Goal: Task Accomplishment & Management: Manage account settings

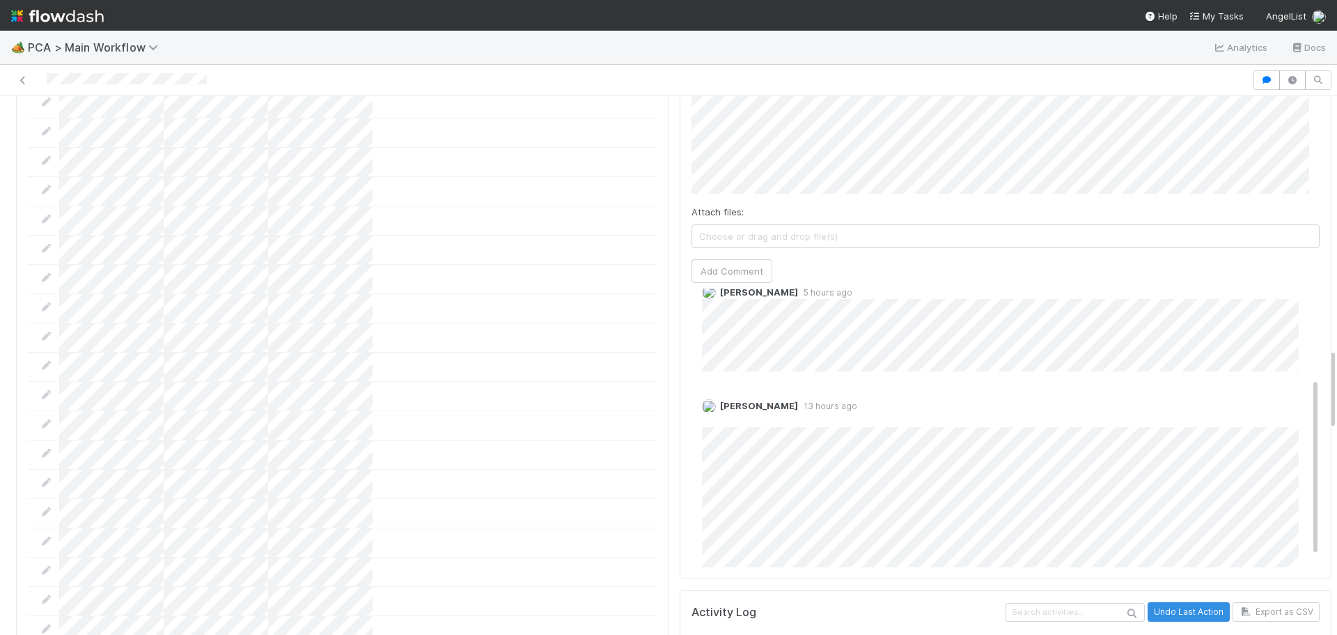
scroll to position [157, 0]
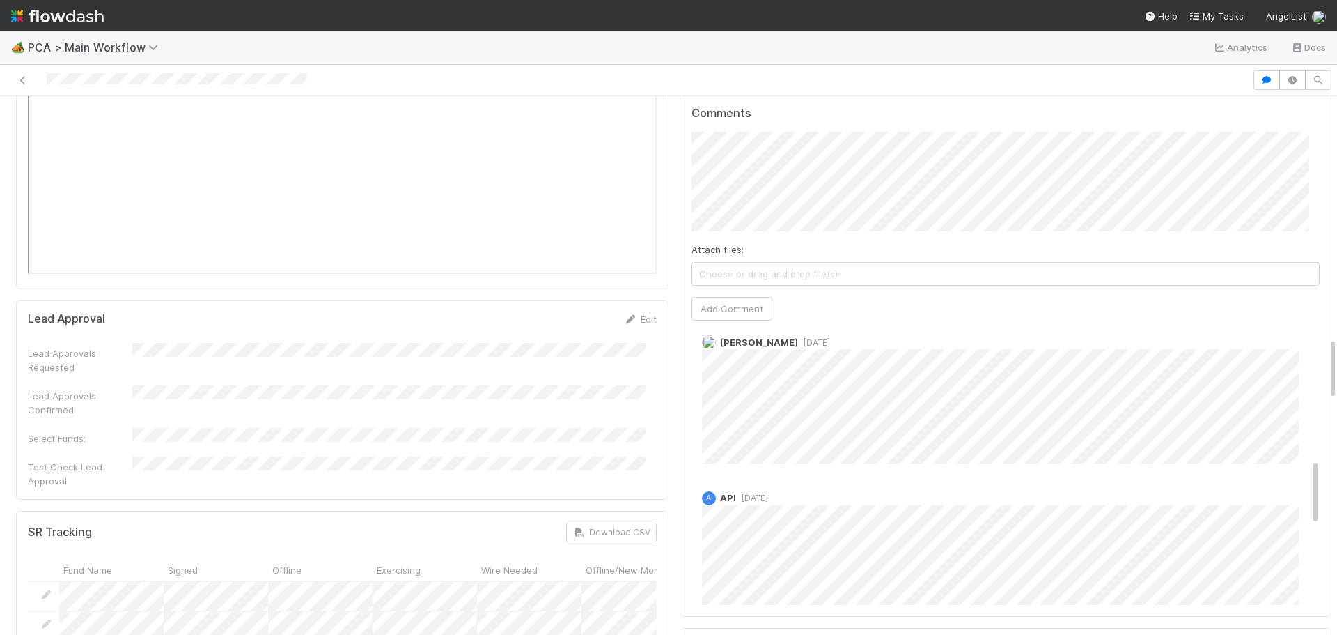
scroll to position [557, 0]
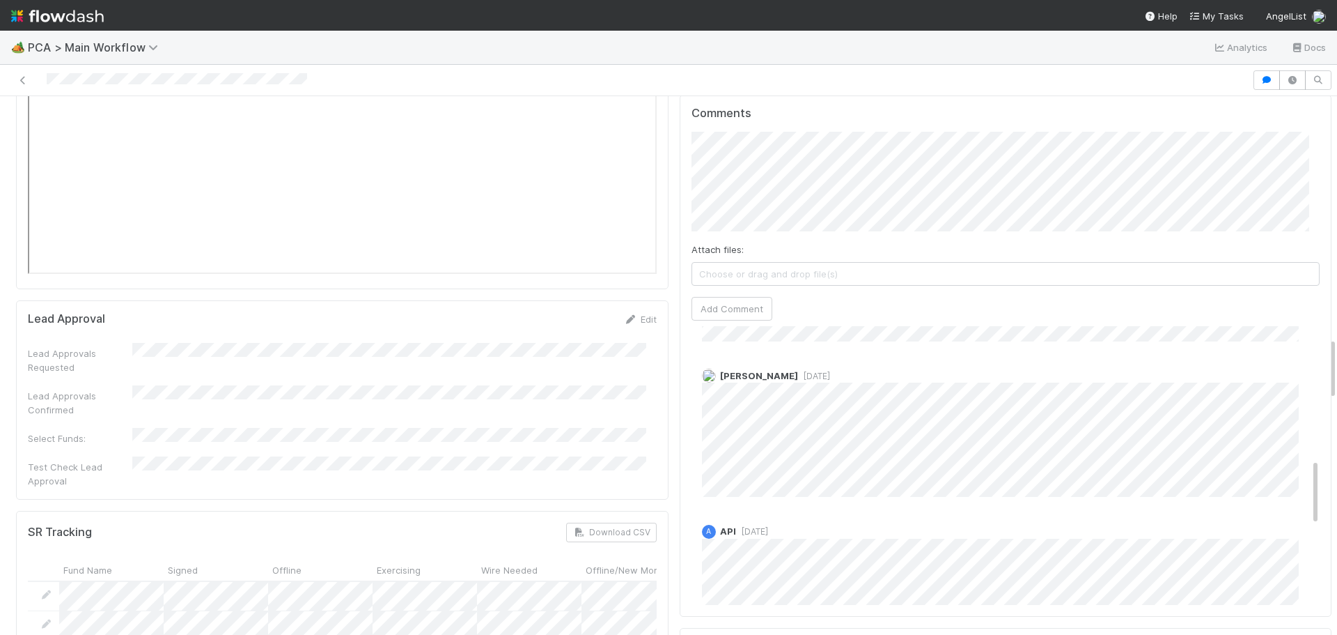
click at [798, 371] on span "1 month ago" at bounding box center [814, 376] width 32 height 10
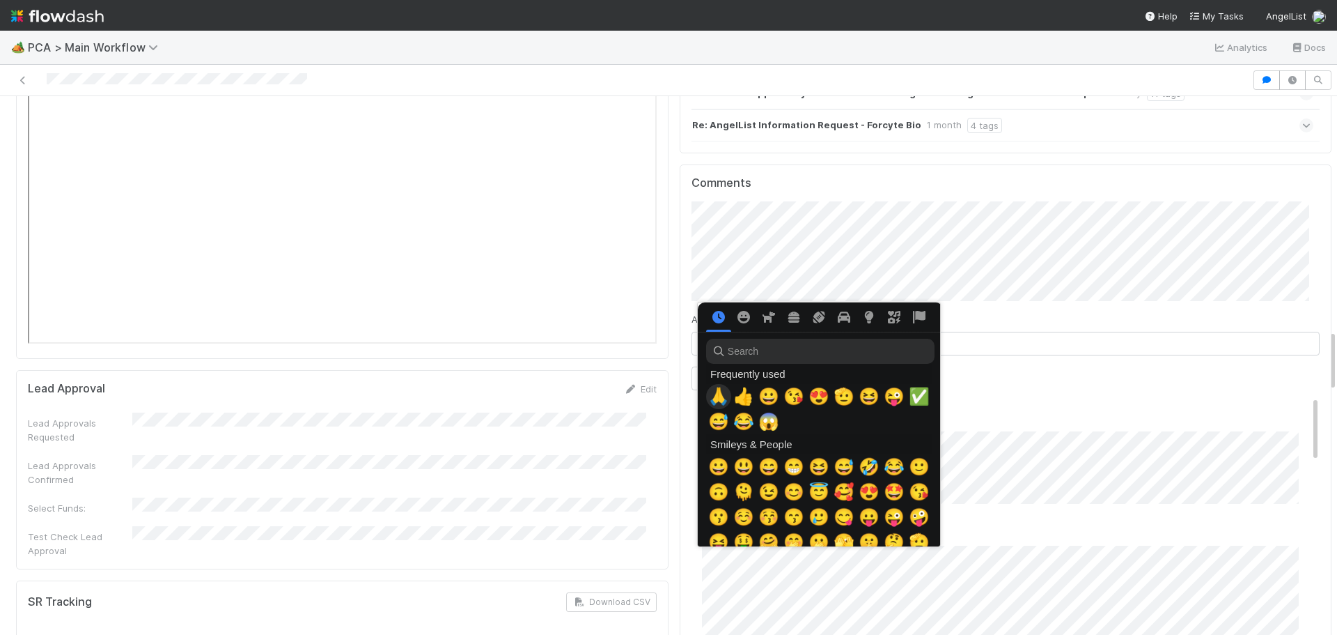
scroll to position [0, 5]
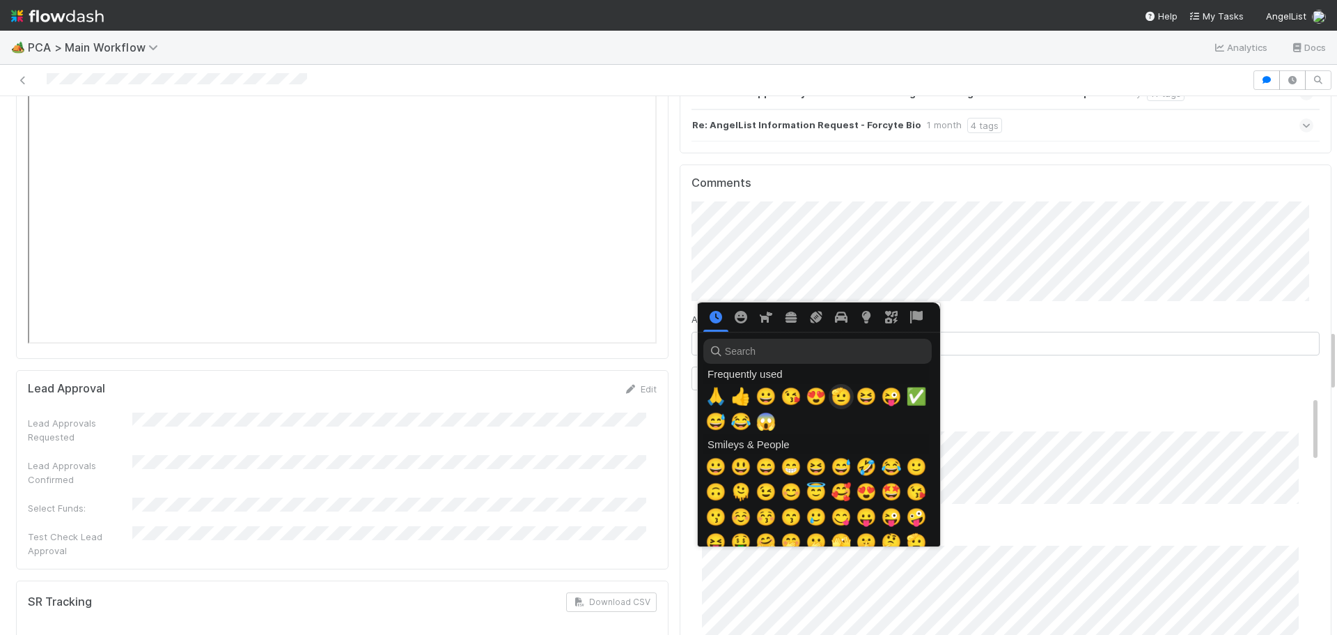
click at [836, 402] on span "🫡" at bounding box center [841, 397] width 21 height 20
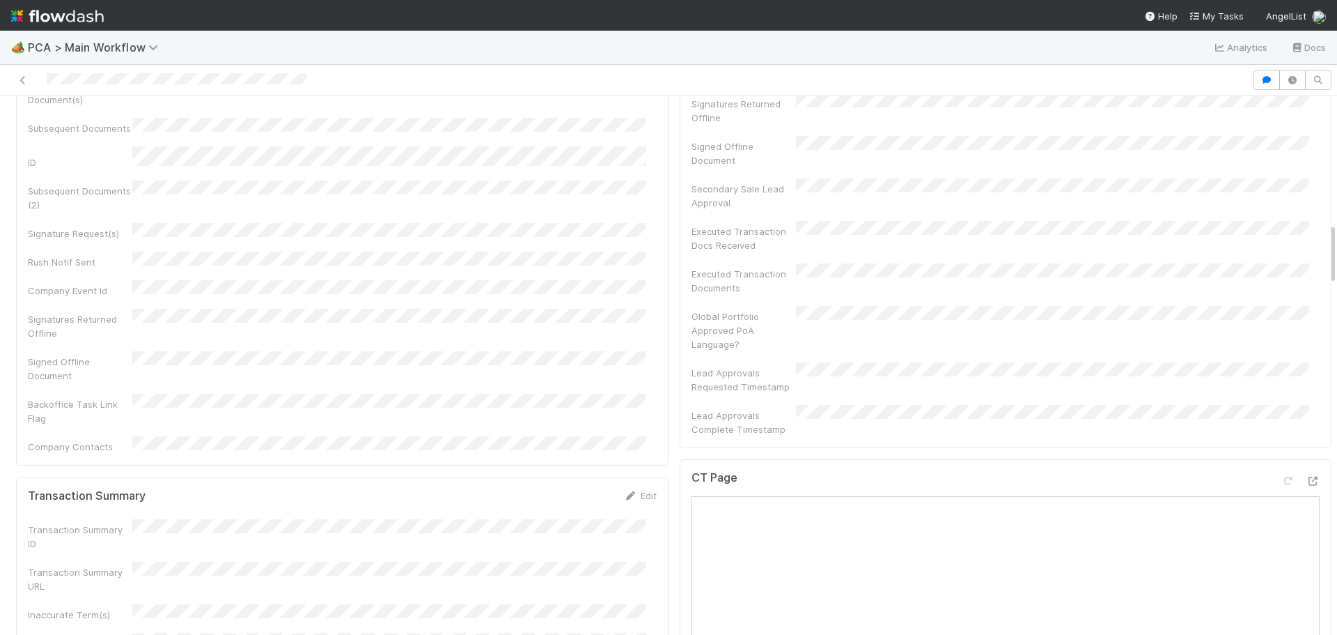
scroll to position [836, 0]
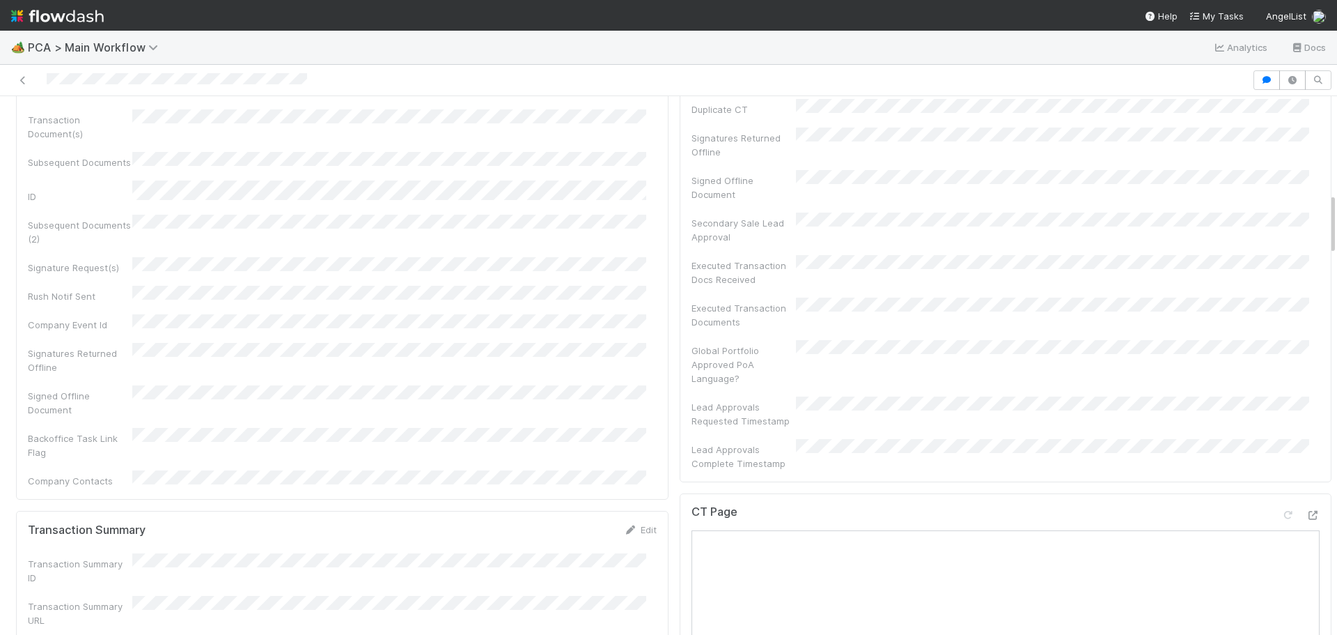
click at [1306, 511] on icon at bounding box center [1313, 515] width 14 height 9
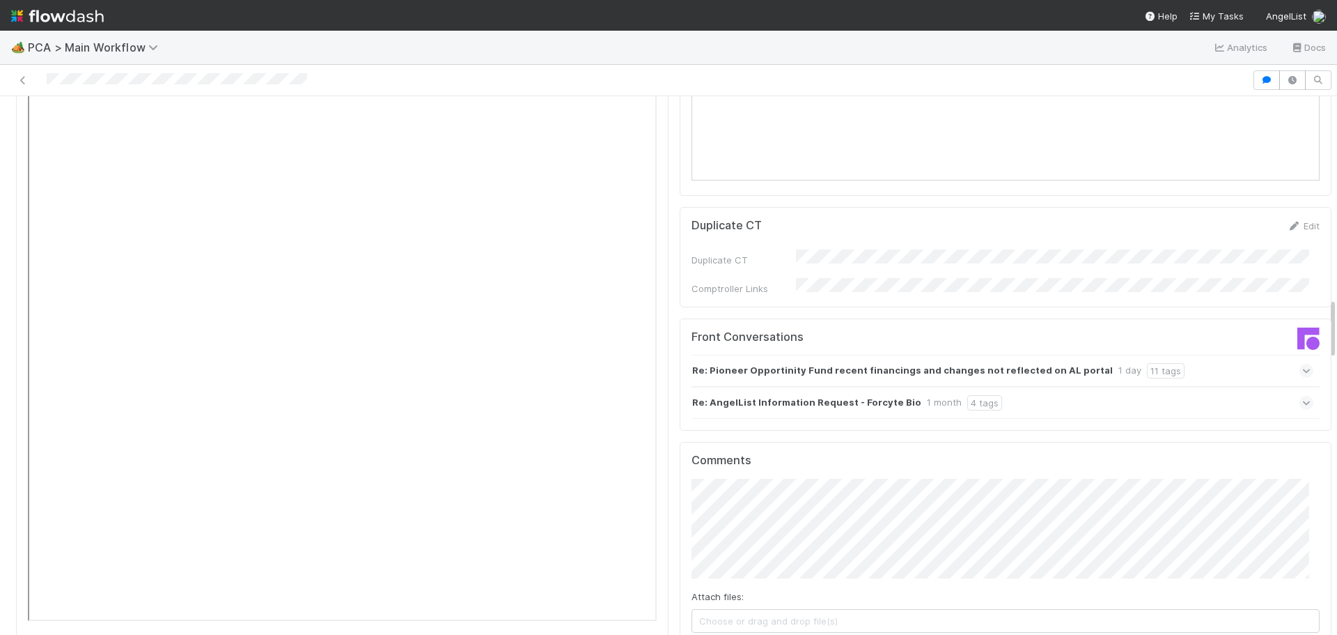
scroll to position [1741, 0]
paste input "https://comptroller.internal.angellist.com/v/review_data_change_requests?compan…"
type input "https://comptroller.internal.angellist.com/v/review_data_change_requests?compan…"
click at [963, 424] on button "Ok" at bounding box center [973, 419] width 30 height 24
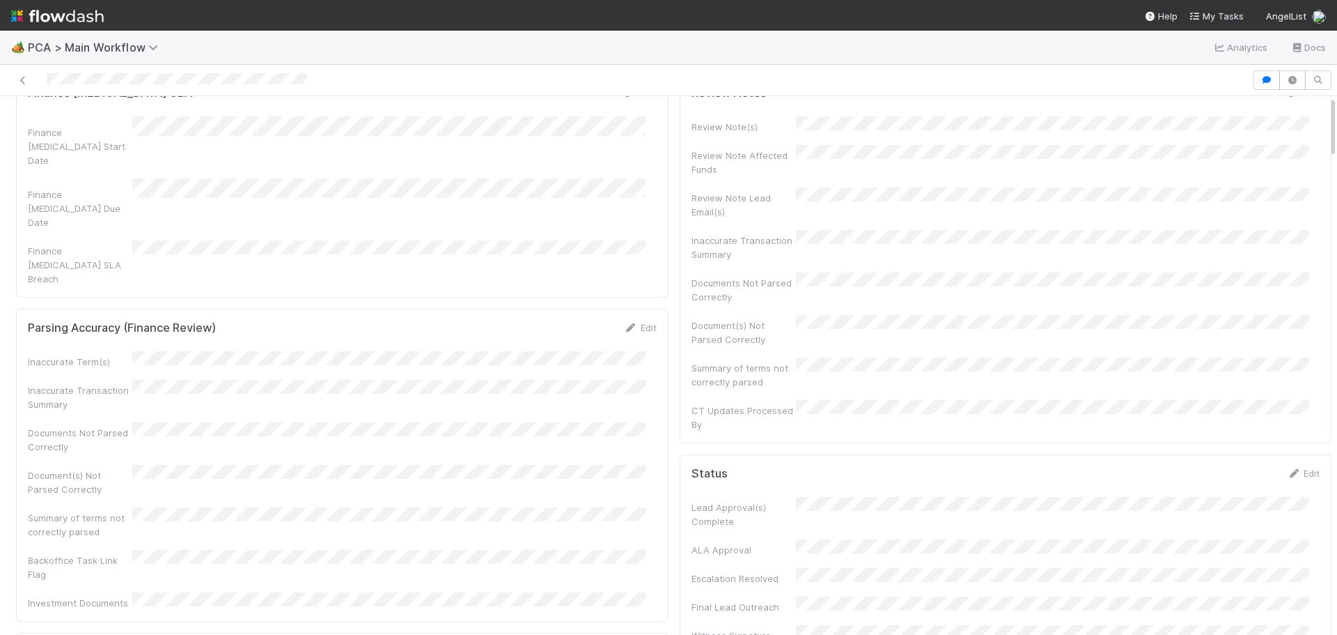
scroll to position [0, 0]
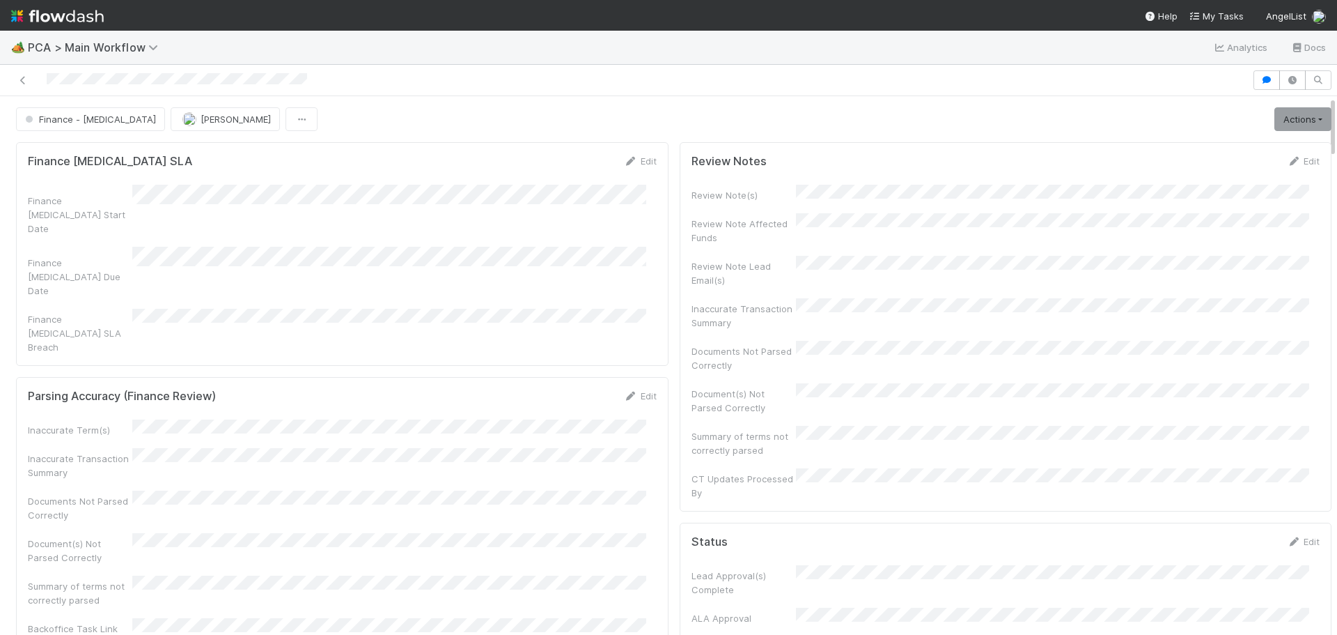
click at [1287, 155] on div "Edit" at bounding box center [1303, 161] width 33 height 14
click at [1287, 159] on link "Edit" at bounding box center [1303, 160] width 33 height 11
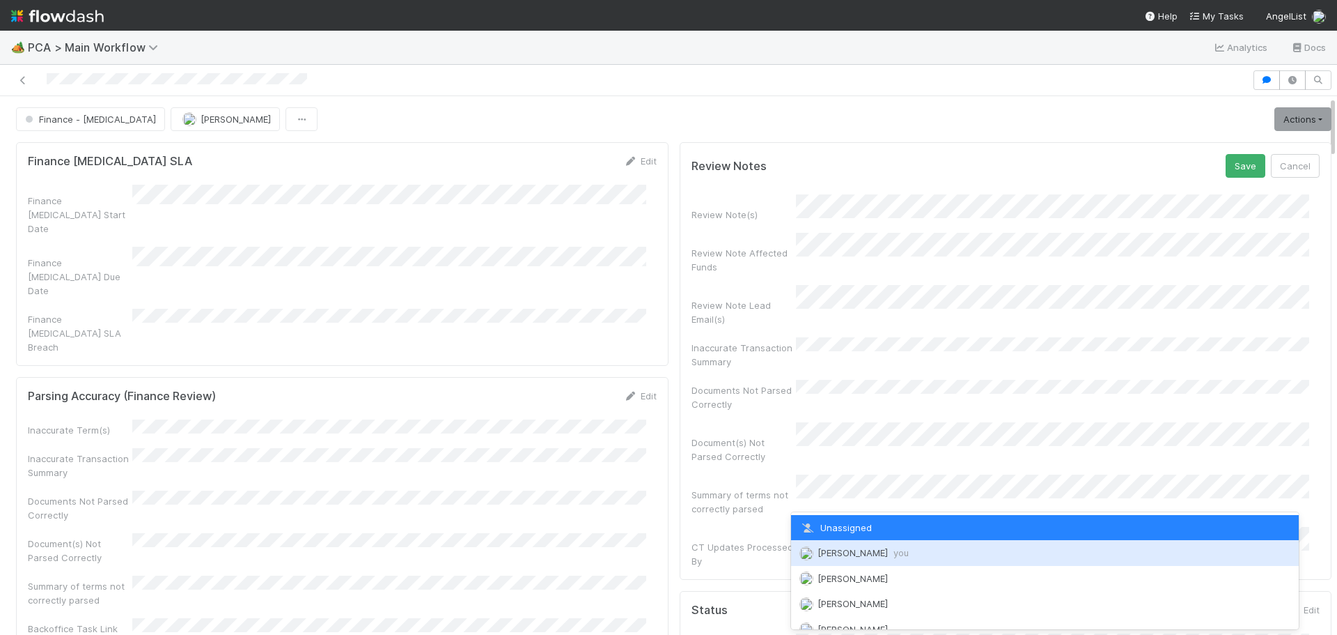
click at [855, 544] on div "[PERSON_NAME] you" at bounding box center [1045, 552] width 508 height 25
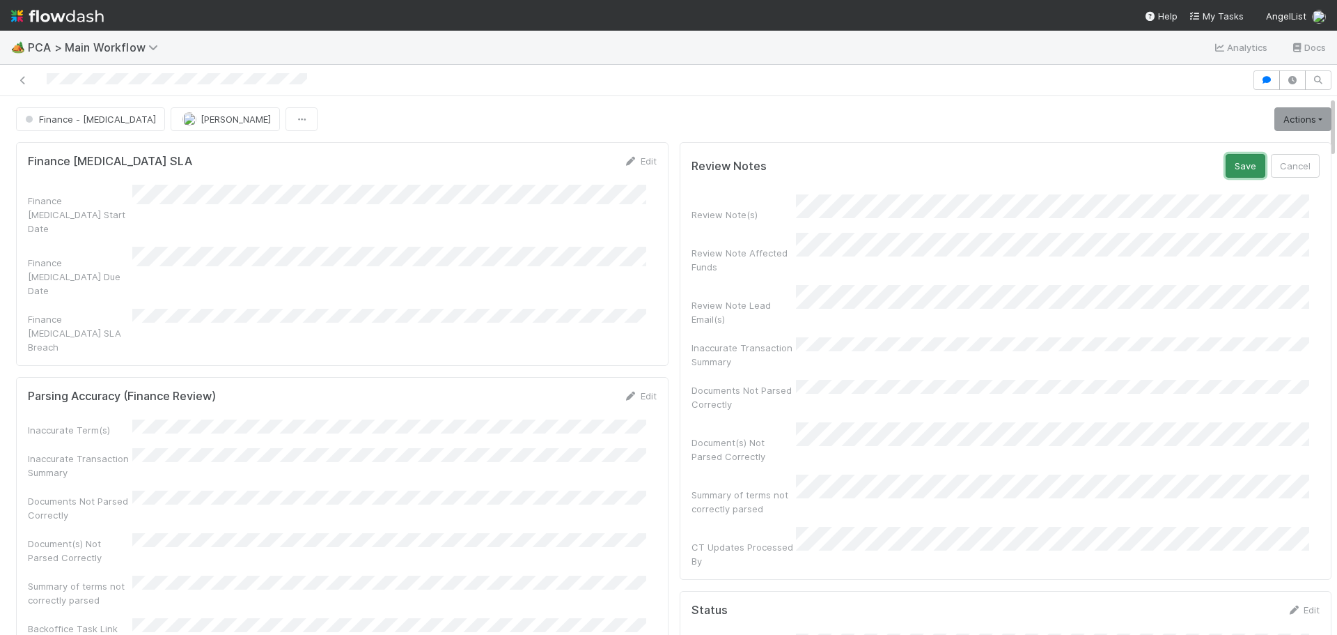
click at [1229, 166] on button "Save" at bounding box center [1246, 166] width 40 height 24
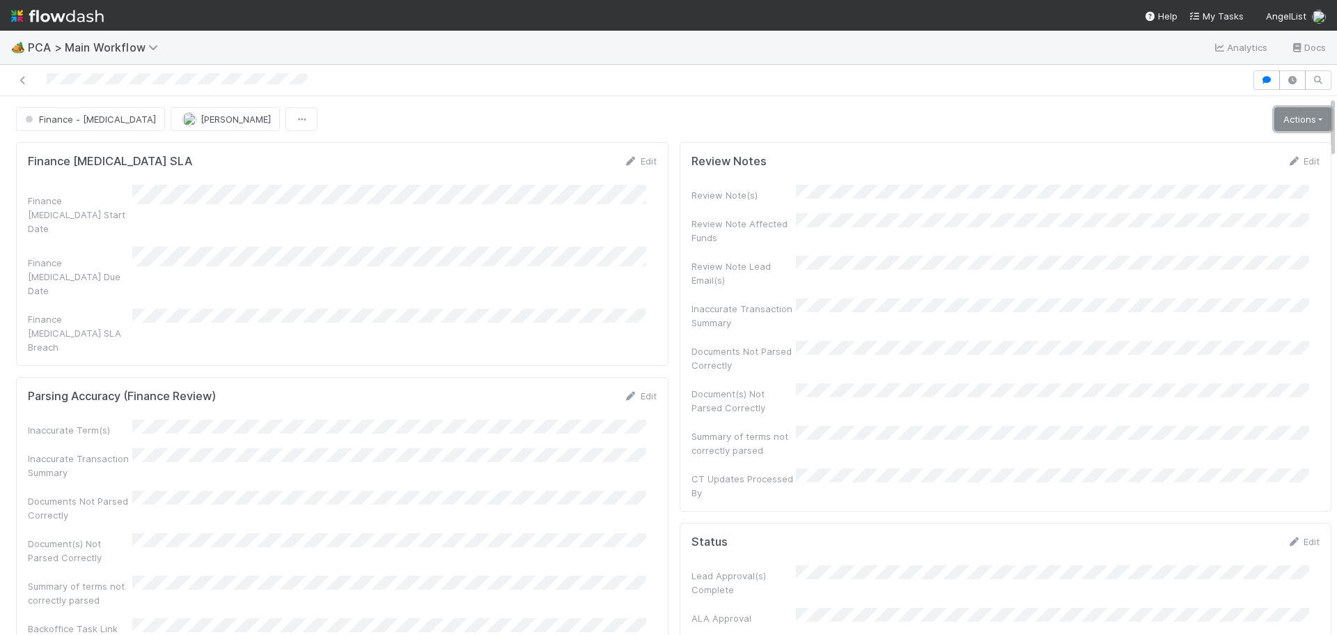
click at [1275, 127] on link "Actions" at bounding box center [1303, 119] width 57 height 24
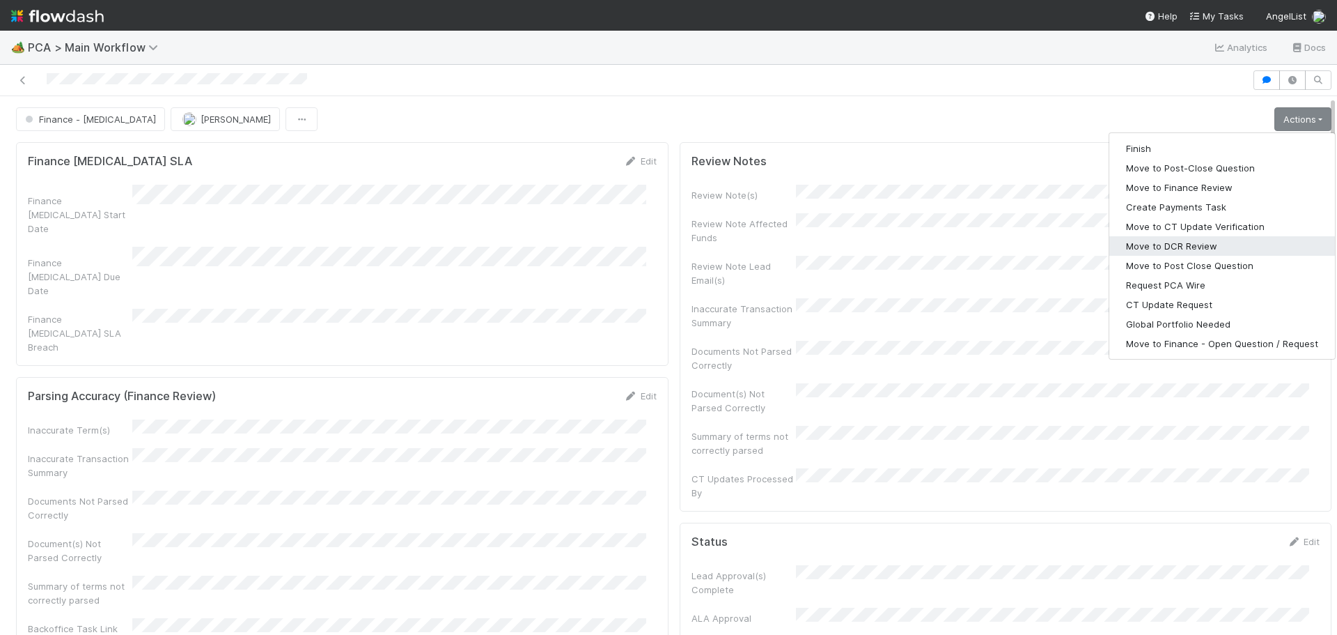
click at [1195, 249] on button "Move to DCR Review" at bounding box center [1223, 246] width 226 height 20
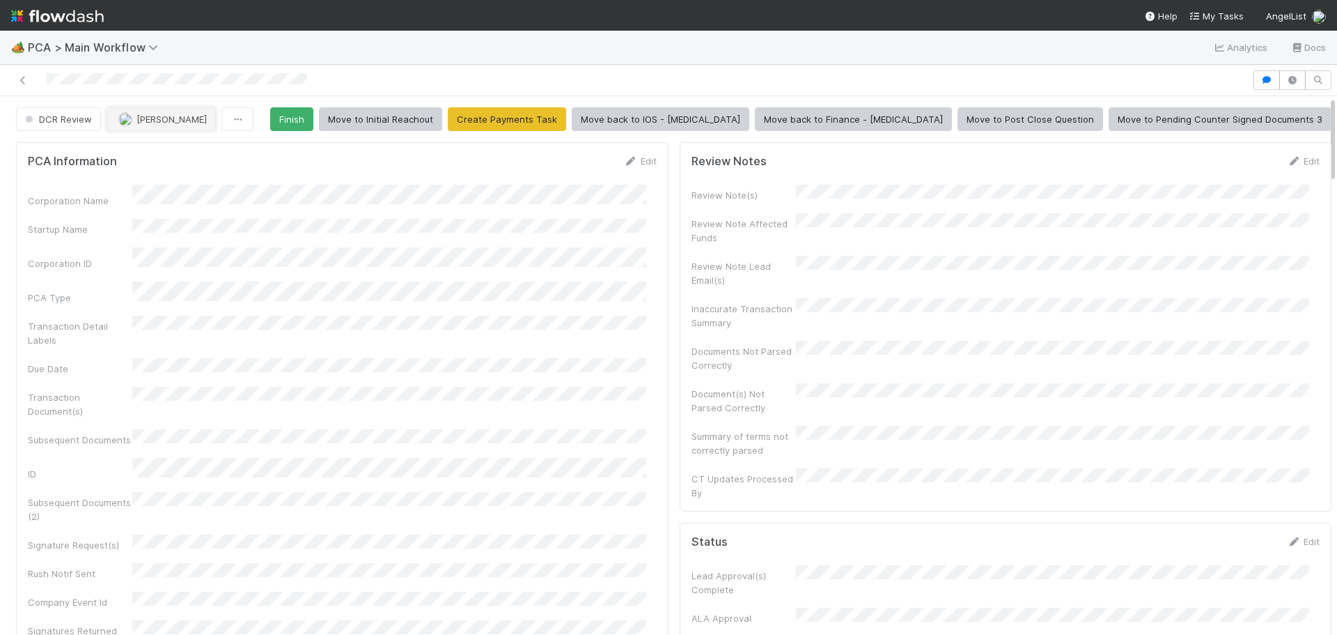
click at [149, 122] on span "[PERSON_NAME]" at bounding box center [172, 119] width 70 height 11
click at [201, 153] on div "Ronalie Nova" at bounding box center [198, 153] width 196 height 25
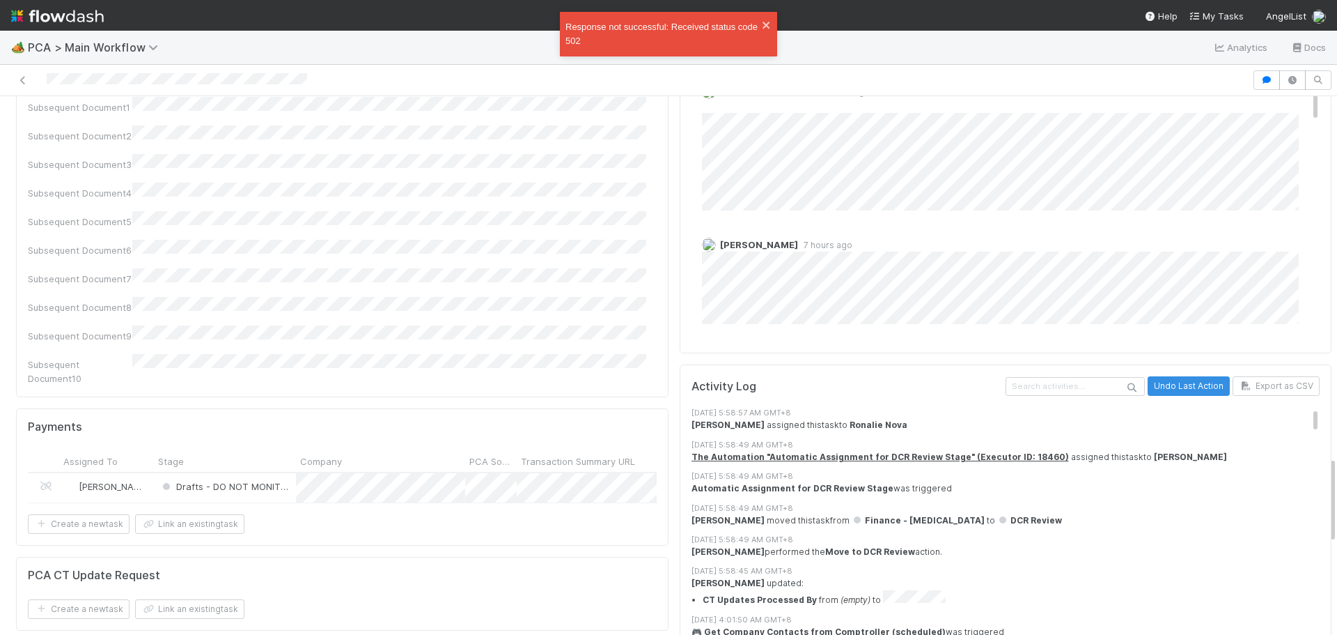
scroll to position [2020, 0]
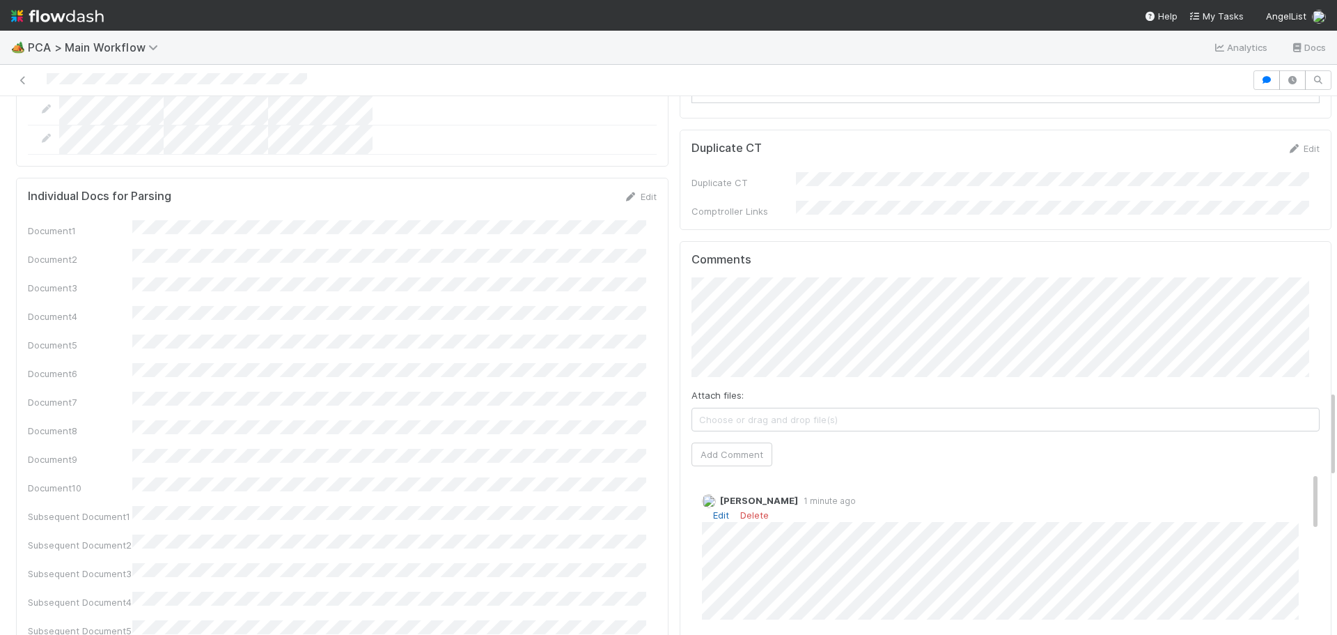
click at [713, 509] on link "Edit" at bounding box center [721, 514] width 16 height 11
drag, startPoint x: 941, startPoint y: 456, endPoint x: 834, endPoint y: 449, distance: 106.8
click at [834, 449] on input "https://comptroller.internal.angellist.com/v/review_data_change_requests?compan…" at bounding box center [867, 453] width 192 height 24
drag, startPoint x: 842, startPoint y: 442, endPoint x: 861, endPoint y: 442, distance: 18.8
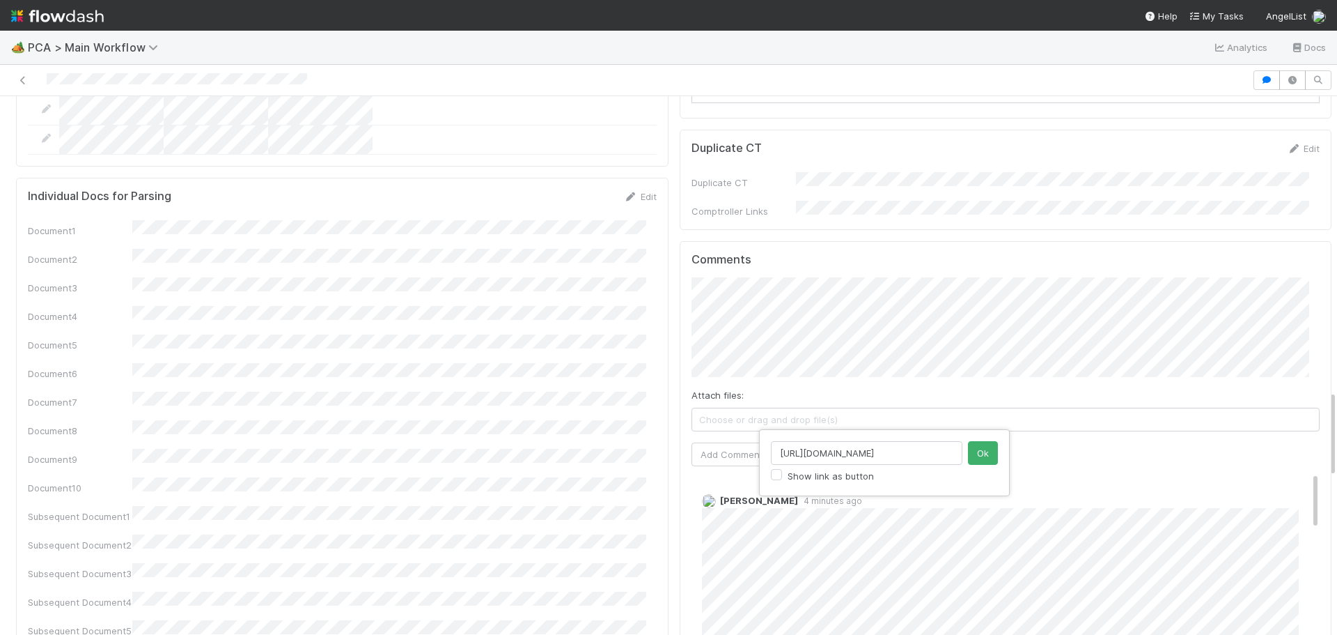
click at [841, 442] on input "https://comptroller.internal.angellist.com/v/review_data_change_requests?compan…" at bounding box center [867, 453] width 192 height 24
drag, startPoint x: 879, startPoint y: 458, endPoint x: 823, endPoint y: 451, distance: 56.2
click at [823, 451] on input "https://comptroller.internal.angellist.com/v/review_data_change_requests?compan…" at bounding box center [867, 453] width 192 height 24
drag, startPoint x: 934, startPoint y: 456, endPoint x: 797, endPoint y: 450, distance: 137.4
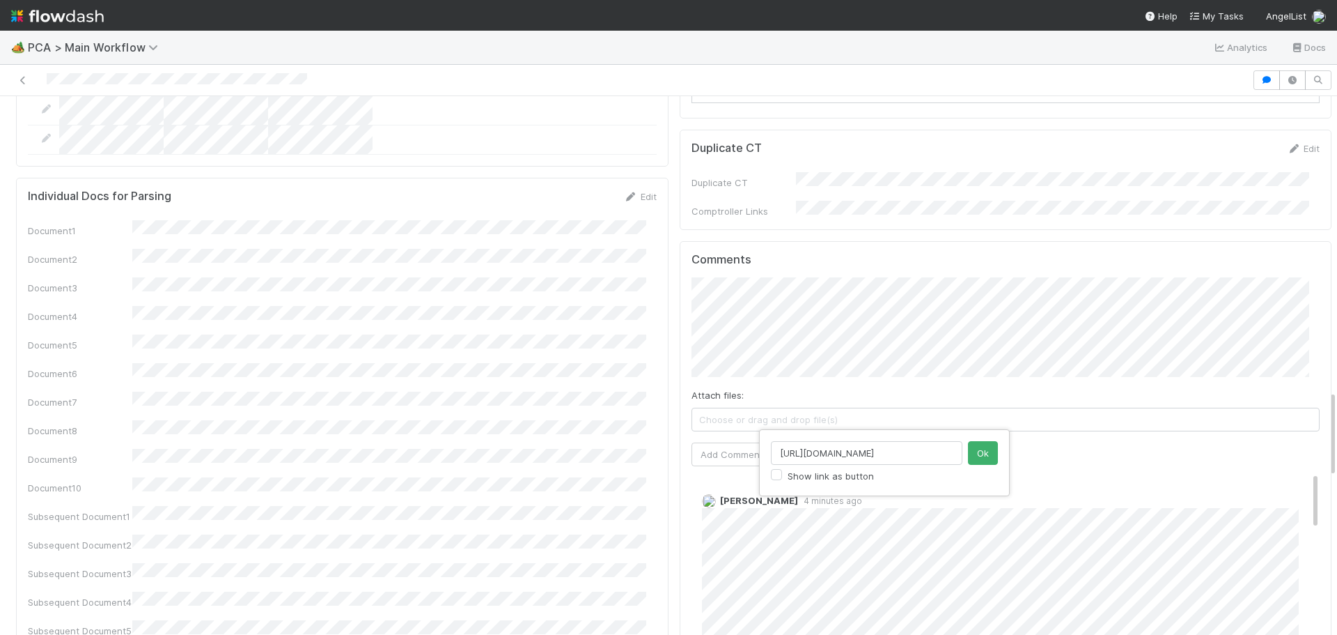
click at [796, 450] on input "https://comptroller.internal.angellist.com/v/review_dataancb7" at bounding box center [867, 453] width 192 height 24
type input "https://comptroller.internncb7"
drag, startPoint x: 928, startPoint y: 454, endPoint x: 674, endPoint y: 437, distance: 254.1
click at [674, 437] on div "https://comptroller.internncb7 Show link as button Ok" at bounding box center [668, 317] width 1337 height 635
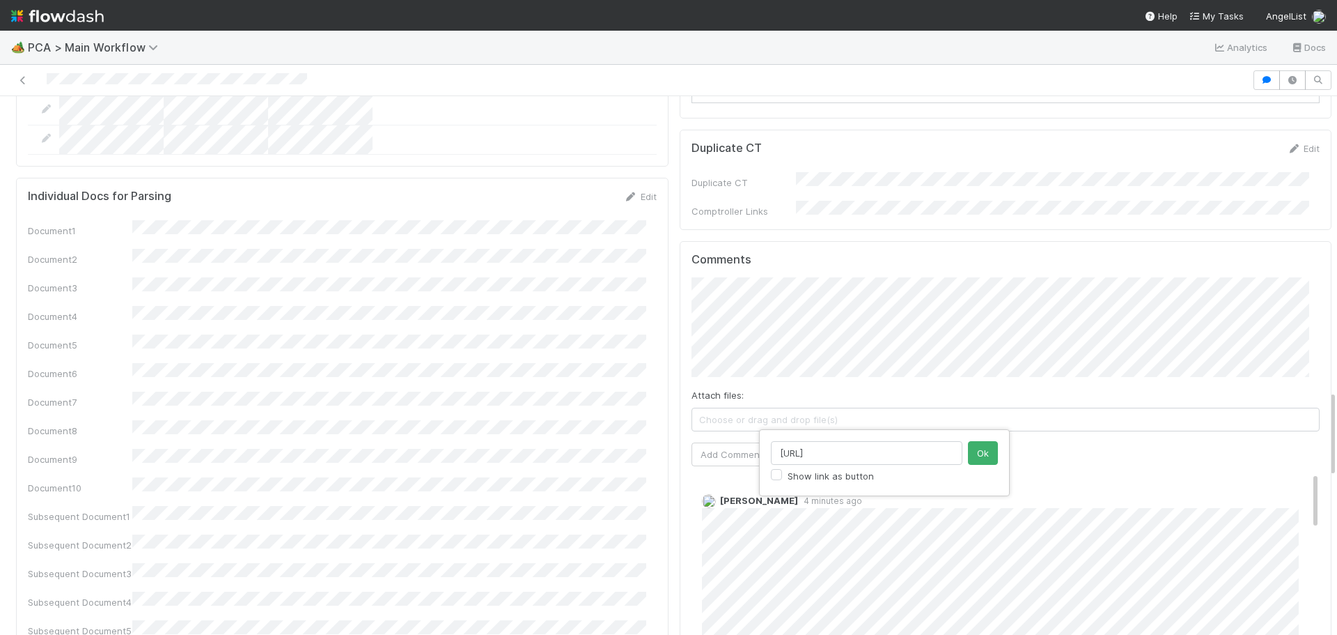
drag, startPoint x: 917, startPoint y: 448, endPoint x: 697, endPoint y: 439, distance: 219.6
click at [697, 439] on div "https://comptroller.internncb7 Show link as button Ok" at bounding box center [668, 317] width 1337 height 635
drag, startPoint x: 910, startPoint y: 455, endPoint x: 765, endPoint y: 453, distance: 144.2
click at [765, 453] on div "https://comptroller.internncb7 Show link as button Ok" at bounding box center [884, 462] width 251 height 67
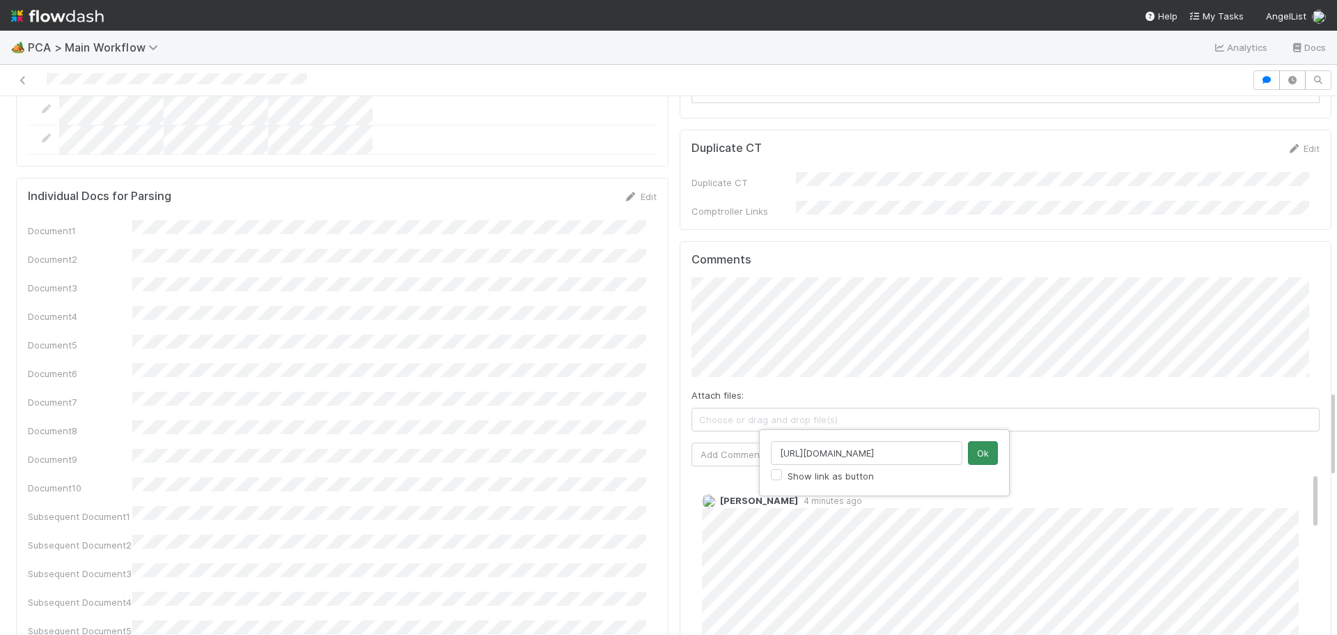
type input "https://comptroller.internal.angellist.com/v/review_data_change_requests?compan…"
click at [980, 455] on button "Ok" at bounding box center [983, 453] width 30 height 24
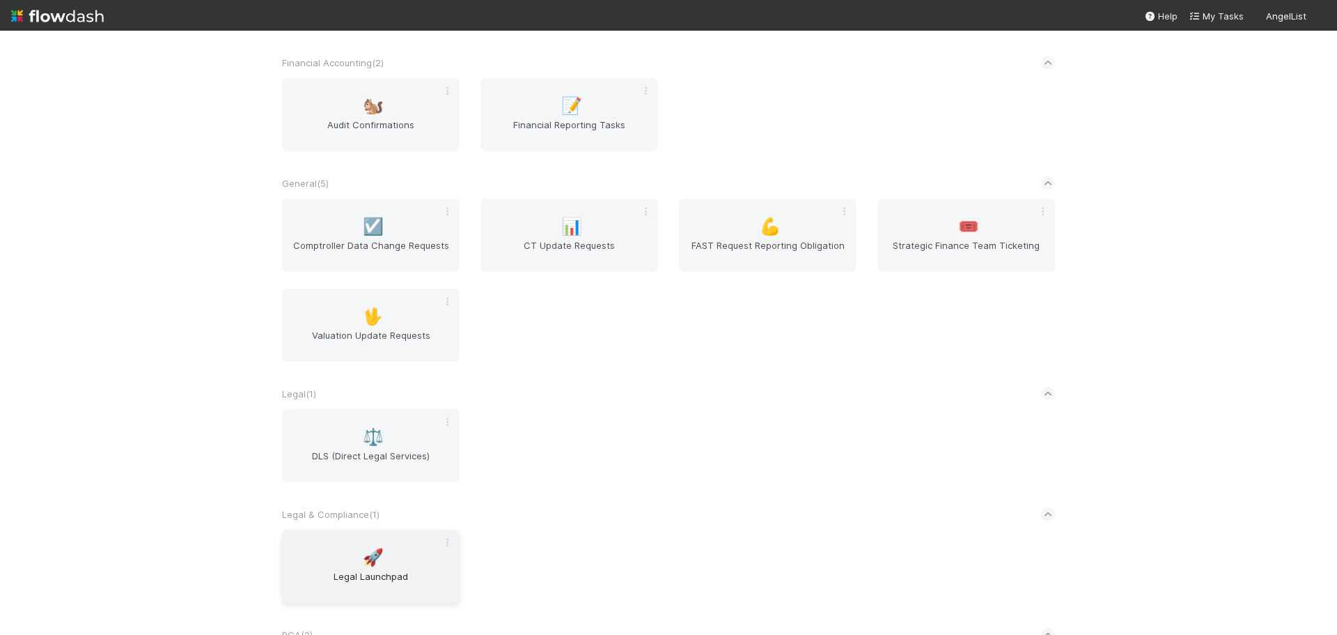
scroll to position [398, 0]
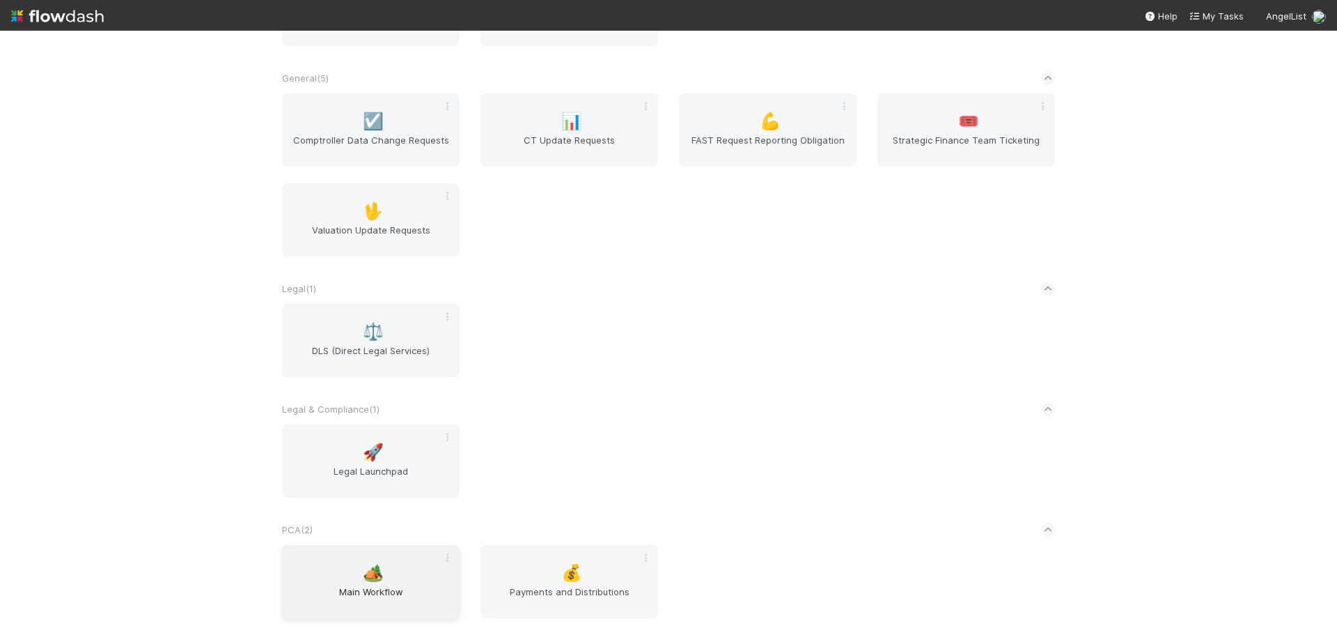
click at [361, 584] on span "Main Workflow" at bounding box center [371, 598] width 166 height 28
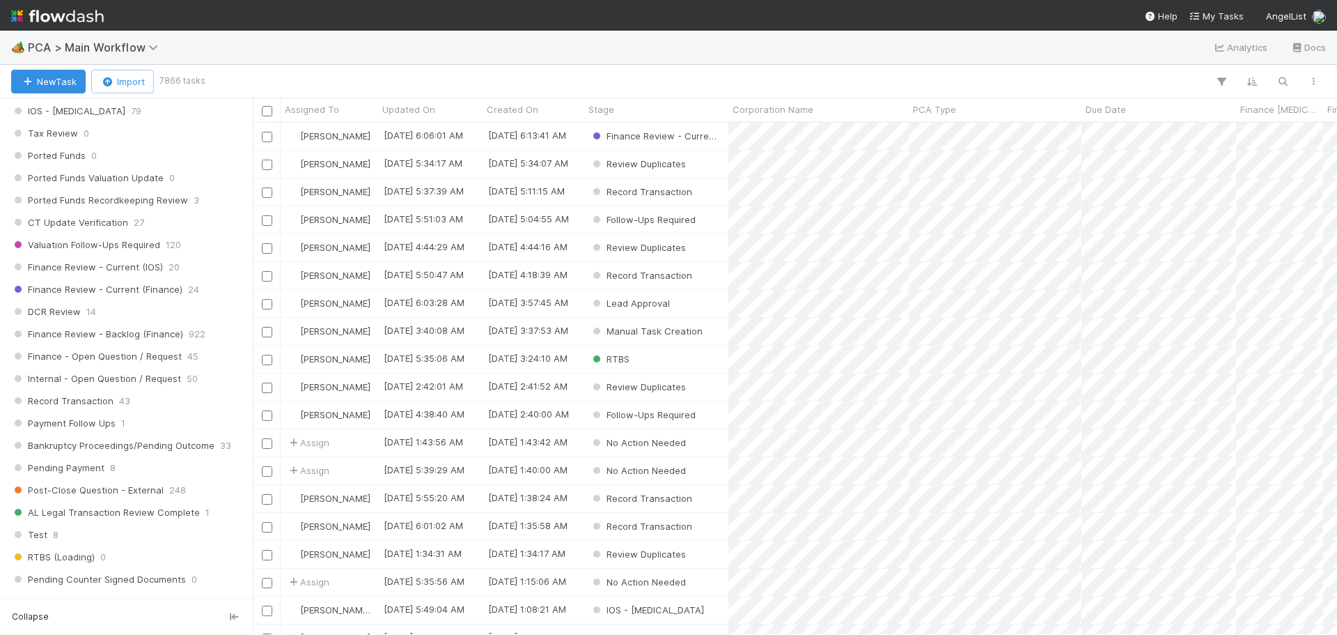
scroll to position [975, 0]
click at [131, 272] on span "Finance Review - Current (IOS)" at bounding box center [87, 268] width 152 height 17
click at [341, 114] on div "Assigned To" at bounding box center [330, 109] width 90 height 14
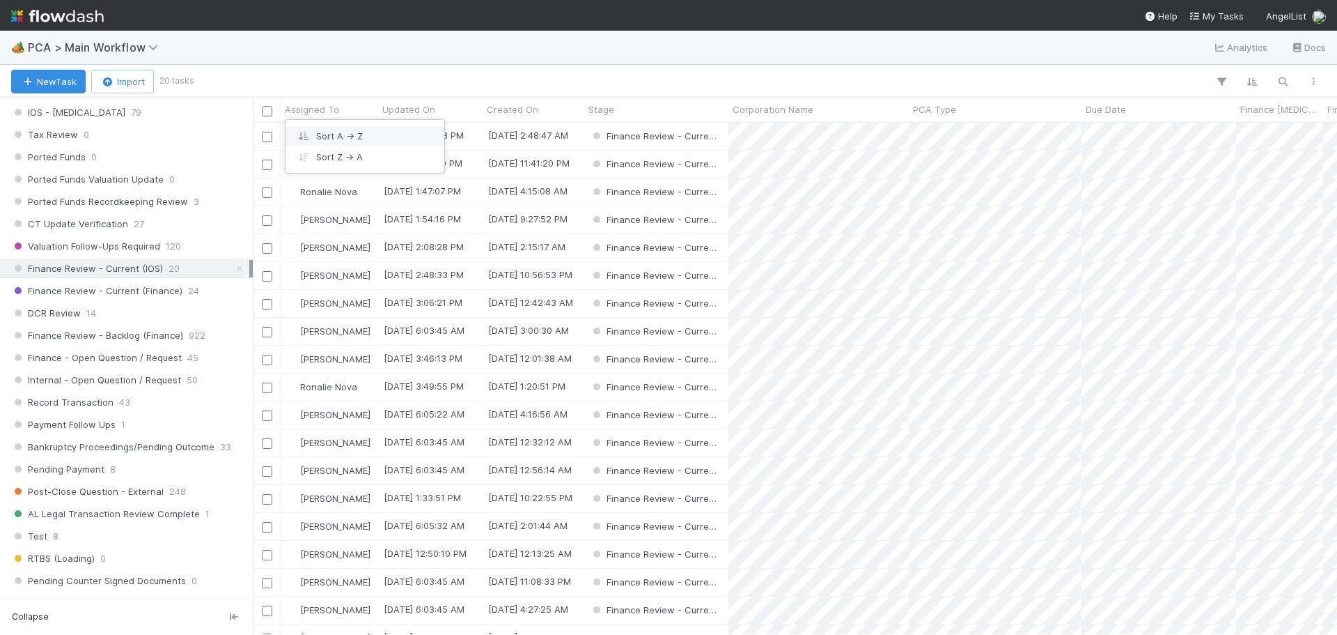
click at [348, 130] on div "Sort A → Z" at bounding box center [365, 135] width 159 height 21
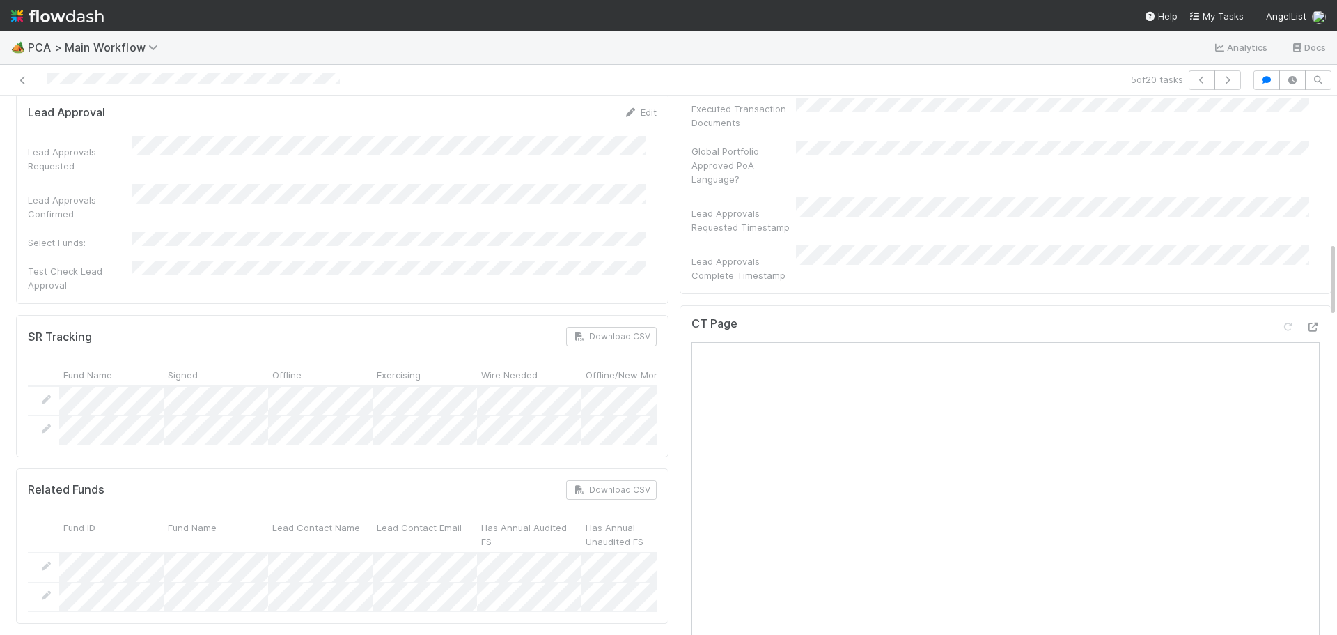
scroll to position [1045, 0]
click at [1306, 321] on div at bounding box center [1313, 328] width 14 height 14
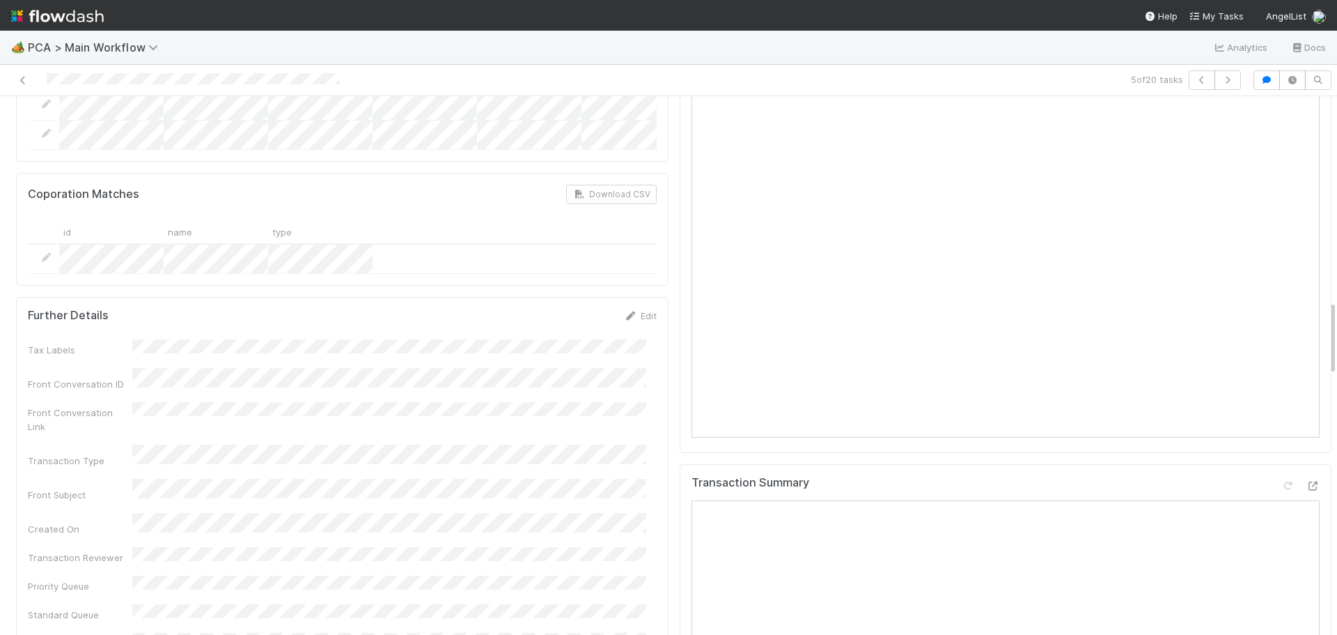
scroll to position [1532, 0]
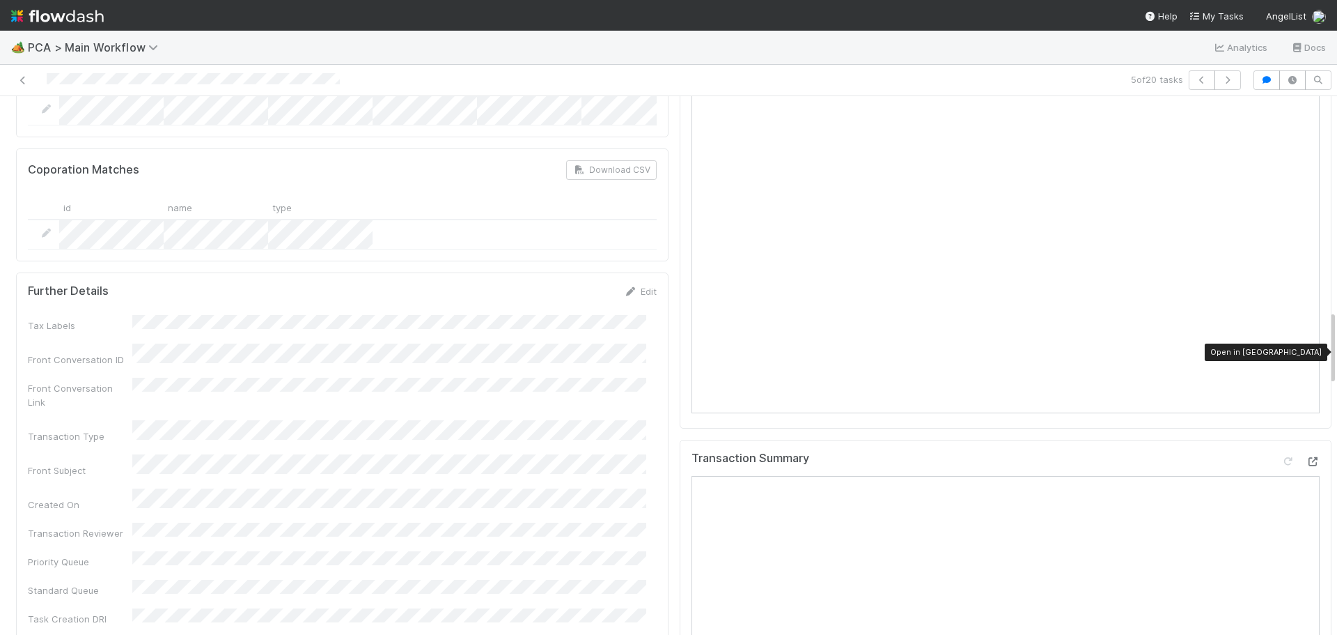
click at [1306, 457] on icon at bounding box center [1313, 461] width 14 height 9
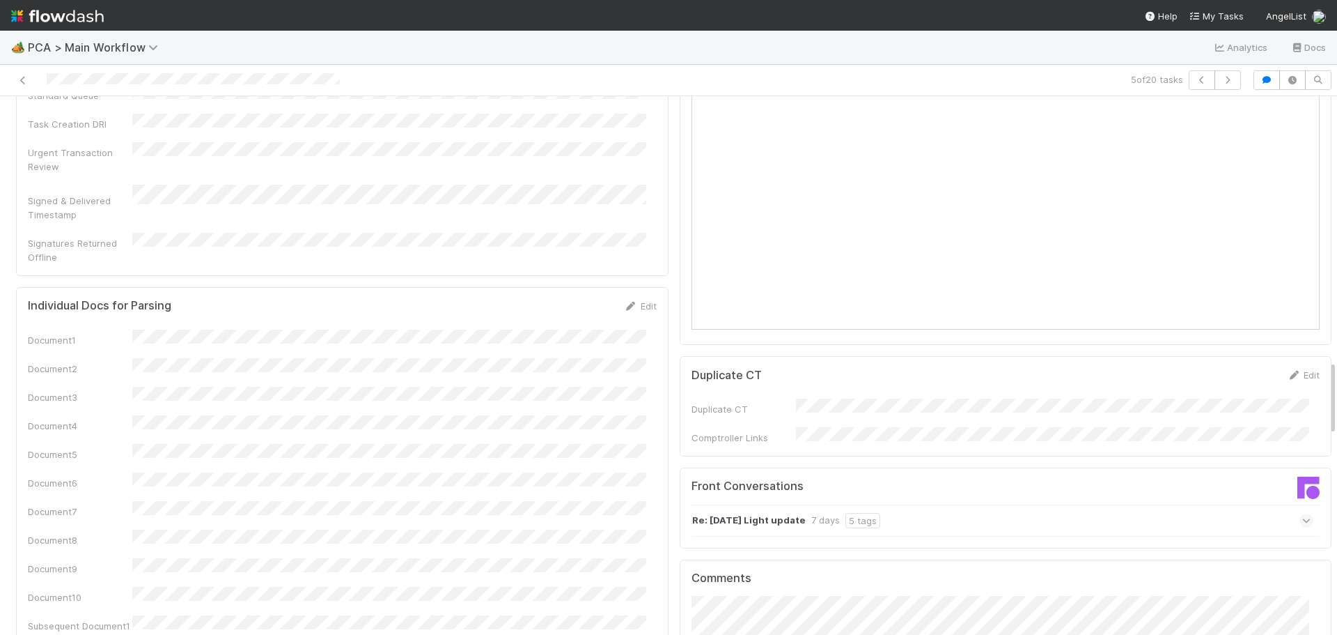
scroll to position [2368, 0]
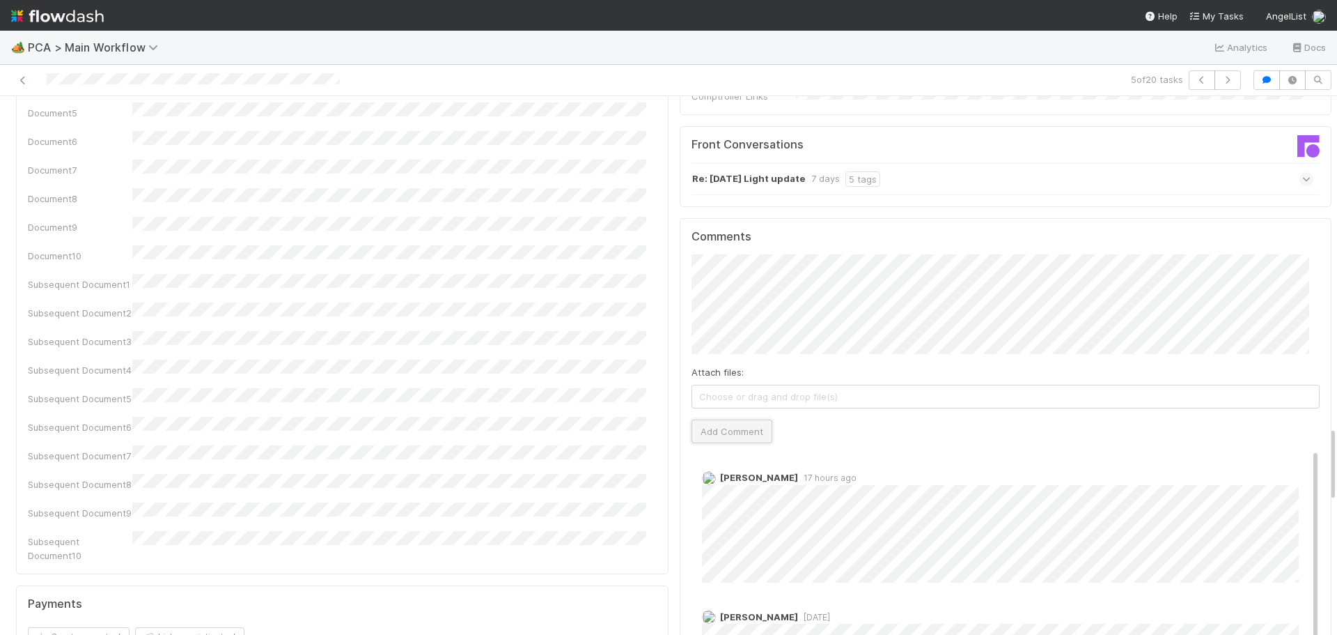
click at [715, 419] on button "Add Comment" at bounding box center [732, 431] width 81 height 24
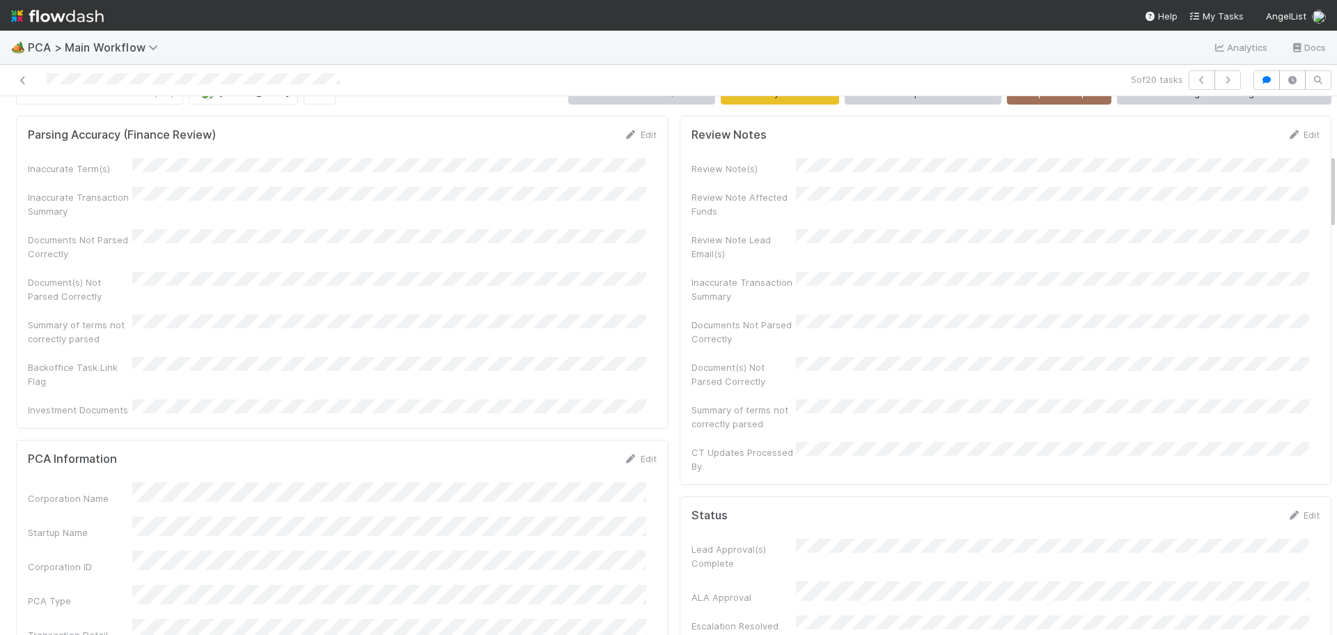
scroll to position [0, 0]
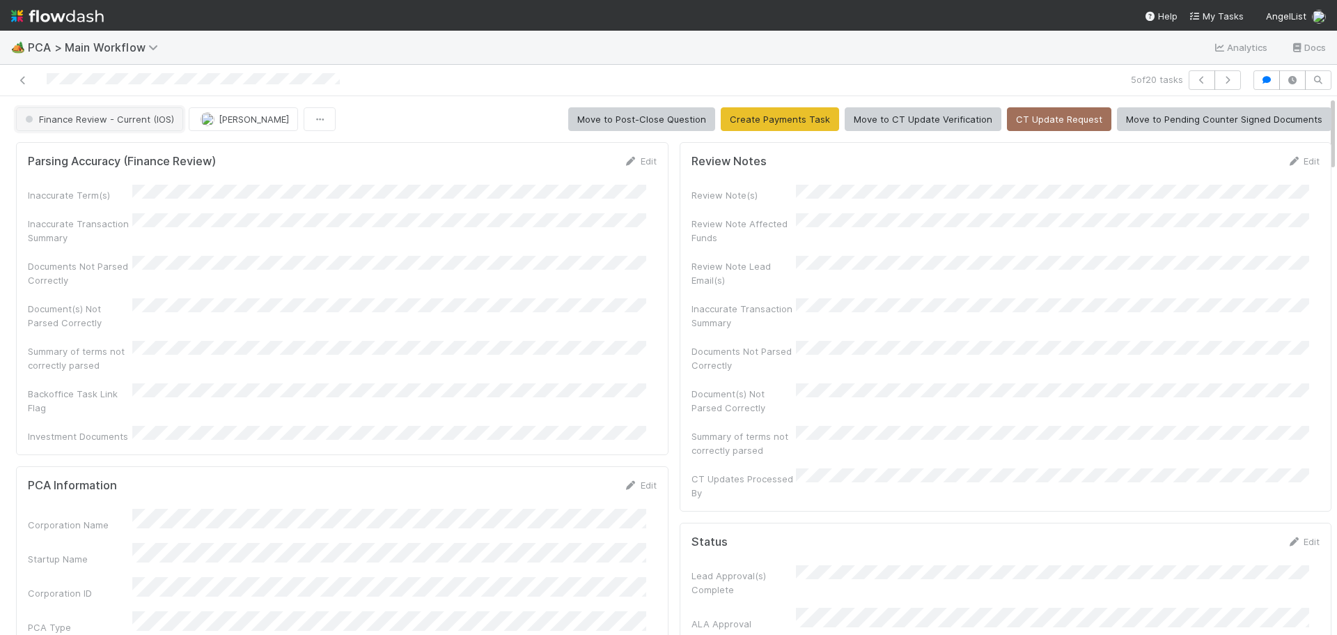
click at [119, 122] on span "Finance Review - Current (IOS)" at bounding box center [98, 119] width 152 height 11
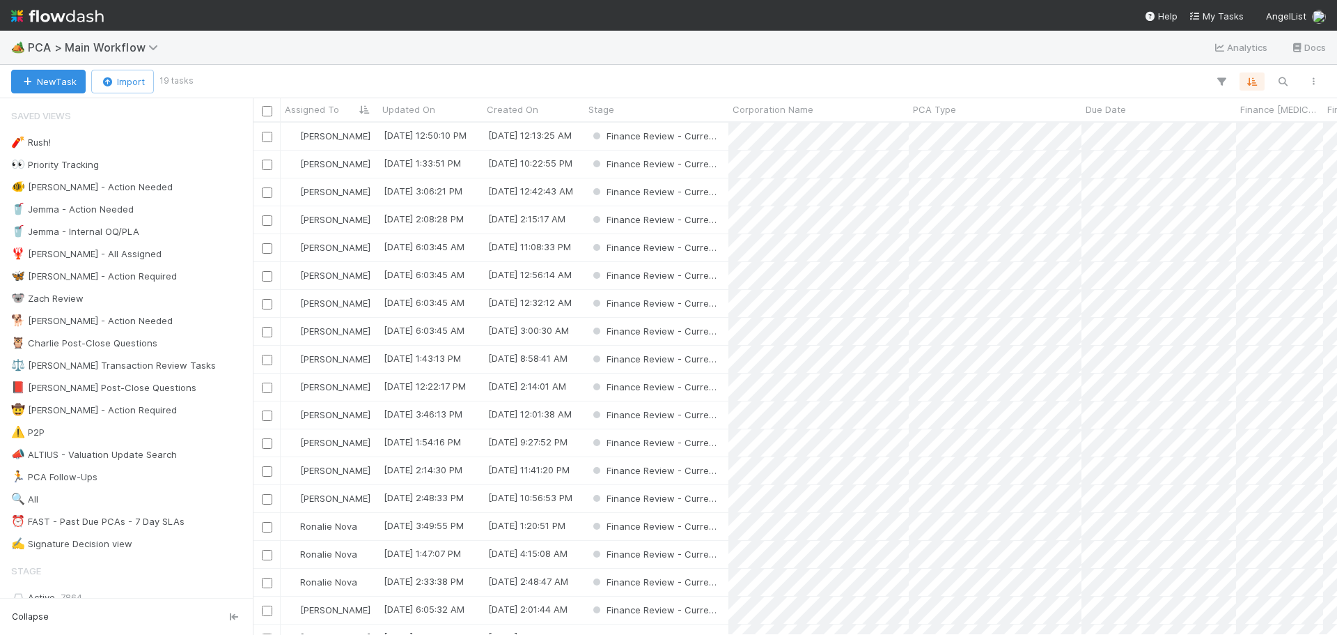
scroll to position [501, 1074]
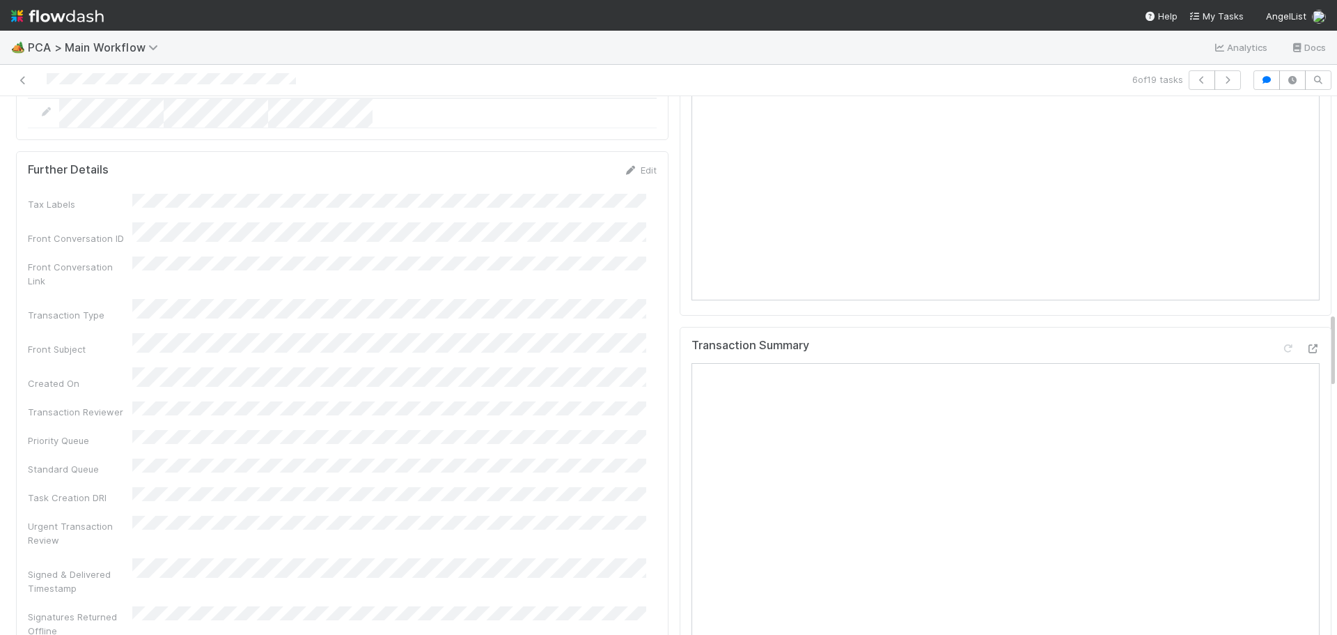
scroll to position [1532, 0]
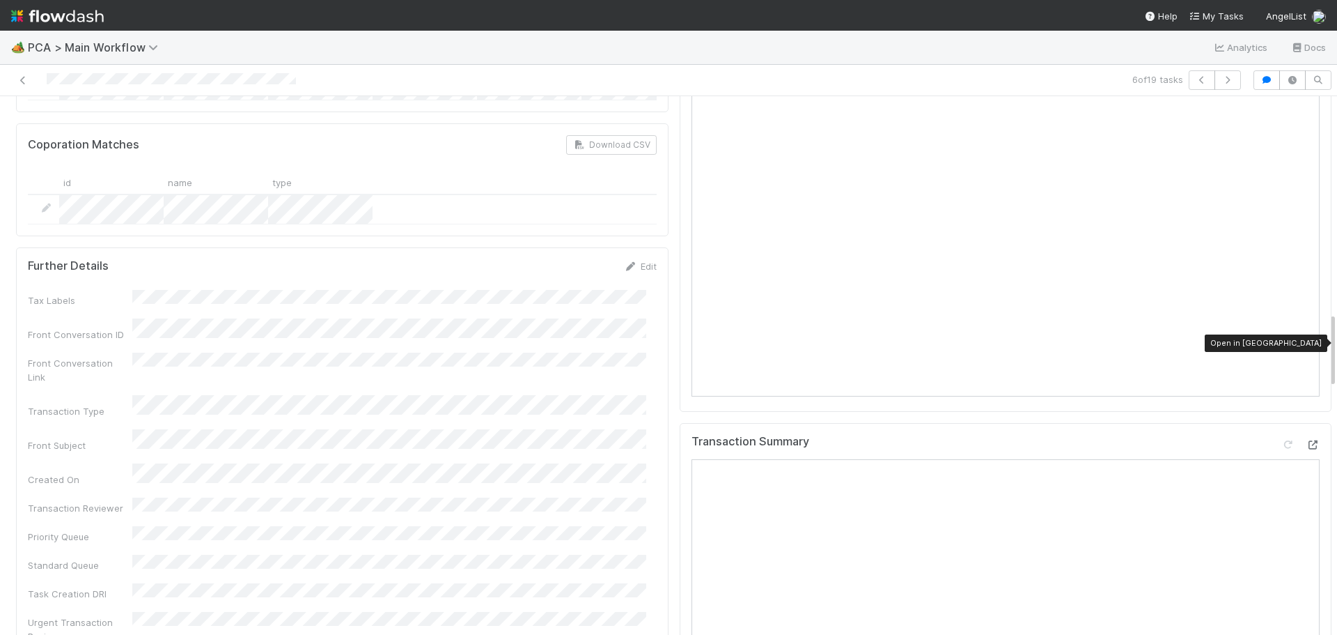
click at [1306, 440] on icon at bounding box center [1313, 444] width 14 height 9
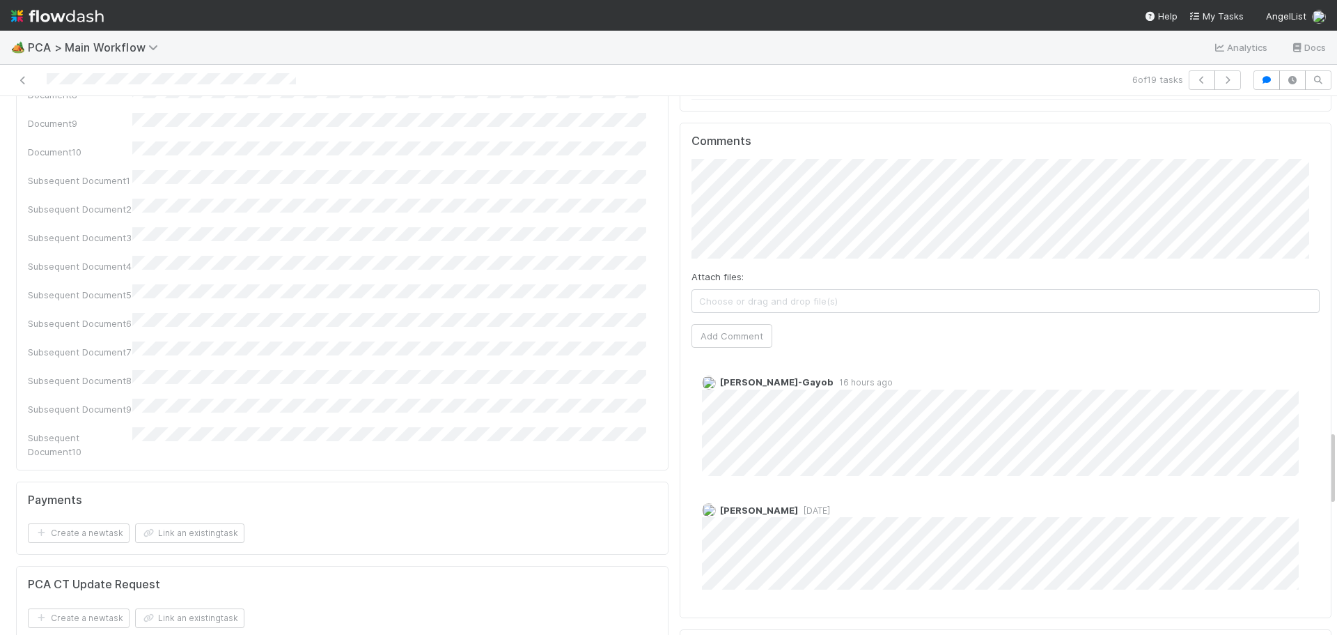
scroll to position [2368, 0]
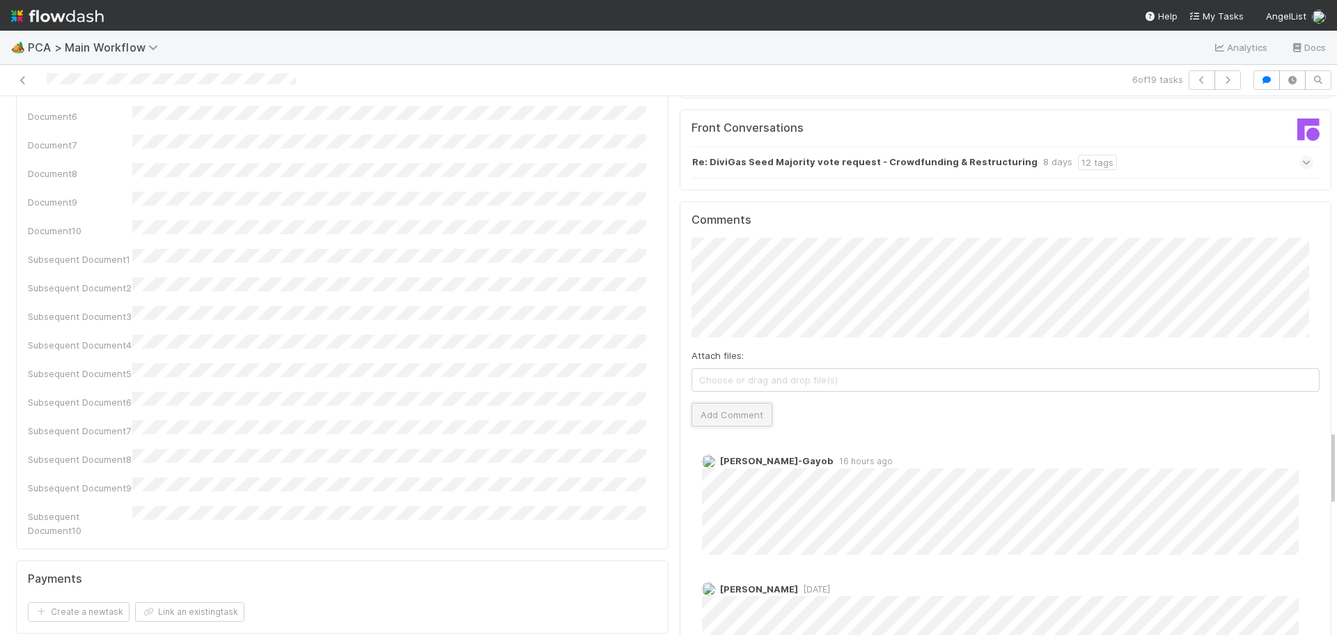
click at [758, 403] on button "Add Comment" at bounding box center [732, 415] width 81 height 24
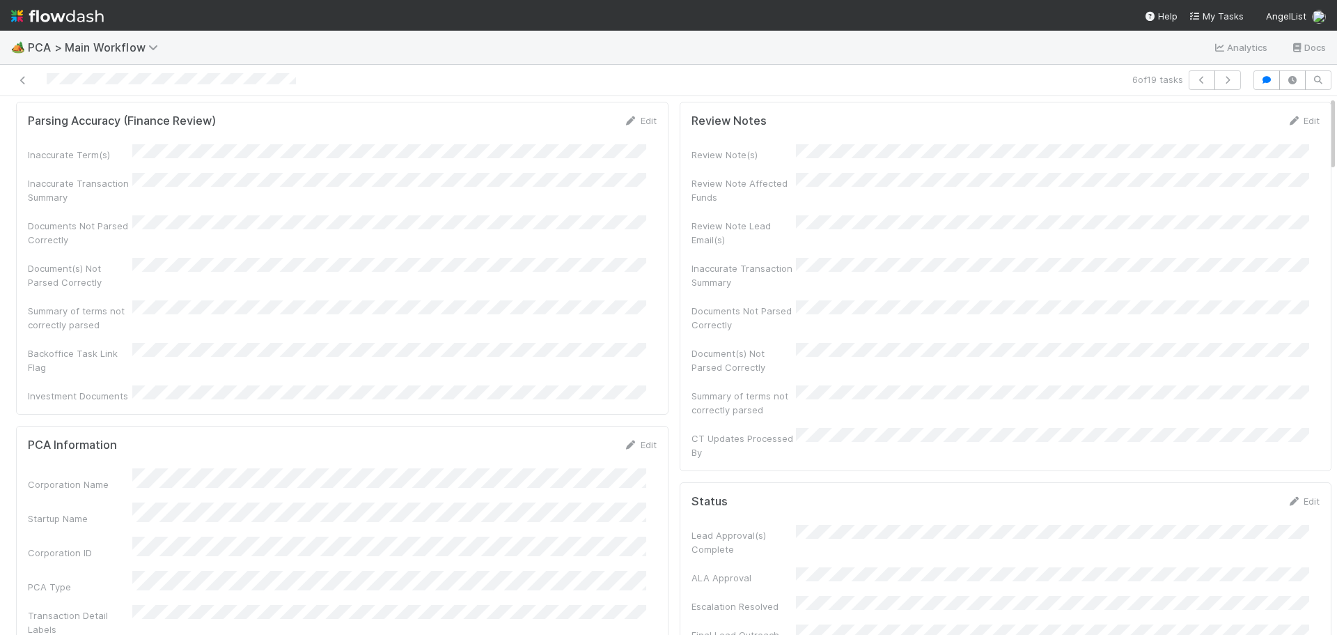
scroll to position [0, 0]
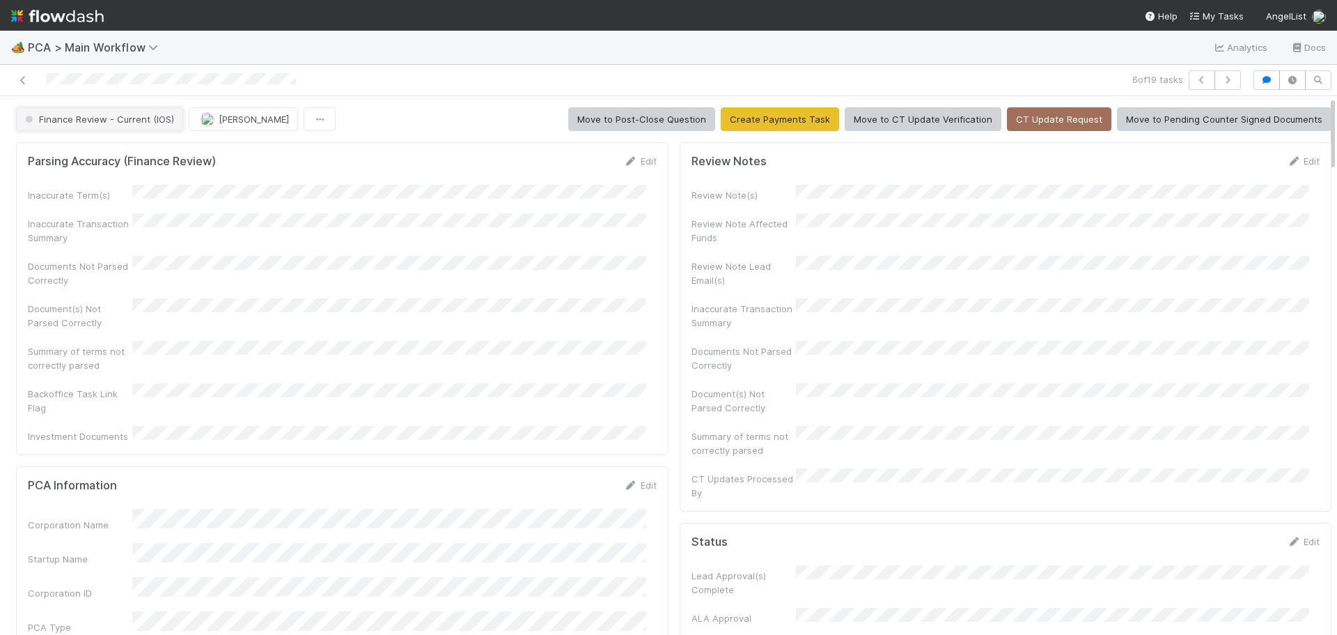
click at [149, 124] on span "Finance Review - Current (IOS)" at bounding box center [98, 119] width 152 height 11
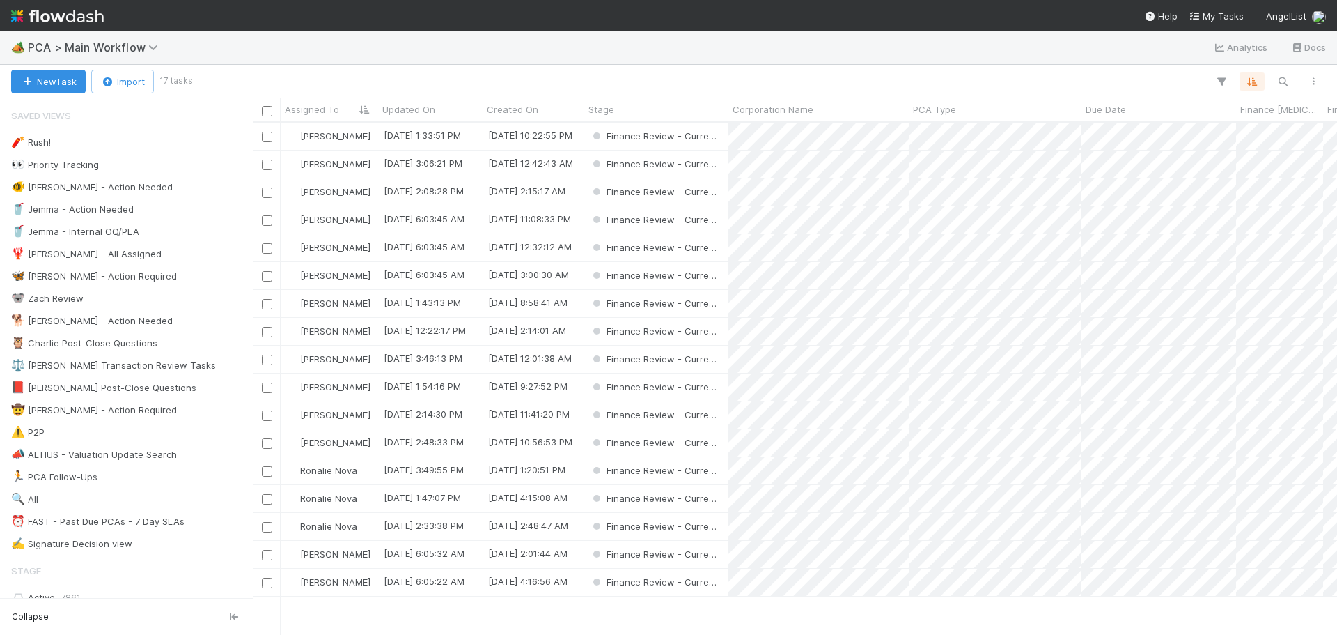
scroll to position [501, 1074]
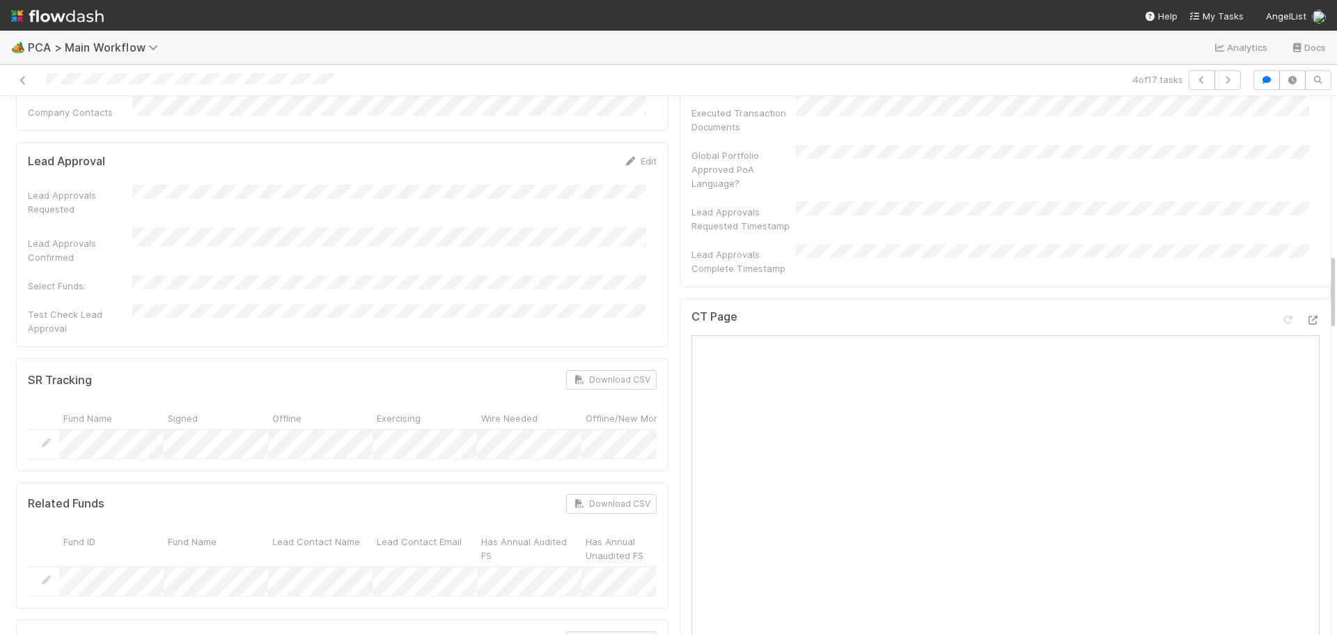
scroll to position [1045, 0]
click at [1306, 321] on icon at bounding box center [1313, 325] width 14 height 9
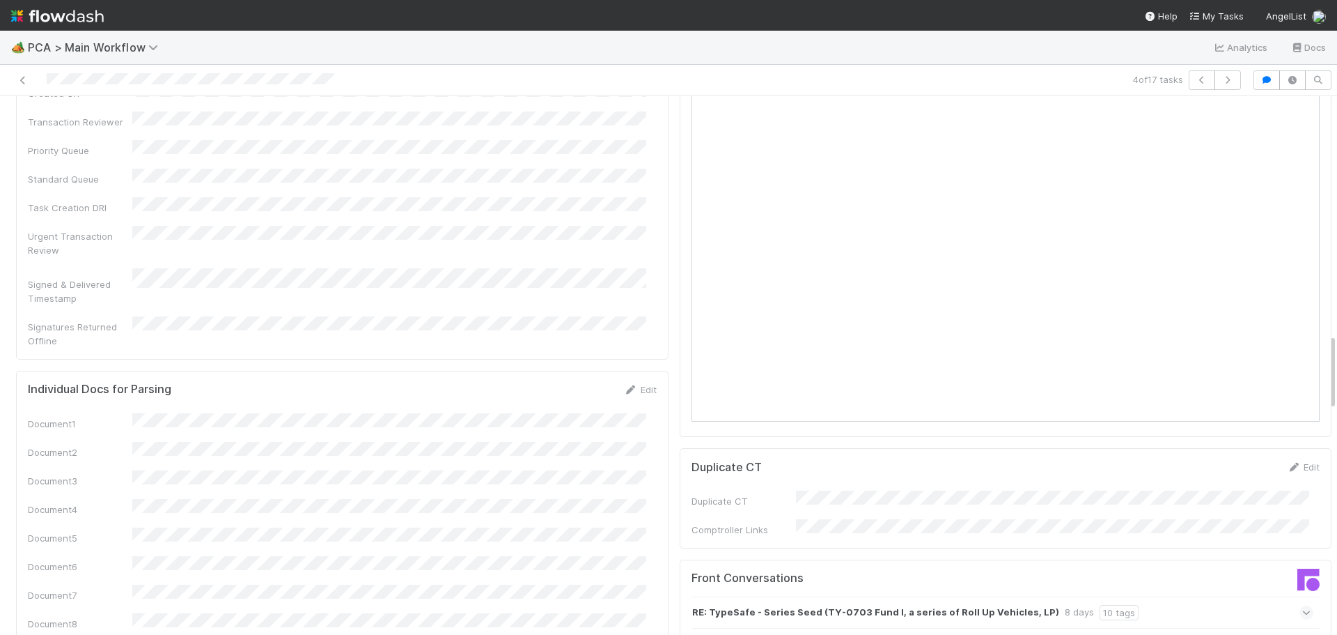
scroll to position [1672, 0]
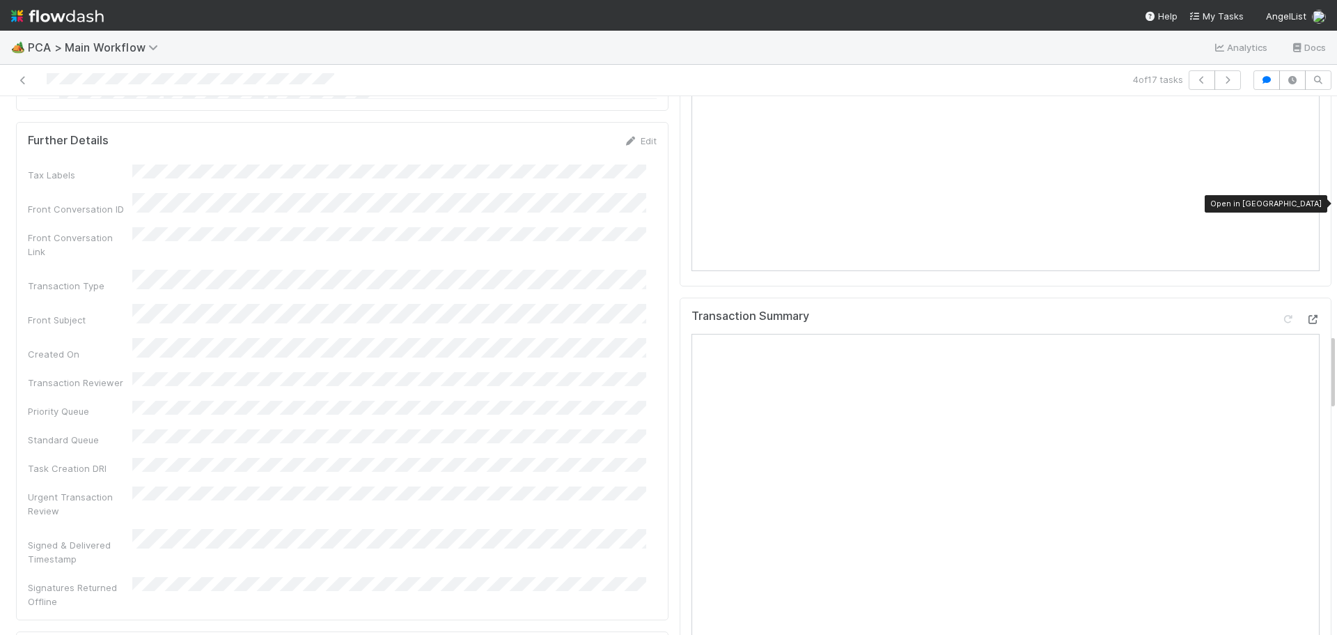
click at [1306, 315] on icon at bounding box center [1313, 319] width 14 height 9
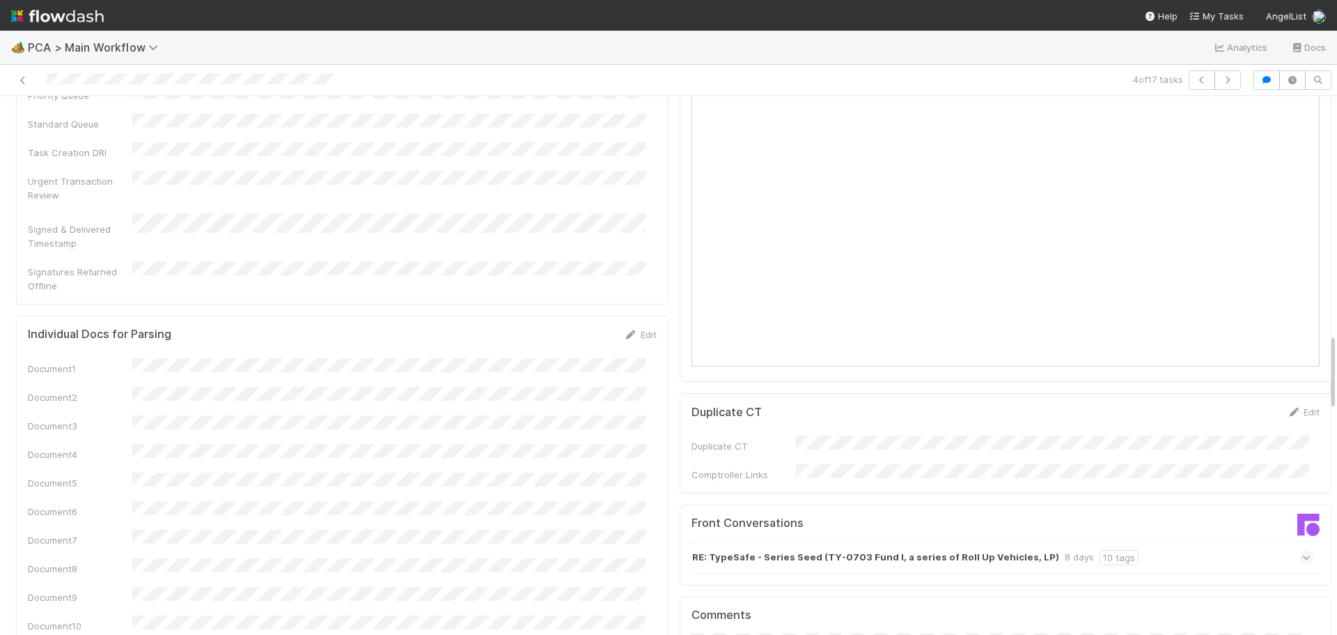
scroll to position [2159, 0]
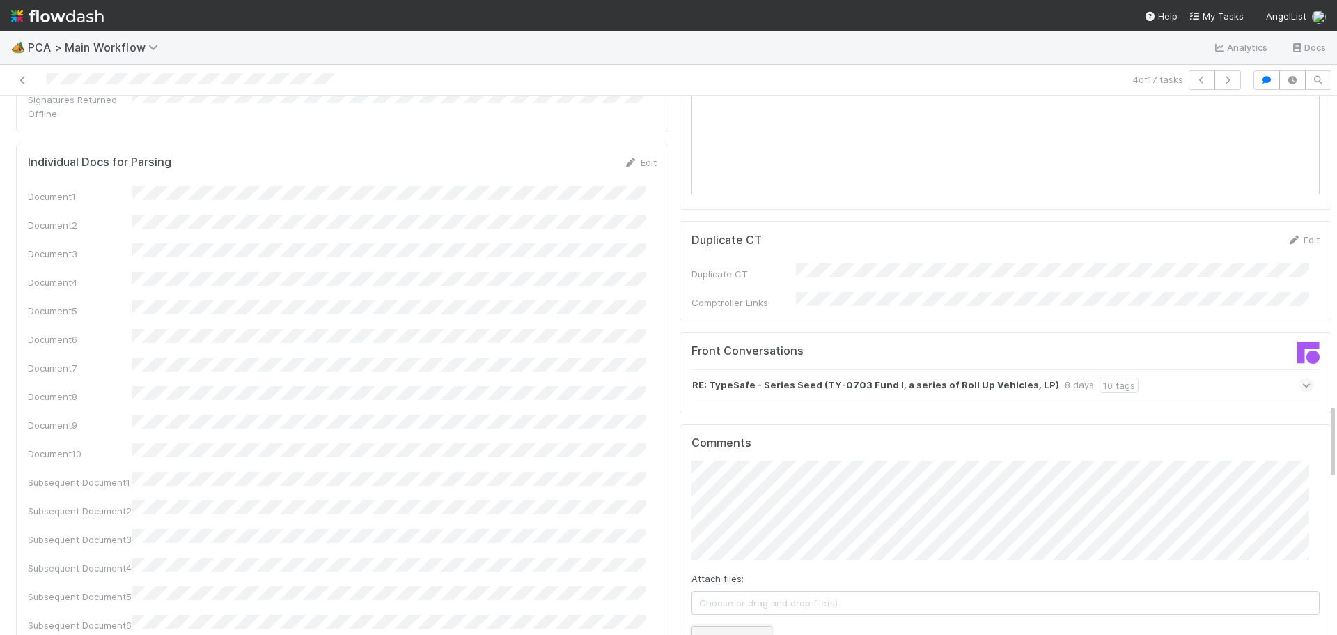
click at [740, 625] on button "Add Comment" at bounding box center [732, 637] width 81 height 24
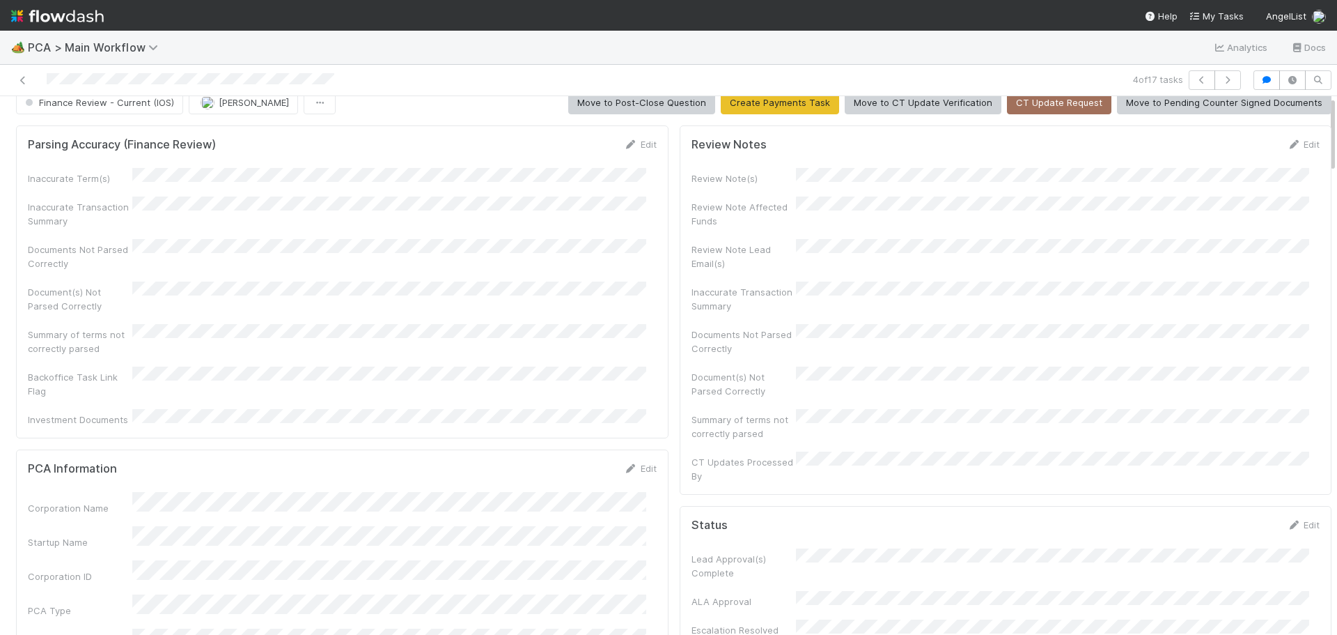
scroll to position [0, 0]
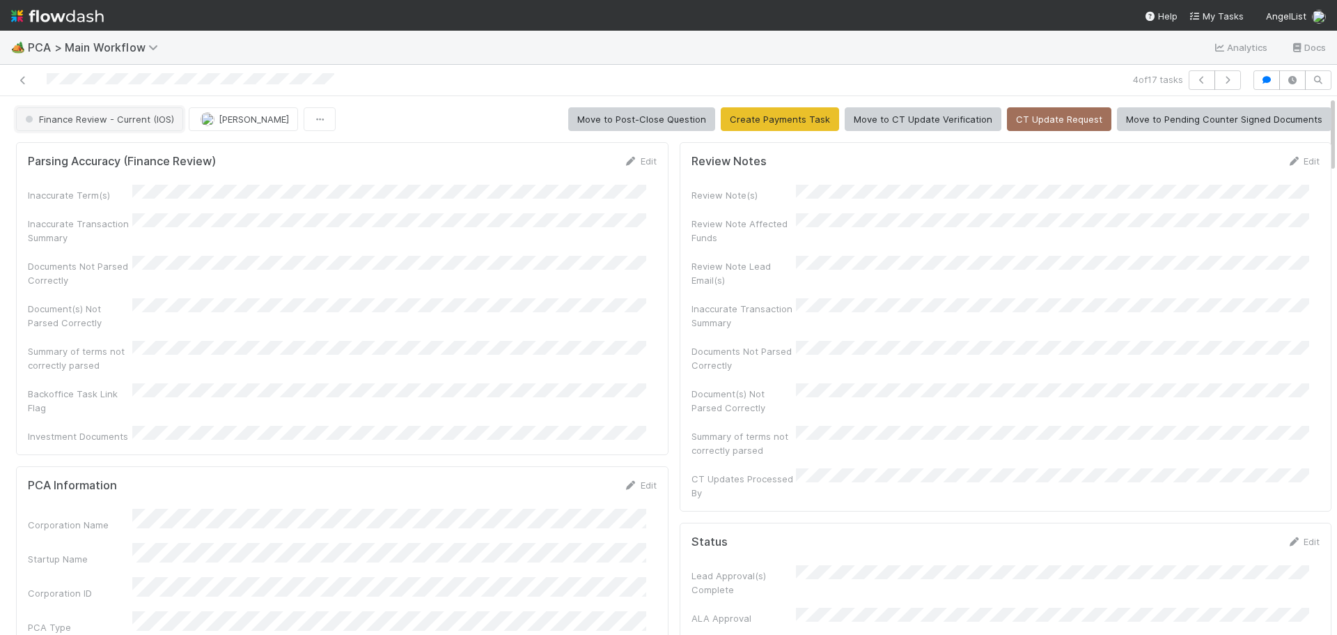
click at [106, 120] on span "Finance Review - Current (IOS)" at bounding box center [98, 119] width 152 height 11
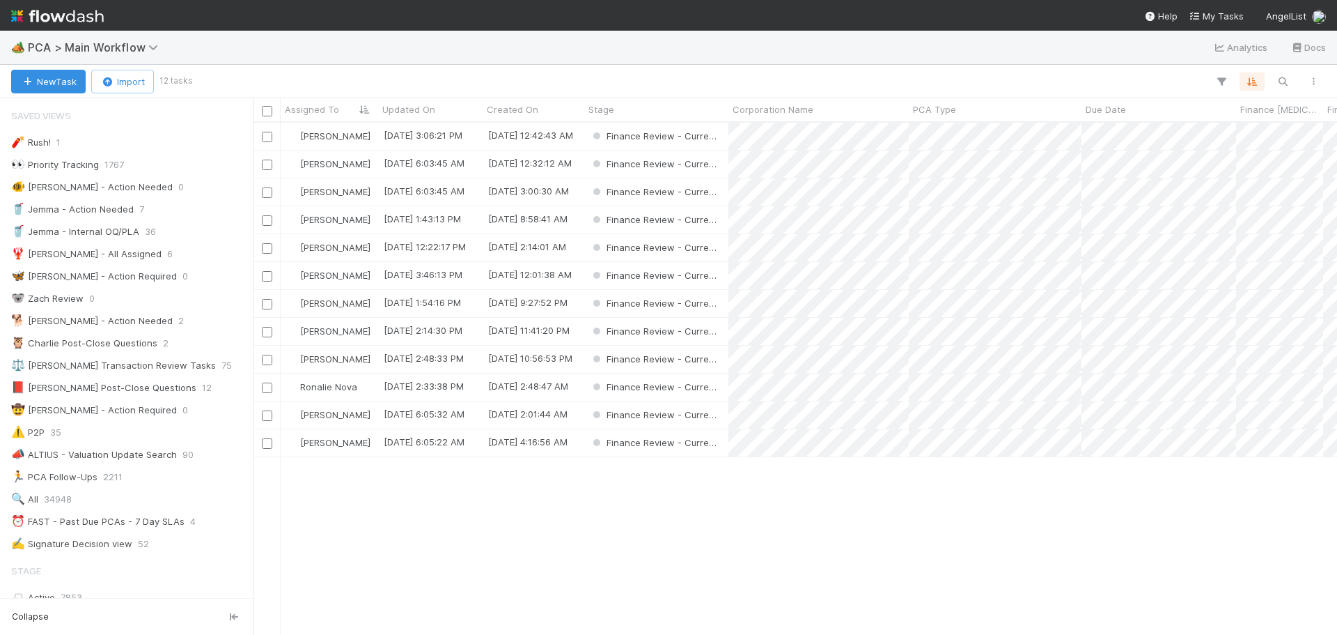
scroll to position [11, 11]
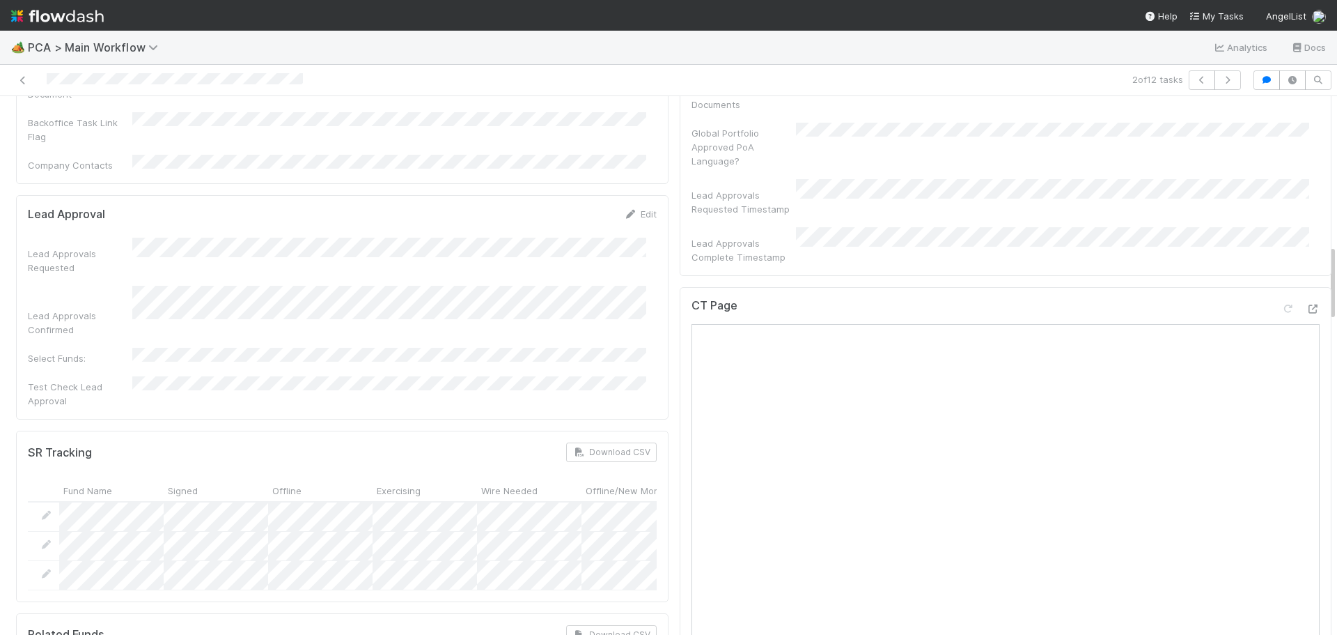
scroll to position [1045, 0]
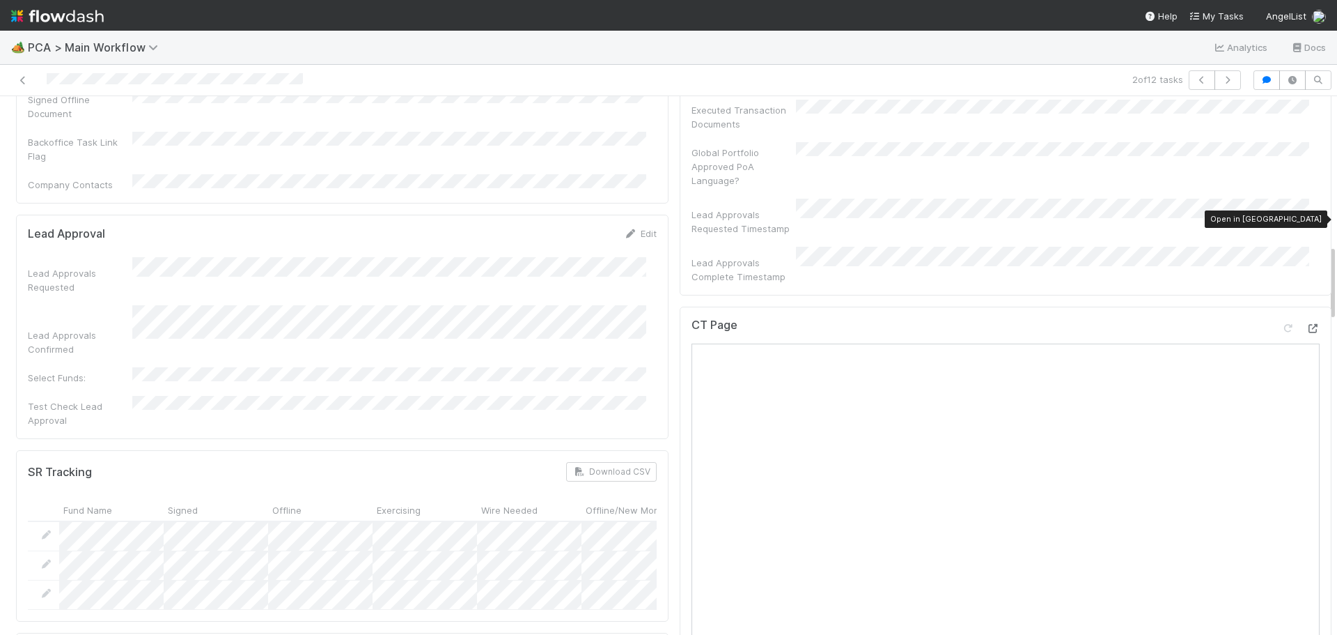
click at [1306, 324] on icon at bounding box center [1313, 328] width 14 height 9
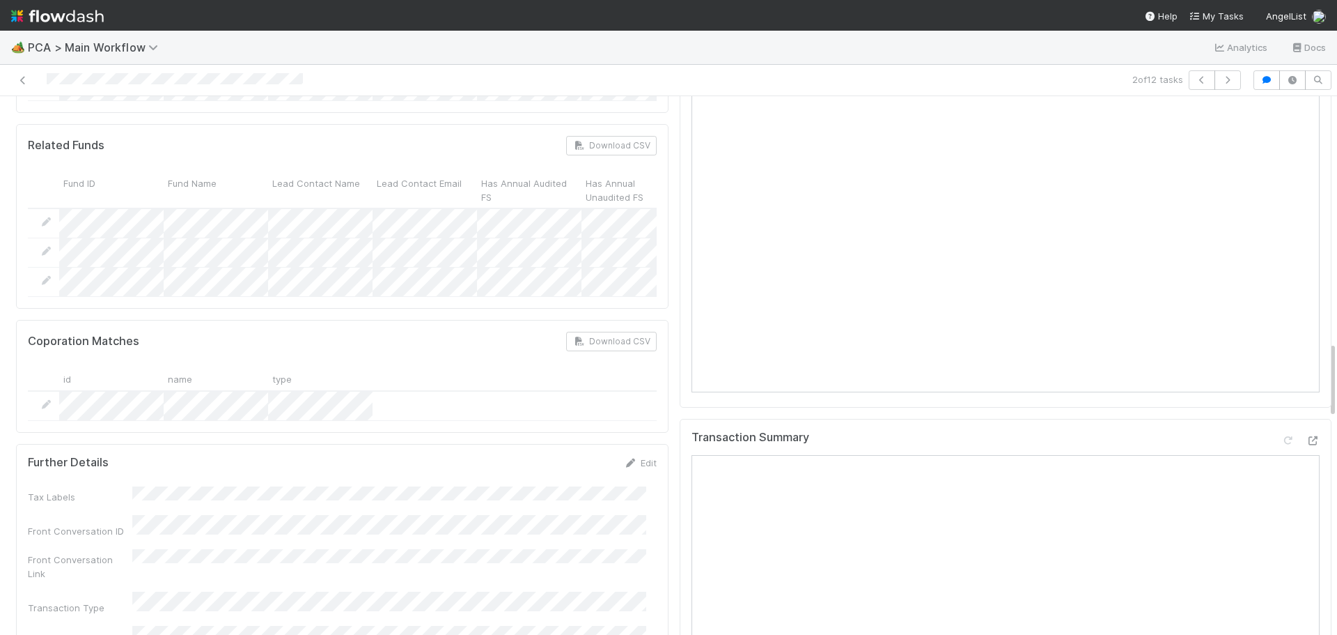
scroll to position [1741, 0]
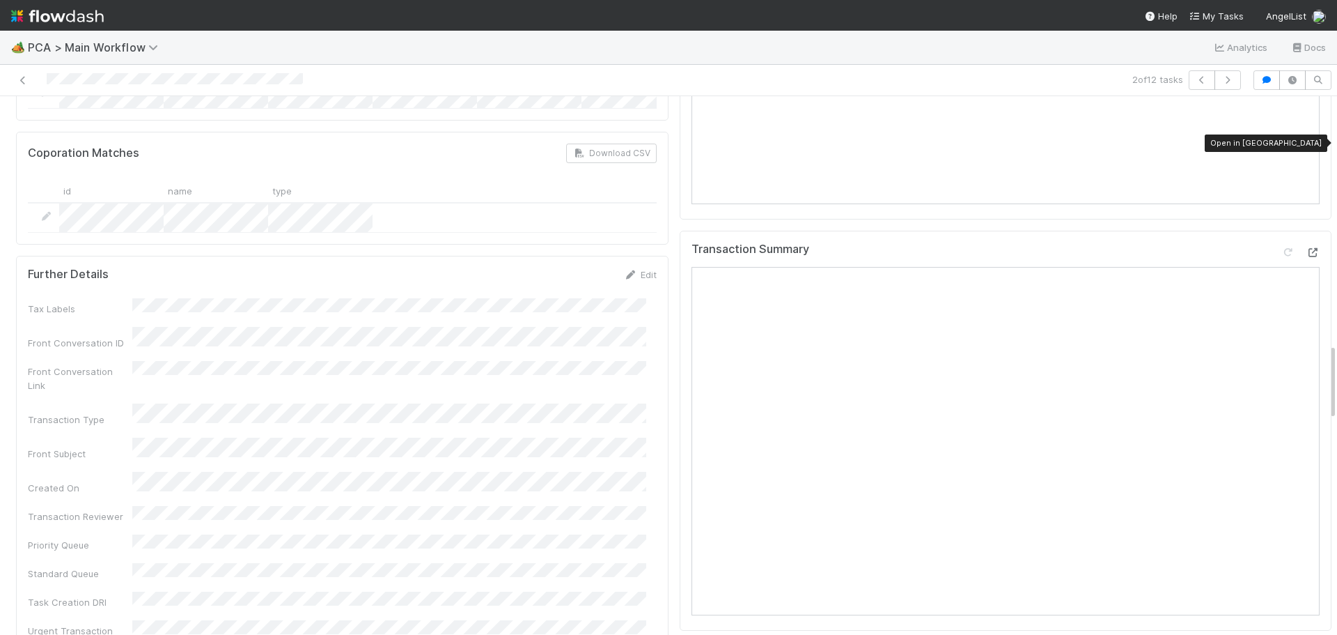
click at [1306, 248] on icon at bounding box center [1313, 252] width 14 height 9
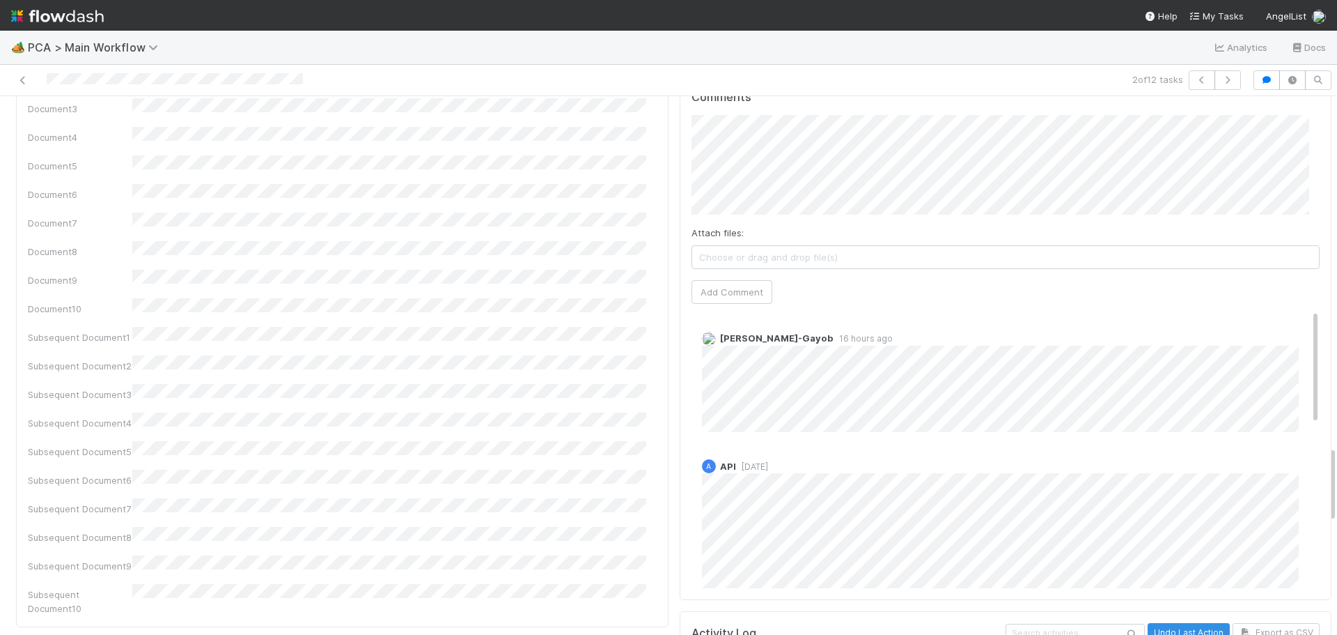
scroll to position [2368, 0]
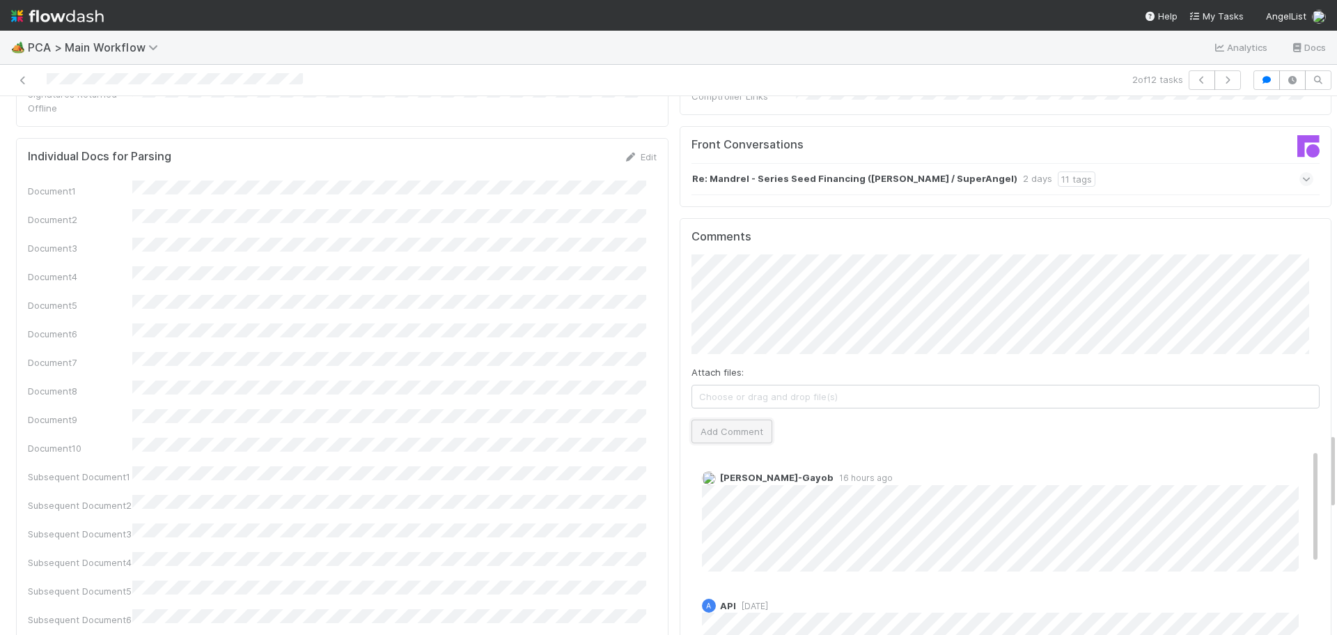
click at [725, 419] on button "Add Comment" at bounding box center [732, 431] width 81 height 24
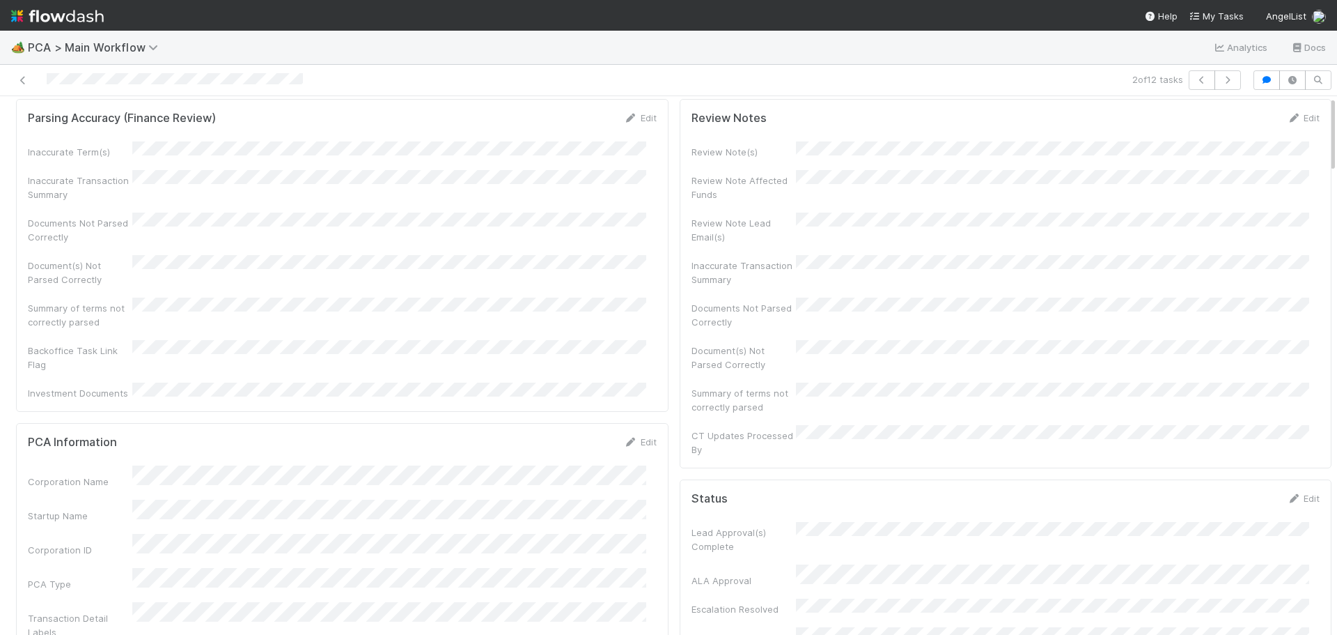
scroll to position [0, 0]
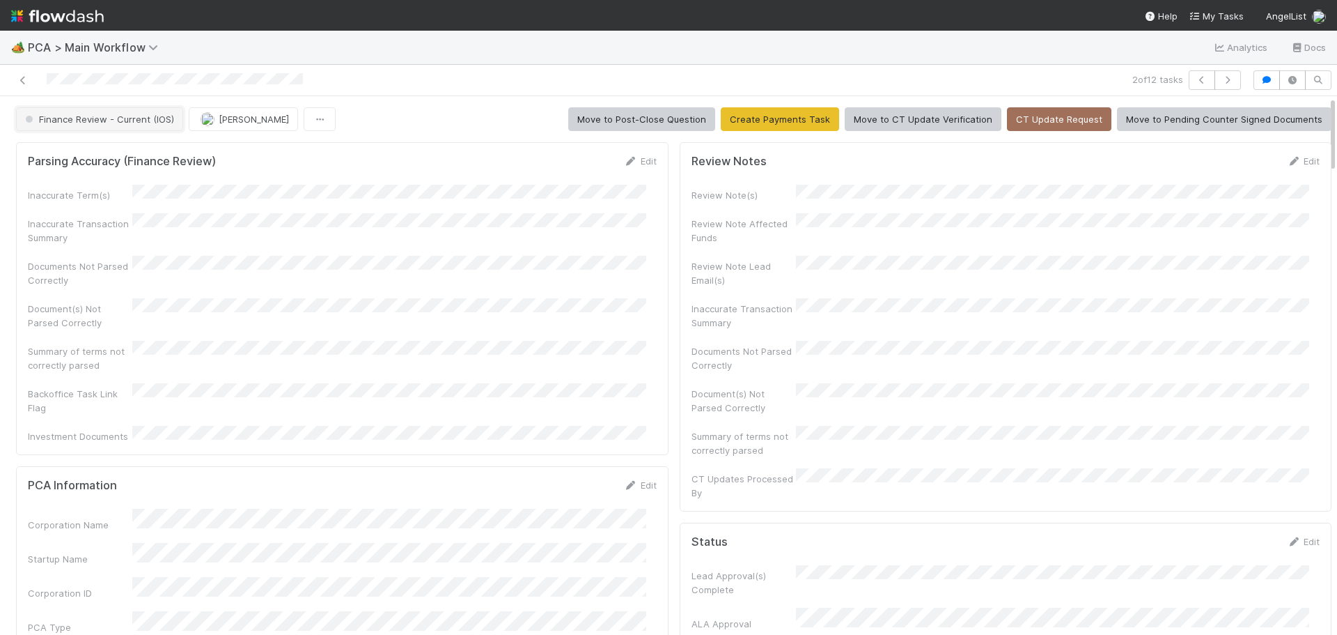
click at [150, 123] on span "Finance Review - Current (IOS)" at bounding box center [98, 119] width 152 height 11
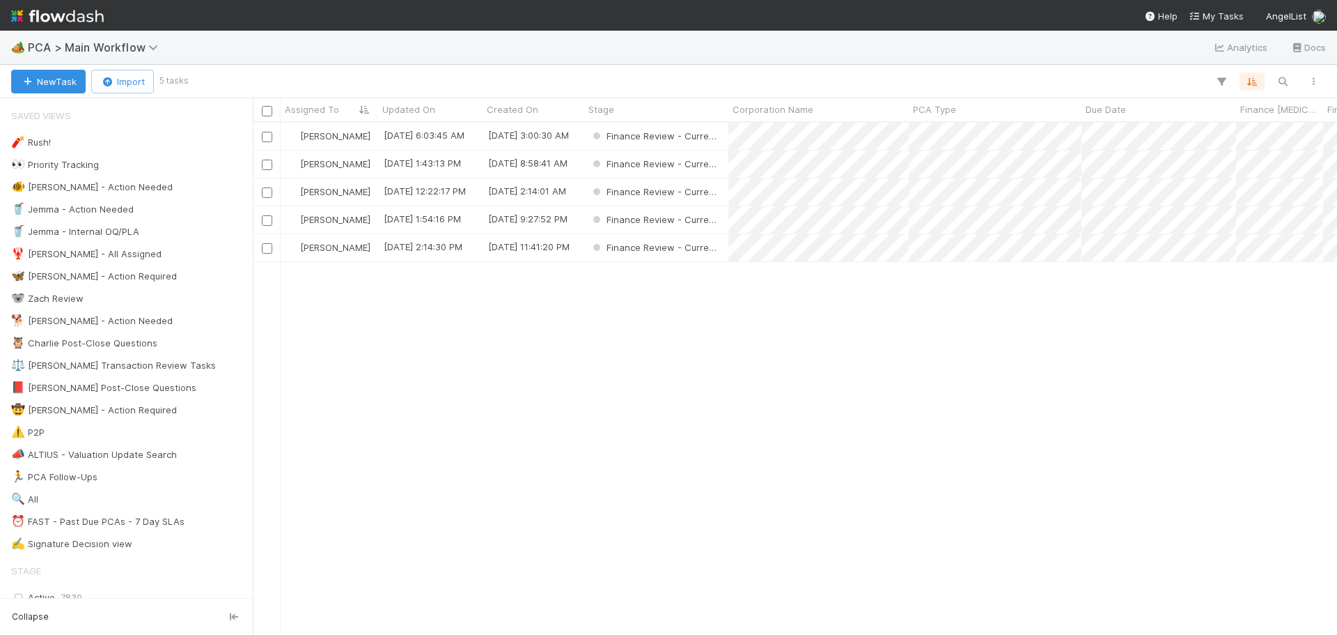
scroll to position [501, 1074]
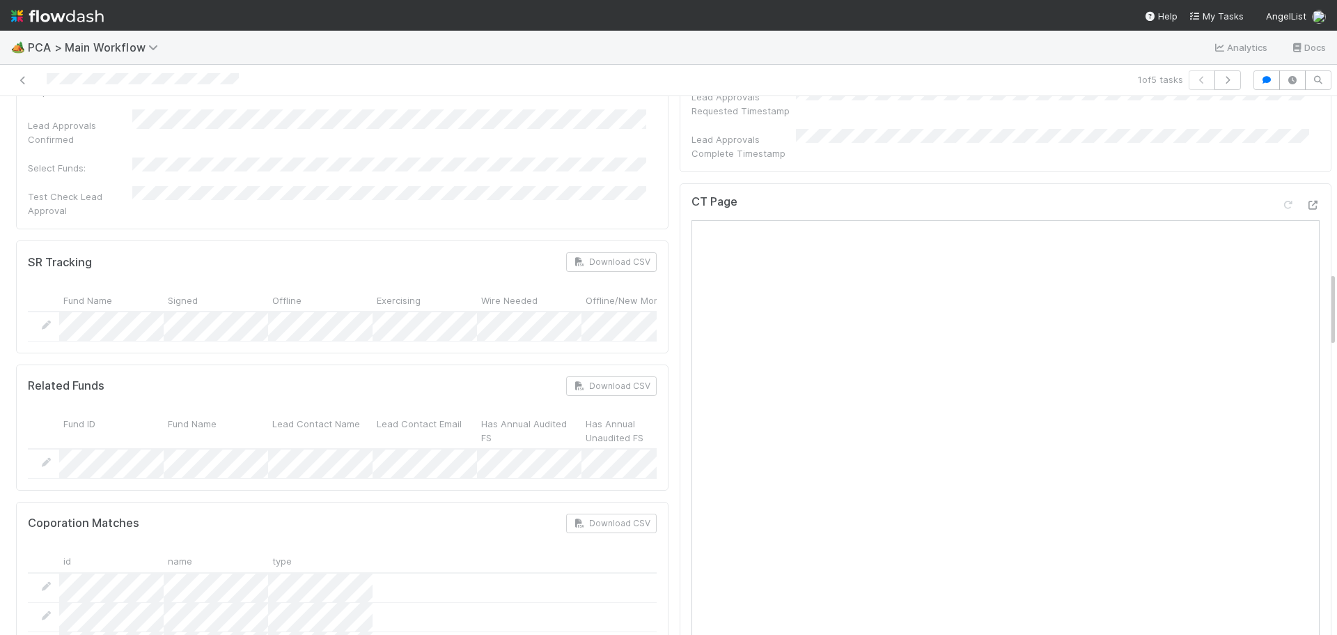
scroll to position [1045, 0]
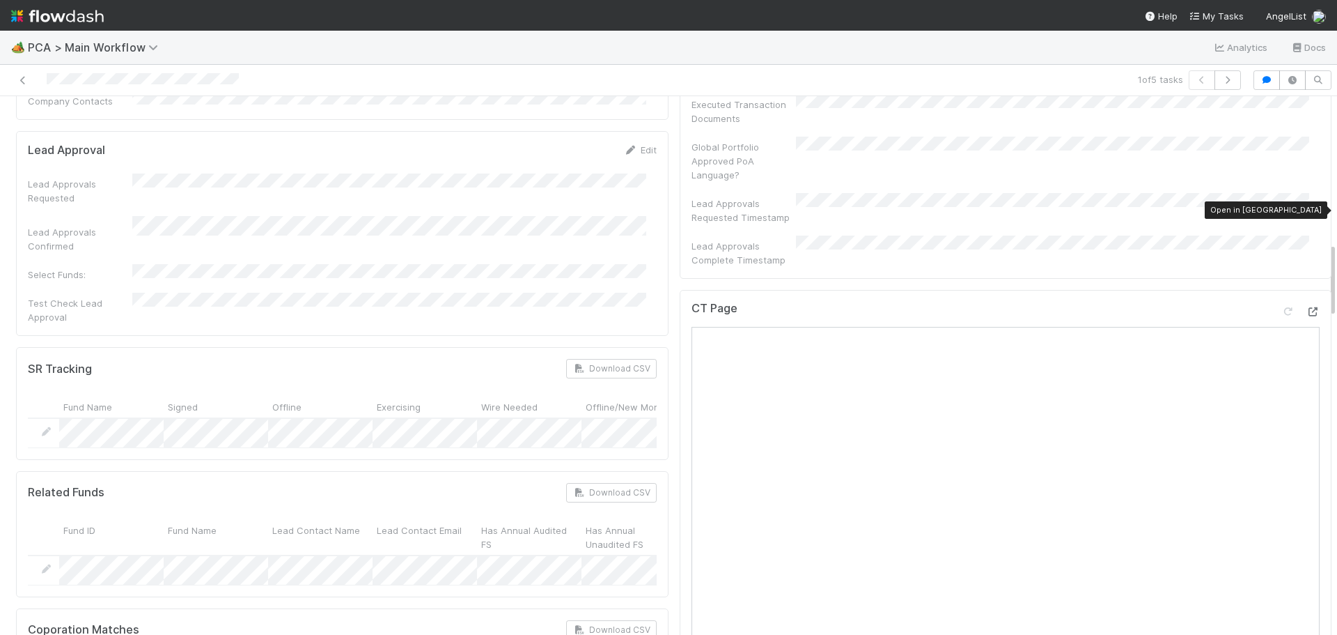
click at [1306, 304] on div at bounding box center [1313, 311] width 14 height 14
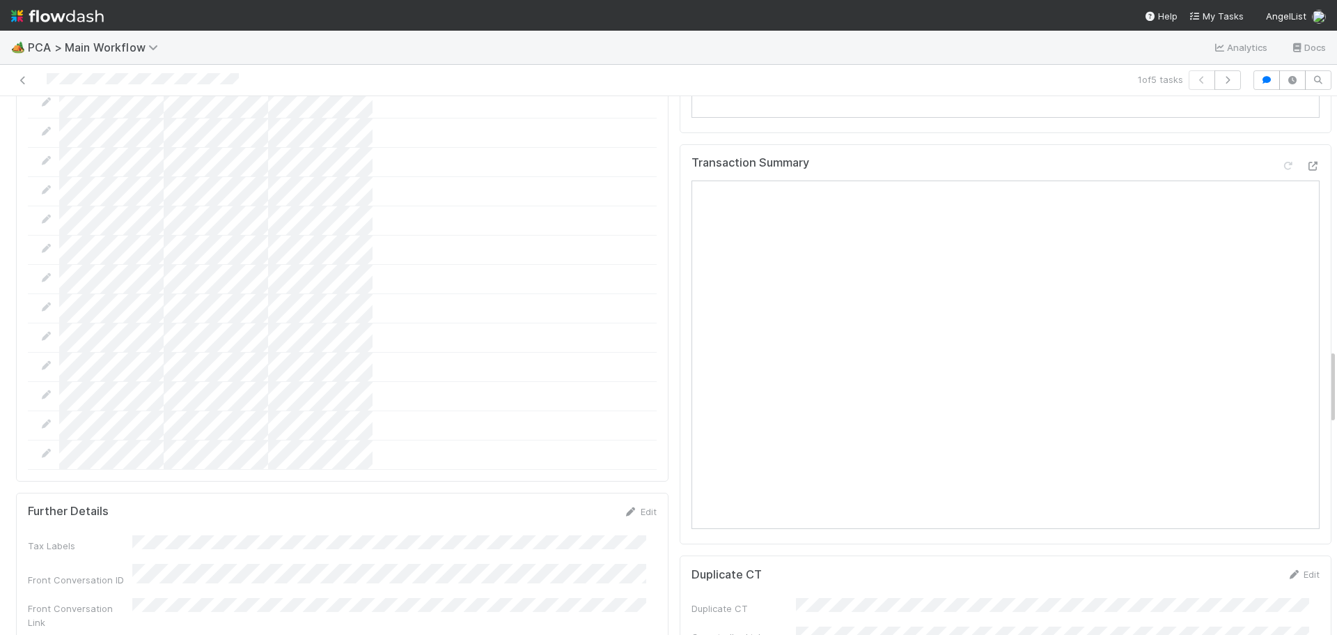
scroll to position [1602, 0]
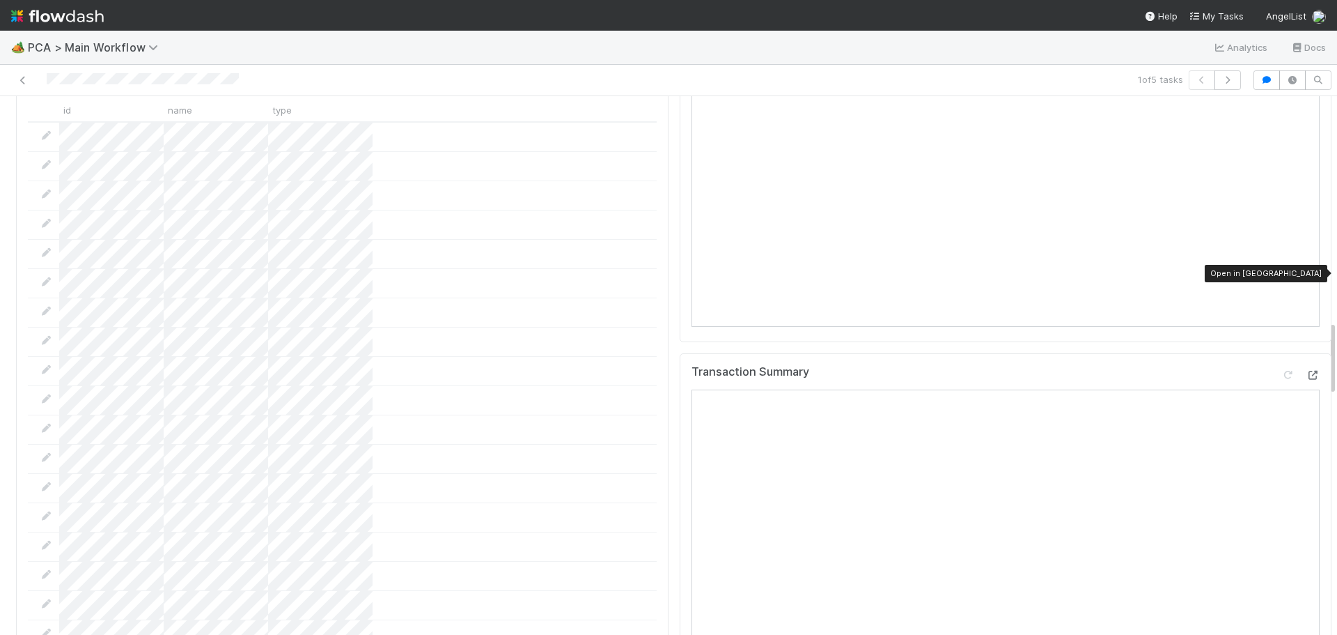
click at [1306, 371] on icon at bounding box center [1313, 375] width 14 height 9
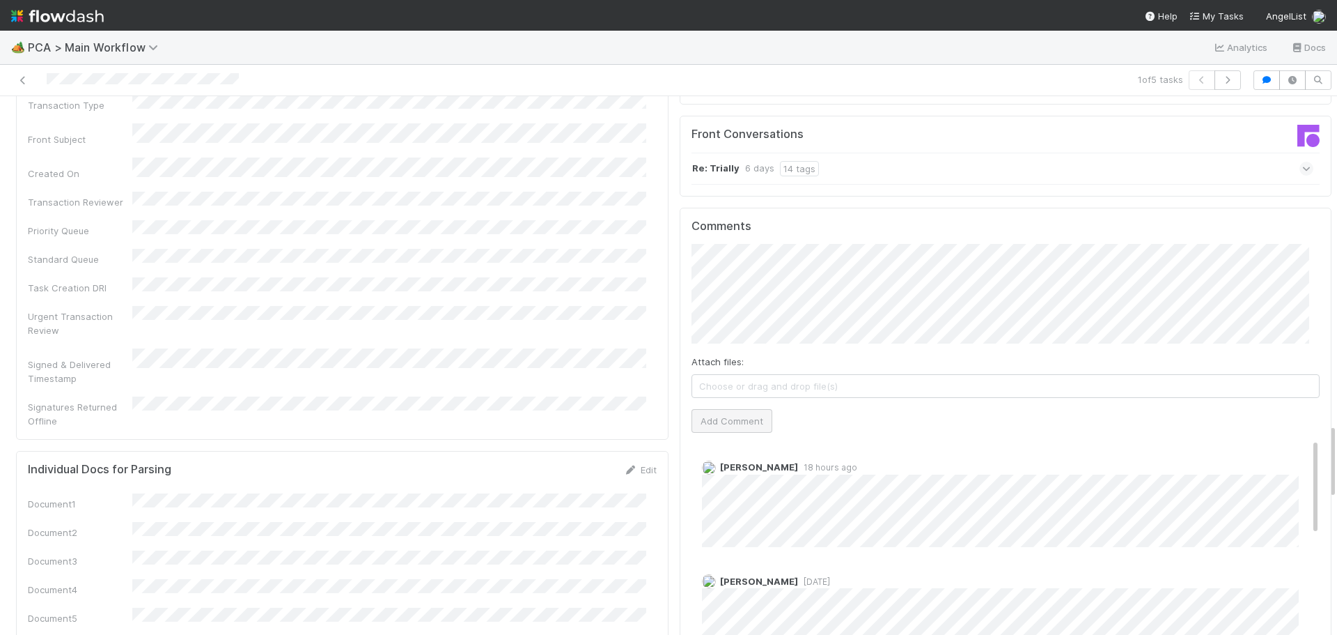
scroll to position [2368, 0]
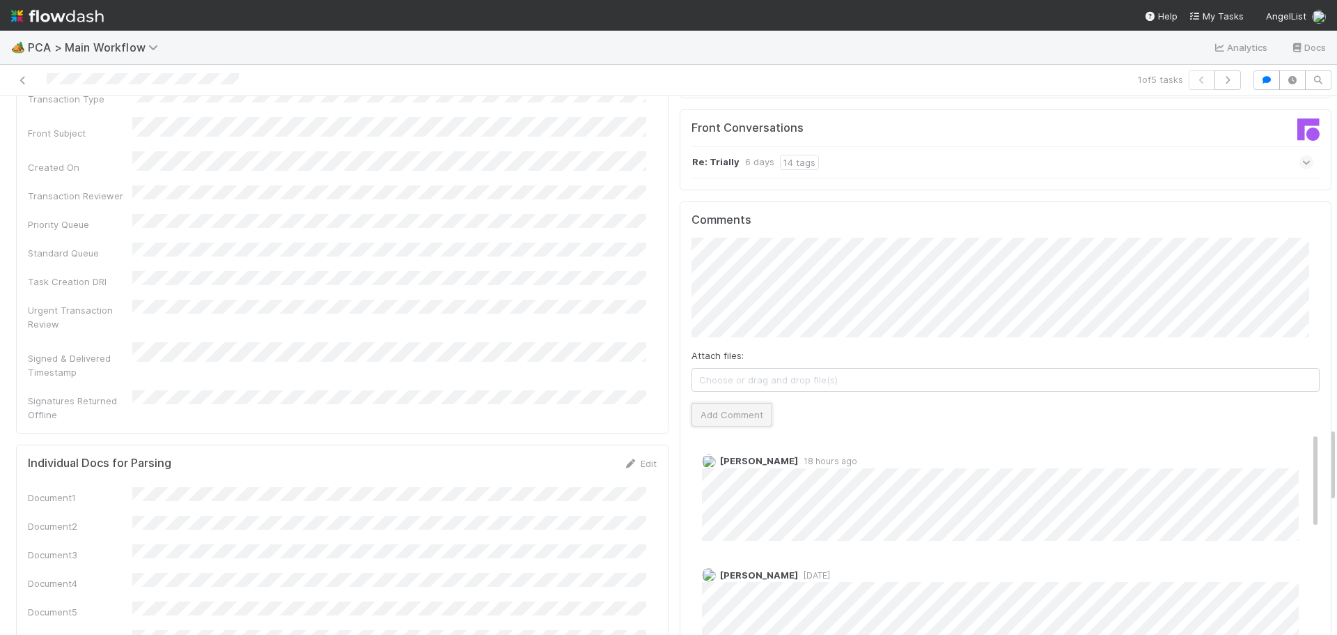
click at [721, 403] on button "Add Comment" at bounding box center [732, 415] width 81 height 24
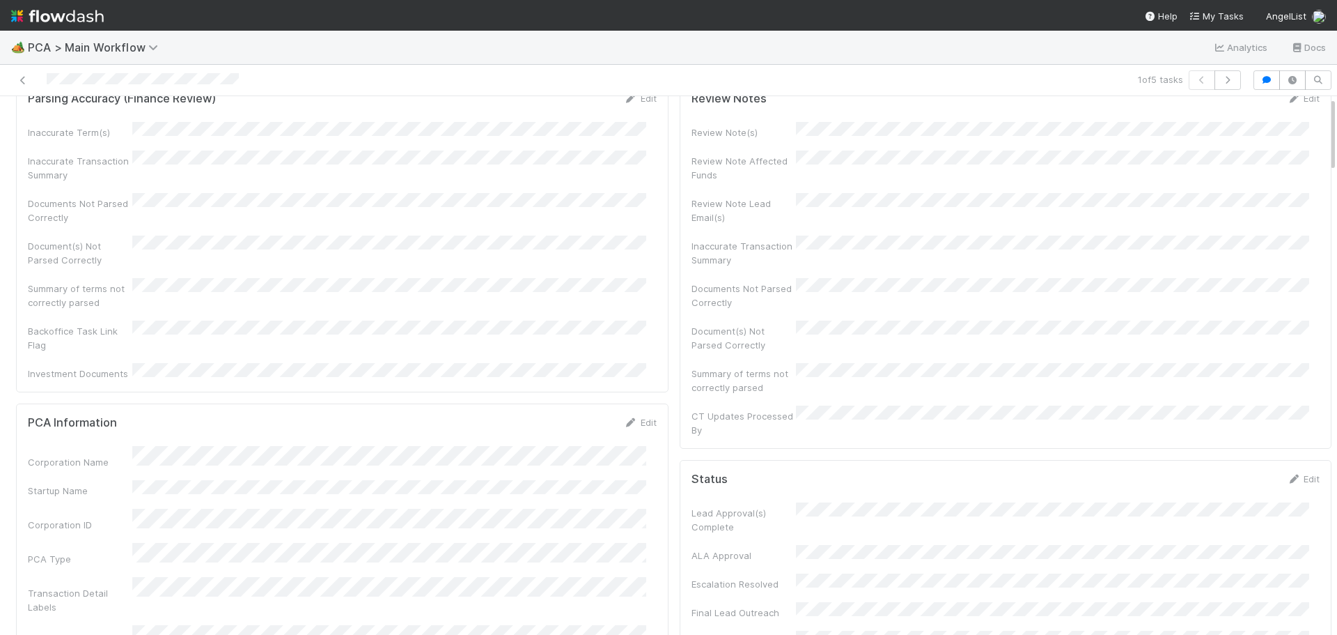
scroll to position [0, 0]
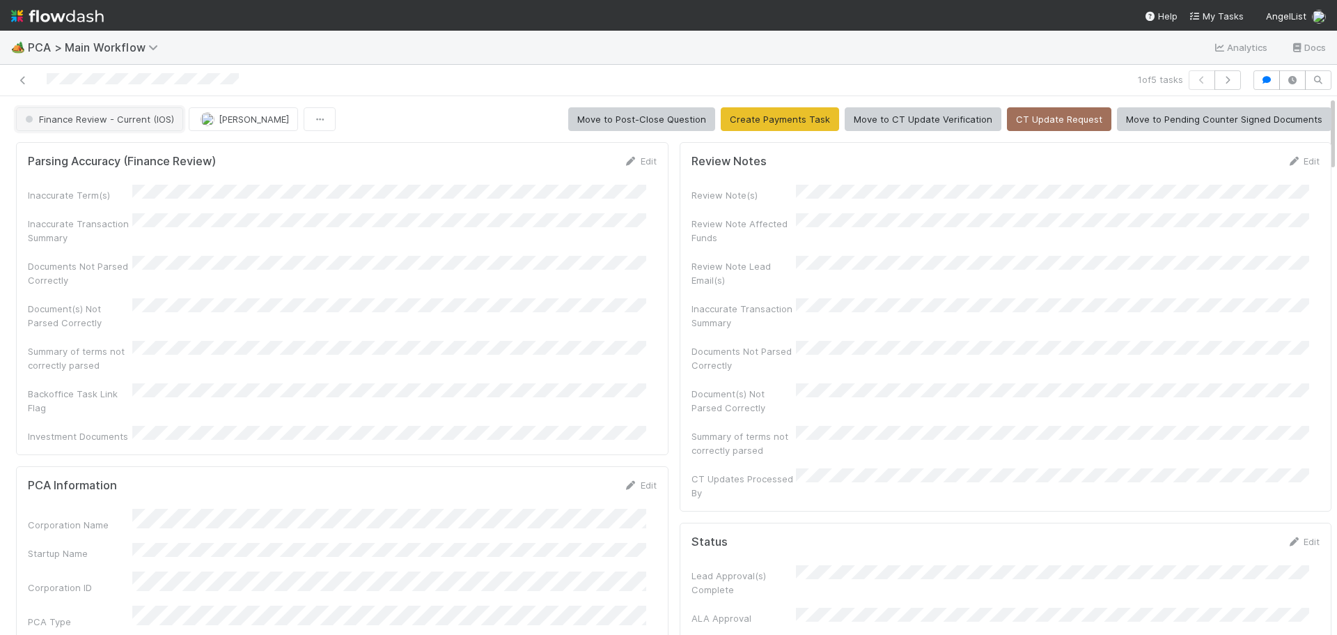
click at [144, 123] on span "Finance Review - Current (IOS)" at bounding box center [98, 119] width 152 height 11
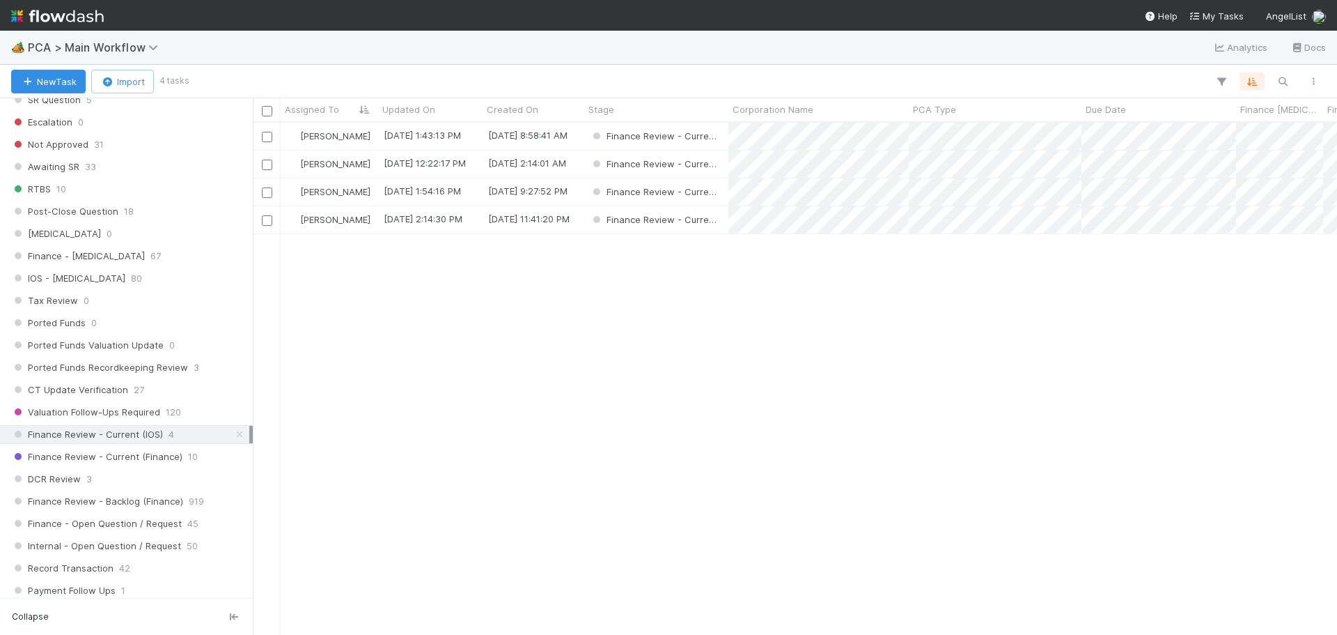
scroll to position [975, 0]
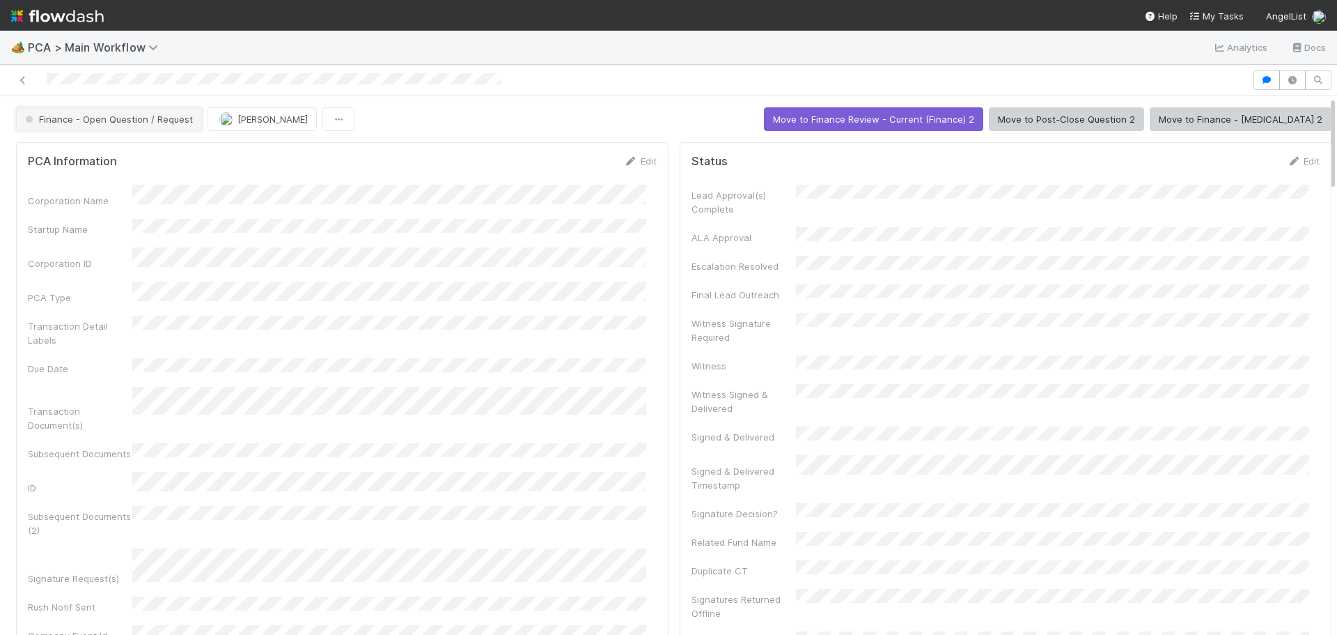
click at [116, 120] on span "Finance - Open Question / Request" at bounding box center [107, 119] width 171 height 11
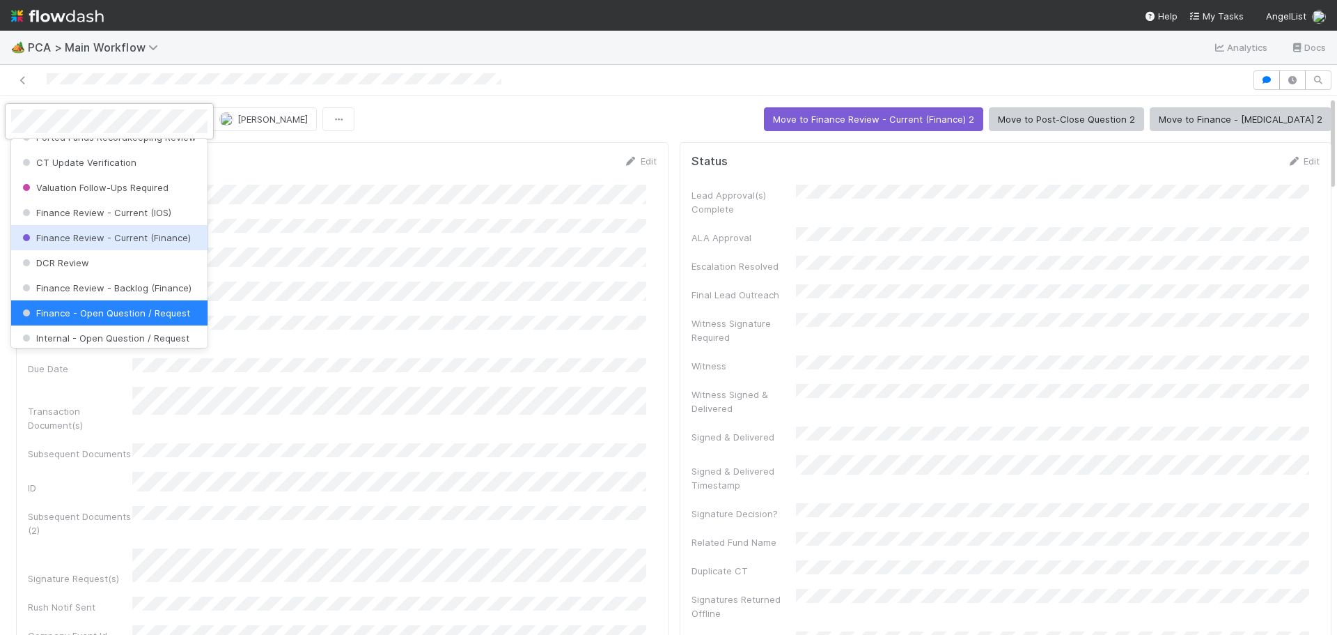
click at [119, 243] on span "Finance Review - Current (Finance)" at bounding box center [105, 237] width 171 height 11
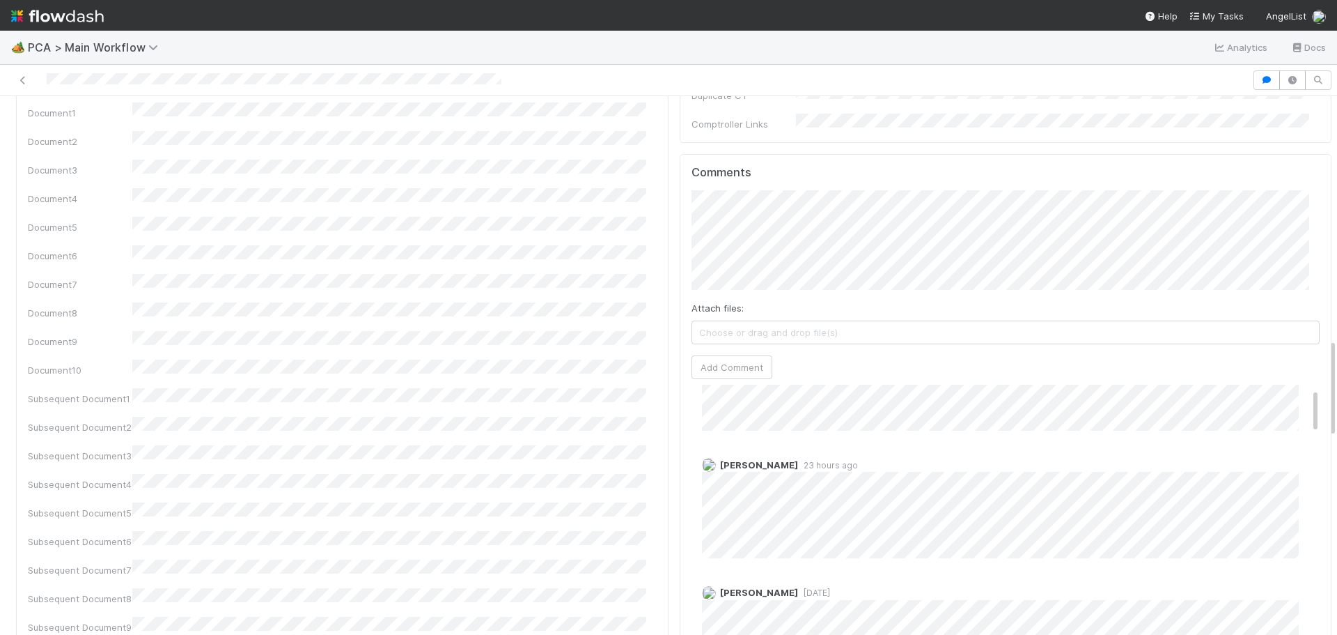
scroll to position [0, 0]
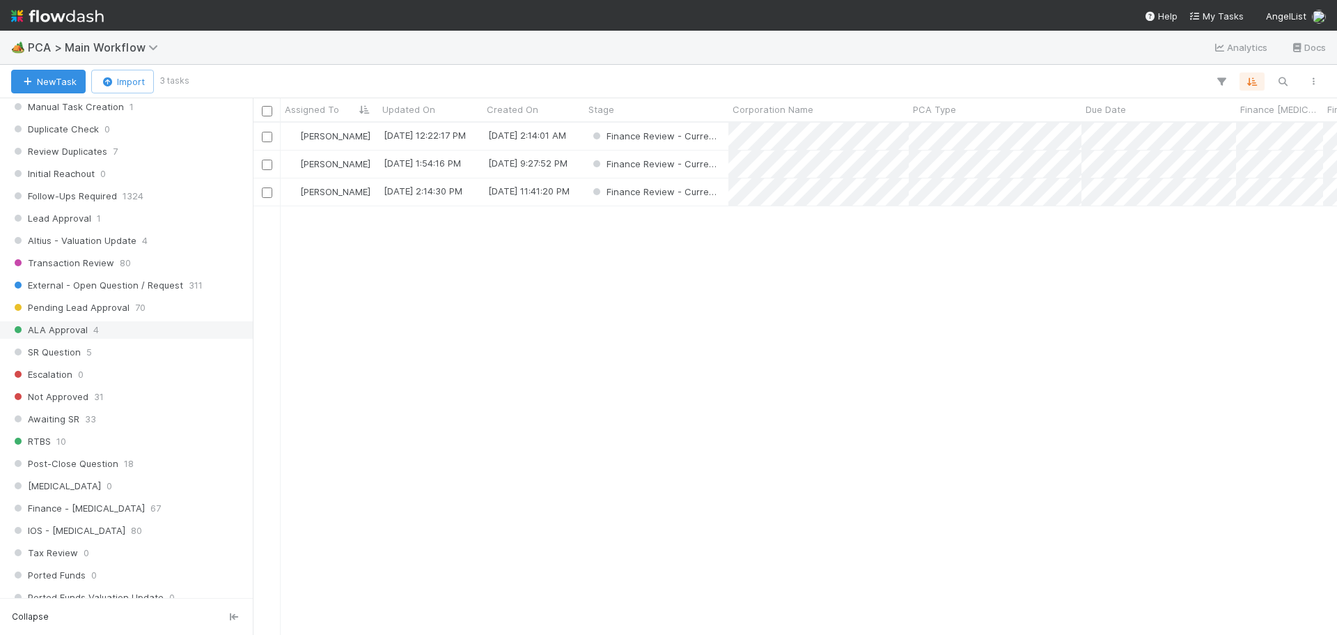
scroll to position [975, 0]
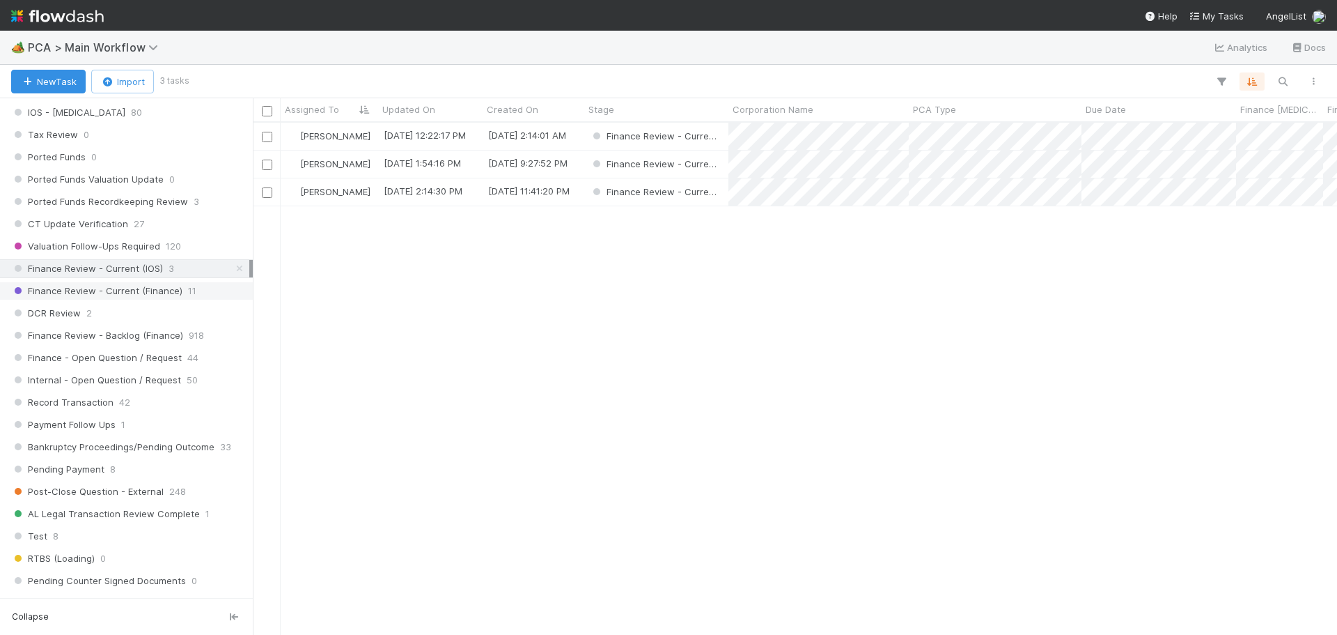
click at [163, 283] on span "Finance Review - Current (Finance)" at bounding box center [96, 290] width 171 height 17
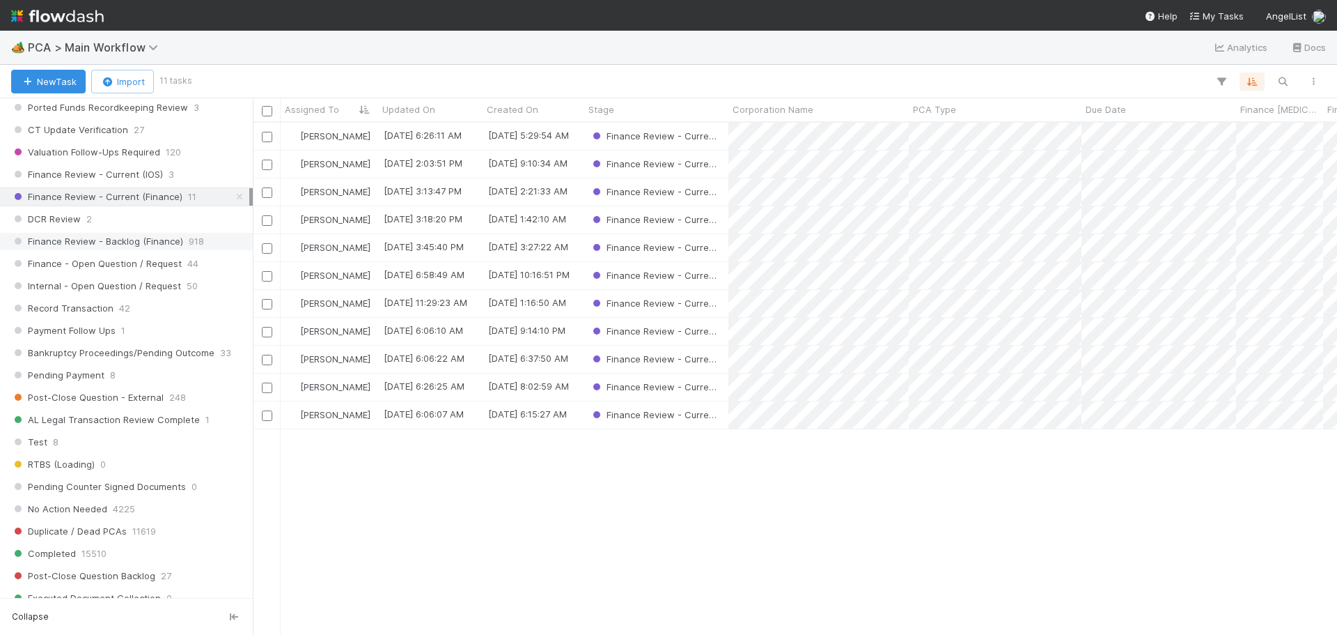
scroll to position [1045, 0]
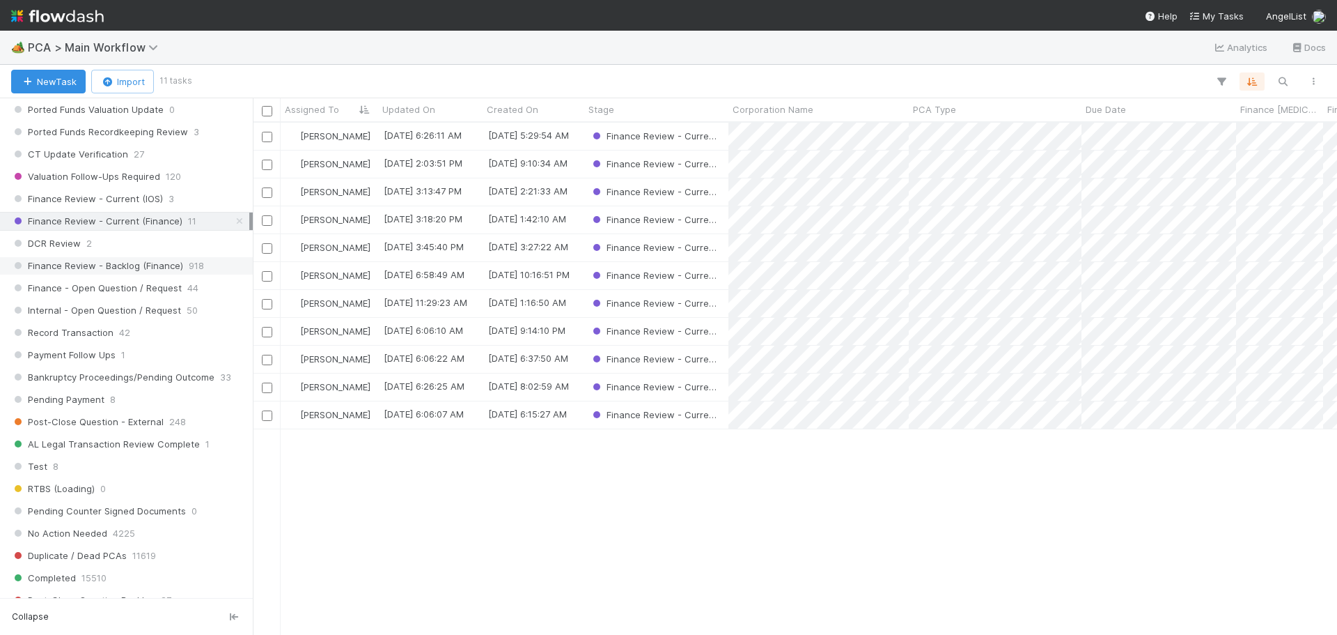
click at [168, 268] on span "Finance Review - Backlog (Finance)" at bounding box center [97, 265] width 172 height 17
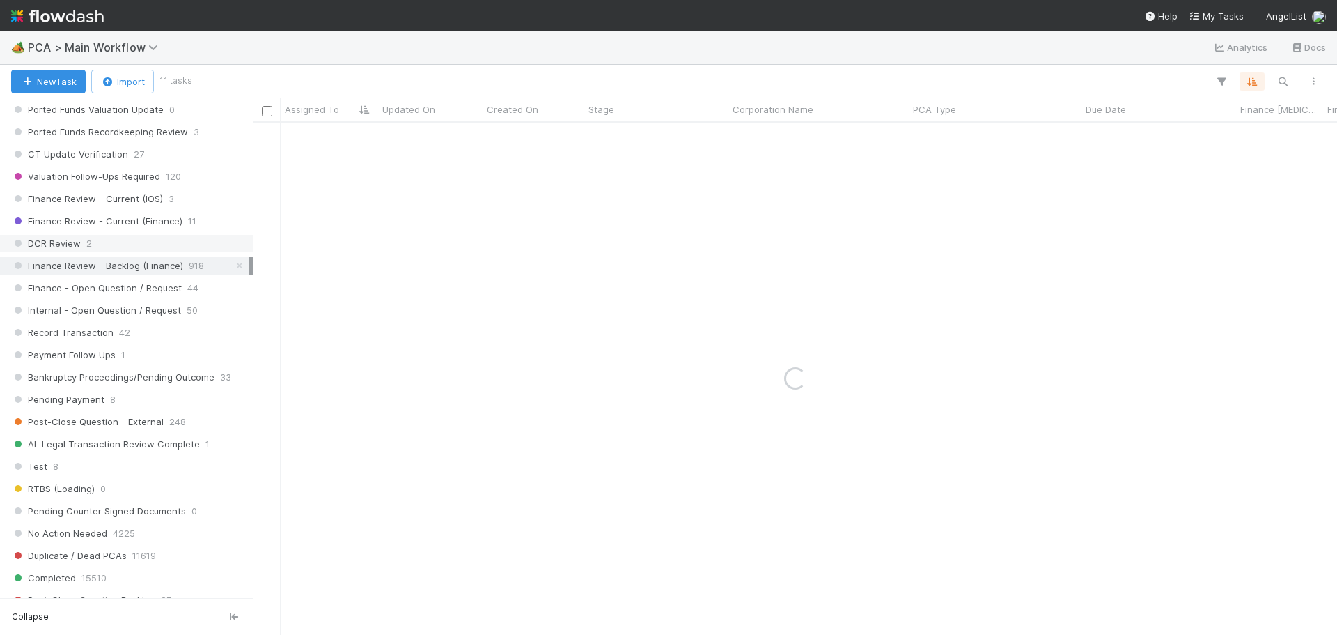
click at [134, 244] on div "DCR Review 2" at bounding box center [130, 243] width 238 height 17
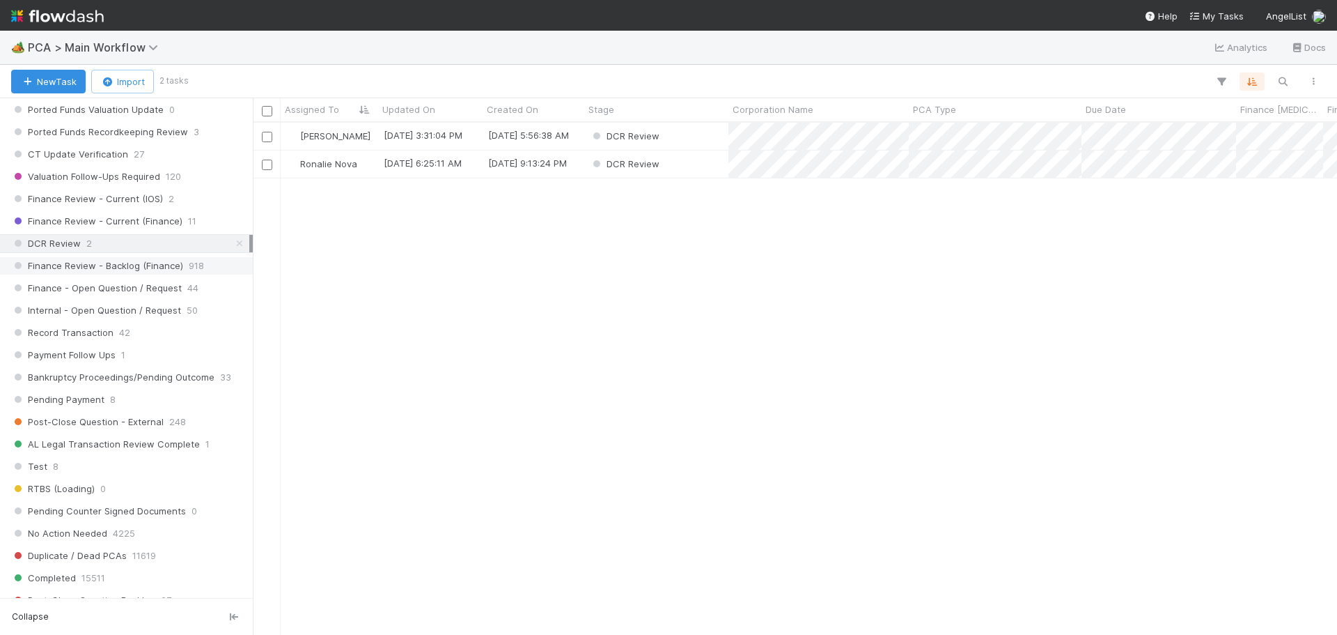
scroll to position [501, 1074]
click at [171, 263] on span "Finance Review - Backlog (Finance)" at bounding box center [97, 265] width 172 height 17
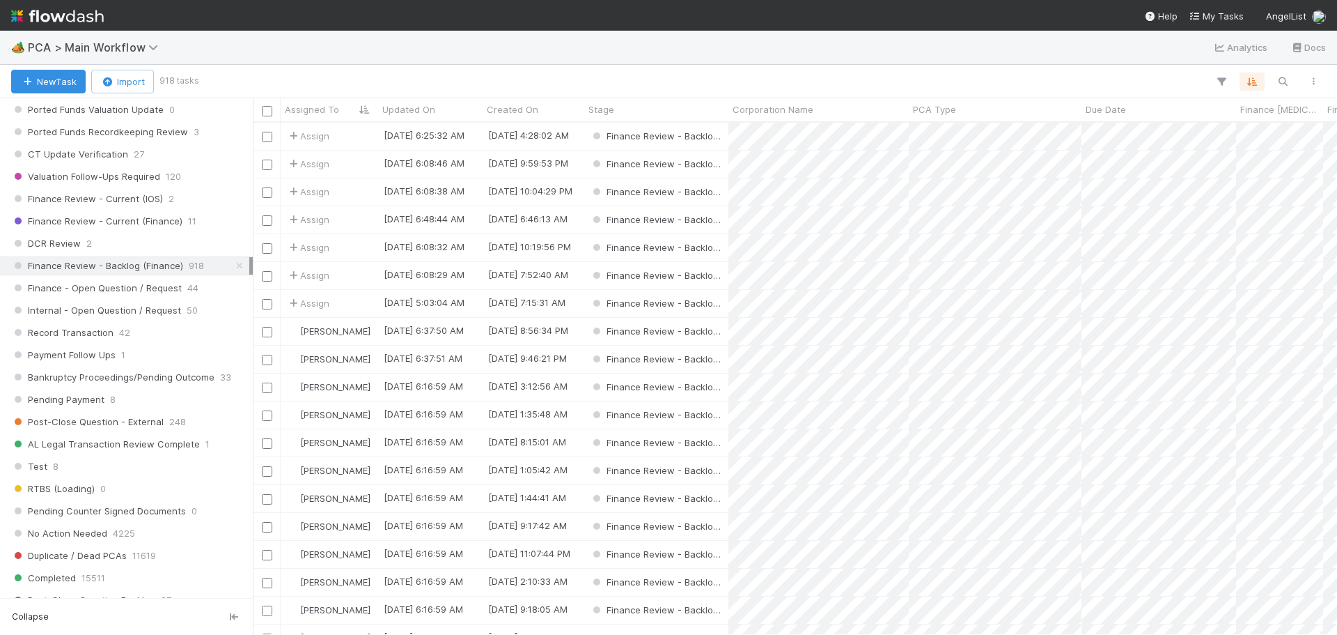
scroll to position [501, 1074]
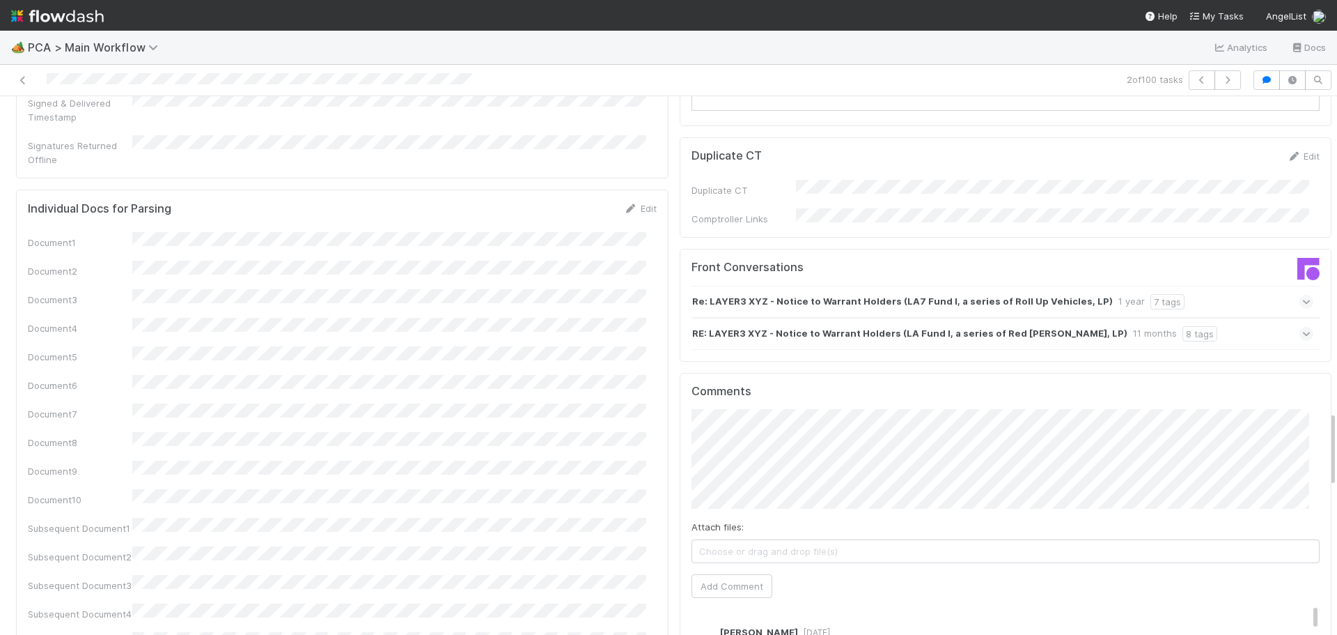
scroll to position [2507, 0]
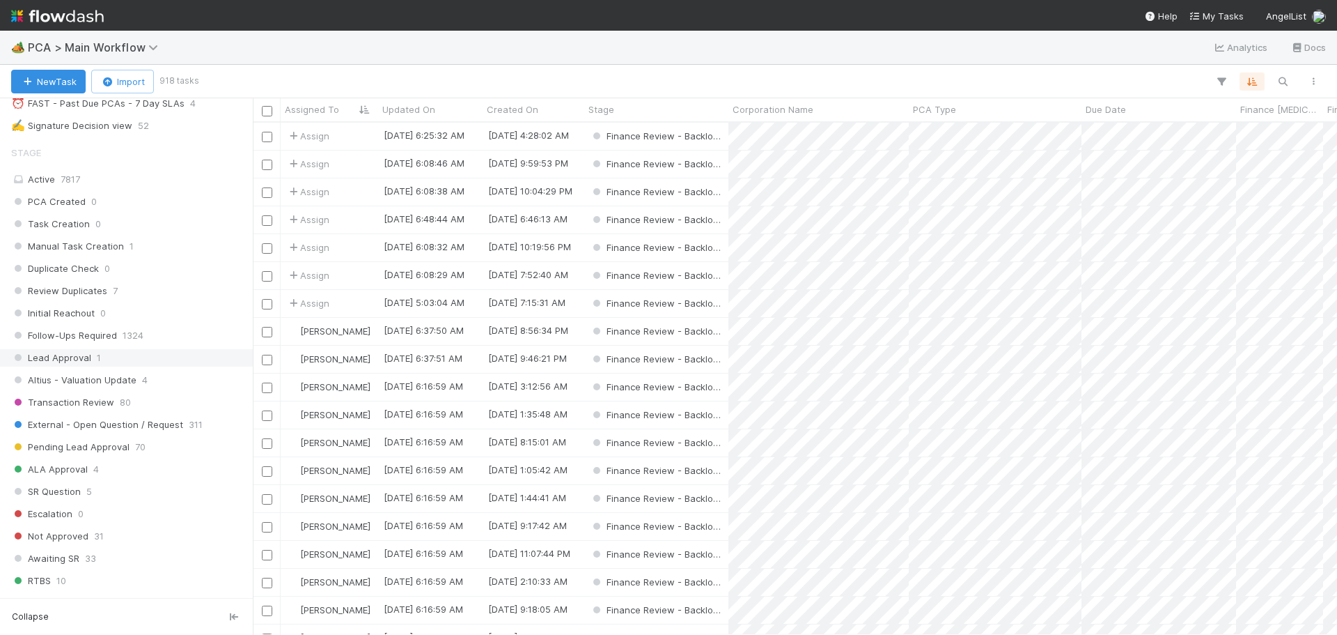
scroll to position [209, 0]
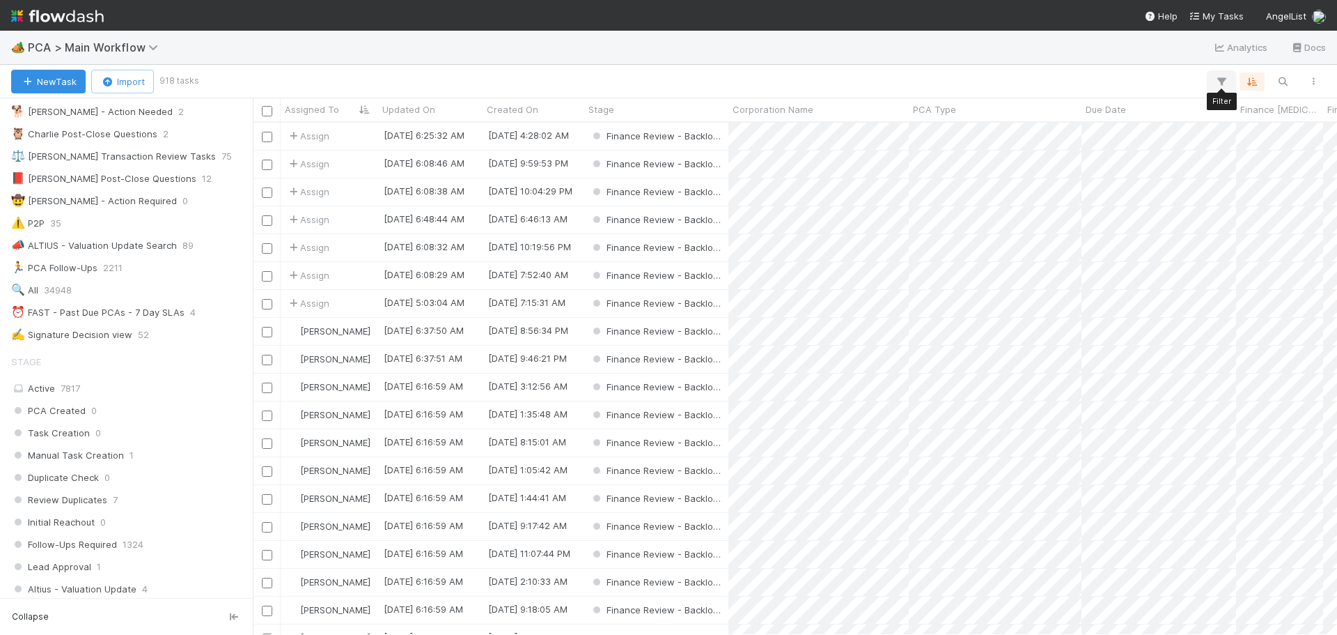
click at [1222, 82] on icon "button" at bounding box center [1222, 81] width 14 height 13
click at [1034, 118] on button "Add Filter" at bounding box center [1008, 124] width 418 height 20
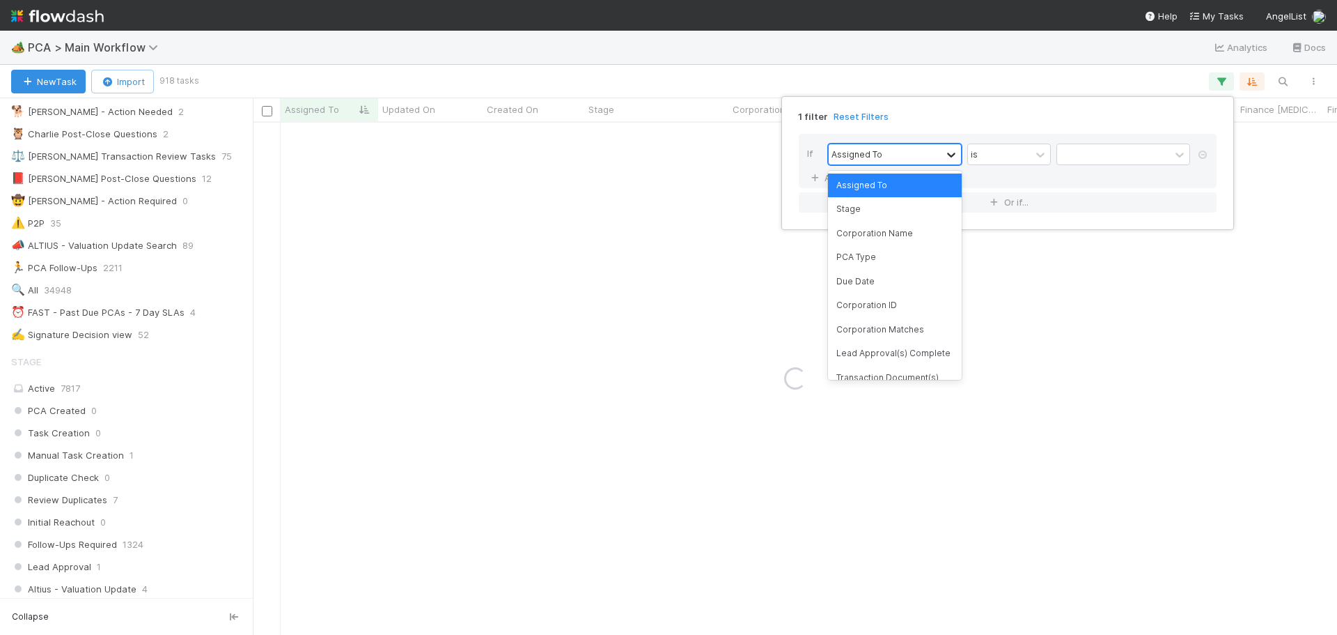
click at [953, 154] on icon at bounding box center [951, 155] width 8 height 5
click at [927, 251] on div "PCA Type" at bounding box center [895, 257] width 134 height 24
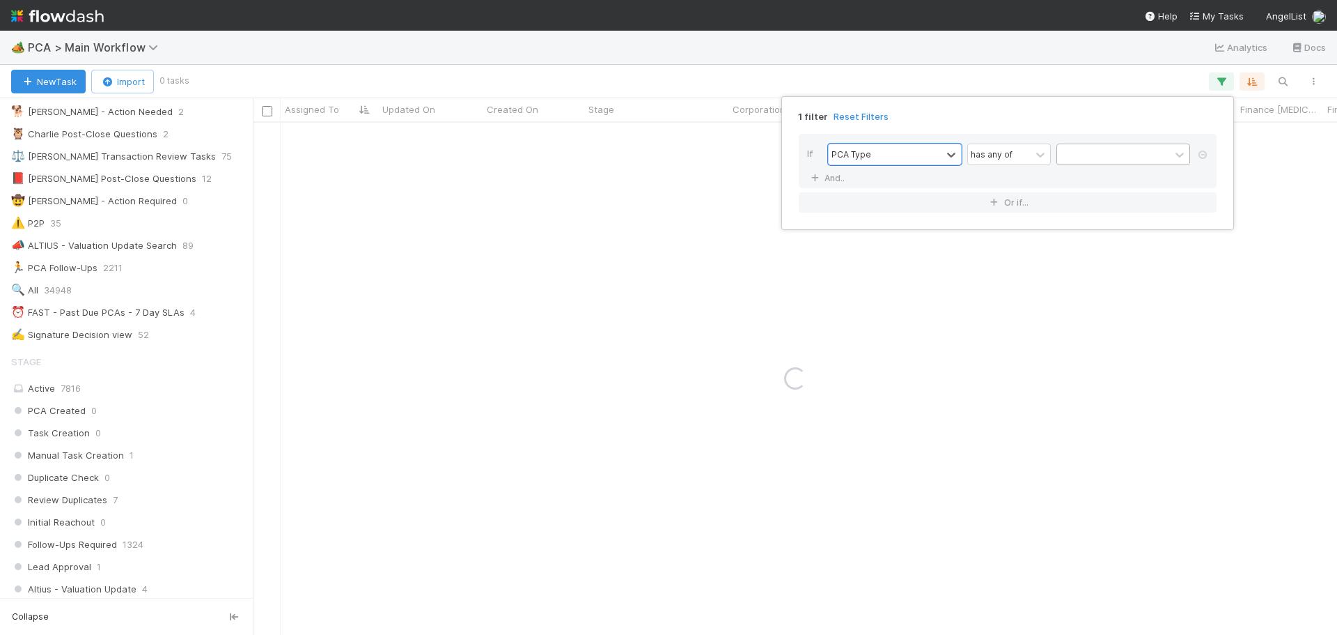
click at [1149, 151] on div at bounding box center [1113, 154] width 113 height 20
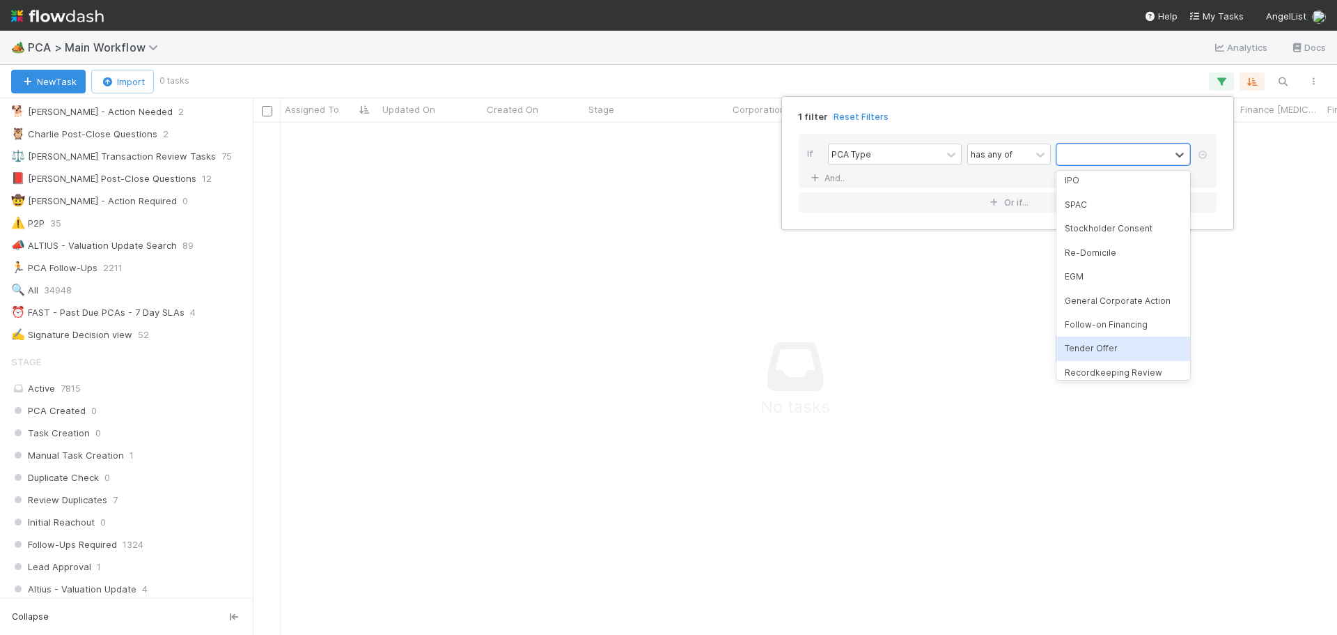
scroll to position [139, 0]
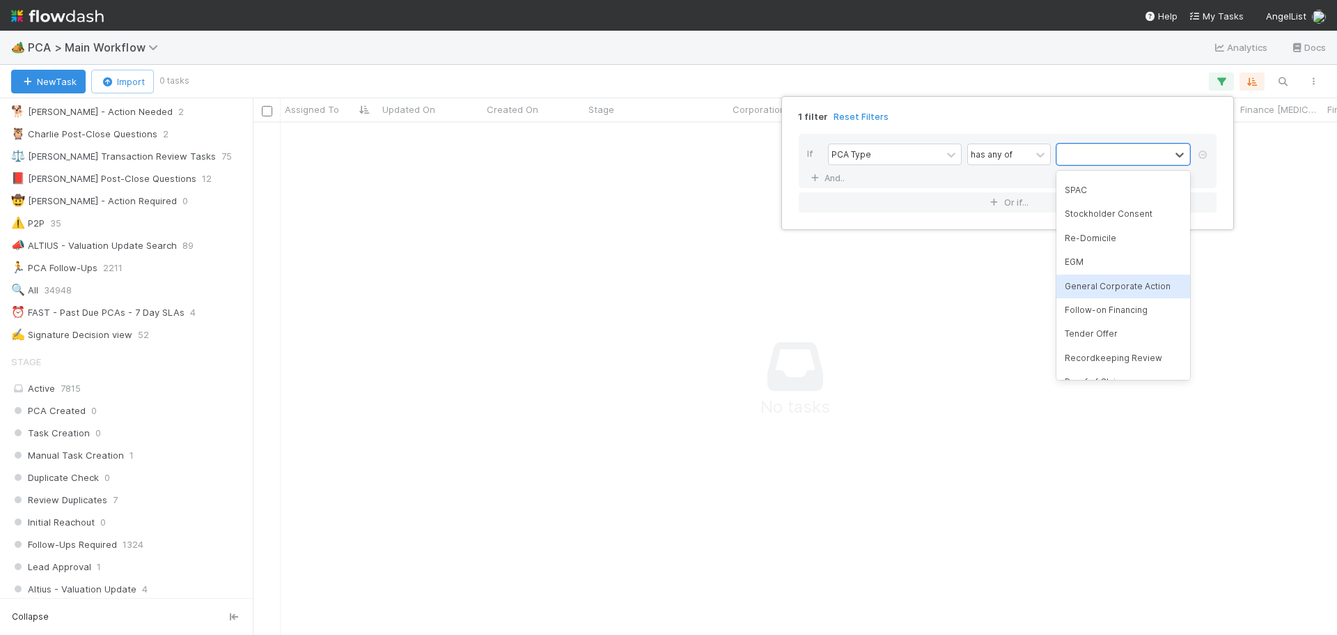
click at [1112, 288] on div "General Corporate Action" at bounding box center [1124, 286] width 134 height 24
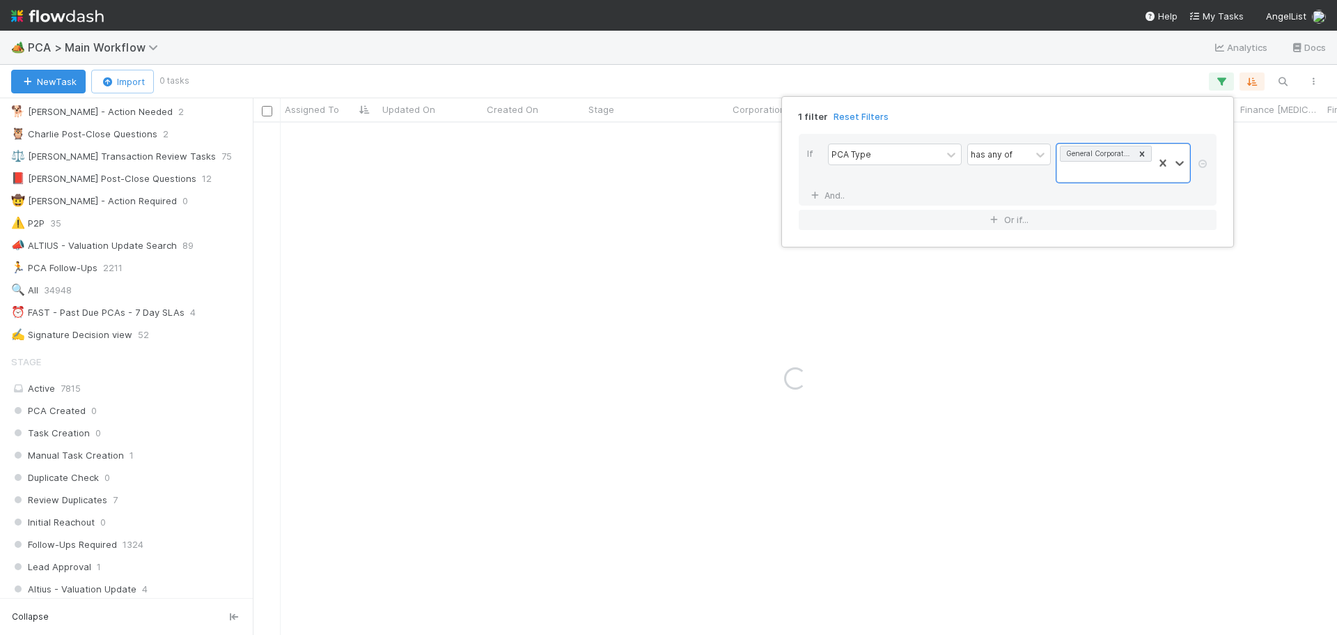
click at [772, 51] on div "1 filter Reset Filters If PCA Type has any of option General Corporate Action, …" at bounding box center [668, 317] width 1337 height 635
click at [919, 40] on div "🏕️ PCA > Main Workflow Analytics Docs" at bounding box center [668, 47] width 1337 height 33
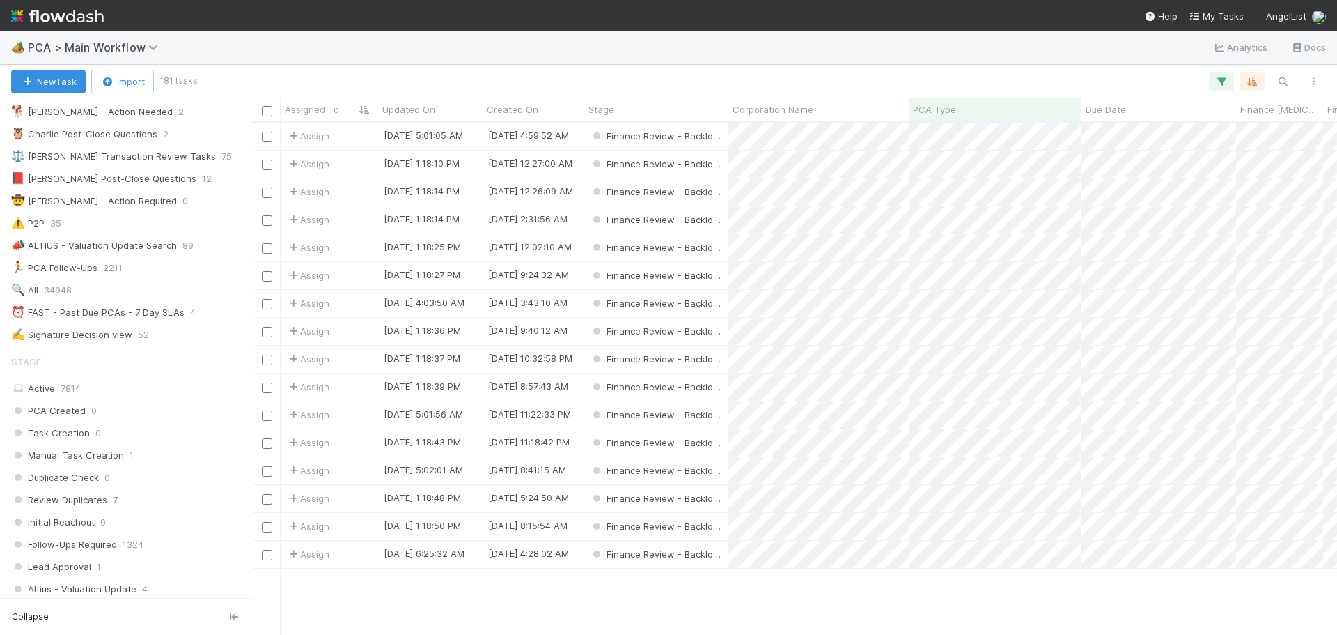
scroll to position [0, 0]
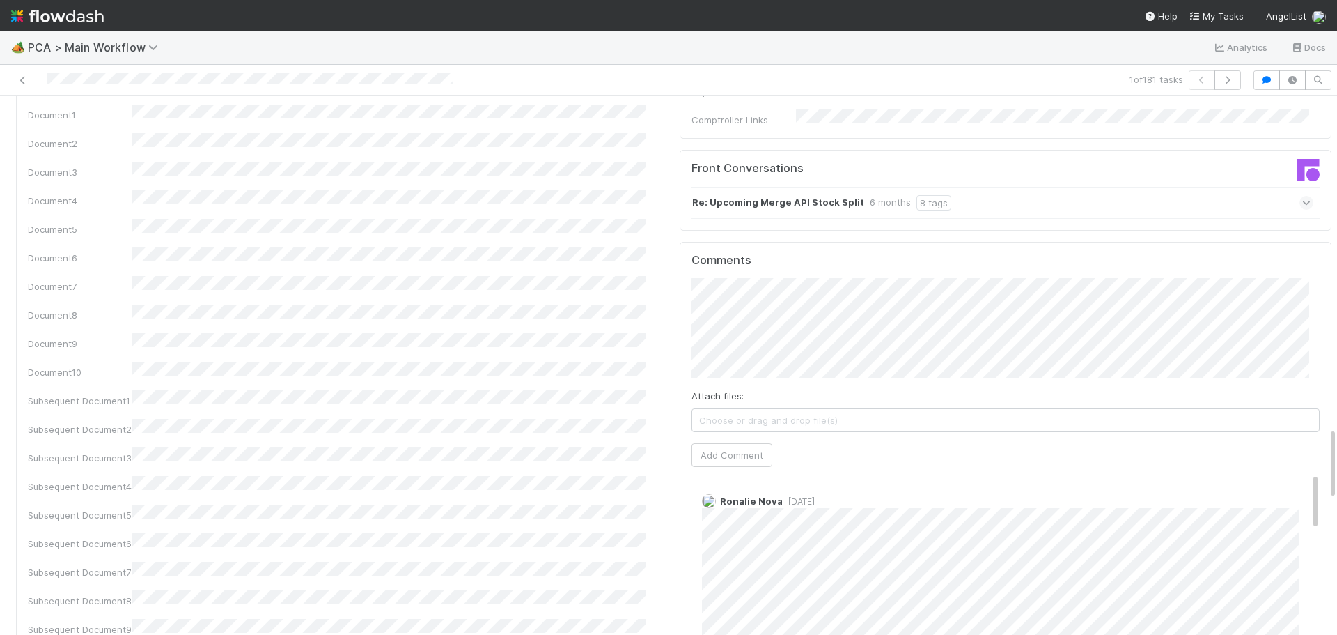
scroll to position [2438, 0]
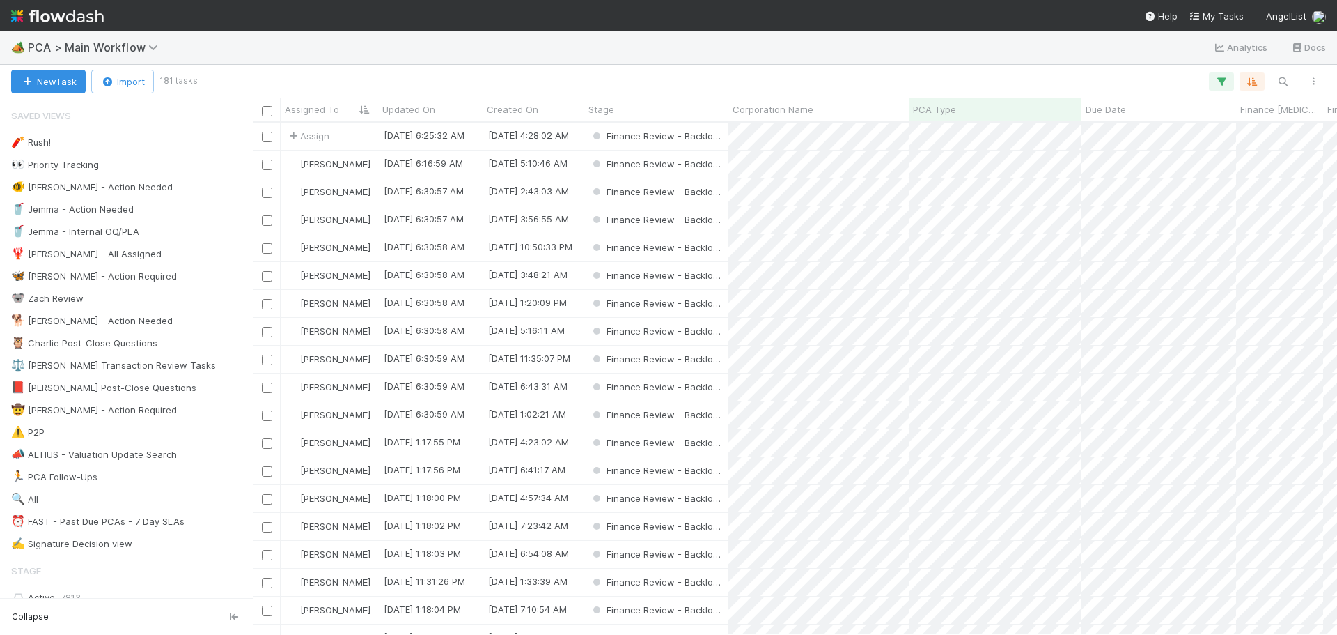
scroll to position [501, 1074]
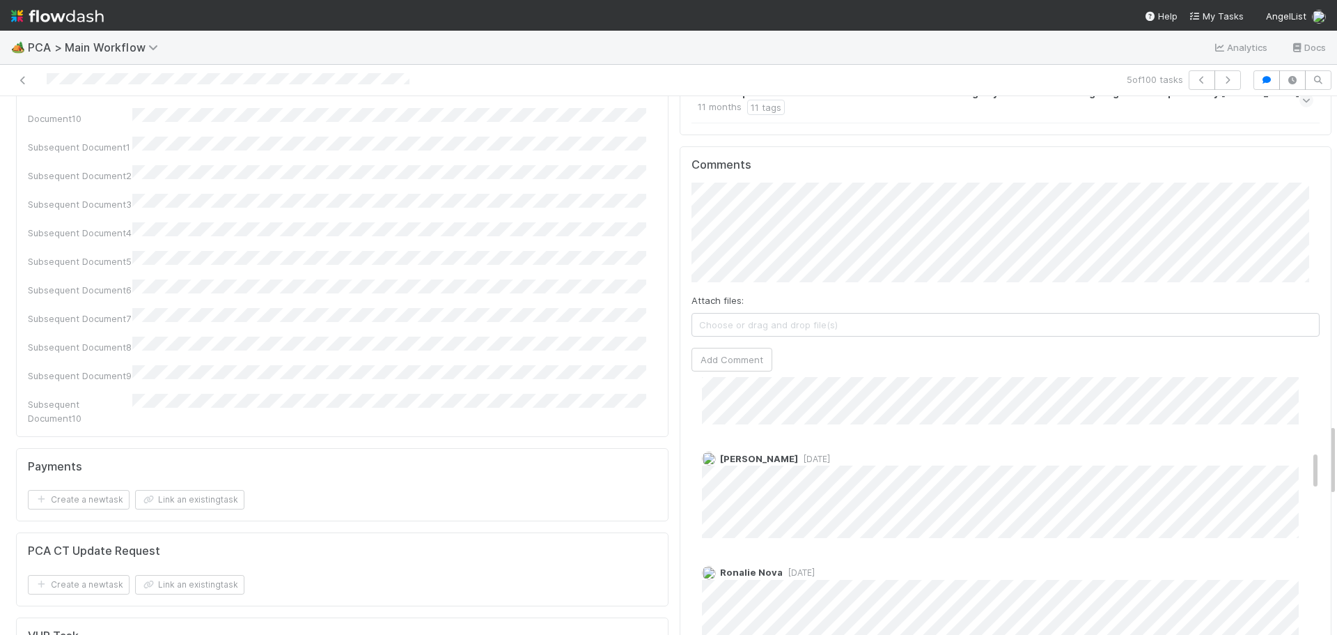
scroll to position [627, 0]
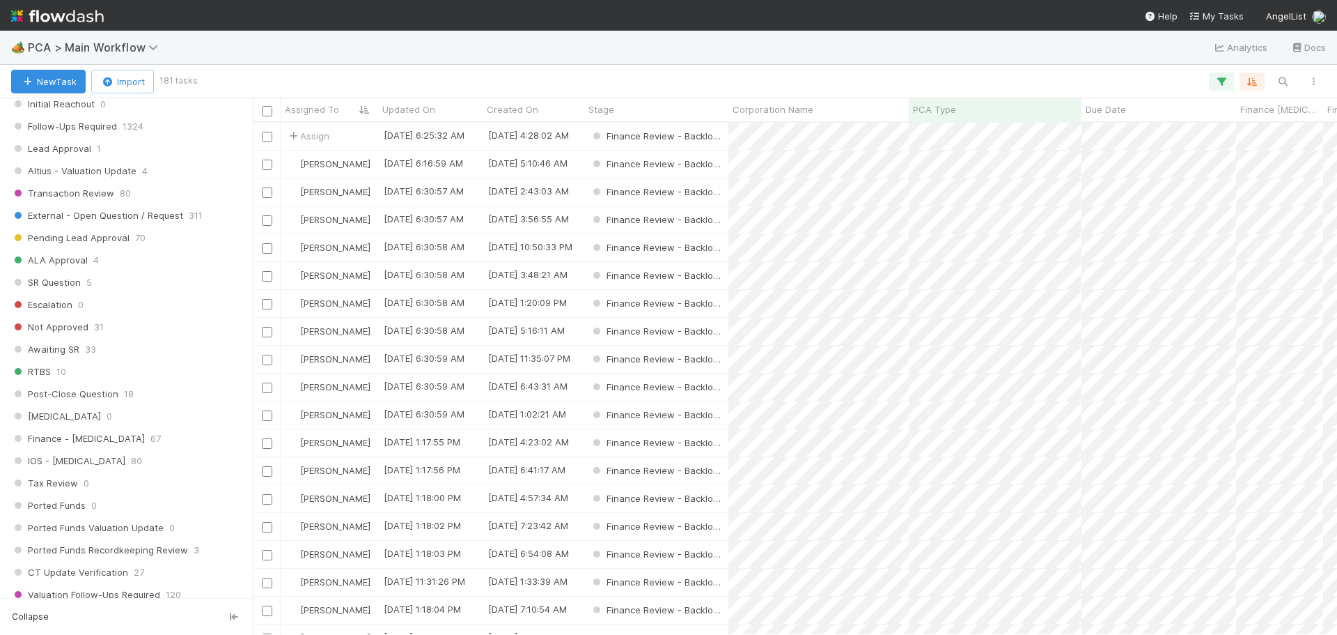
scroll to position [905, 0]
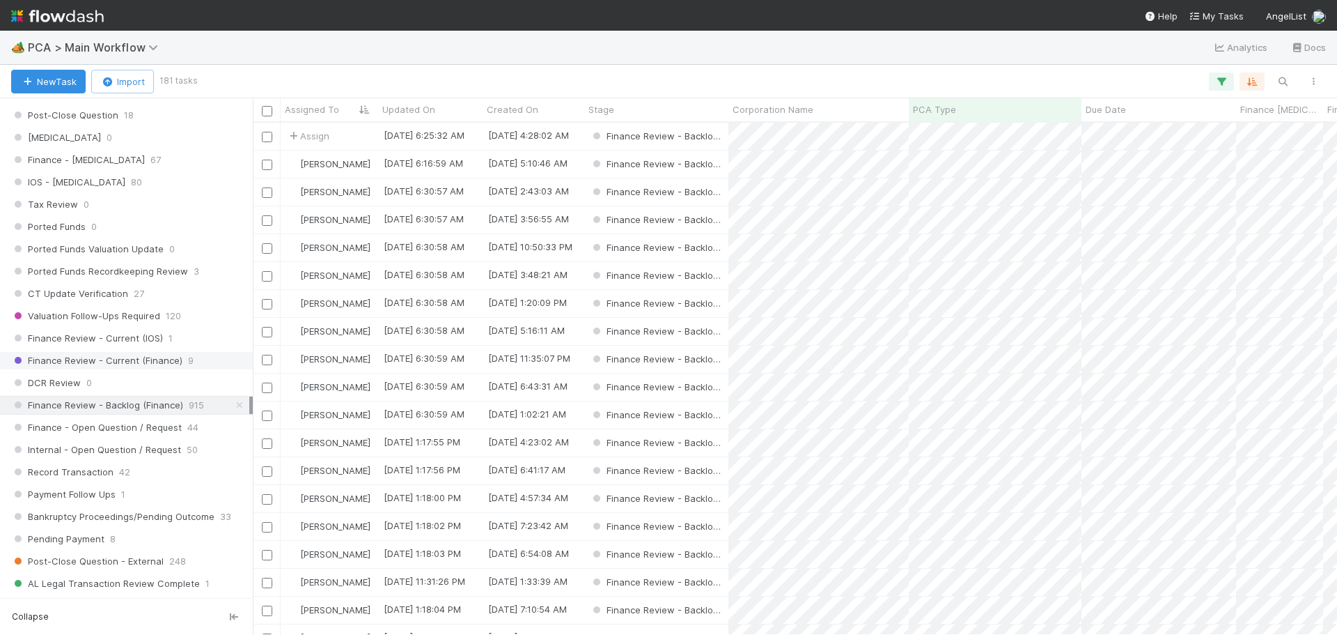
click at [146, 362] on span "Finance Review - Current (Finance)" at bounding box center [96, 360] width 171 height 17
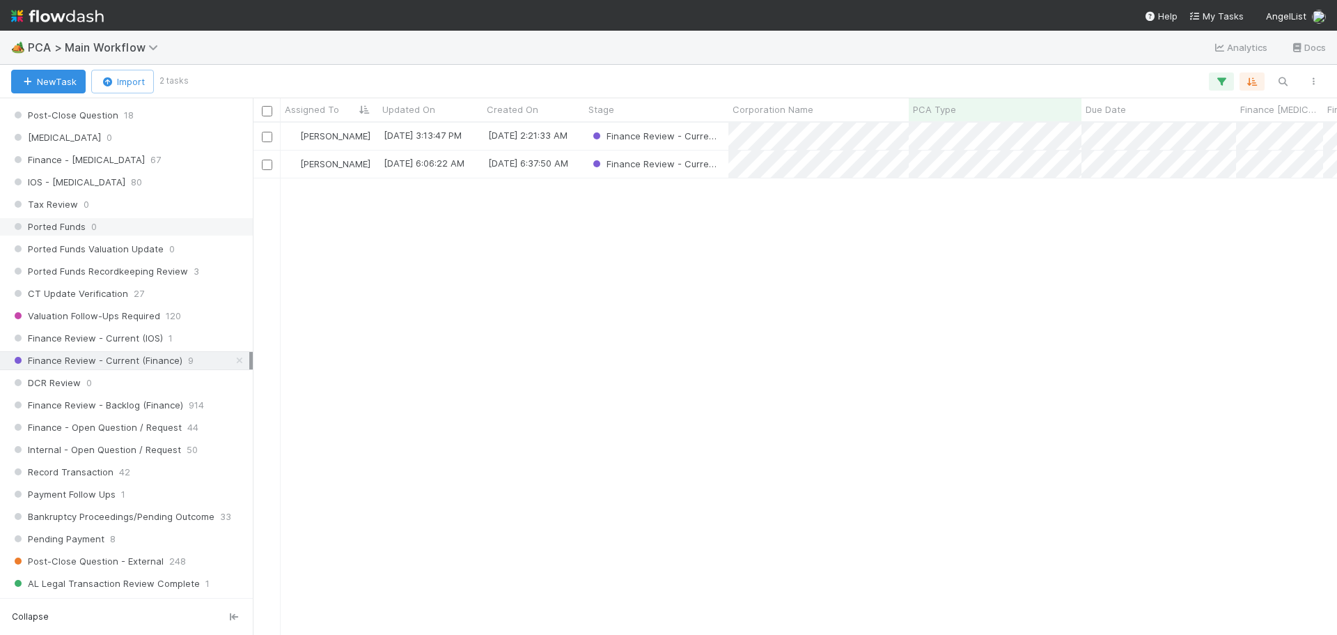
scroll to position [501, 1074]
click at [137, 407] on span "Finance Review - Backlog (Finance)" at bounding box center [97, 404] width 172 height 17
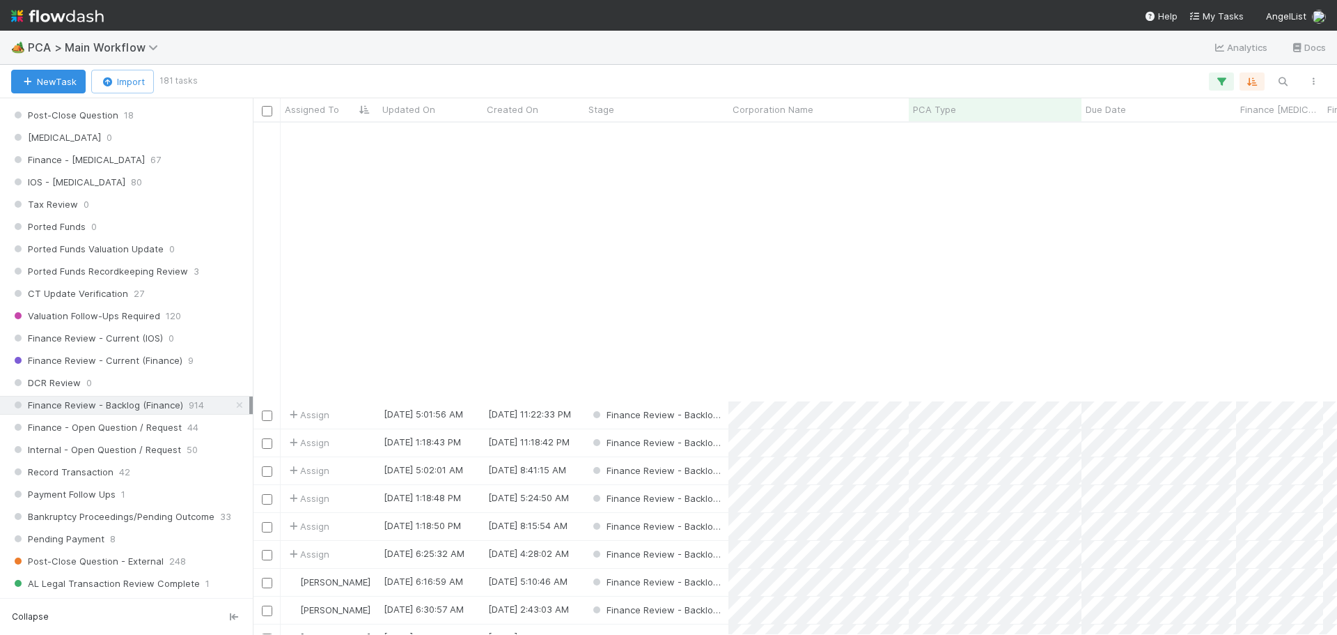
scroll to position [348, 0]
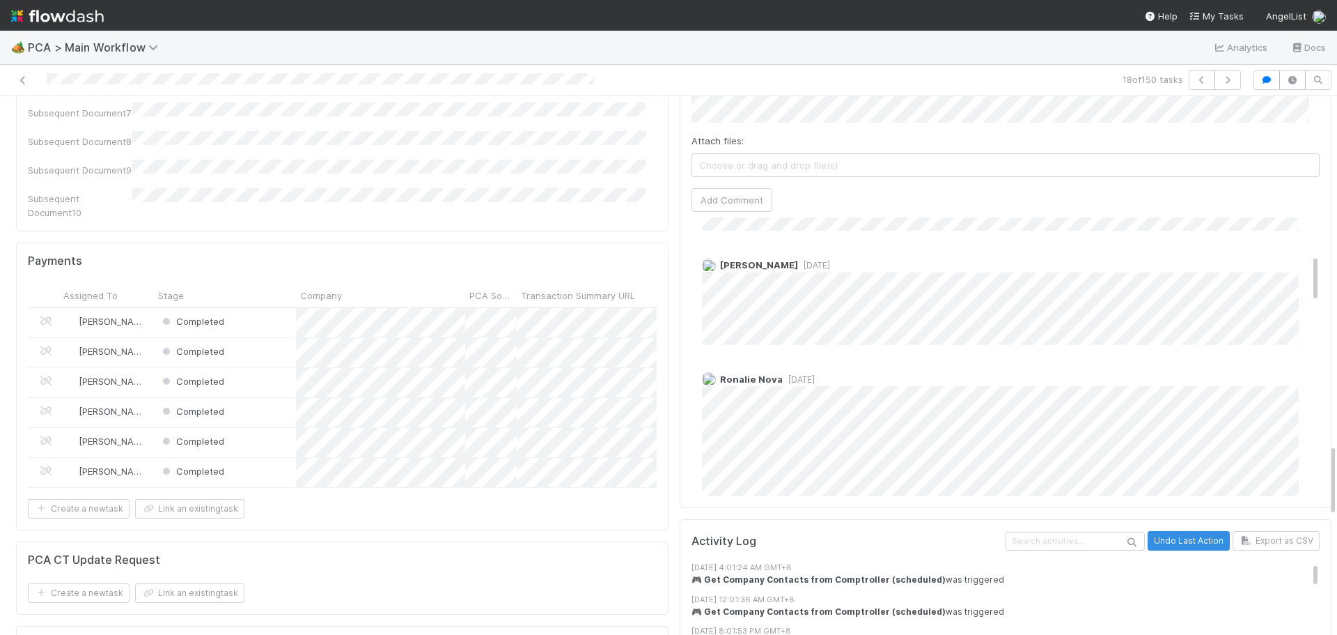
scroll to position [279, 0]
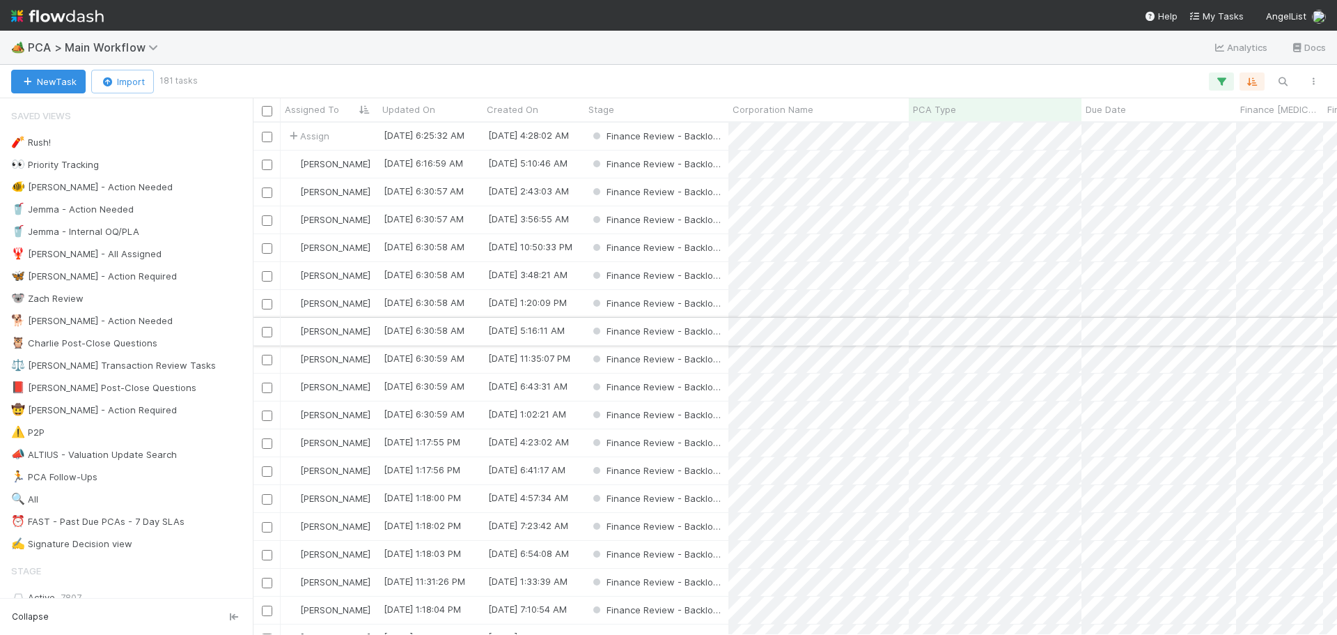
scroll to position [501, 1074]
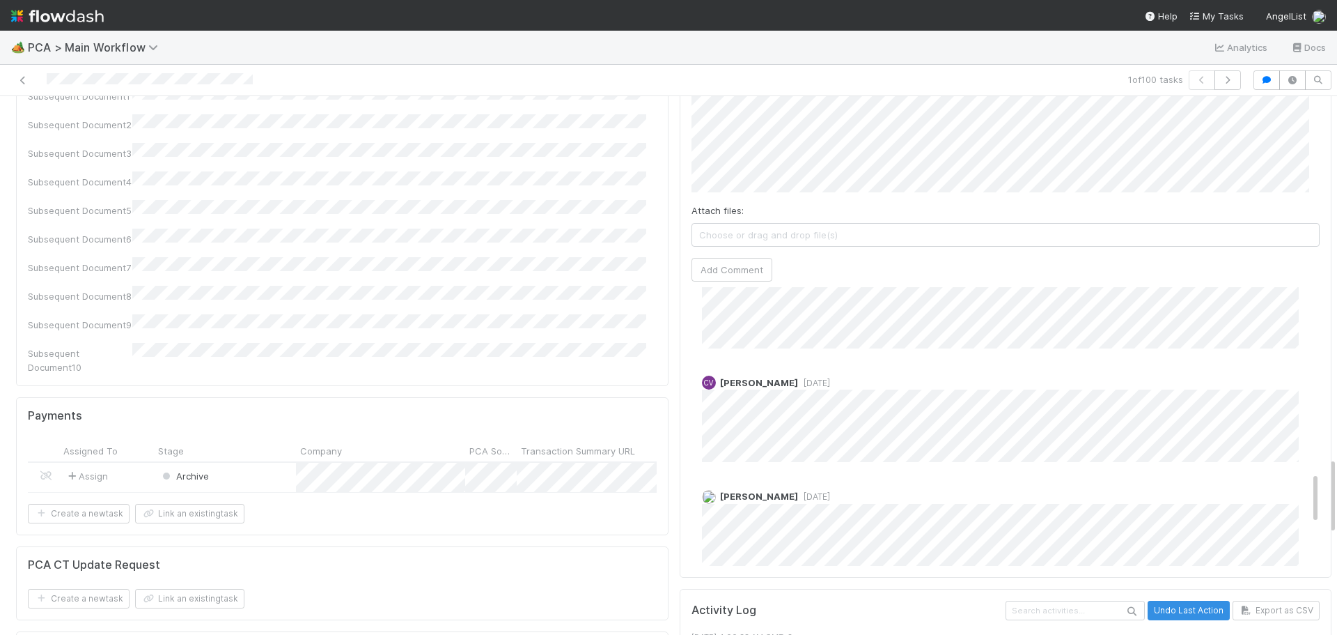
scroll to position [975, 0]
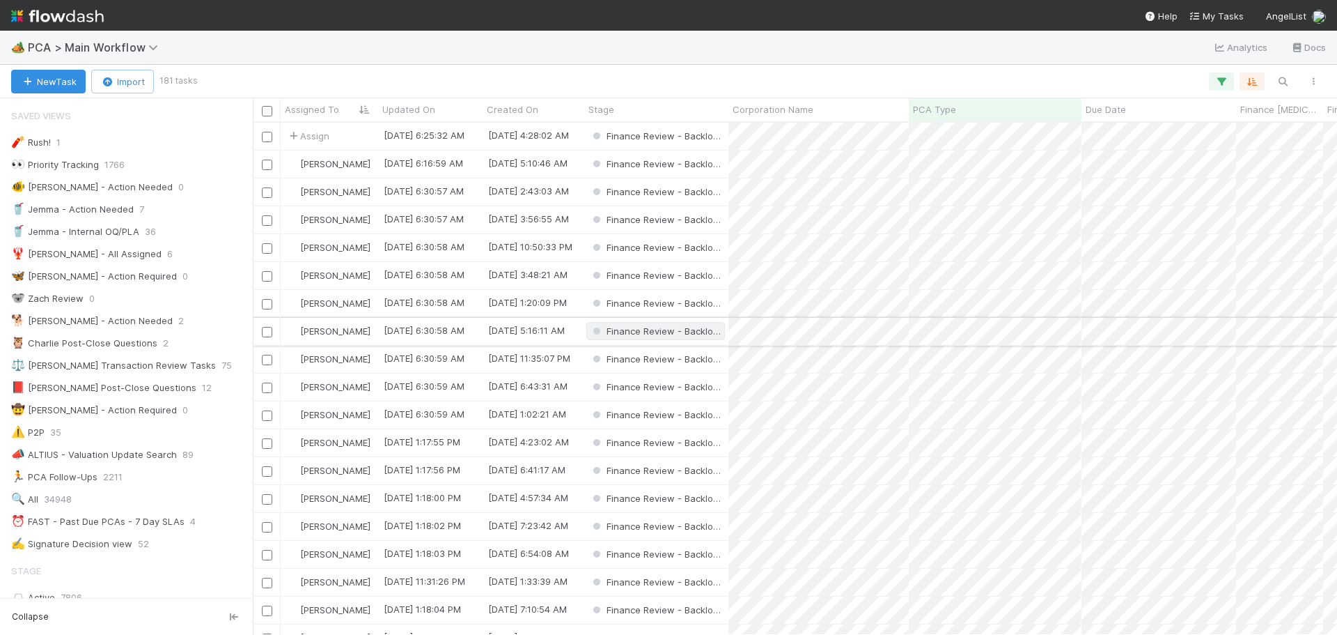
scroll to position [501, 1074]
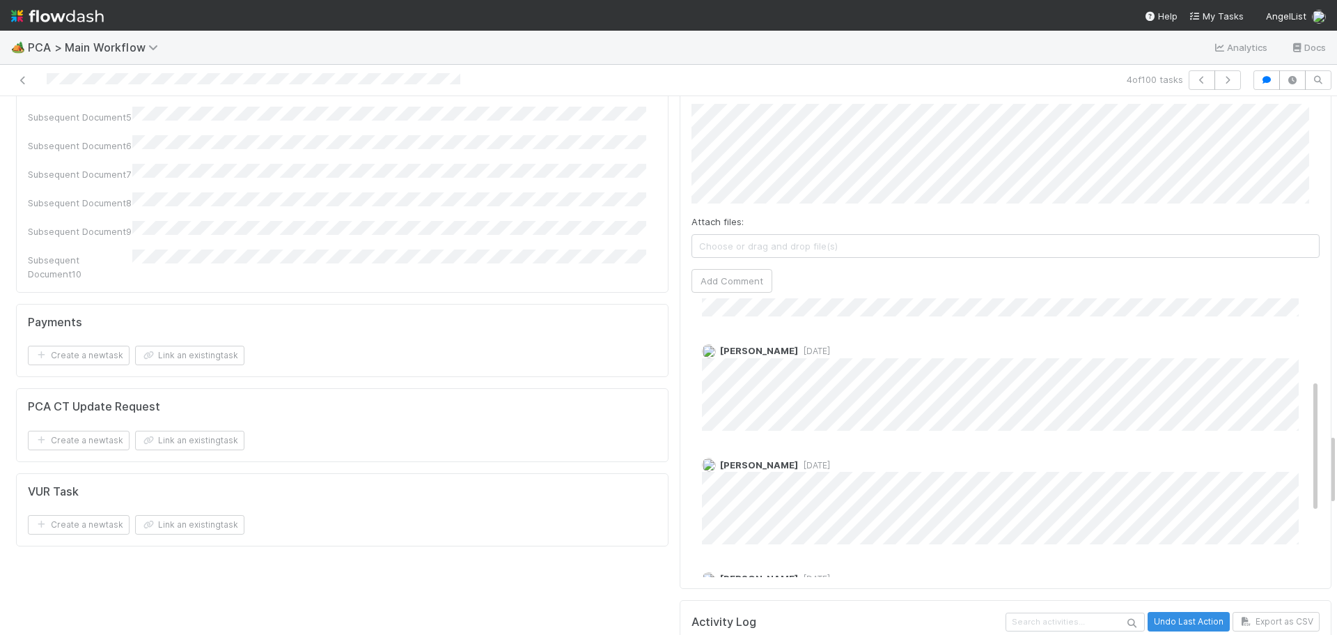
scroll to position [209, 0]
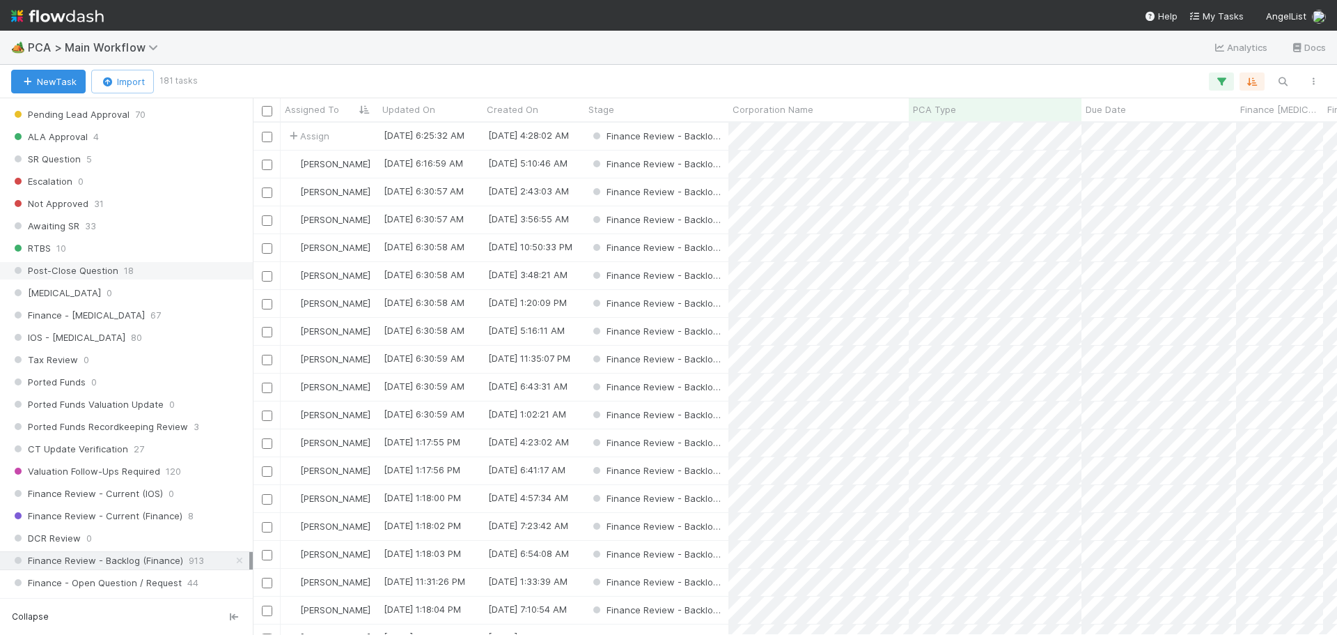
scroll to position [975, 0]
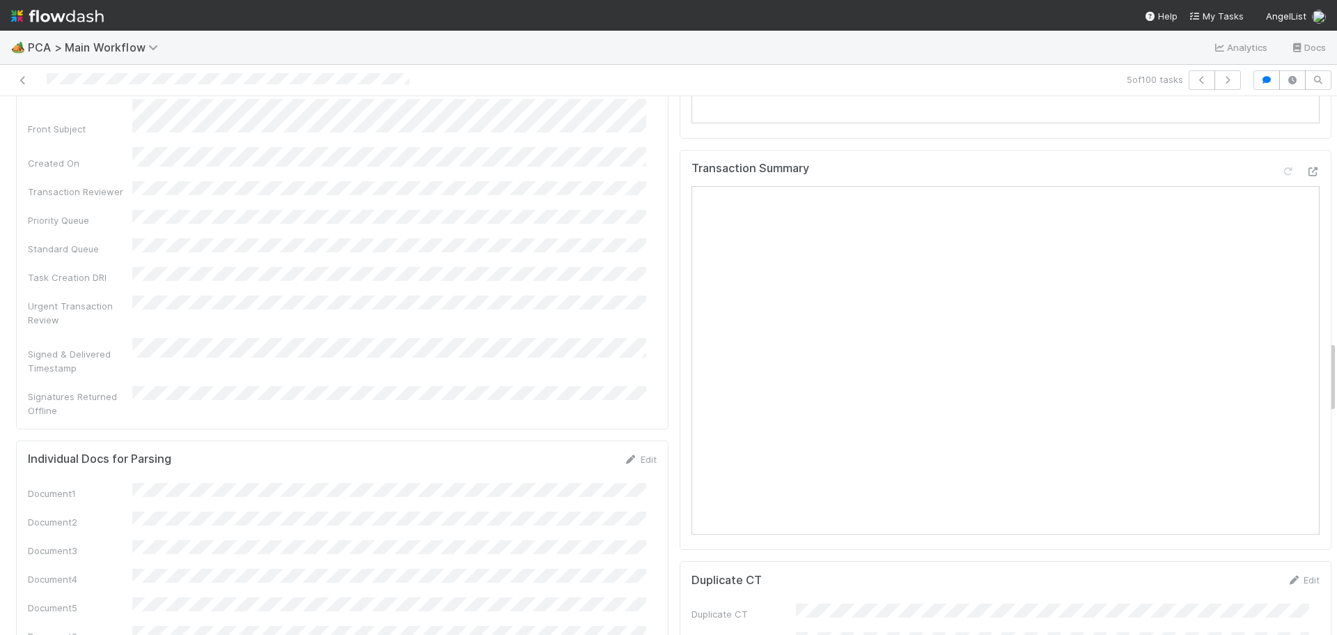
scroll to position [2298, 0]
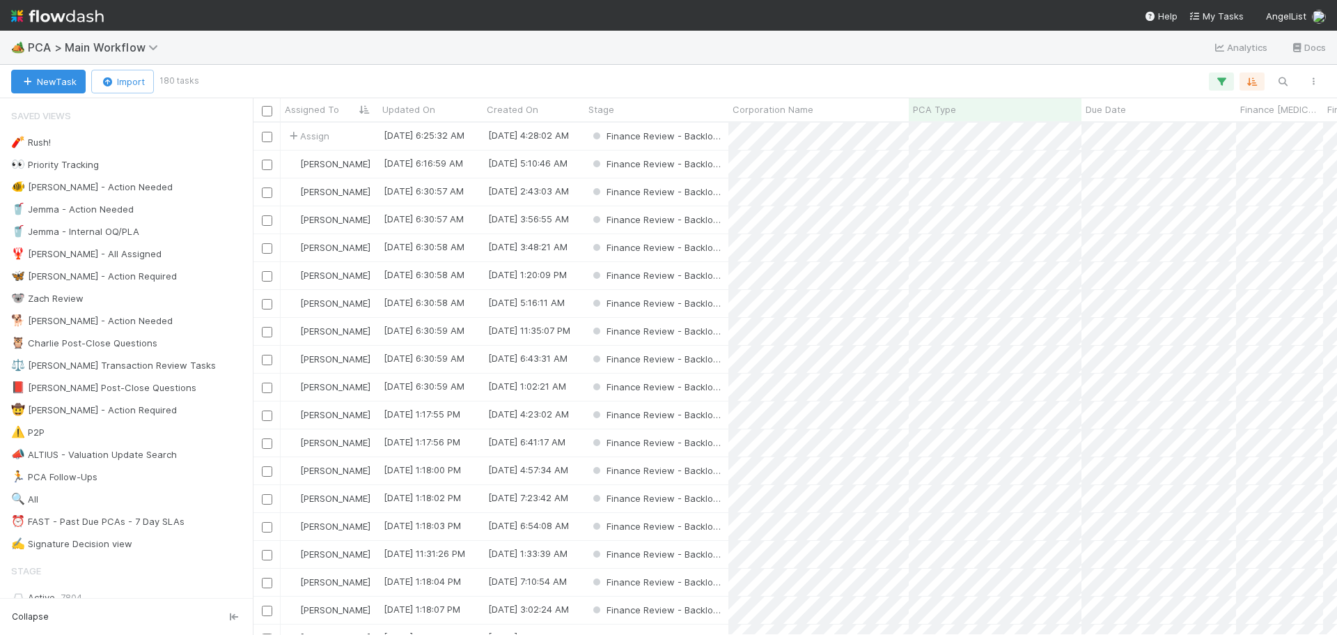
scroll to position [501, 1074]
click at [726, 249] on div "Finance Review - Backlog (Finance)" at bounding box center [656, 247] width 144 height 27
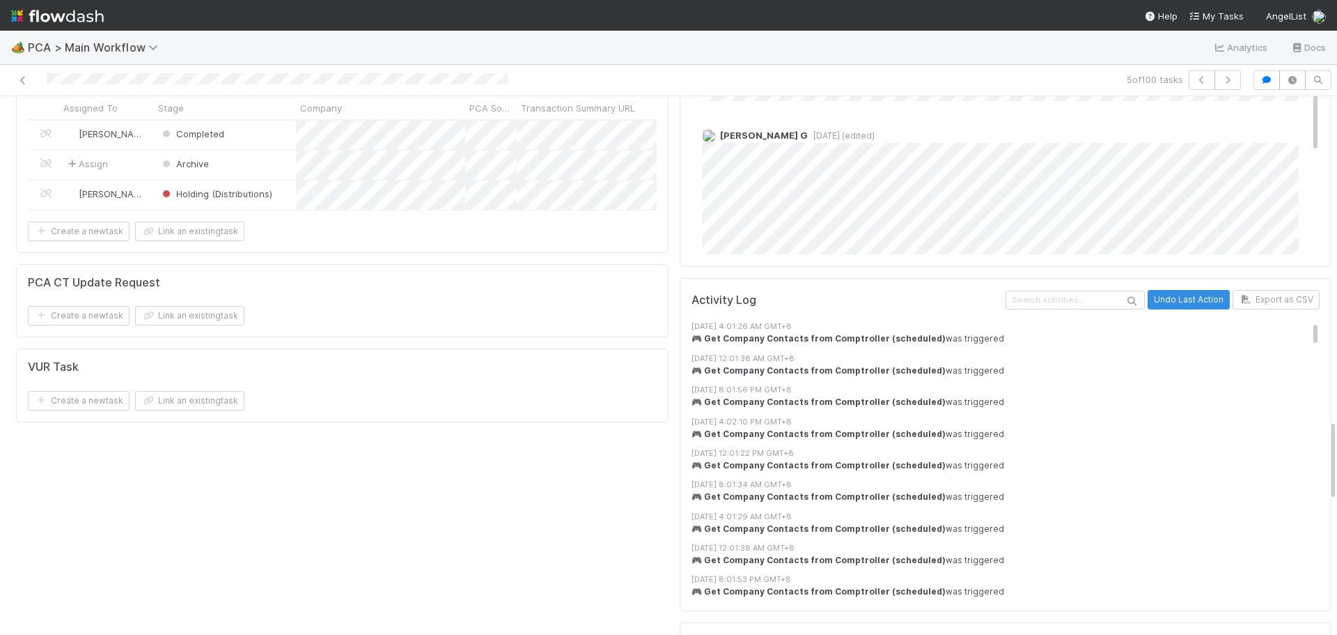
scroll to position [2138, 0]
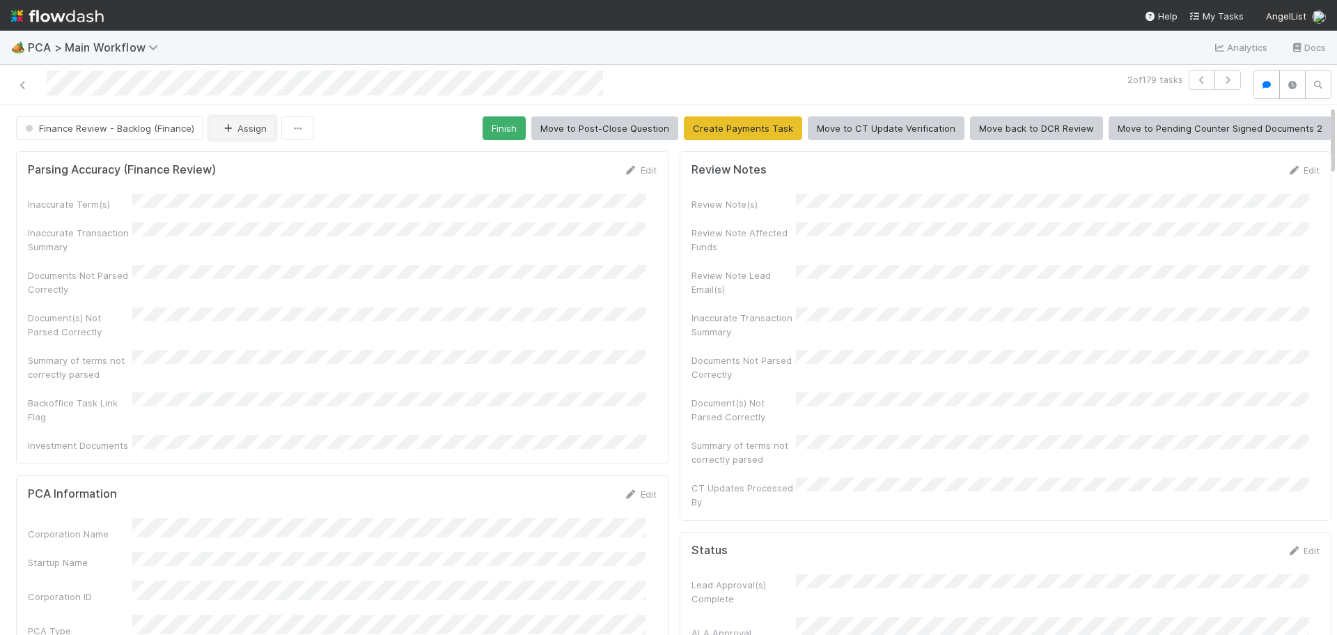
click at [216, 120] on button "Assign" at bounding box center [242, 128] width 67 height 24
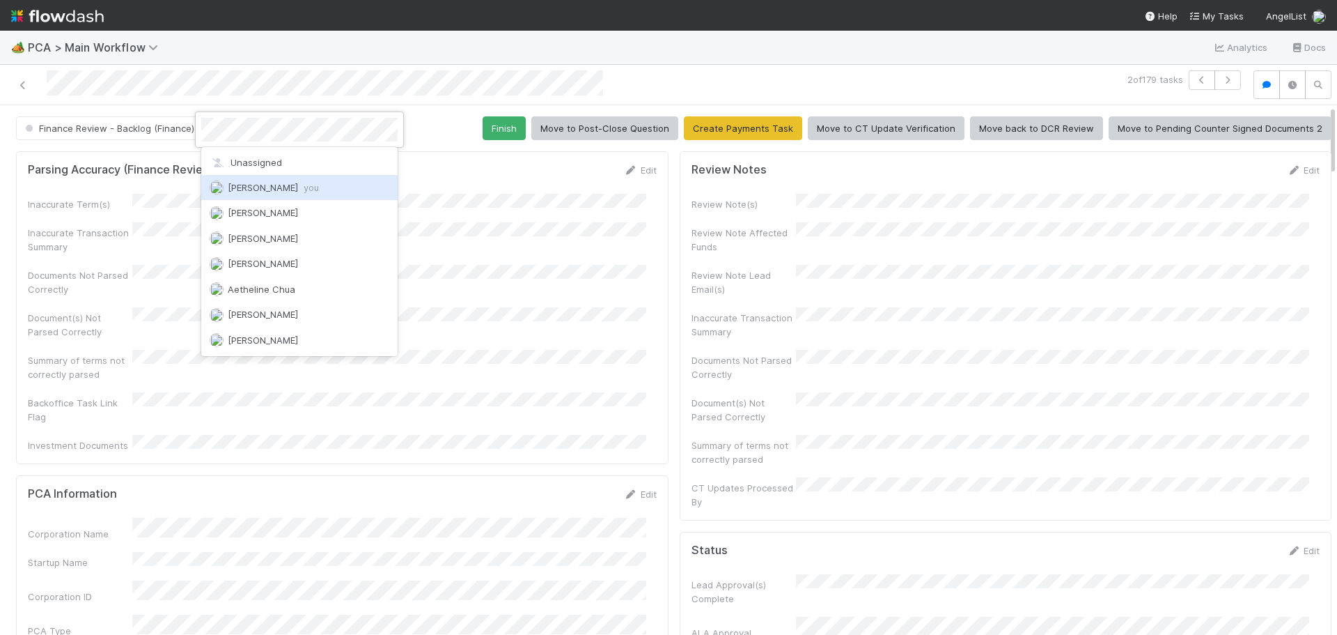
click at [263, 193] on div "[PERSON_NAME] you" at bounding box center [299, 187] width 196 height 25
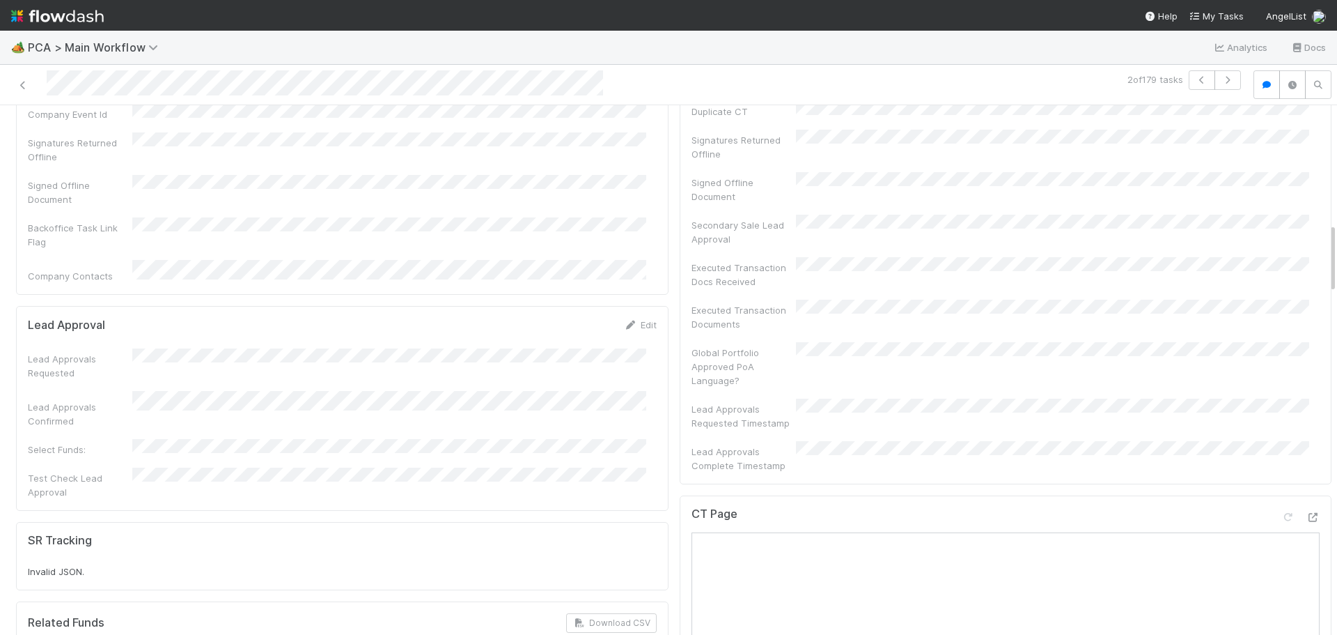
scroll to position [1045, 0]
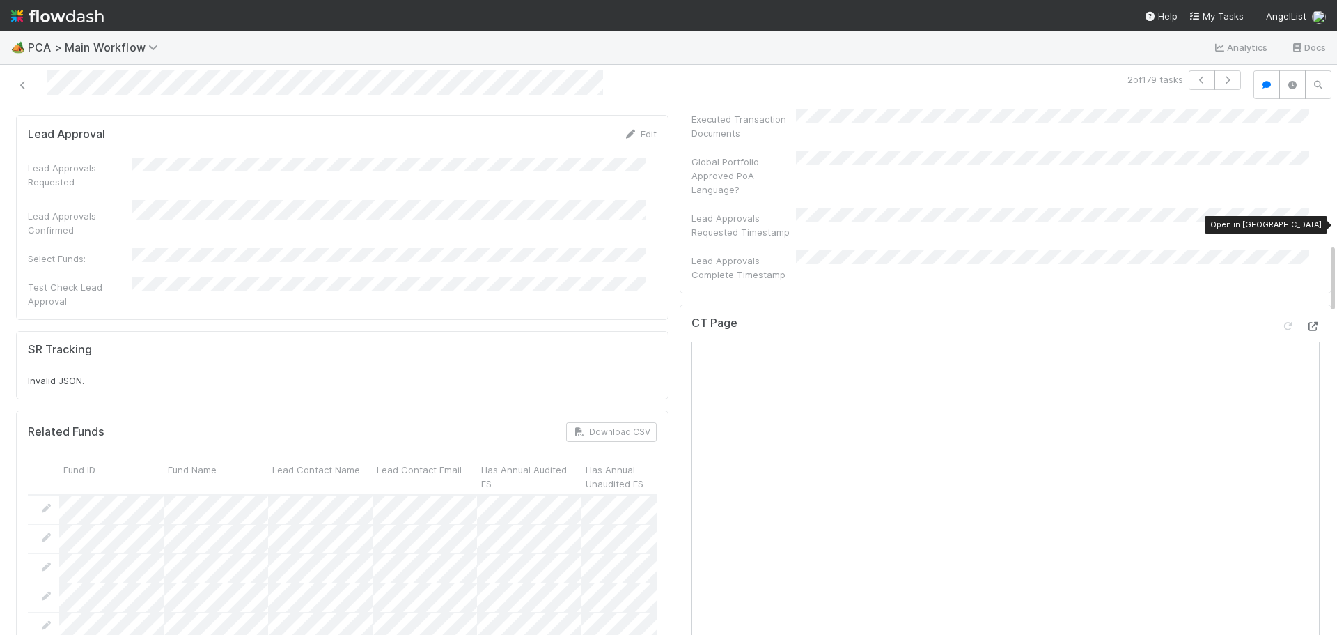
click at [1306, 322] on icon at bounding box center [1313, 326] width 14 height 9
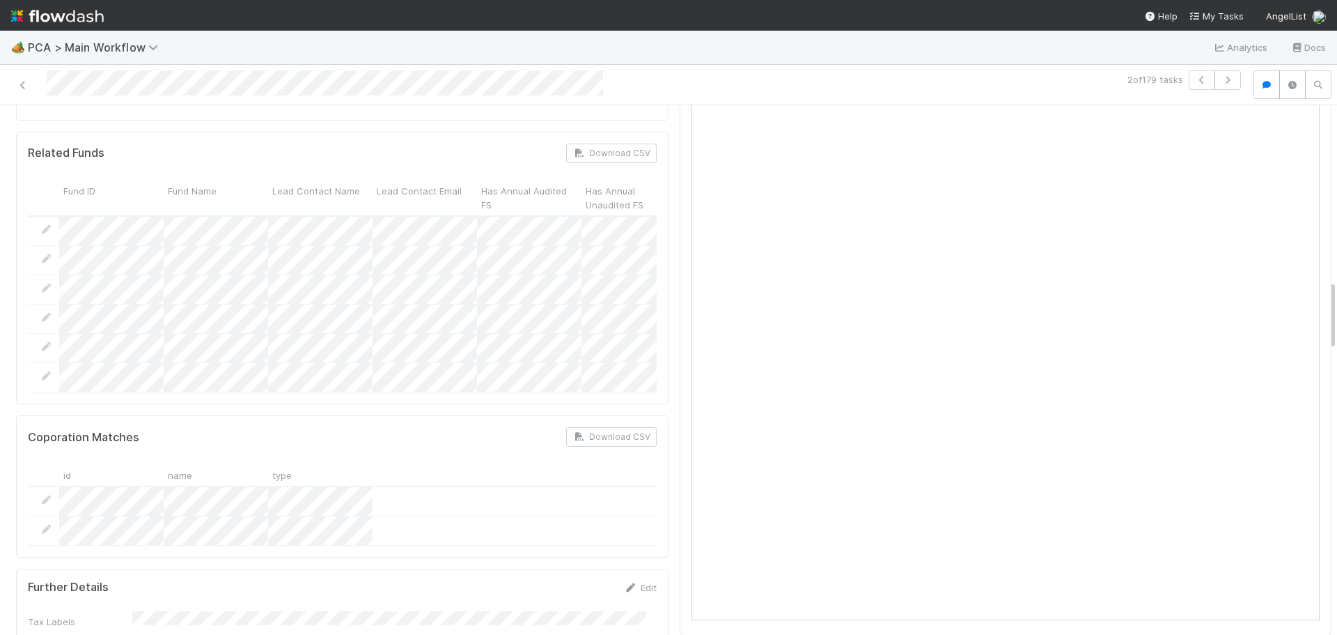
scroll to position [1672, 0]
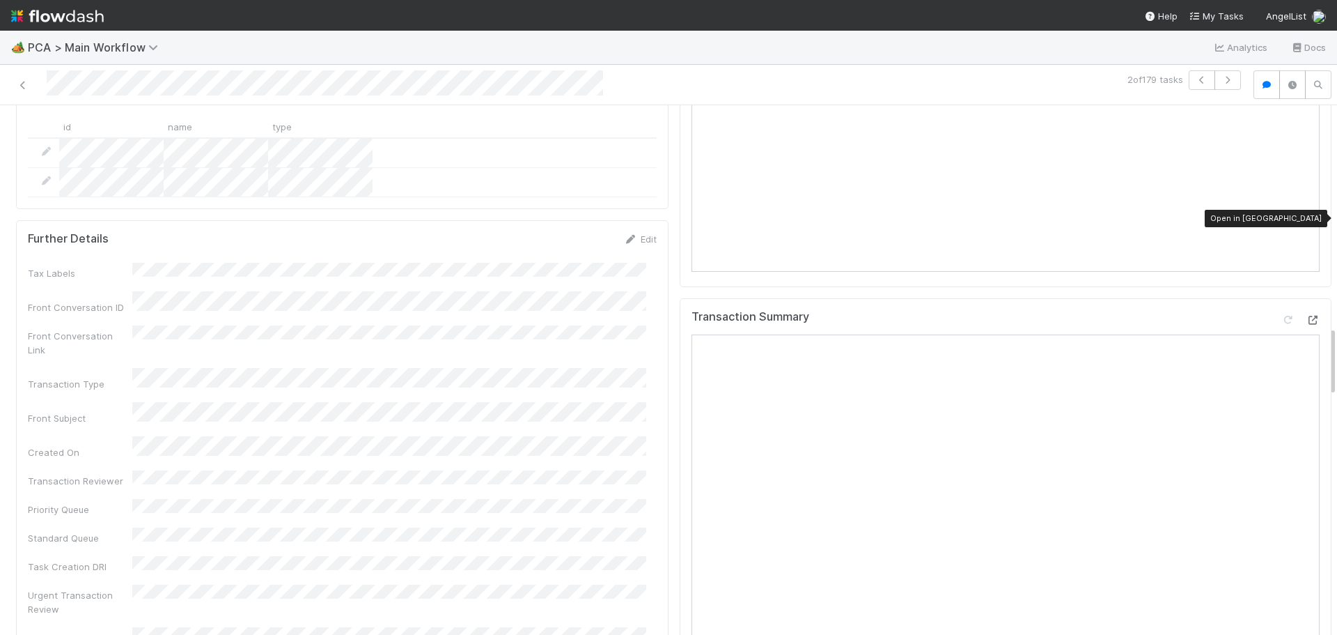
click at [1306, 316] on icon at bounding box center [1313, 320] width 14 height 9
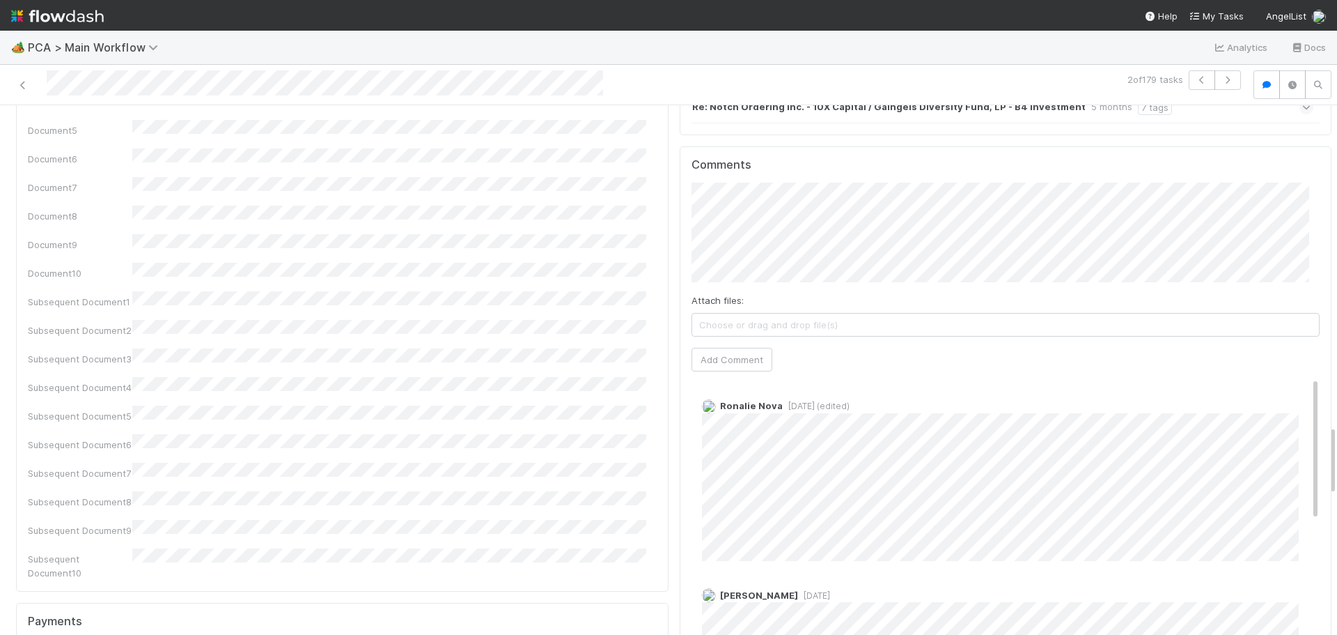
scroll to position [2368, 0]
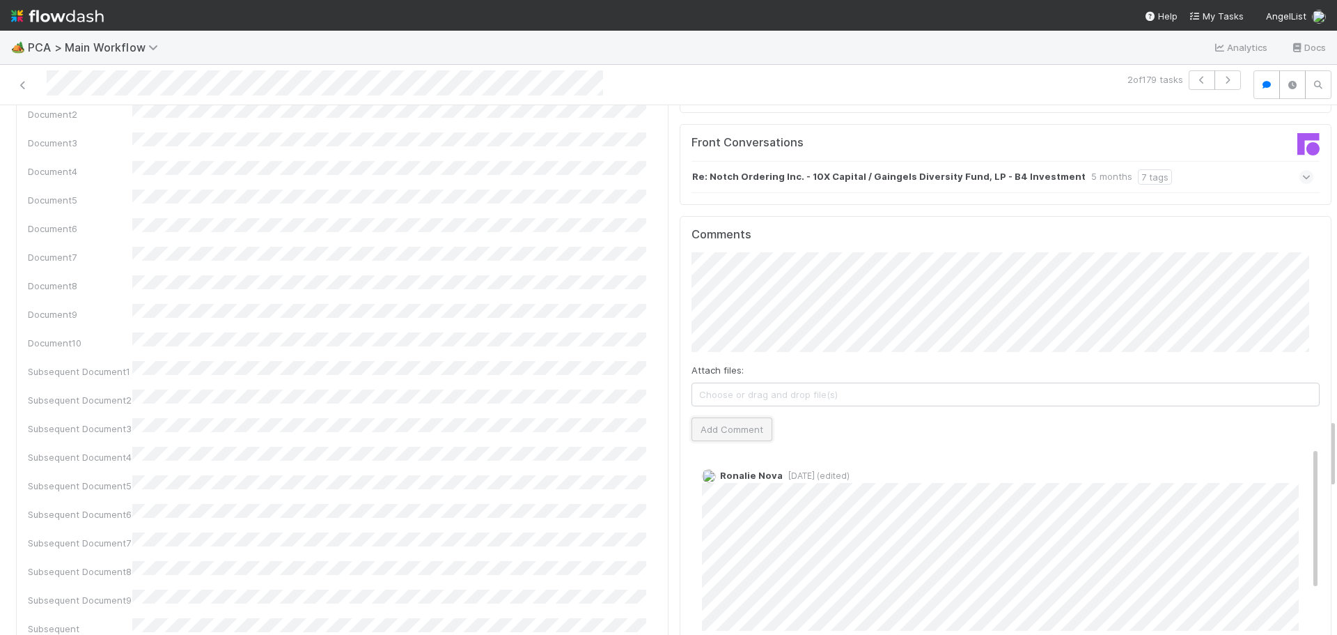
click at [735, 417] on button "Add Comment" at bounding box center [732, 429] width 81 height 24
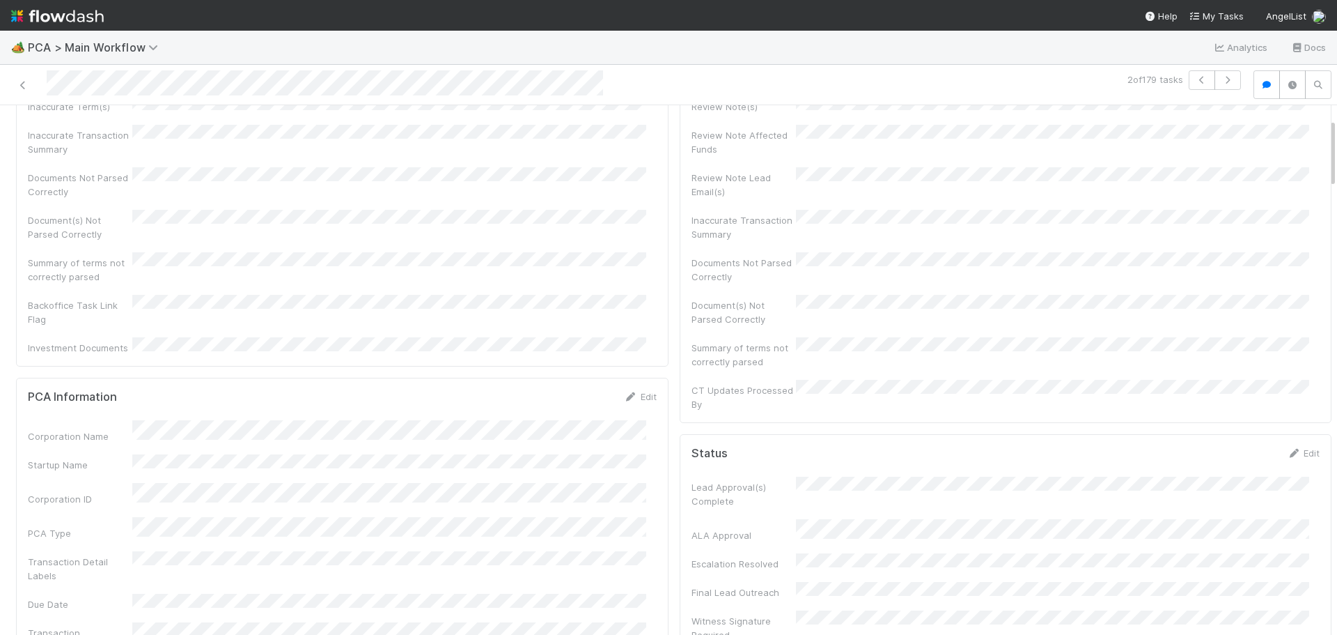
scroll to position [0, 0]
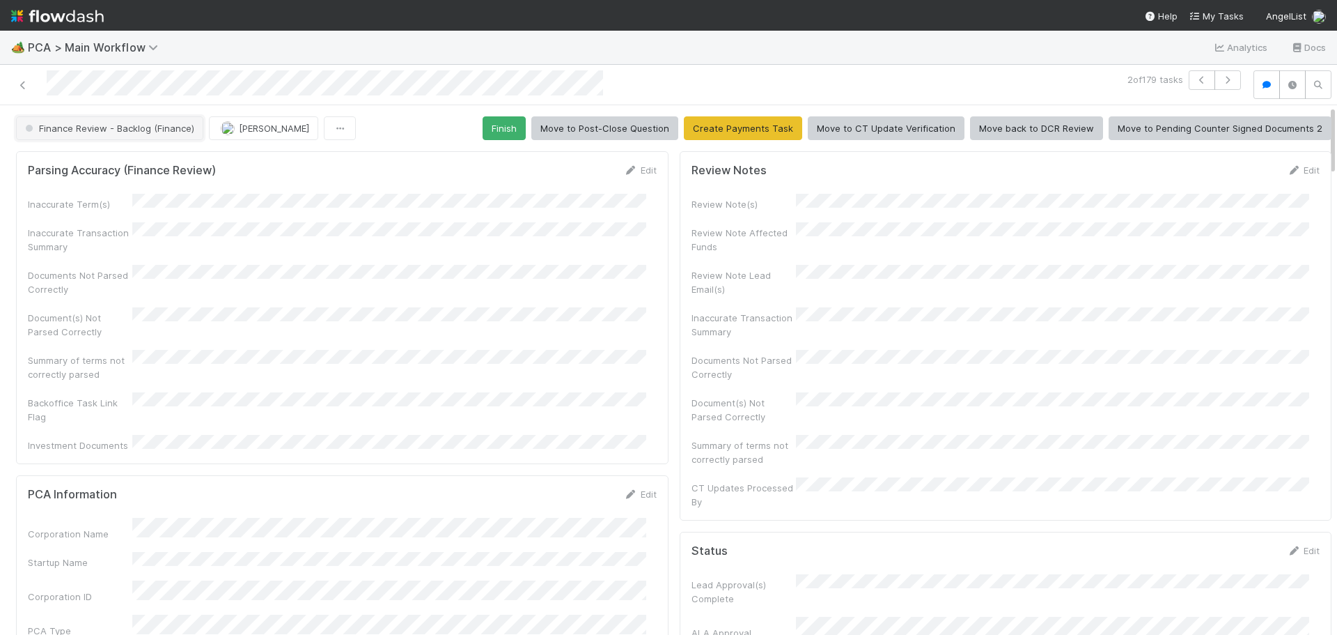
click at [140, 128] on span "Finance Review - Backlog (Finance)" at bounding box center [108, 128] width 172 height 11
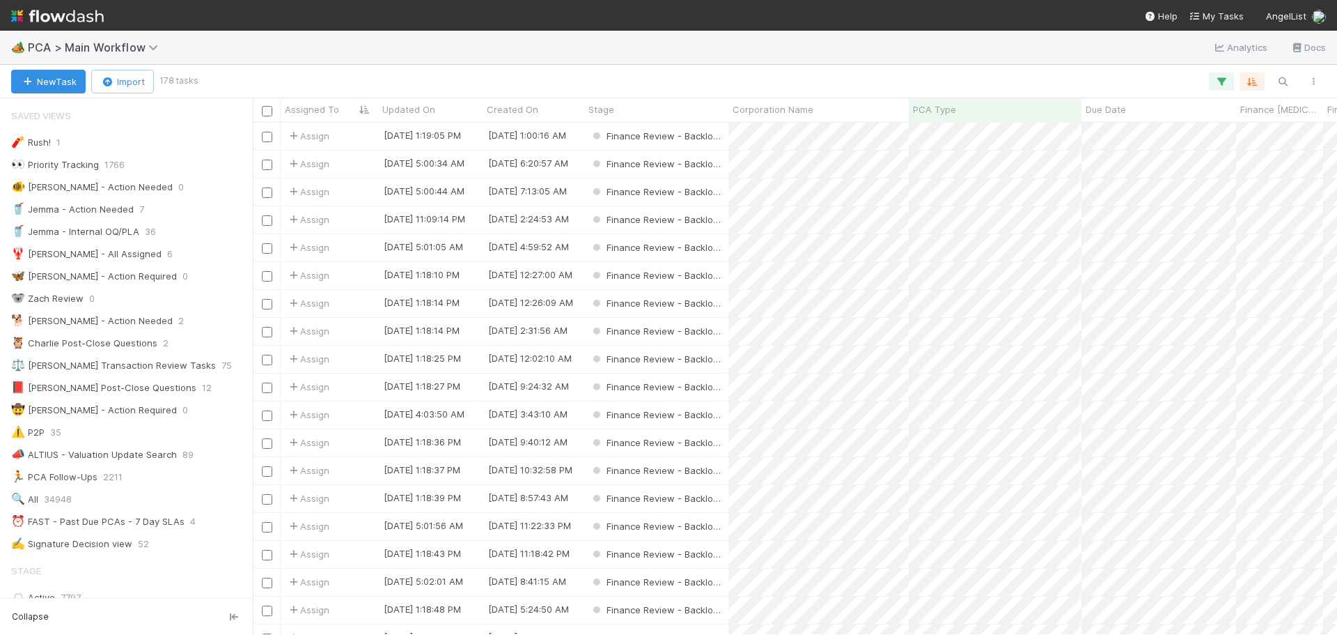
scroll to position [501, 1074]
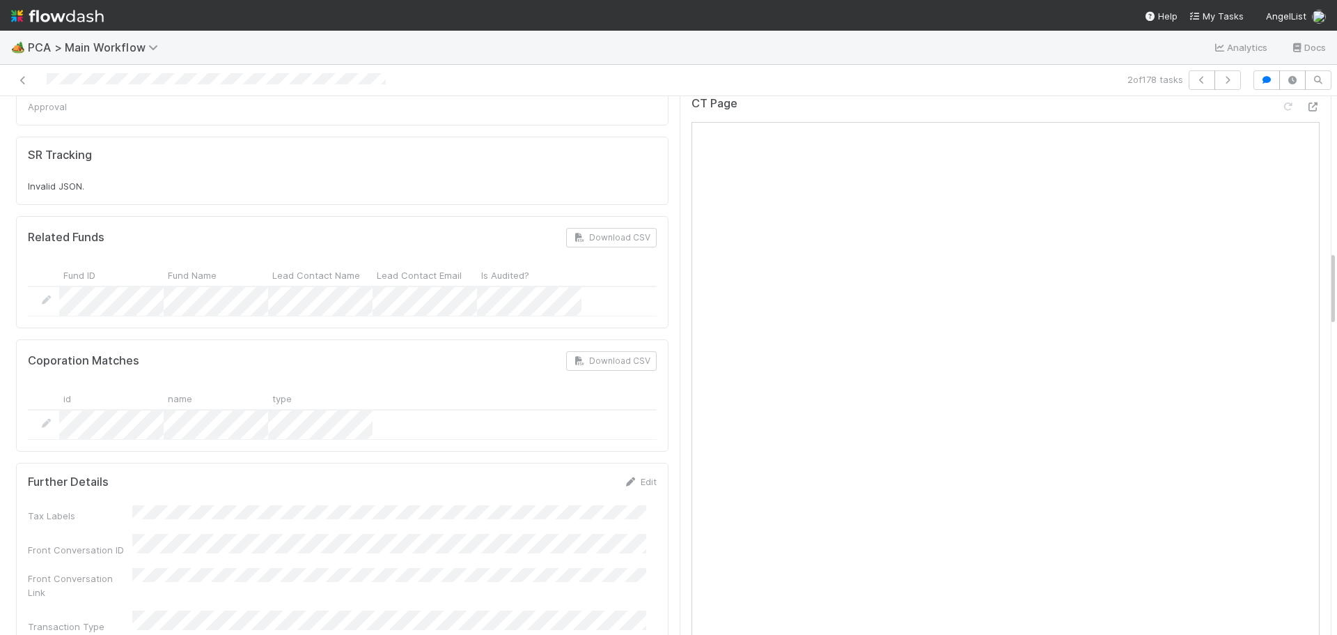
scroll to position [1114, 0]
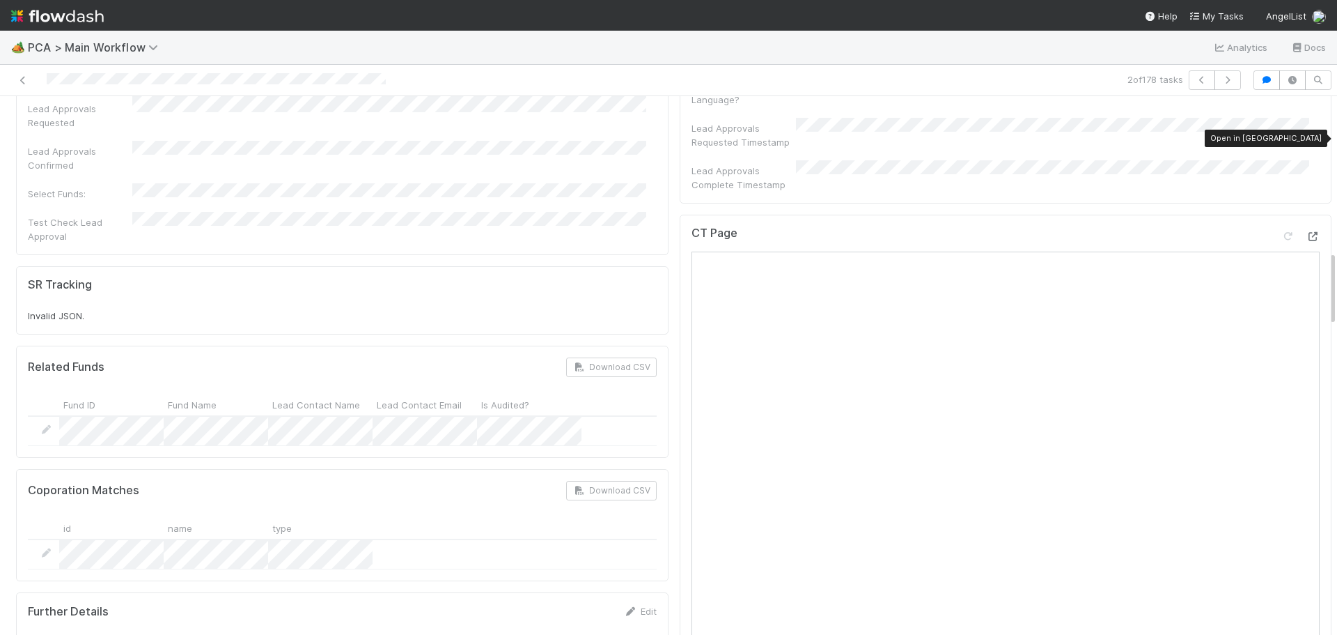
click at [1306, 232] on icon at bounding box center [1313, 236] width 14 height 9
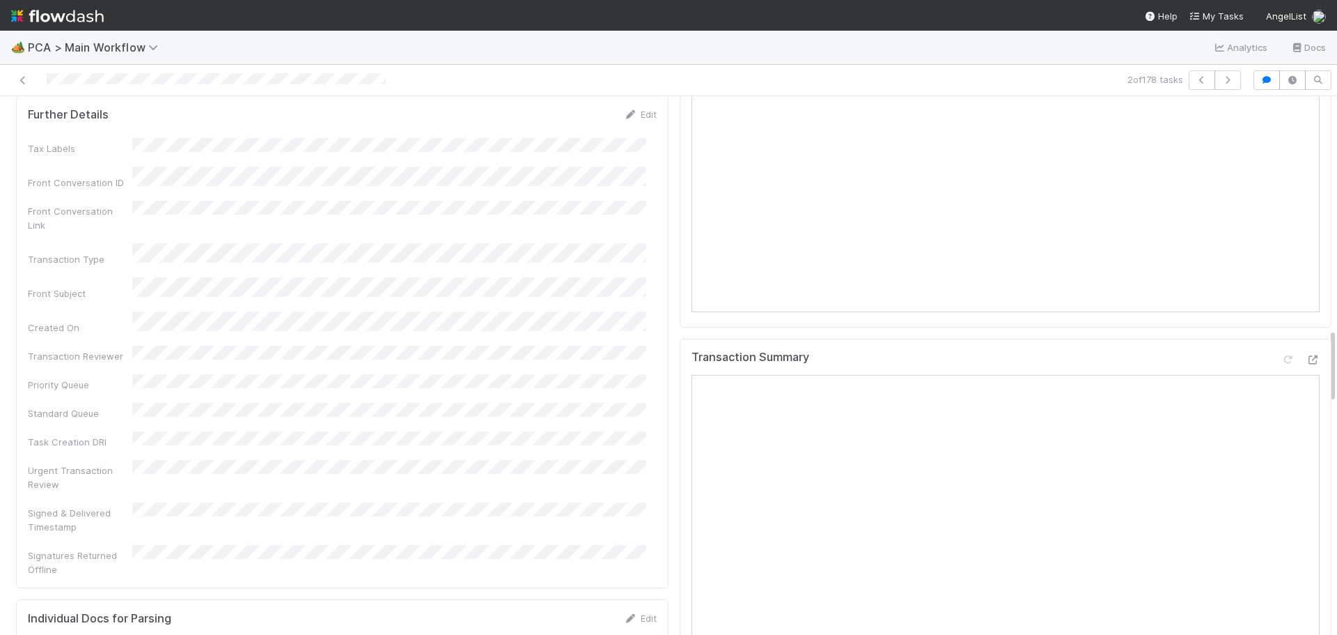
scroll to position [1672, 0]
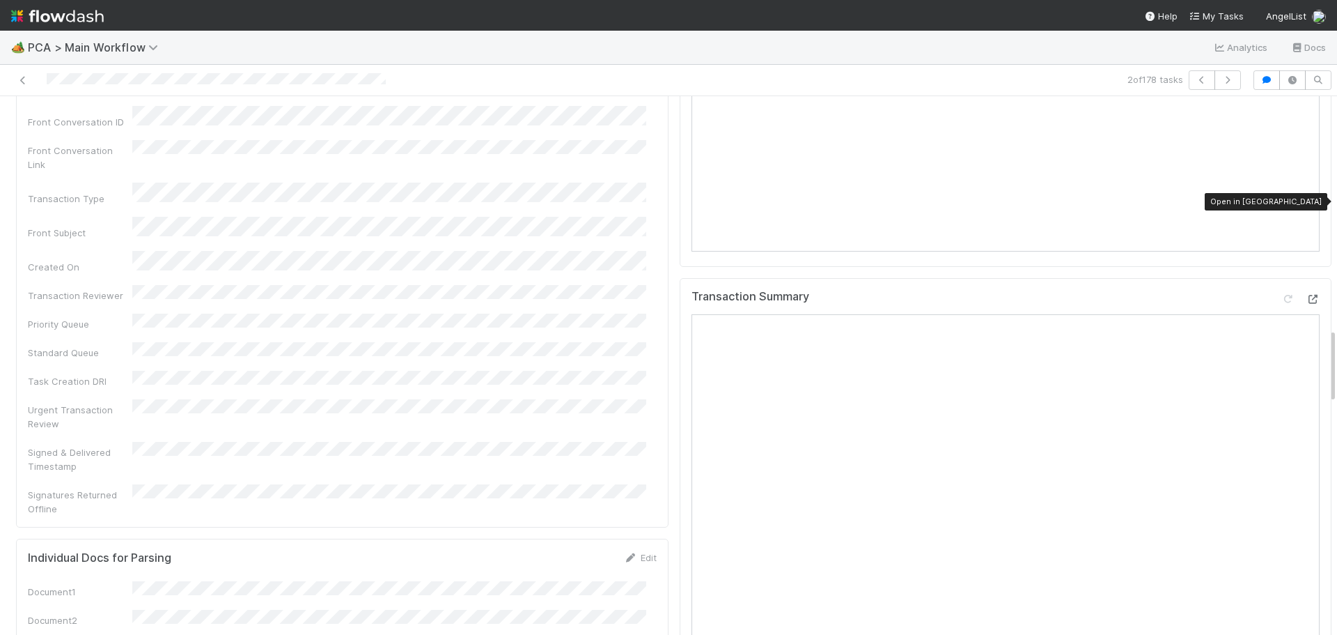
click at [1306, 295] on icon at bounding box center [1313, 299] width 14 height 9
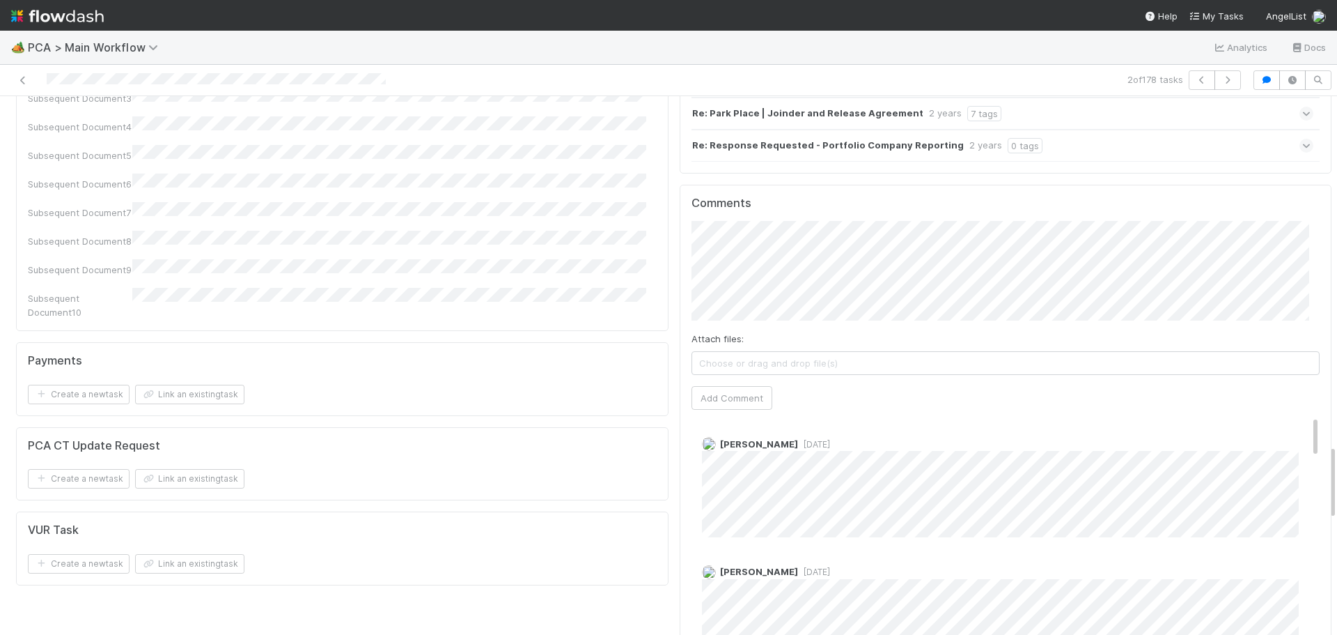
scroll to position [2438, 0]
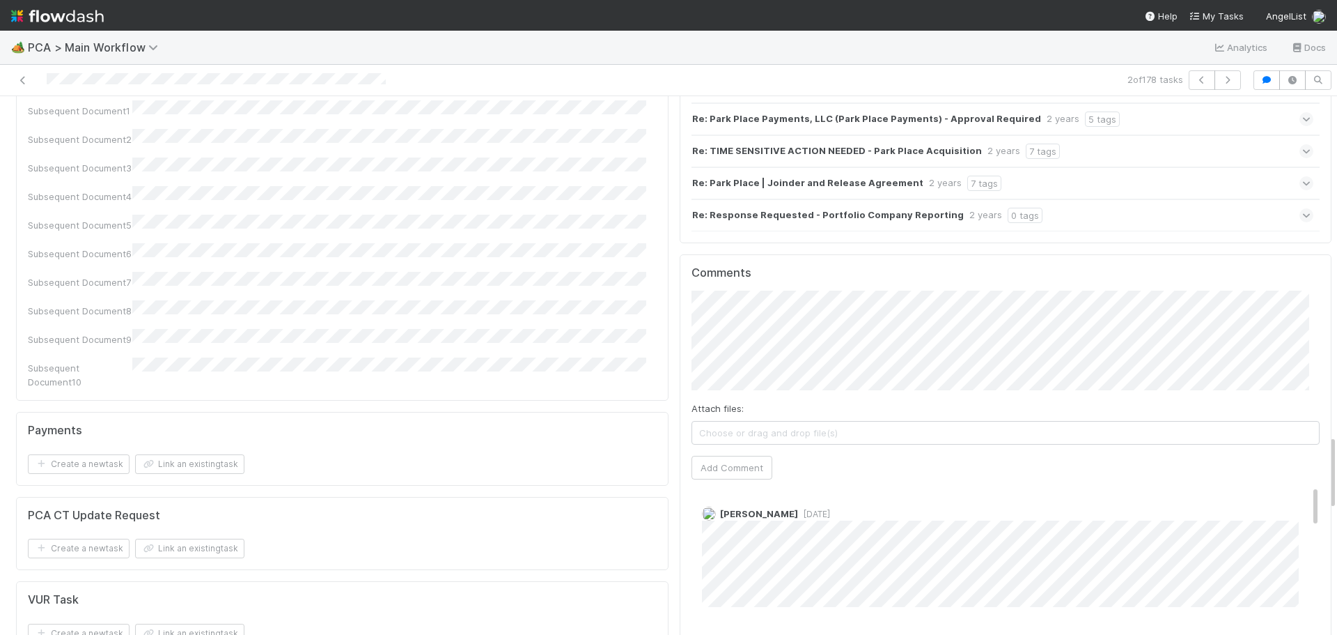
click at [798, 508] on span "[DATE]" at bounding box center [814, 513] width 32 height 10
click at [728, 456] on button "Add Comment" at bounding box center [732, 468] width 81 height 24
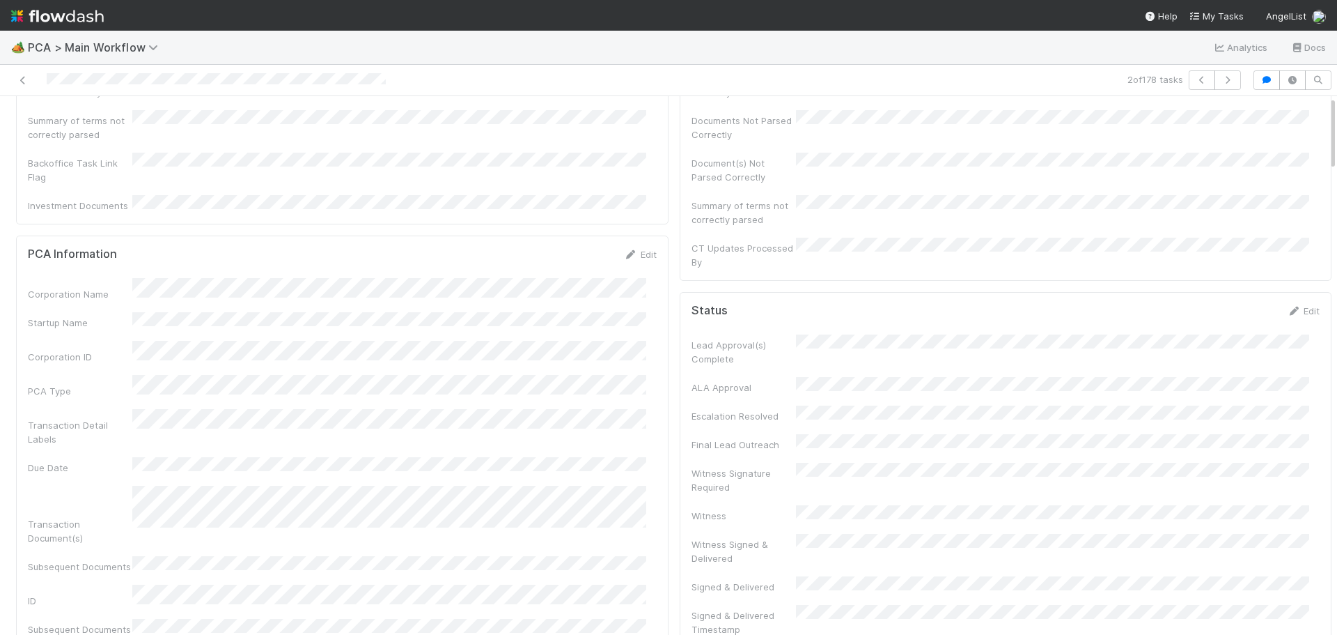
scroll to position [0, 0]
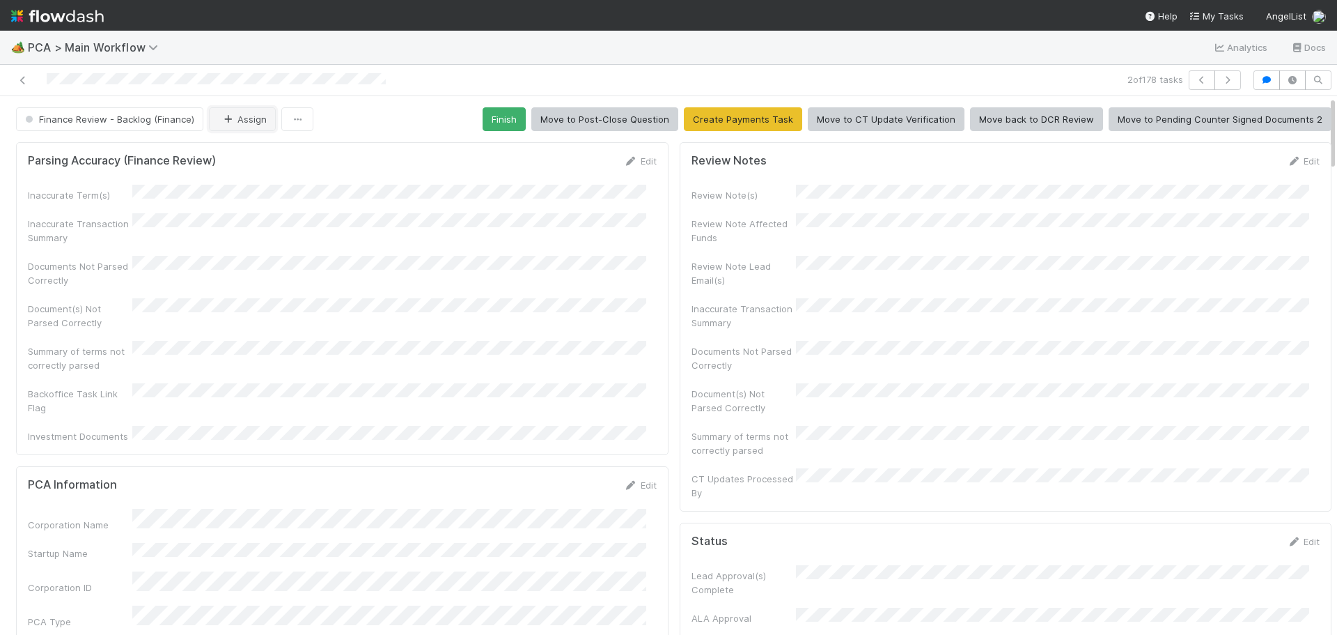
click at [256, 118] on button "Assign" at bounding box center [242, 119] width 67 height 24
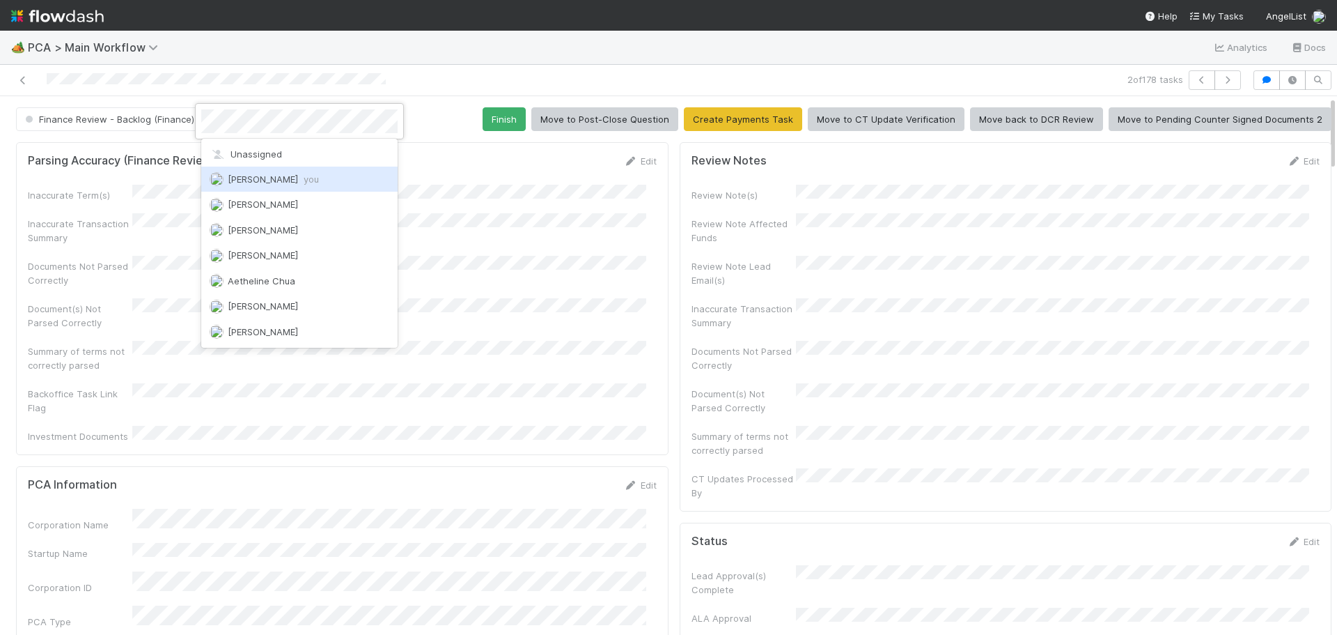
click at [251, 178] on span "[PERSON_NAME] you" at bounding box center [273, 178] width 91 height 11
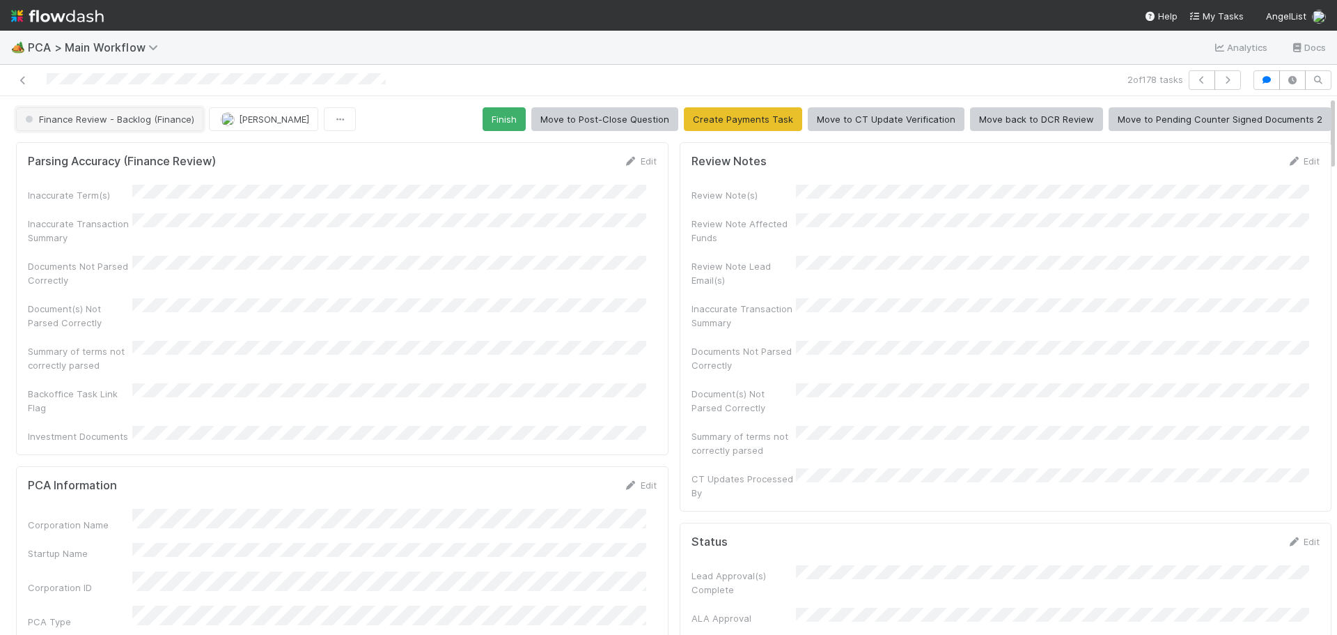
click at [162, 116] on span "Finance Review - Backlog (Finance)" at bounding box center [108, 119] width 172 height 11
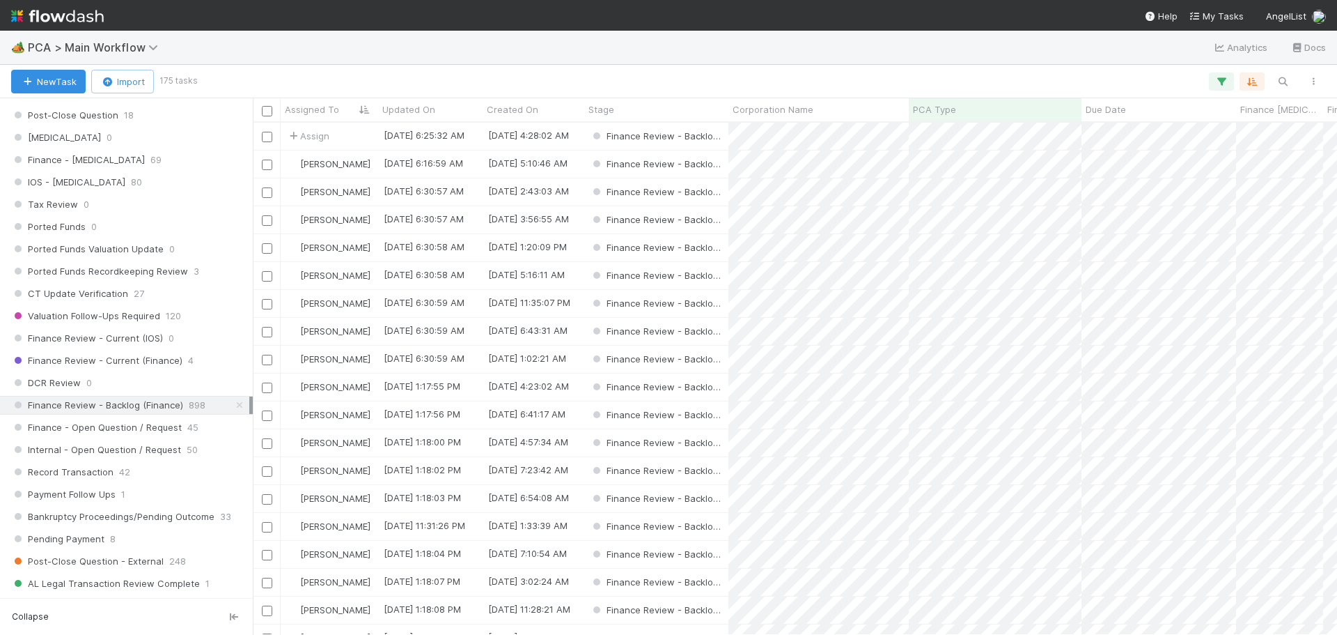
scroll to position [1045, 0]
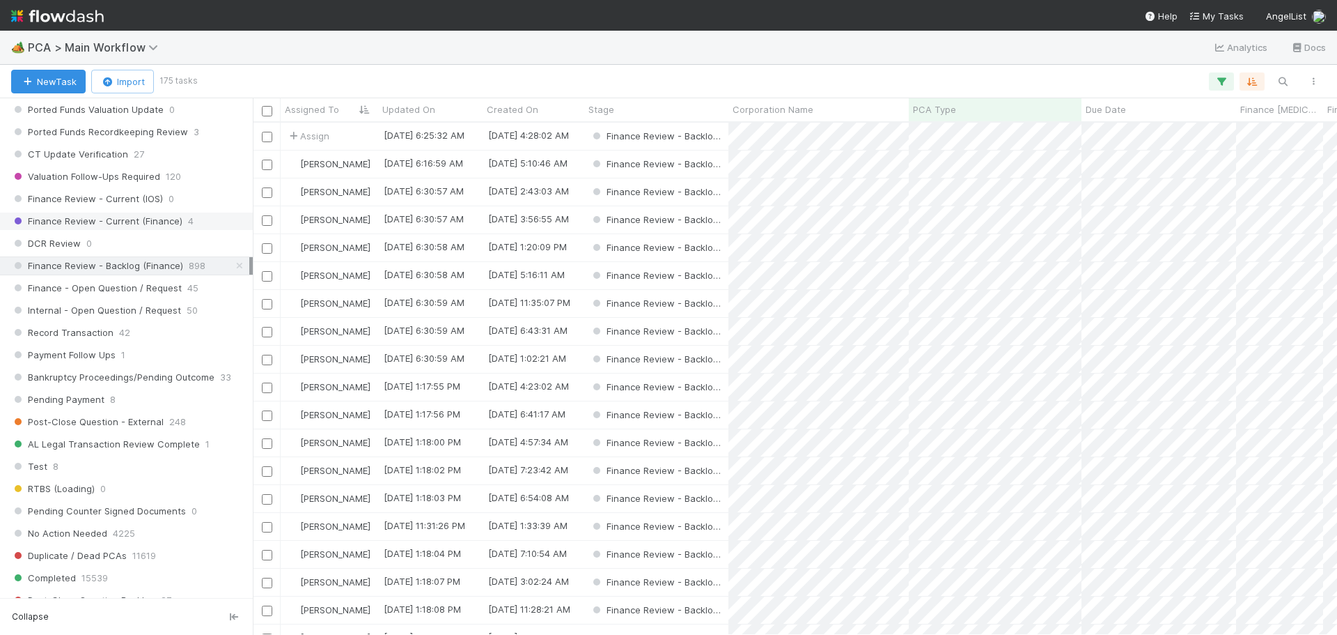
click at [143, 227] on span "Finance Review - Current (Finance)" at bounding box center [96, 220] width 171 height 17
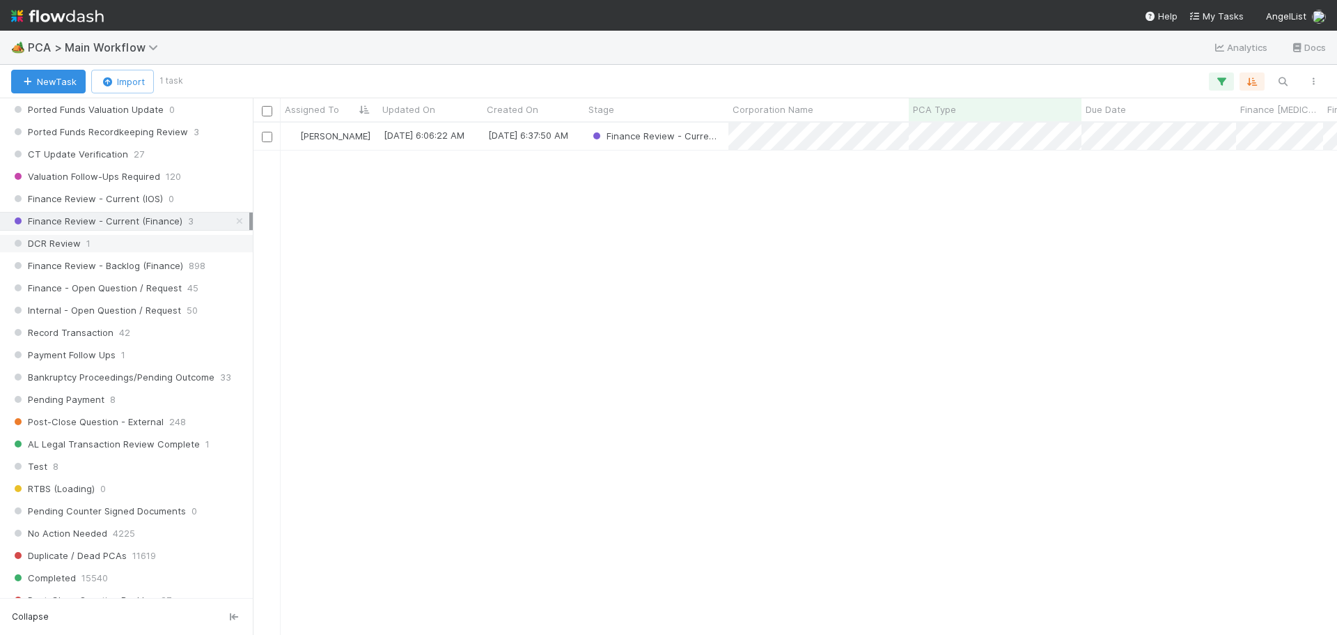
scroll to position [501, 1074]
click at [1218, 78] on icon "button" at bounding box center [1222, 81] width 14 height 13
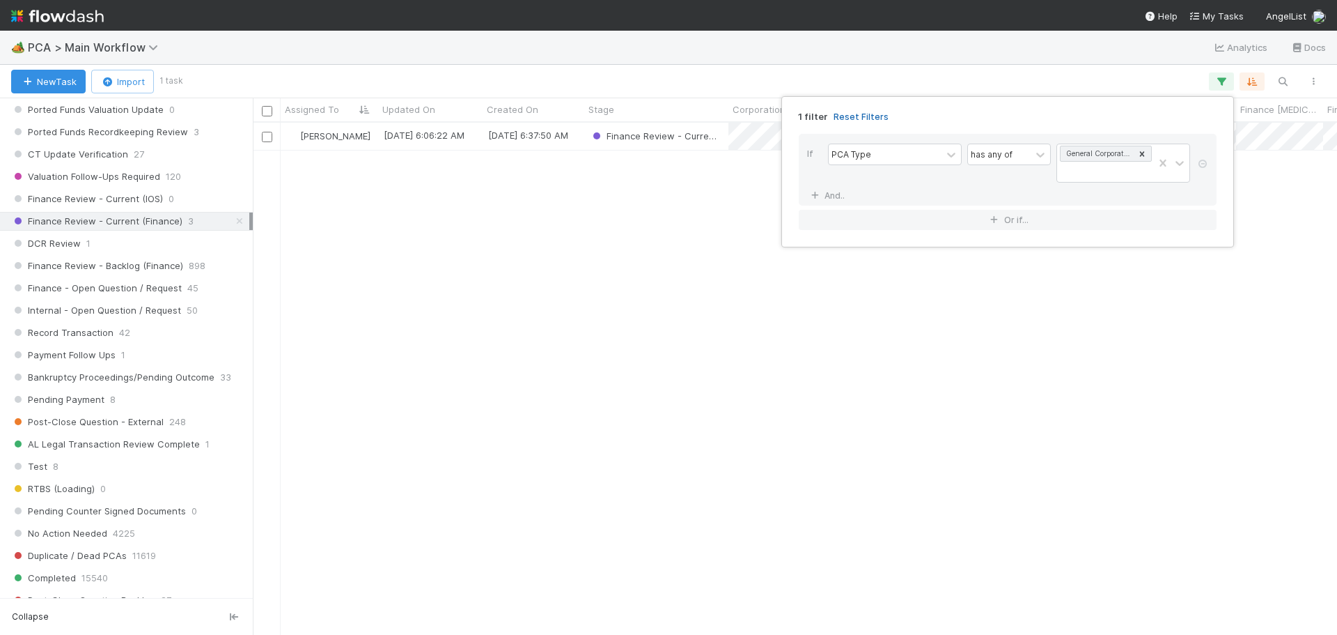
click at [862, 118] on link "Reset Filters" at bounding box center [861, 117] width 55 height 12
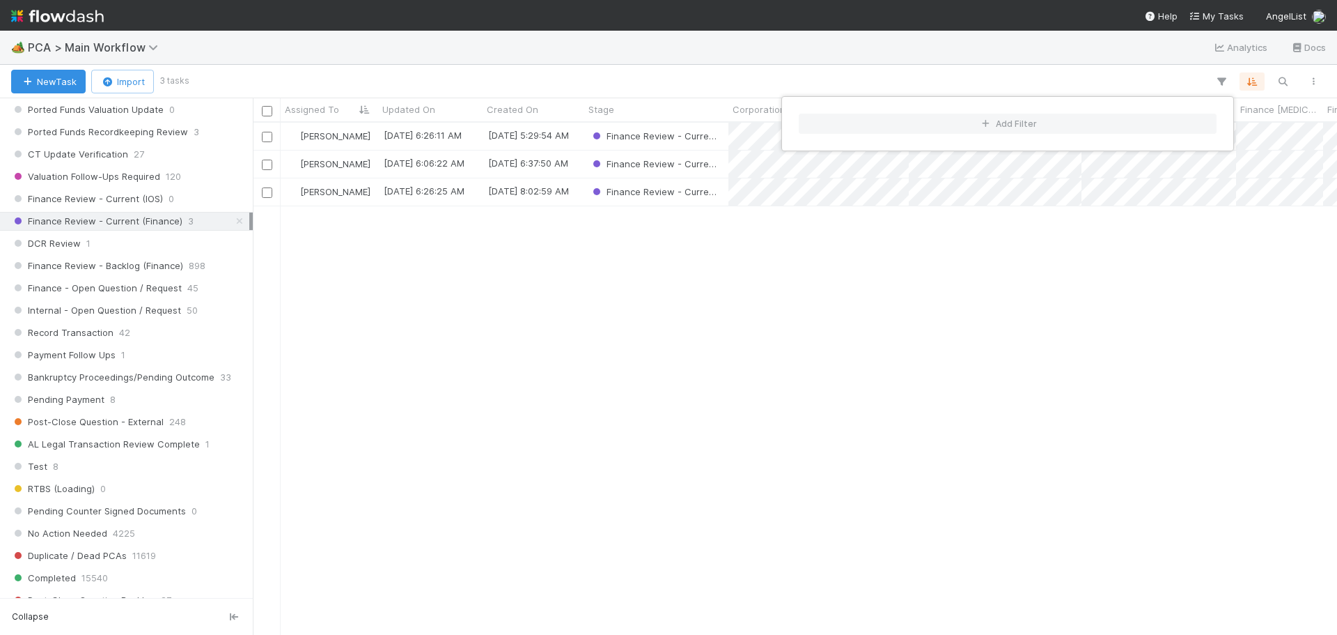
click at [556, 343] on div "Add Filter" at bounding box center [668, 317] width 1337 height 635
click at [150, 269] on div "Add Filter" at bounding box center [668, 317] width 1337 height 635
click at [150, 269] on span "Finance Review - Backlog (Finance)" at bounding box center [97, 265] width 172 height 17
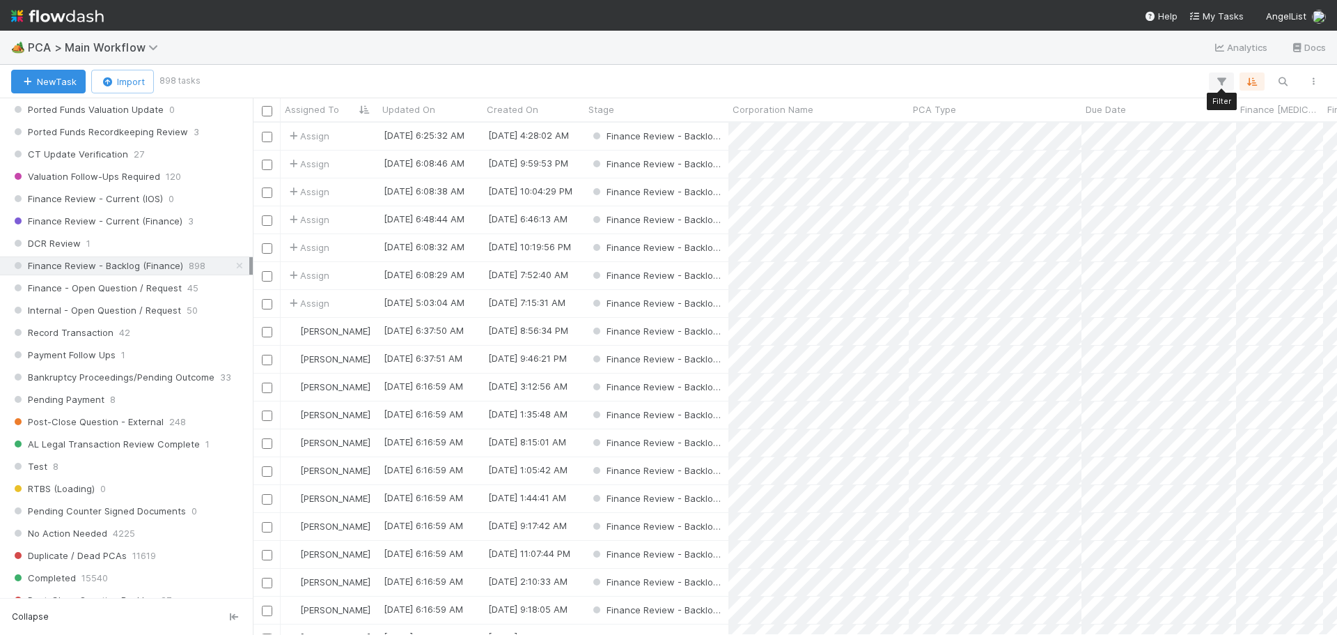
scroll to position [501, 1074]
click at [1223, 86] on icon "button" at bounding box center [1222, 81] width 14 height 13
click at [1170, 61] on div "Add Filter" at bounding box center [668, 317] width 1337 height 635
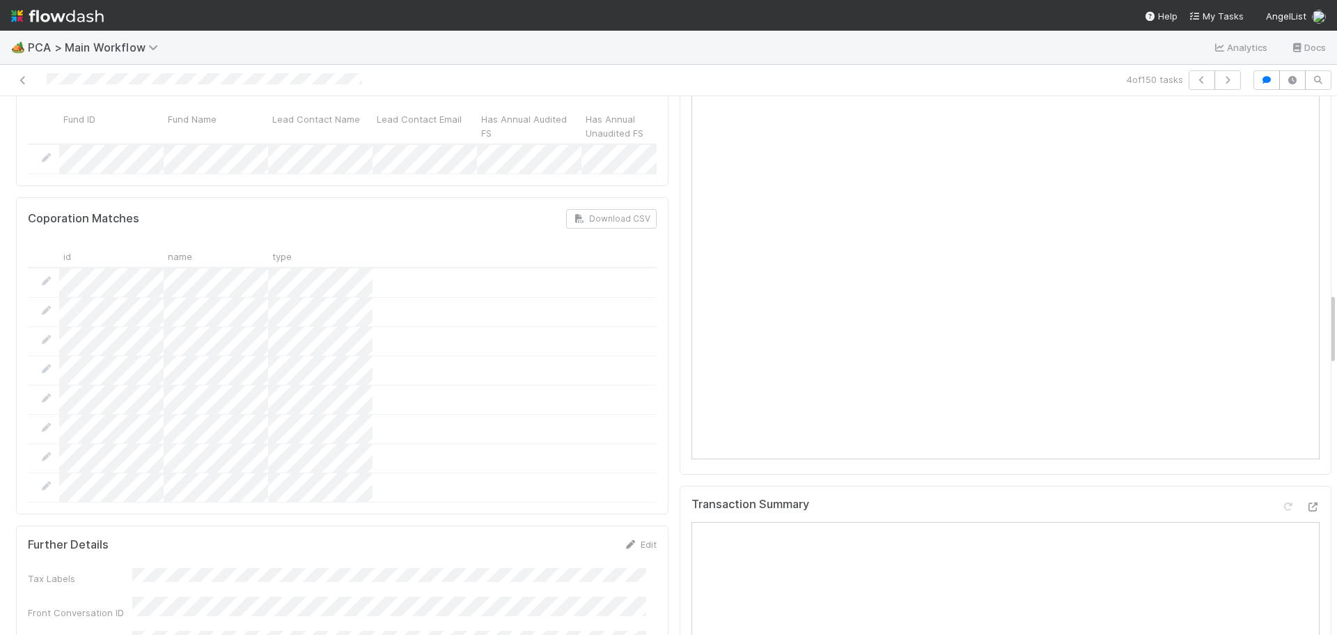
scroll to position [1463, 0]
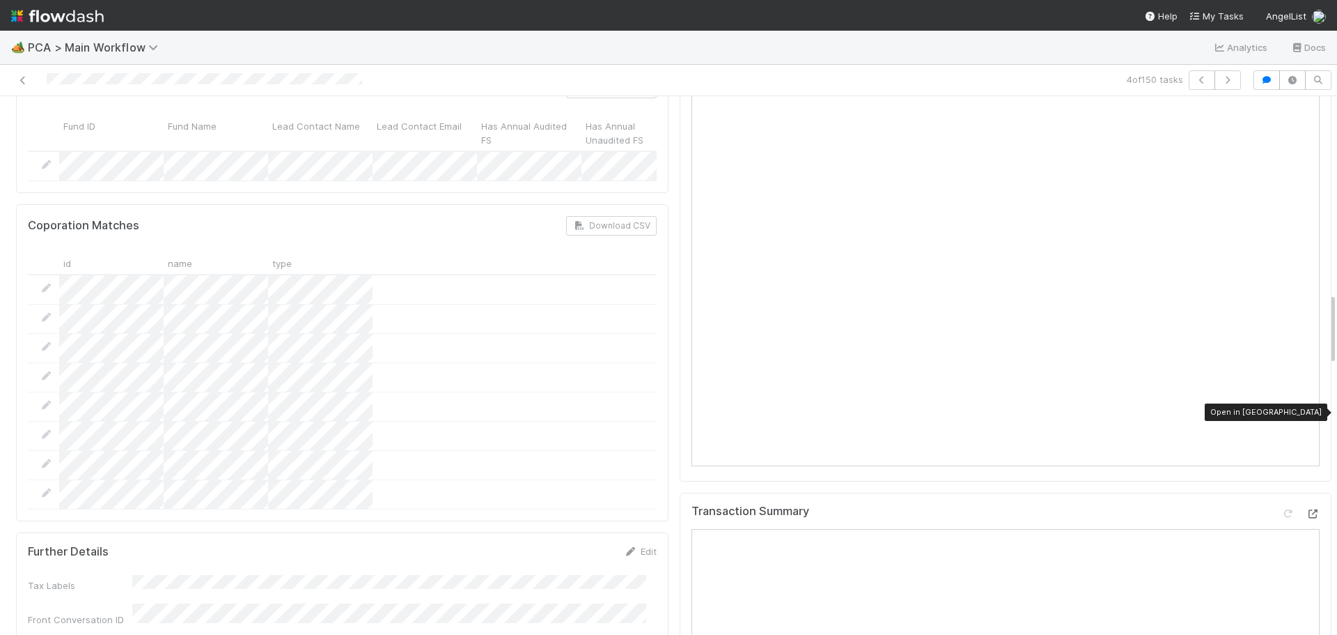
click at [1306, 509] on icon at bounding box center [1313, 513] width 14 height 9
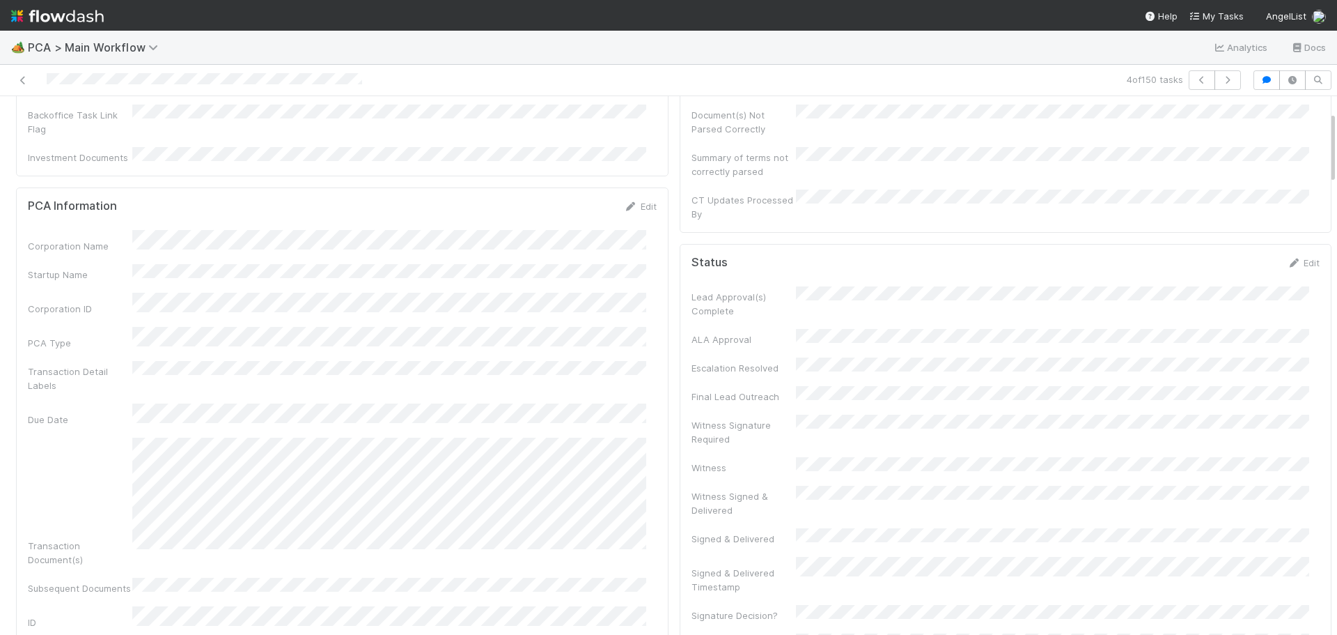
scroll to position [0, 0]
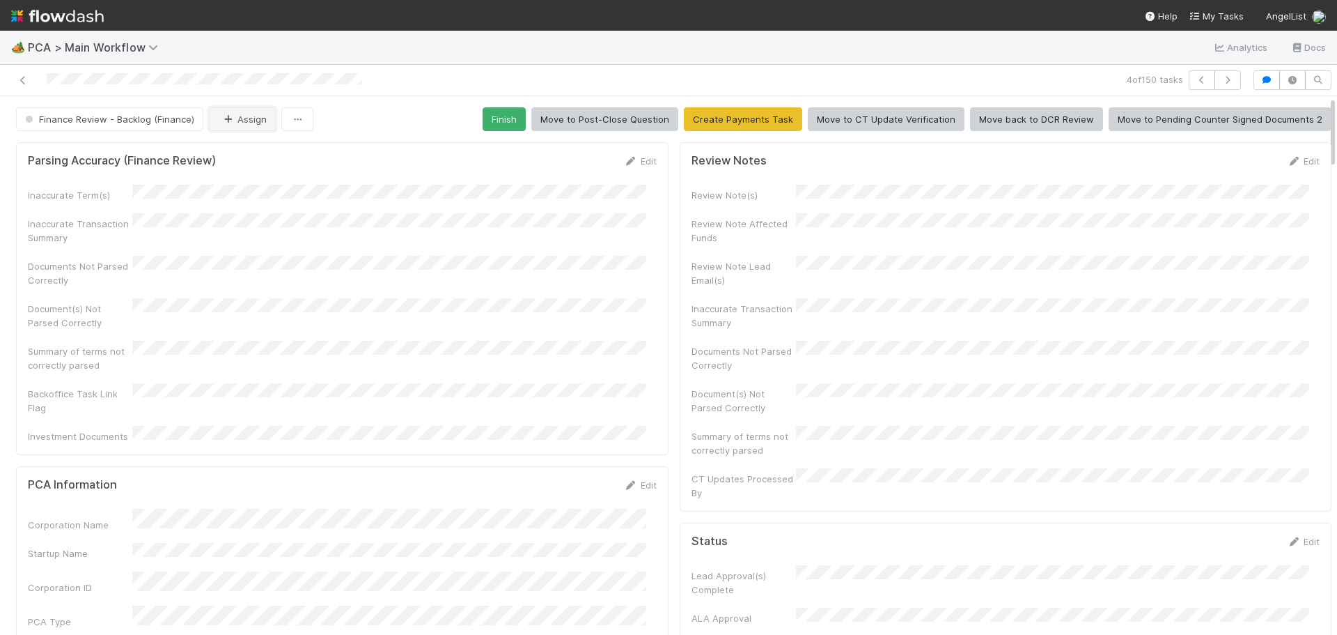
click at [240, 114] on button "Assign" at bounding box center [242, 119] width 67 height 24
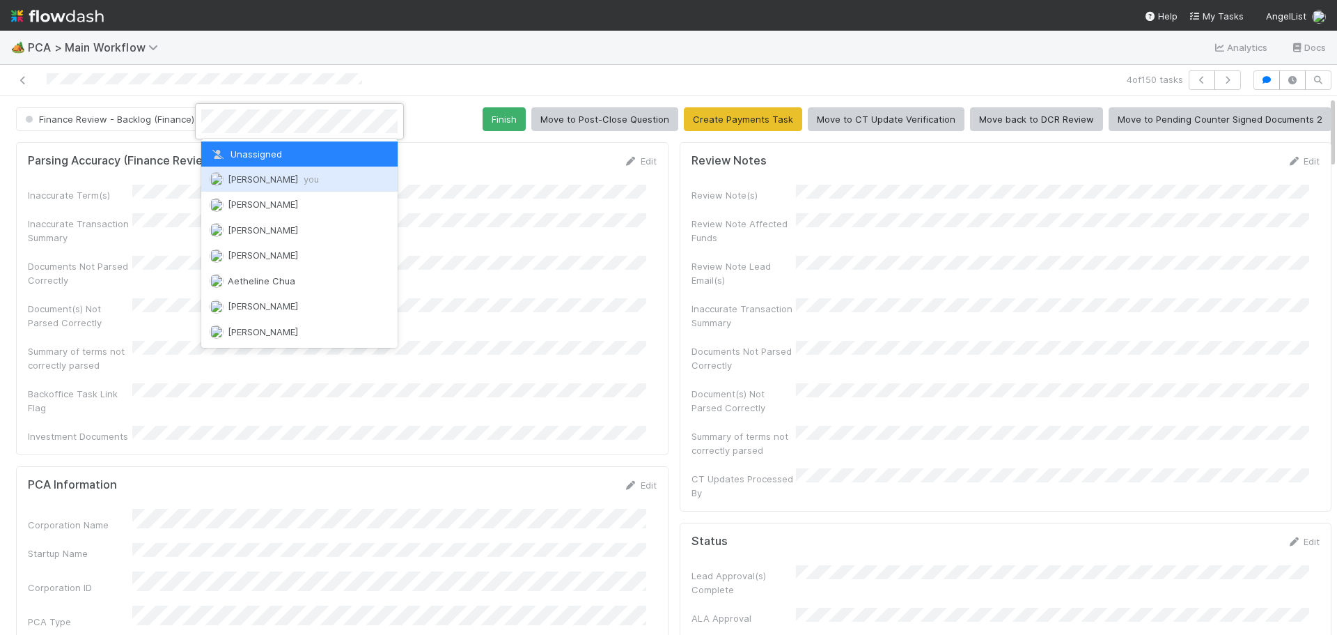
drag, startPoint x: 263, startPoint y: 178, endPoint x: 270, endPoint y: 179, distance: 7.0
click at [263, 179] on span "[PERSON_NAME] you" at bounding box center [273, 178] width 91 height 11
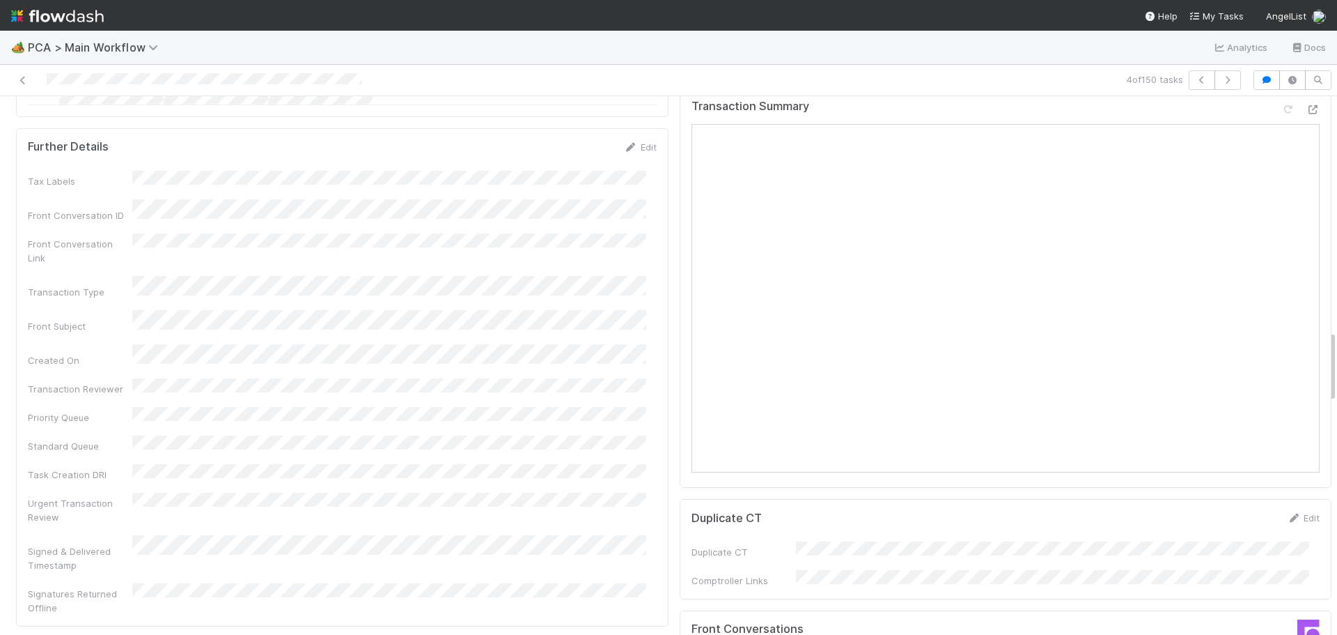
scroll to position [1741, 0]
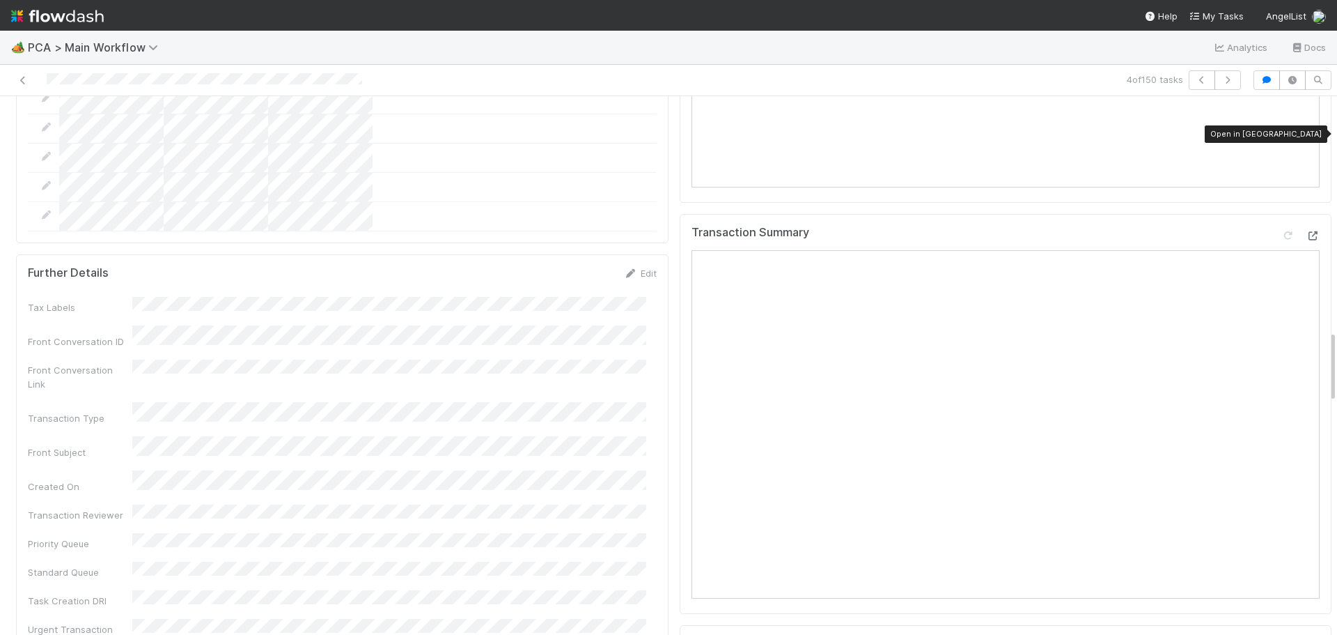
click at [1306, 231] on icon at bounding box center [1313, 235] width 14 height 9
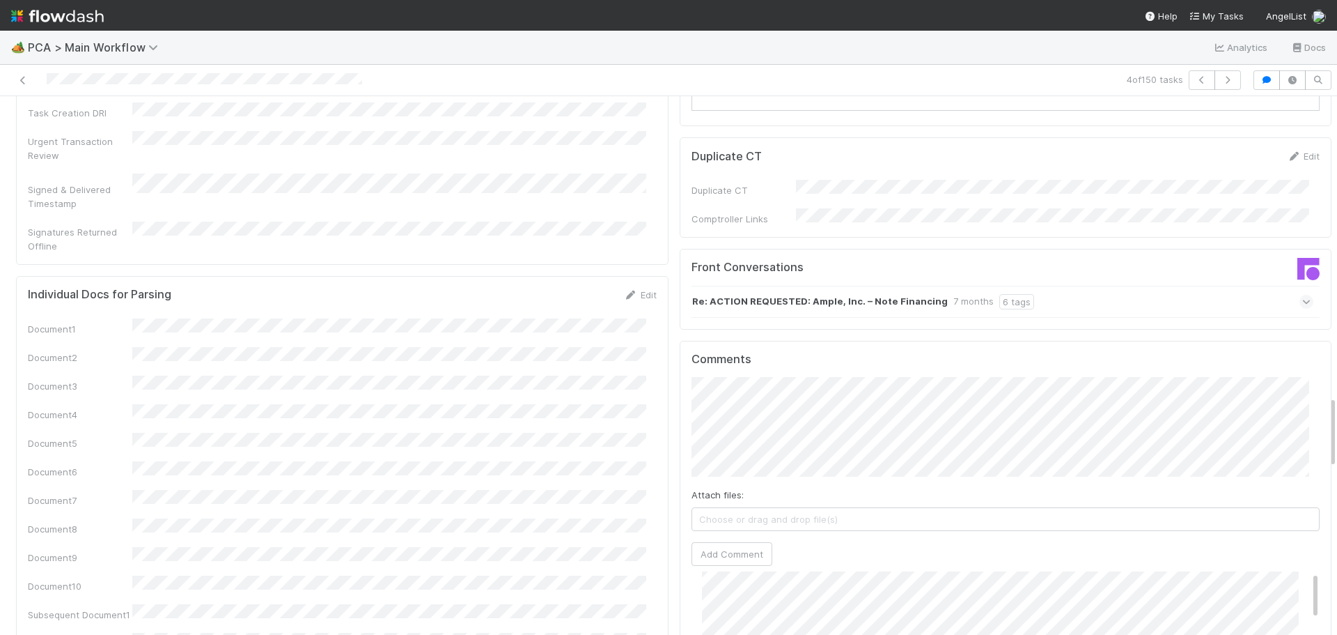
scroll to position [0, 0]
click at [735, 542] on button "Add Comment" at bounding box center [732, 554] width 81 height 24
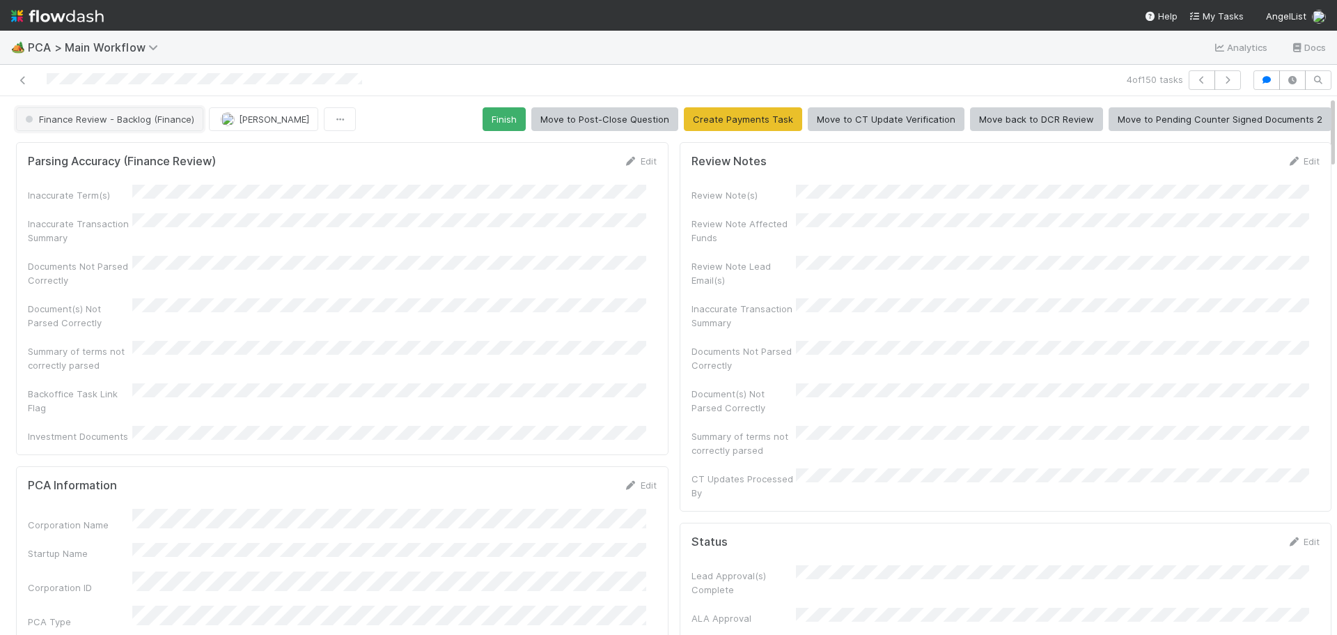
click at [159, 113] on button "Finance Review - Backlog (Finance)" at bounding box center [109, 119] width 187 height 24
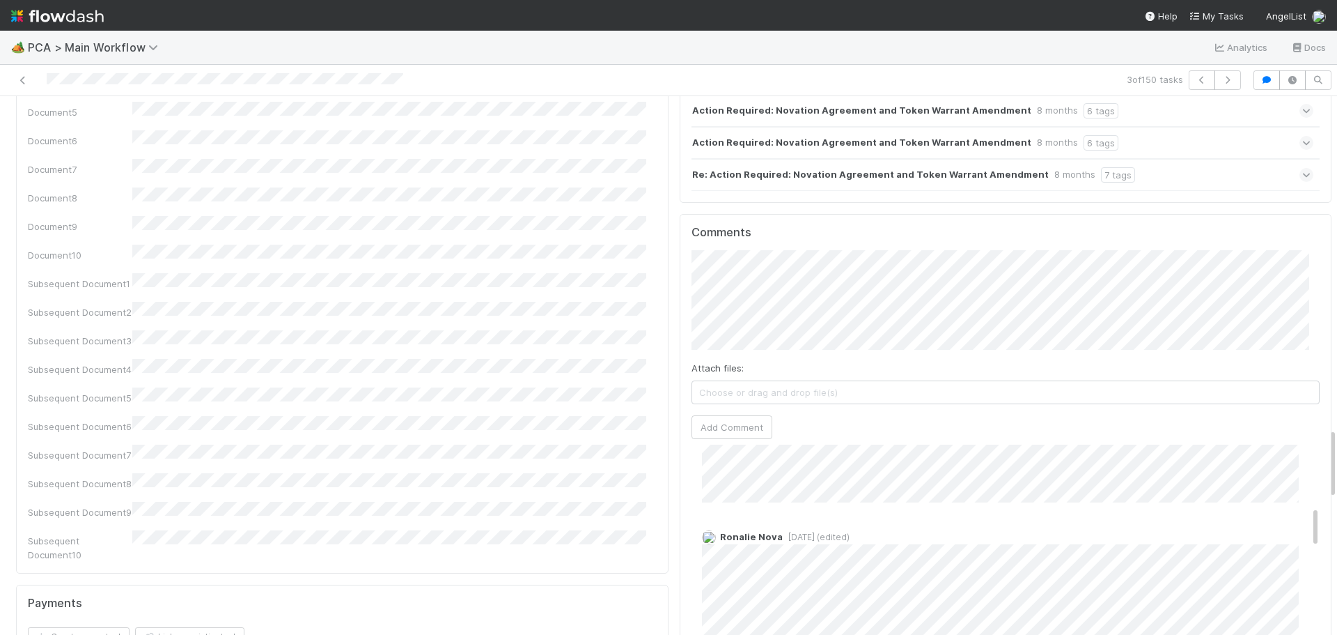
scroll to position [488, 0]
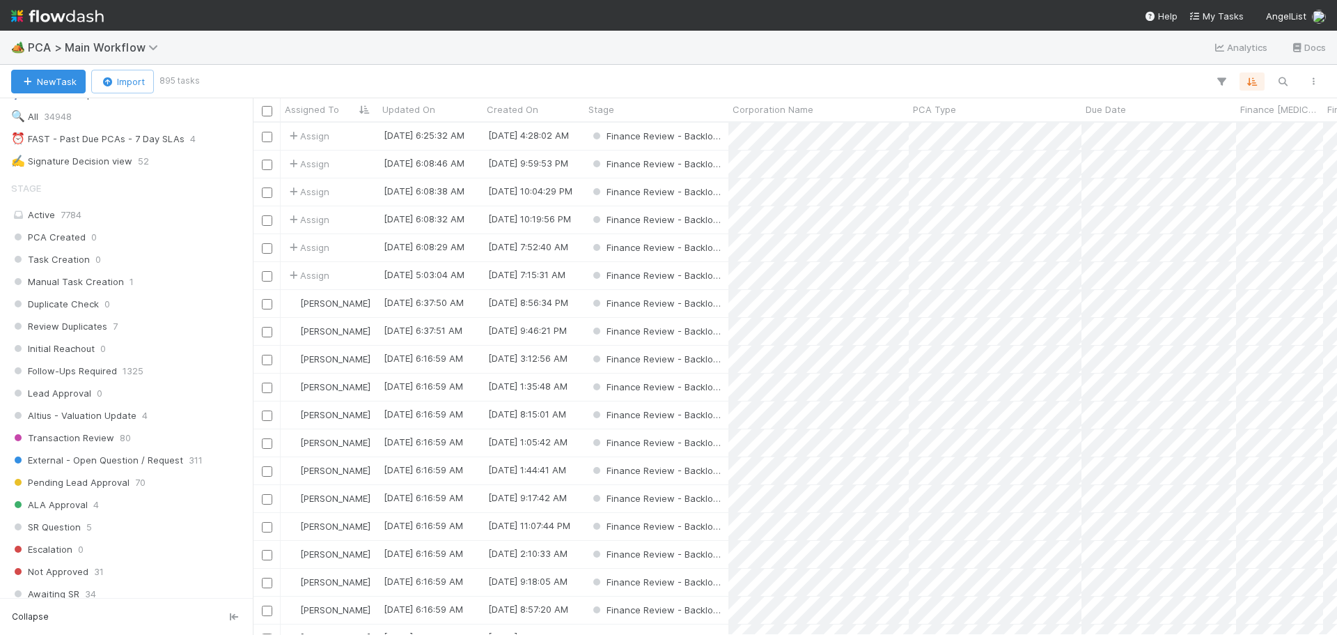
scroll to position [557, 0]
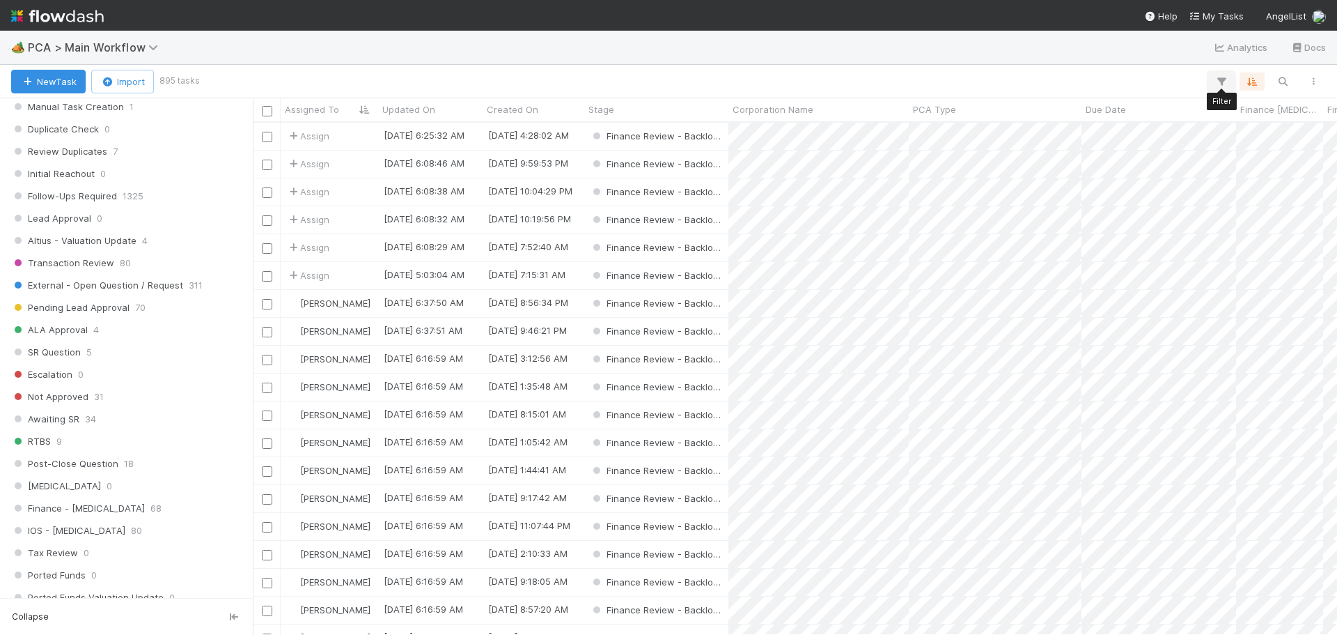
click at [1224, 80] on icon "button" at bounding box center [1222, 81] width 14 height 13
click at [973, 116] on button "Add Filter" at bounding box center [1008, 124] width 418 height 20
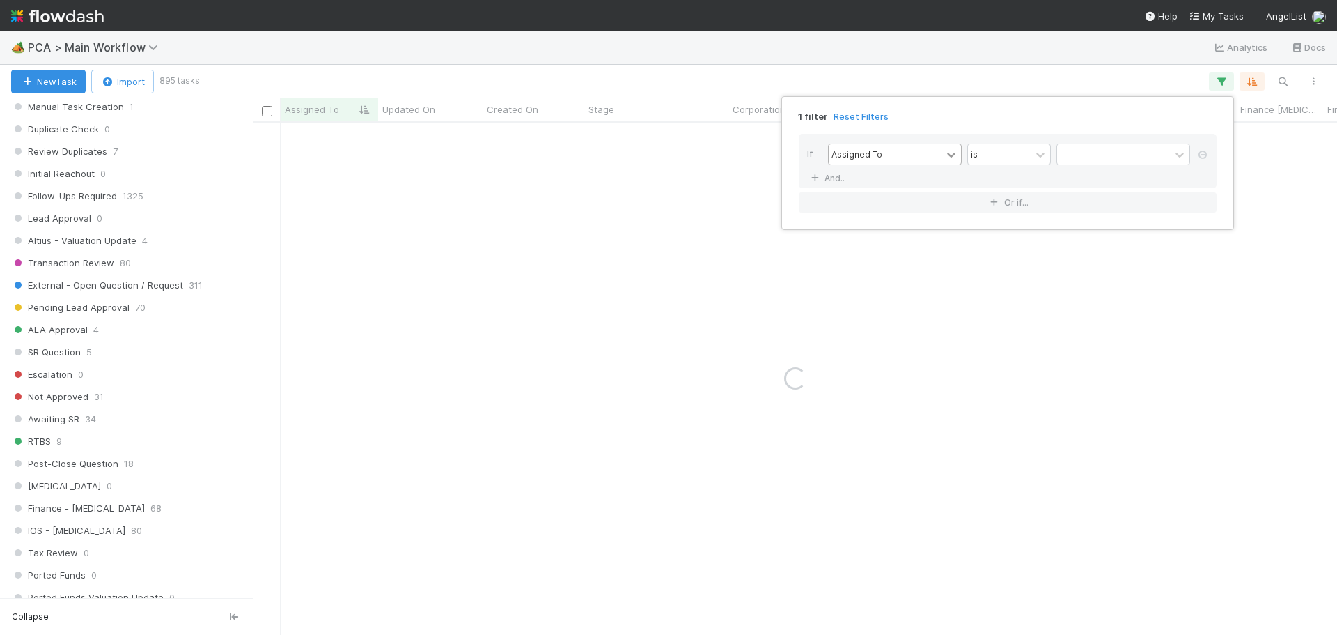
click at [947, 160] on icon at bounding box center [951, 155] width 14 height 14
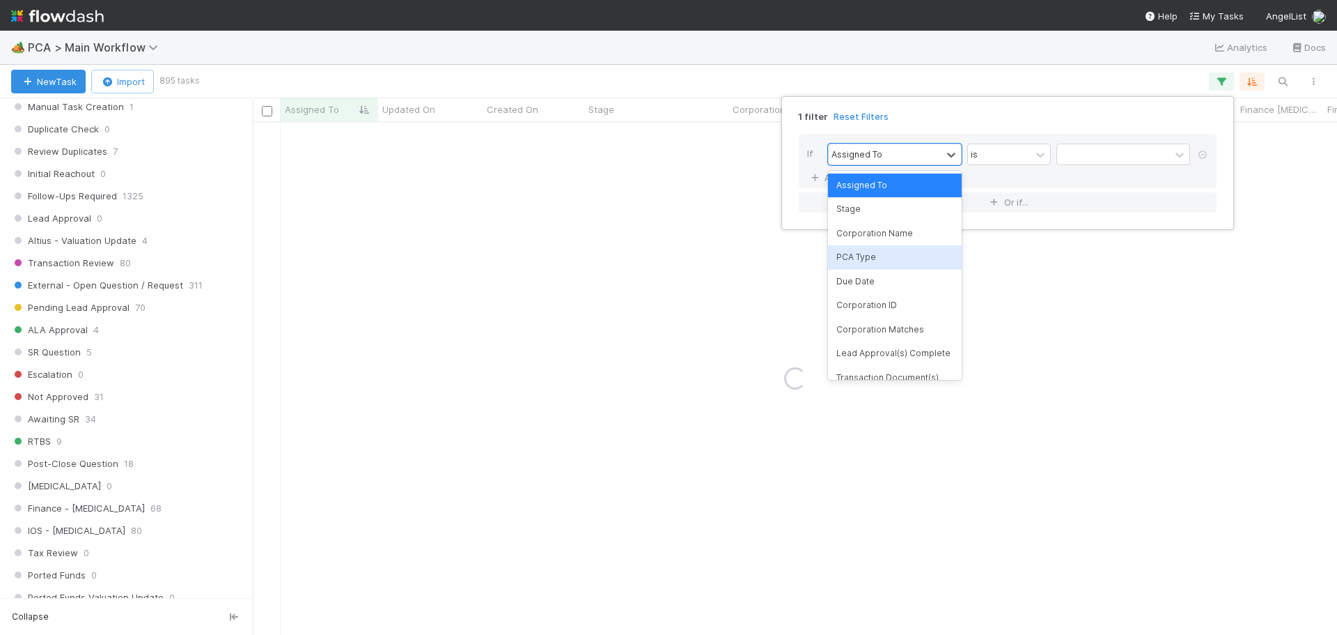
click at [896, 264] on div "PCA Type" at bounding box center [895, 257] width 134 height 24
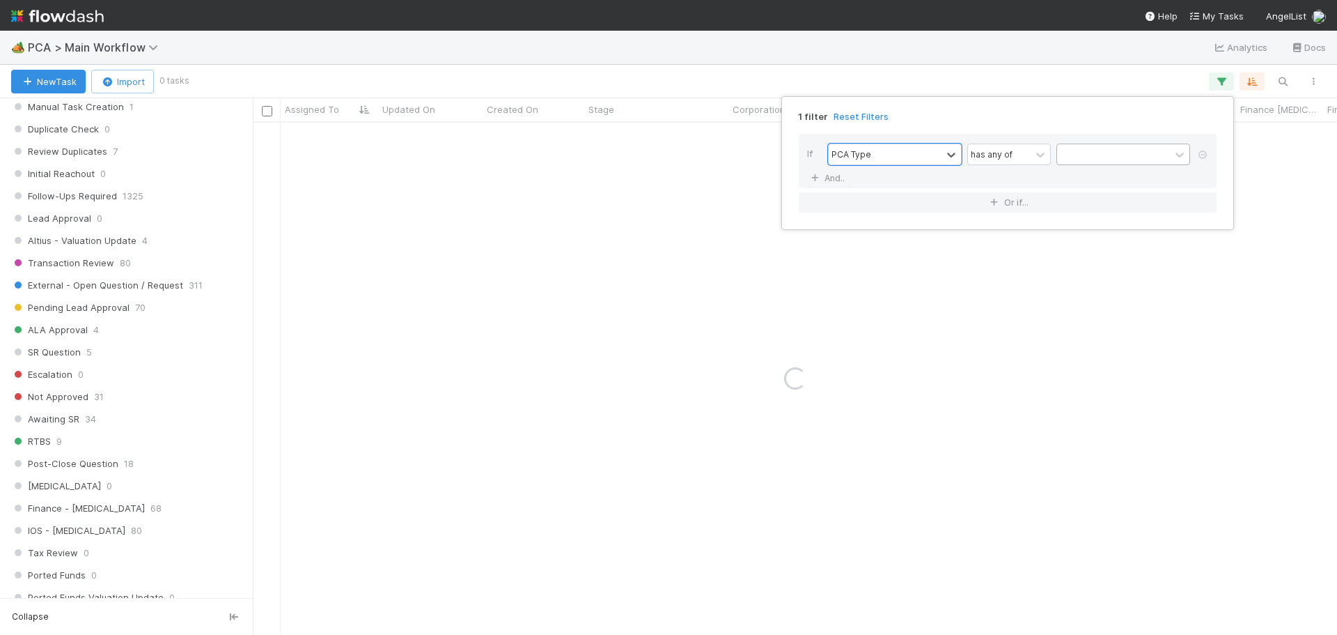
click at [1166, 152] on div at bounding box center [1113, 154] width 113 height 20
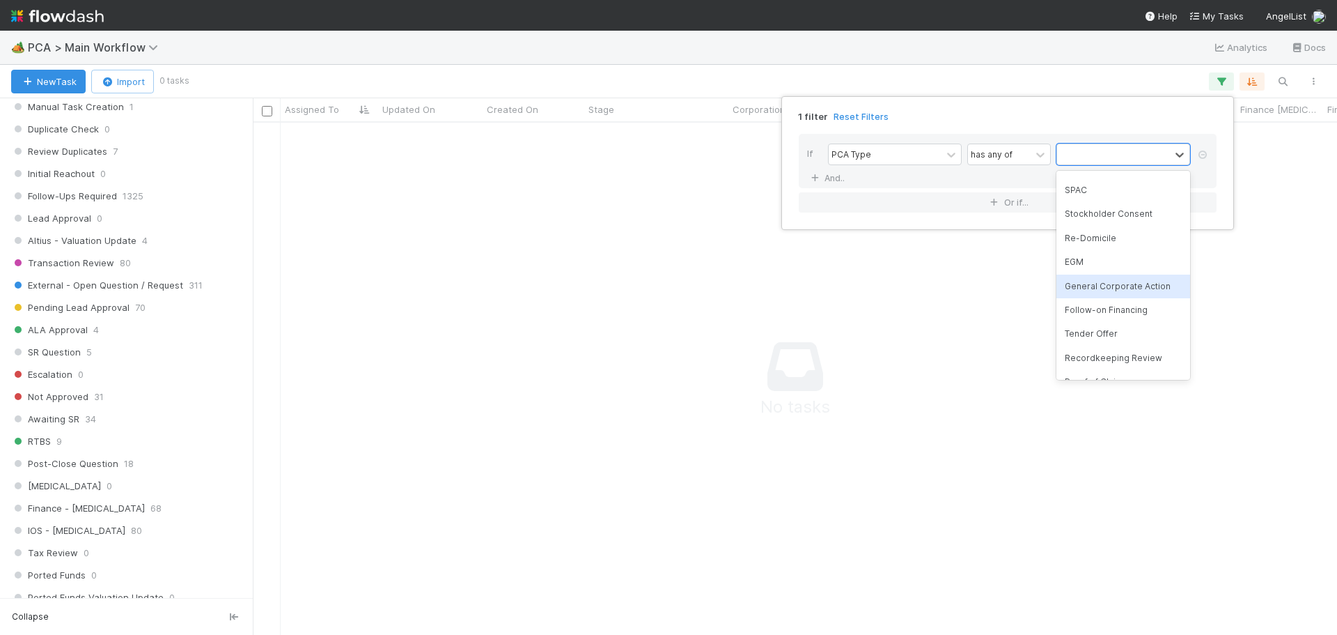
scroll to position [491, 1074]
click at [1125, 281] on div "General Corporate Action" at bounding box center [1124, 286] width 134 height 24
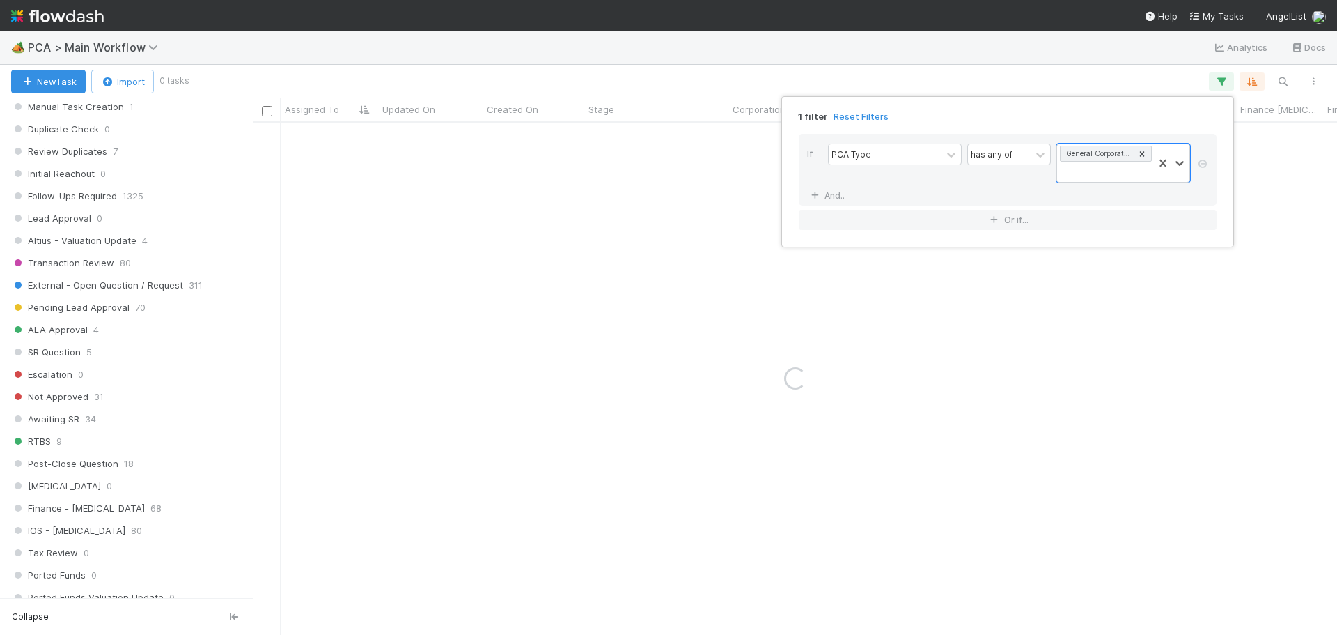
click at [788, 51] on div "1 filter Reset Filters If PCA Type has any of option General Corporate Action, …" at bounding box center [668, 317] width 1337 height 635
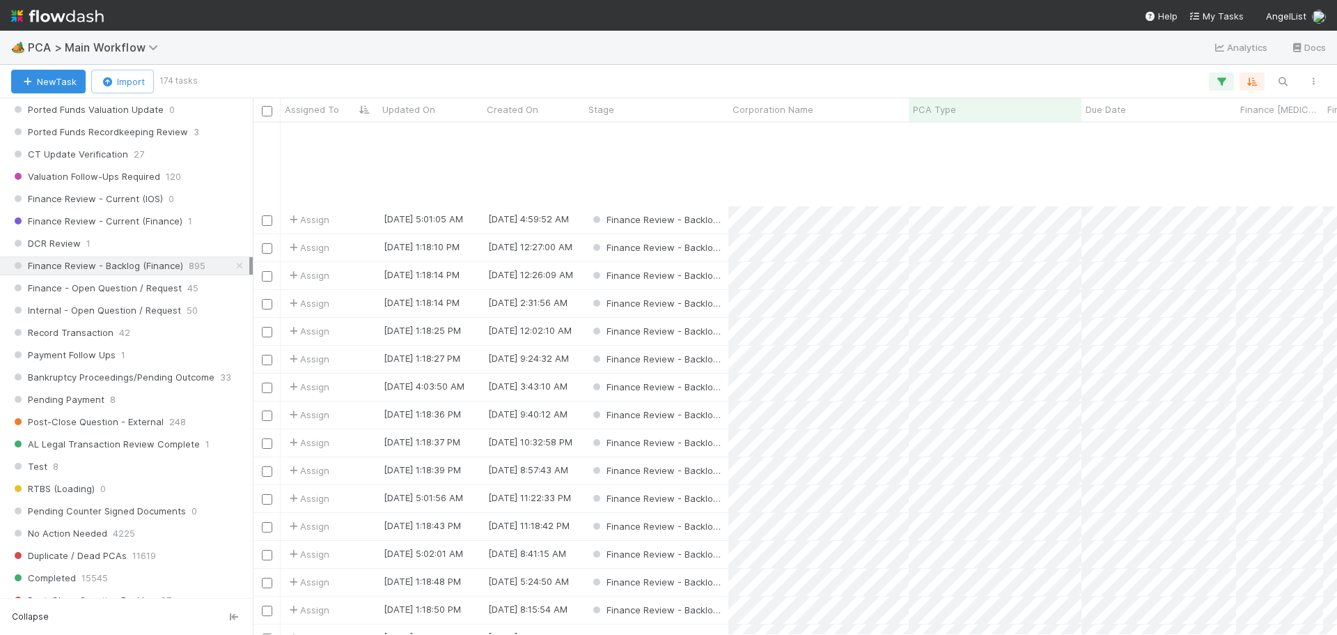
scroll to position [139, 0]
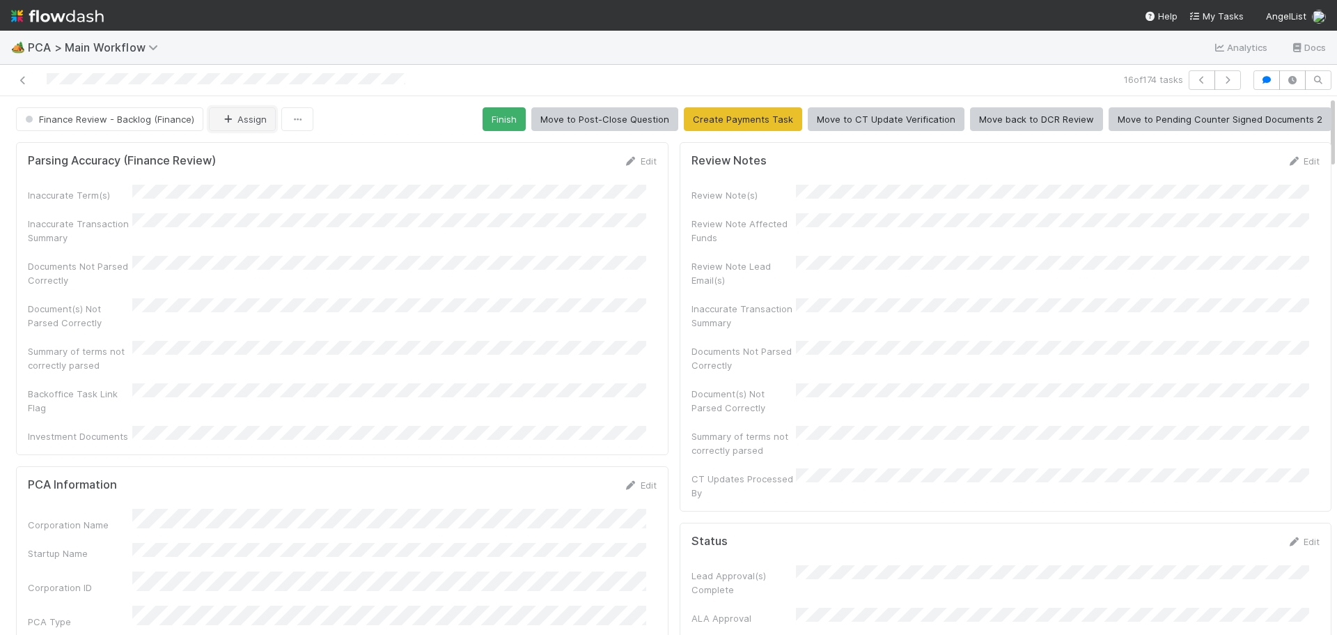
click at [247, 119] on button "Assign" at bounding box center [242, 119] width 67 height 24
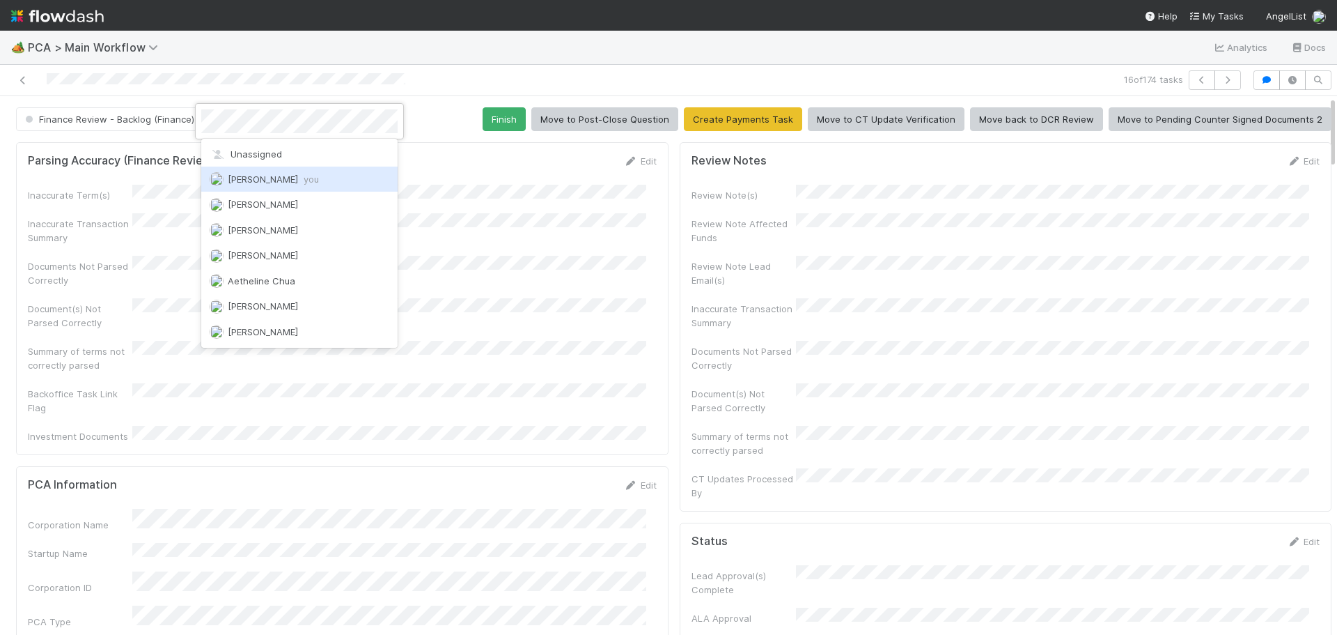
click at [272, 182] on span "[PERSON_NAME] you" at bounding box center [273, 178] width 91 height 11
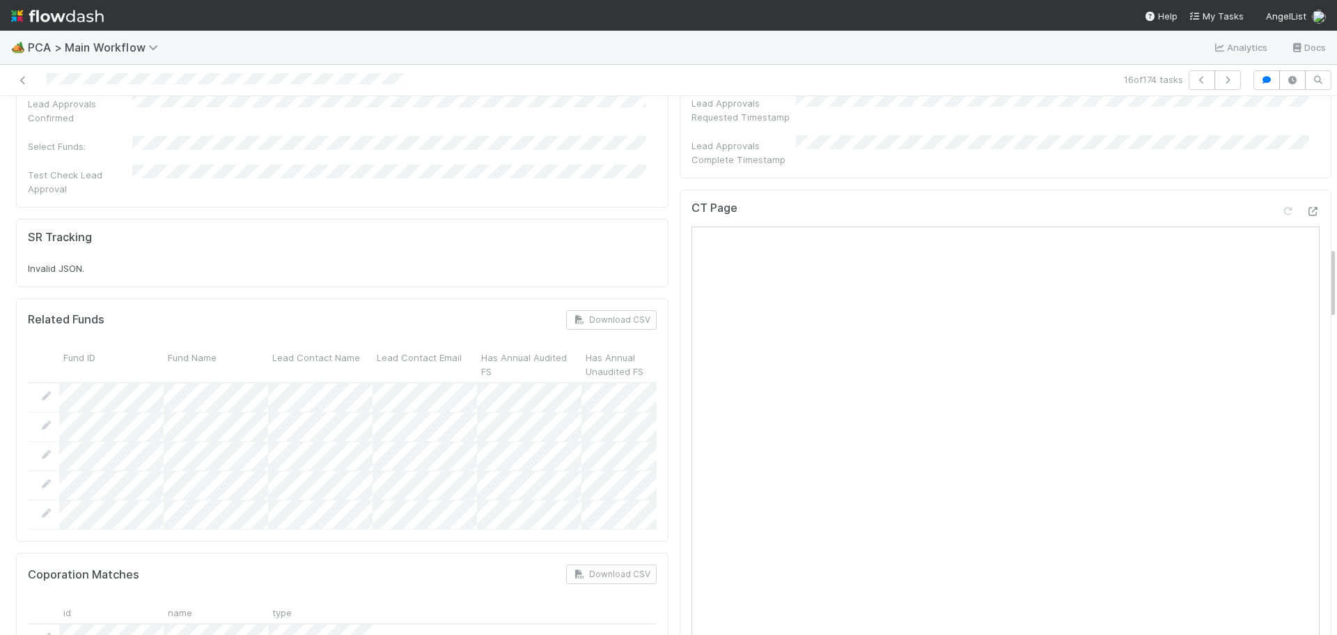
scroll to position [1114, 0]
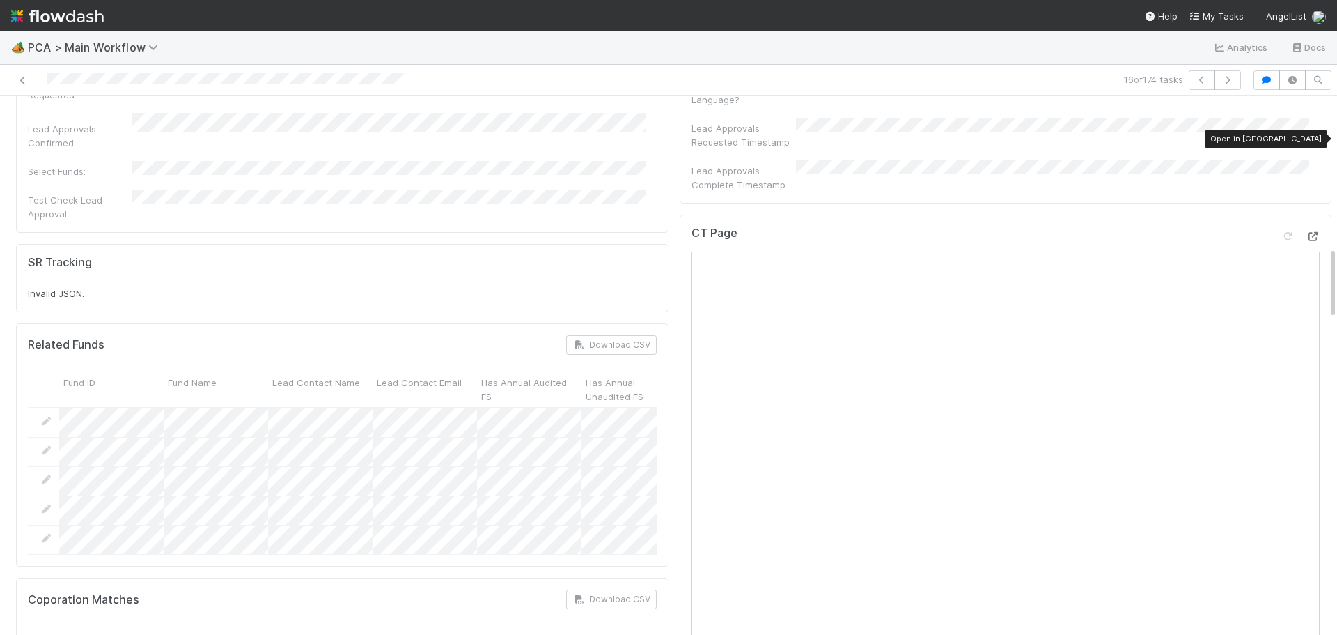
click at [1306, 232] on icon at bounding box center [1313, 236] width 14 height 9
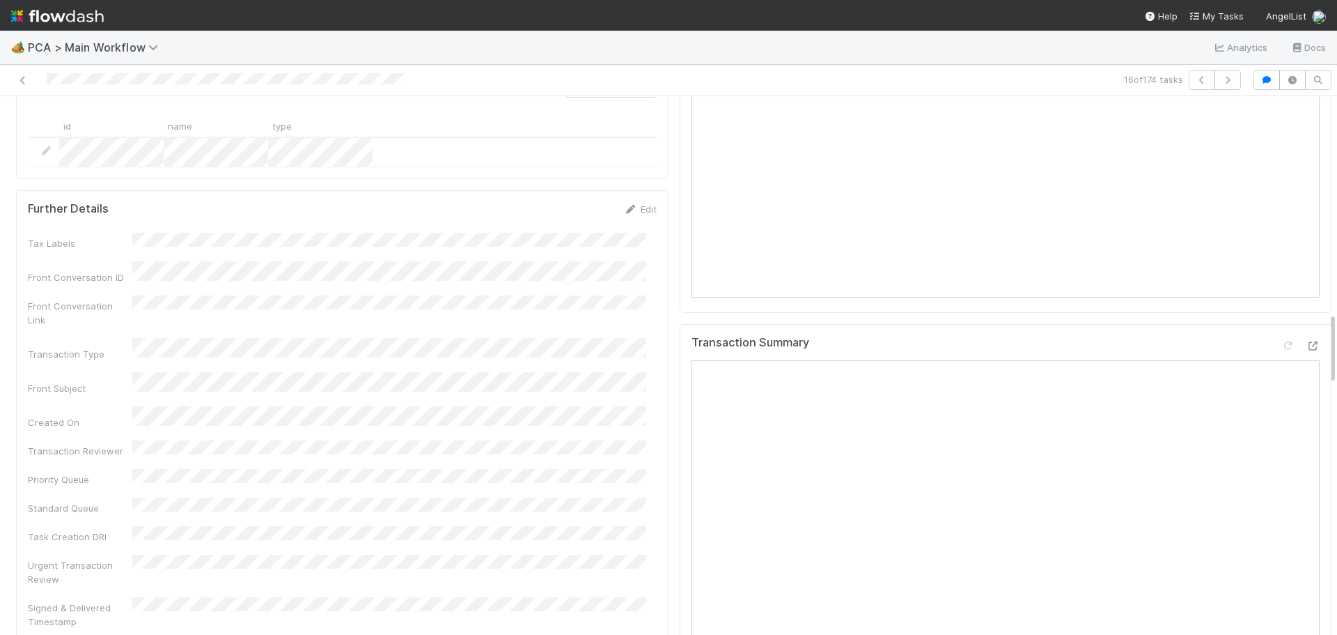
scroll to position [1602, 0]
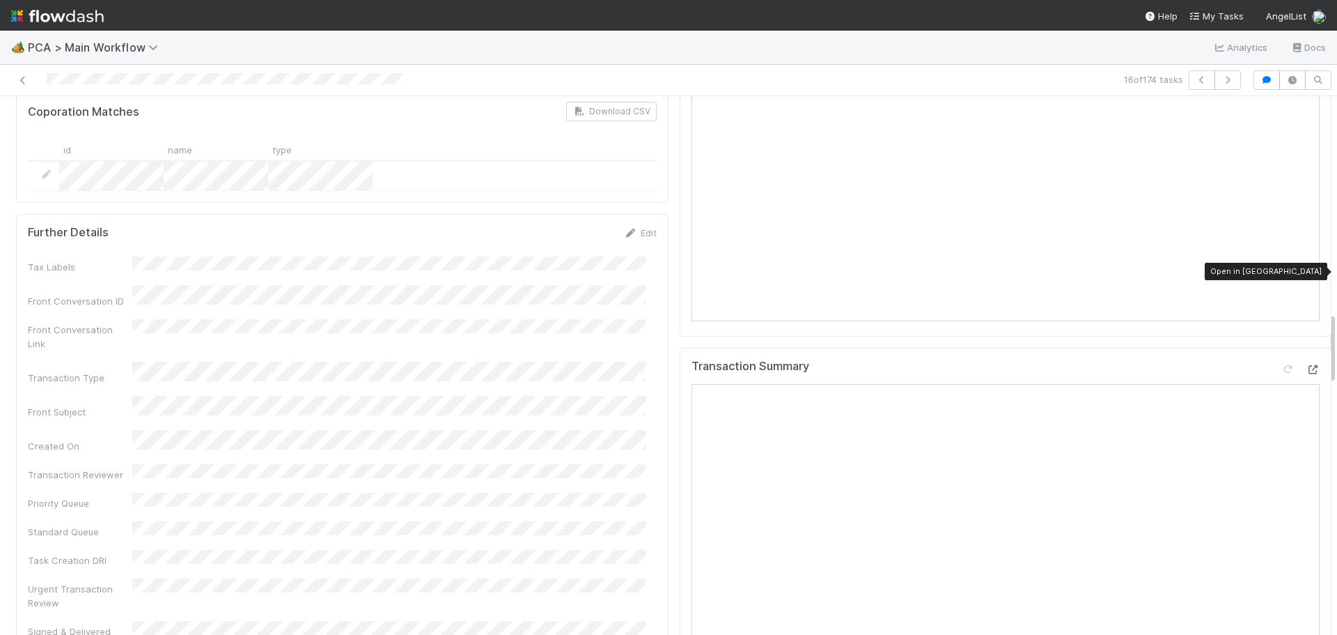
click at [1306, 365] on icon at bounding box center [1313, 369] width 14 height 9
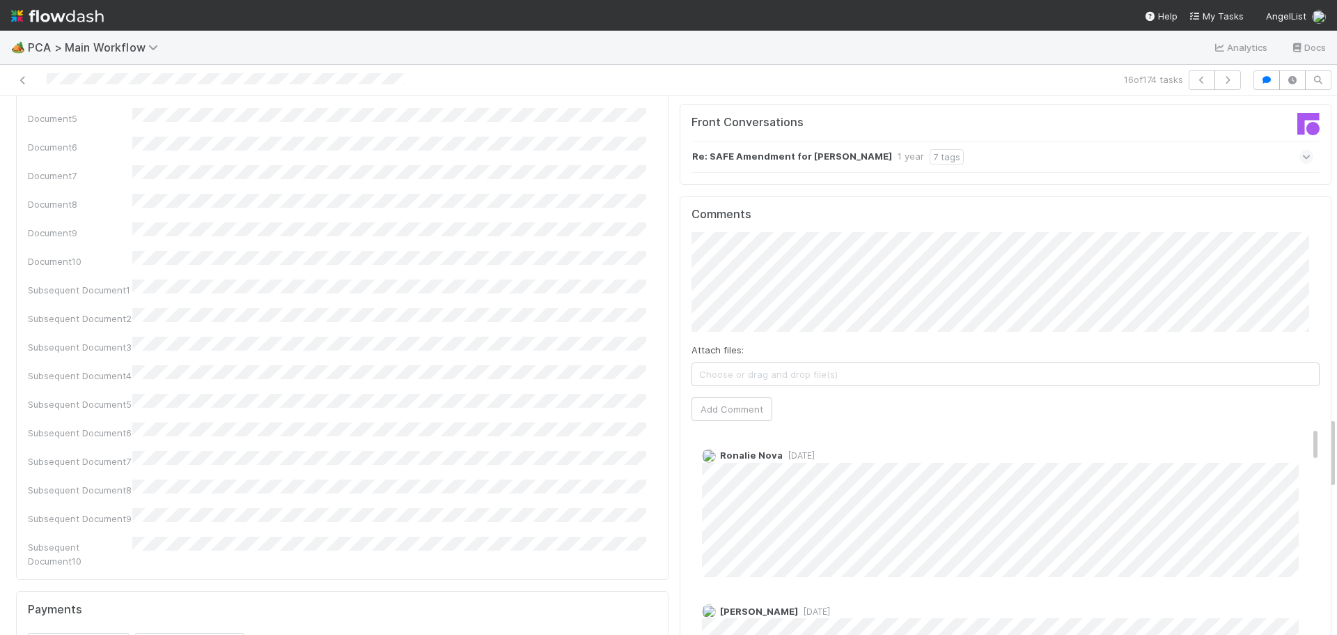
scroll to position [2438, 0]
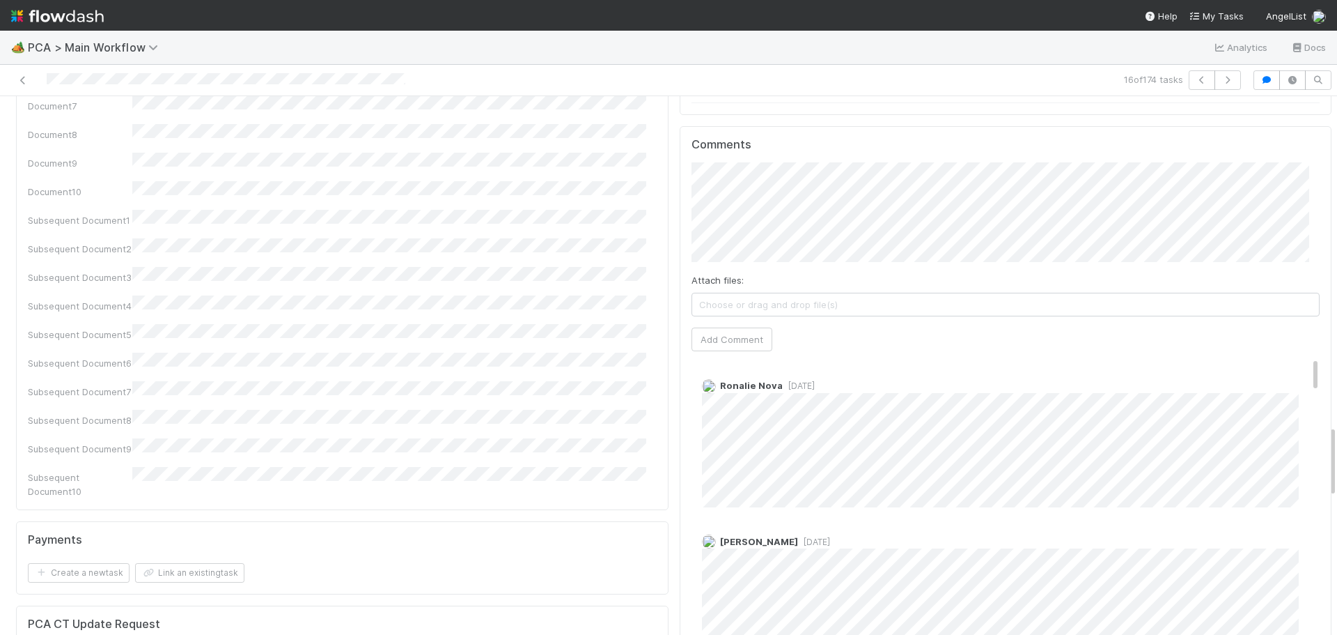
click at [786, 380] on span "[DATE]" at bounding box center [799, 385] width 32 height 10
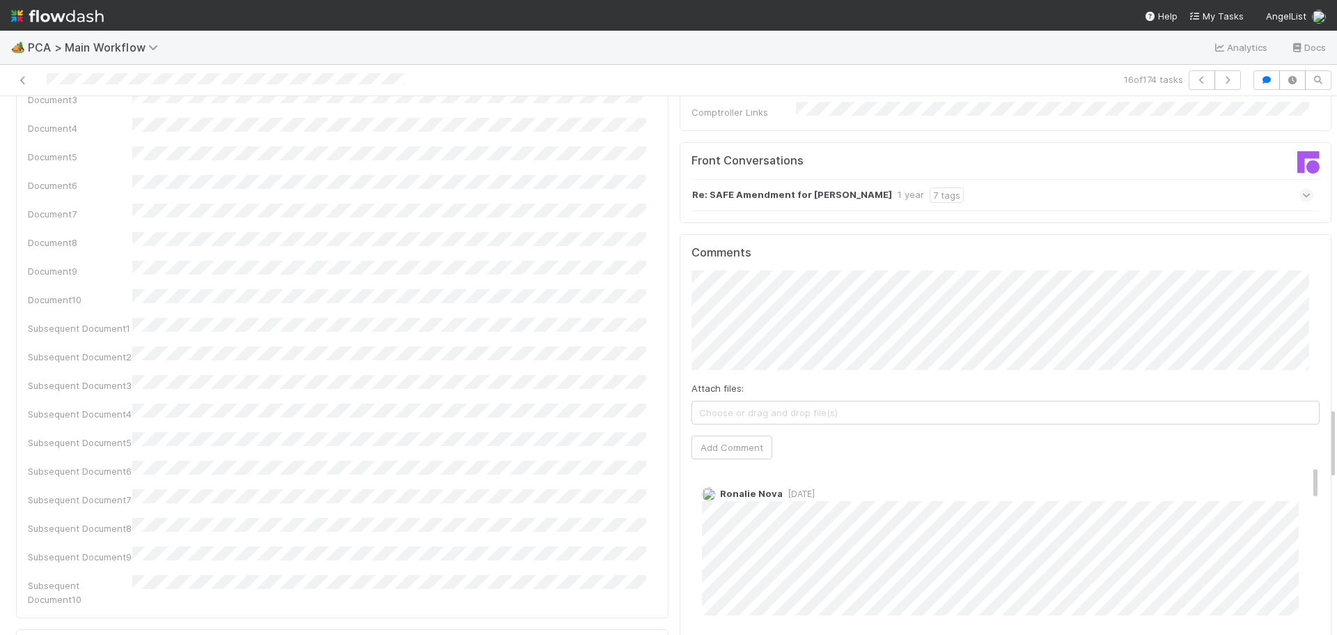
scroll to position [2298, 0]
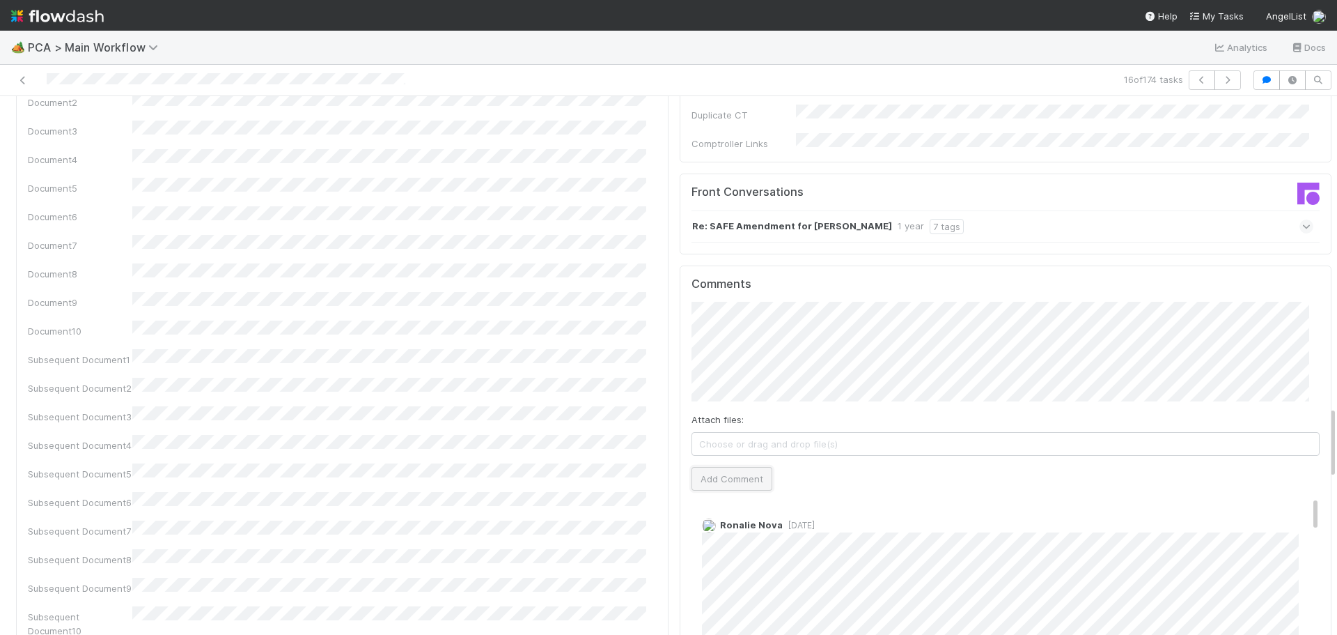
click at [722, 467] on button "Add Comment" at bounding box center [732, 479] width 81 height 24
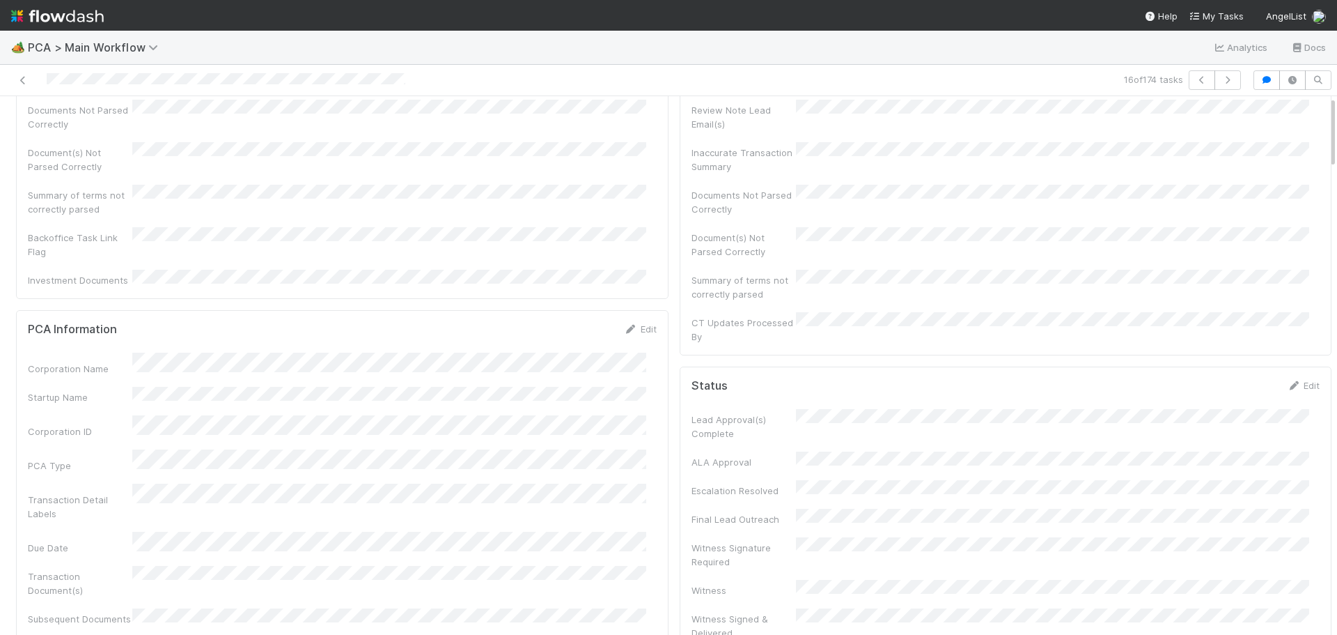
scroll to position [0, 0]
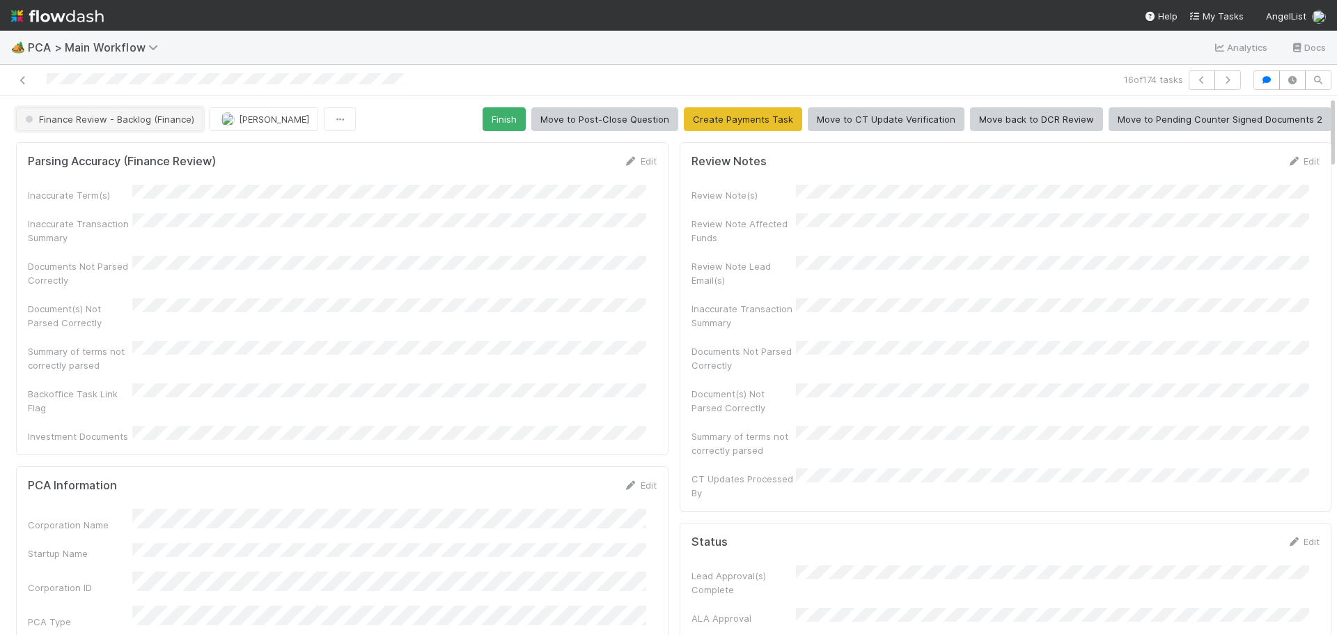
click at [147, 127] on button "Finance Review - Backlog (Finance)" at bounding box center [109, 119] width 187 height 24
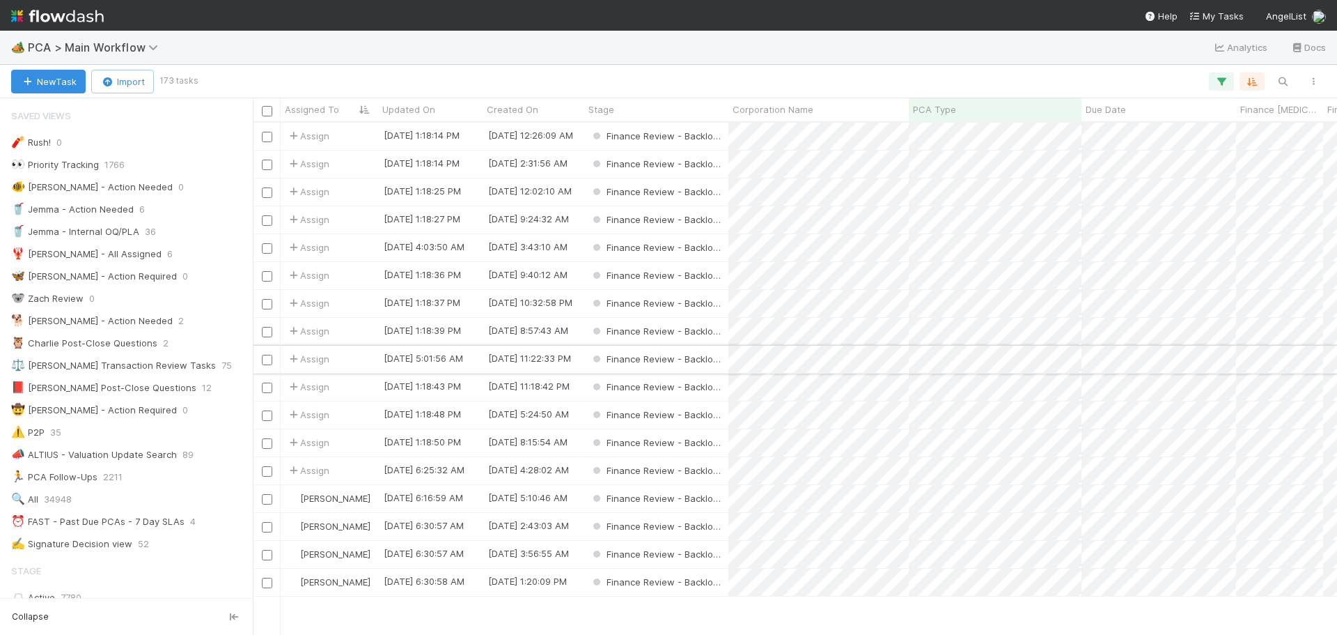
scroll to position [70, 0]
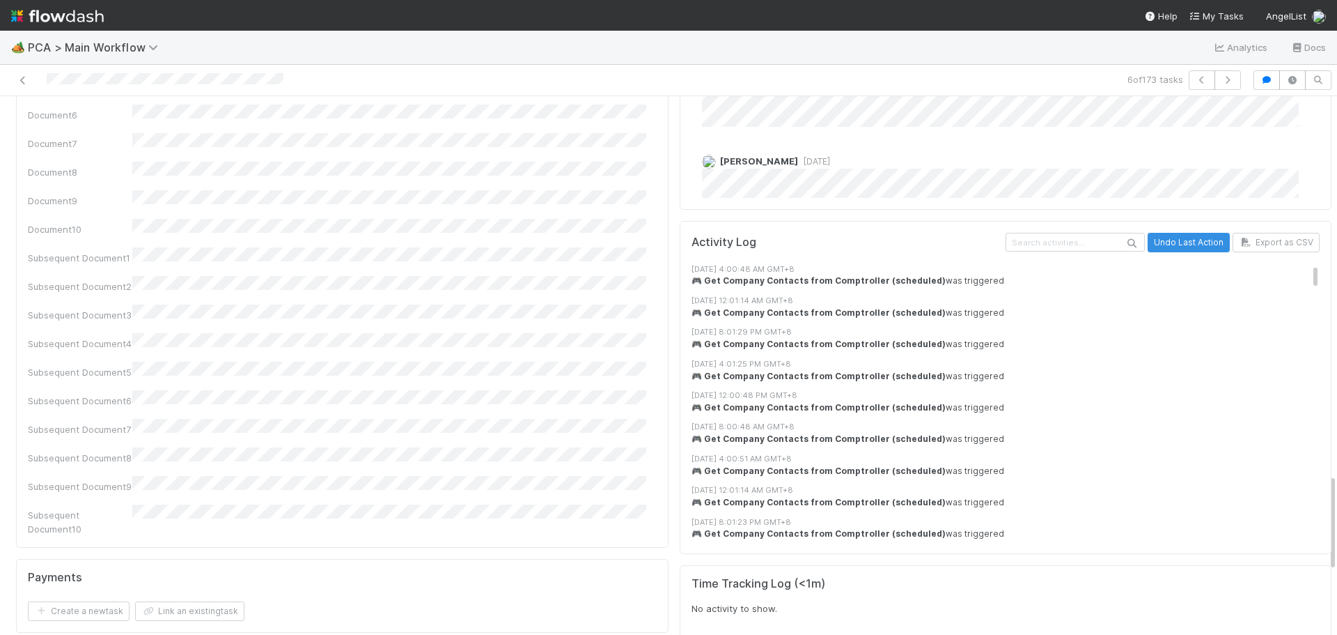
scroll to position [1790, 0]
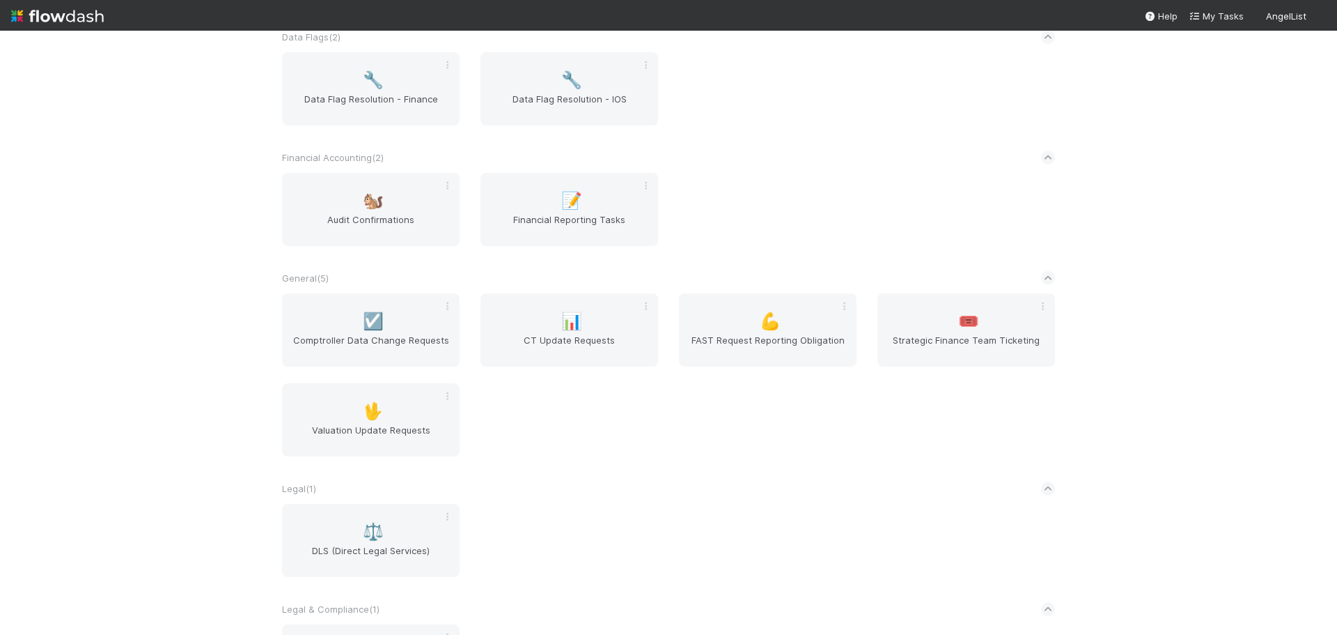
scroll to position [398, 0]
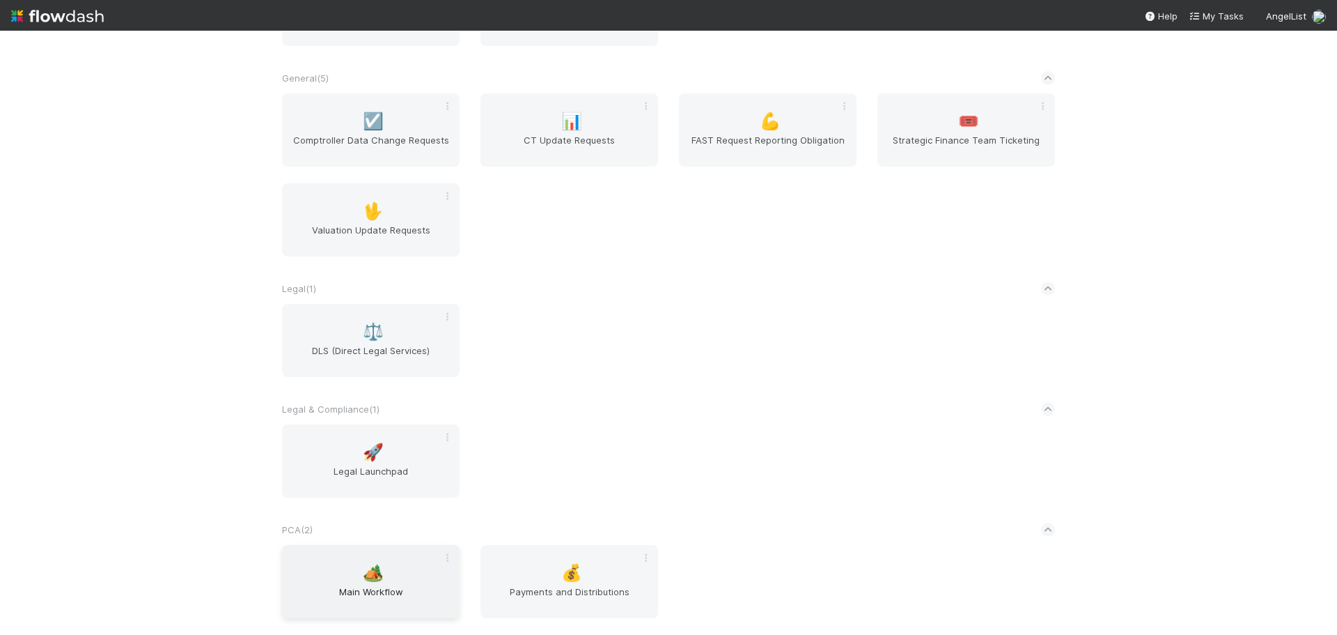
click at [369, 561] on div "🏕️ Main Workflow" at bounding box center [371, 581] width 178 height 73
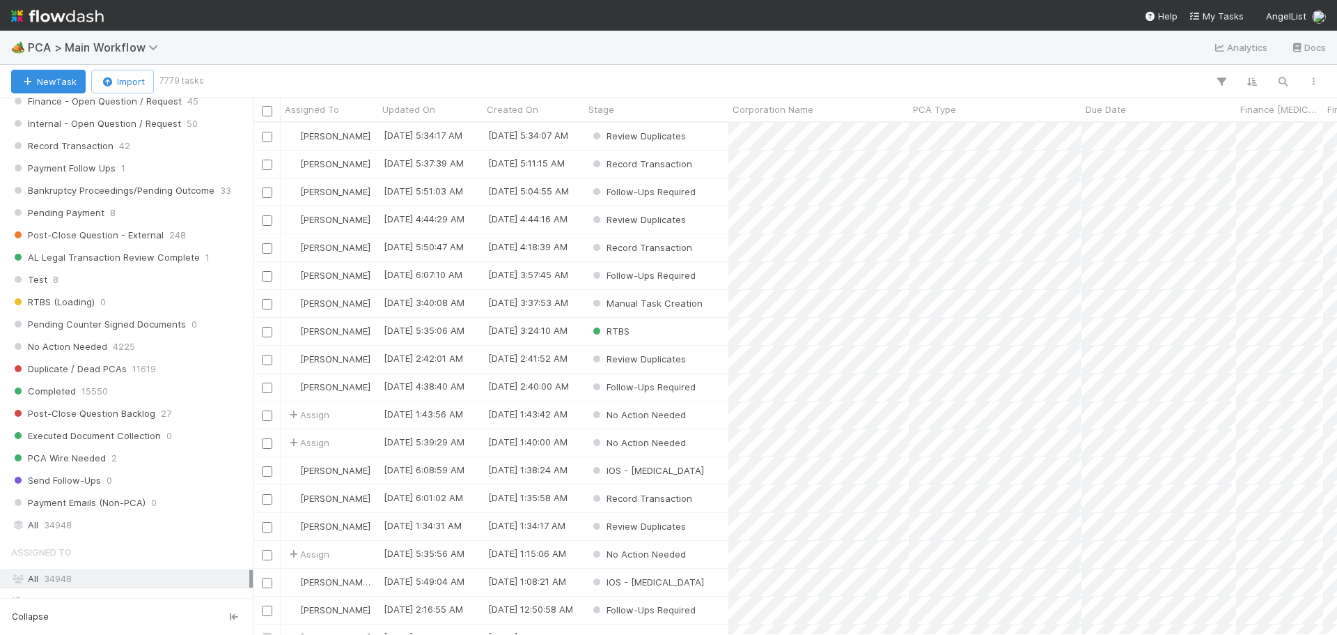
scroll to position [1254, 0]
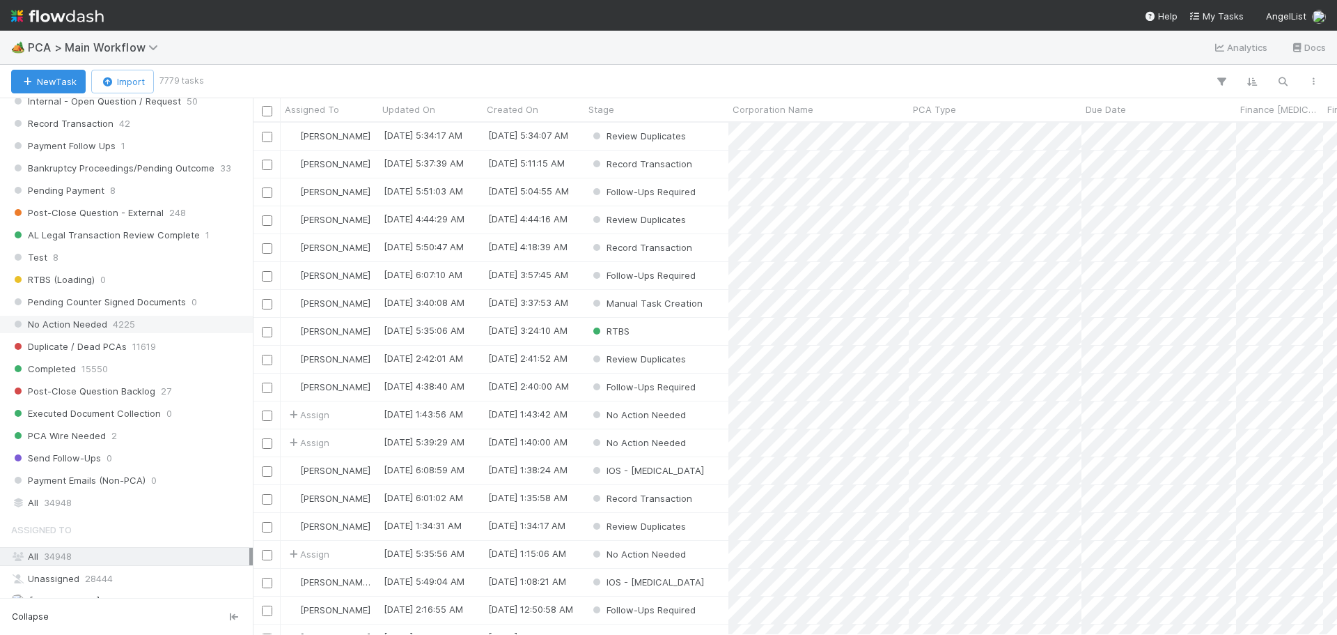
click at [113, 319] on span "4225" at bounding box center [124, 324] width 22 height 17
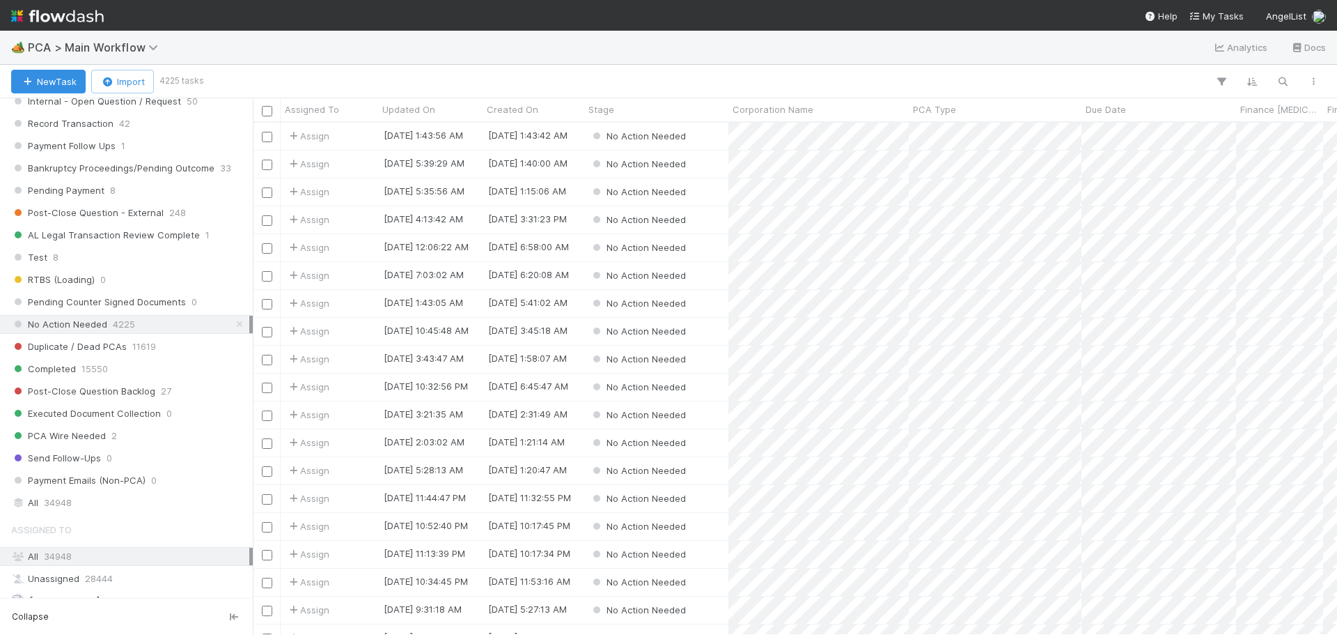
scroll to position [501, 1074]
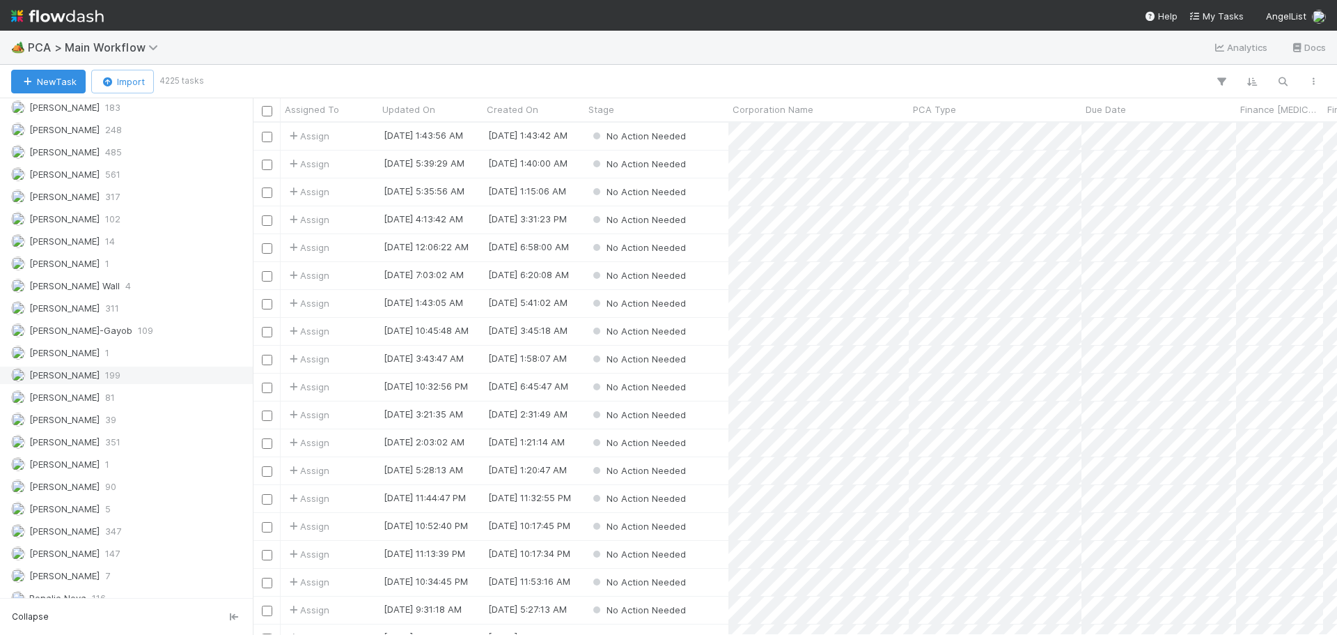
click at [130, 380] on div "Marenz Trajano 199" at bounding box center [130, 374] width 238 height 17
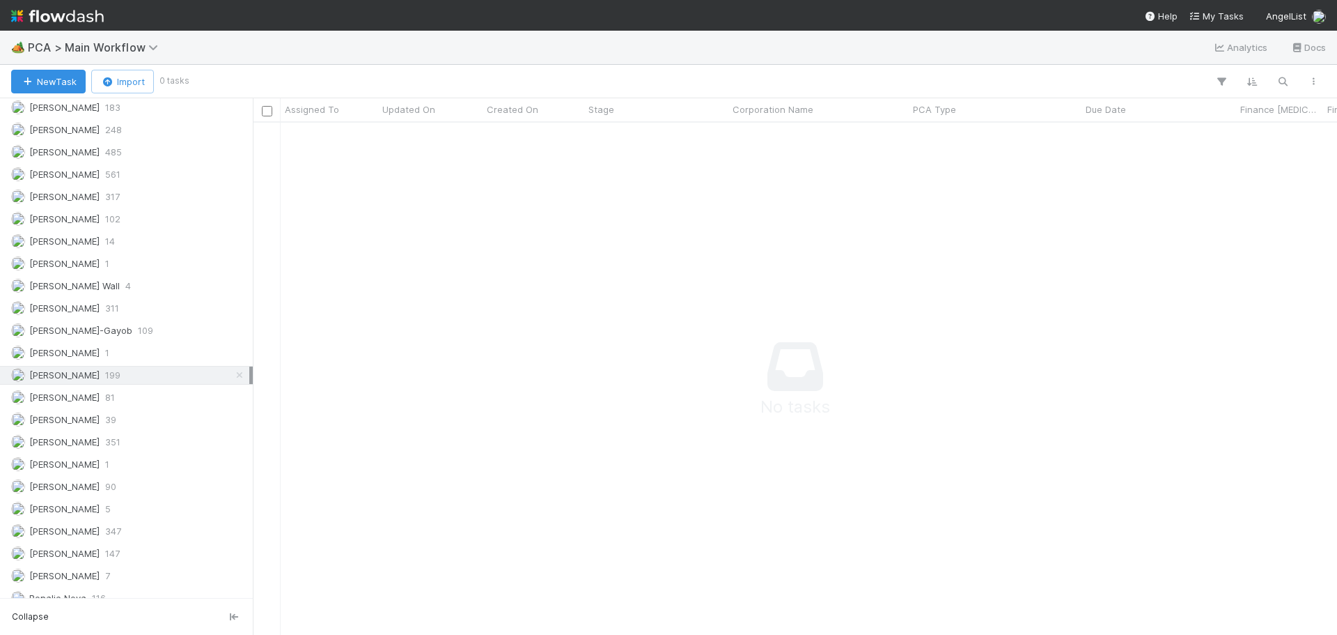
scroll to position [491, 1074]
click at [233, 377] on icon at bounding box center [240, 375] width 14 height 9
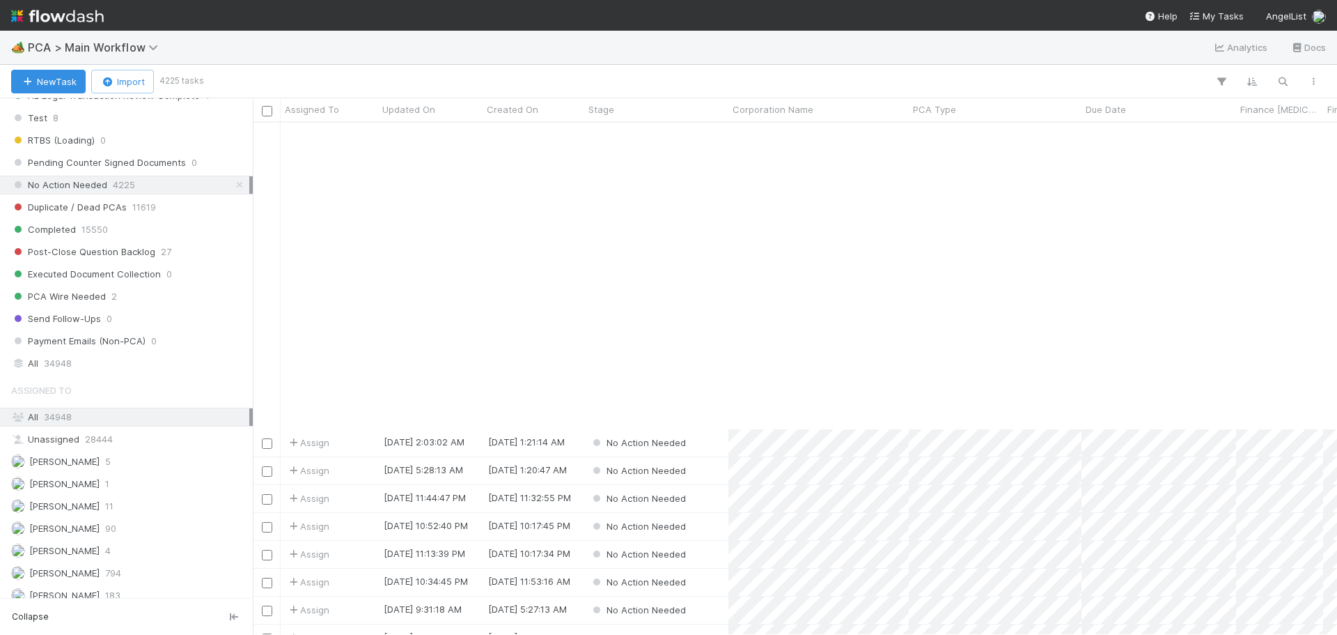
scroll to position [348, 0]
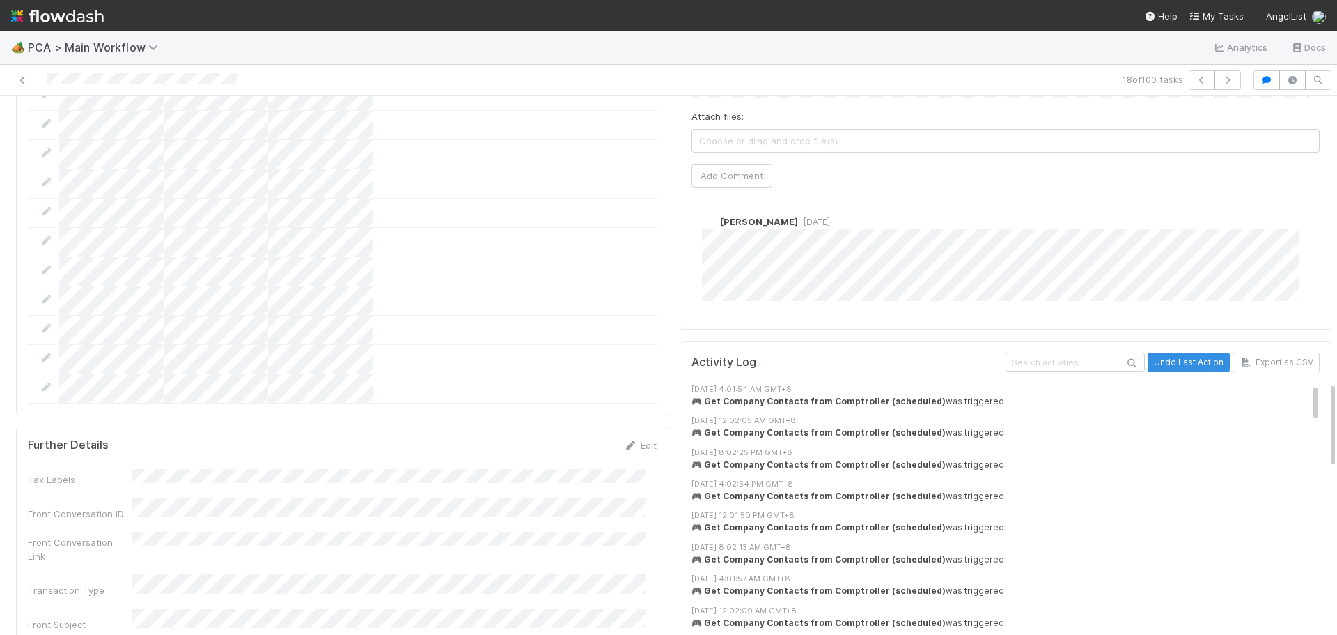
scroll to position [1811, 0]
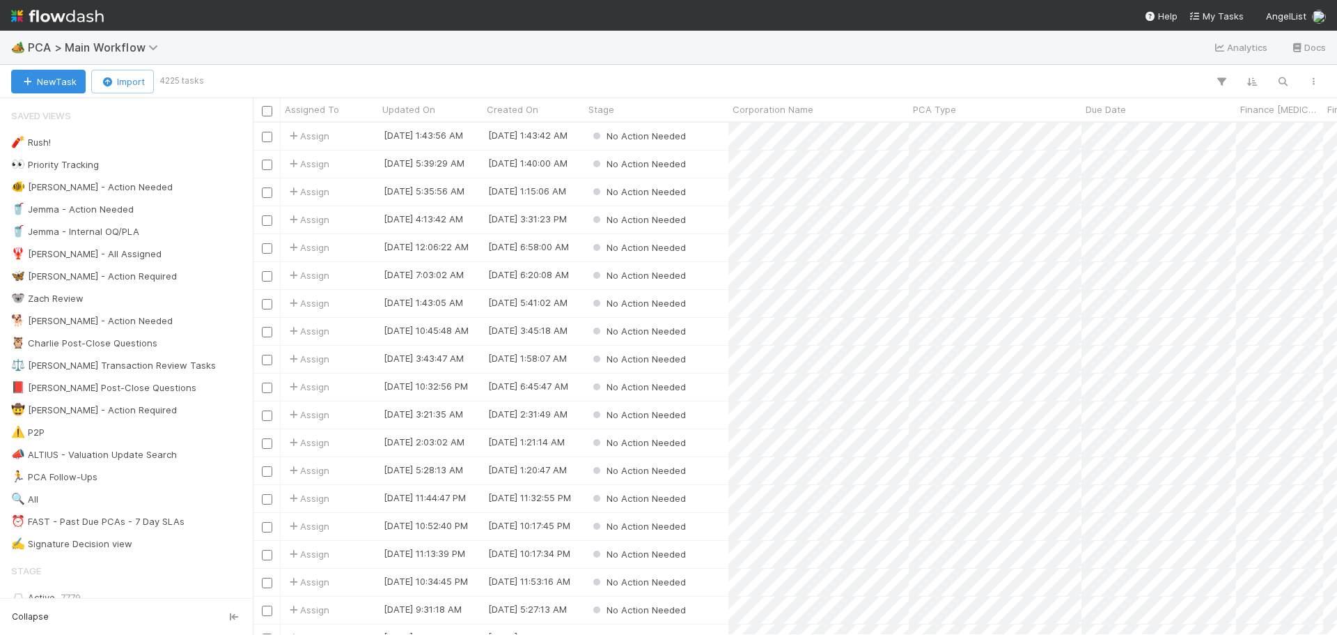
scroll to position [501, 1074]
click at [717, 476] on div "No Action Needed" at bounding box center [656, 470] width 144 height 27
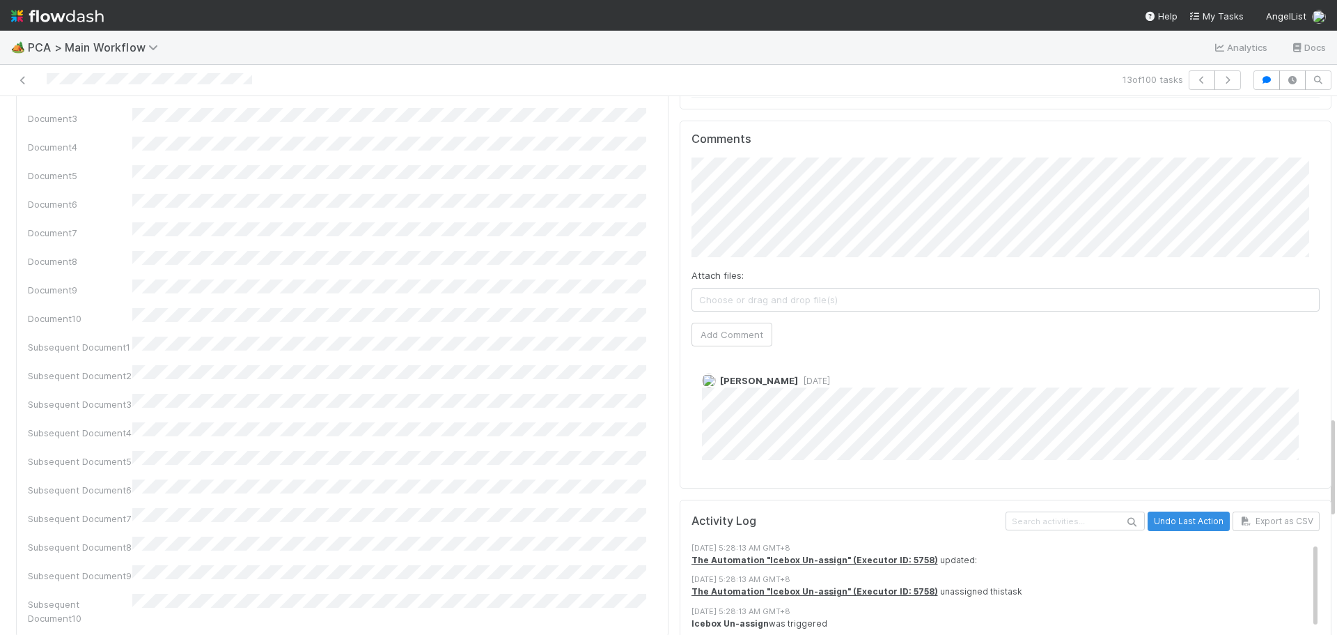
scroll to position [1672, 0]
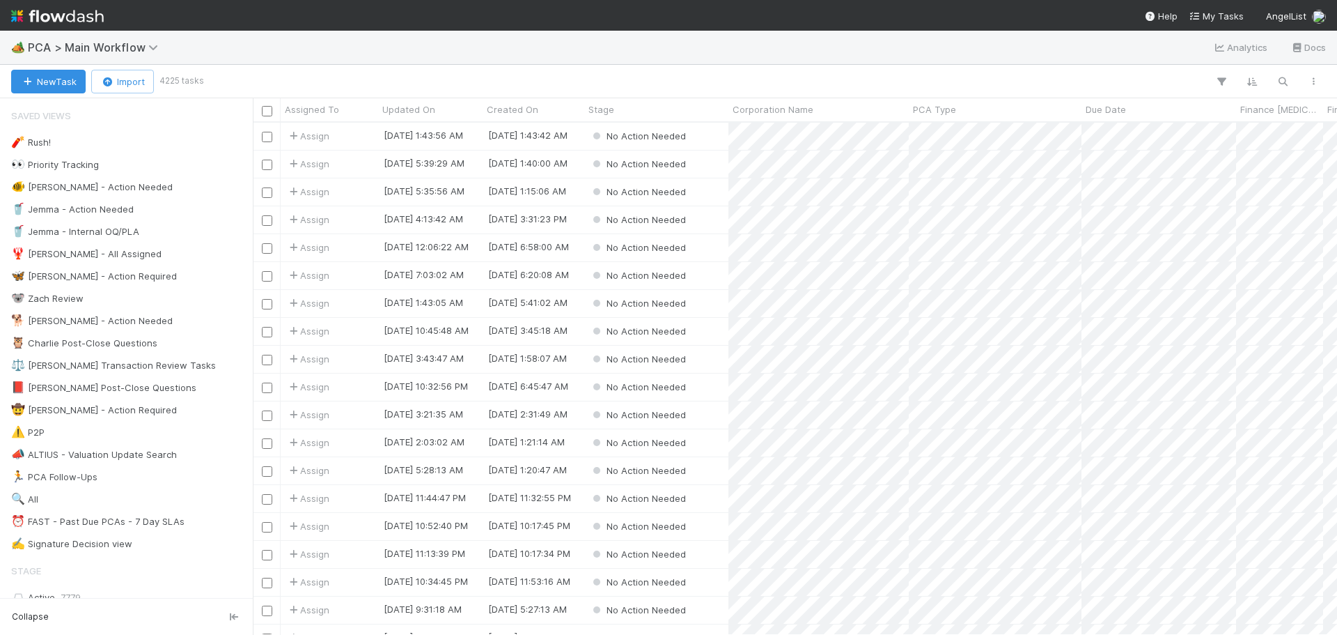
scroll to position [501, 1074]
click at [717, 358] on div "No Action Needed" at bounding box center [656, 358] width 144 height 27
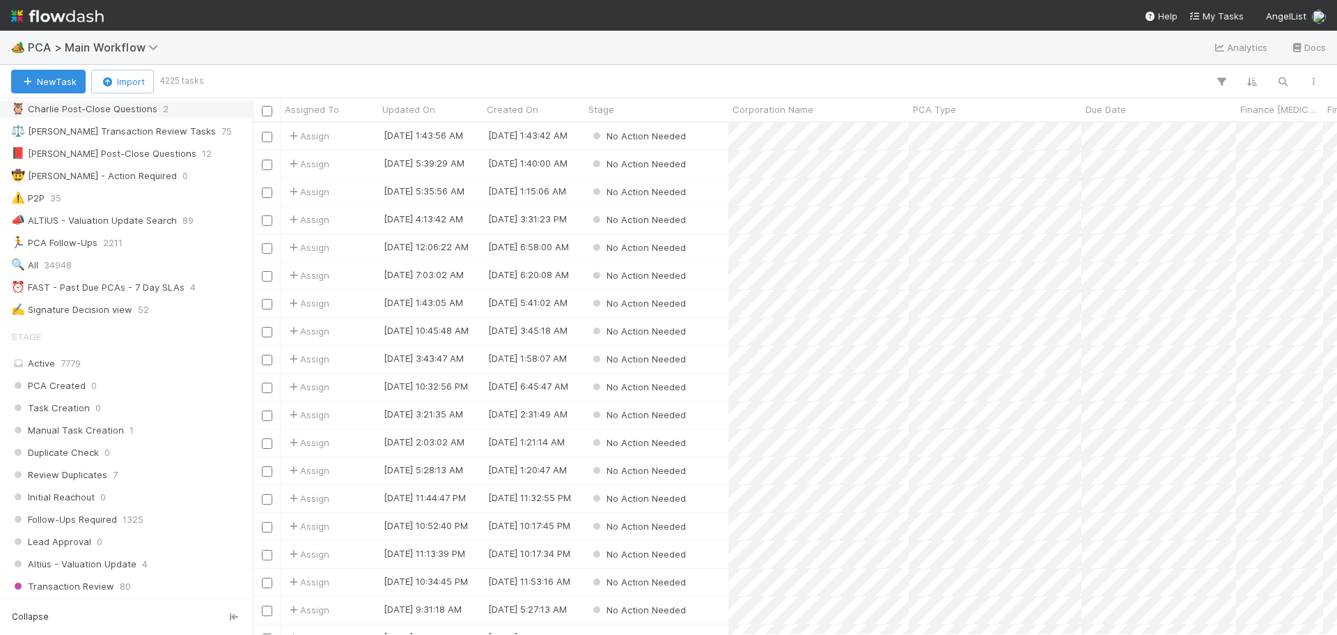
scroll to position [418, 0]
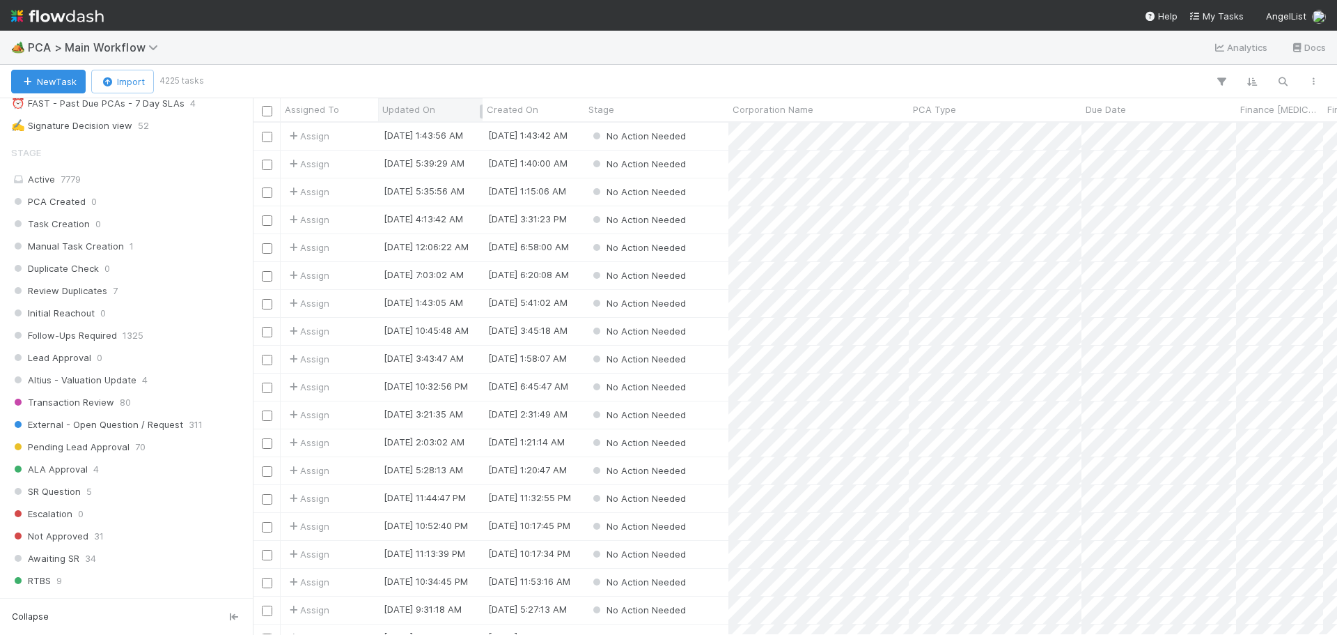
click at [444, 115] on div "Updated On" at bounding box center [430, 109] width 97 height 14
click at [435, 154] on div "Sort Newest → Oldest" at bounding box center [462, 156] width 159 height 21
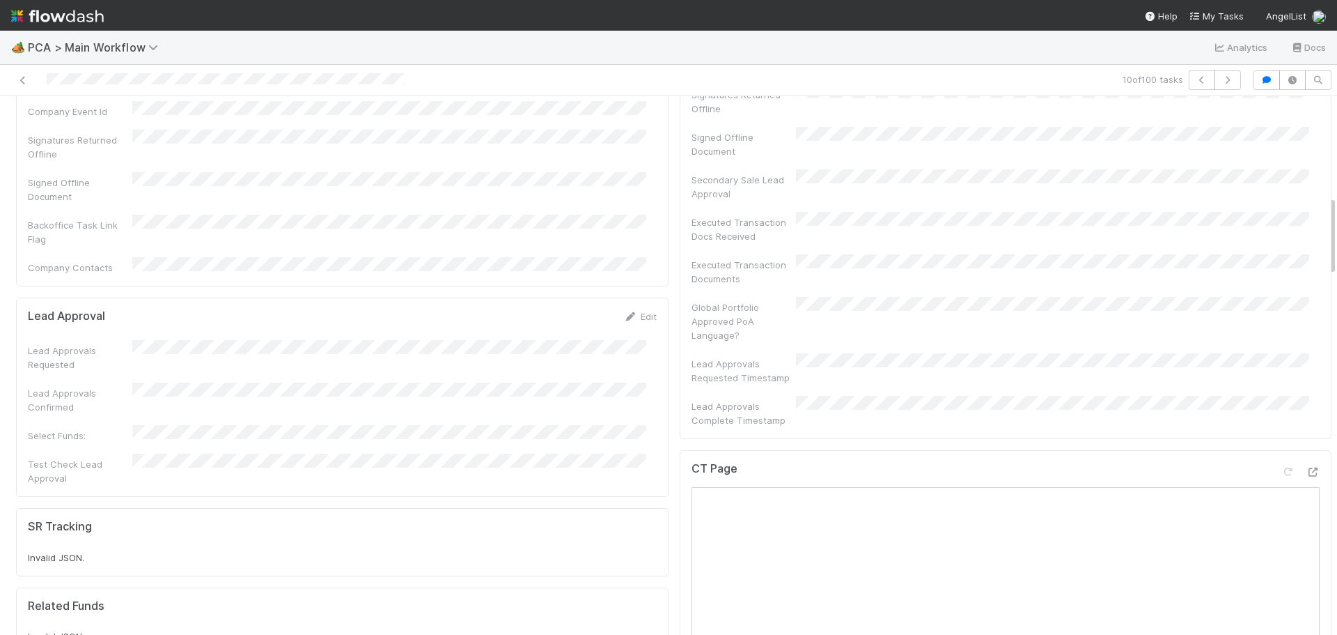
scroll to position [348, 0]
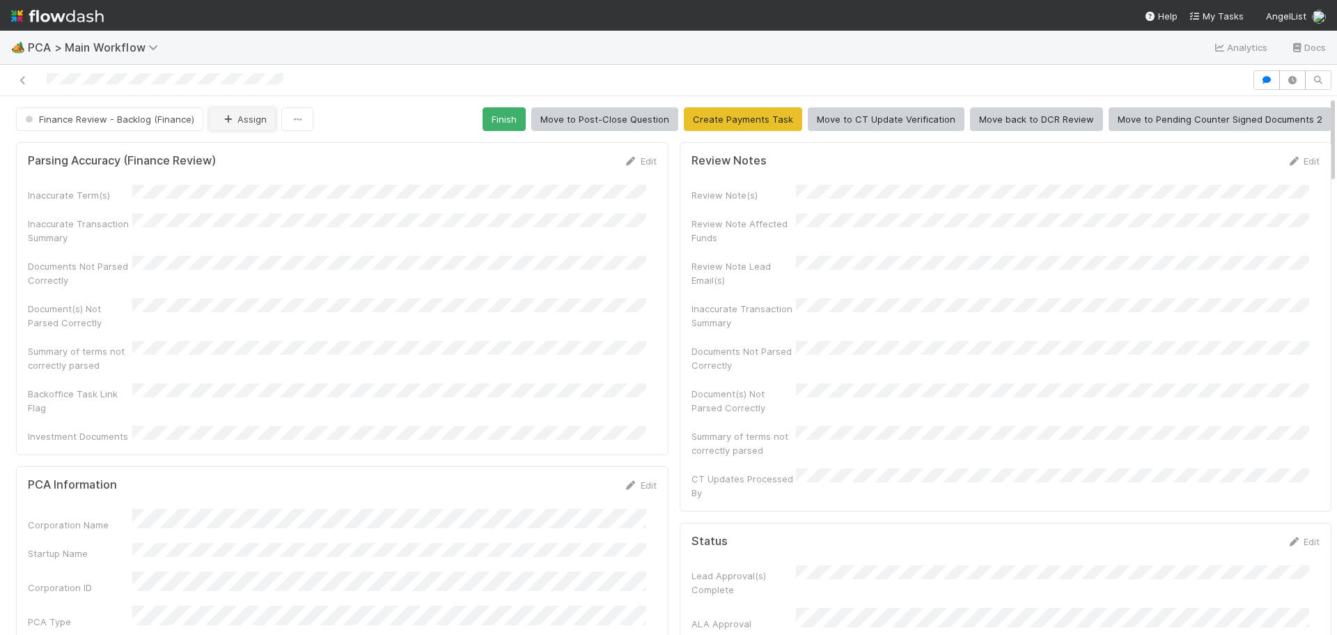
click at [231, 129] on button "Assign" at bounding box center [242, 119] width 67 height 24
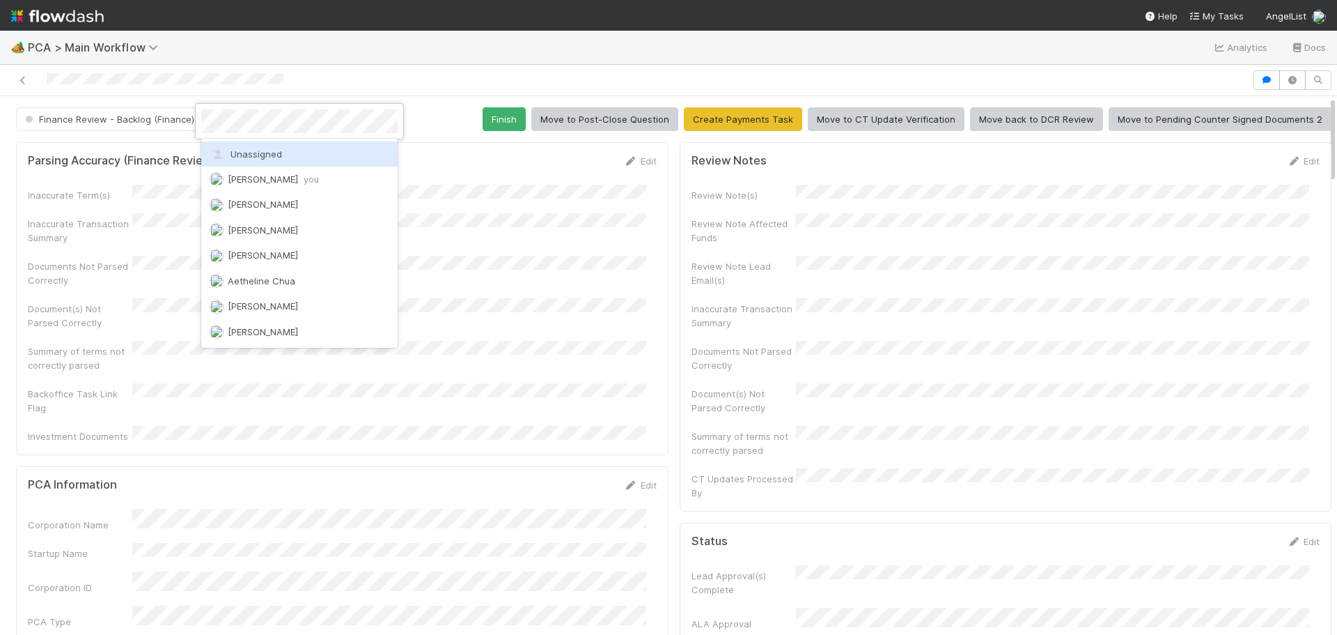
click at [149, 120] on div at bounding box center [668, 317] width 1337 height 635
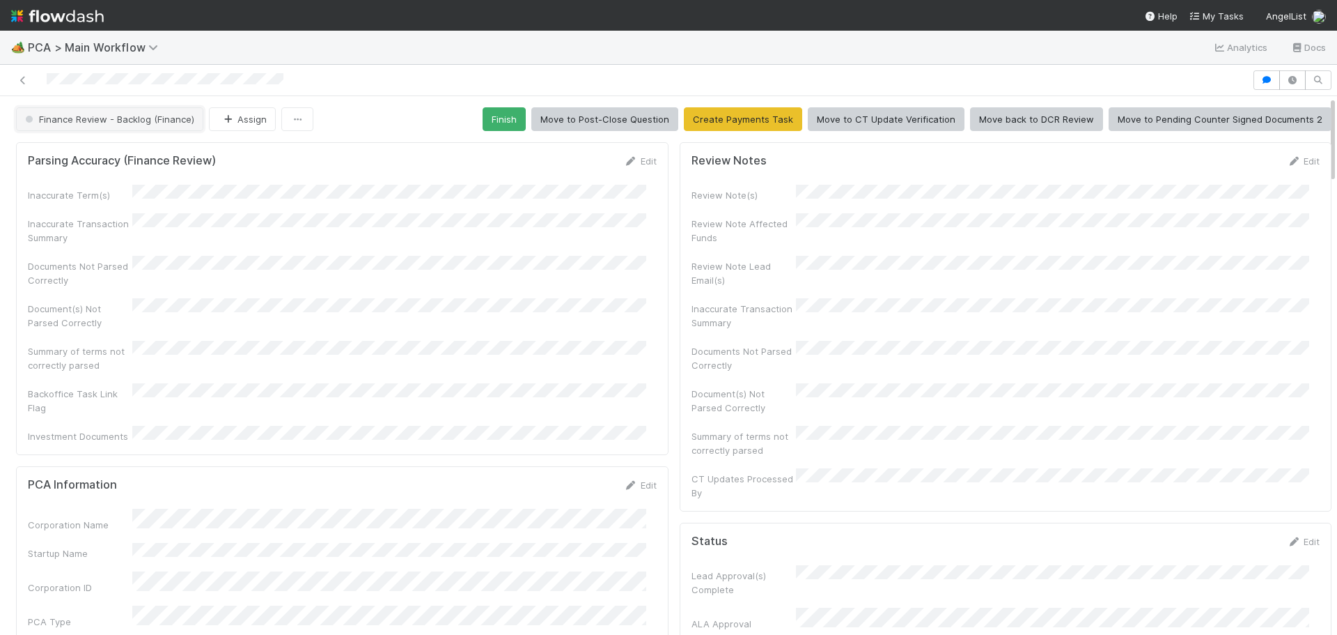
click at [156, 122] on span "Finance Review - Backlog (Finance)" at bounding box center [108, 119] width 172 height 11
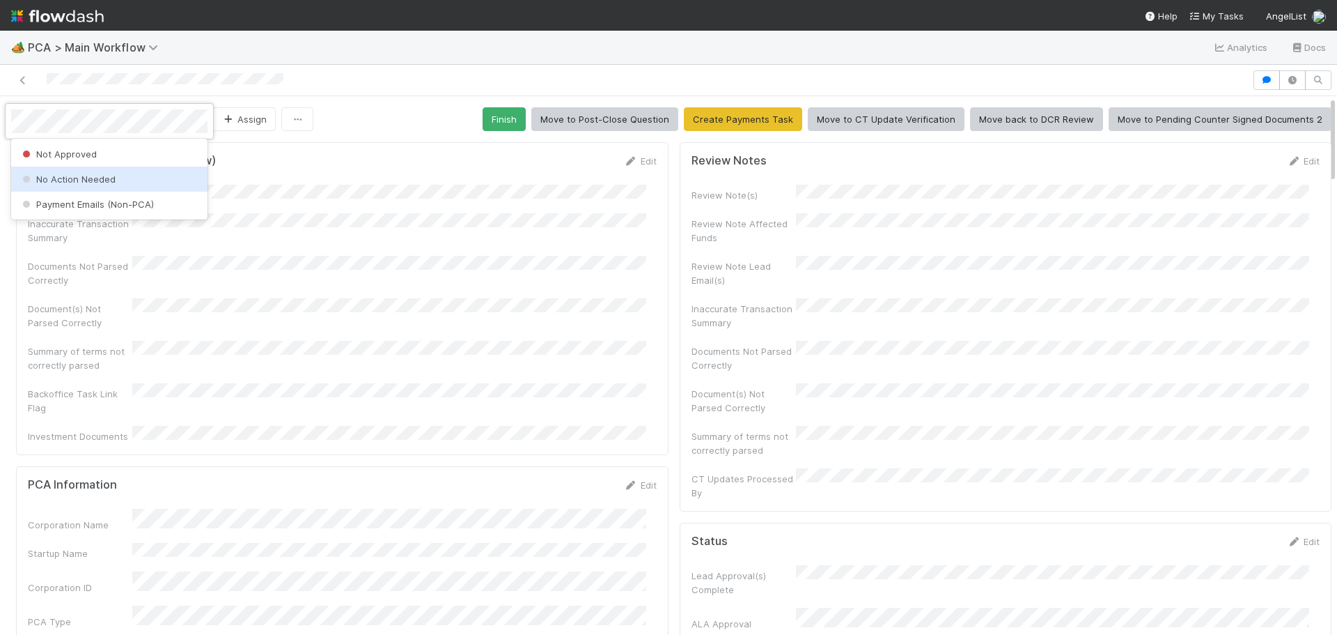
click at [151, 171] on div "No Action Needed" at bounding box center [109, 178] width 196 height 25
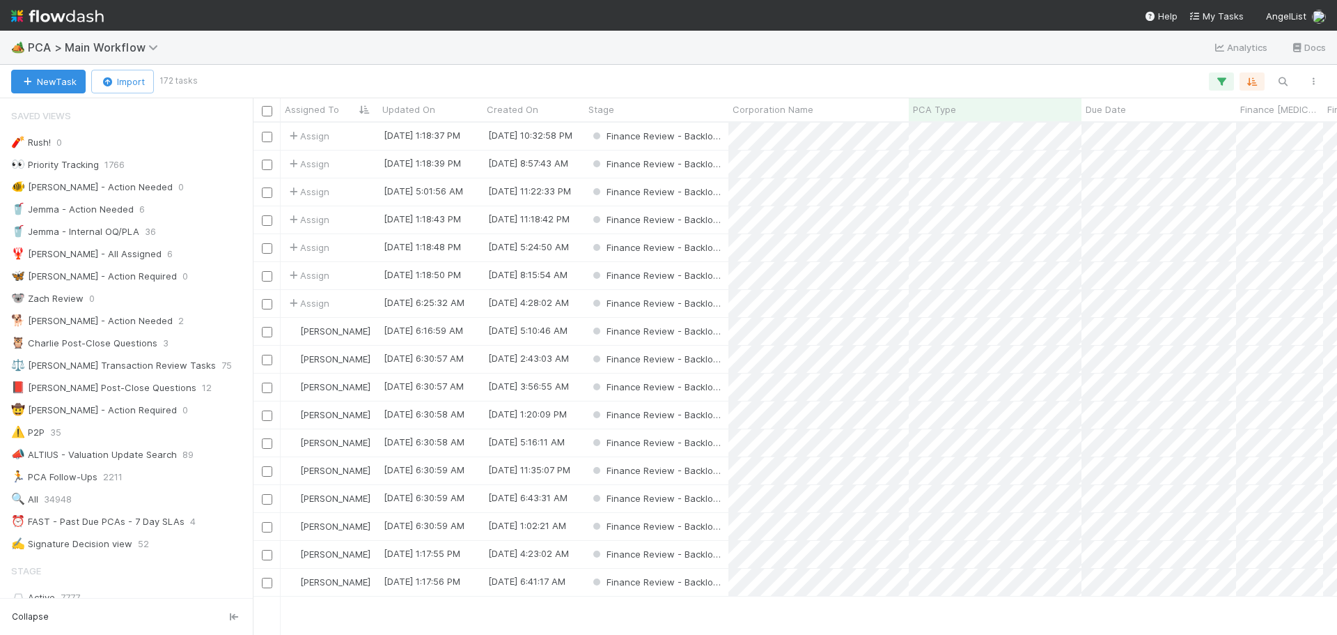
scroll to position [209, 0]
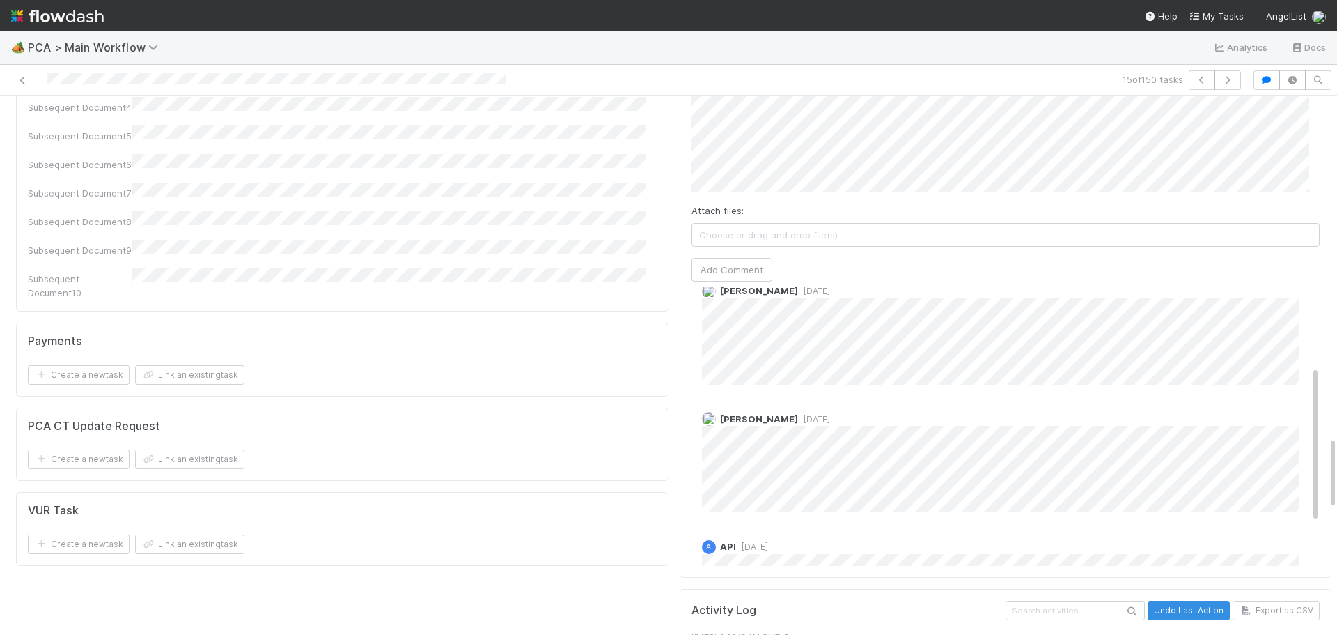
scroll to position [139, 0]
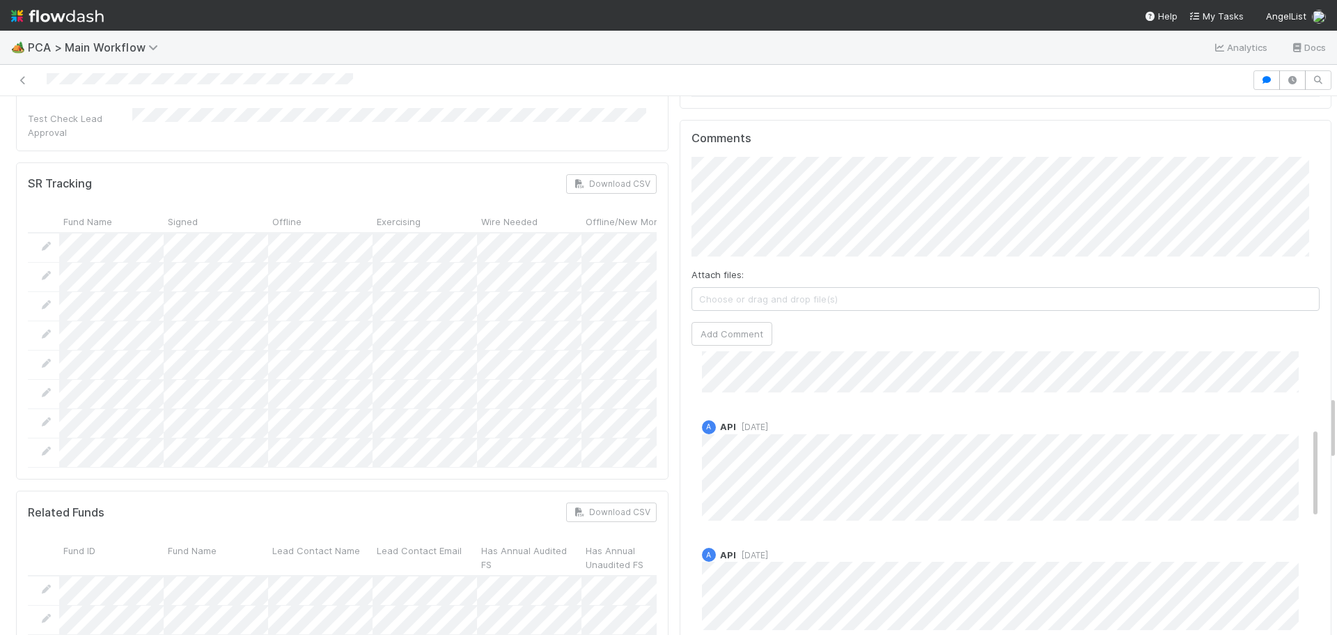
scroll to position [220, 0]
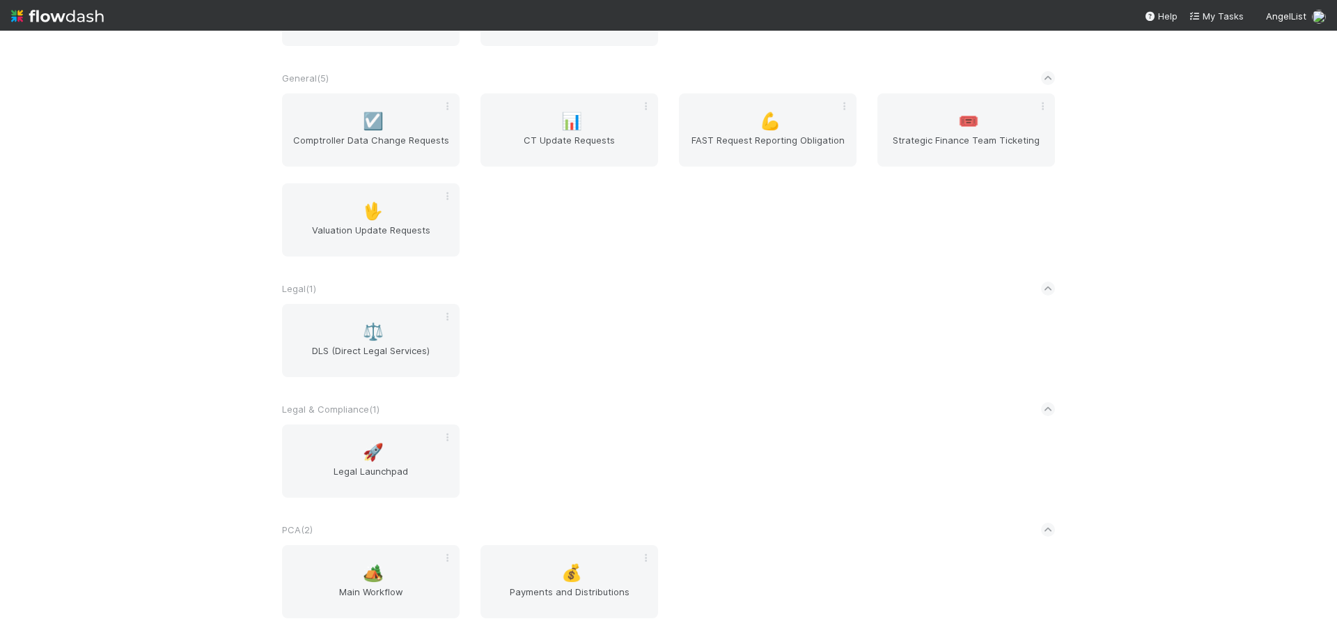
click at [361, 543] on div "PCA ( 2 )" at bounding box center [668, 529] width 773 height 31
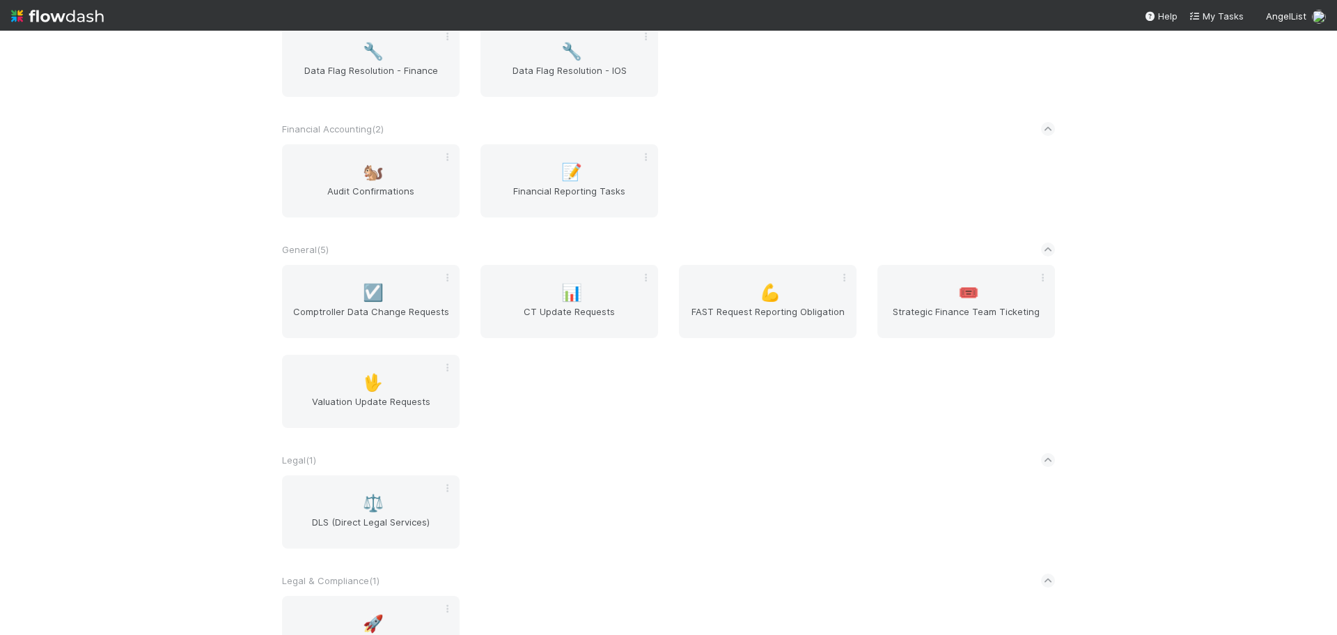
scroll to position [308, 0]
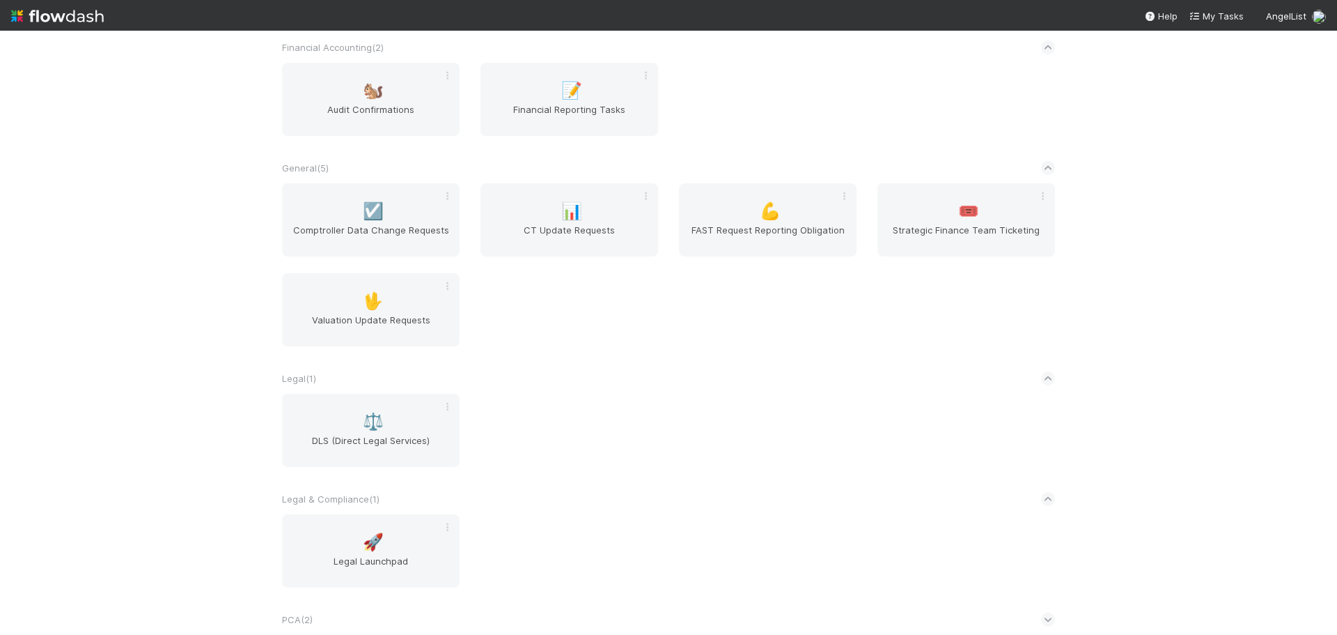
click at [298, 620] on span "PCA ( 2 )" at bounding box center [297, 619] width 31 height 11
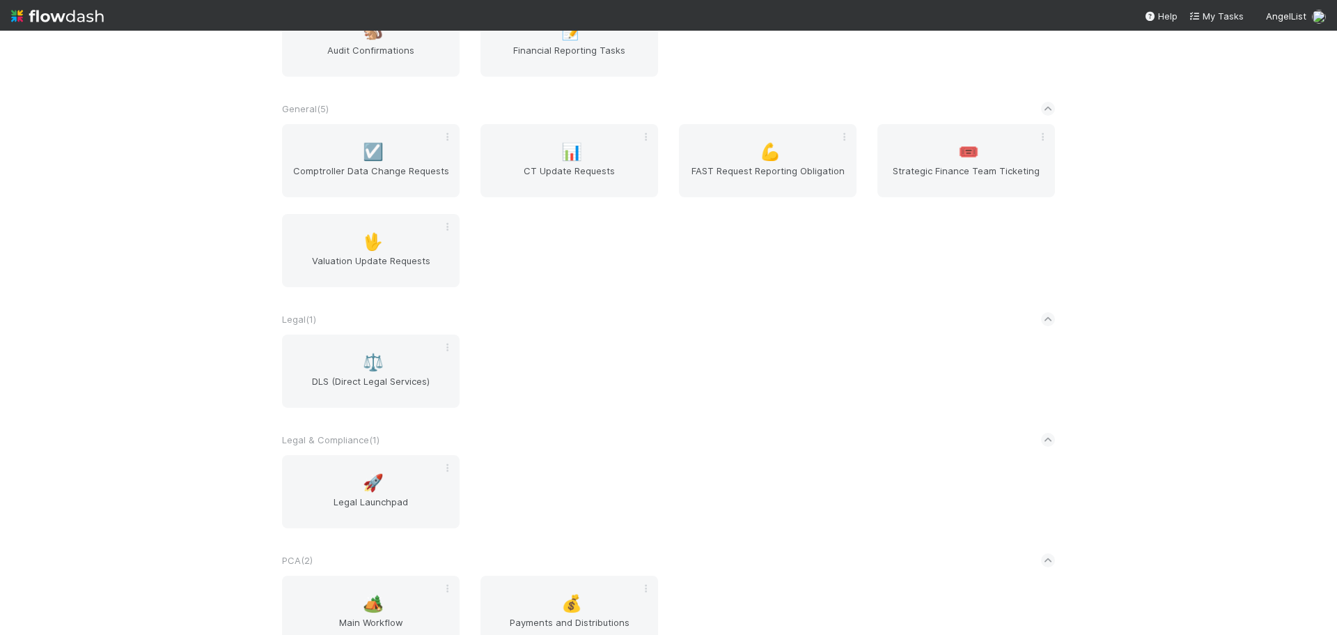
scroll to position [398, 0]
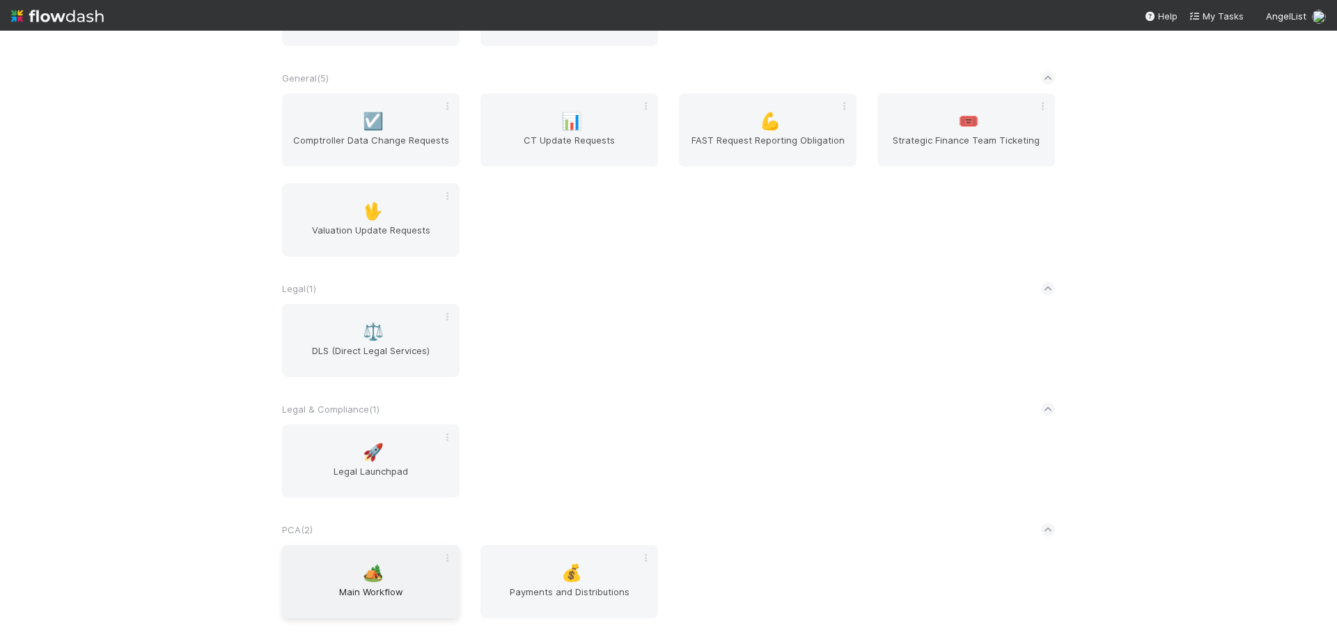
click at [339, 594] on span "Main Workflow" at bounding box center [371, 598] width 166 height 28
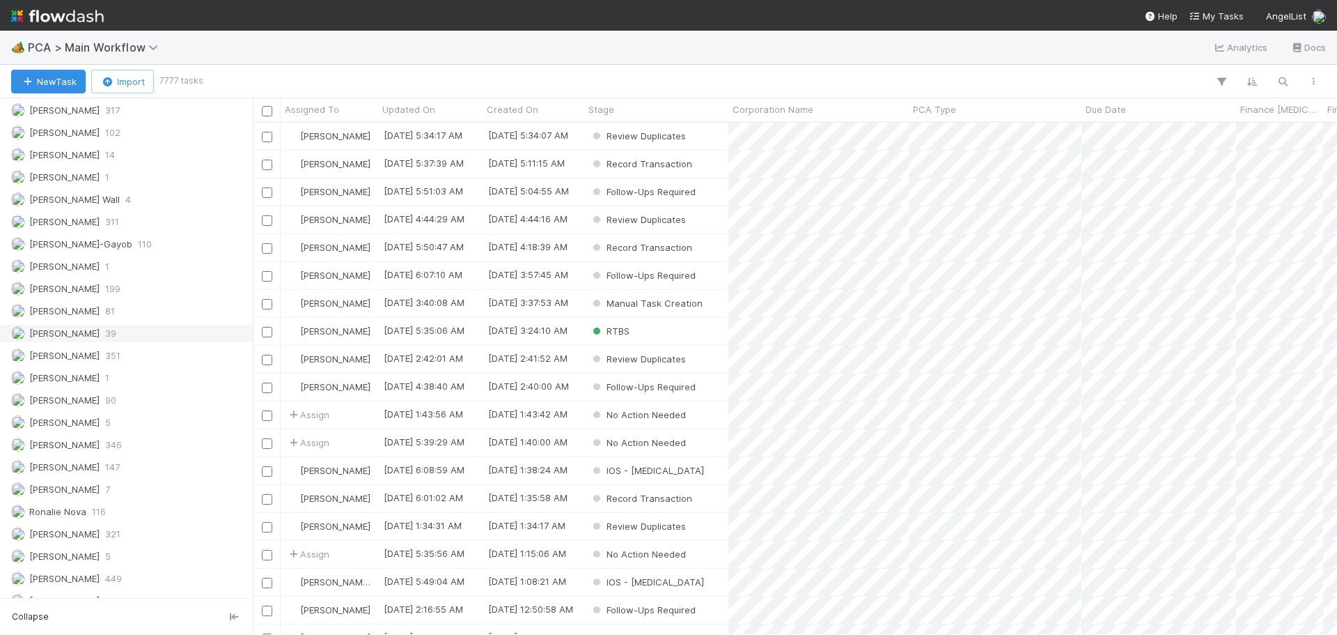
scroll to position [1983, 0]
click at [122, 278] on div "Marenz Trajano 199" at bounding box center [130, 272] width 238 height 17
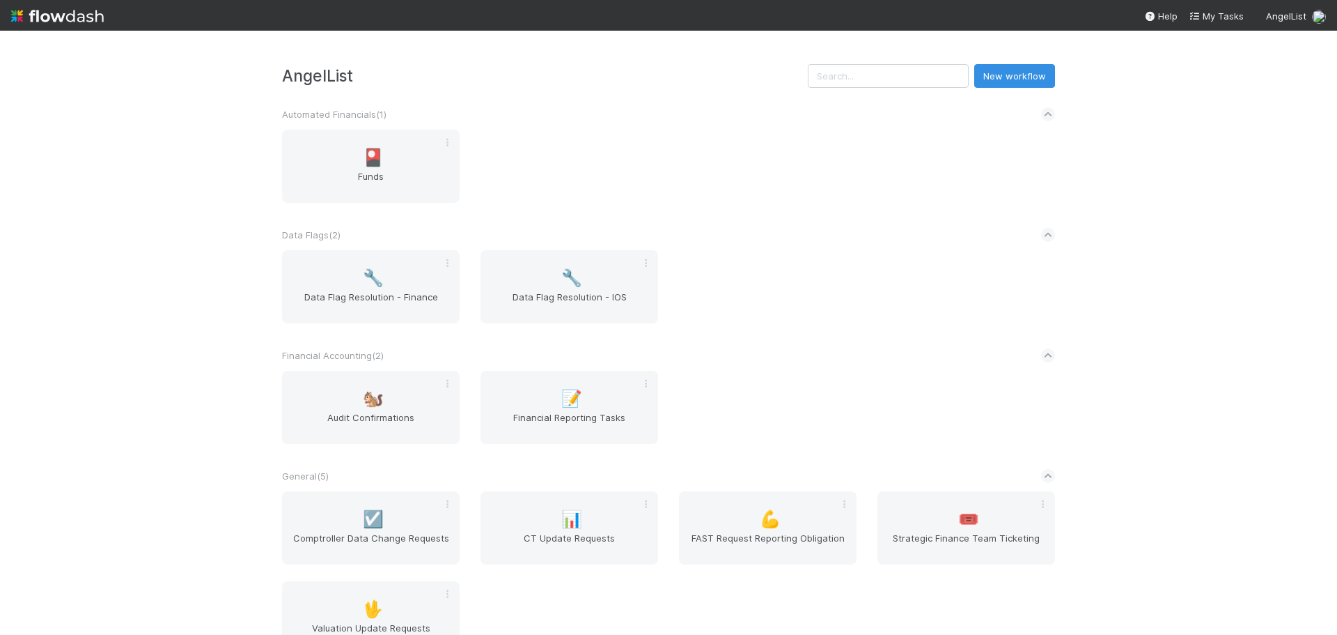
scroll to position [398, 0]
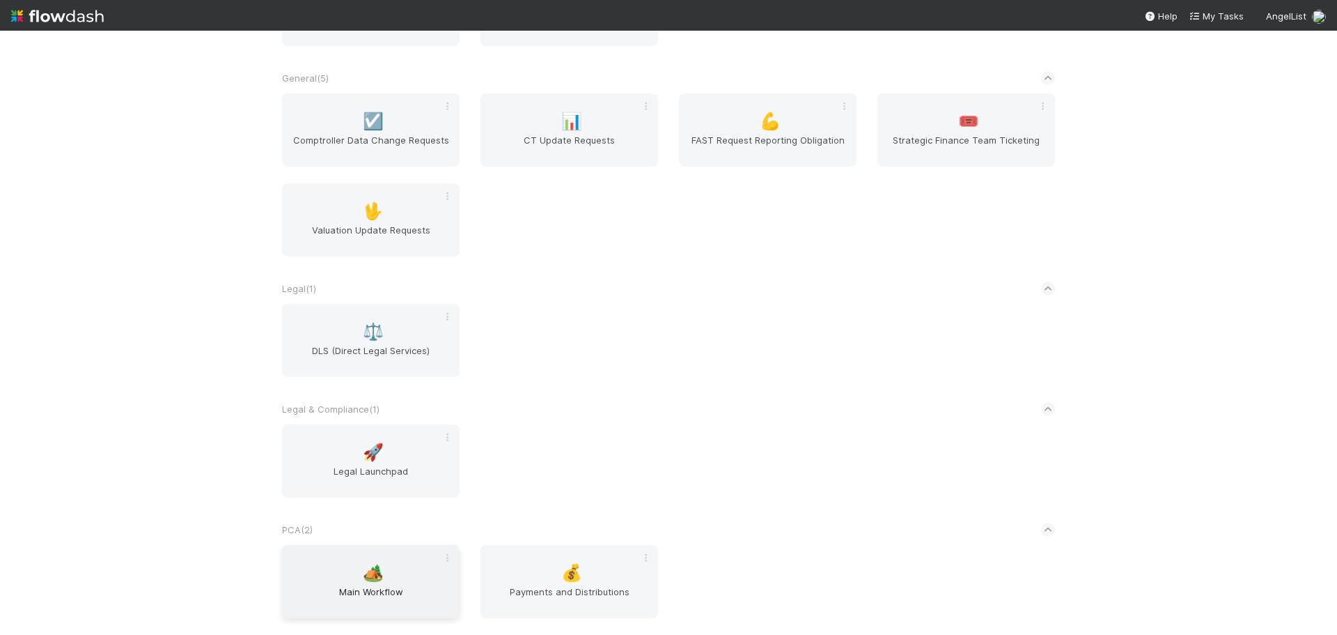
click at [371, 575] on span "🏕️" at bounding box center [373, 572] width 21 height 18
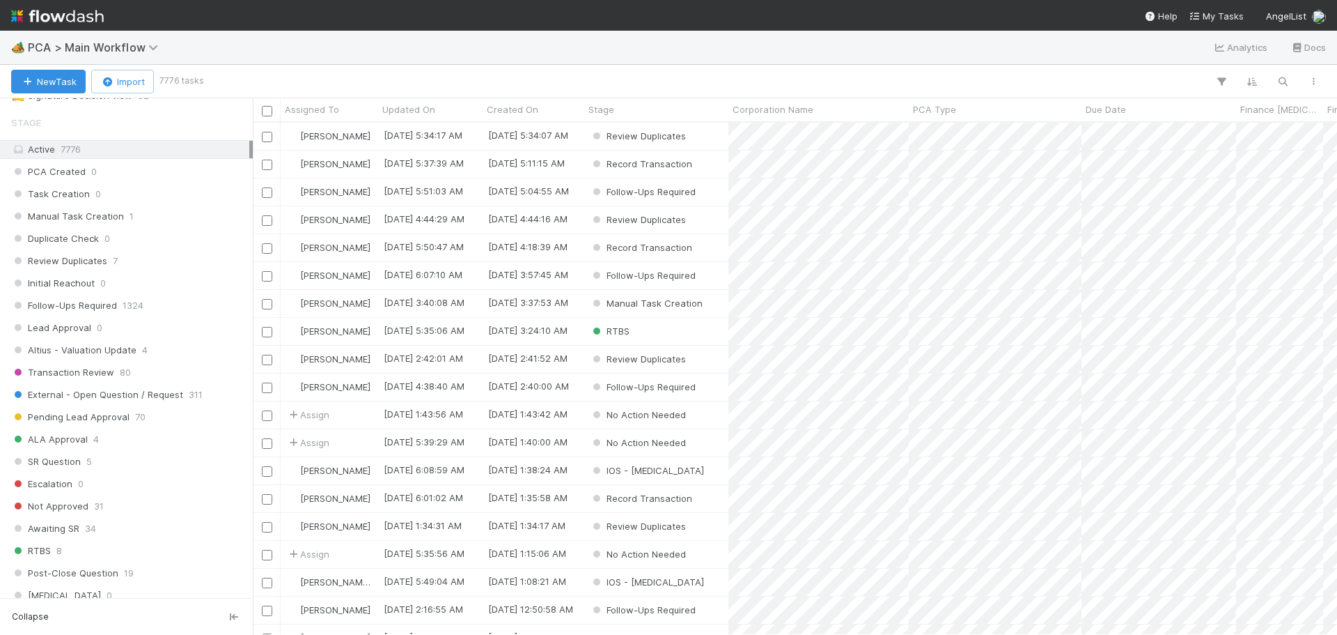
scroll to position [172, 0]
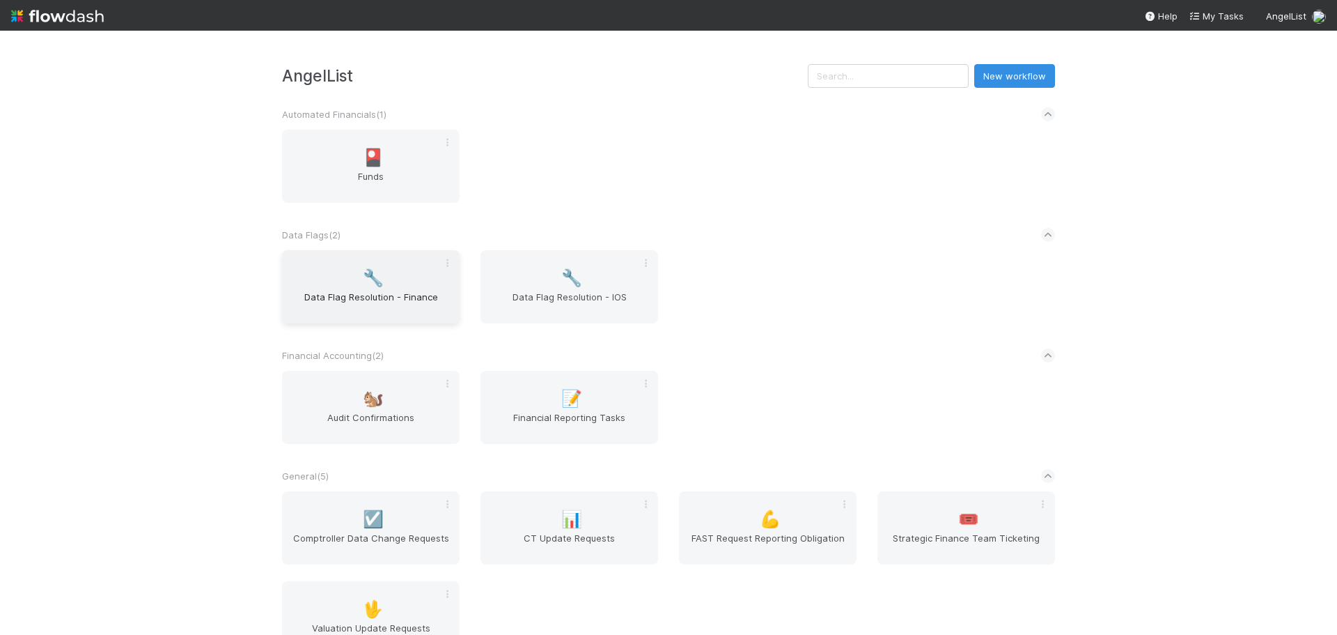
click at [374, 290] on span "Data Flag Resolution - Finance" at bounding box center [371, 304] width 166 height 28
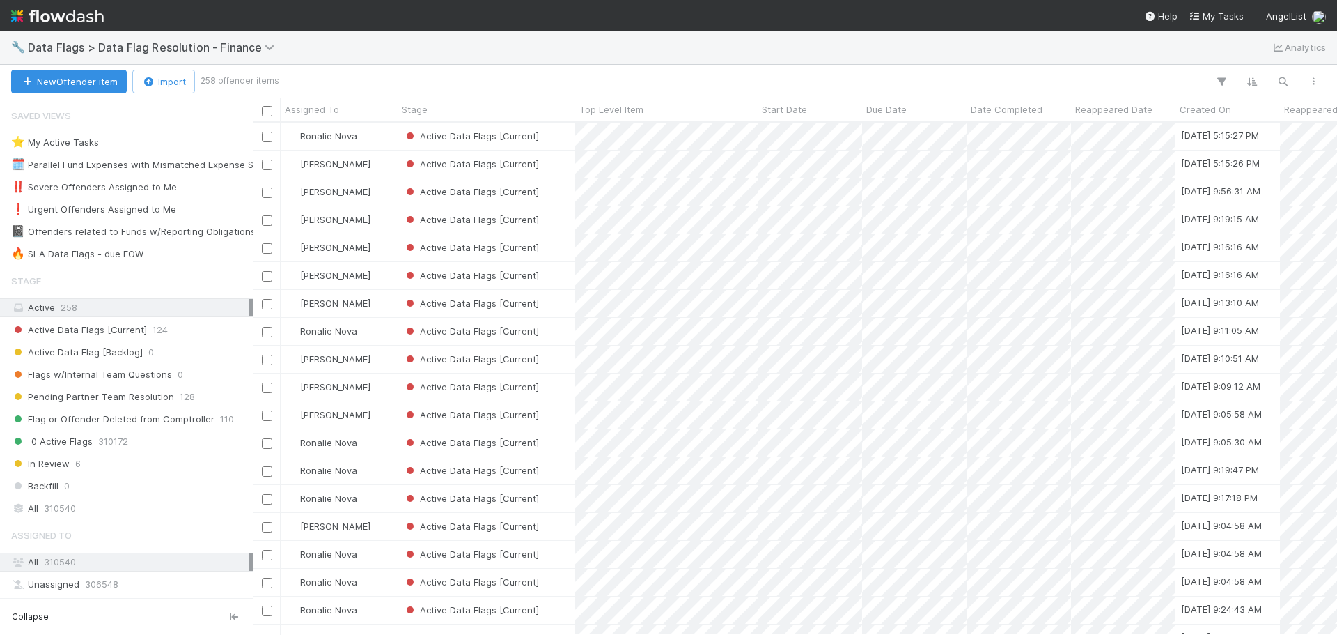
scroll to position [501, 1074]
click at [105, 254] on div "🔥 SLA Data Flags - due EOW" at bounding box center [77, 253] width 132 height 17
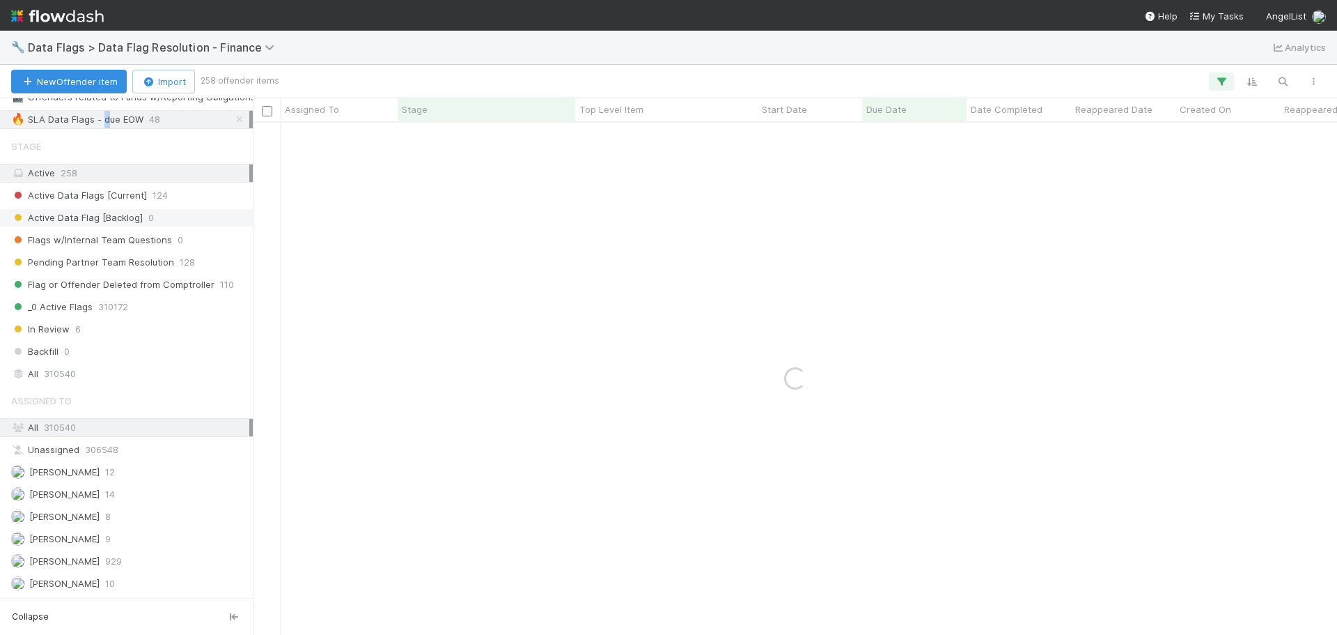
scroll to position [267, 0]
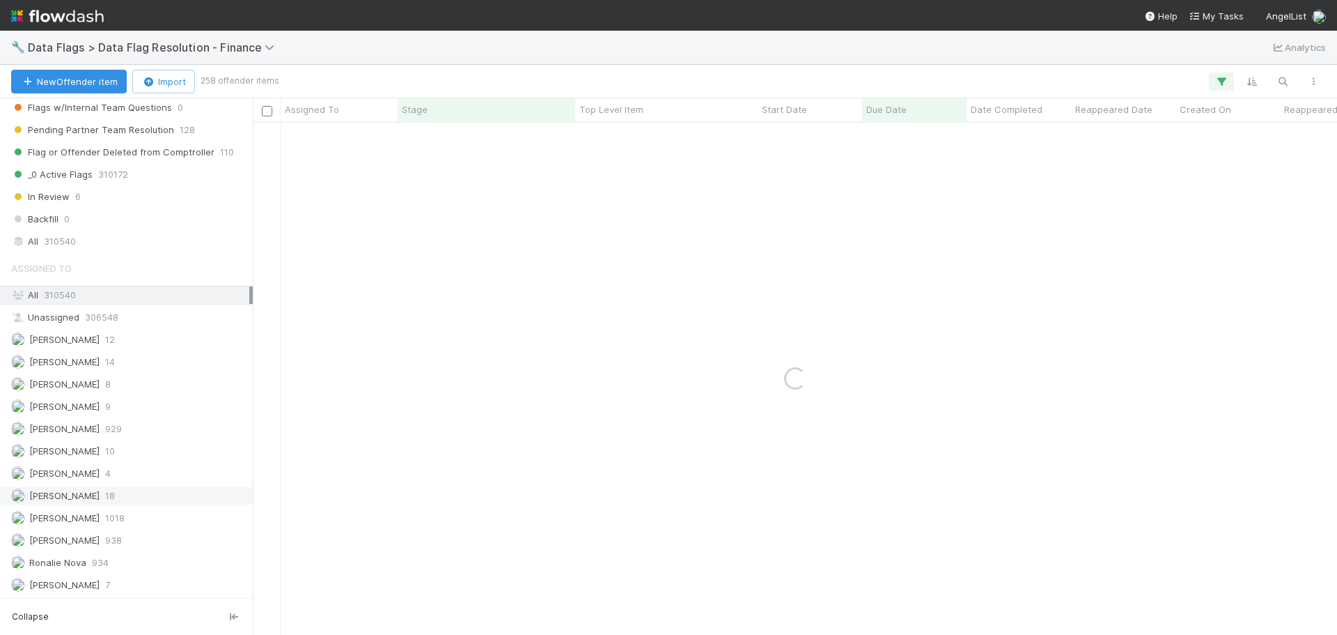
click at [127, 495] on div "Marenz Trajano 18" at bounding box center [130, 495] width 238 height 17
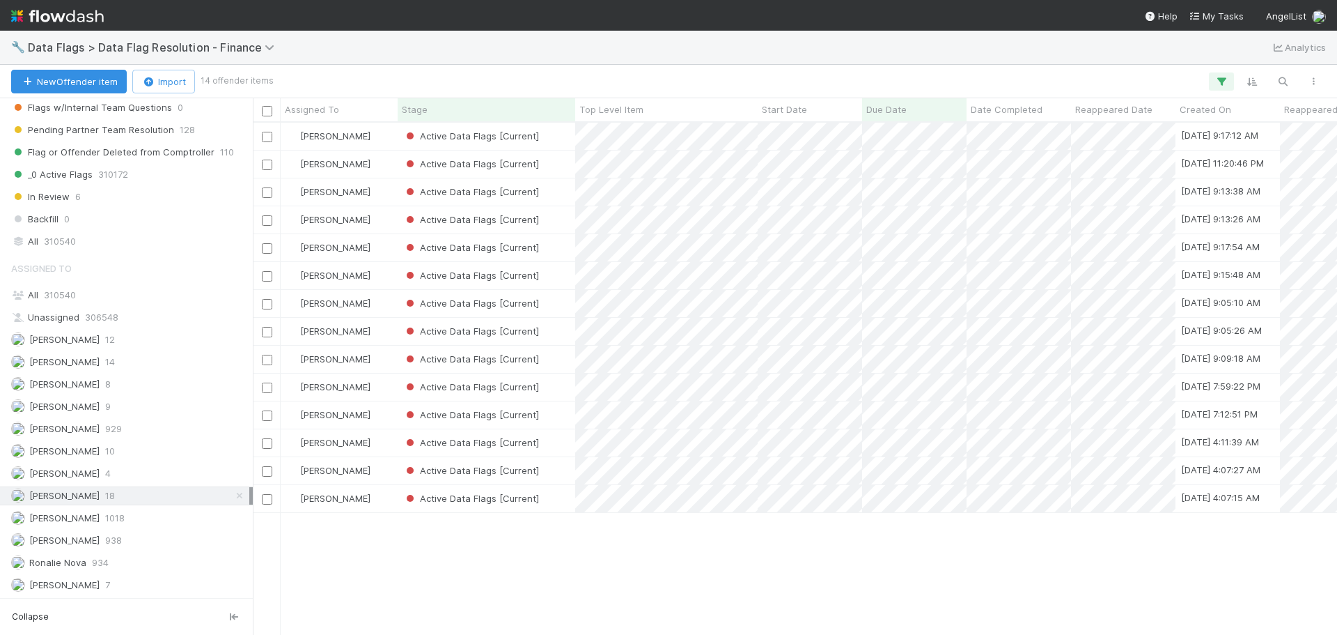
scroll to position [501, 1074]
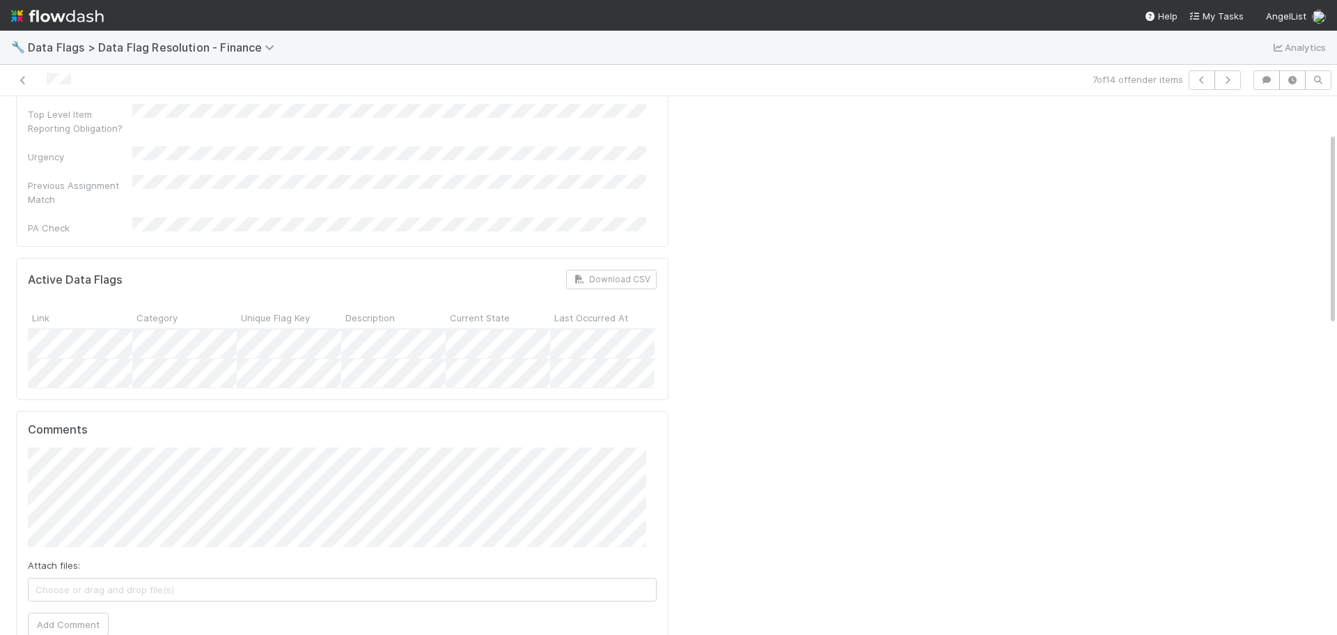
scroll to position [488, 0]
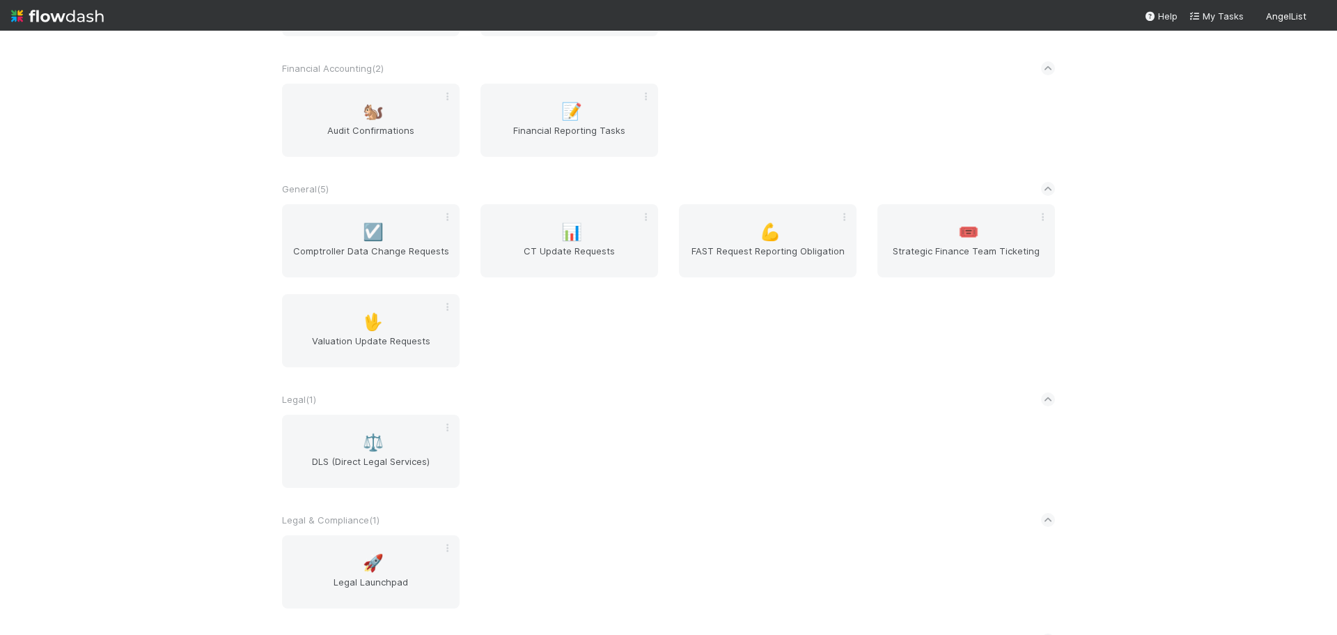
scroll to position [398, 0]
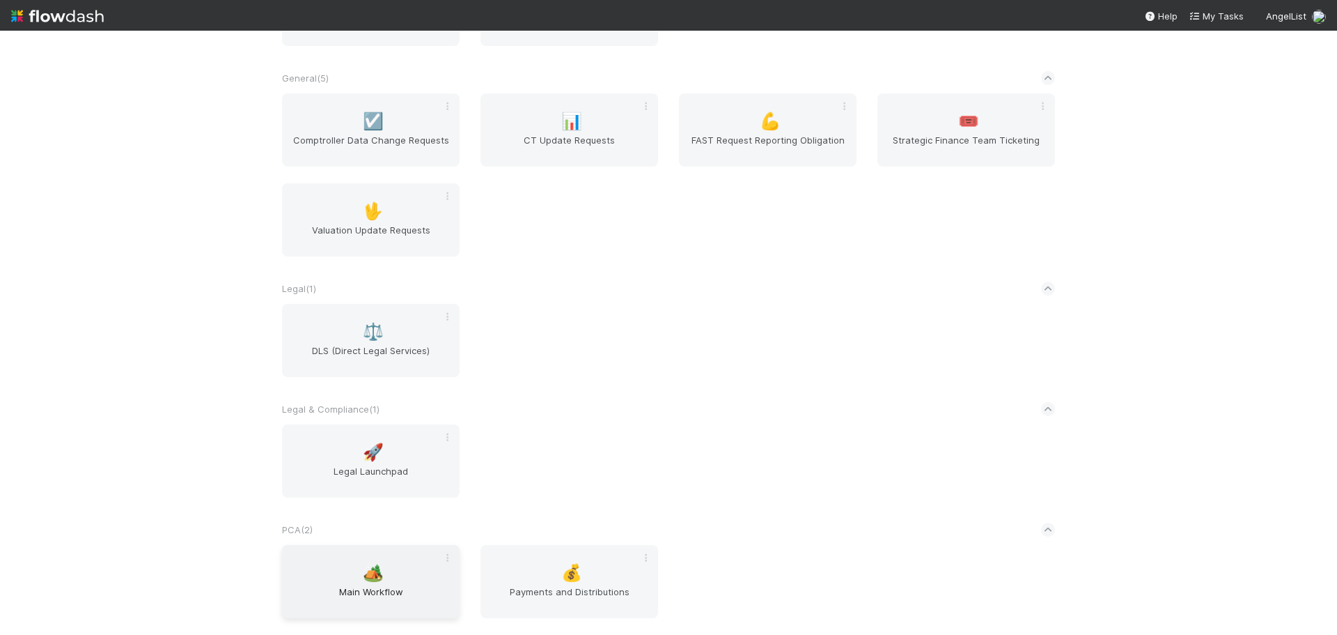
click at [364, 586] on span "Main Workflow" at bounding box center [371, 598] width 166 height 28
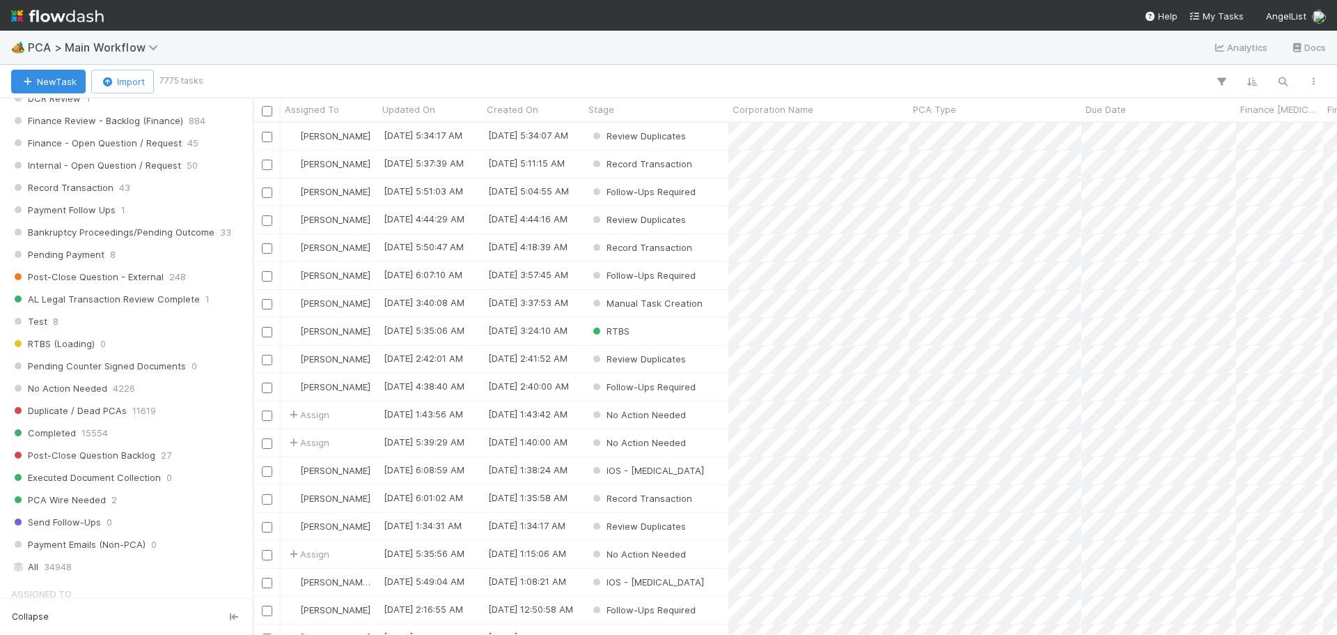
scroll to position [1323, 0]
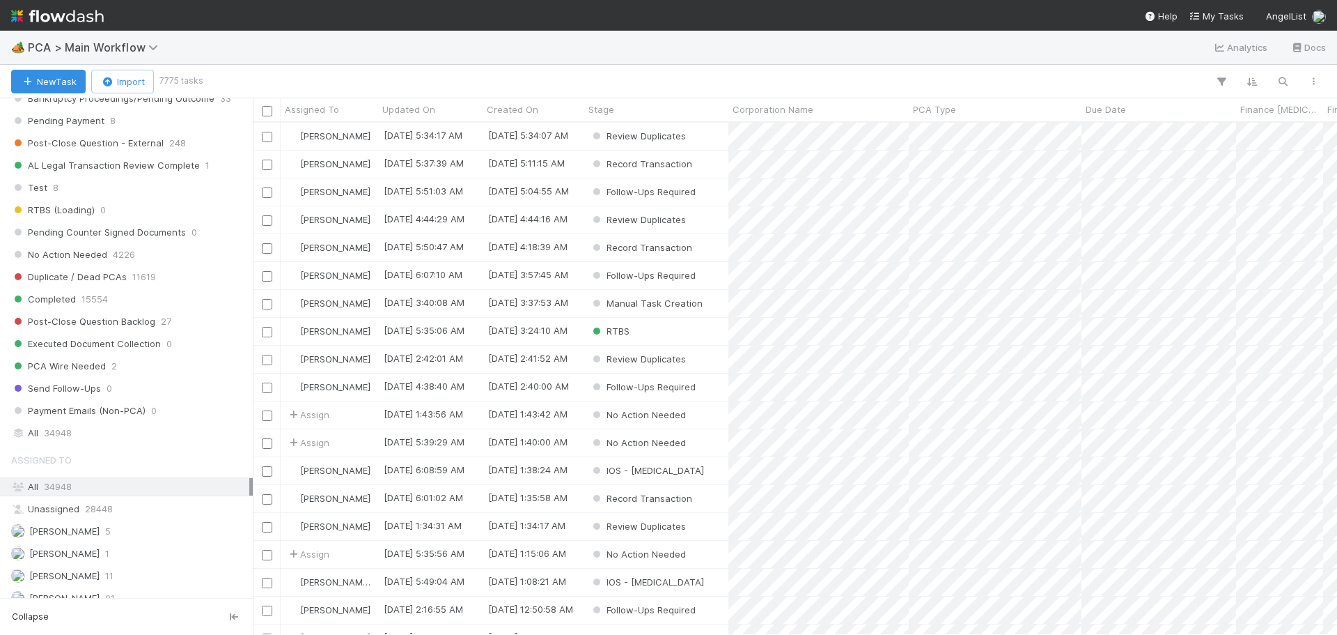
click at [18, 12] on img at bounding box center [57, 16] width 93 height 24
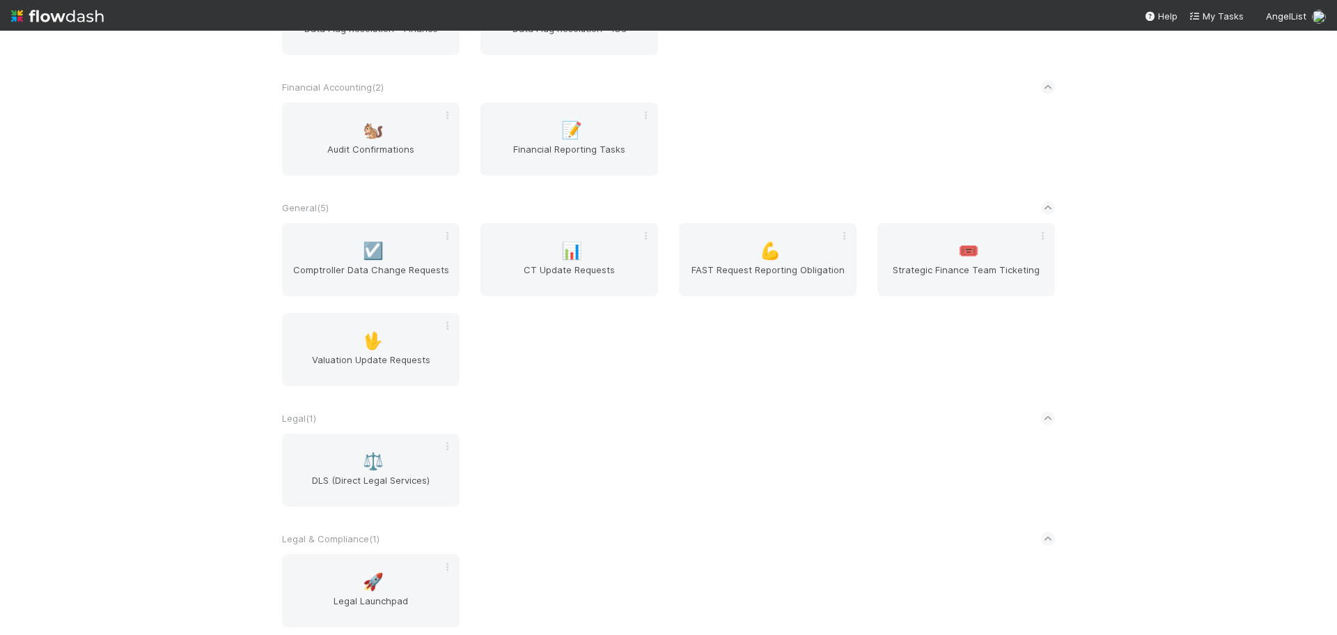
scroll to position [348, 0]
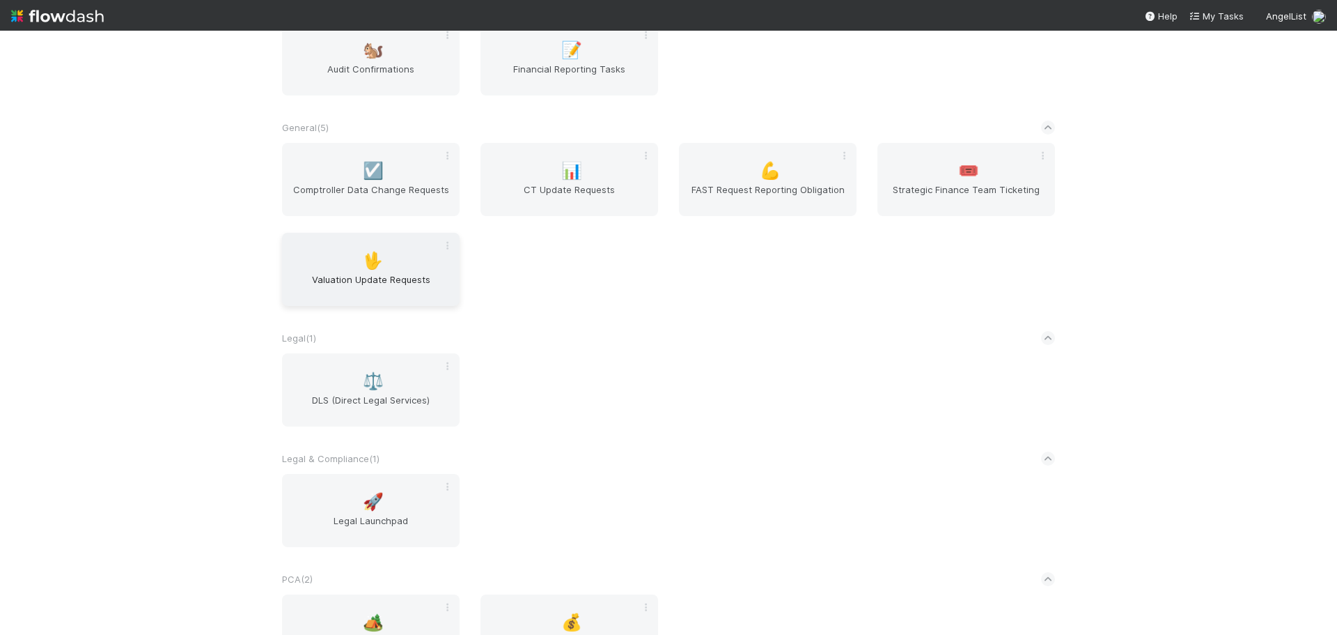
click at [373, 253] on span "🖖" at bounding box center [373, 260] width 21 height 18
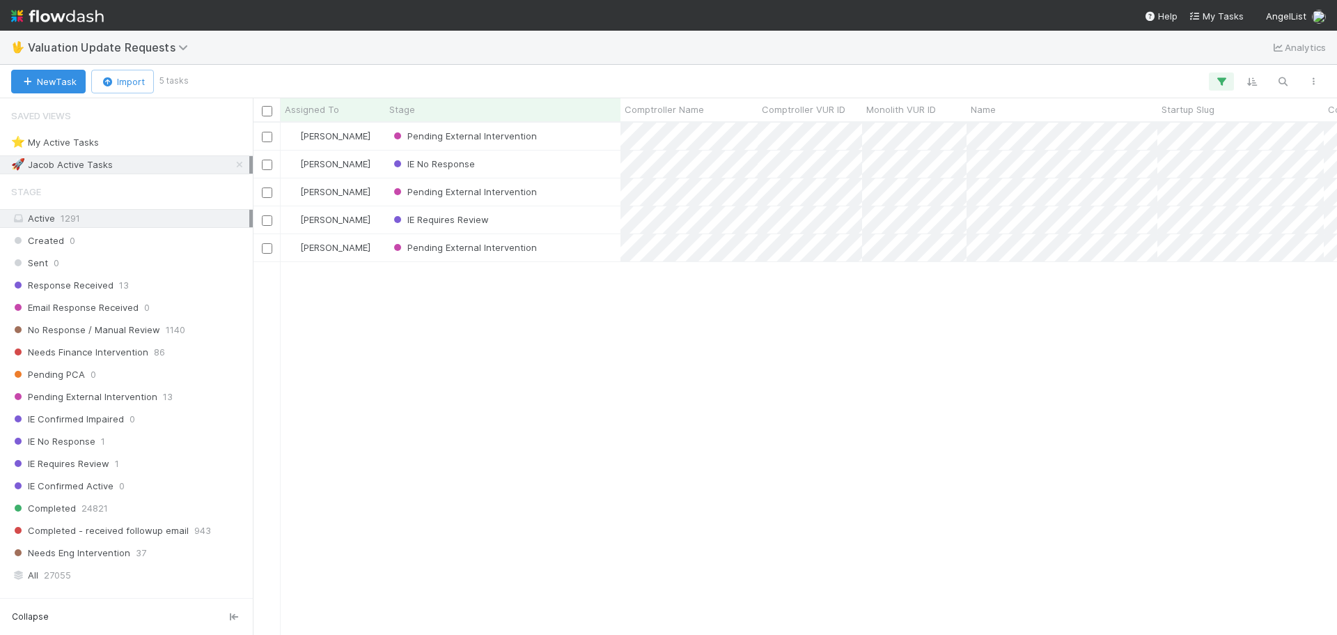
scroll to position [501, 1074]
click at [233, 165] on icon at bounding box center [240, 164] width 14 height 9
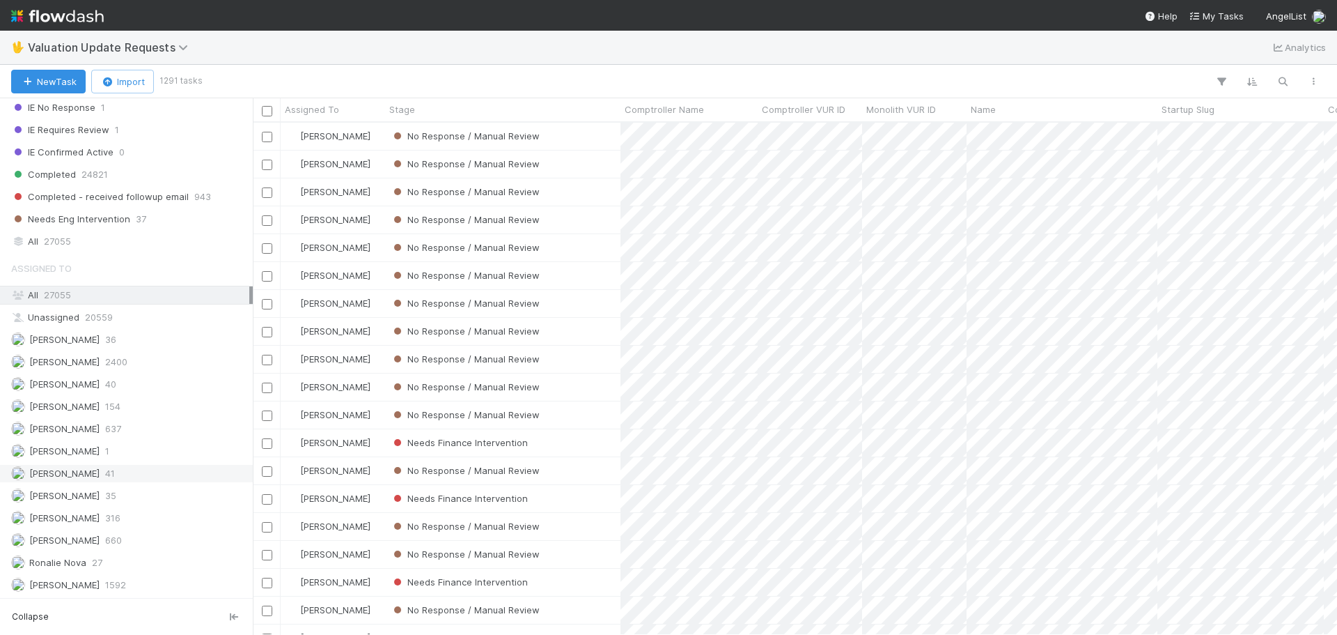
scroll to position [501, 1074]
click at [124, 473] on div "Marenz Trajano 41" at bounding box center [130, 473] width 238 height 17
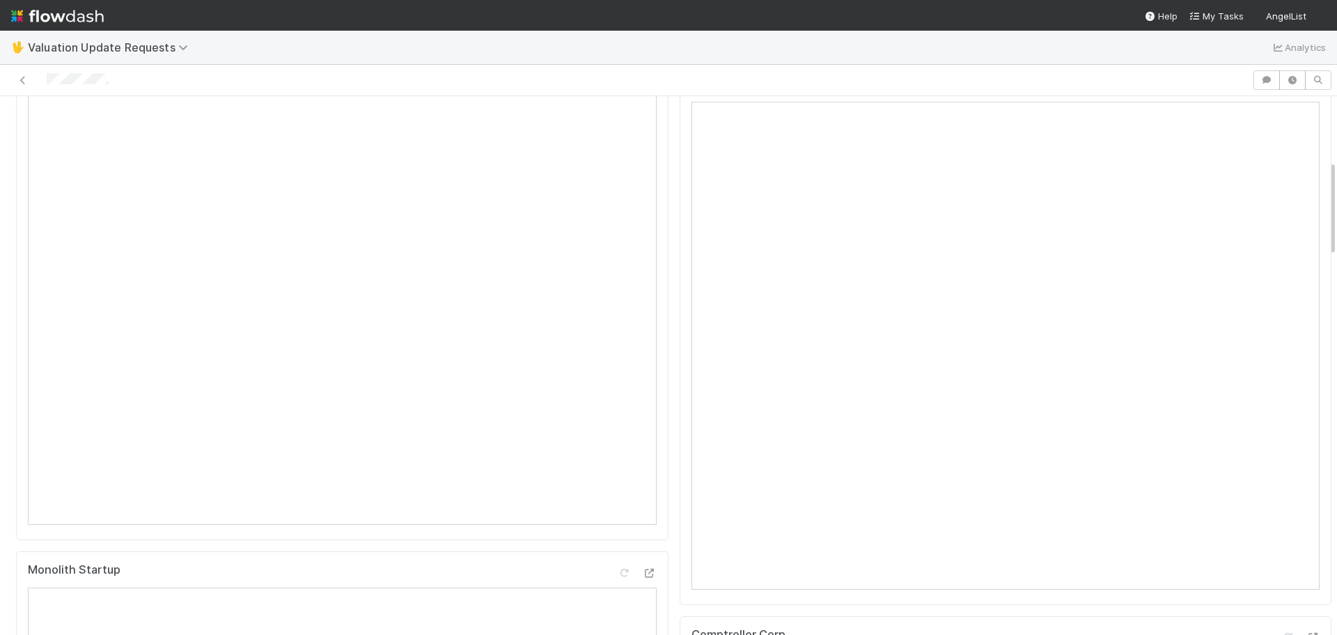
scroll to position [348, 0]
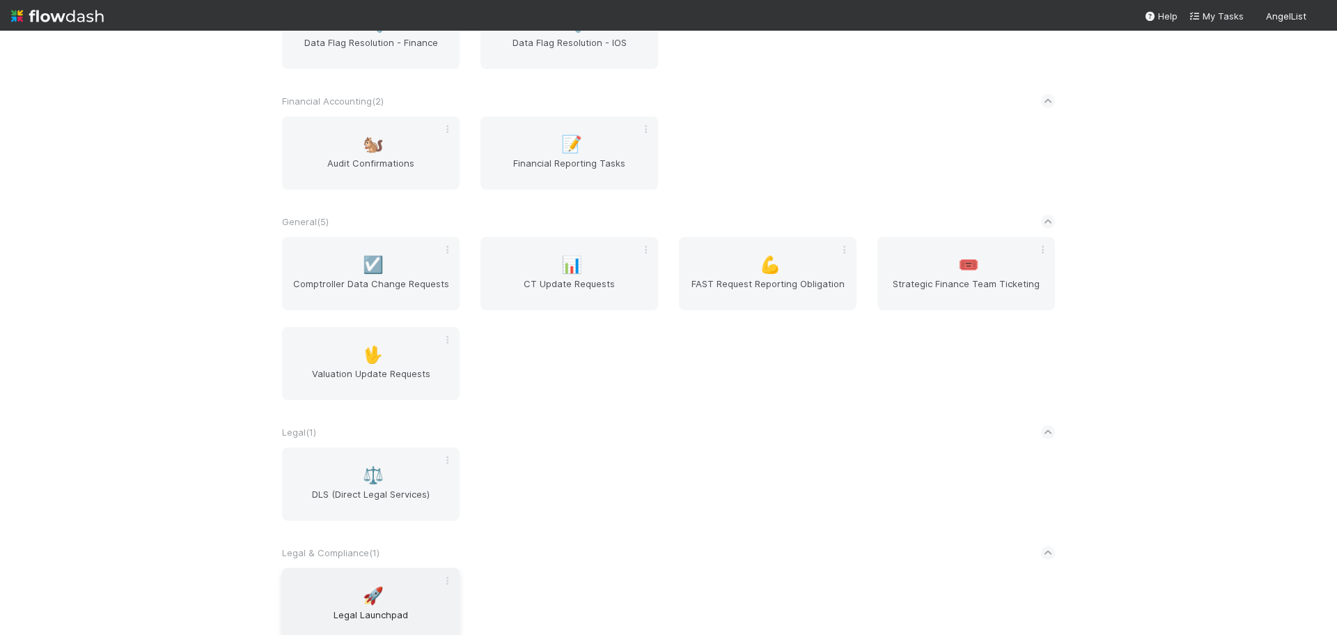
scroll to position [49, 0]
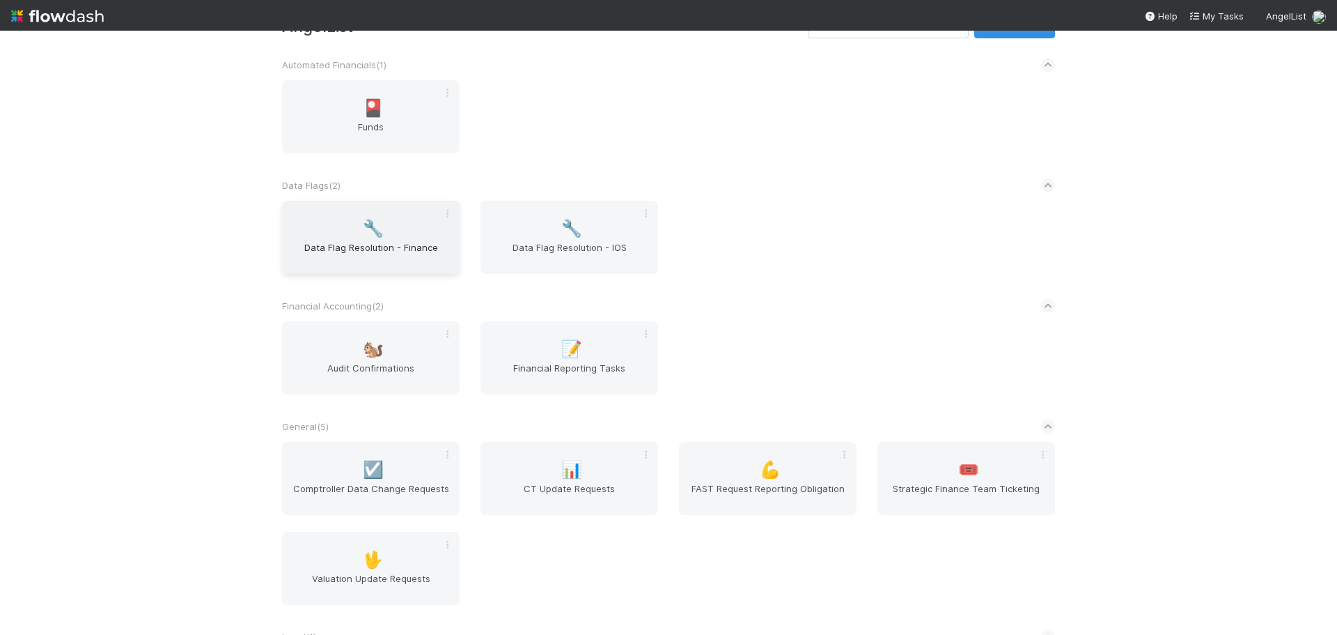
click at [357, 244] on span "Data Flag Resolution - Finance" at bounding box center [371, 254] width 166 height 28
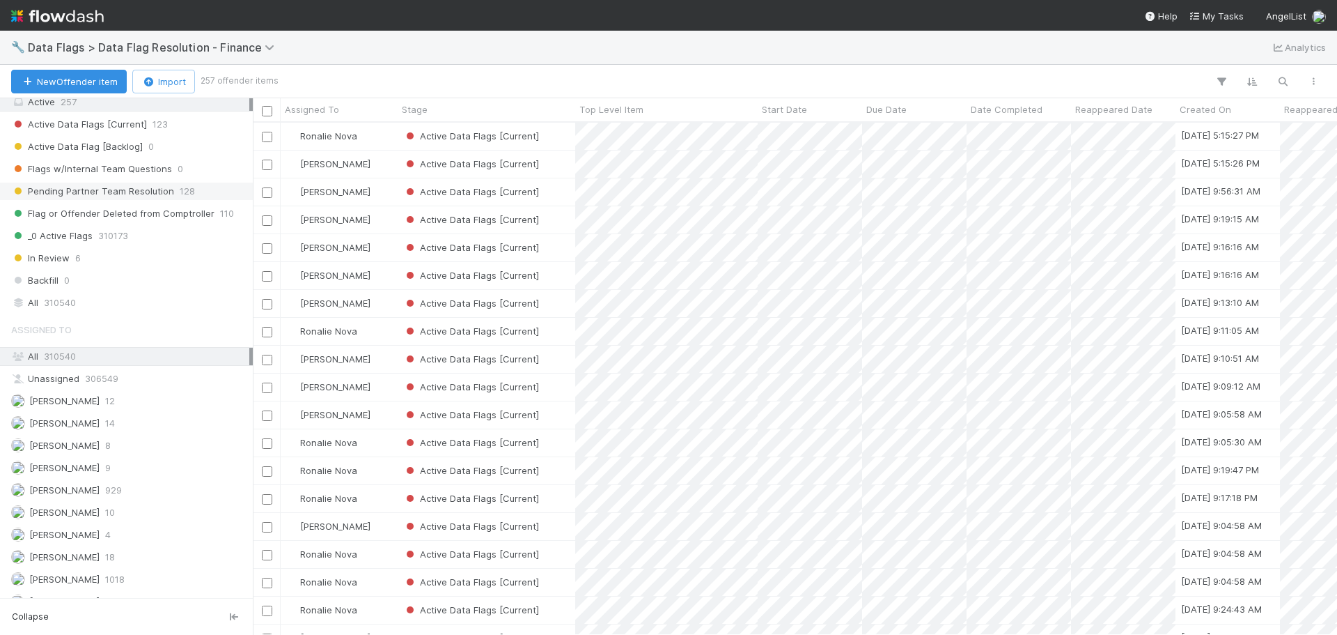
scroll to position [267, 0]
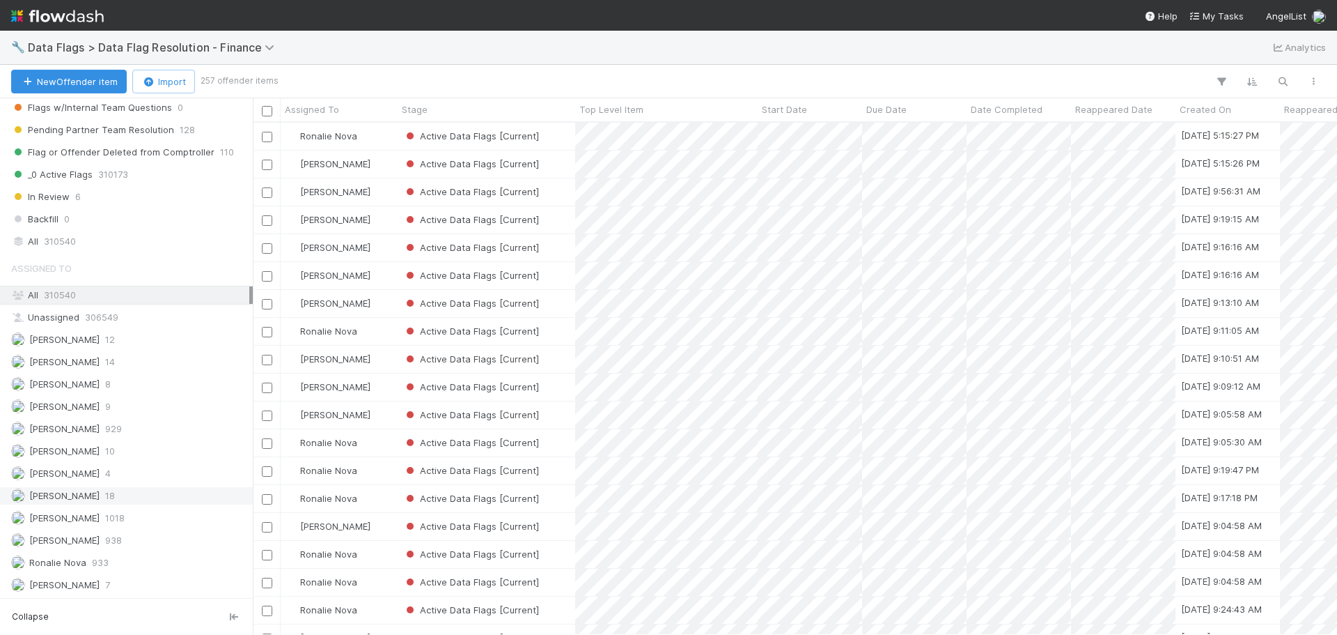
click at [137, 491] on div "Marenz Trajano 18" at bounding box center [130, 495] width 238 height 17
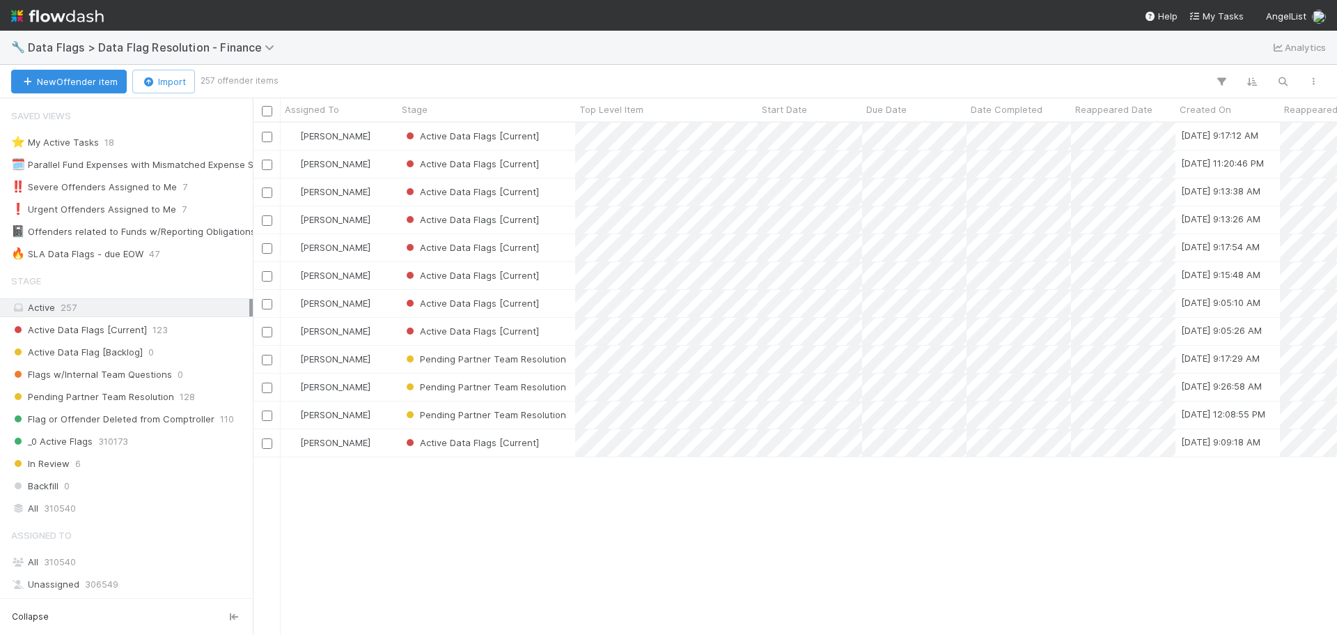
scroll to position [501, 1074]
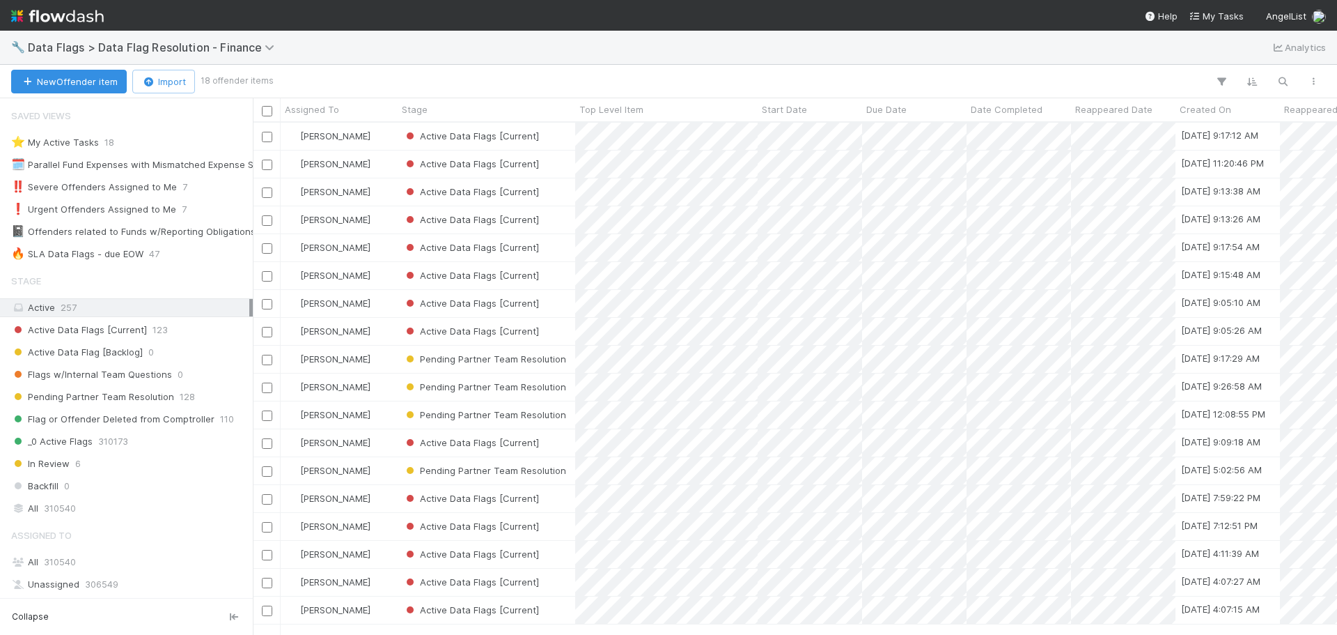
click at [132, 243] on div "Saved Views ⭐ My Active Tasks 18 🗓️ Parallel Fund Expenses with Mismatched Expe…" at bounding box center [126, 183] width 253 height 162
click at [134, 251] on div "🔥 SLA Data Flags - due EOW" at bounding box center [77, 253] width 132 height 17
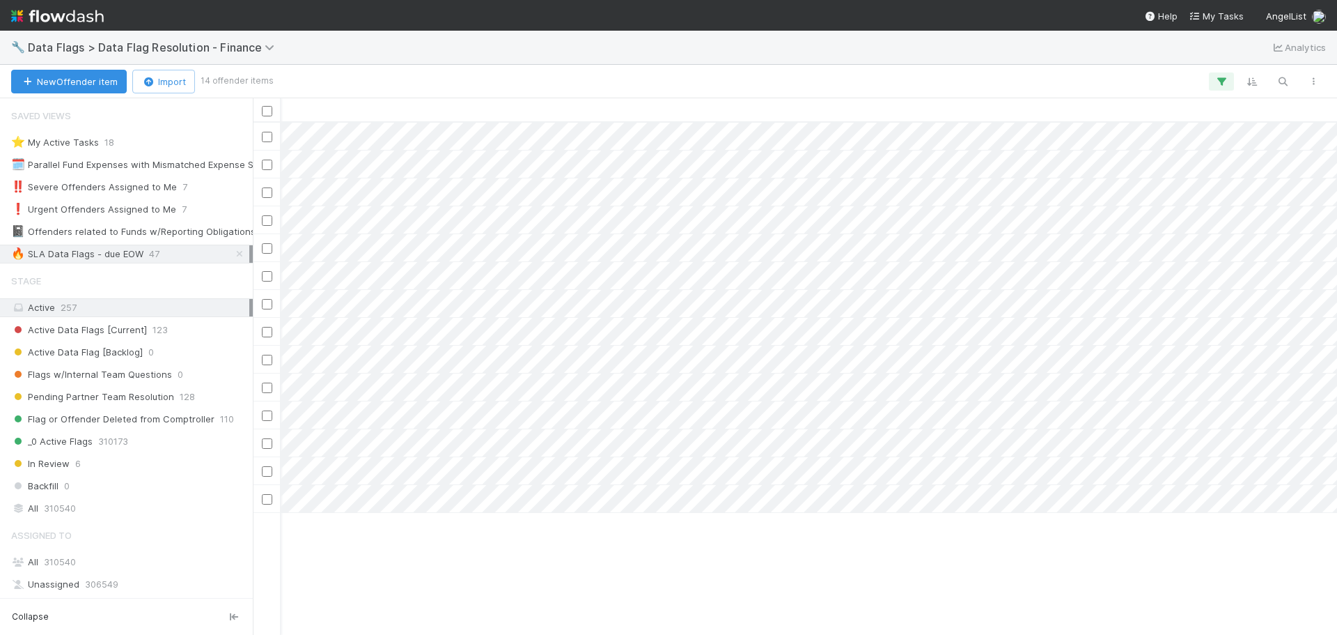
scroll to position [0, 1509]
click at [720, 501] on div at bounding box center [668, 317] width 1337 height 635
drag, startPoint x: 795, startPoint y: 629, endPoint x: 647, endPoint y: 625, distance: 148.4
click at [637, 628] on div at bounding box center [668, 317] width 1337 height 635
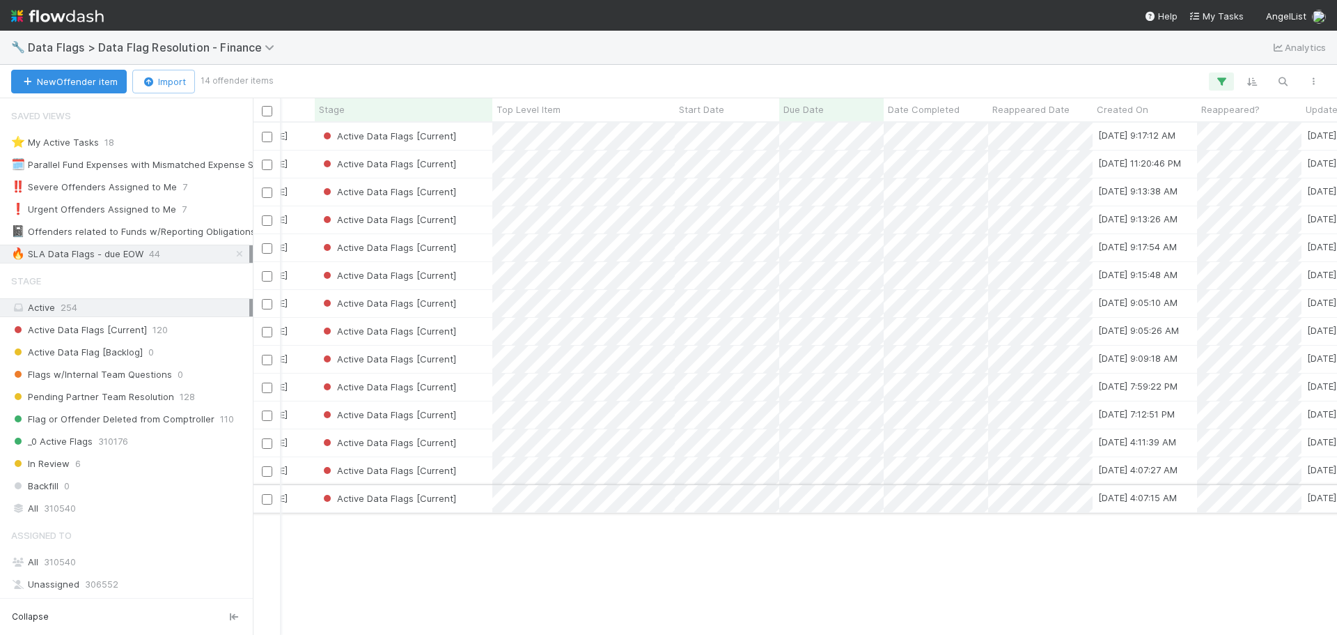
click at [473, 501] on div "Active Data Flags [Current]" at bounding box center [404, 498] width 178 height 27
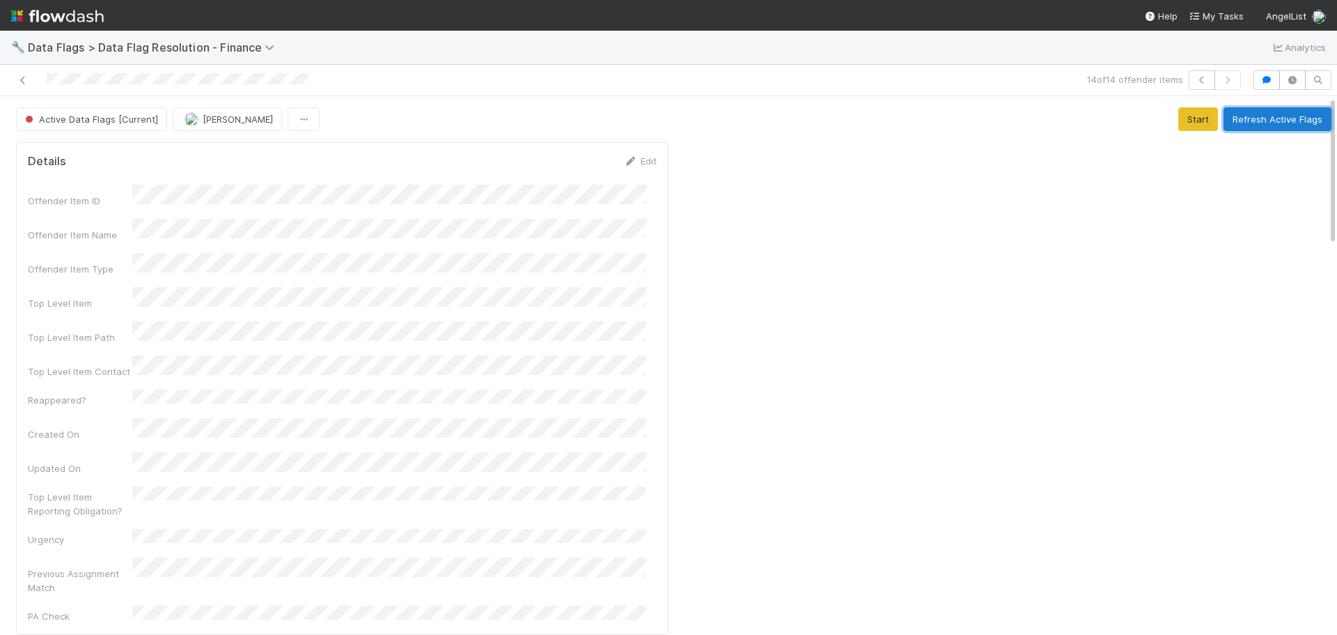
click at [1254, 122] on button "Refresh Active Flags" at bounding box center [1278, 119] width 108 height 24
click at [1243, 119] on button "Refresh Active Flags" at bounding box center [1278, 119] width 108 height 24
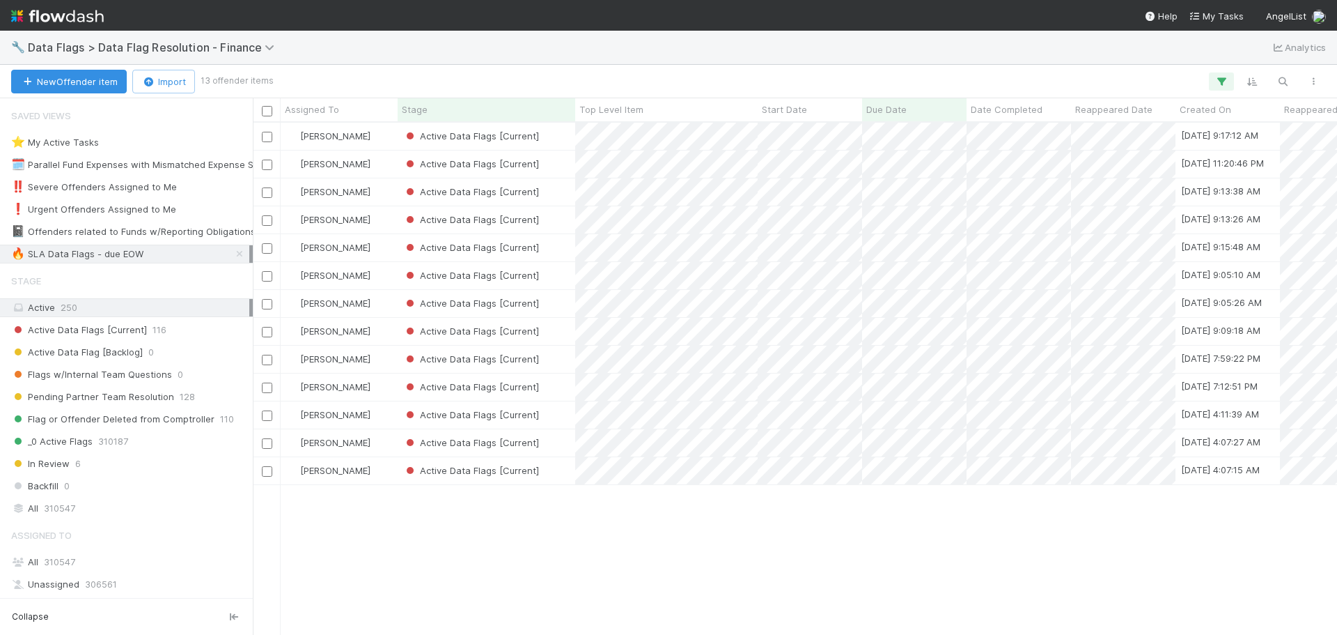
scroll to position [501, 1074]
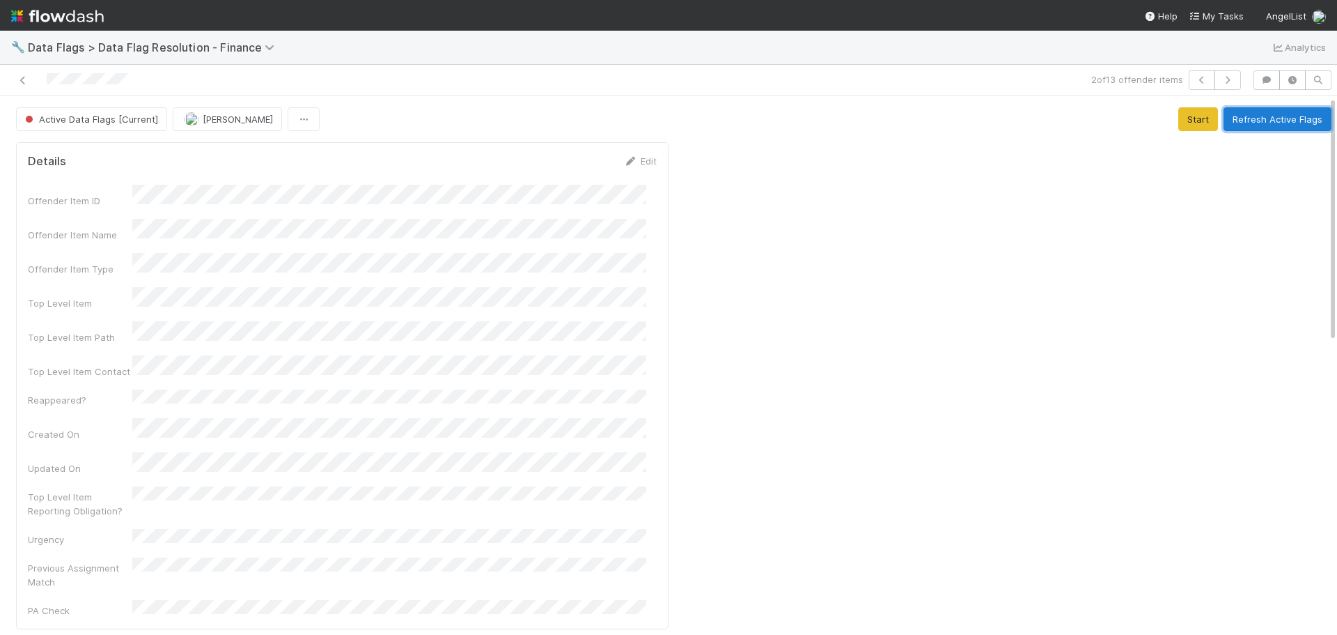
click at [1283, 125] on button "Refresh Active Flags" at bounding box center [1278, 119] width 108 height 24
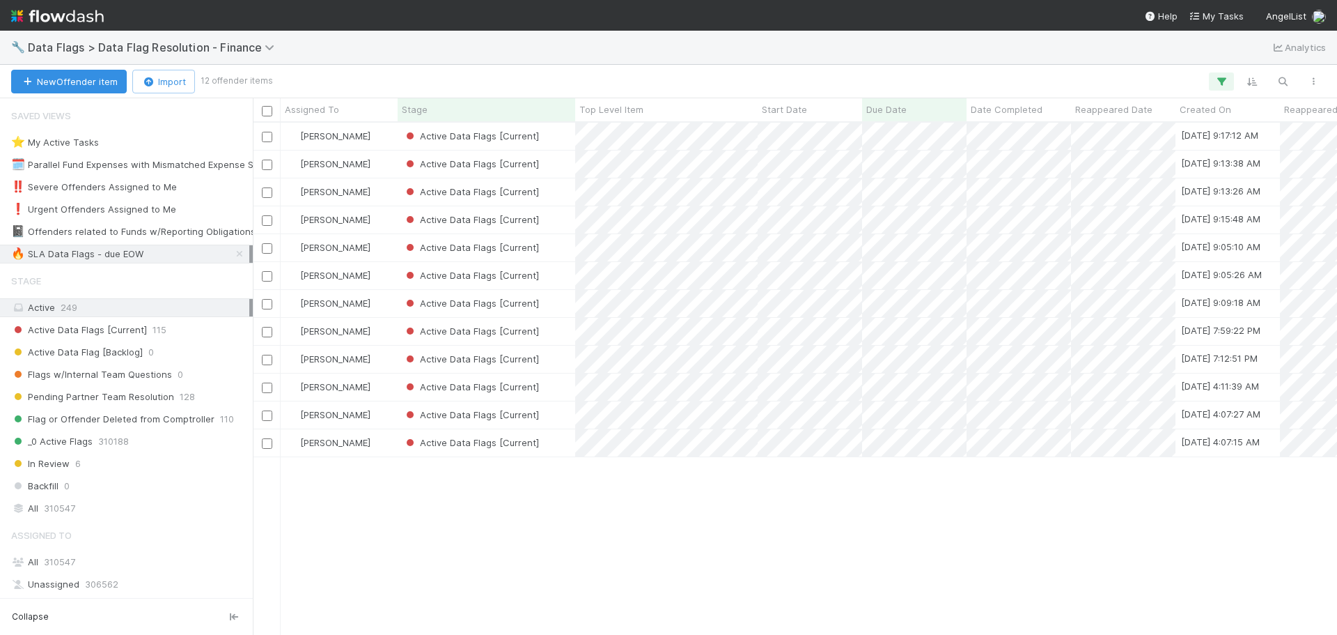
scroll to position [501, 1074]
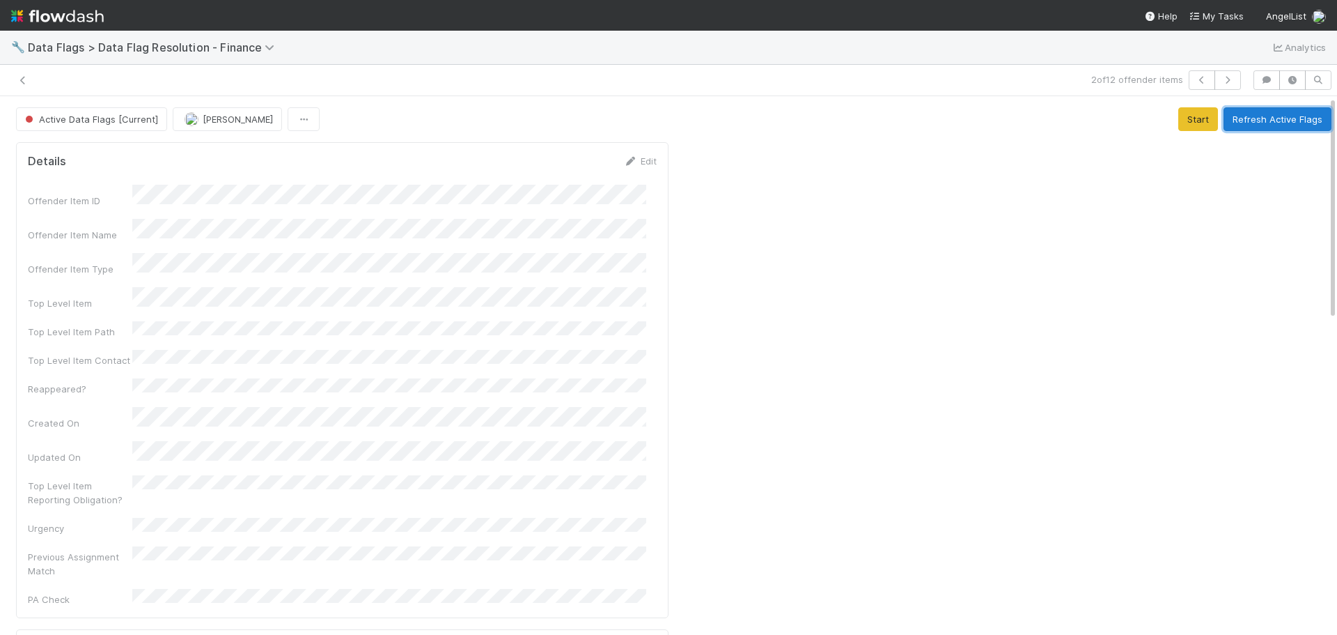
click at [1289, 119] on button "Refresh Active Flags" at bounding box center [1278, 119] width 108 height 24
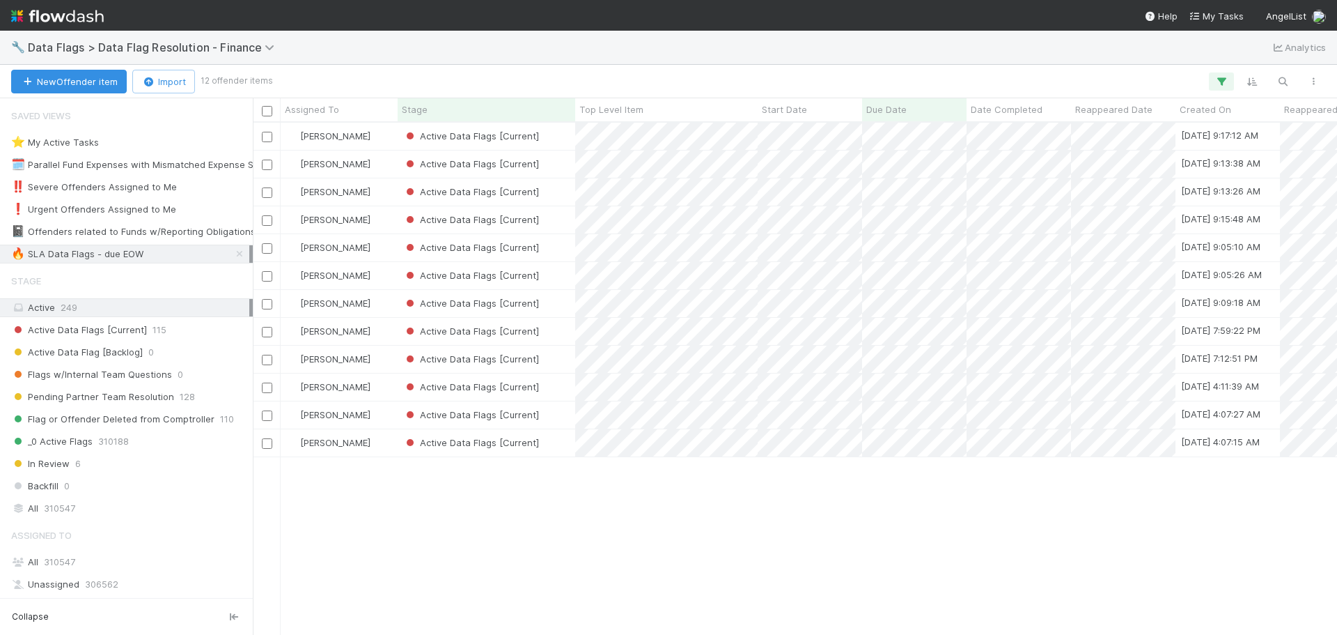
scroll to position [501, 1074]
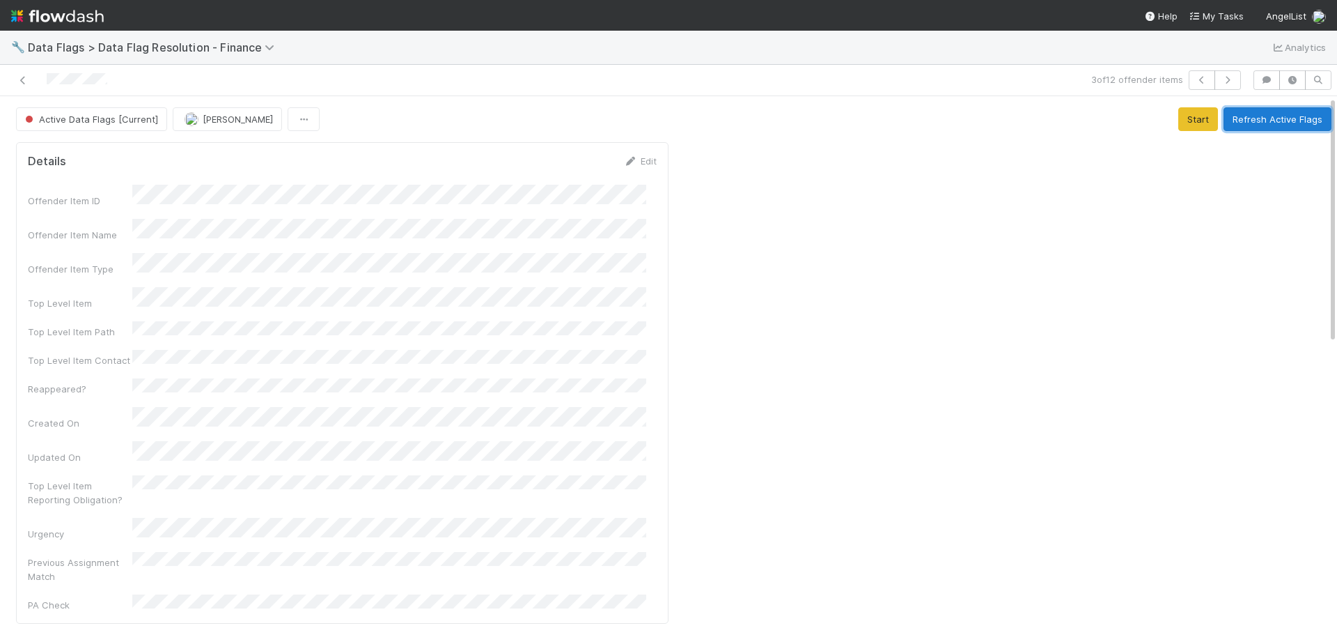
click at [1265, 120] on button "Refresh Active Flags" at bounding box center [1278, 119] width 108 height 24
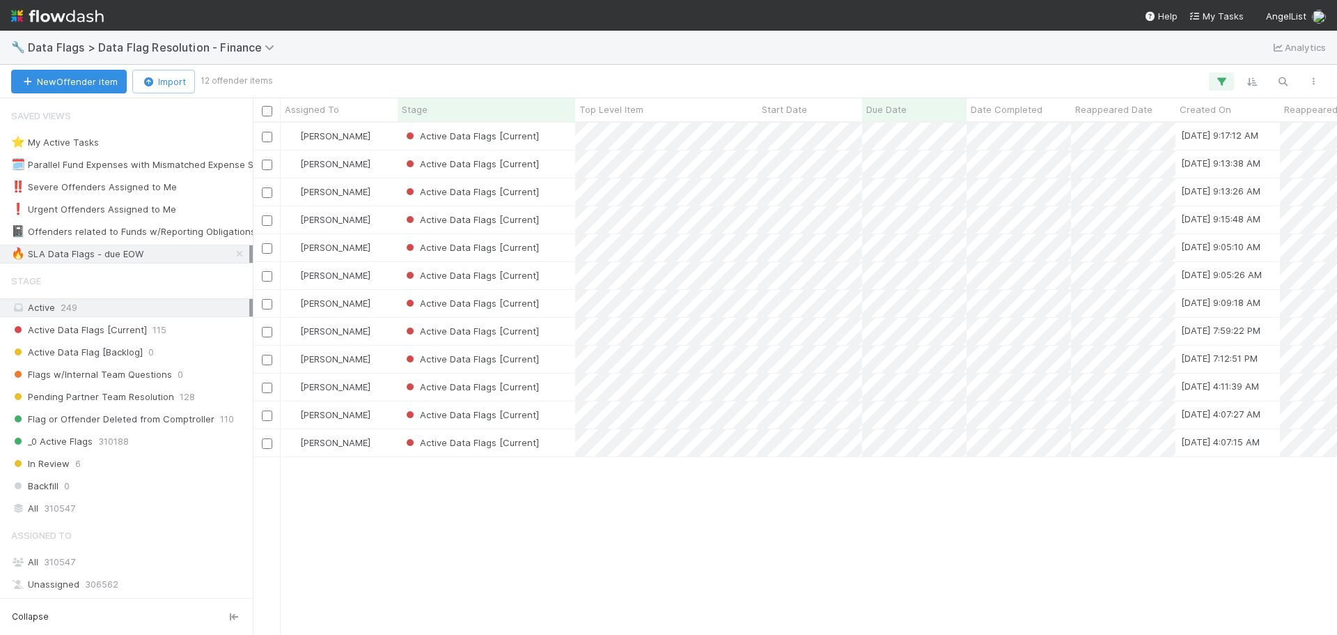
scroll to position [501, 1074]
click at [556, 224] on div "Active Data Flags [Current]" at bounding box center [487, 219] width 178 height 27
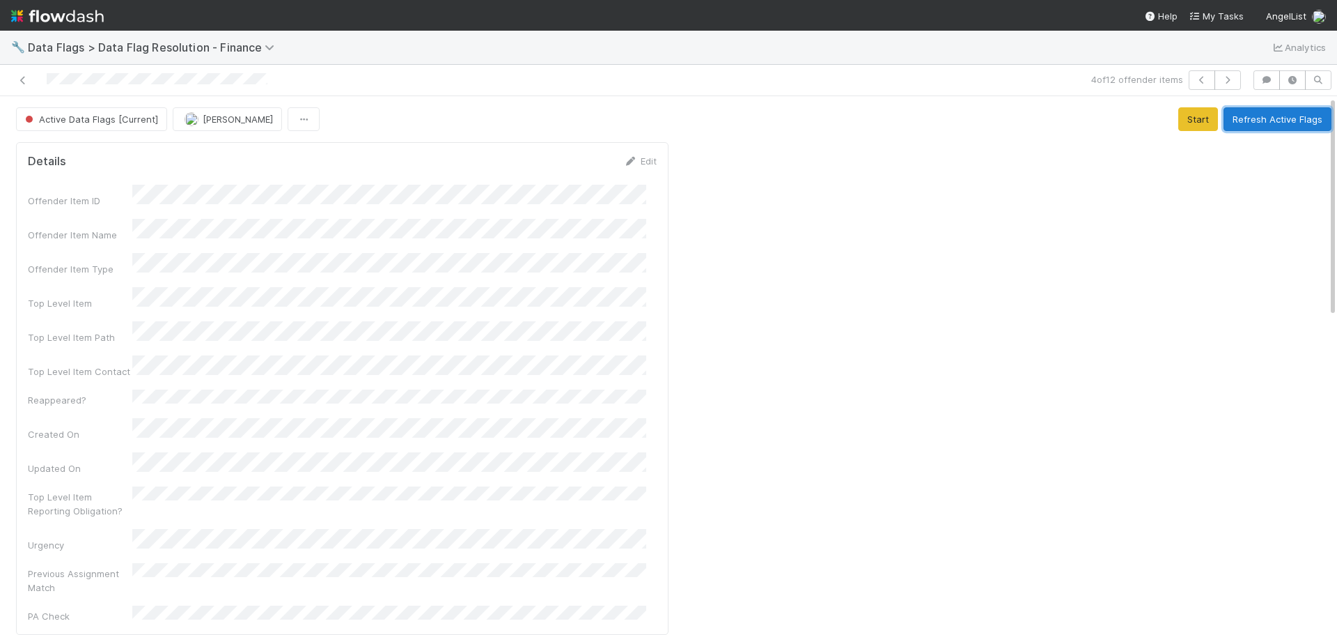
click at [1291, 118] on button "Refresh Active Flags" at bounding box center [1278, 119] width 108 height 24
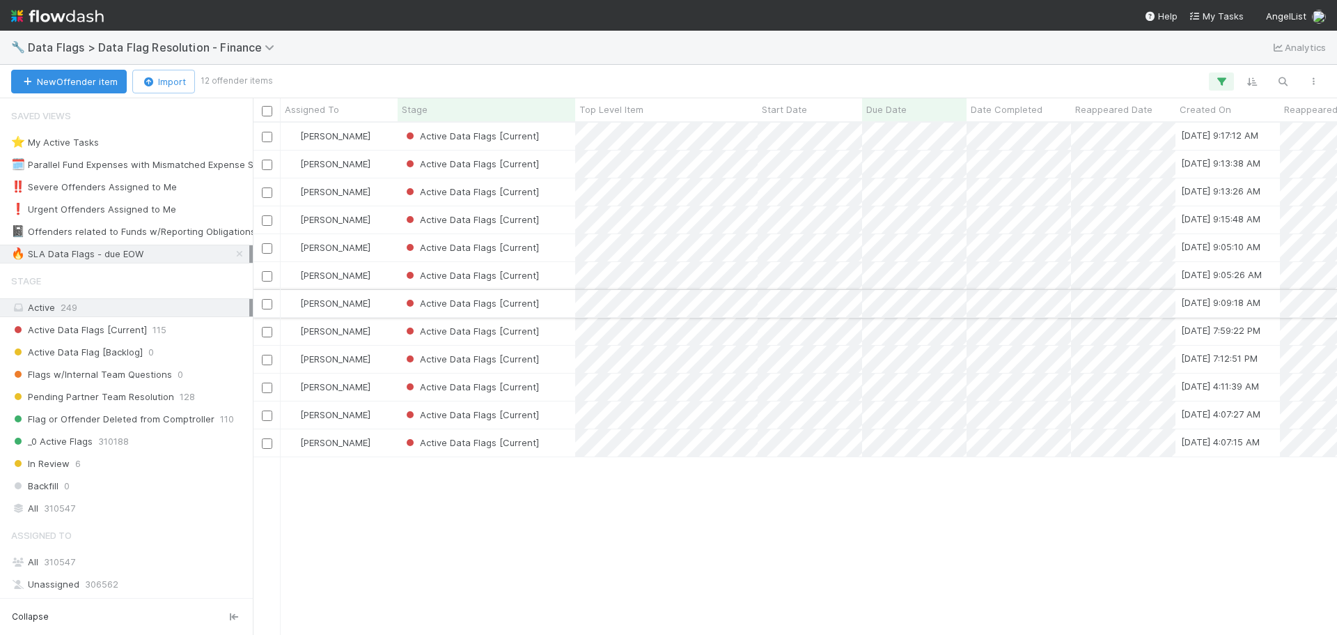
scroll to position [501, 1074]
click at [566, 223] on div "Active Data Flags [Current]" at bounding box center [487, 219] width 178 height 27
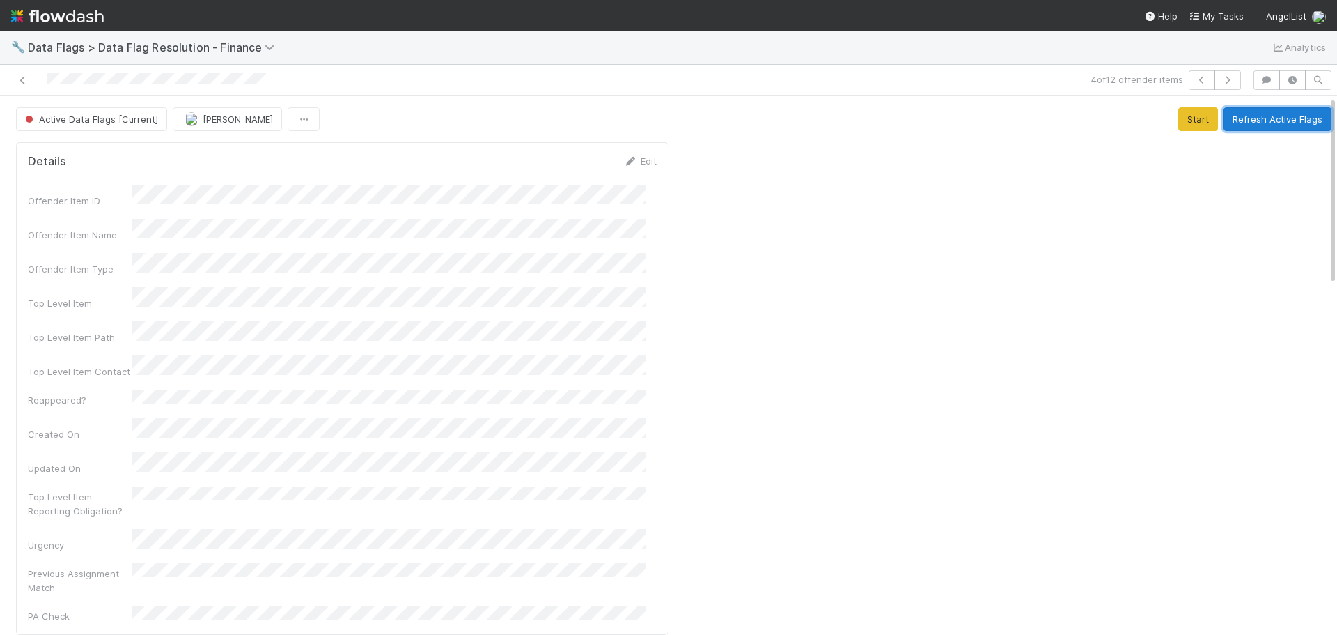
click at [1238, 118] on button "Refresh Active Flags" at bounding box center [1278, 119] width 108 height 24
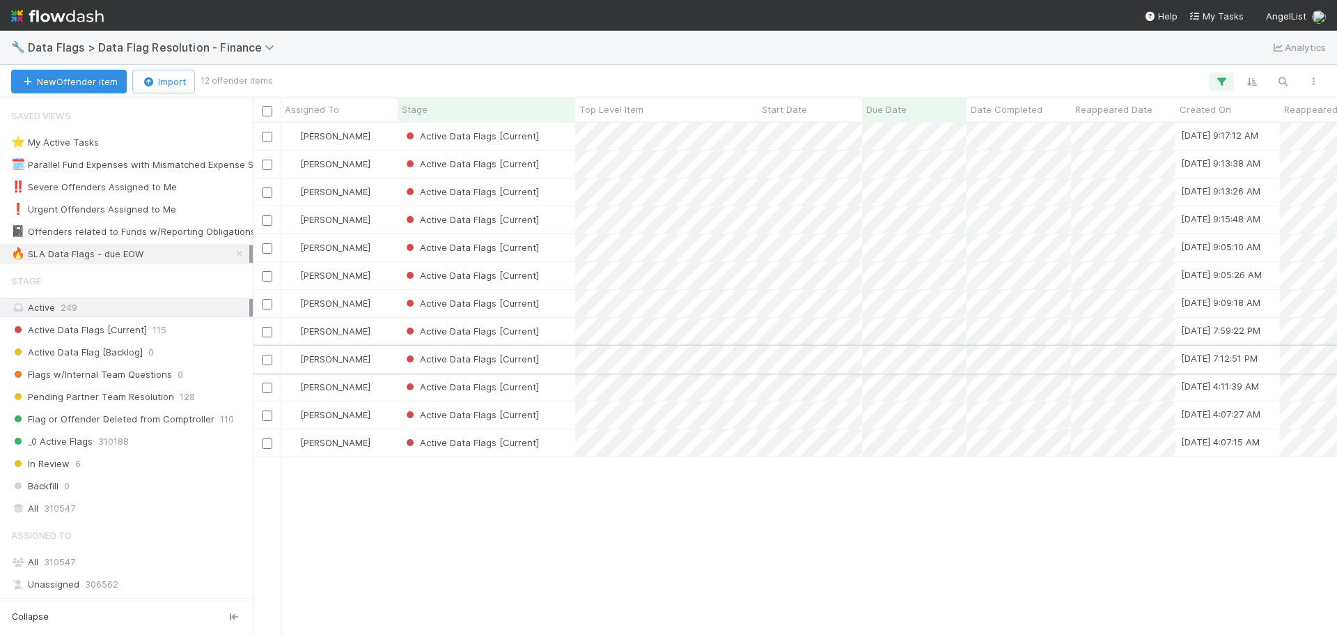
scroll to position [501, 1074]
click at [562, 250] on div "Active Data Flags [Current]" at bounding box center [487, 247] width 178 height 27
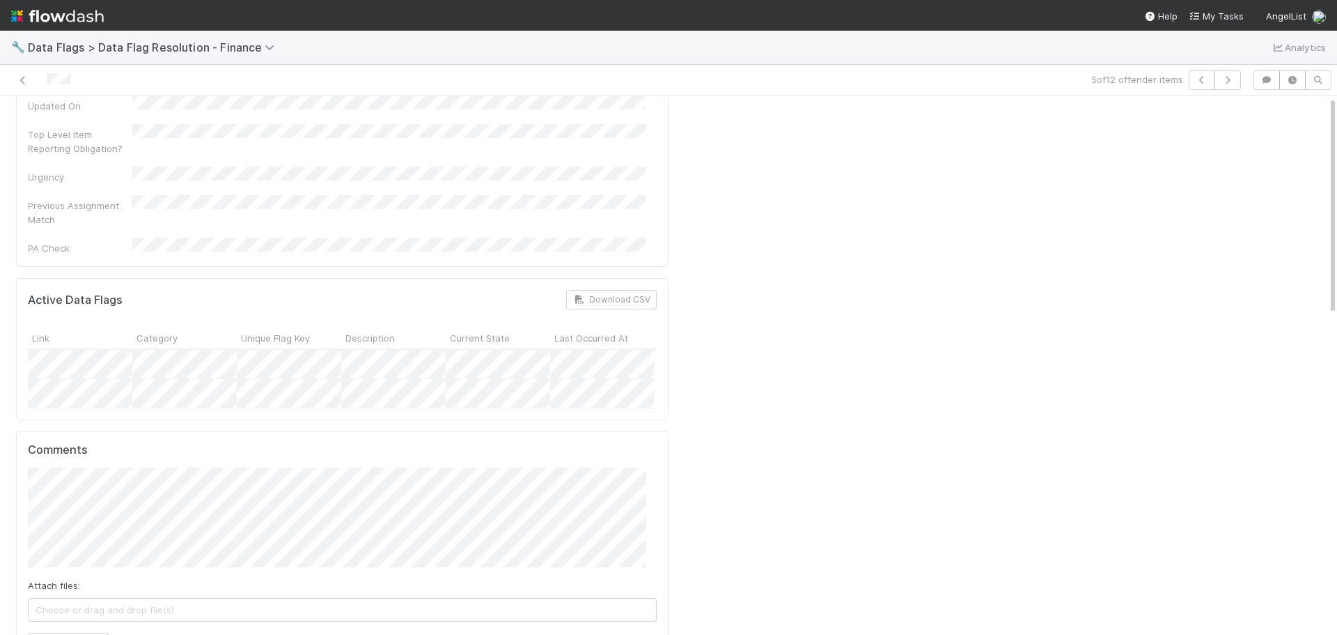
scroll to position [488, 0]
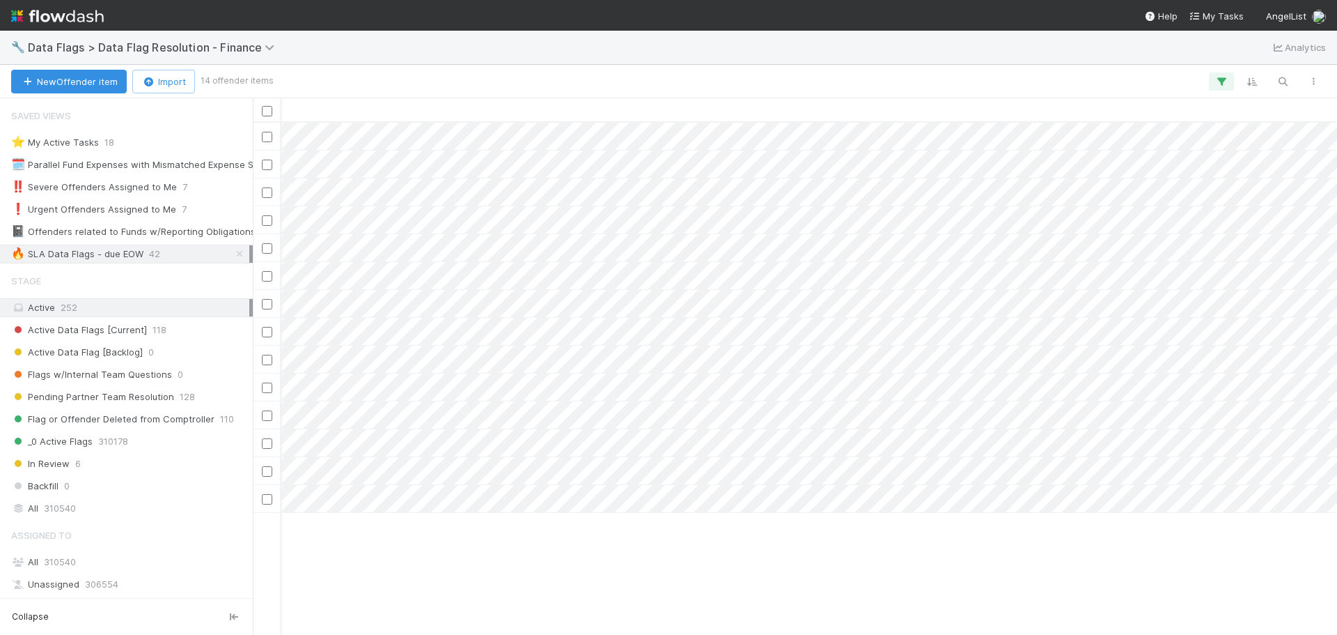
scroll to position [0, 1363]
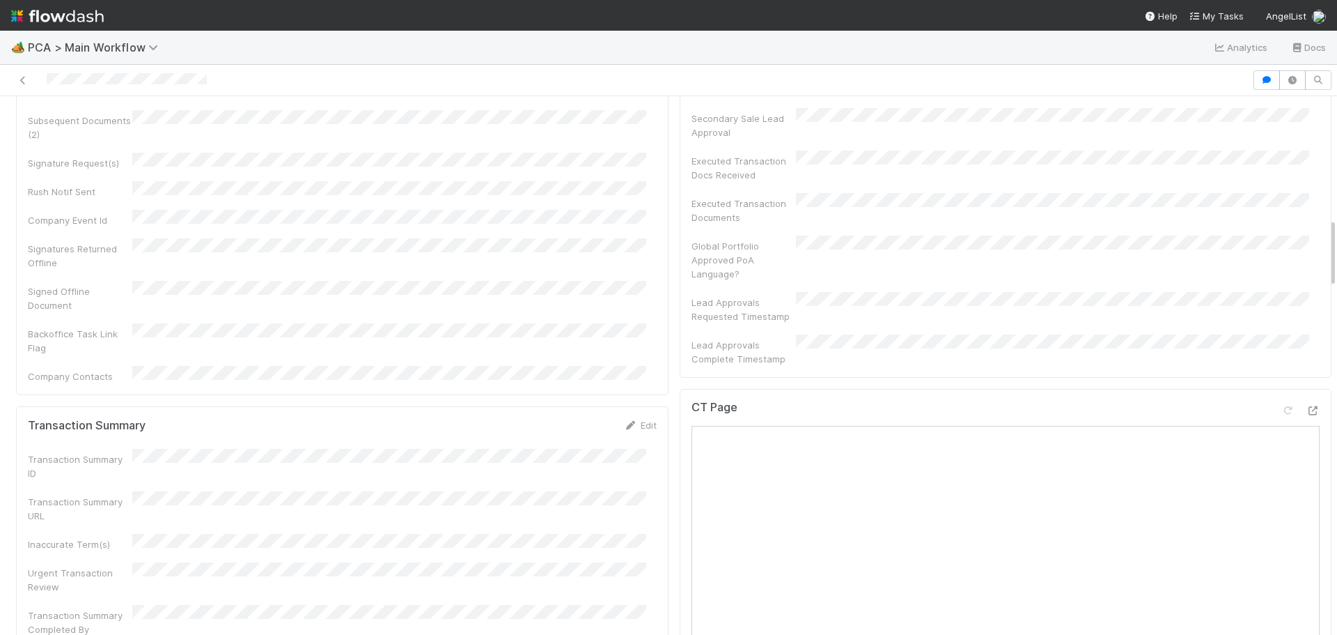
scroll to position [905, 0]
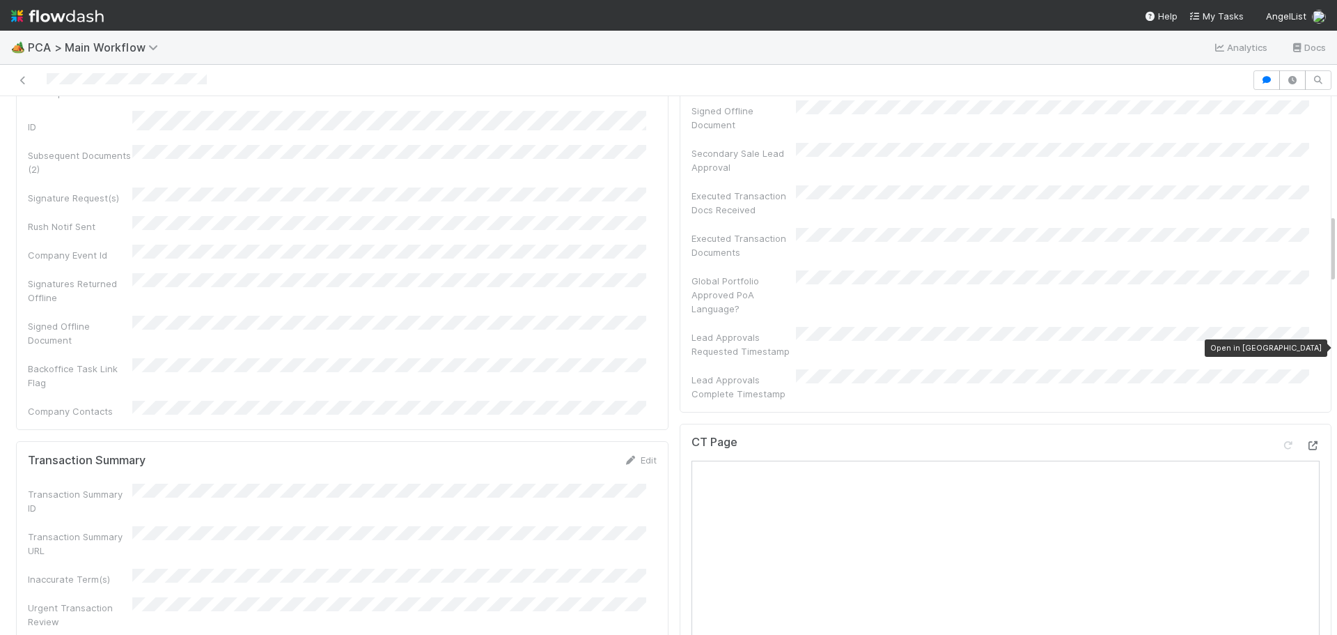
click at [1306, 441] on icon at bounding box center [1313, 445] width 14 height 9
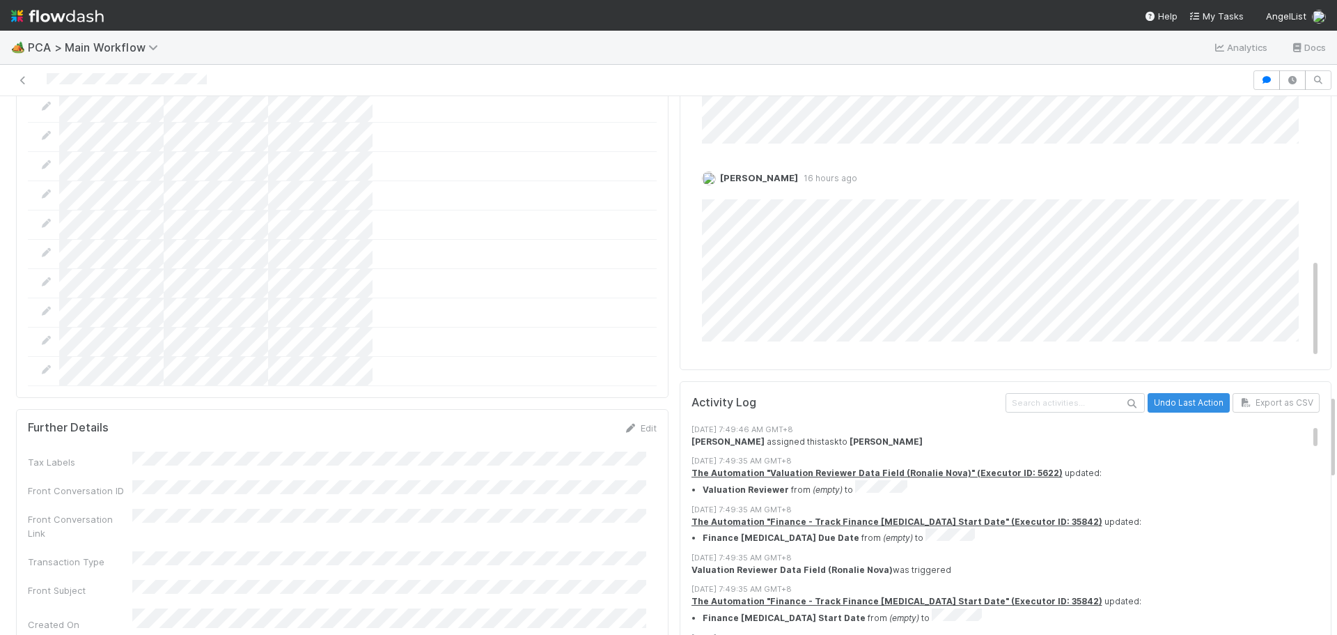
scroll to position [1528, 0]
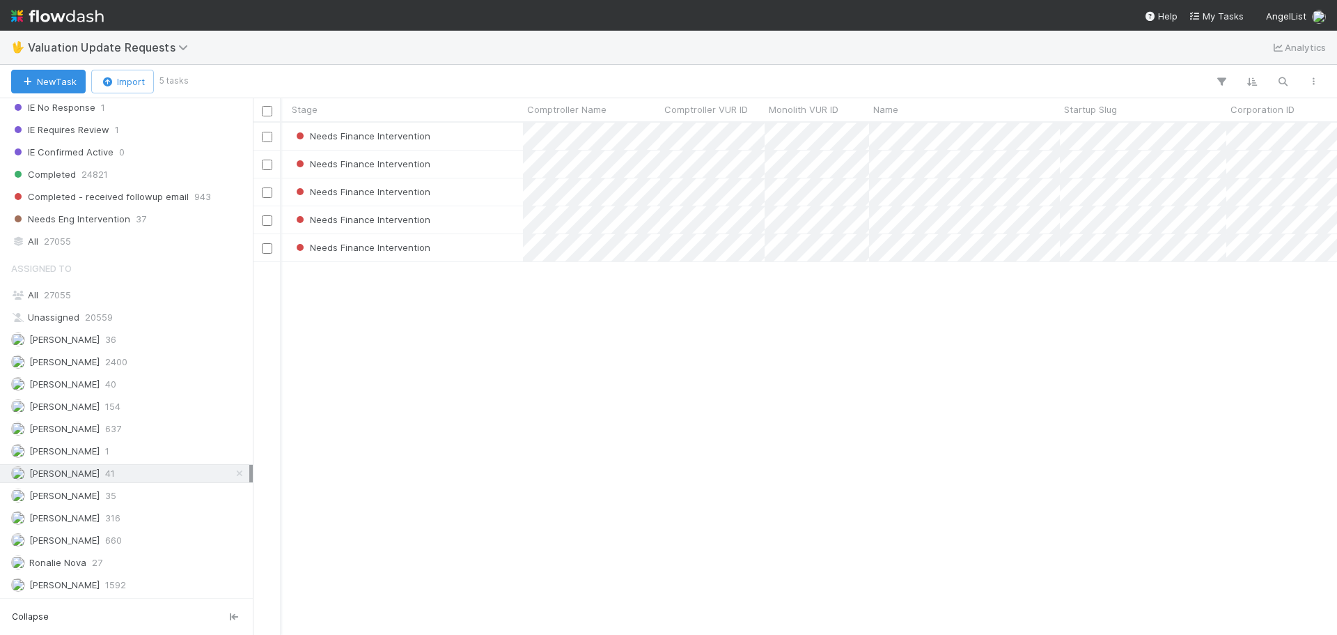
scroll to position [0, 70]
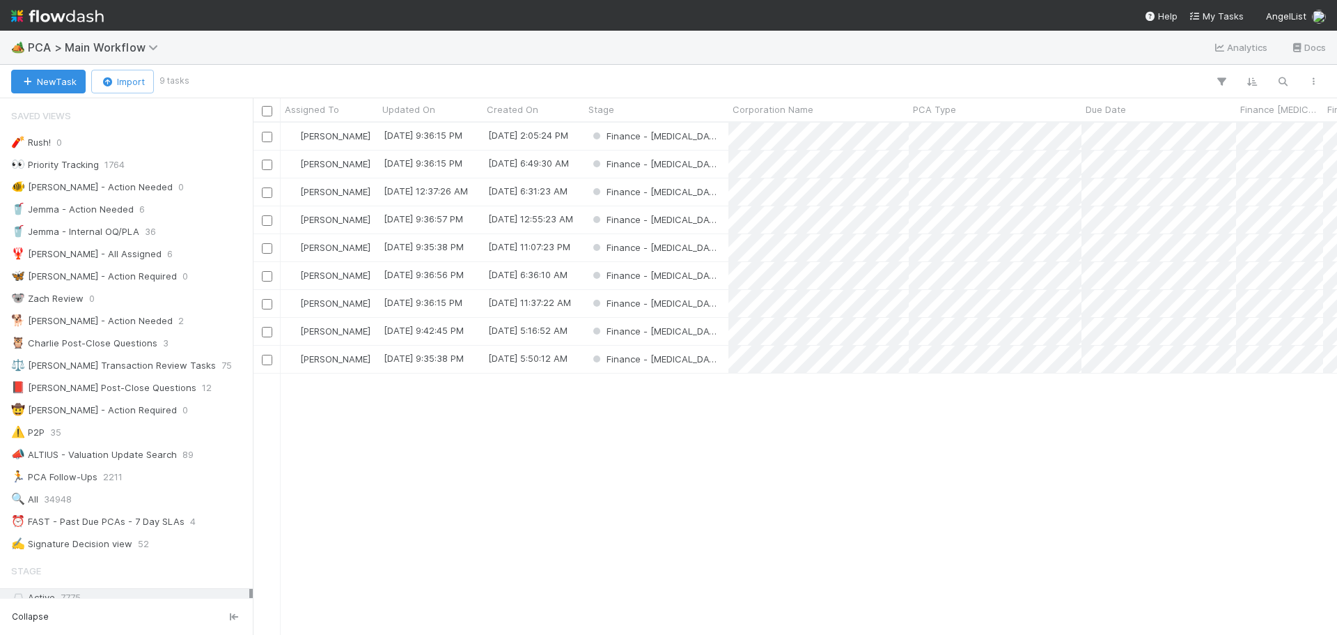
scroll to position [1983, 0]
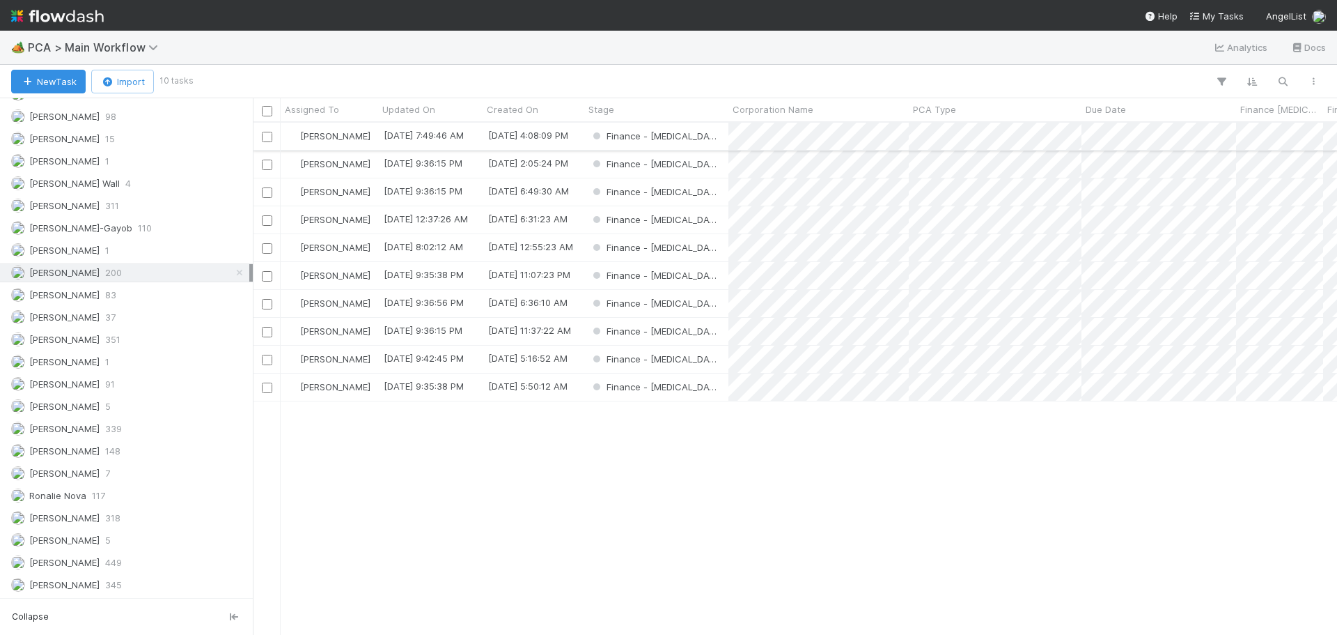
click at [702, 141] on div "Finance - [MEDICAL_DATA]" at bounding box center [656, 136] width 144 height 27
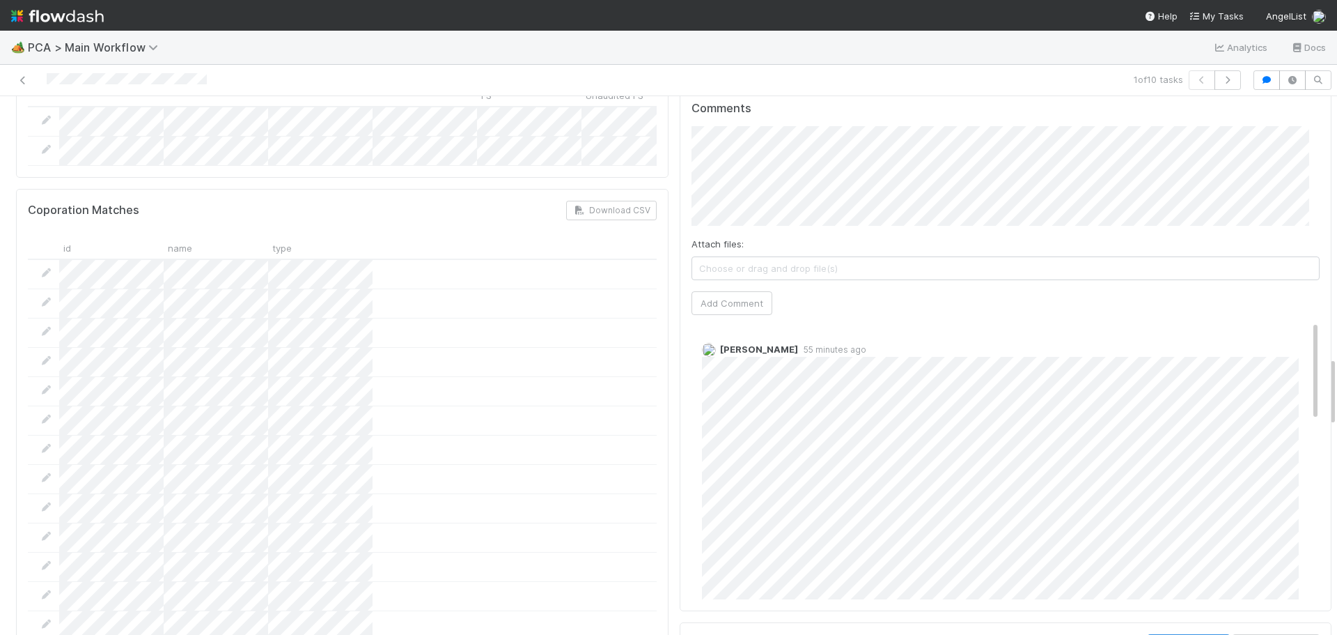
scroll to position [1811, 0]
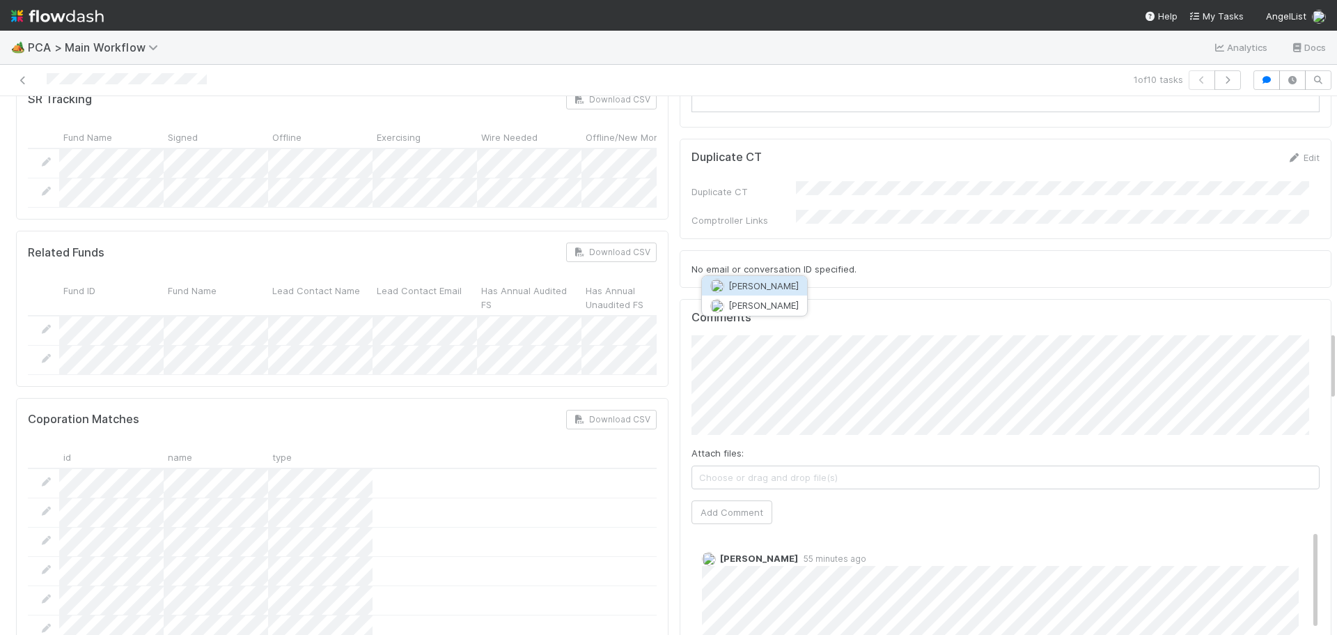
click at [776, 283] on span "Roselyn de Villa" at bounding box center [764, 285] width 70 height 11
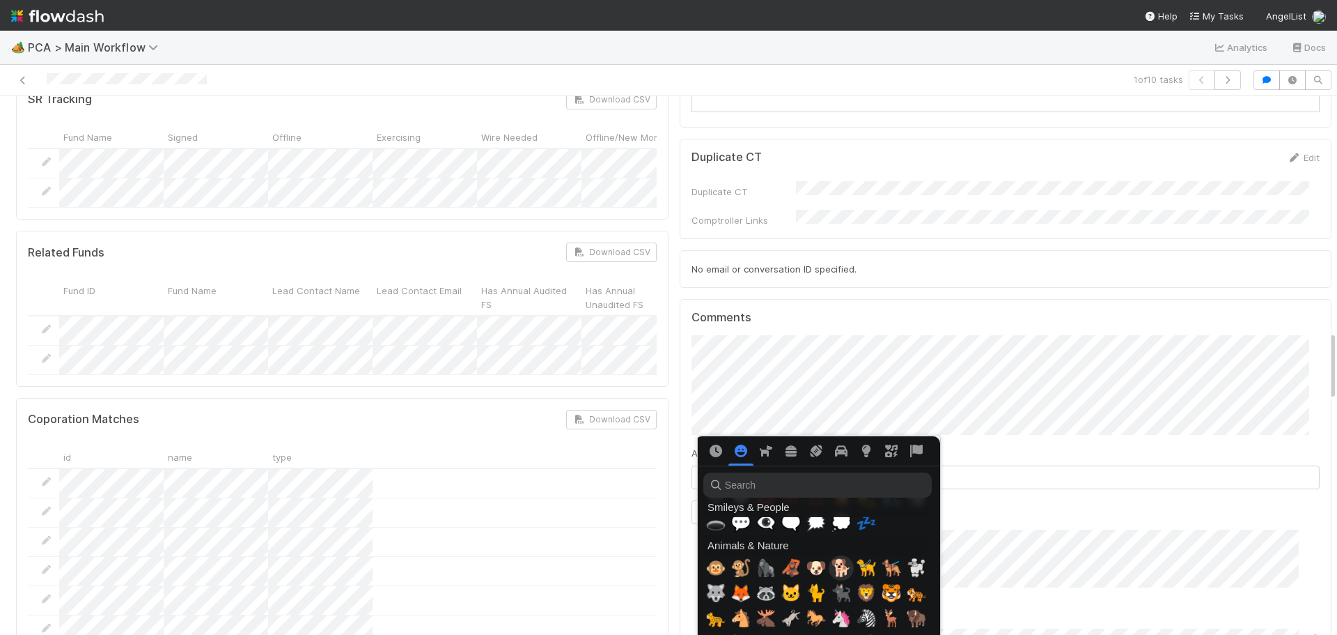
scroll to position [1393, 0]
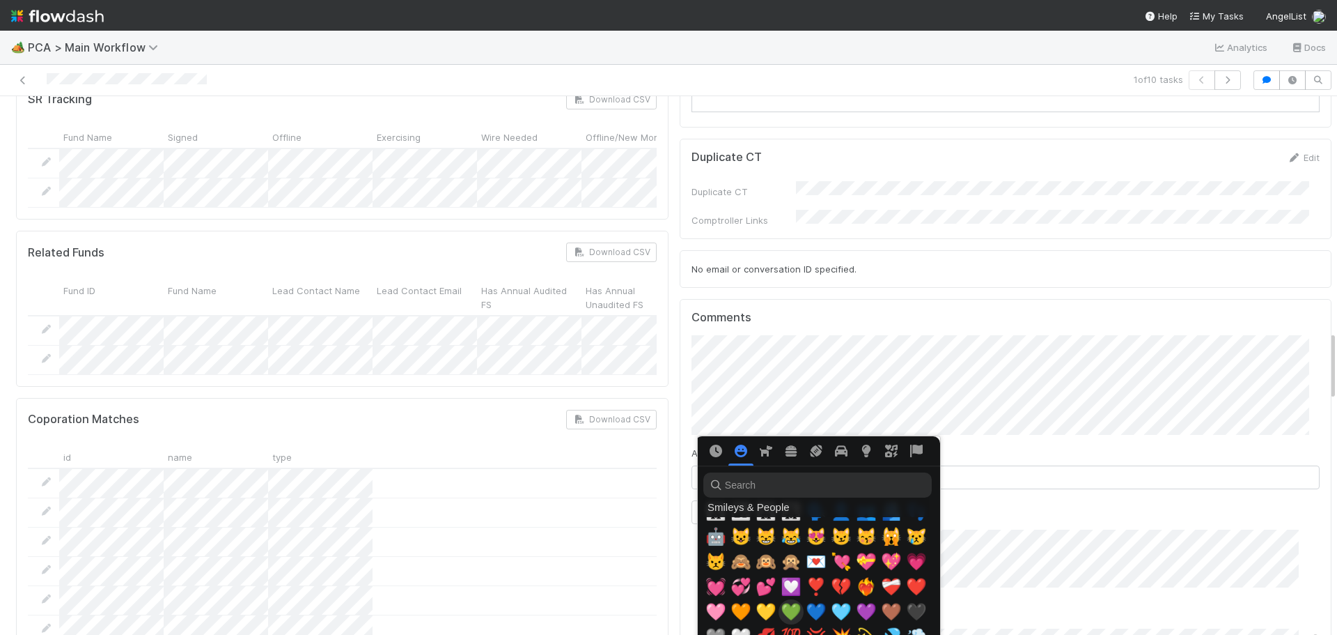
click at [793, 606] on span "💚" at bounding box center [791, 612] width 21 height 20
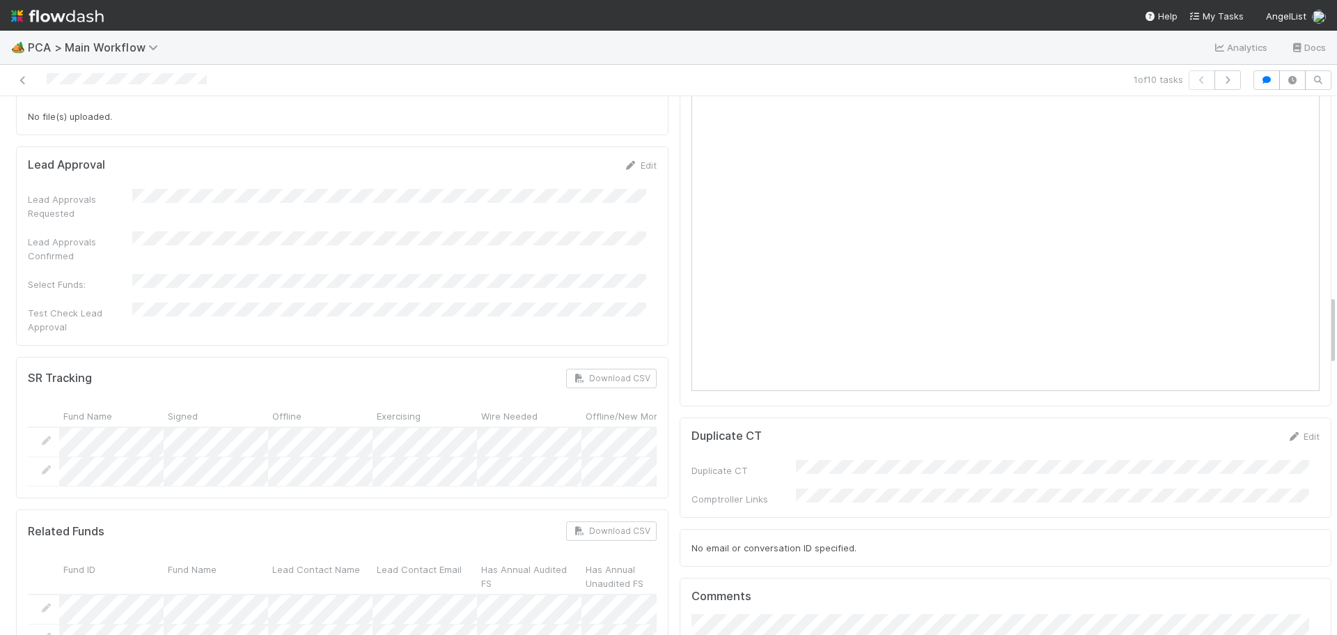
scroll to position [1602, 0]
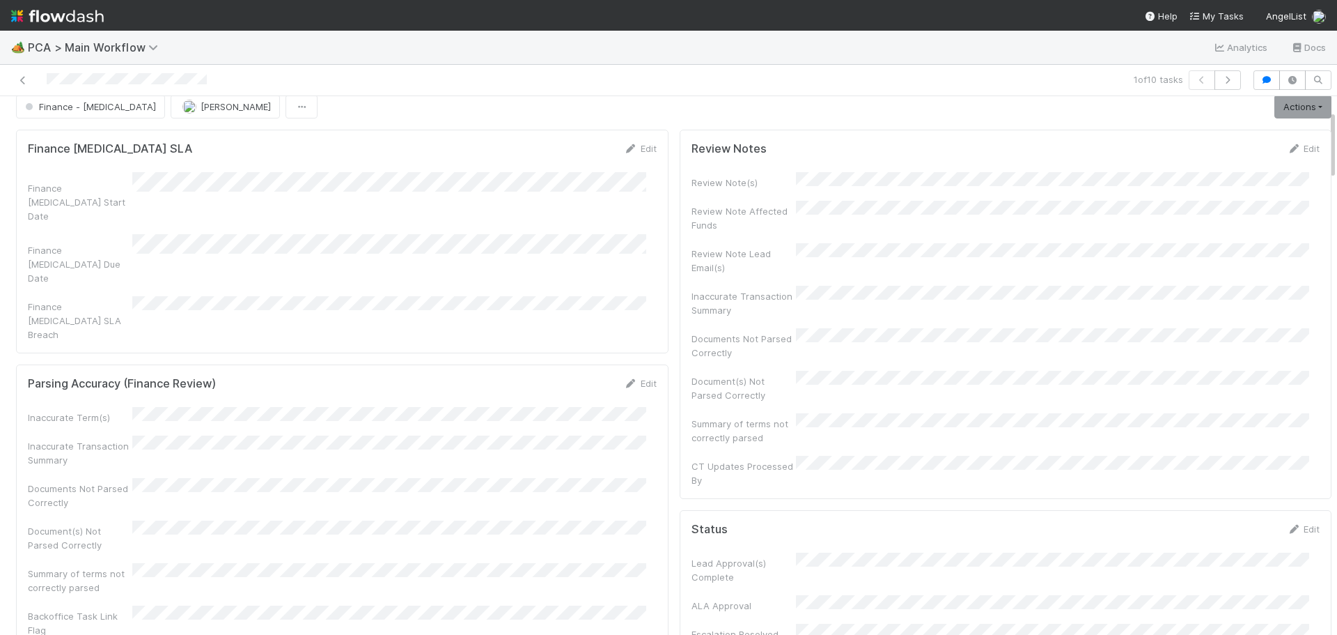
scroll to position [0, 0]
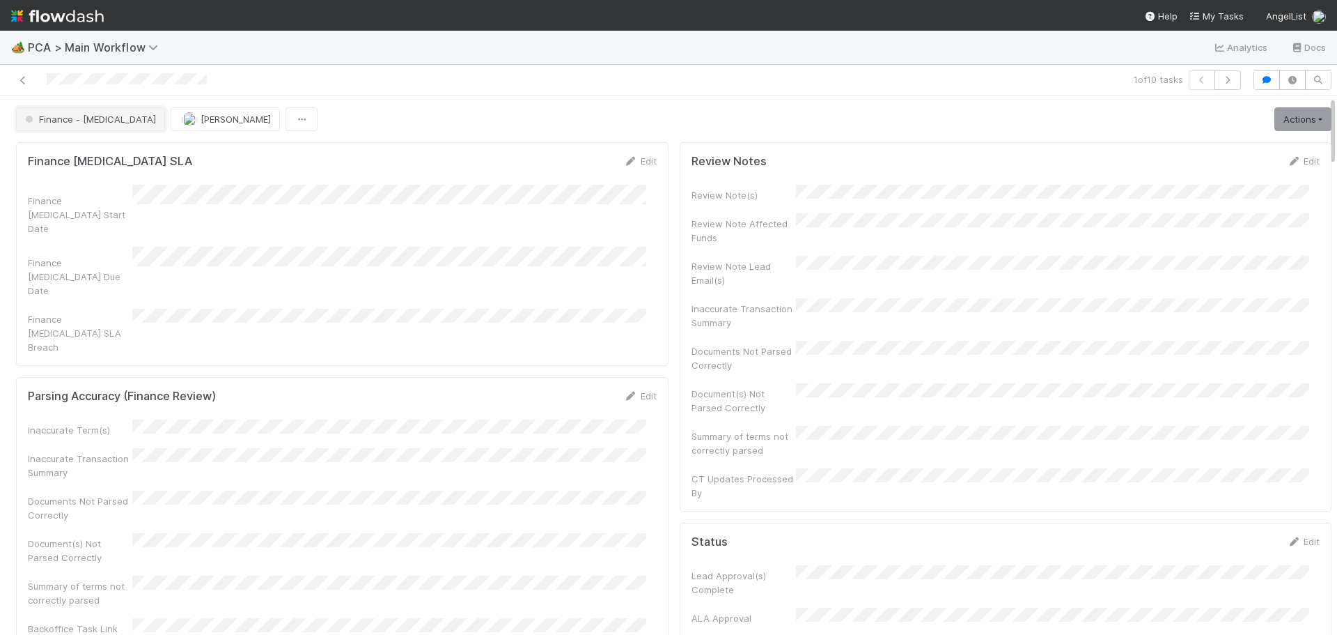
click at [68, 123] on span "Finance - ICU" at bounding box center [89, 119] width 134 height 11
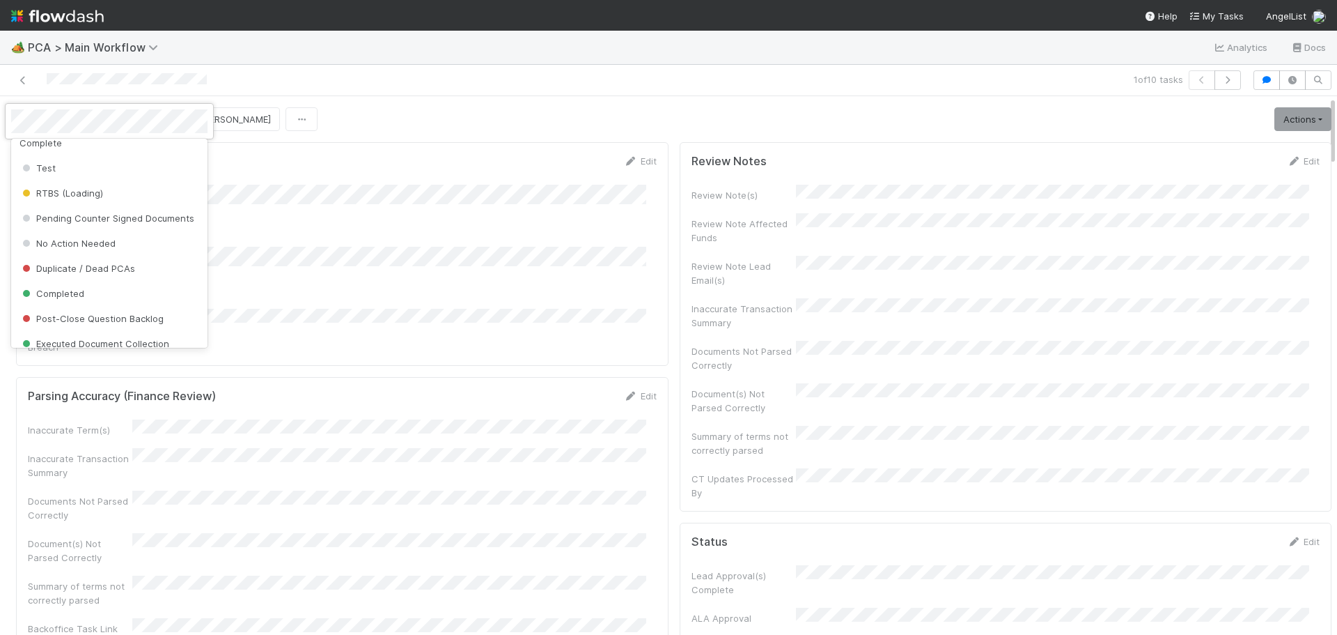
scroll to position [992, 0]
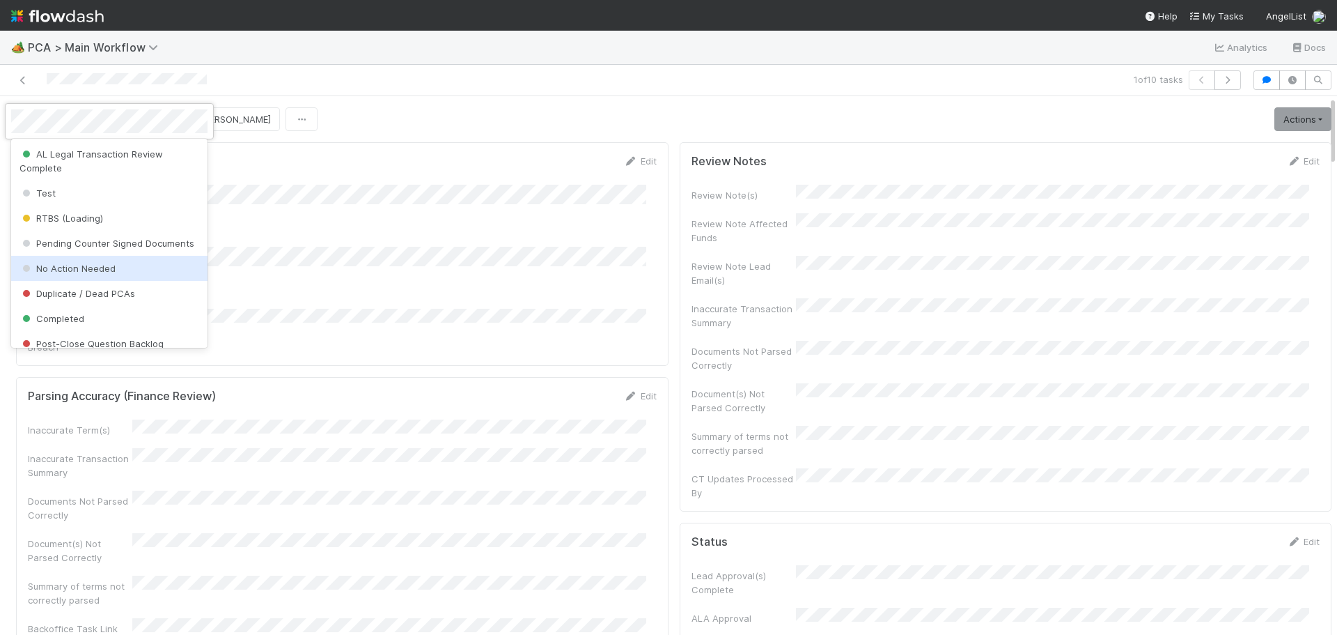
click at [114, 281] on div "No Action Needed" at bounding box center [109, 268] width 196 height 25
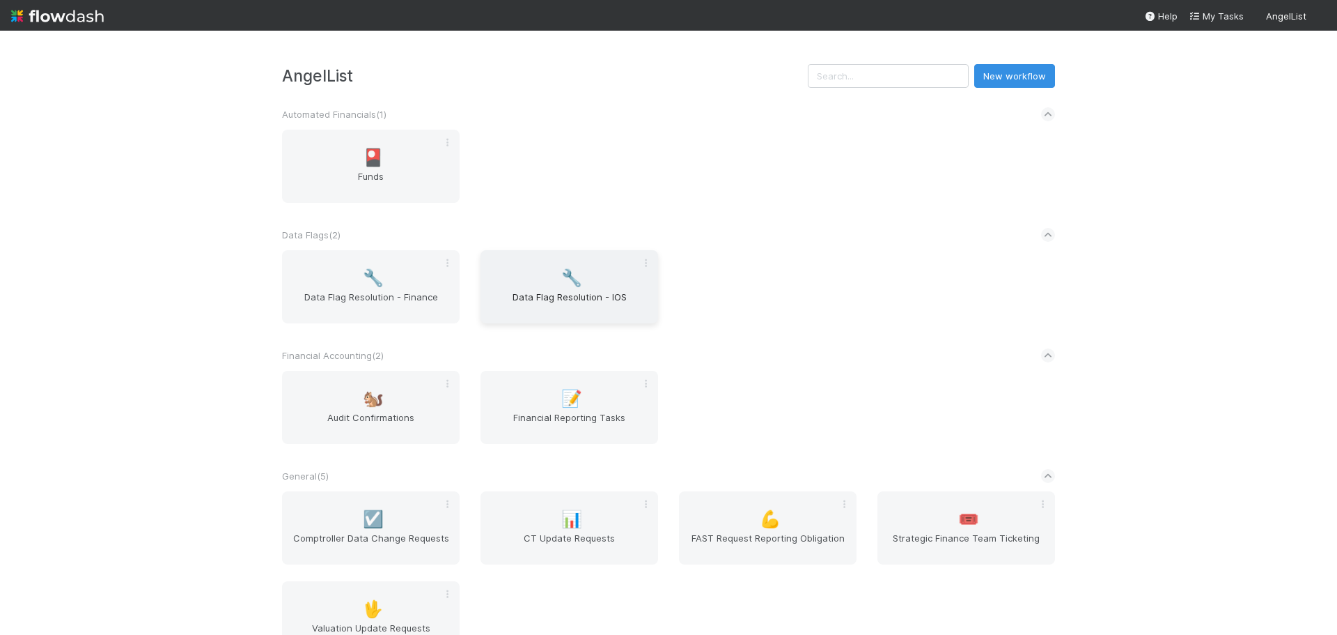
scroll to position [398, 0]
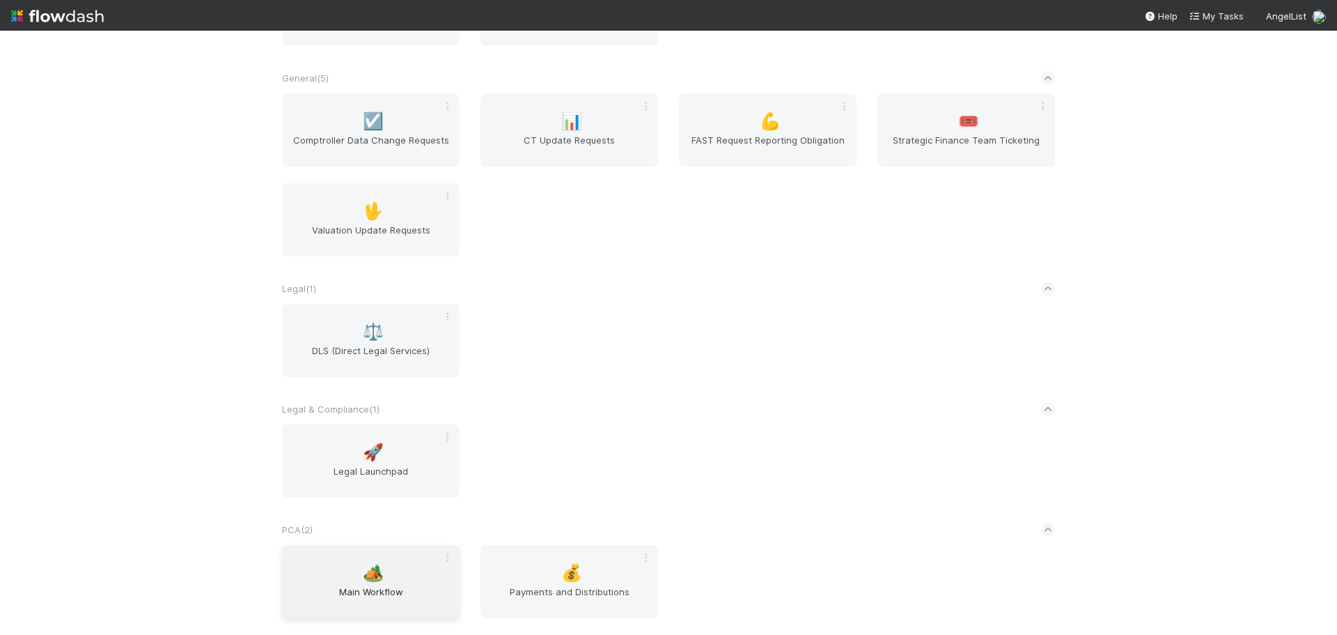
click at [383, 570] on div "🏕️ Main Workflow" at bounding box center [371, 581] width 178 height 73
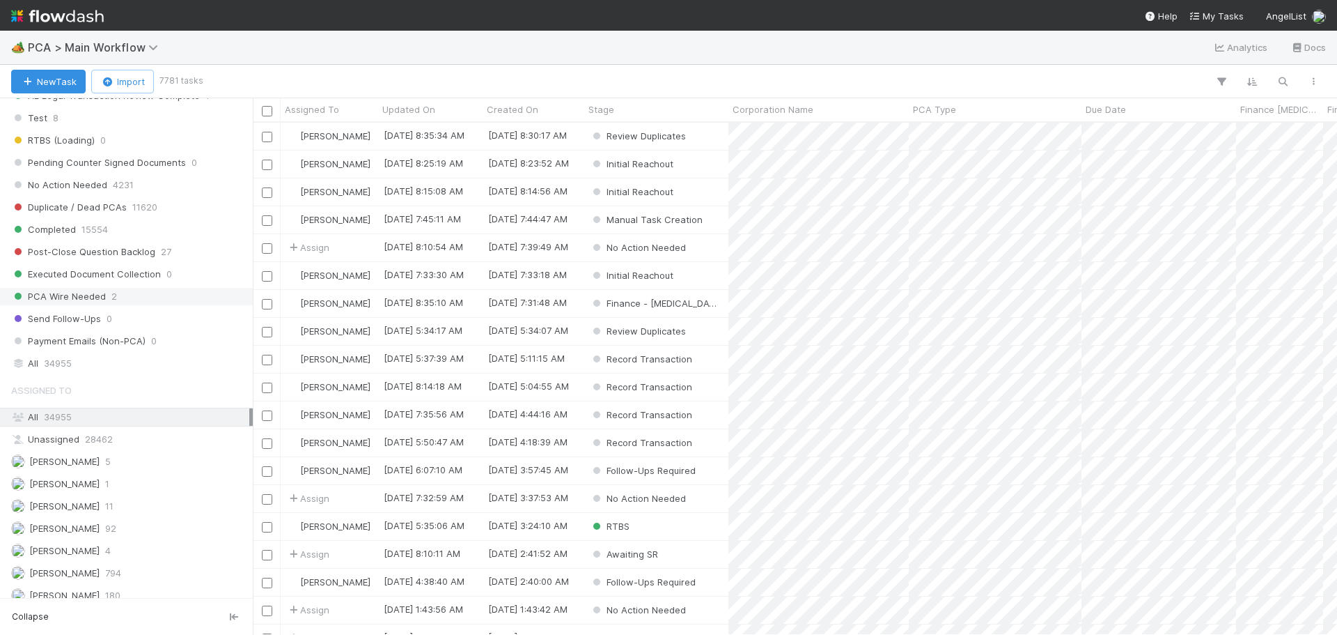
scroll to position [1881, 0]
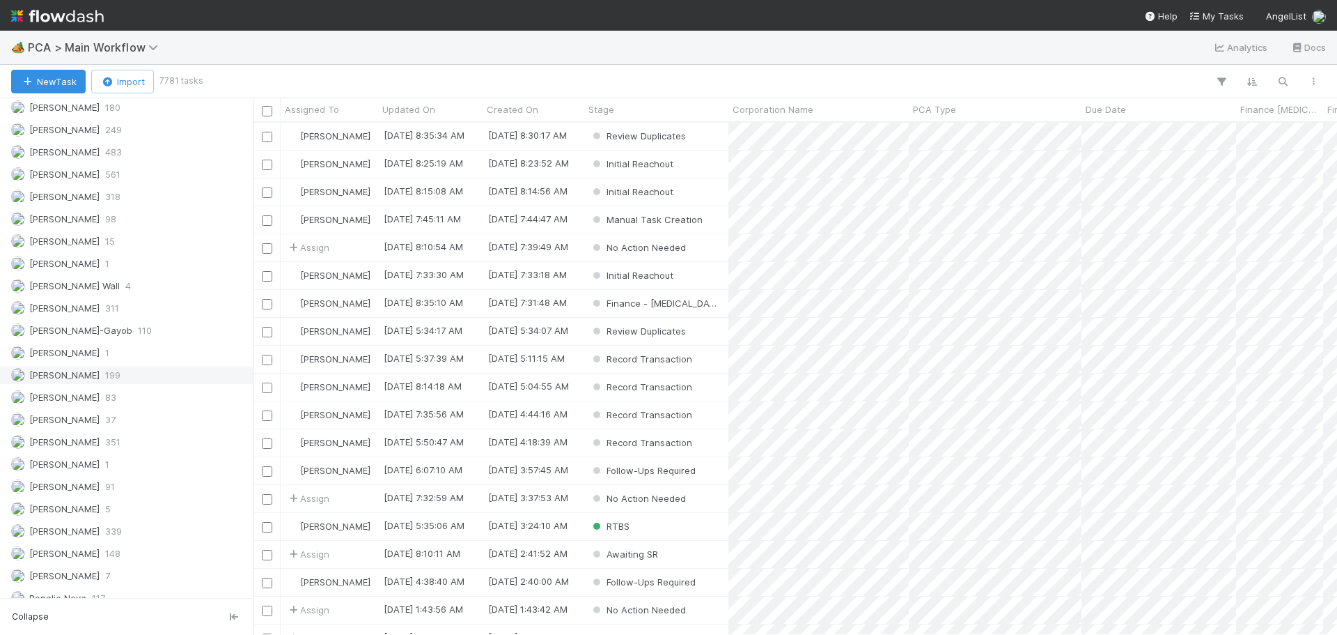
click at [135, 370] on div "Marenz Trajano 199" at bounding box center [130, 374] width 238 height 17
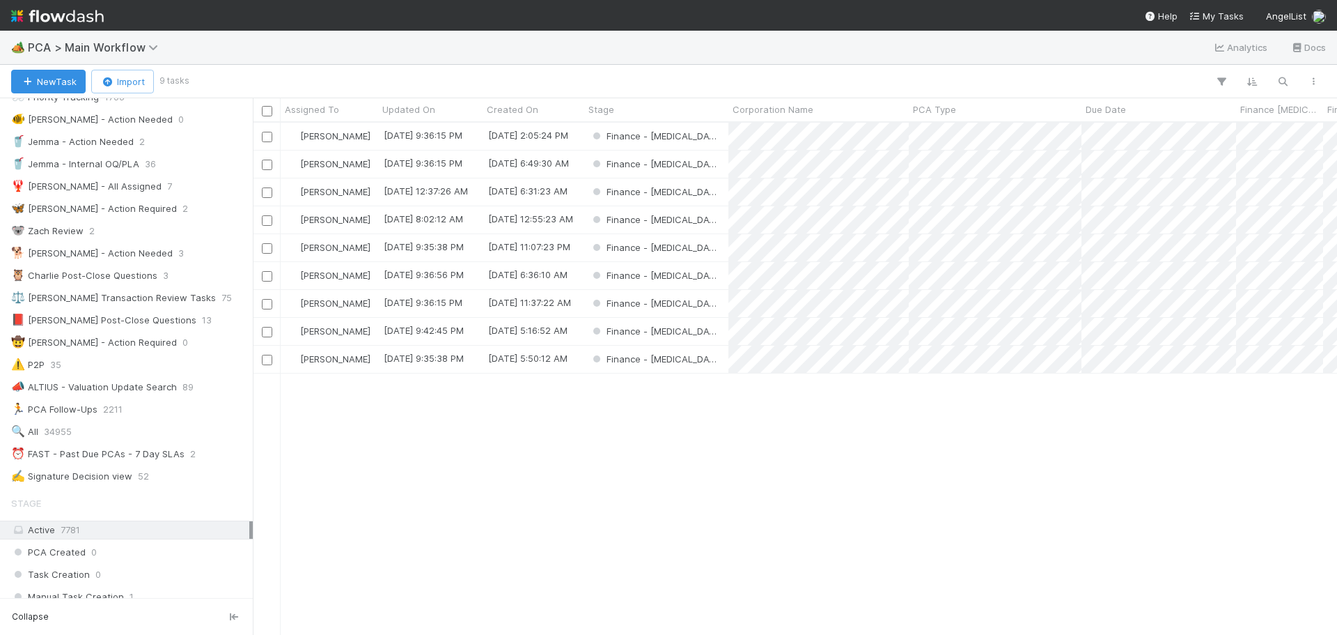
scroll to position [70, 0]
click at [122, 456] on div "⏰ FAST - Past Due PCAs - 7 Day SLAs" at bounding box center [97, 451] width 173 height 17
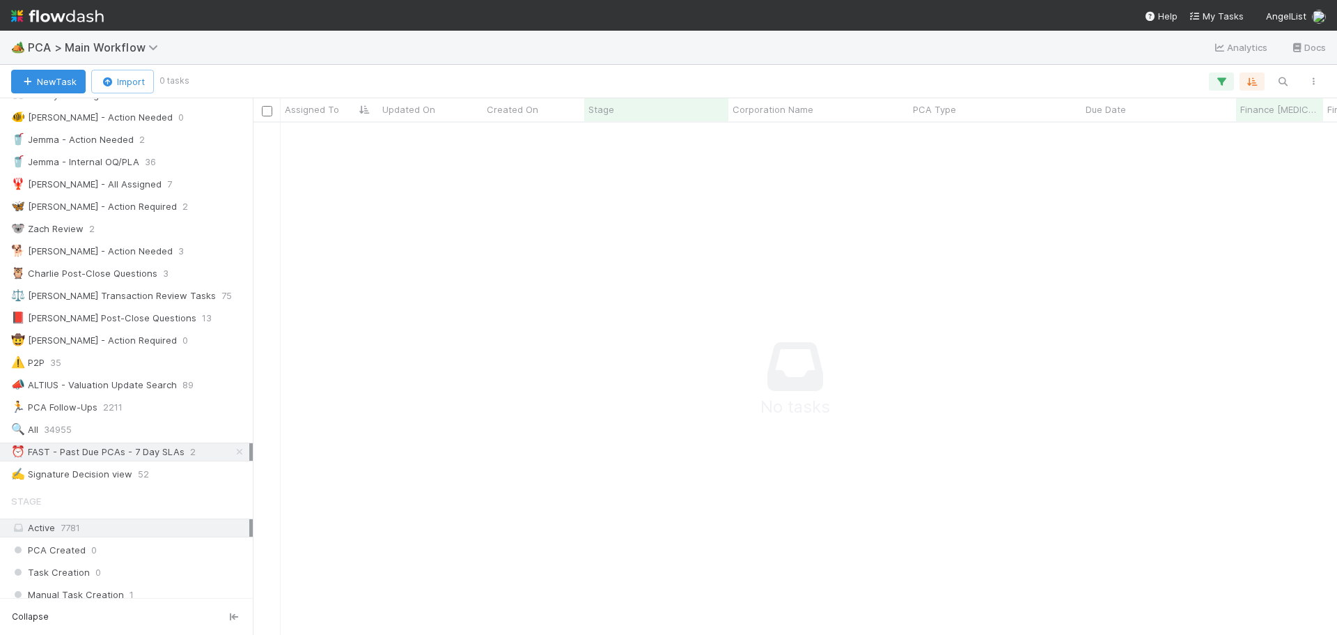
scroll to position [491, 1074]
drag, startPoint x: 228, startPoint y: 448, endPoint x: 237, endPoint y: 446, distance: 9.2
click at [233, 448] on icon at bounding box center [240, 451] width 14 height 9
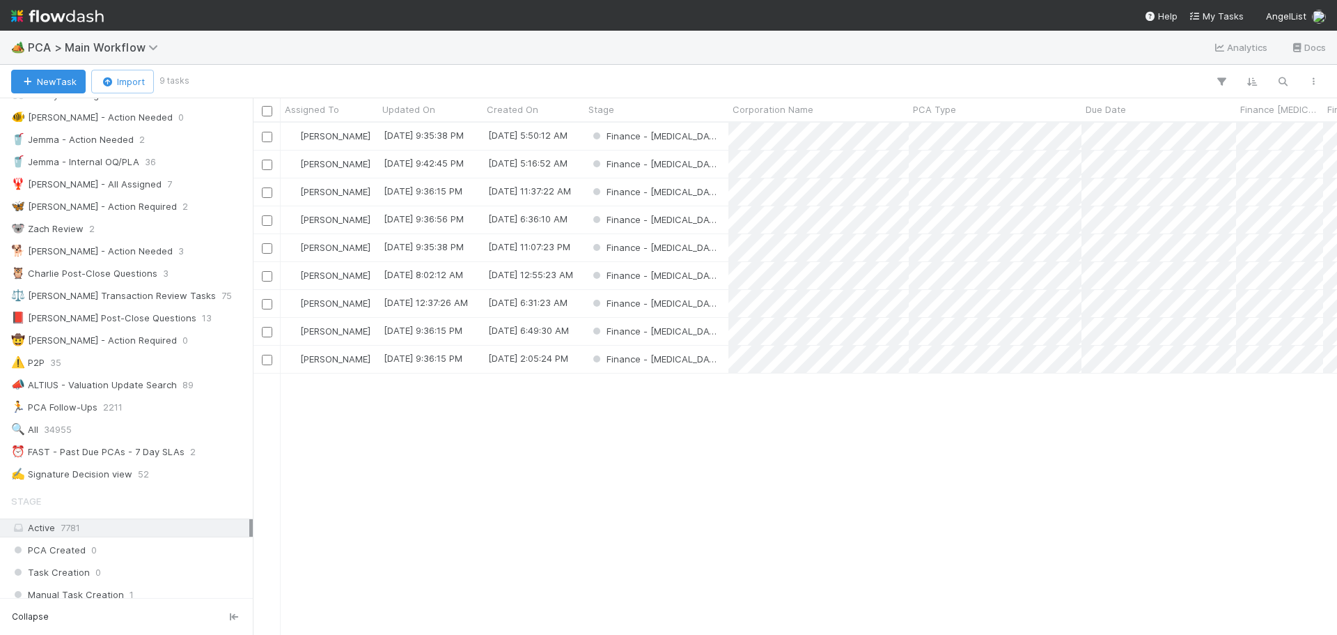
scroll to position [501, 1074]
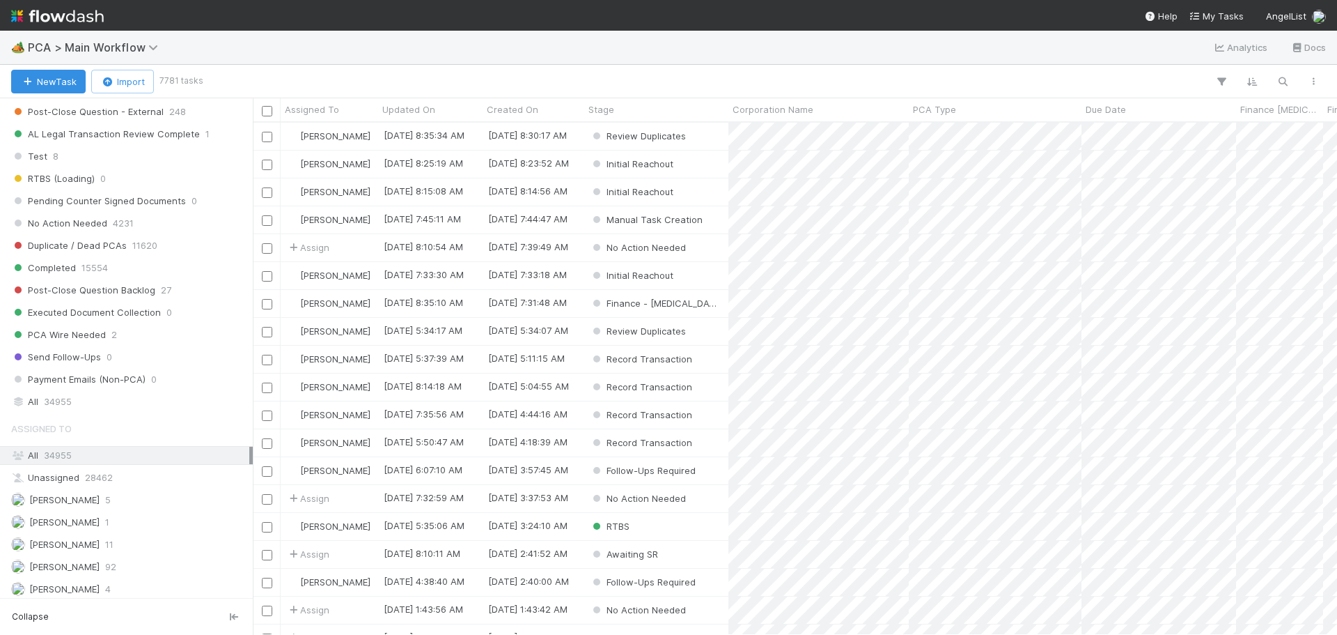
scroll to position [1463, 0]
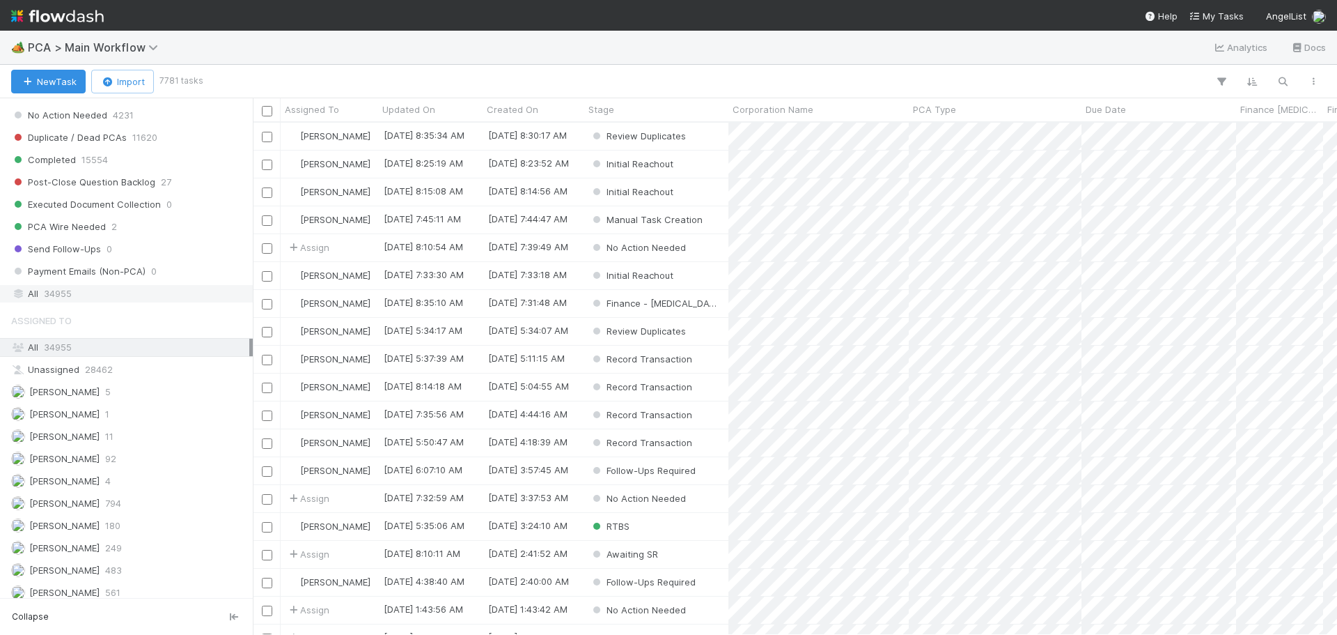
click at [93, 296] on div "All 34955" at bounding box center [130, 293] width 238 height 17
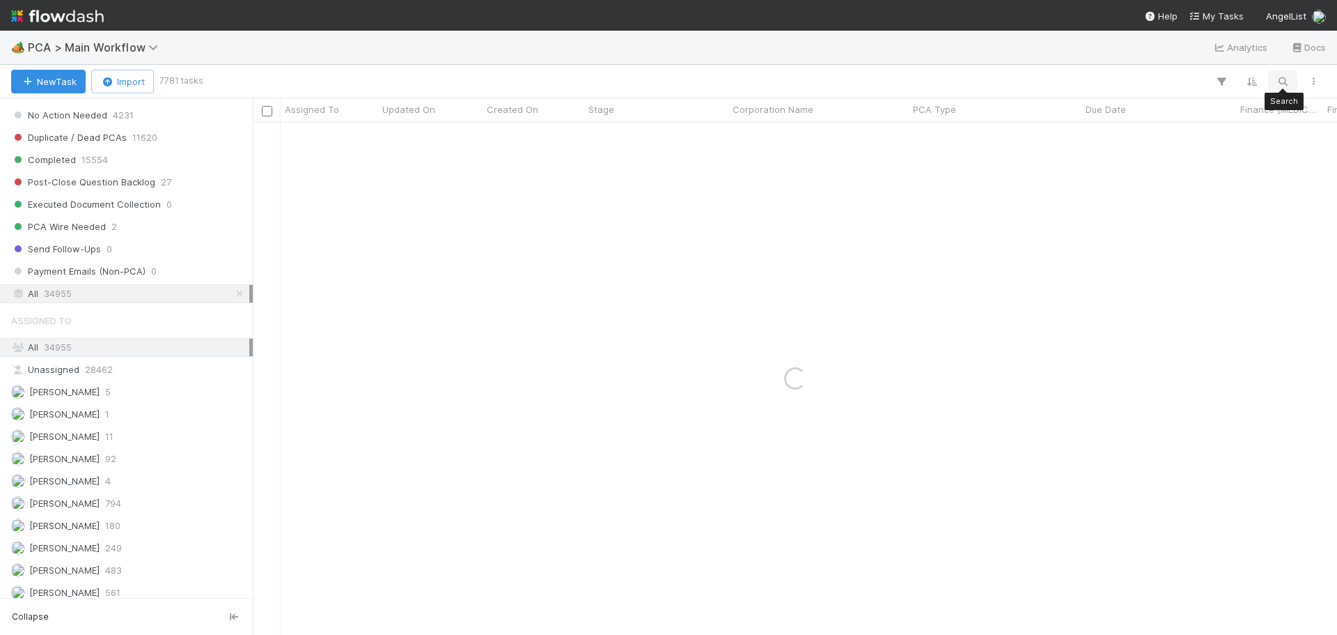
click at [1288, 77] on icon "button" at bounding box center [1283, 81] width 14 height 13
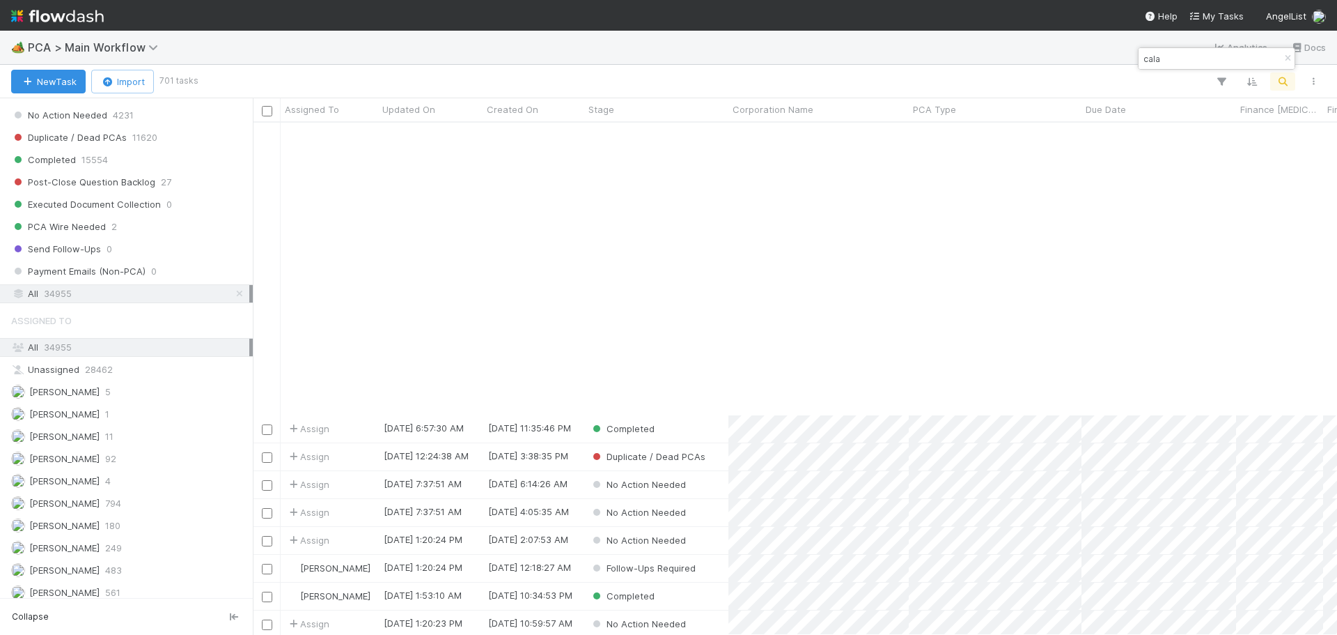
scroll to position [1254, 0]
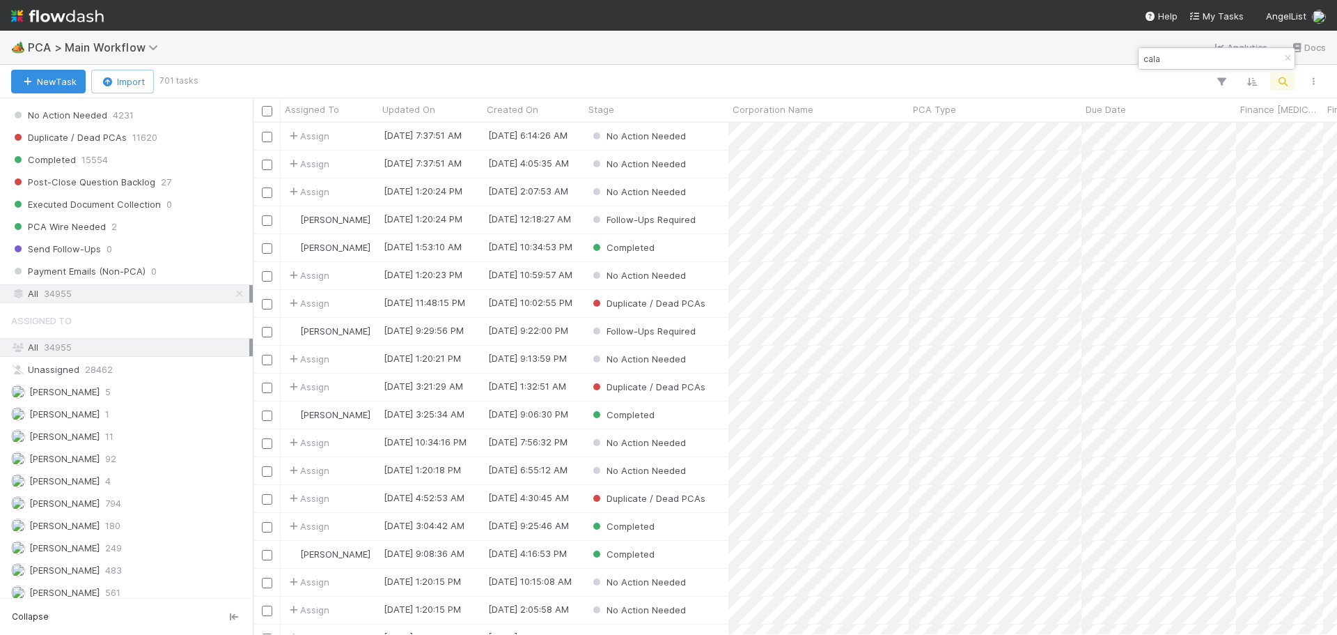
type input "cala"
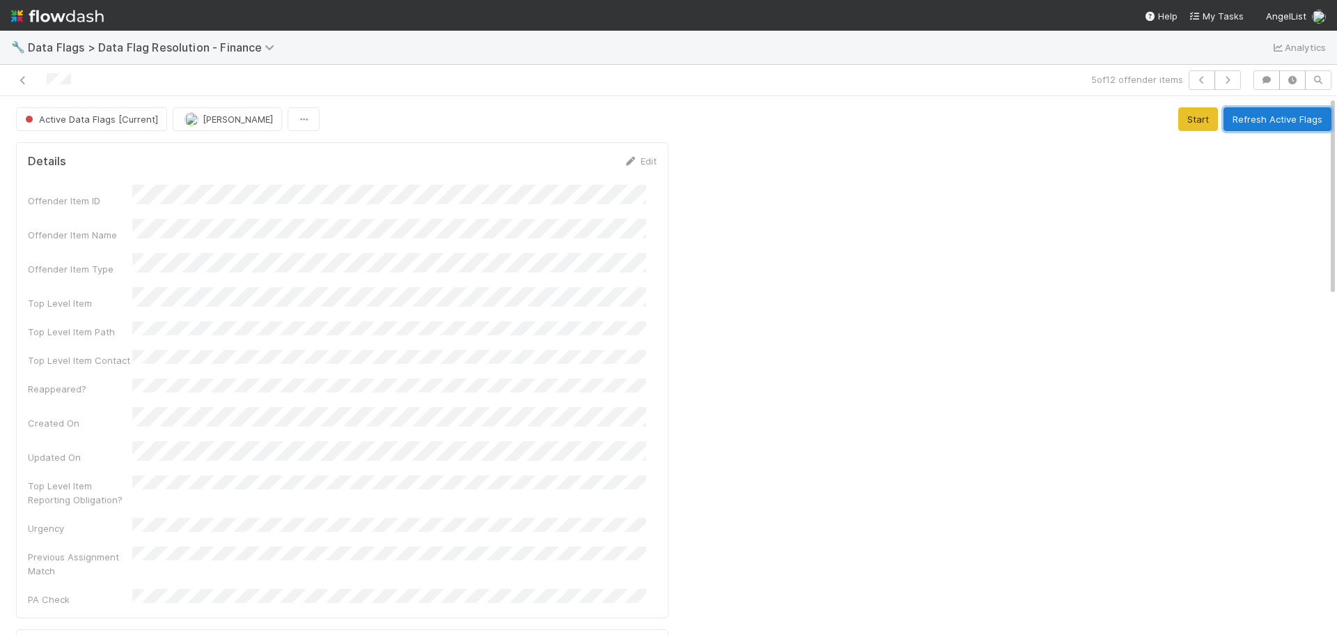
click at [1261, 120] on button "Refresh Active Flags" at bounding box center [1278, 119] width 108 height 24
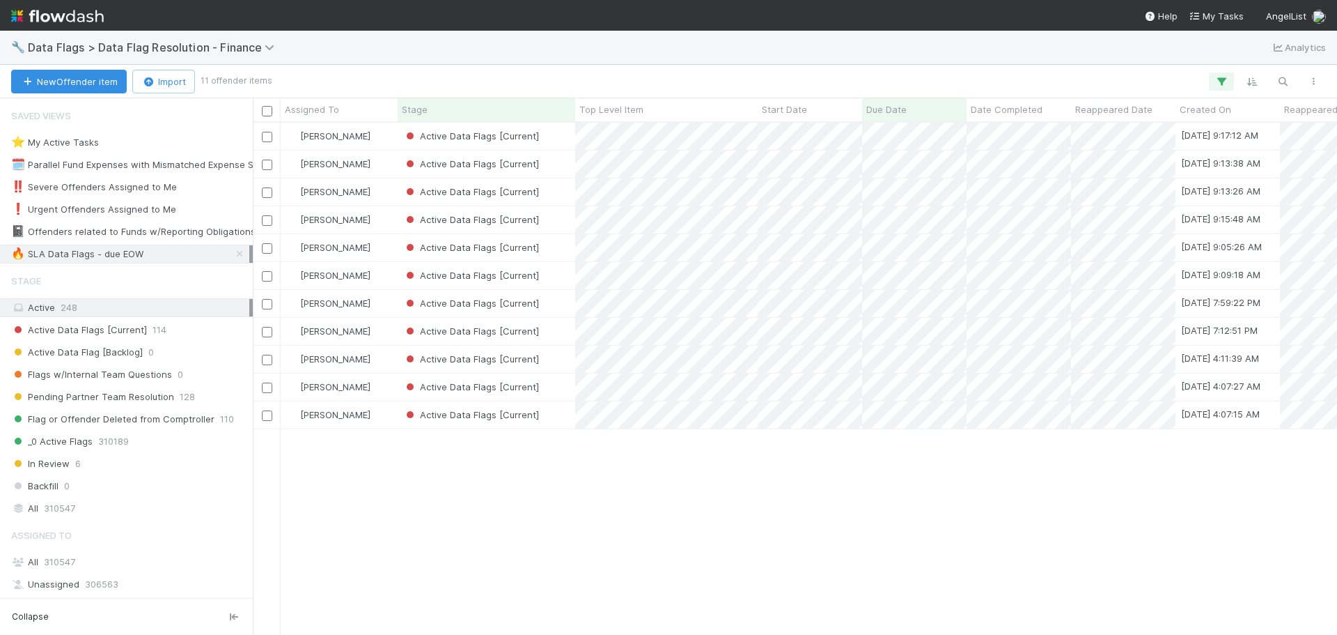
scroll to position [501, 1074]
click at [568, 254] on div "Active Data Flags [Current]" at bounding box center [487, 247] width 178 height 27
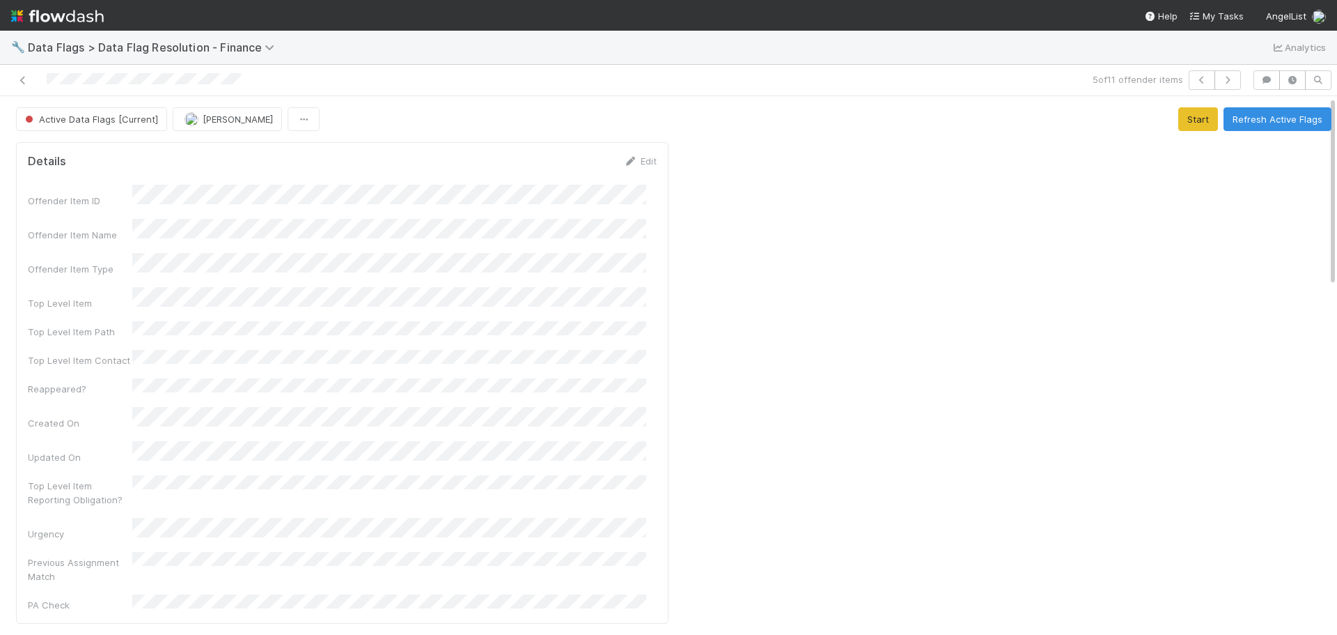
click at [1275, 120] on button "Refresh Active Flags" at bounding box center [1278, 119] width 108 height 24
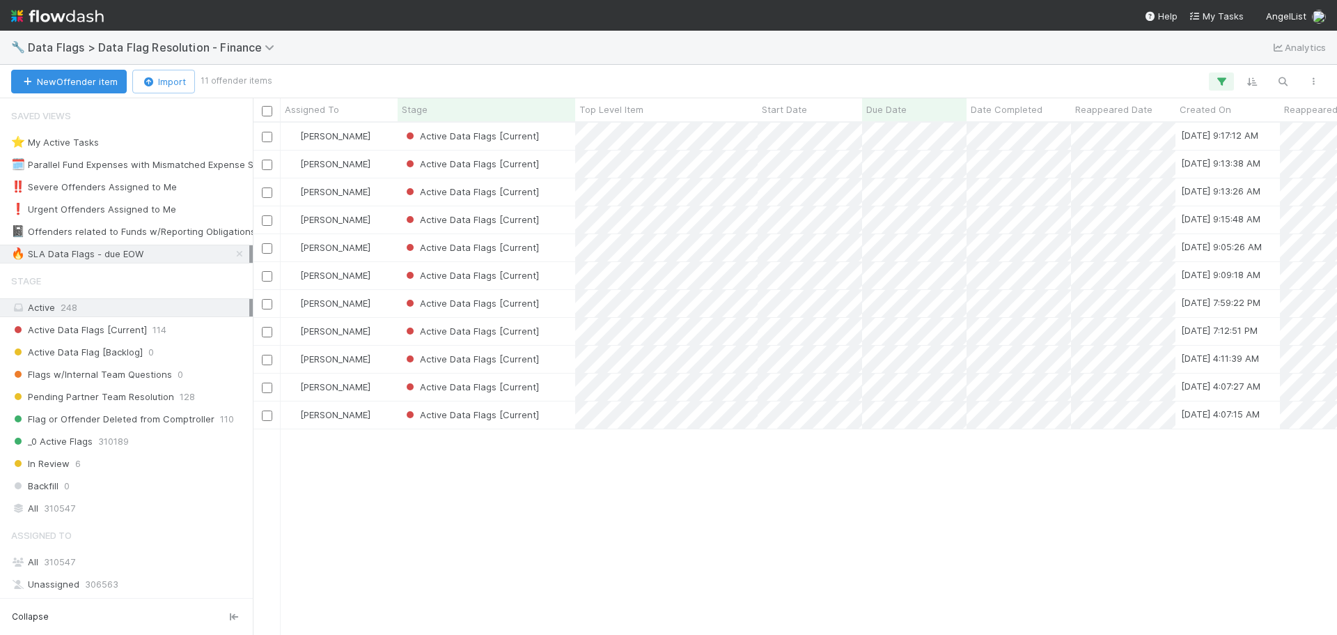
scroll to position [501, 1074]
click at [565, 277] on div "Active Data Flags [Current]" at bounding box center [487, 275] width 178 height 27
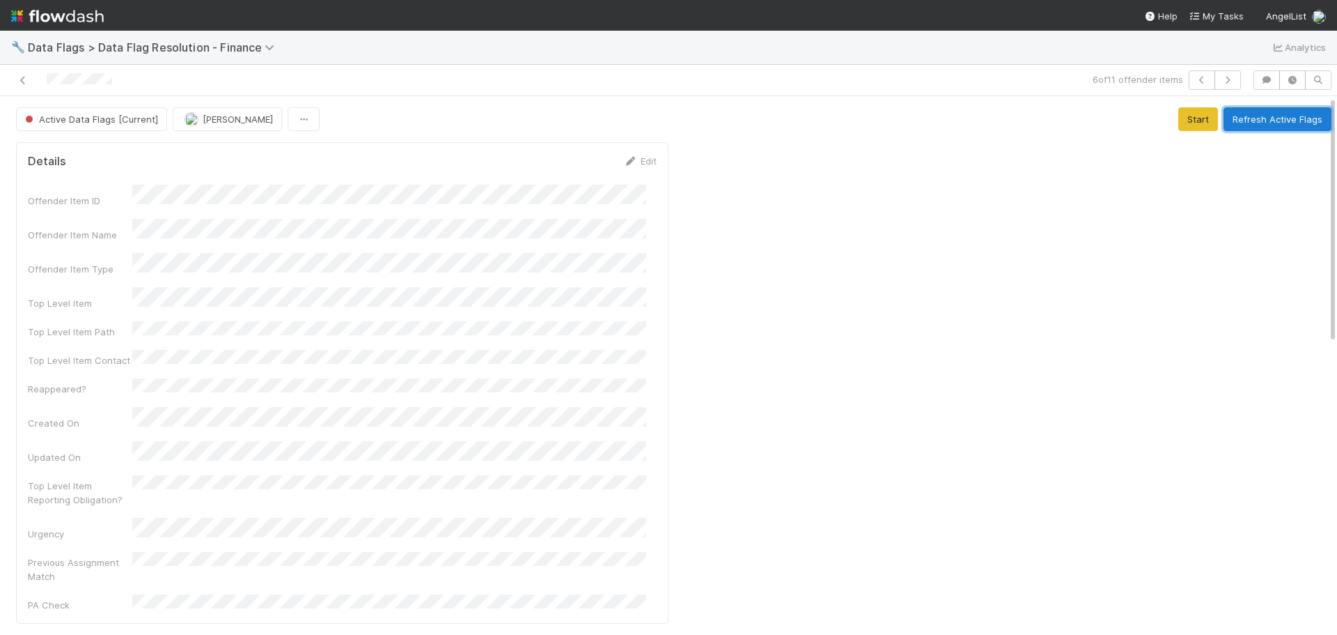
click at [1296, 119] on button "Refresh Active Flags" at bounding box center [1278, 119] width 108 height 24
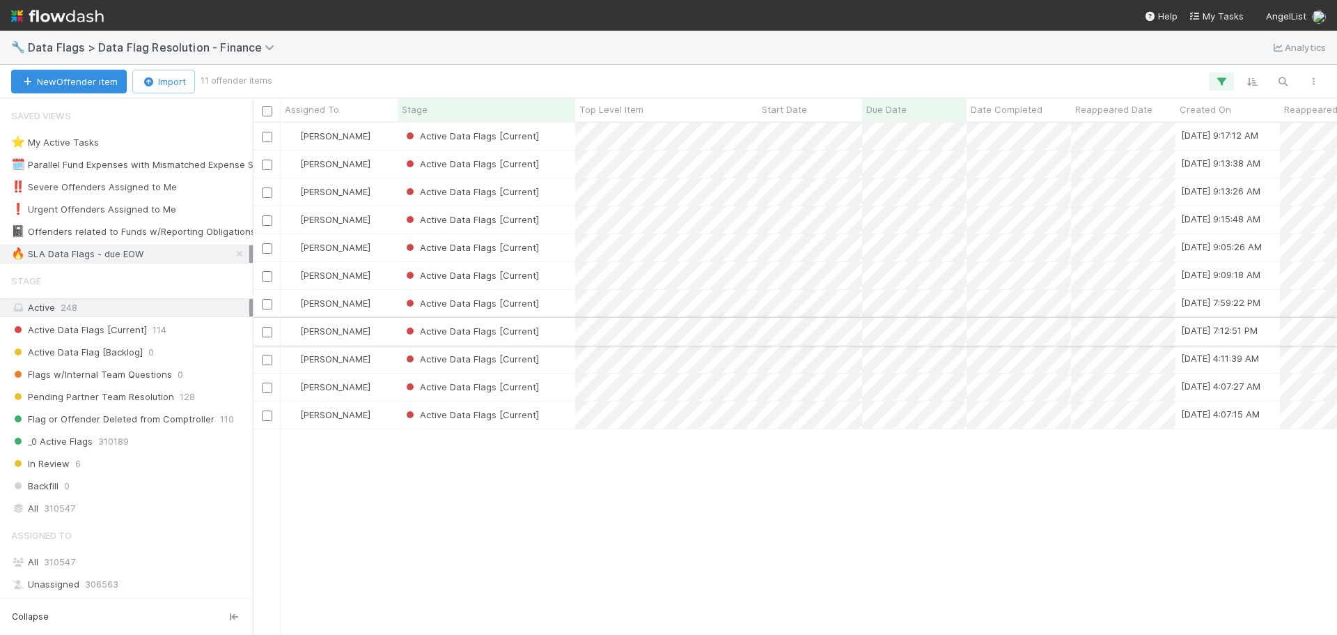
scroll to position [501, 1074]
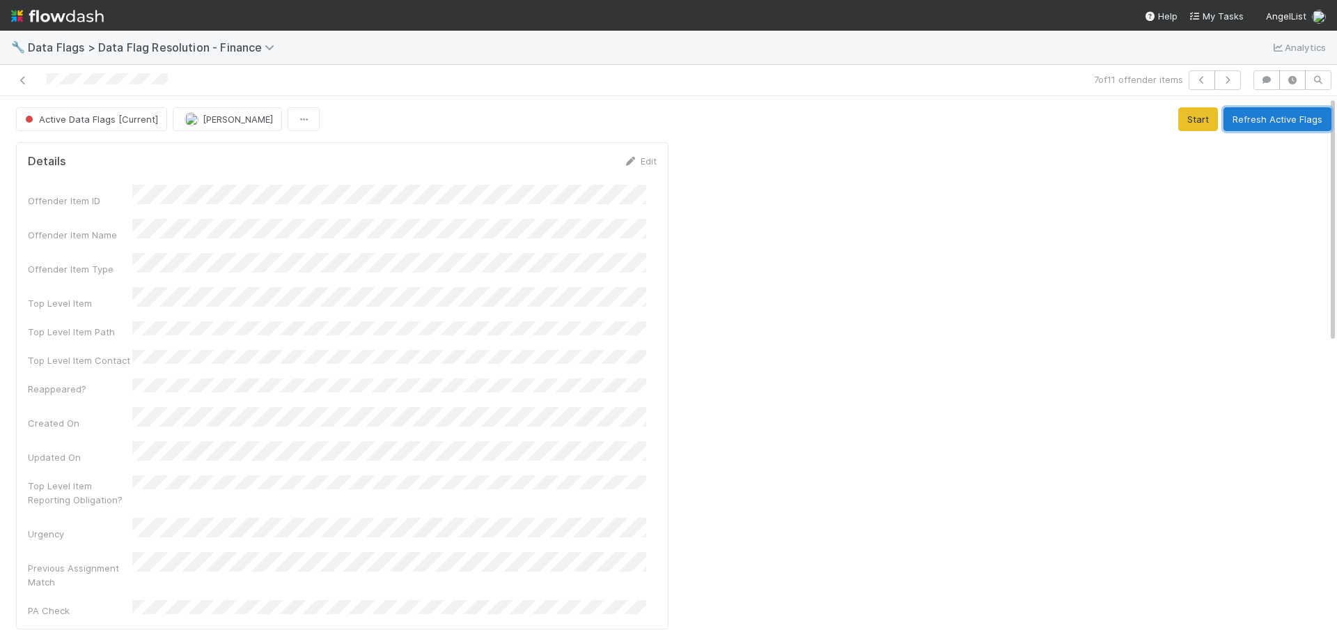
click at [1274, 117] on button "Refresh Active Flags" at bounding box center [1278, 119] width 108 height 24
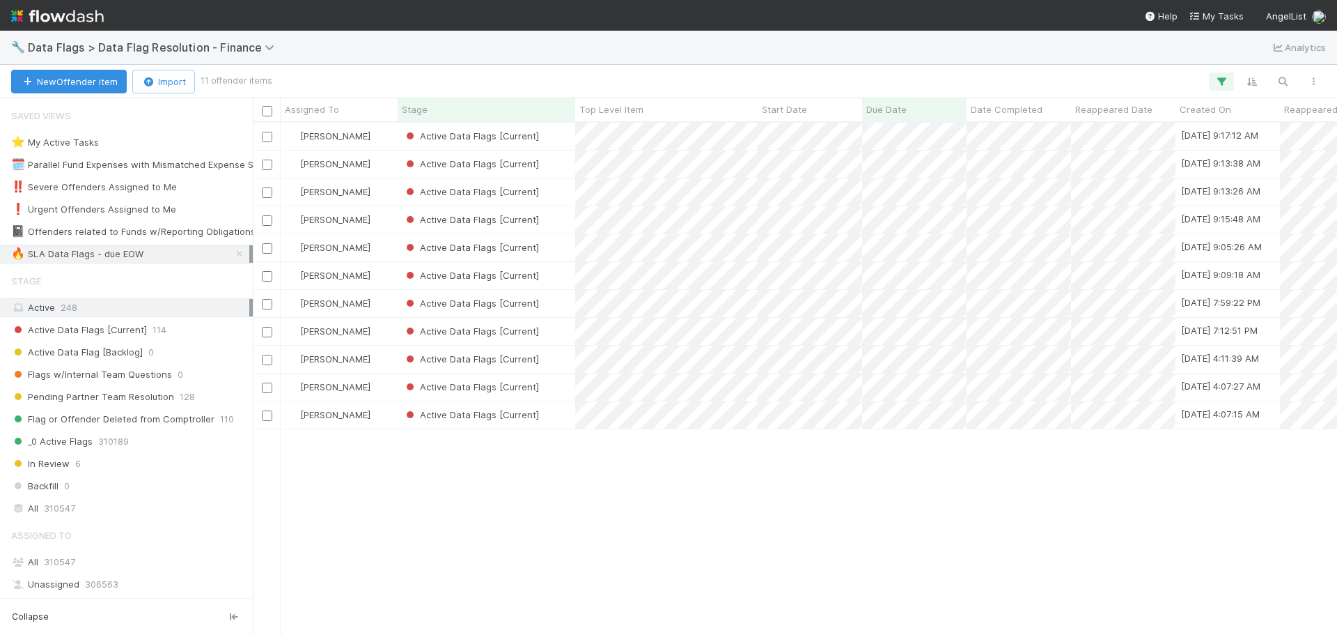
scroll to position [501, 1074]
click at [674, 513] on div at bounding box center [668, 317] width 1337 height 635
click at [561, 326] on div "Active Data Flags [Current]" at bounding box center [487, 331] width 178 height 27
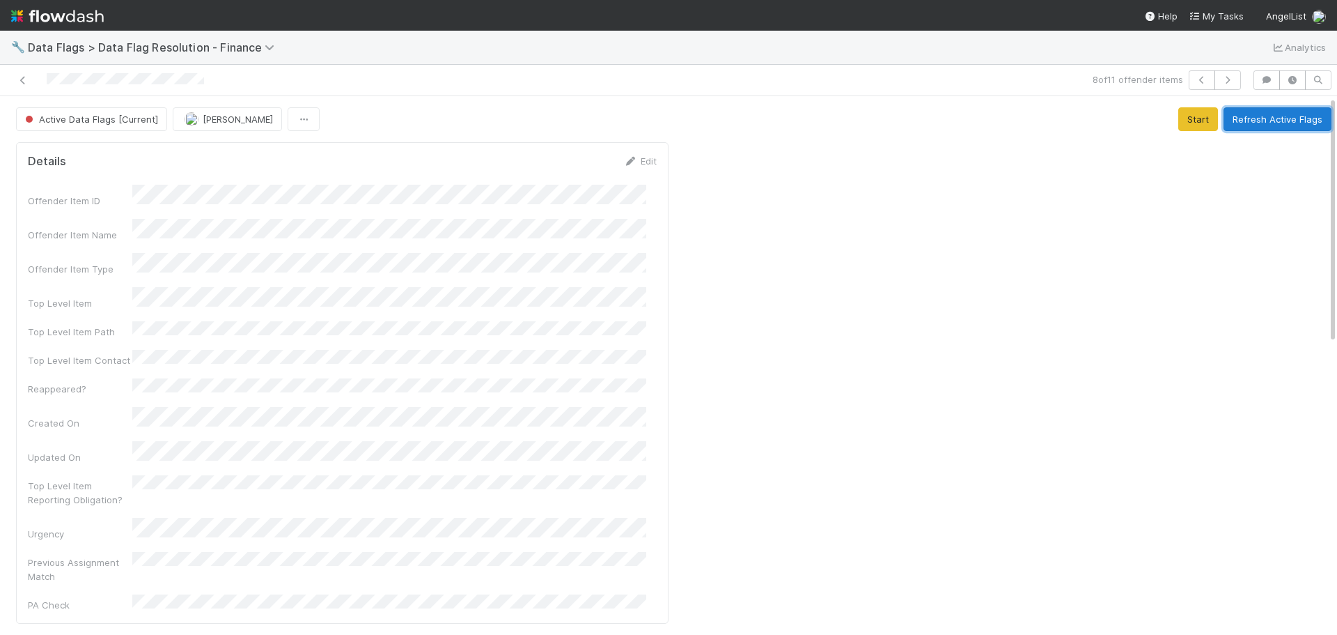
click at [1238, 118] on button "Refresh Active Flags" at bounding box center [1278, 119] width 108 height 24
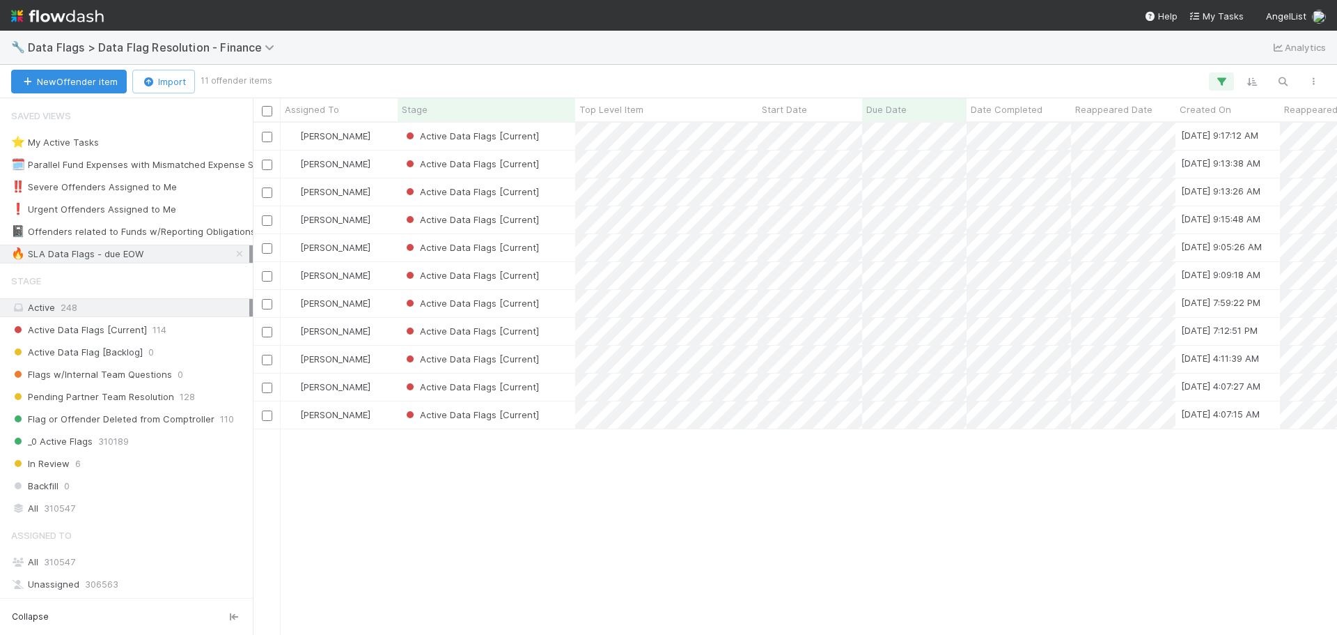
scroll to position [501, 1074]
click at [557, 368] on div "Active Data Flags [Current]" at bounding box center [487, 358] width 178 height 27
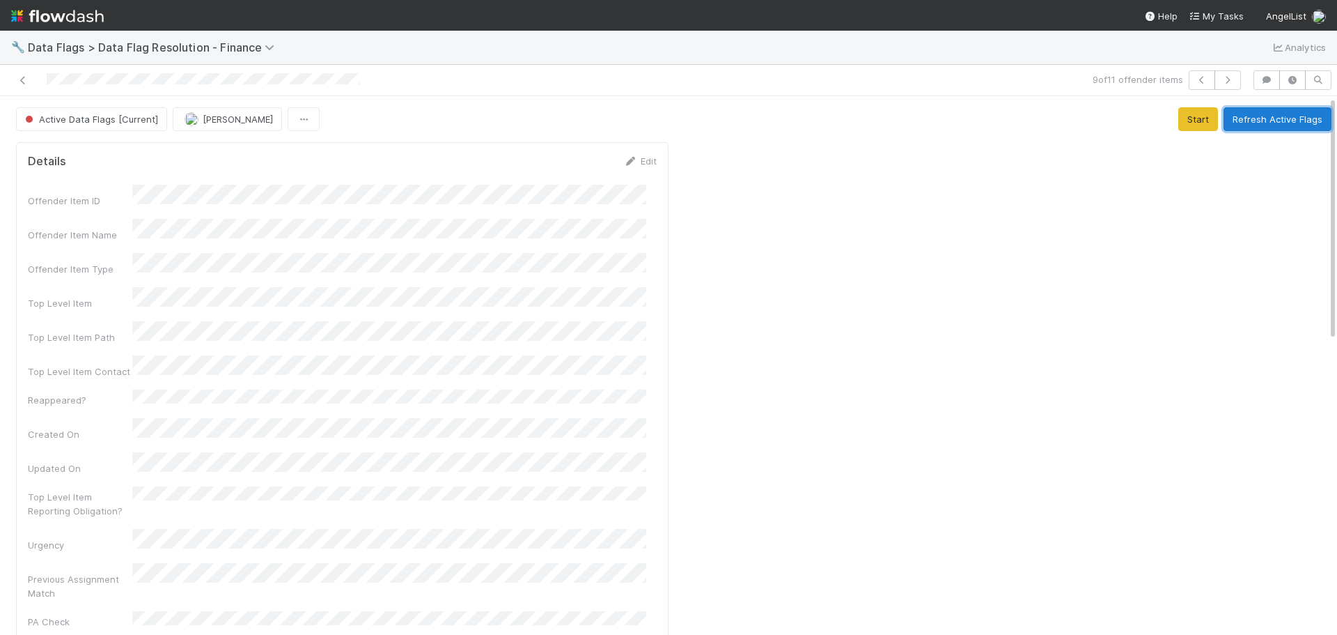
click at [1263, 123] on button "Refresh Active Flags" at bounding box center [1278, 119] width 108 height 24
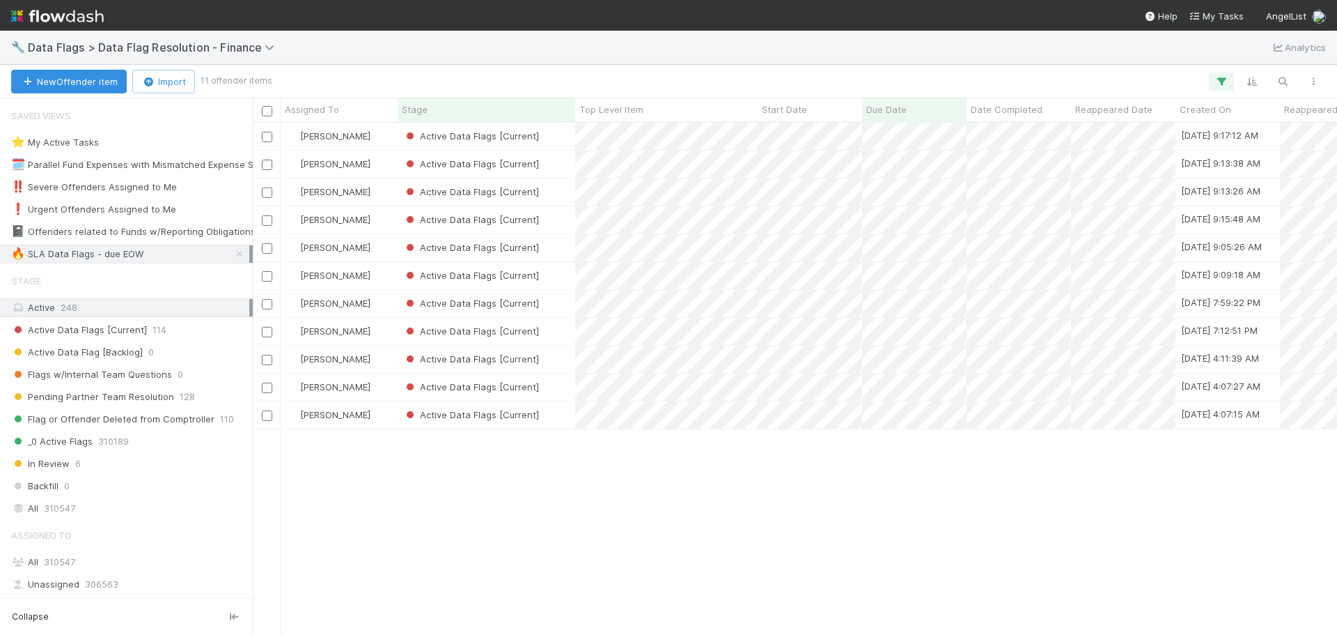
scroll to position [501, 1074]
click at [552, 386] on div "Active Data Flags [Current]" at bounding box center [487, 386] width 178 height 27
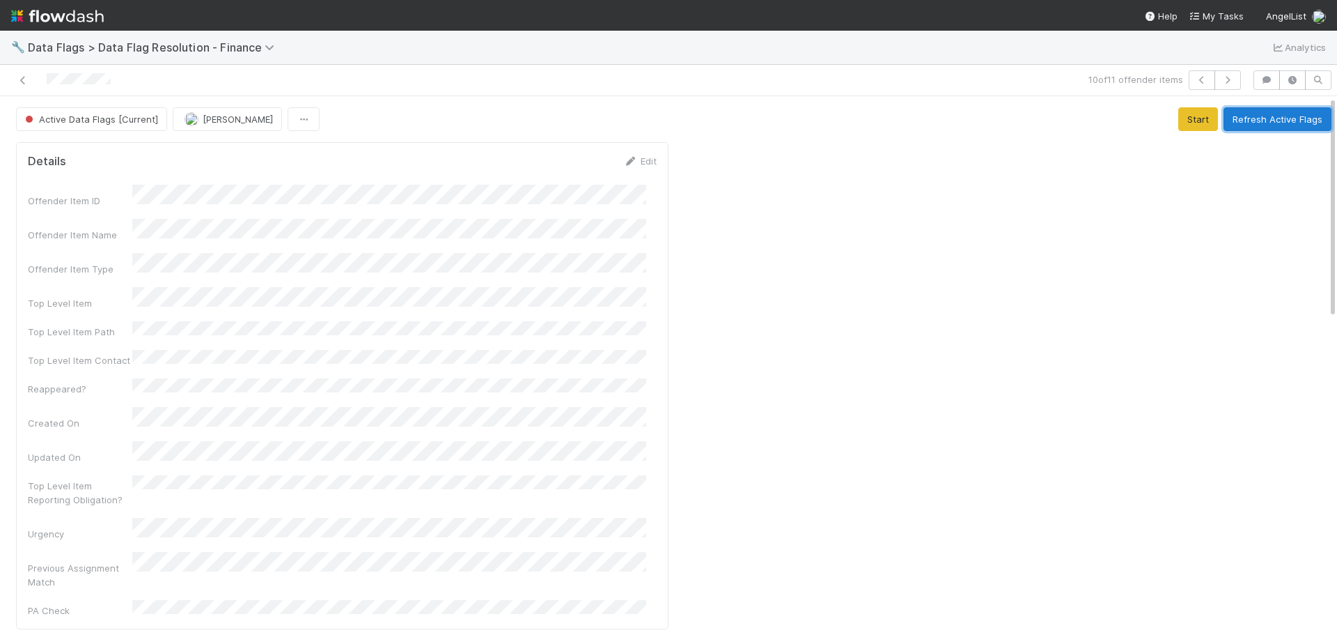
click at [1276, 124] on button "Refresh Active Flags" at bounding box center [1278, 119] width 108 height 24
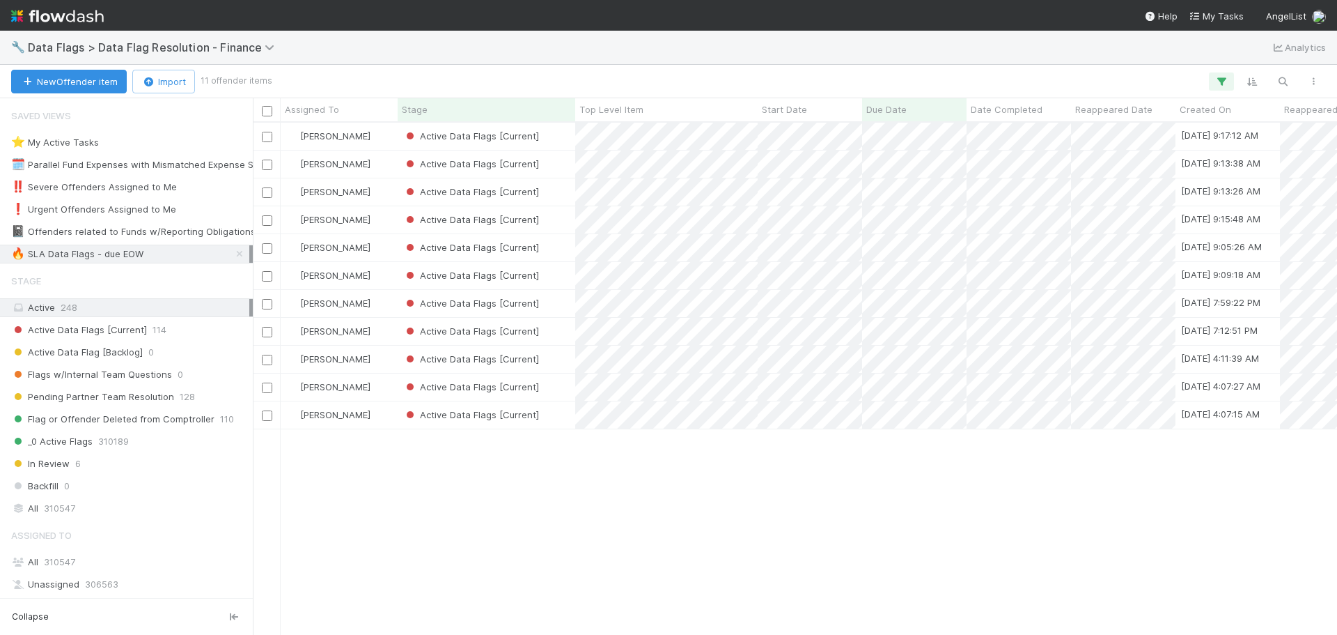
scroll to position [501, 1074]
click at [564, 414] on div "Active Data Flags [Current]" at bounding box center [487, 414] width 178 height 27
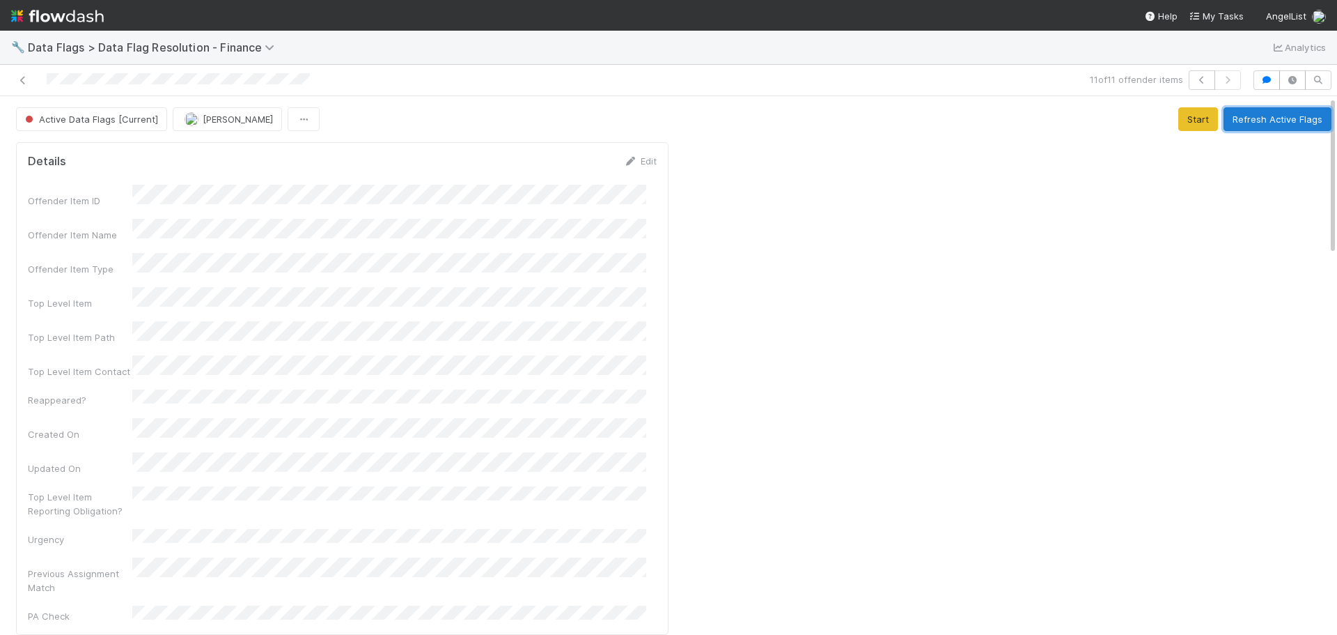
click at [1276, 116] on button "Refresh Active Flags" at bounding box center [1278, 119] width 108 height 24
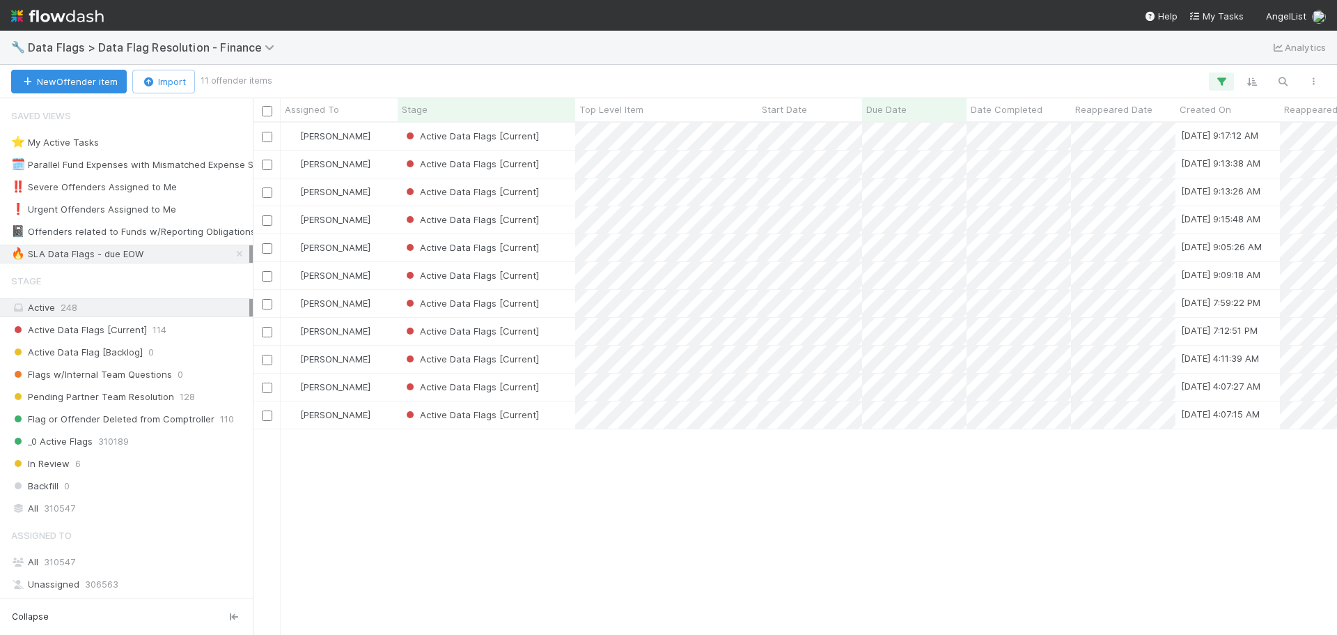
scroll to position [501, 1074]
drag, startPoint x: 480, startPoint y: 623, endPoint x: 791, endPoint y: 613, distance: 310.8
click at [791, 613] on div "Marenz Trajano Active Data Flags [Current] 8/8/25, 9:17:12 AM 8/15/25, 8:52:25 …" at bounding box center [795, 378] width 1084 height 511
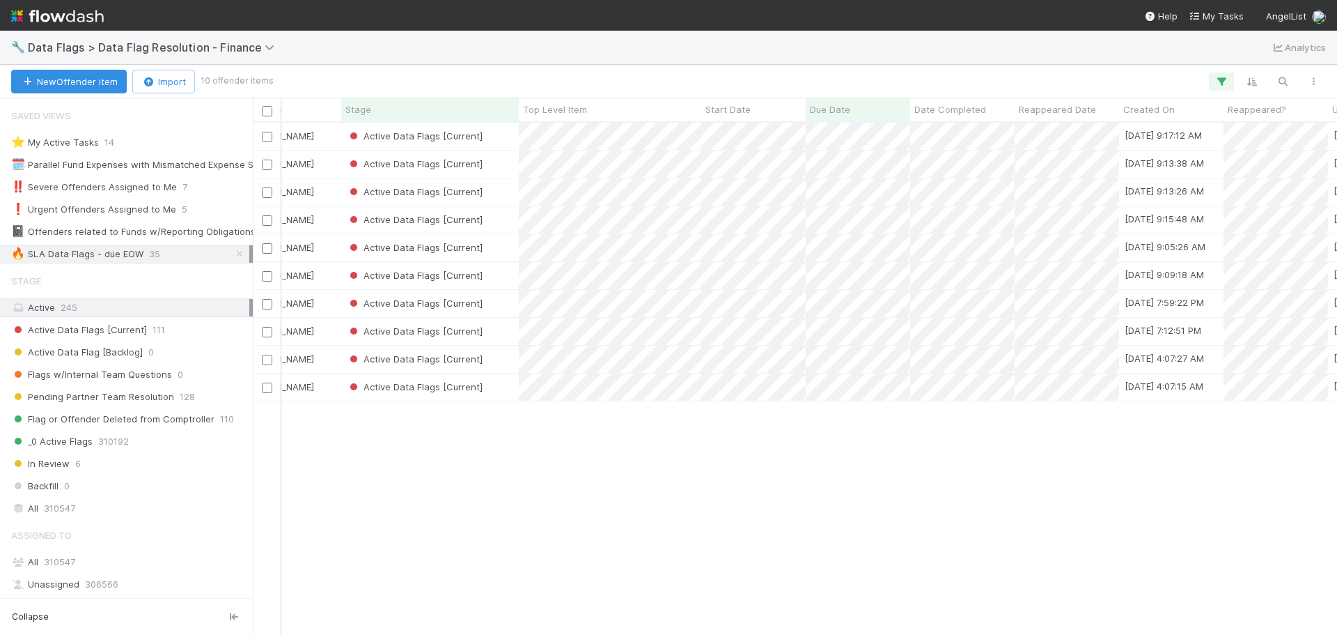
scroll to position [0, 0]
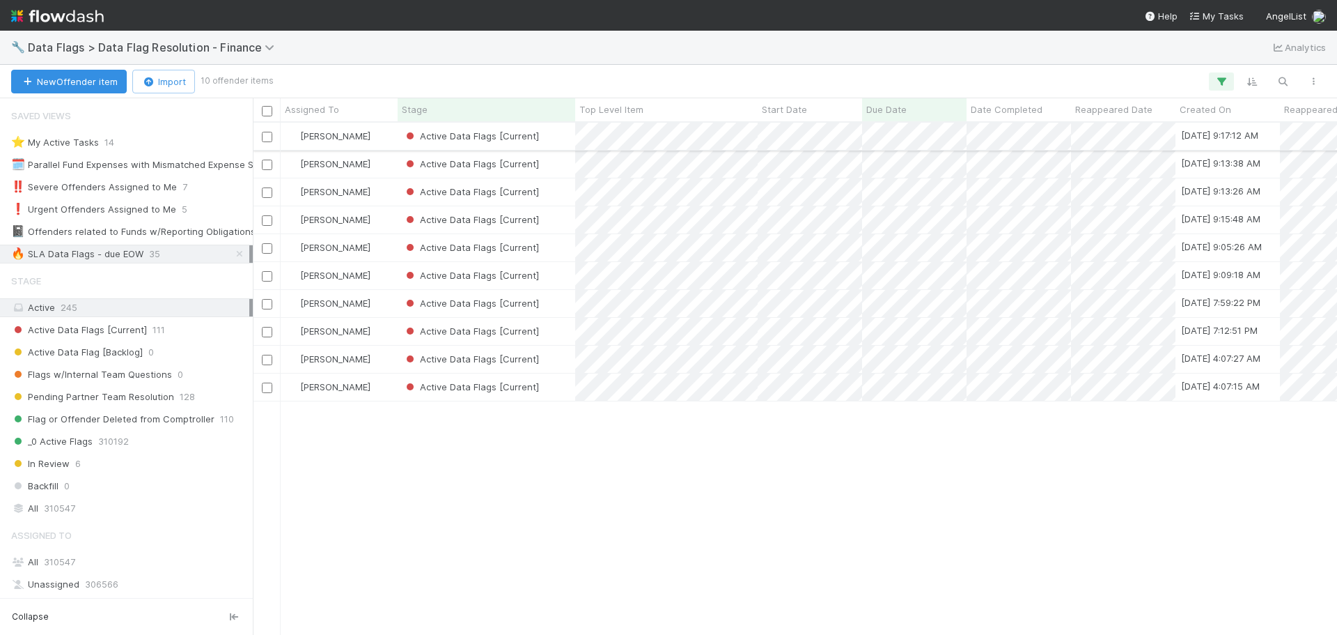
click at [566, 134] on div "Active Data Flags [Current]" at bounding box center [487, 136] width 178 height 27
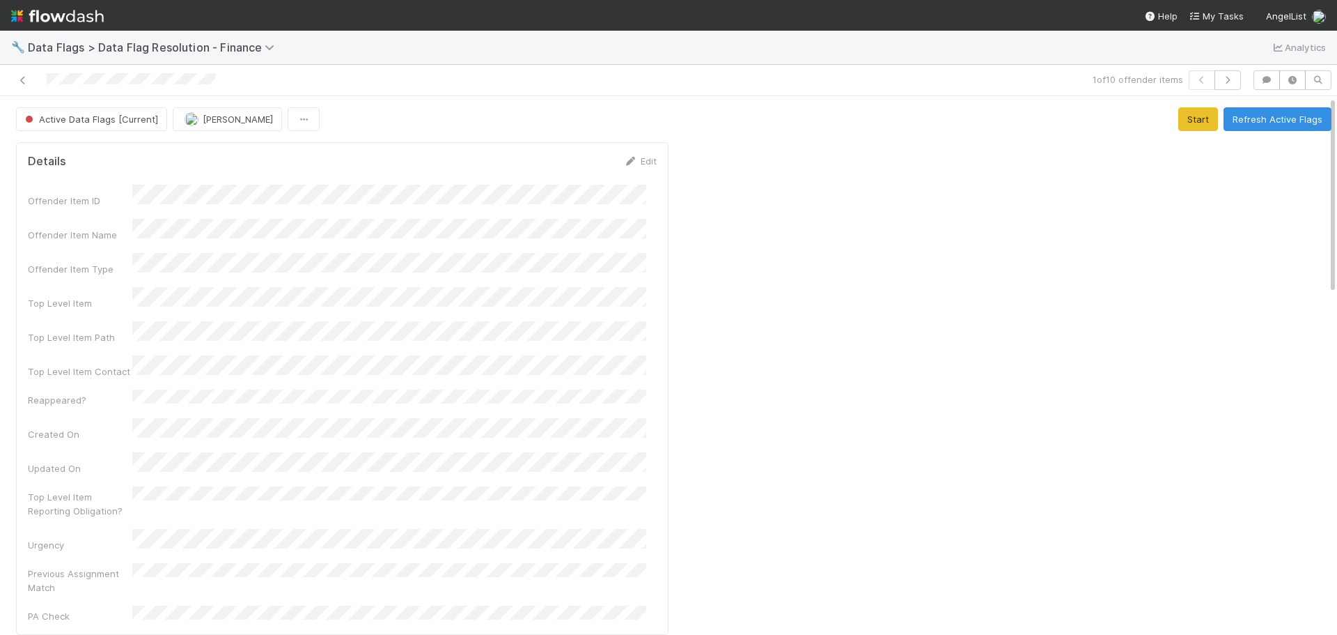
click at [1245, 123] on button "Refresh Active Flags" at bounding box center [1278, 119] width 108 height 24
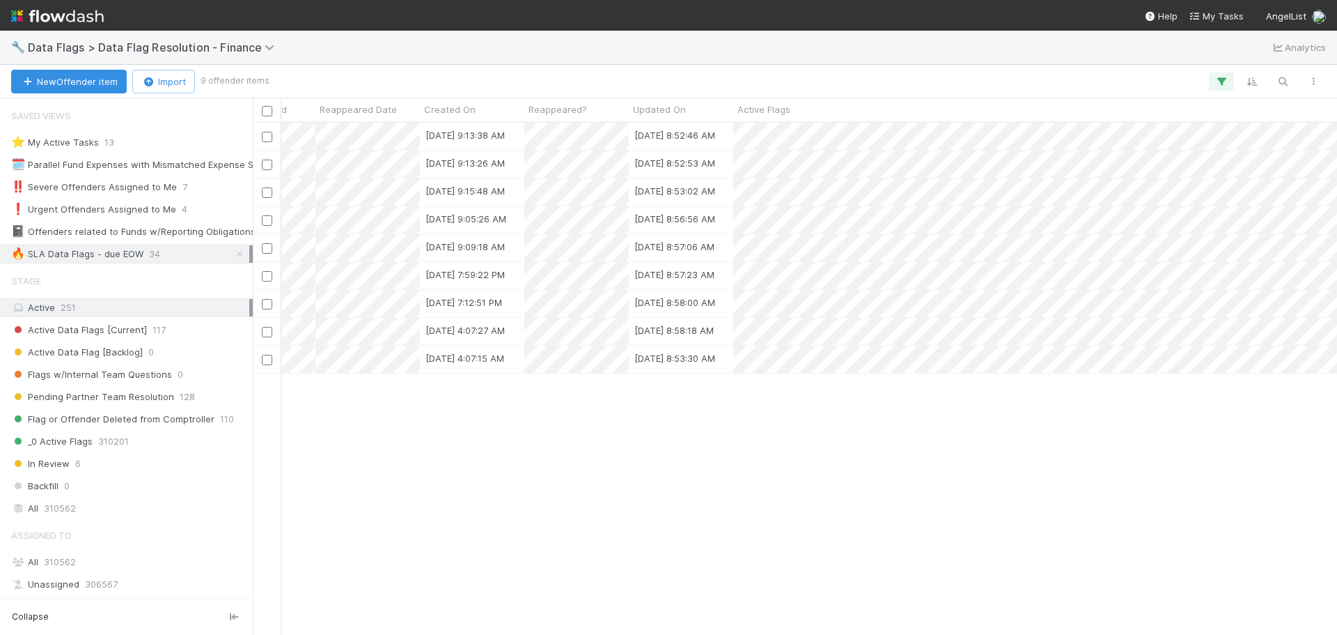
scroll to position [0, 359]
drag, startPoint x: 524, startPoint y: 623, endPoint x: 799, endPoint y: 604, distance: 275.1
click at [799, 604] on div "Marenz Trajano Active Data Flags [Current] 8/7/25, 9:13:38 AM 8/15/25, 8:52:46 …" at bounding box center [795, 378] width 1084 height 511
click at [531, 609] on div "Marenz Trajano Active Data Flags [Current] 8/7/25, 9:13:38 AM 8/15/25, 8:52:46 …" at bounding box center [795, 378] width 1084 height 511
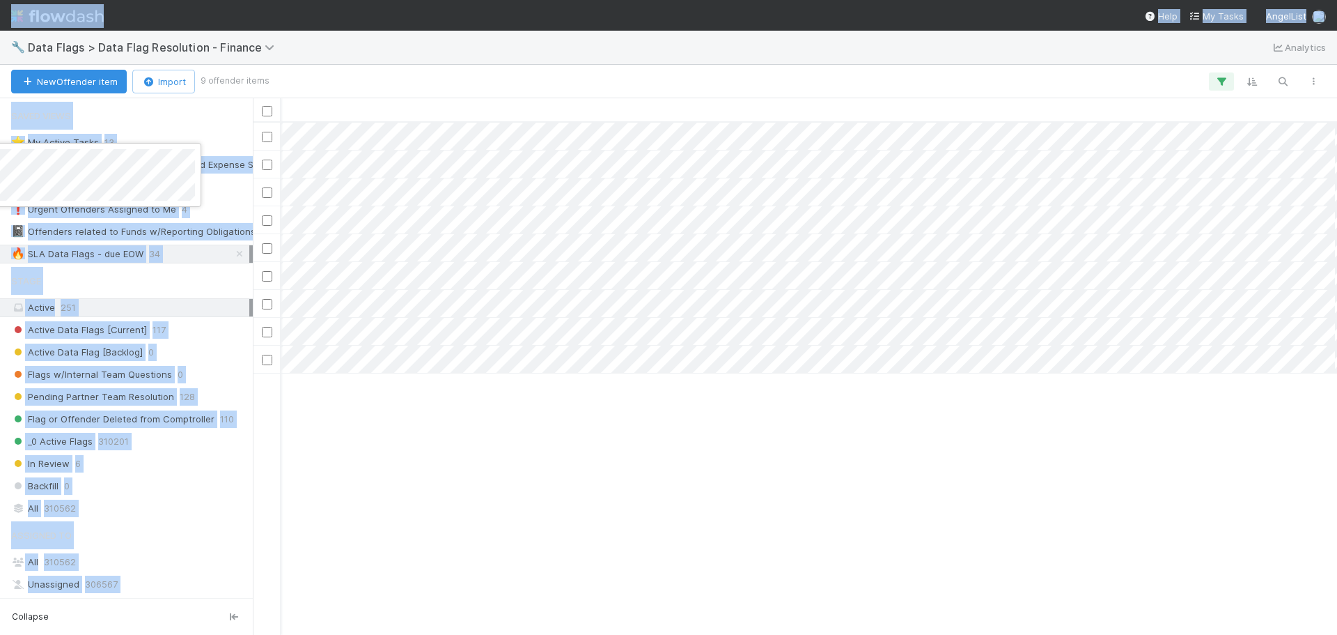
drag, startPoint x: 876, startPoint y: 626, endPoint x: 671, endPoint y: 637, distance: 205.8
click at [671, 634] on html "🔧 Data Flags > Data Flag Resolution - Finance Analytics New Offender item Impor…" at bounding box center [668, 317] width 1337 height 635
click at [971, 607] on div at bounding box center [668, 317] width 1337 height 635
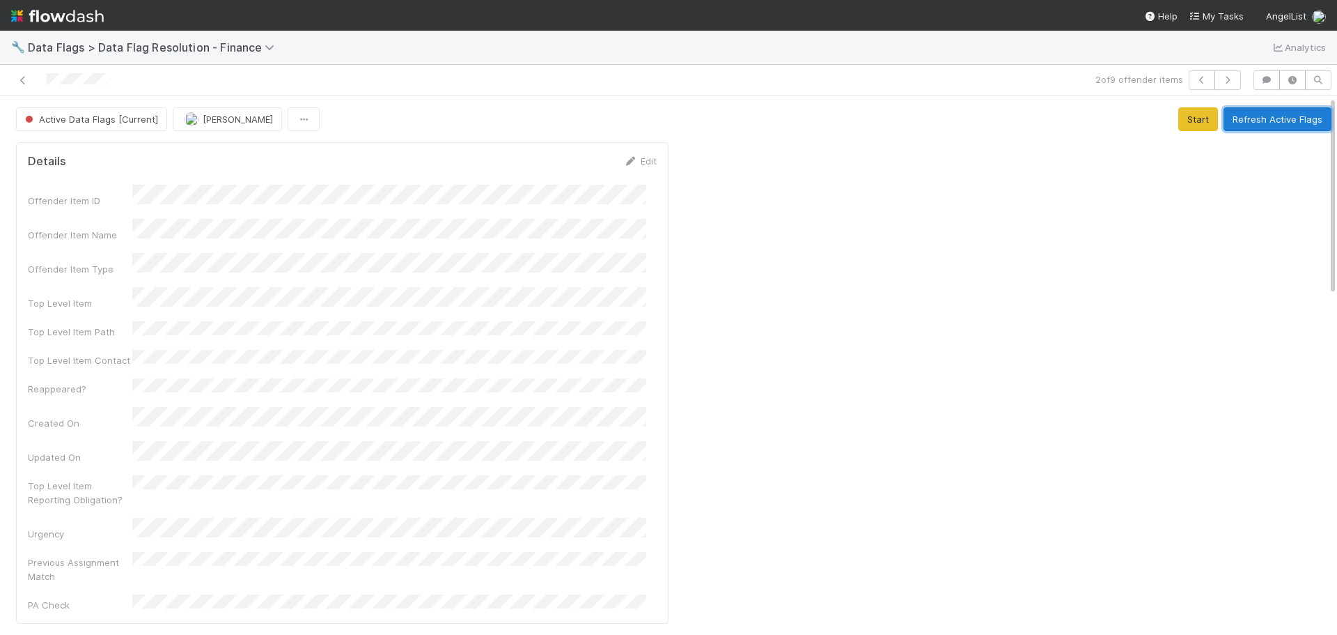
click at [1274, 127] on button "Refresh Active Flags" at bounding box center [1278, 119] width 108 height 24
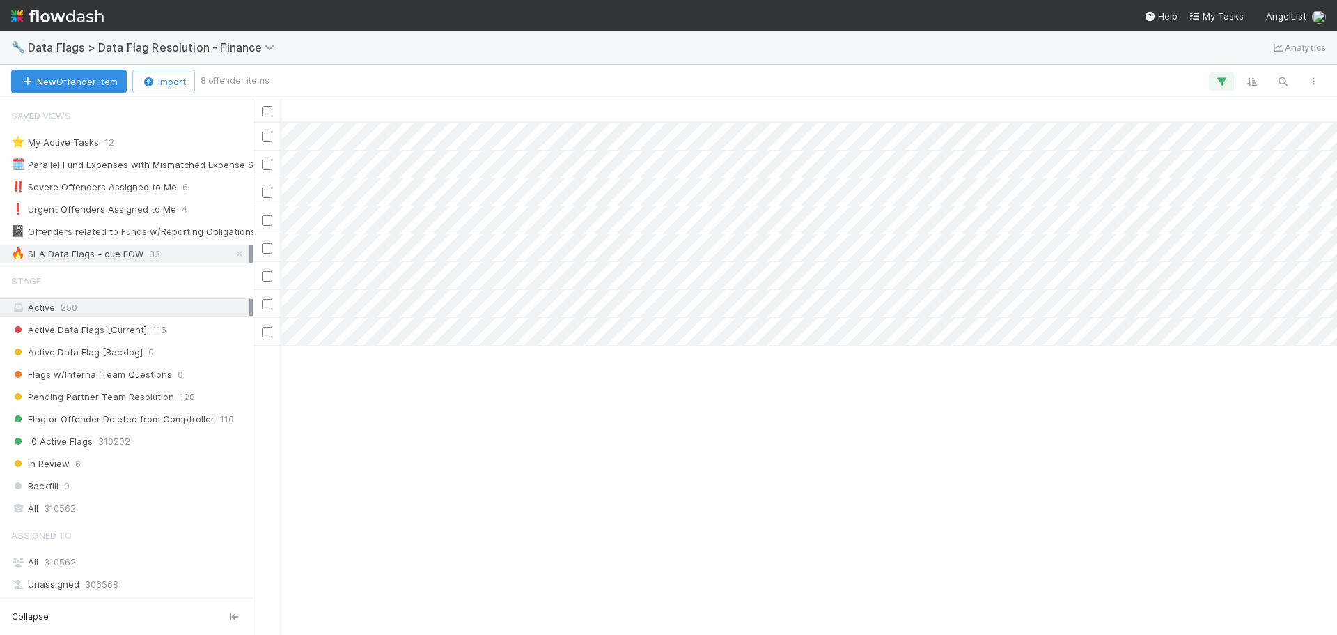
scroll to position [0, 1633]
click at [832, 524] on div at bounding box center [668, 317] width 1337 height 635
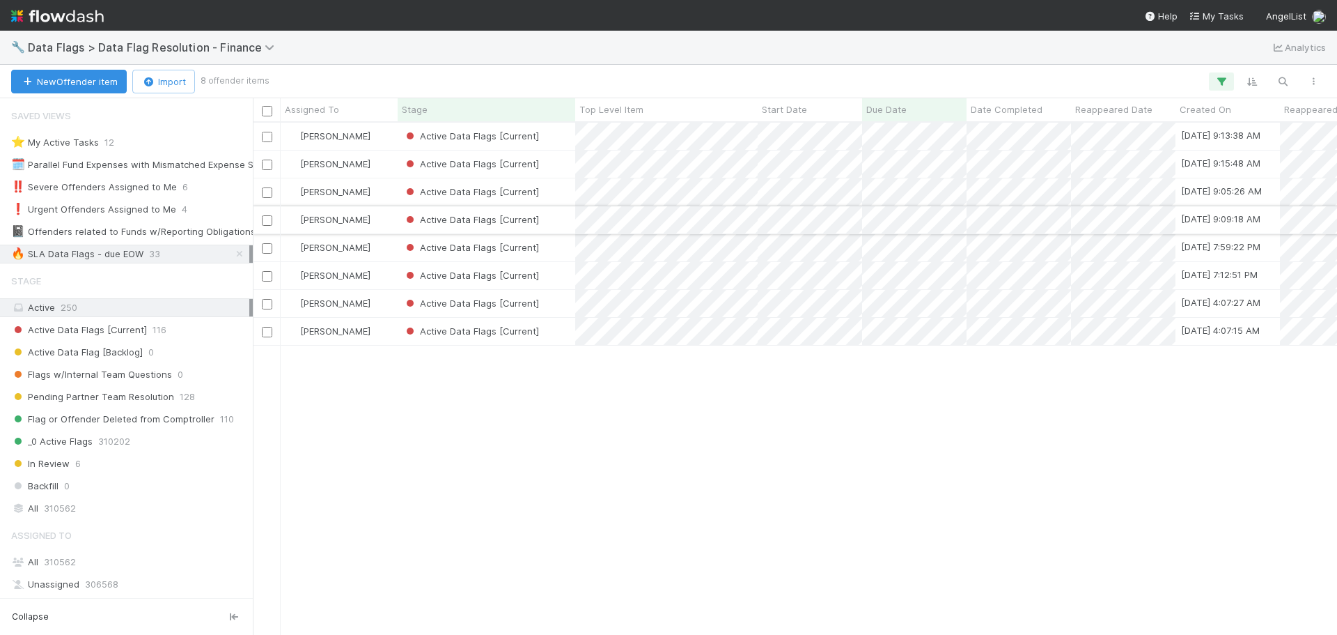
drag, startPoint x: 600, startPoint y: 462, endPoint x: 620, endPoint y: 233, distance: 229.3
click at [601, 462] on div "Marenz Trajano Active Data Flags [Current] 8/7/25, 9:13:38 AM 8/15/25, 8:52:46 …" at bounding box center [795, 378] width 1084 height 511
click at [550, 137] on div "Active Data Flags [Current]" at bounding box center [487, 136] width 178 height 27
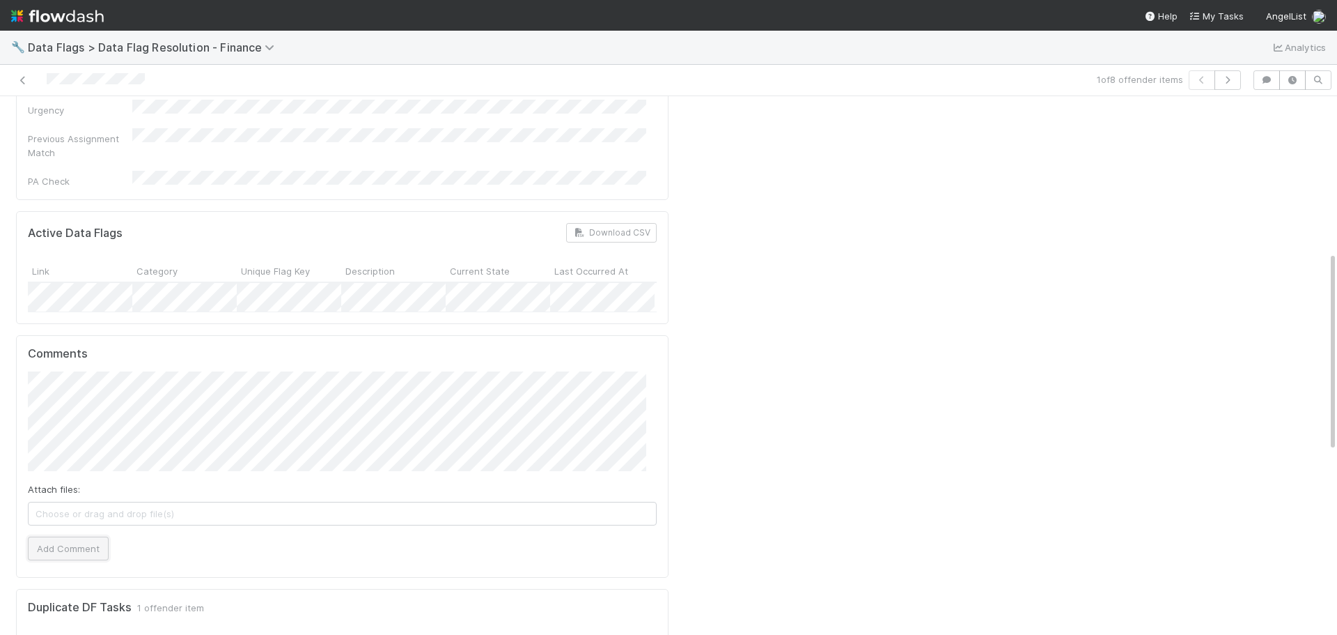
click at [89, 536] on button "Add Comment" at bounding box center [68, 548] width 81 height 24
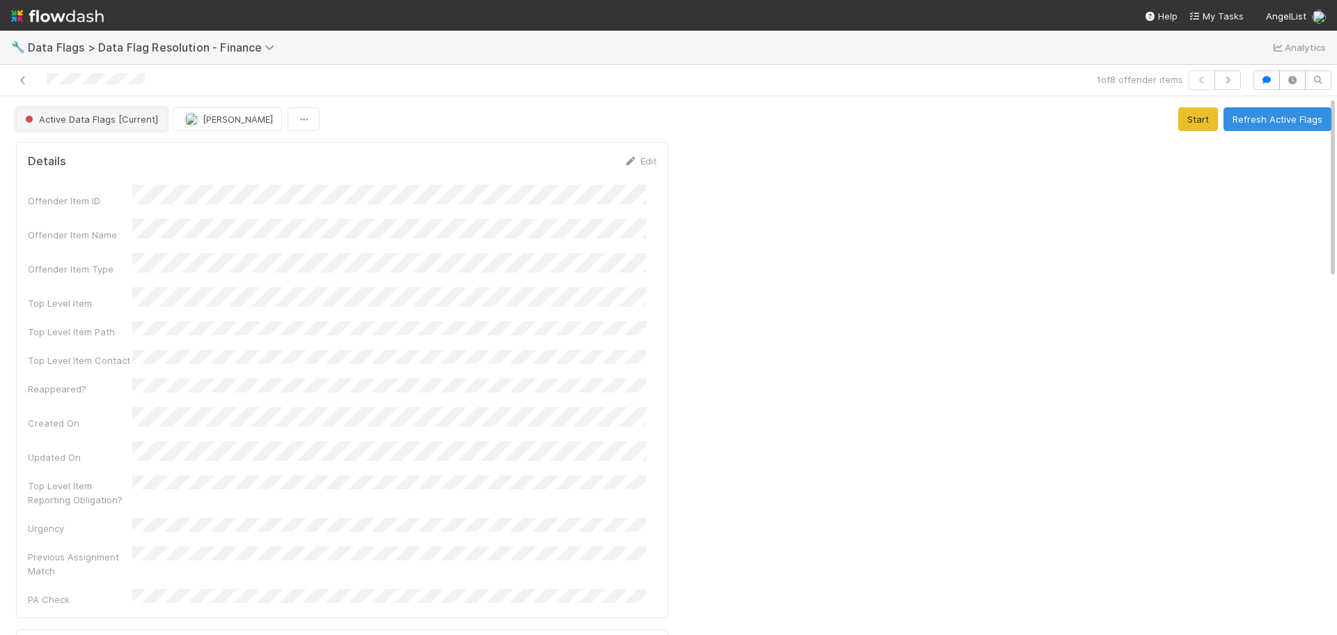
click at [133, 121] on span "Active Data Flags [Current]" at bounding box center [90, 119] width 136 height 11
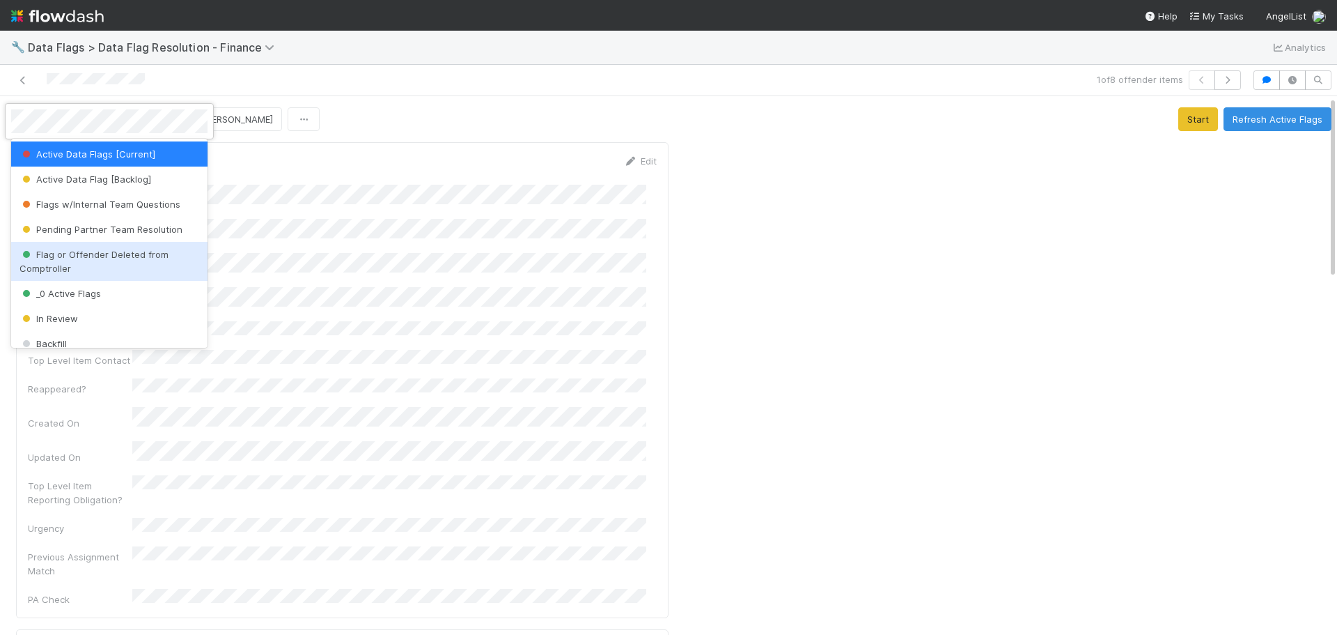
scroll to position [11, 0]
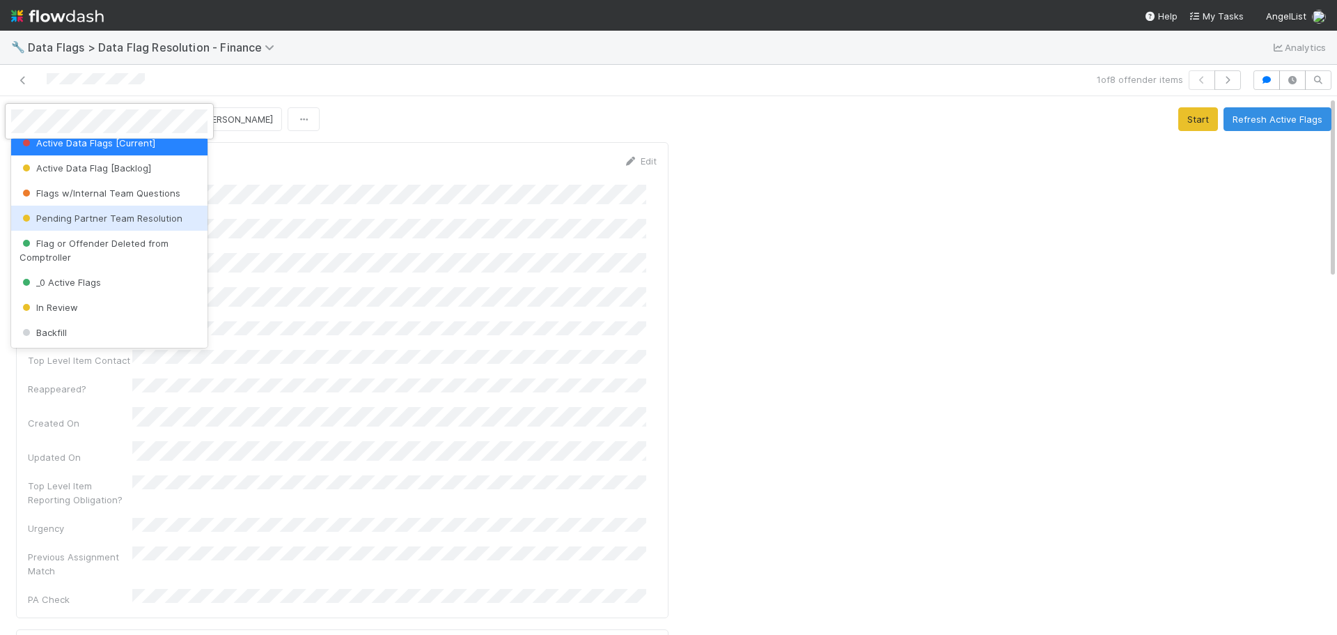
click at [134, 219] on span "Pending Partner Team Resolution" at bounding box center [101, 217] width 163 height 11
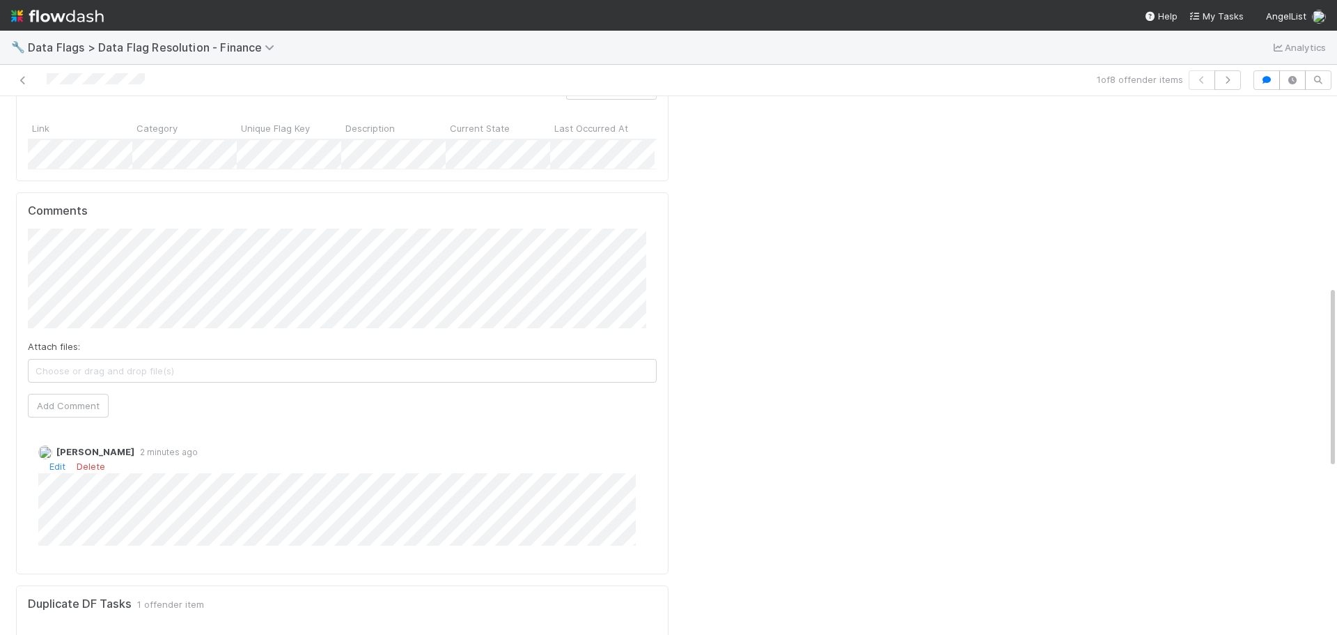
scroll to position [557, 0]
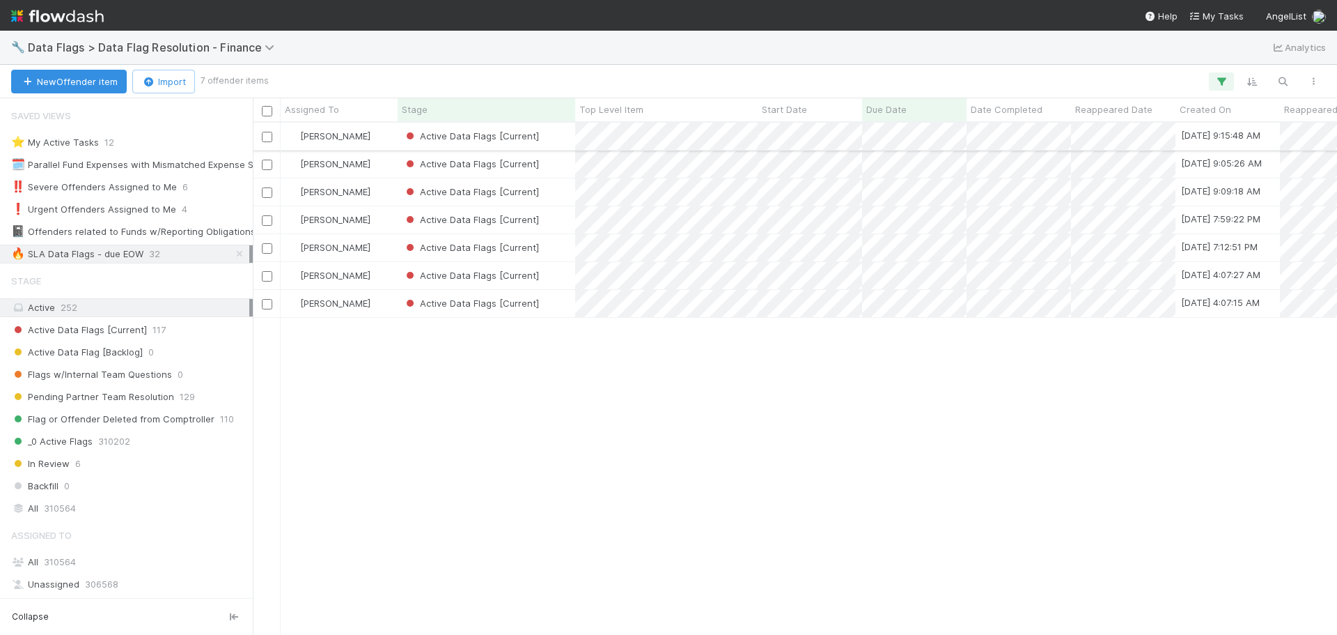
click at [556, 137] on div "Active Data Flags [Current]" at bounding box center [487, 136] width 178 height 27
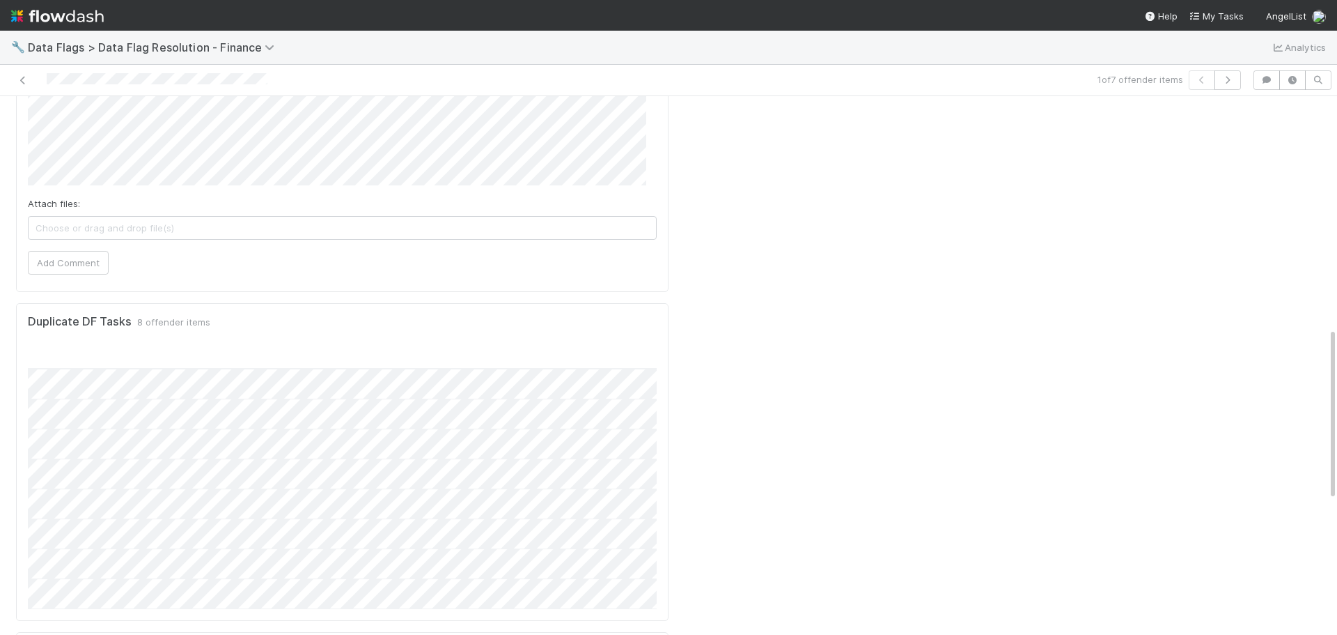
scroll to position [0, 2397]
click at [287, 399] on div "_0 Active Flags" at bounding box center [234, 413] width 178 height 29
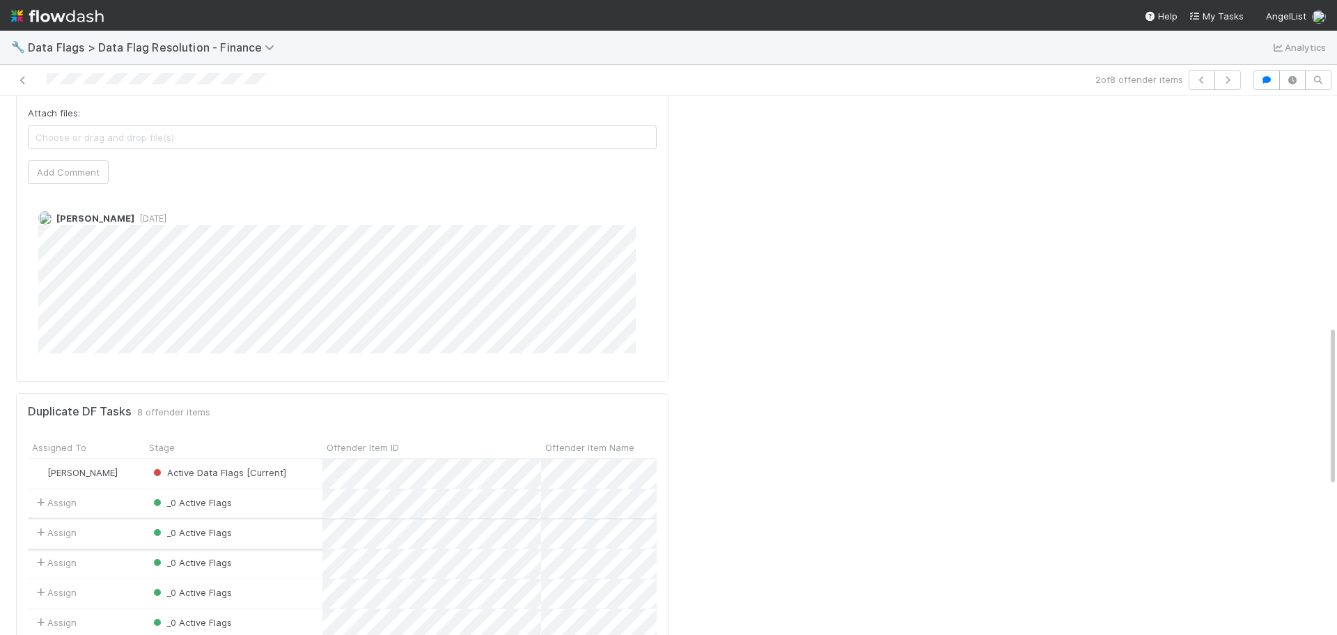
click at [305, 519] on div "_0 Active Flags" at bounding box center [234, 533] width 178 height 29
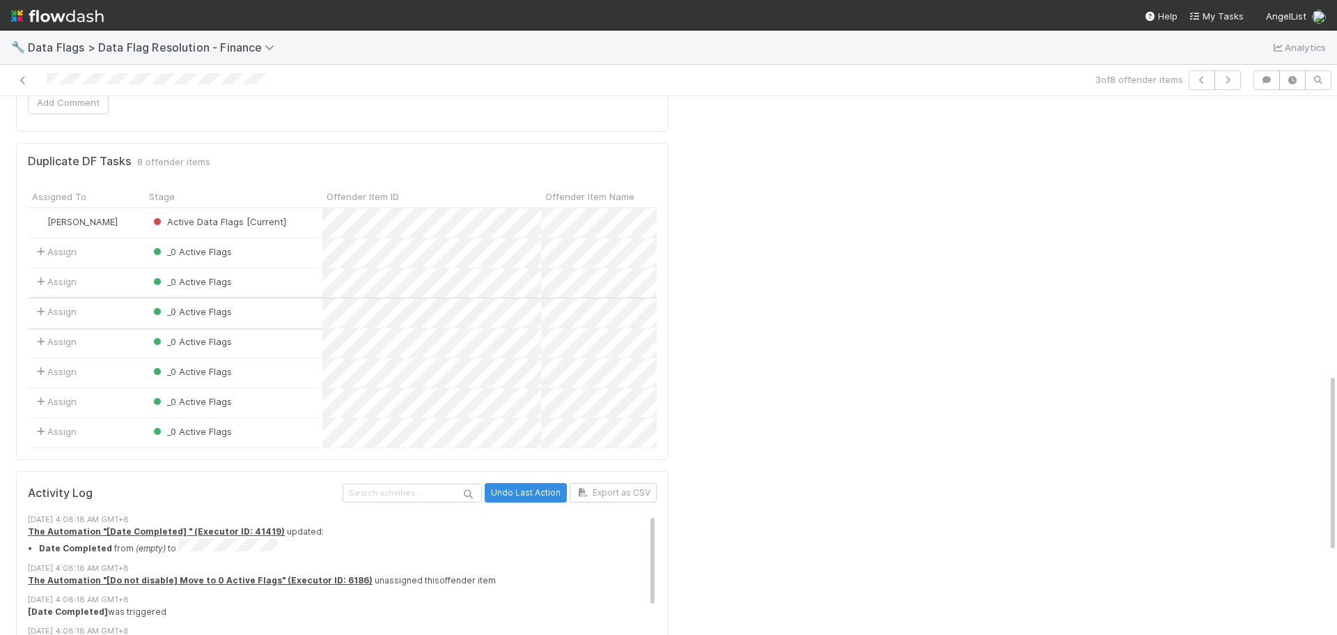
click at [265, 298] on div "_0 Active Flags" at bounding box center [234, 312] width 178 height 29
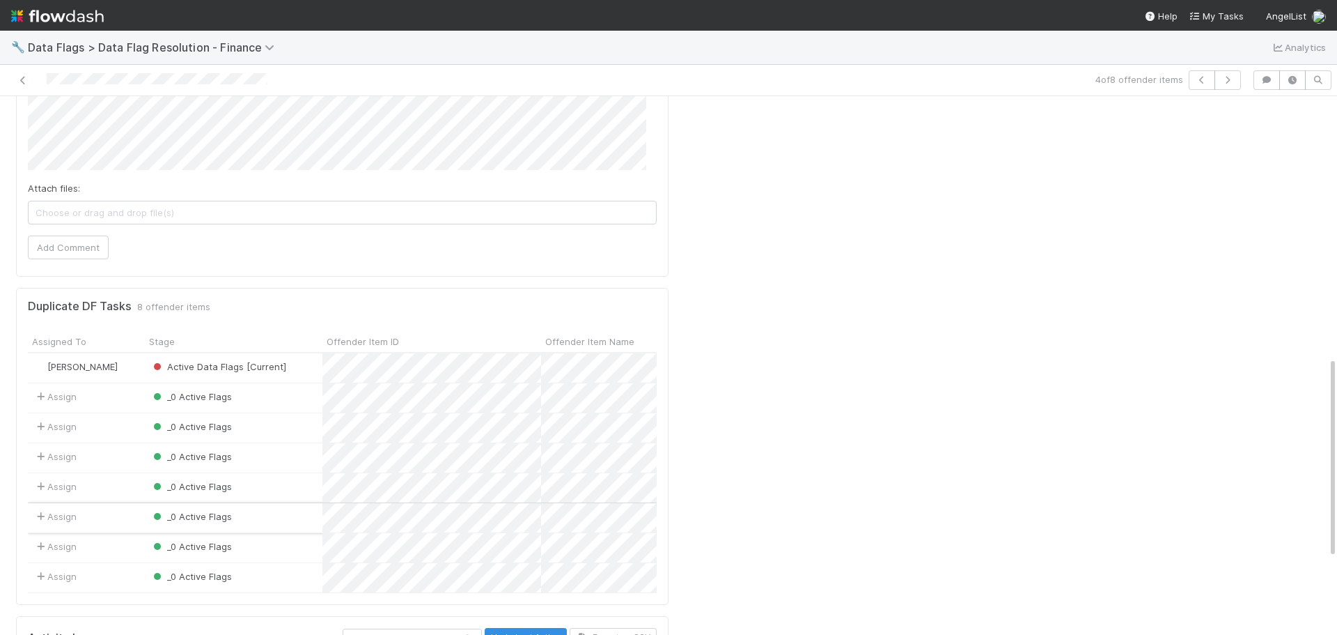
click at [285, 503] on div "_0 Active Flags" at bounding box center [234, 517] width 178 height 29
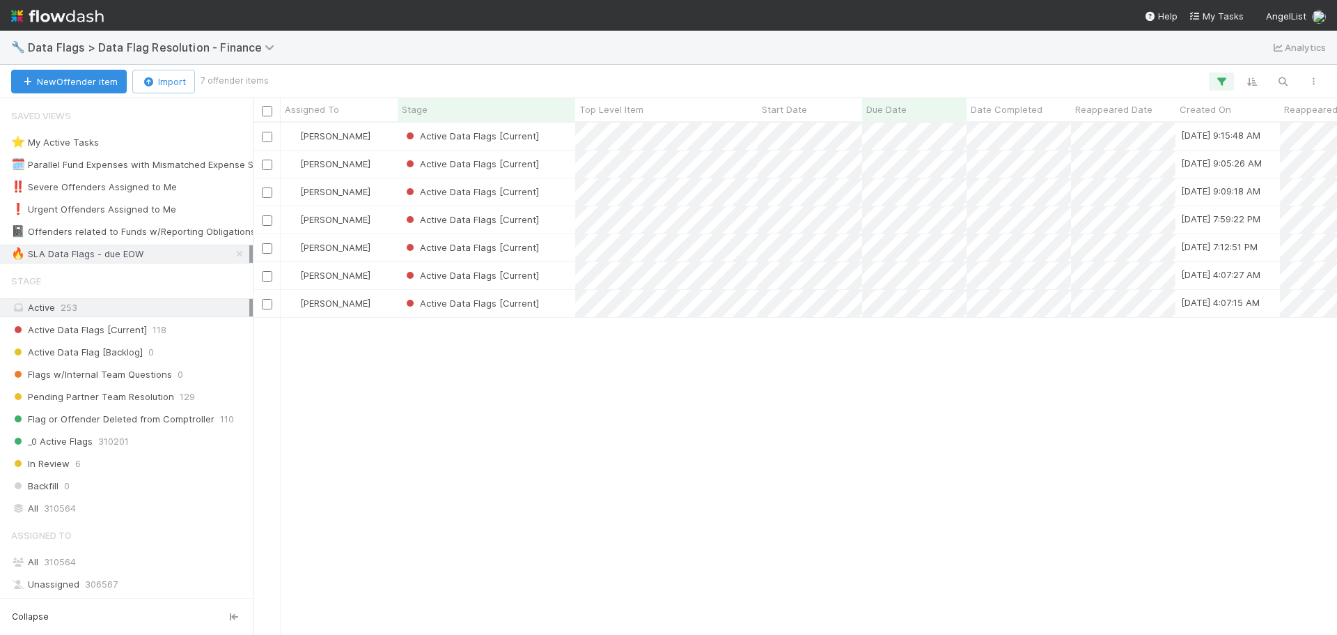
scroll to position [501, 1074]
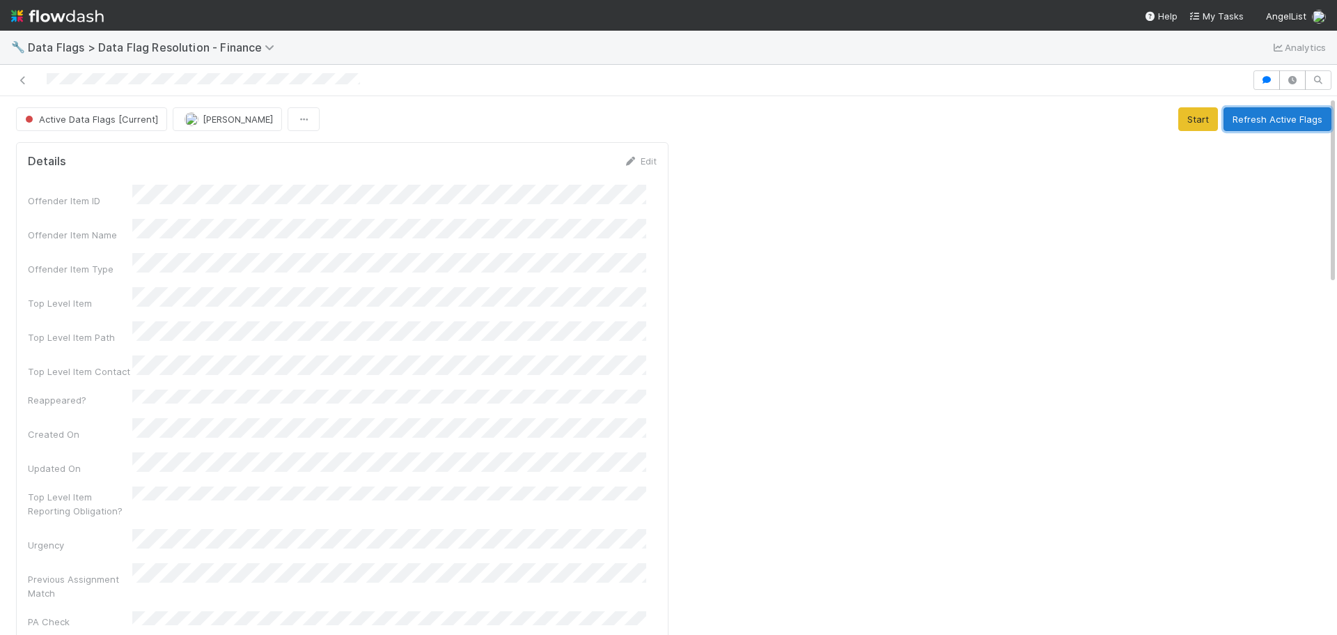
click at [1241, 114] on button "Refresh Active Flags" at bounding box center [1278, 119] width 108 height 24
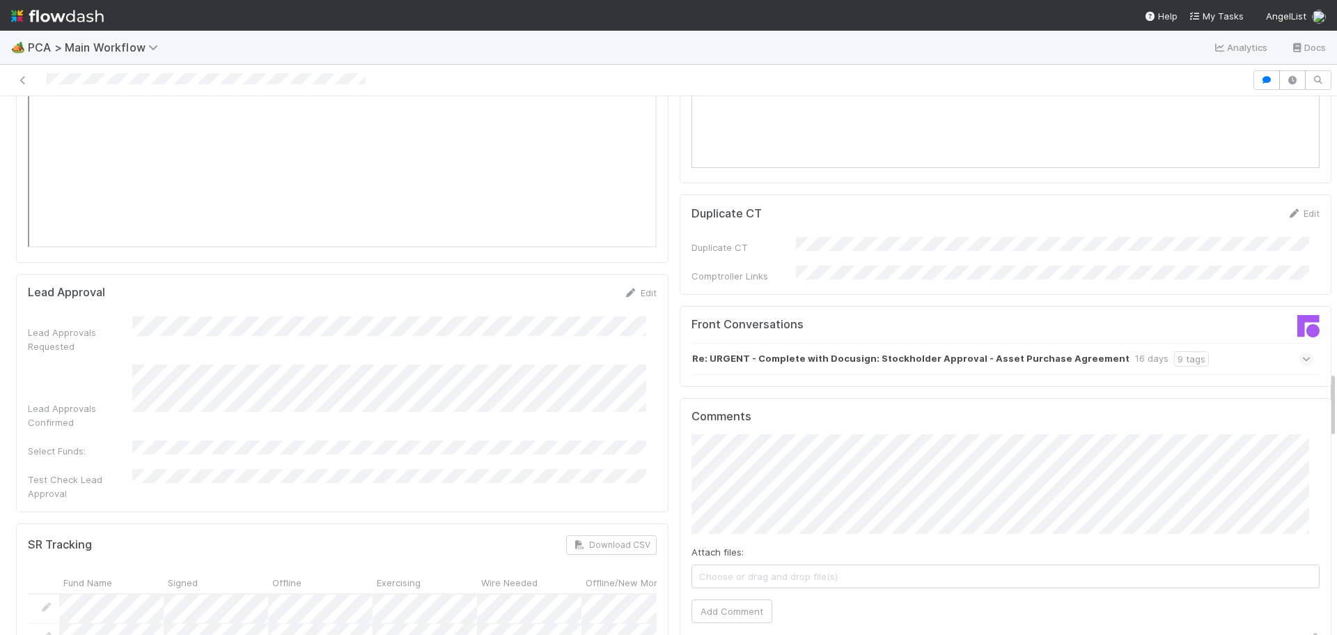
scroll to position [2020, 0]
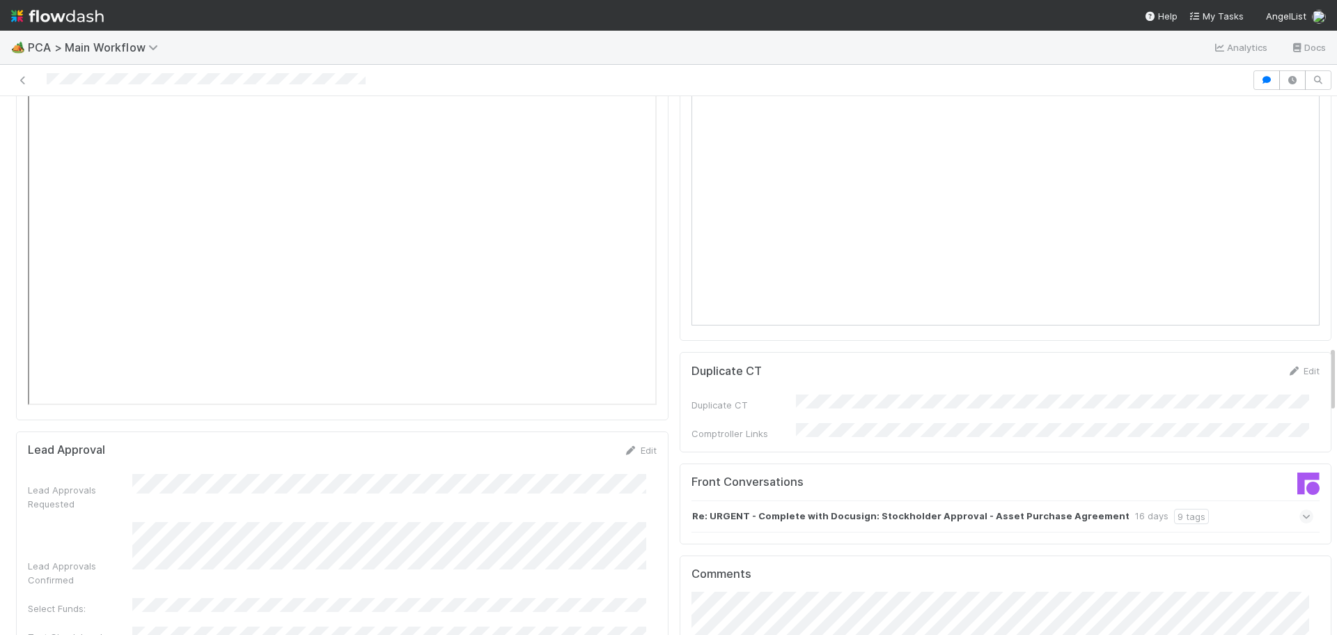
click at [1300, 509] on span at bounding box center [1307, 516] width 14 height 14
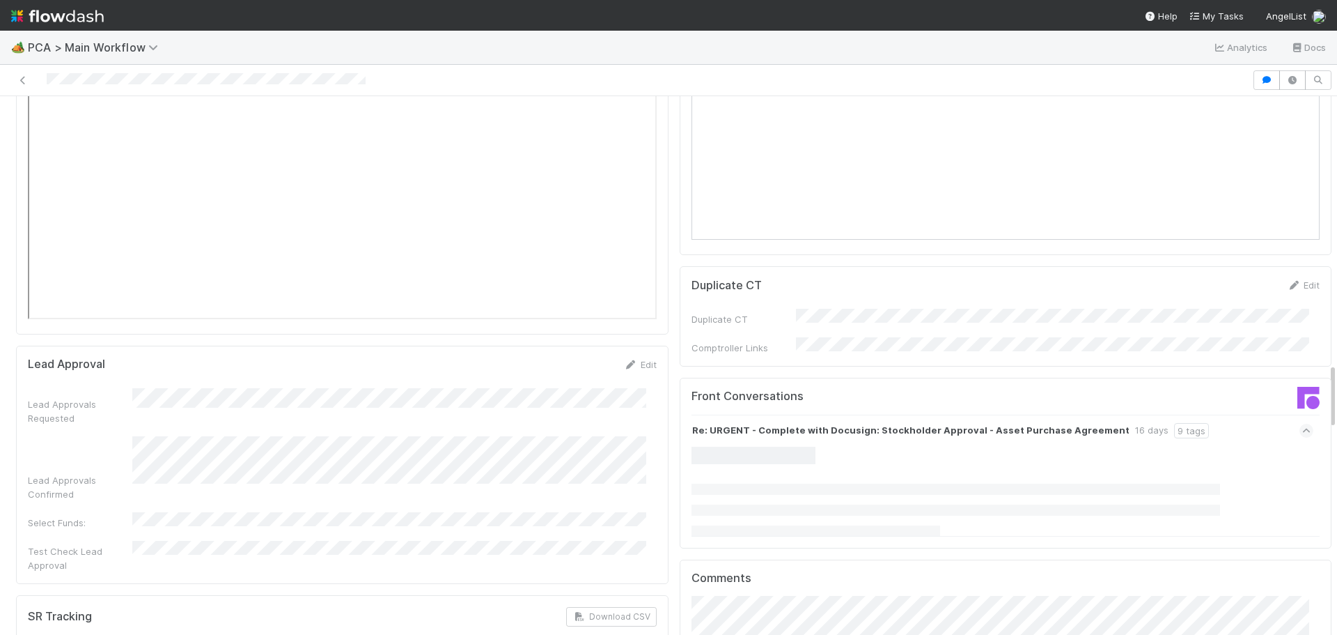
scroll to position [2159, 0]
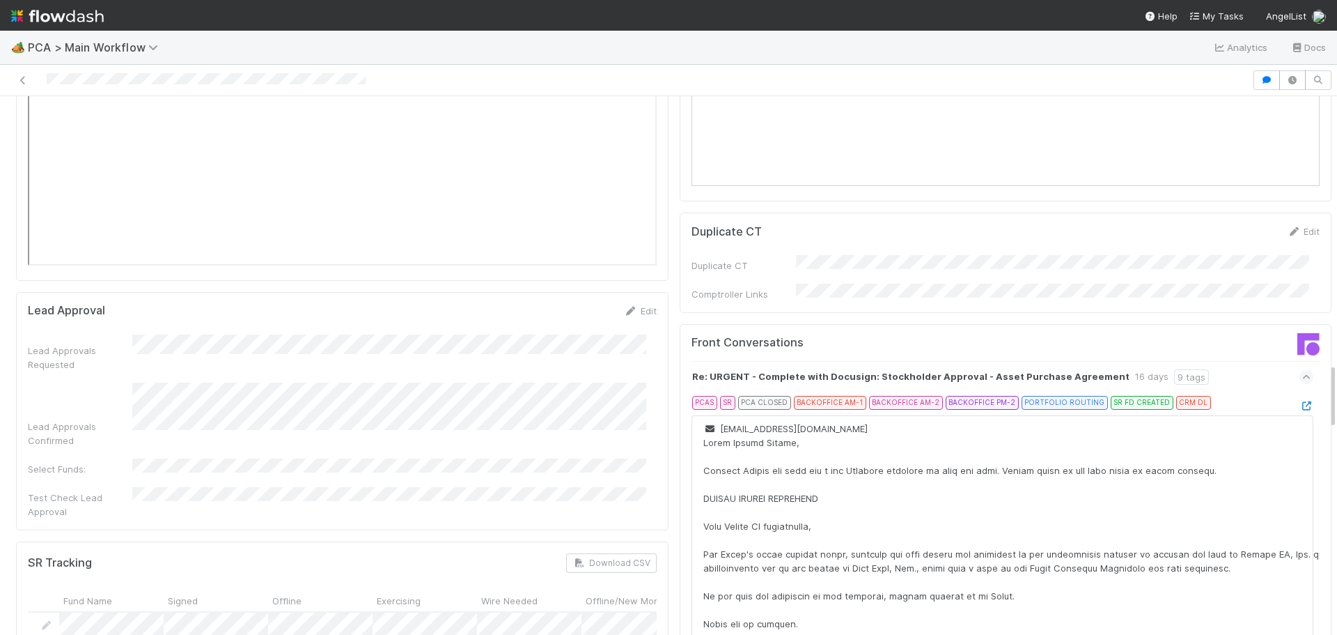
click at [1302, 370] on icon at bounding box center [1306, 377] width 9 height 14
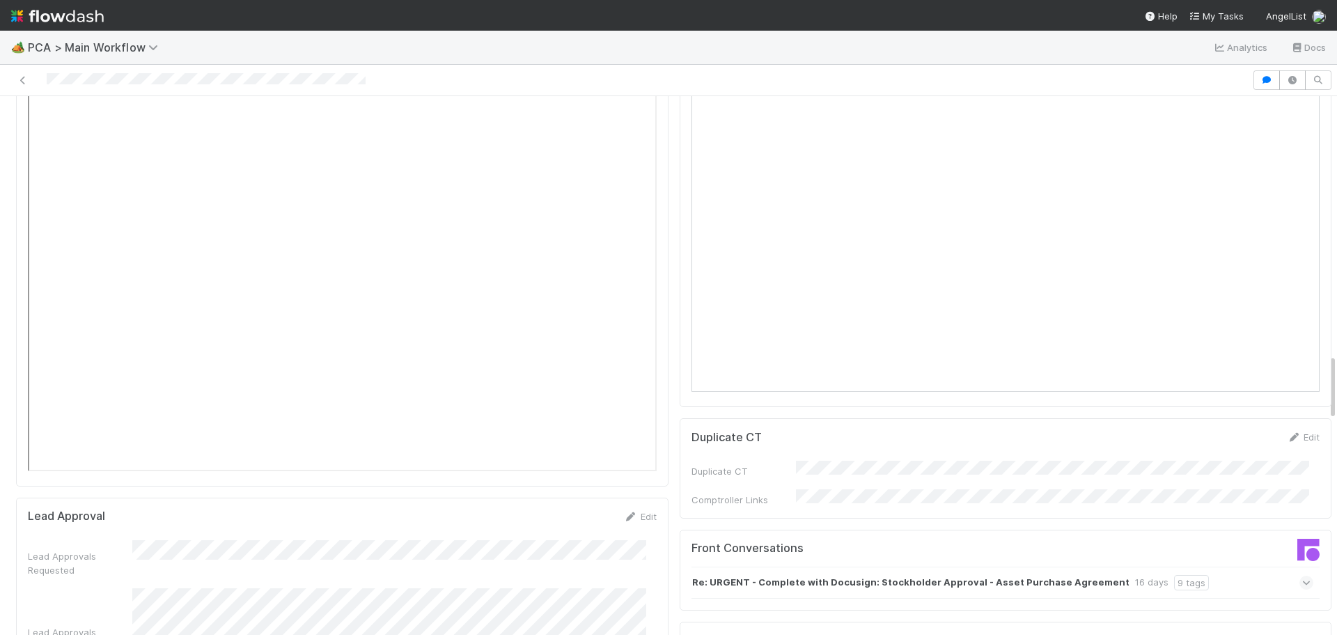
scroll to position [2089, 0]
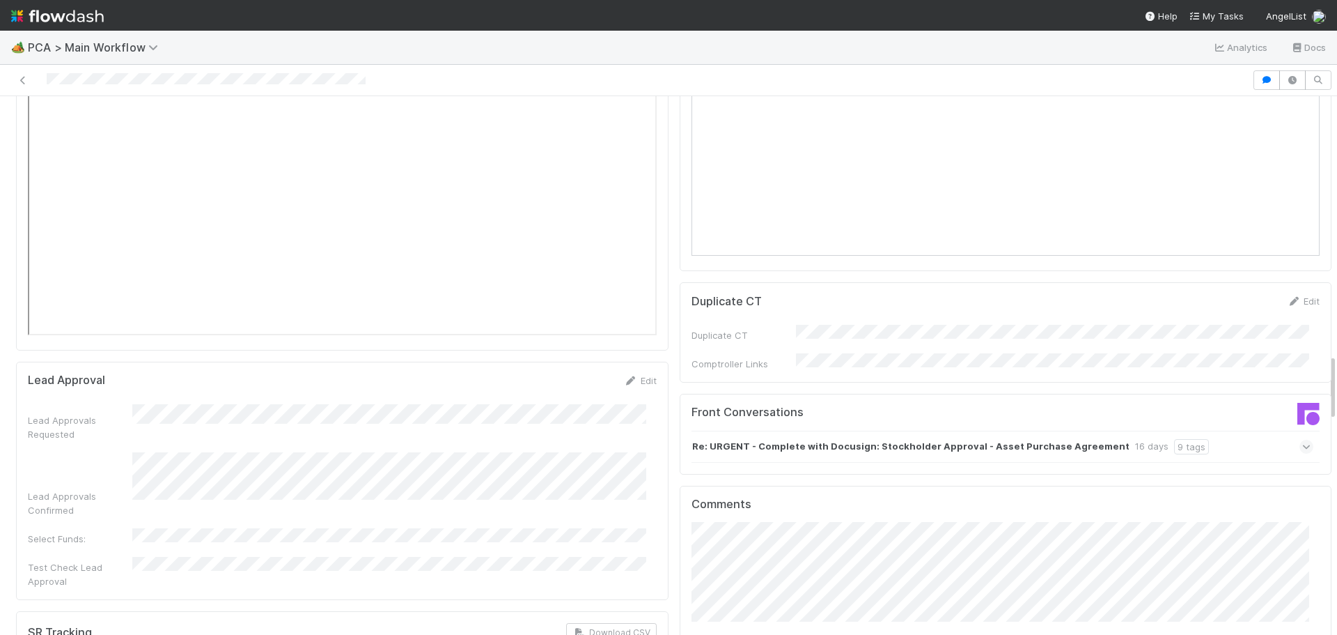
click at [1302, 439] on icon at bounding box center [1306, 446] width 9 height 14
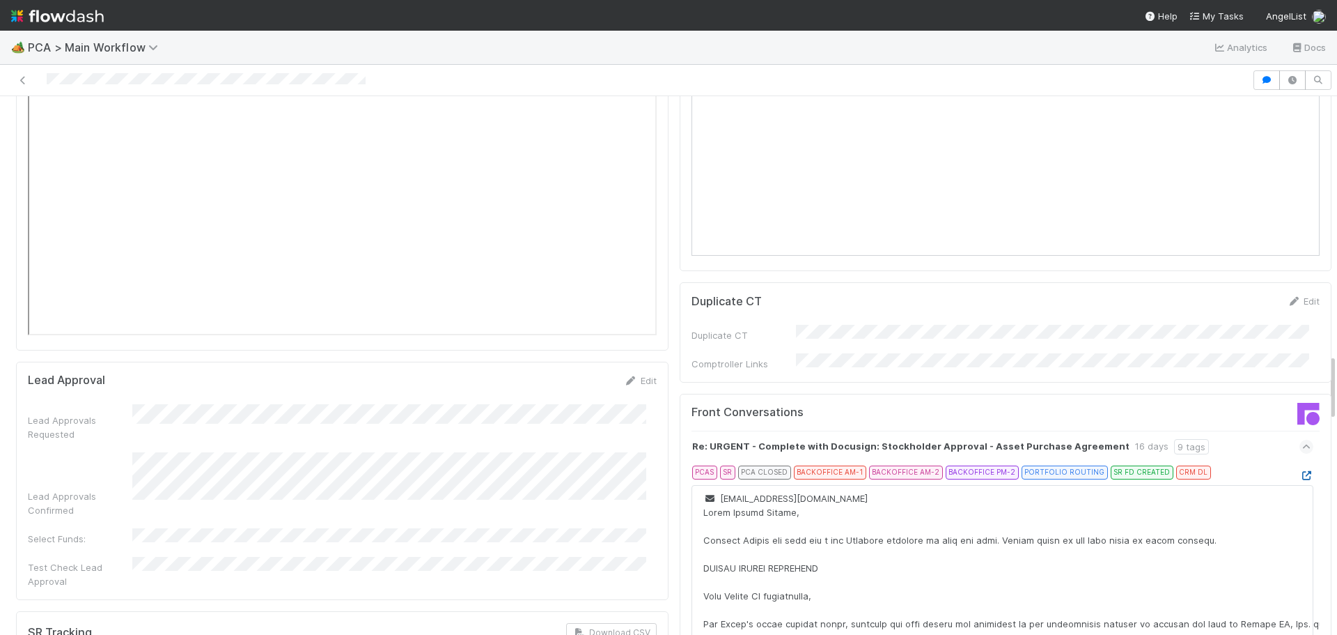
click at [1300, 471] on icon at bounding box center [1307, 475] width 14 height 9
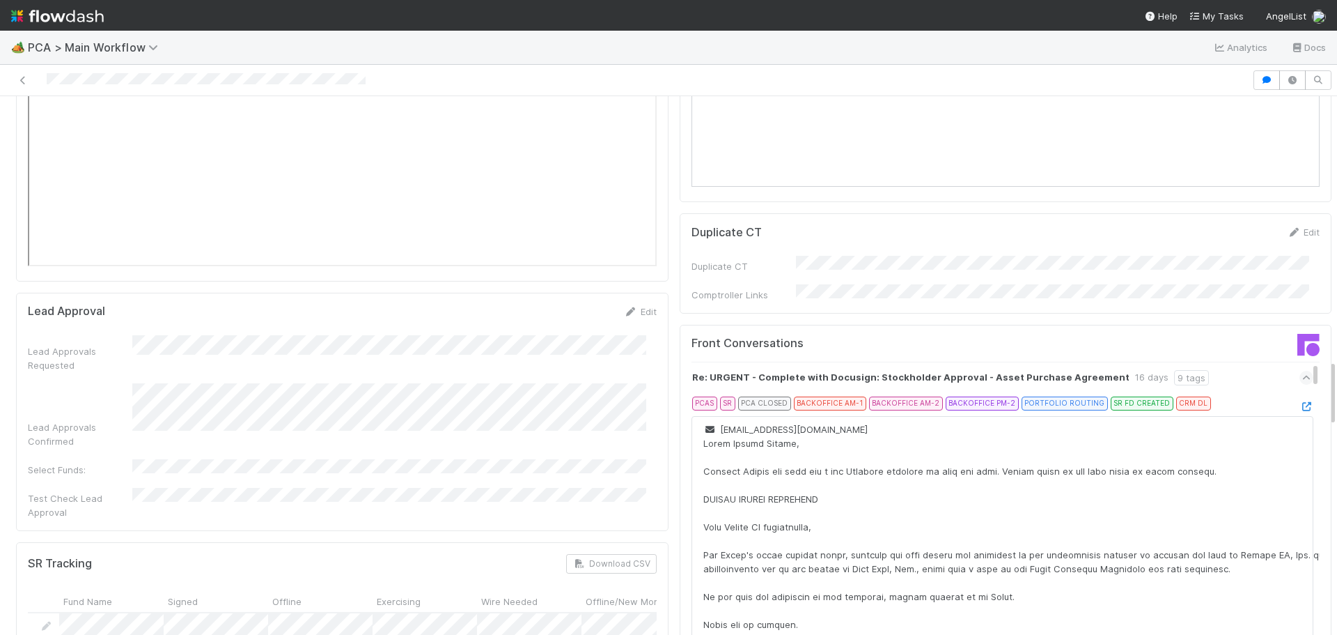
scroll to position [2159, 0]
drag, startPoint x: 965, startPoint y: 269, endPoint x: 1086, endPoint y: 272, distance: 121.2
click at [1086, 369] on div "Re: URGENT - Complete with Docusign: Stockholder Approval - Asset Purchase Agre…" at bounding box center [950, 376] width 517 height 15
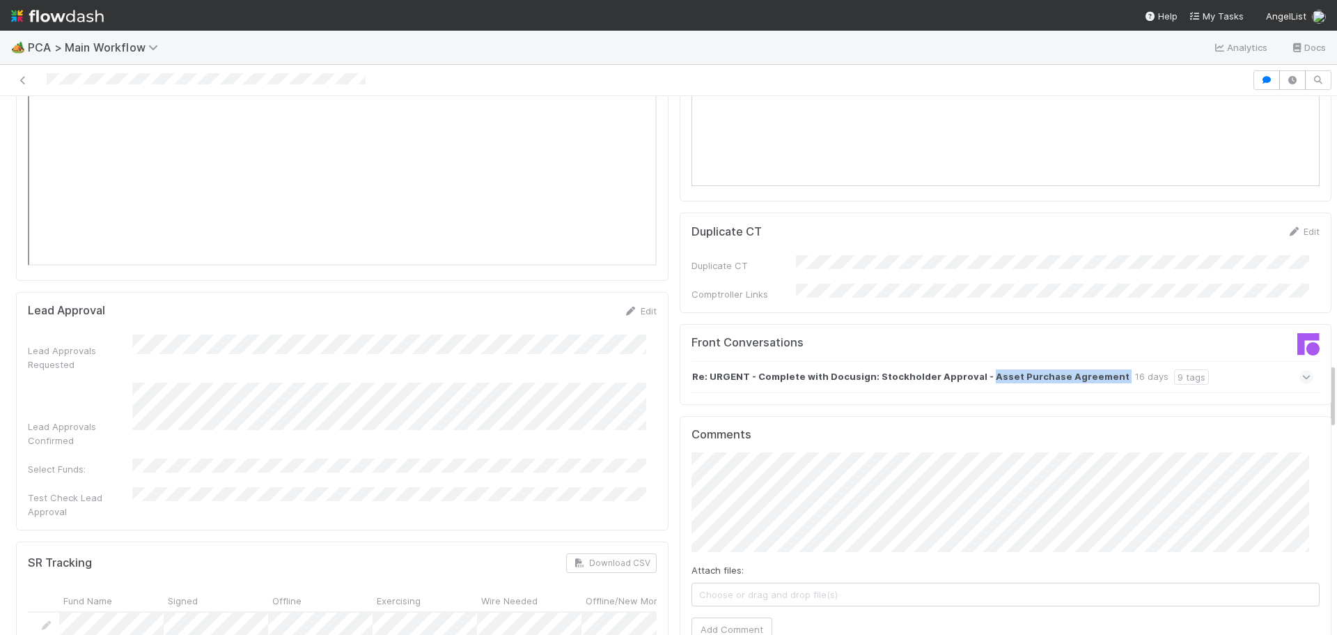
copy strong "Asset Purchase Agreement"
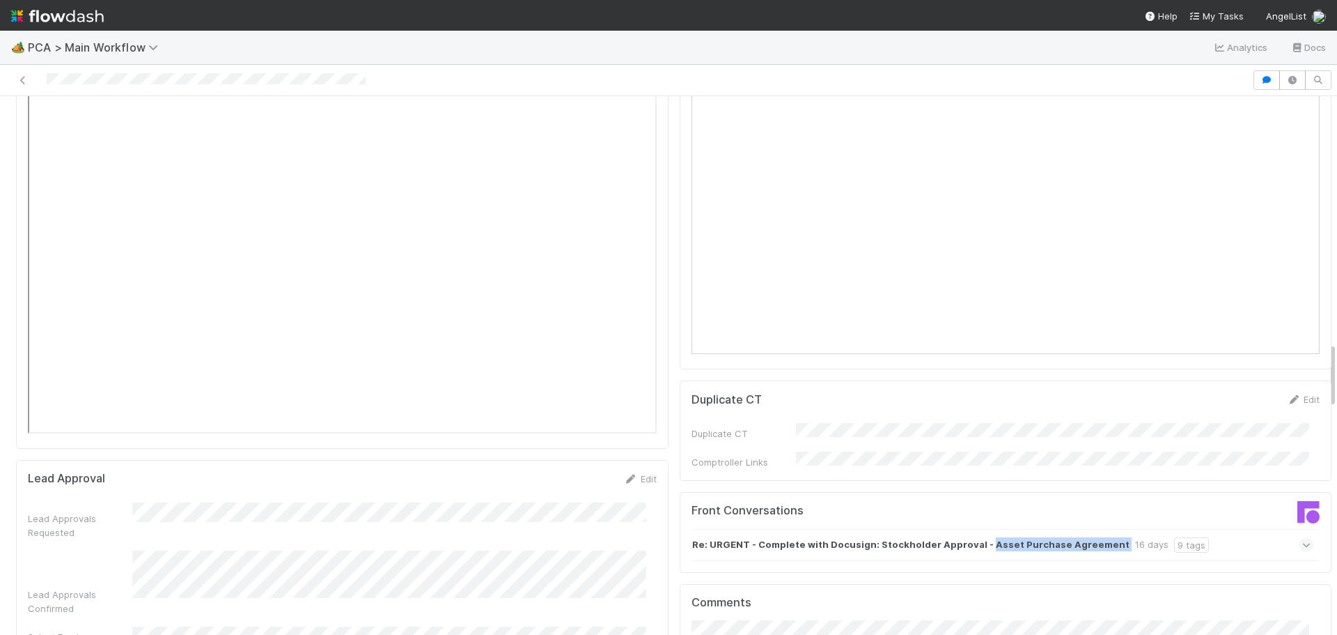
scroll to position [1741, 0]
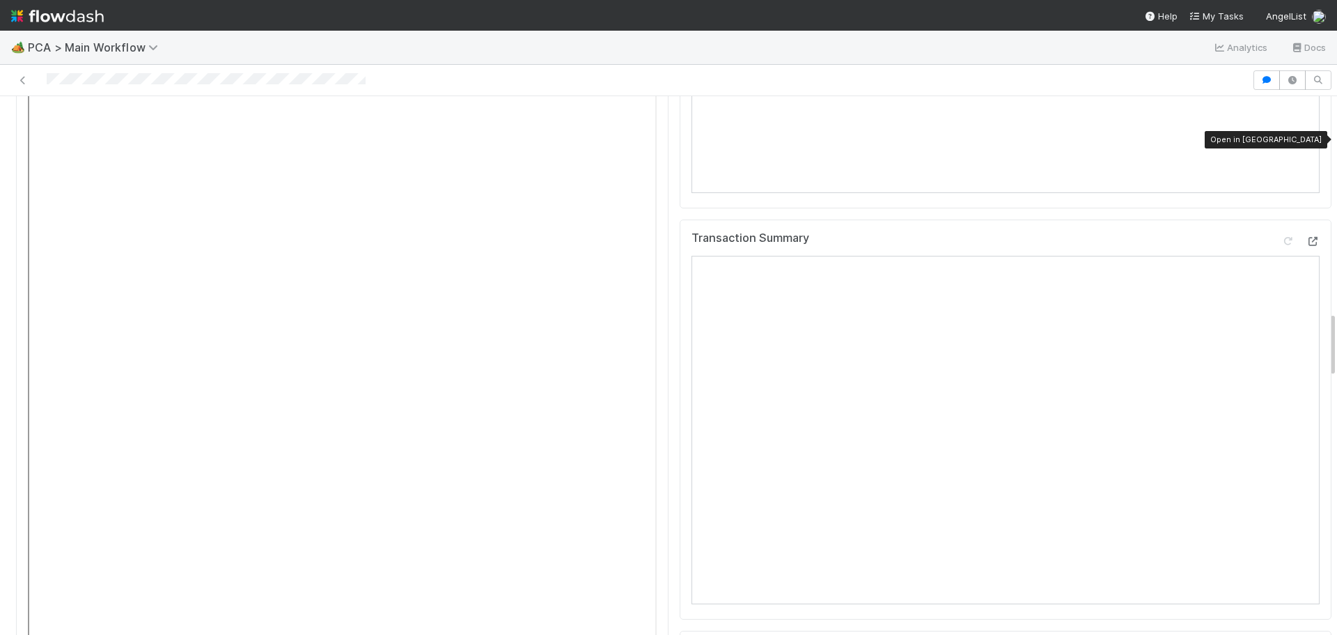
click at [1306, 237] on icon at bounding box center [1313, 241] width 14 height 9
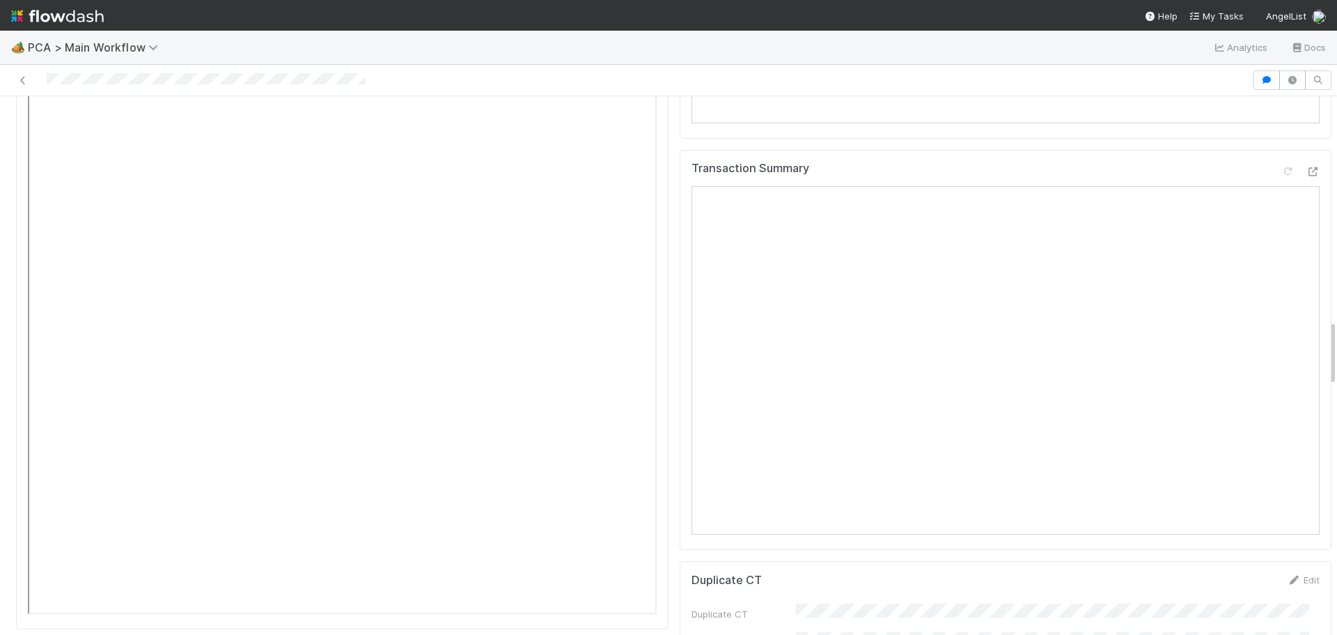
scroll to position [1672, 0]
click at [1281, 306] on icon at bounding box center [1288, 310] width 14 height 9
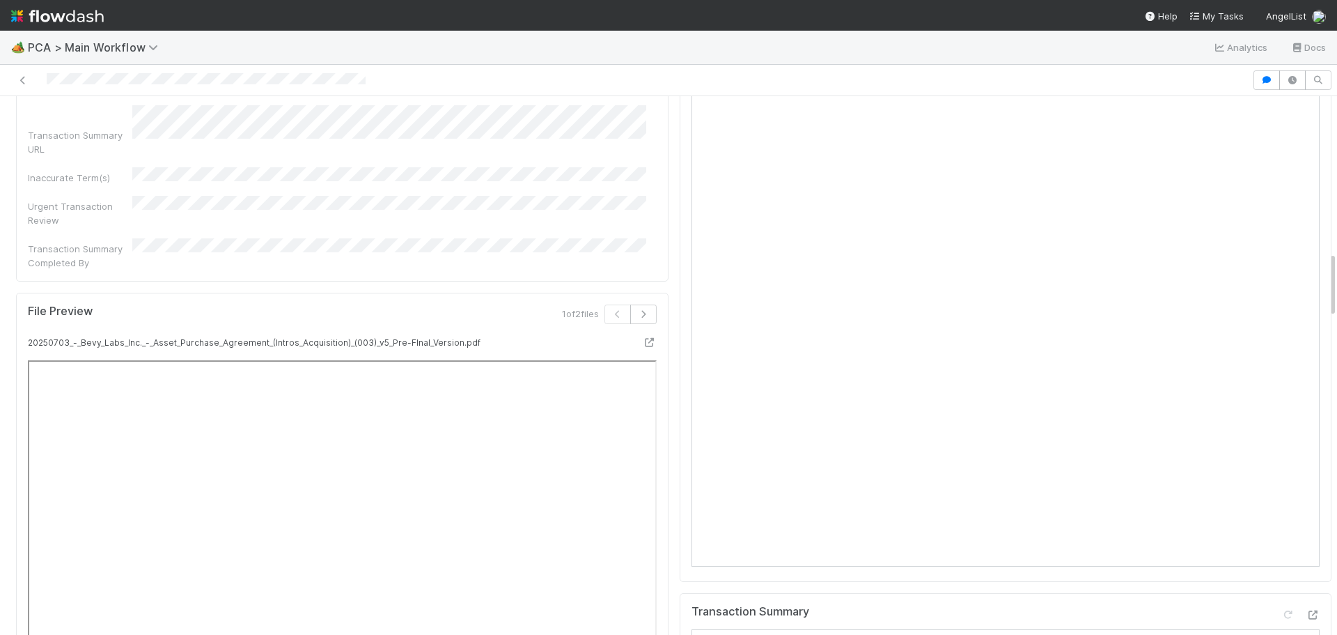
scroll to position [1463, 0]
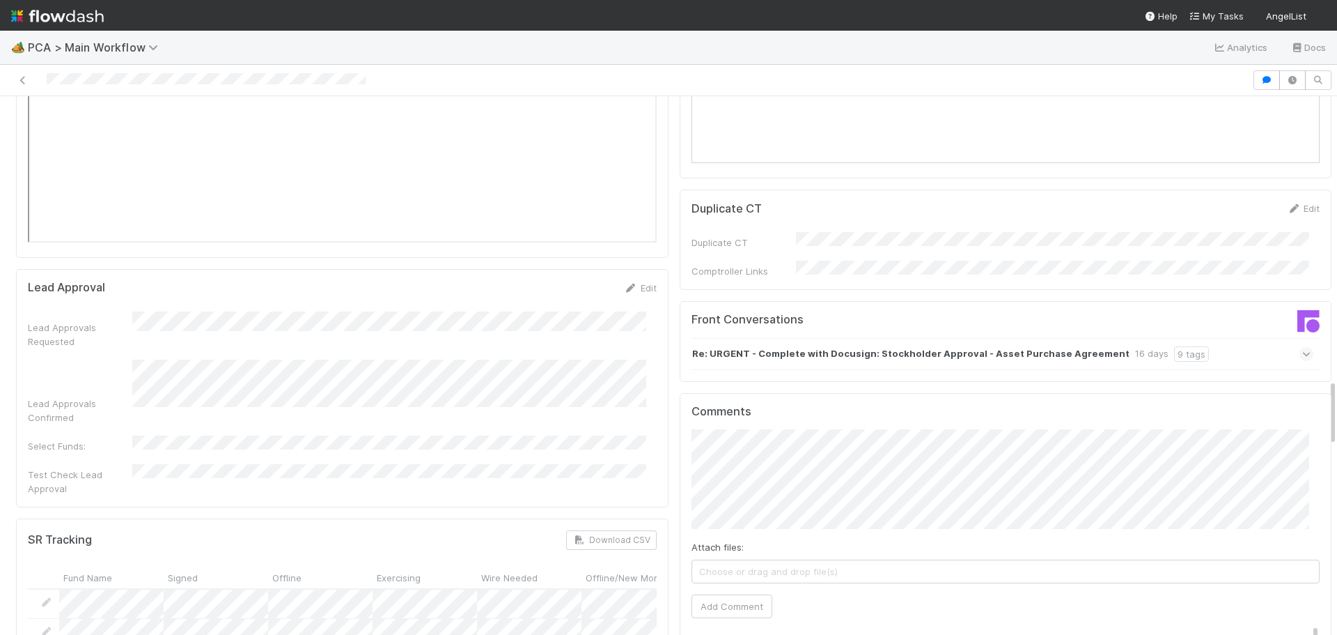
scroll to position [2298, 0]
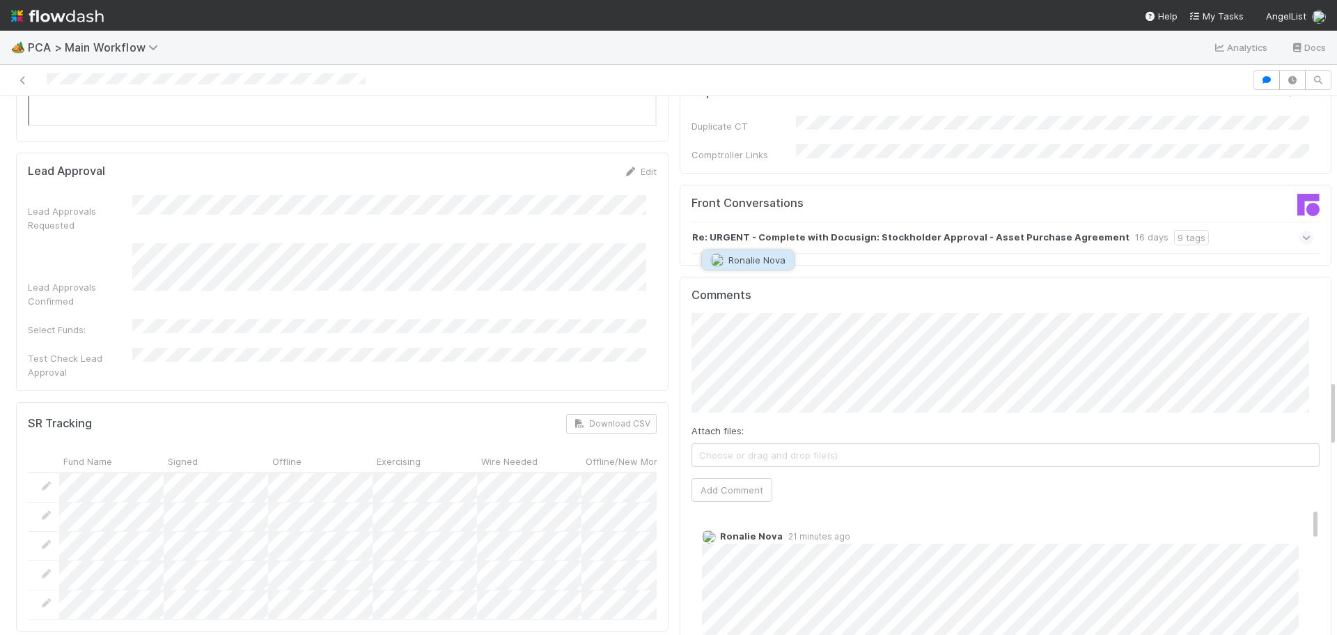
click at [735, 258] on span "Ronalie Nova" at bounding box center [757, 259] width 57 height 11
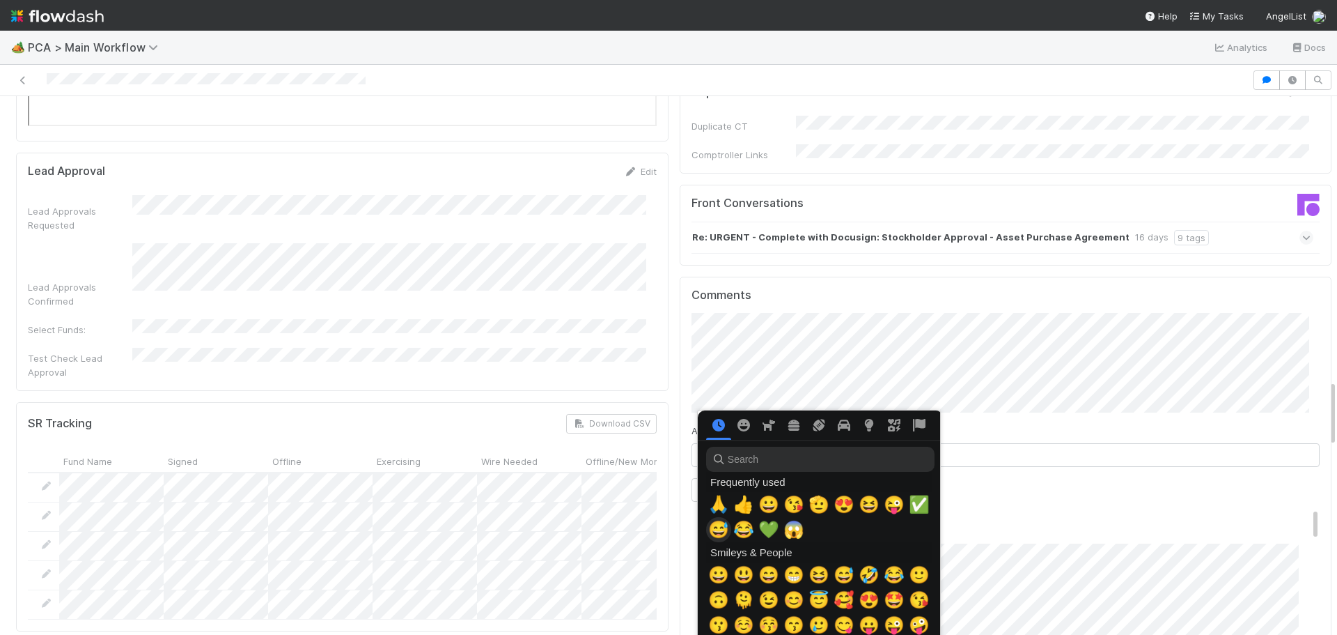
scroll to position [0, 5]
click at [813, 502] on span "🫡" at bounding box center [816, 505] width 21 height 20
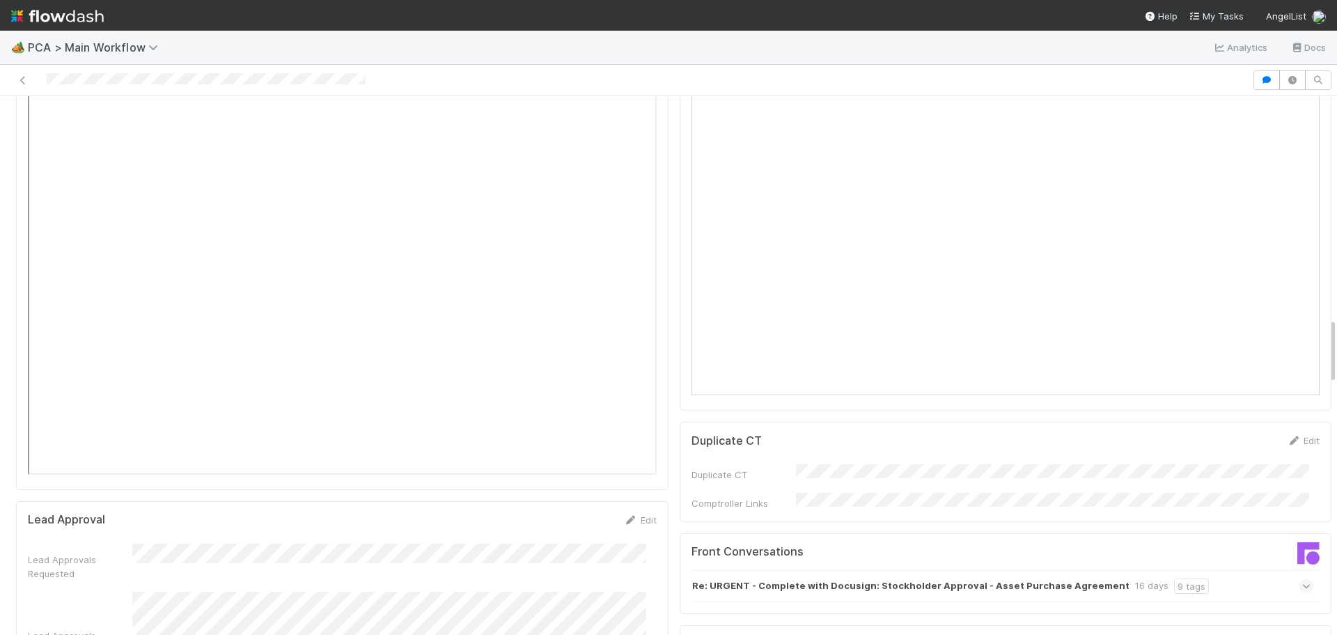
scroll to position [1602, 0]
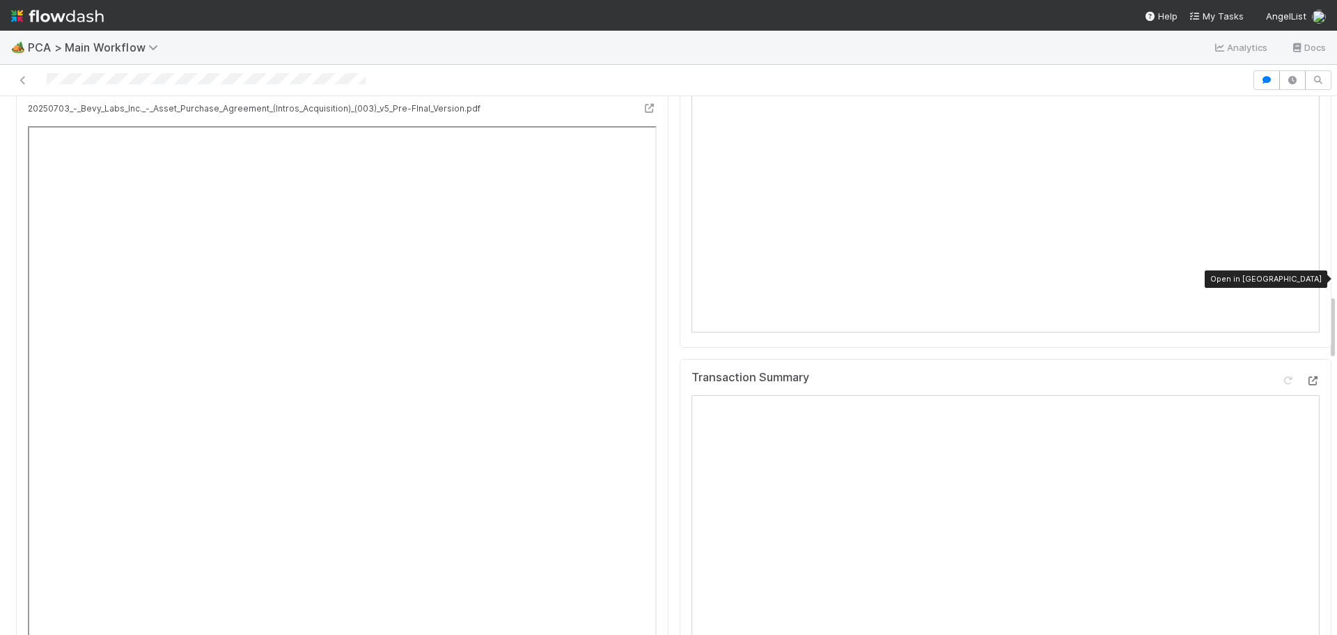
click at [1306, 376] on icon at bounding box center [1313, 380] width 14 height 9
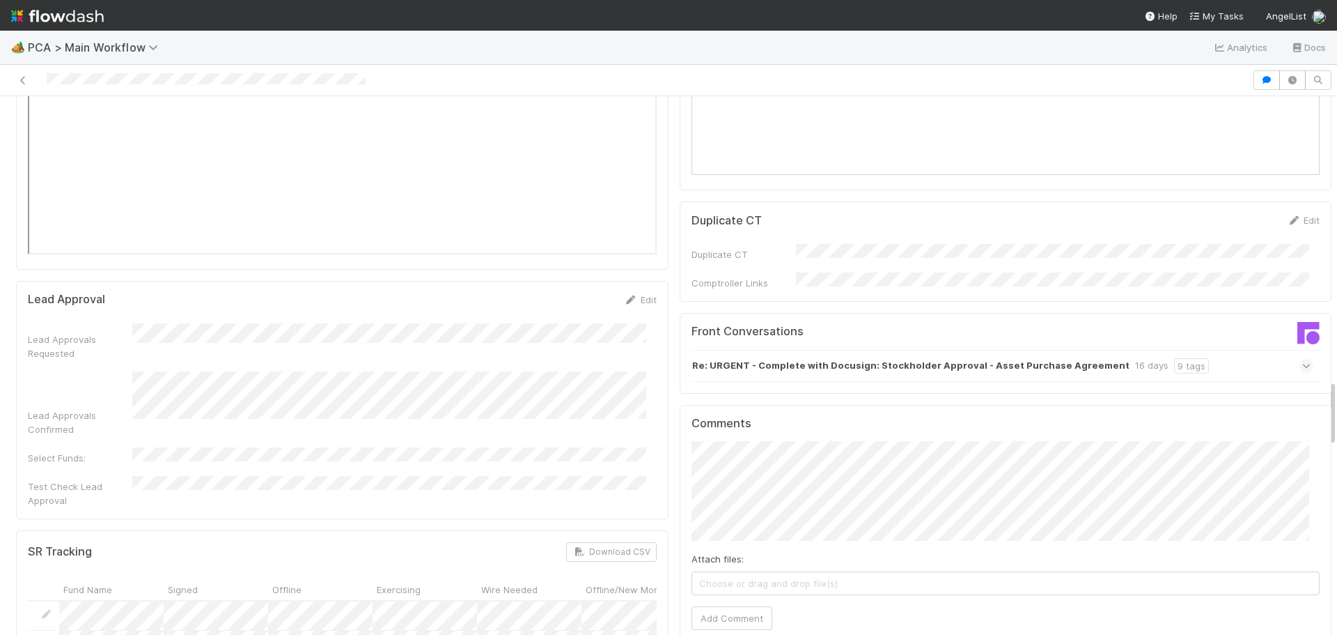
scroll to position [2298, 0]
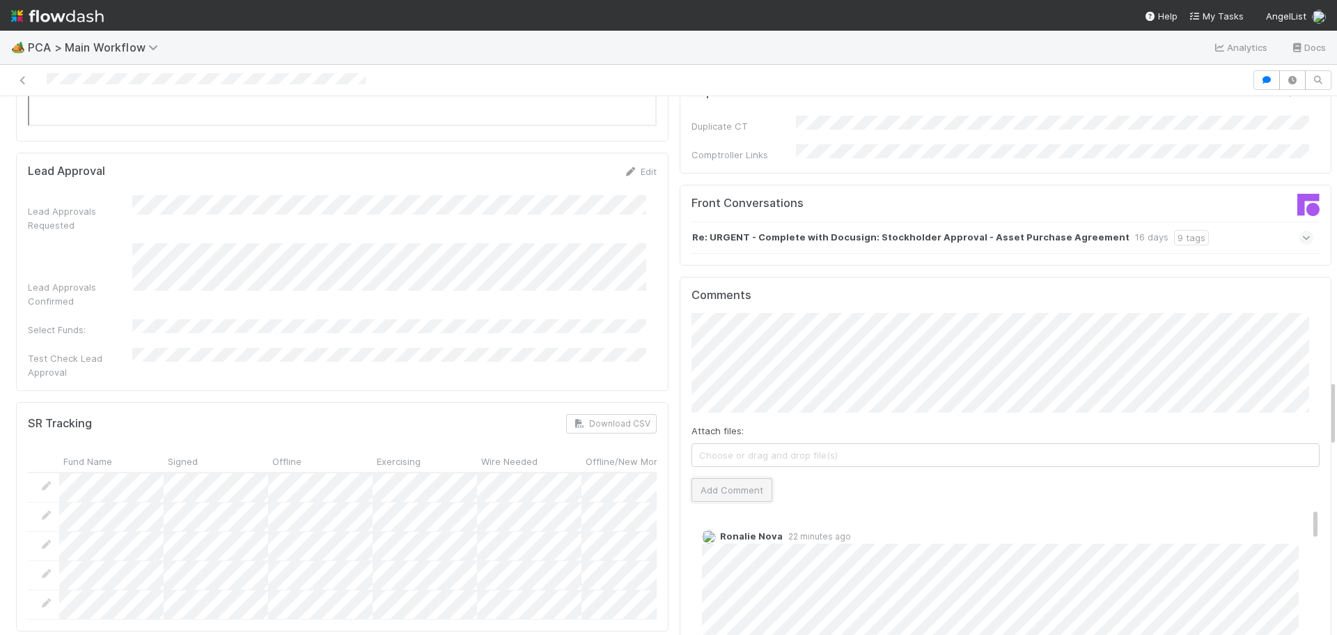
click at [714, 478] on button "Add Comment" at bounding box center [732, 490] width 81 height 24
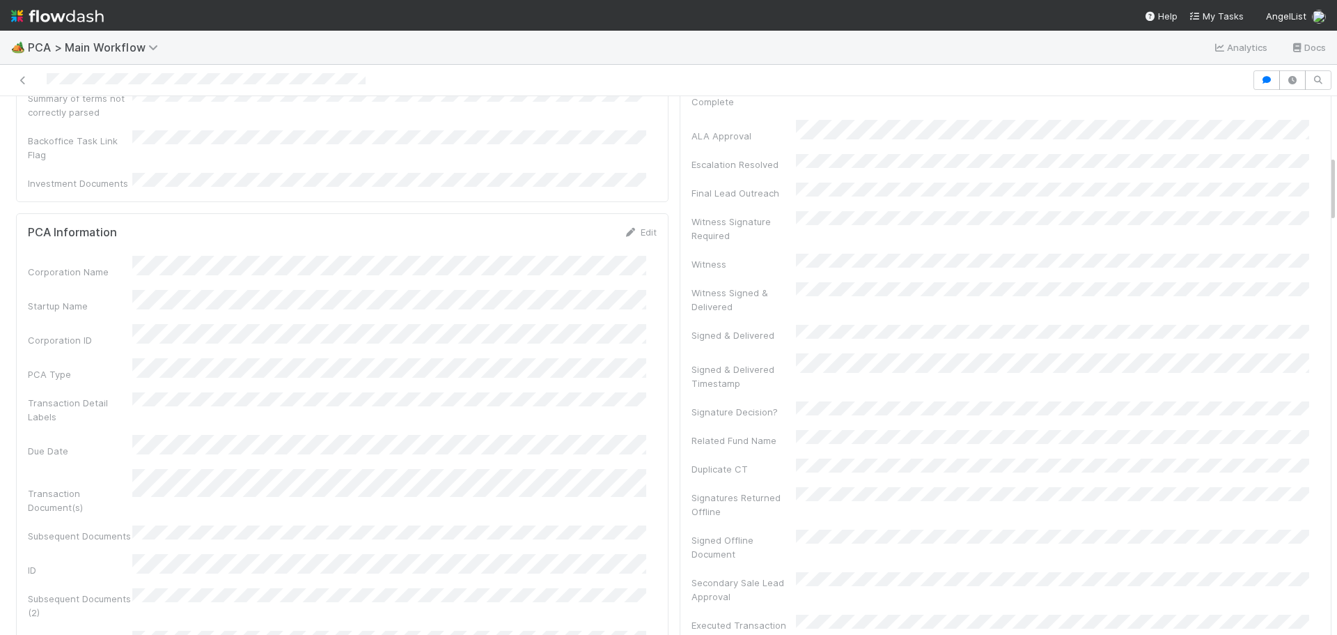
scroll to position [0, 0]
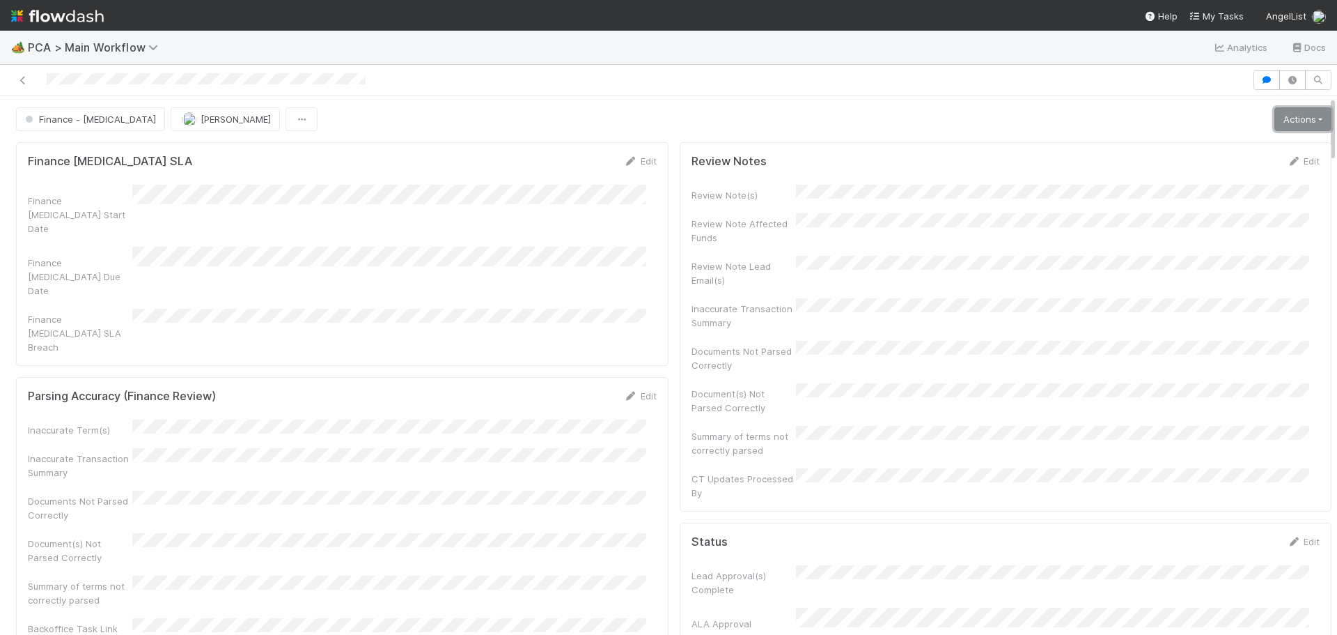
click at [1293, 121] on link "Actions" at bounding box center [1303, 119] width 57 height 24
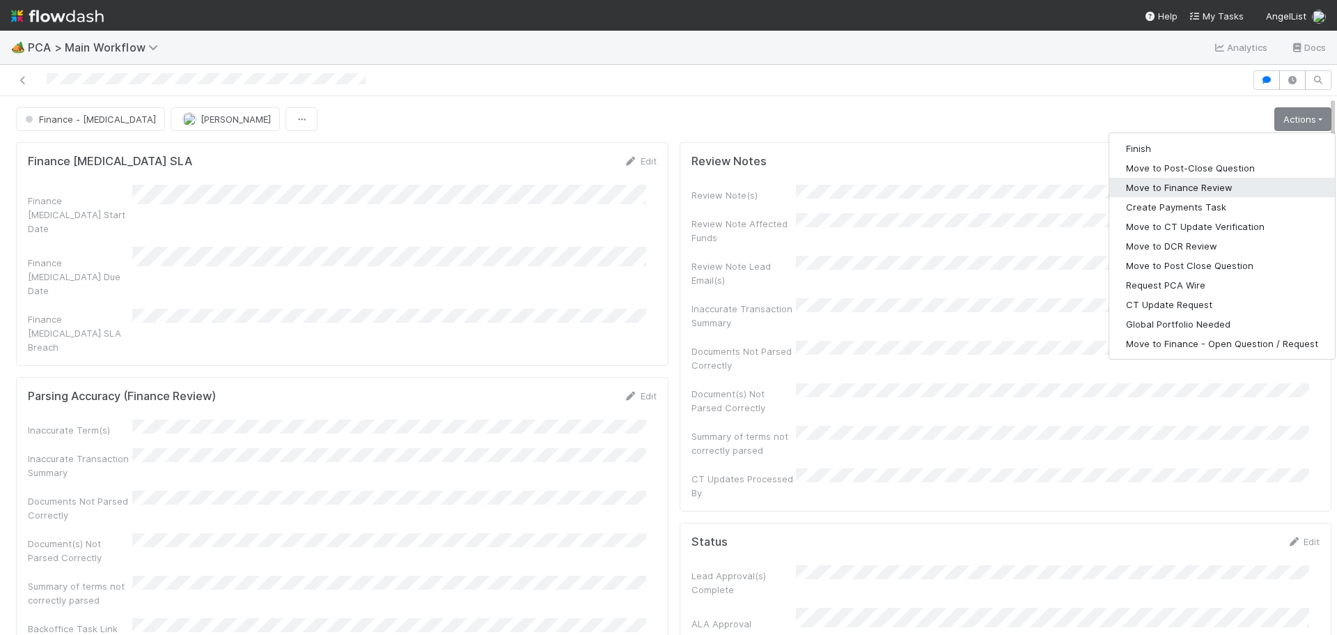
click at [1217, 192] on button "Move to Finance Review" at bounding box center [1223, 188] width 226 height 20
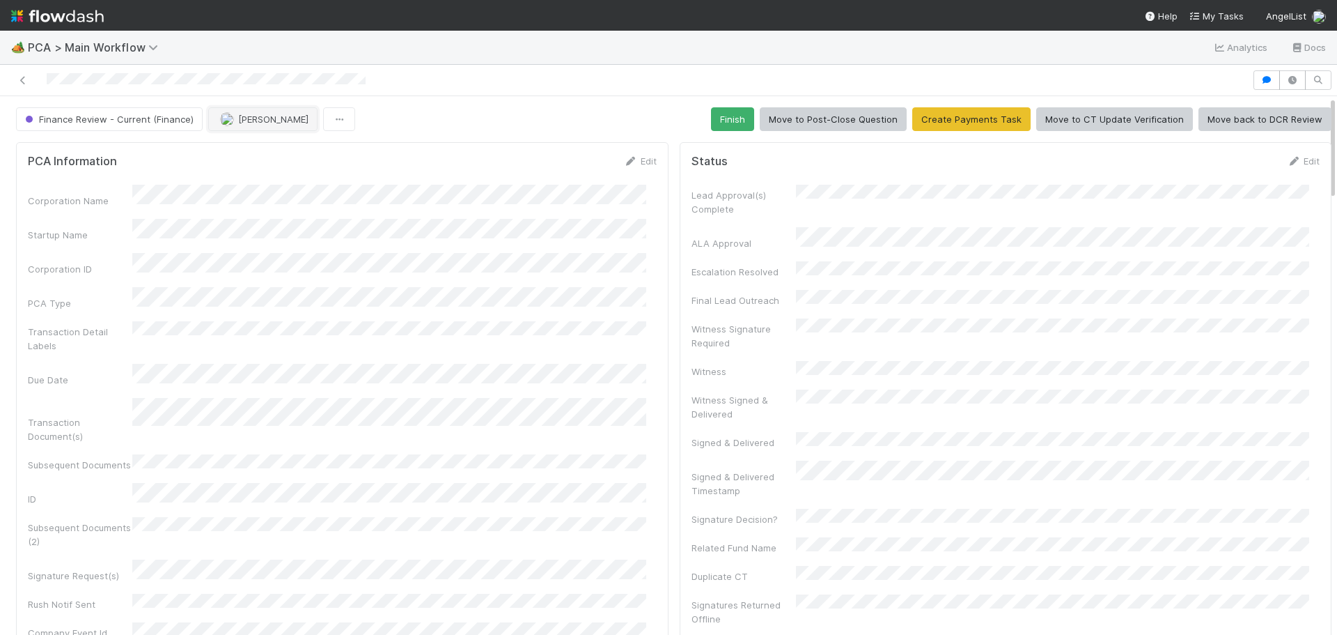
click at [274, 125] on button "[PERSON_NAME]" at bounding box center [262, 119] width 109 height 24
click at [288, 210] on div "Ronalie Nova" at bounding box center [297, 204] width 196 height 25
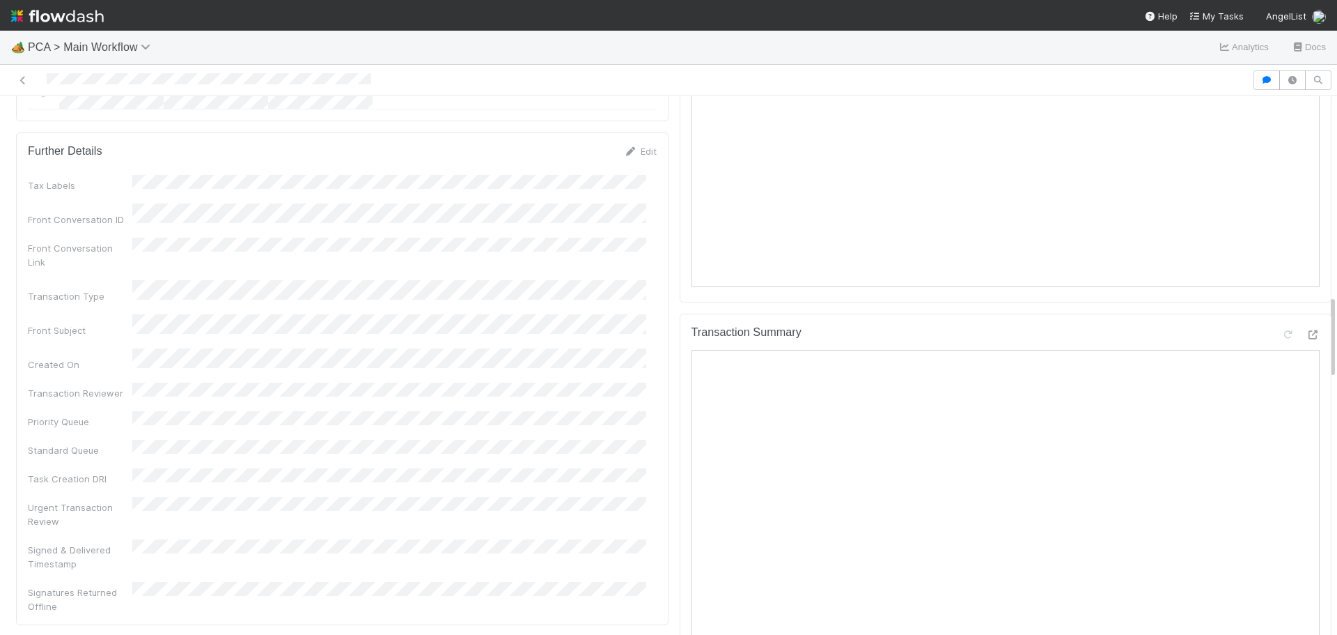
scroll to position [1254, 0]
click at [1306, 332] on icon at bounding box center [1313, 336] width 14 height 9
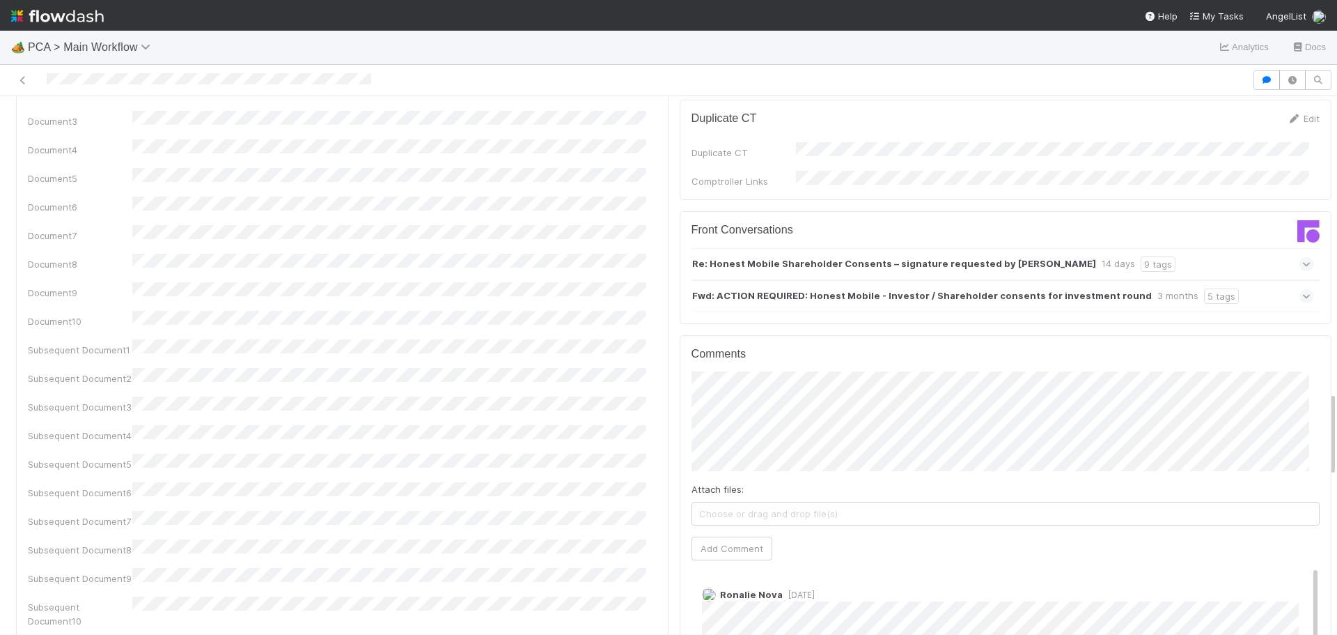
scroll to position [1950, 0]
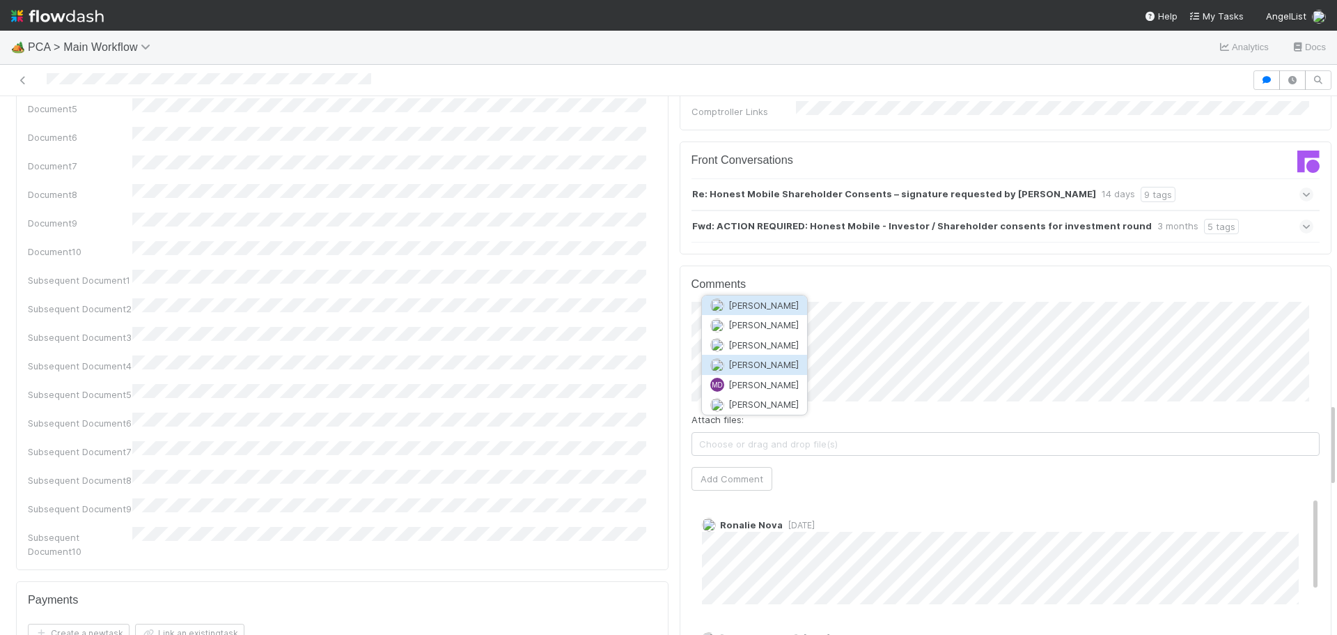
click at [753, 367] on span "[PERSON_NAME]" at bounding box center [764, 364] width 70 height 11
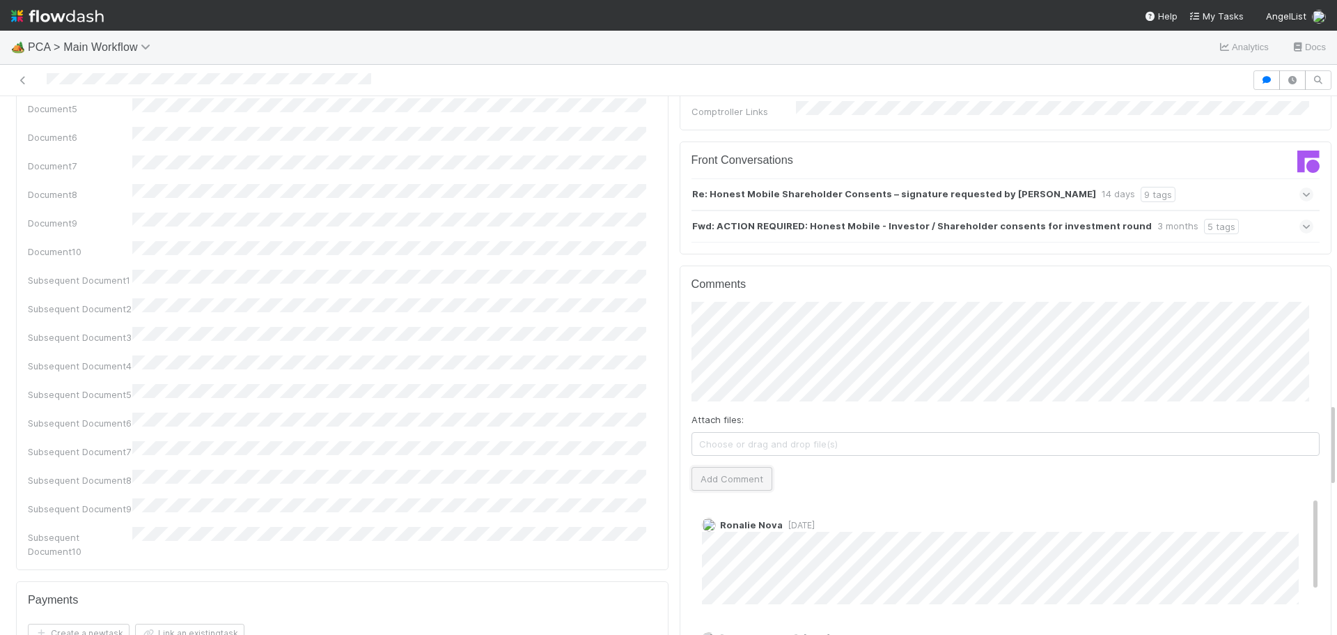
click at [730, 467] on button "Add Comment" at bounding box center [732, 479] width 81 height 24
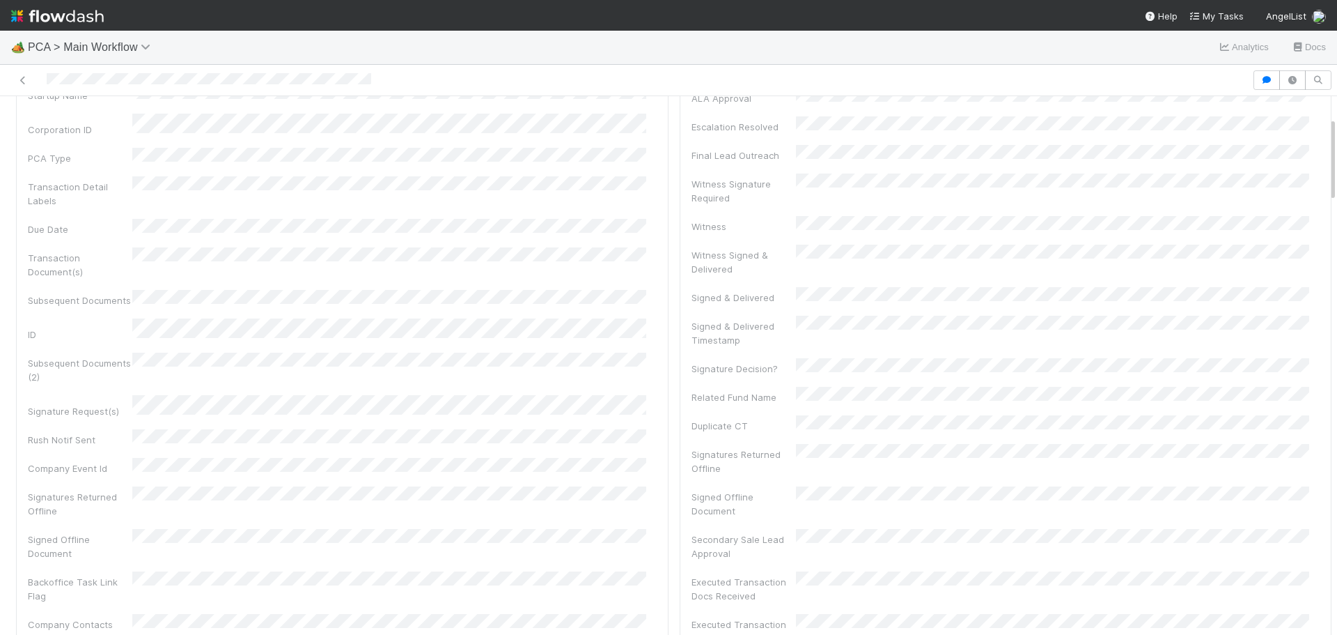
scroll to position [0, 0]
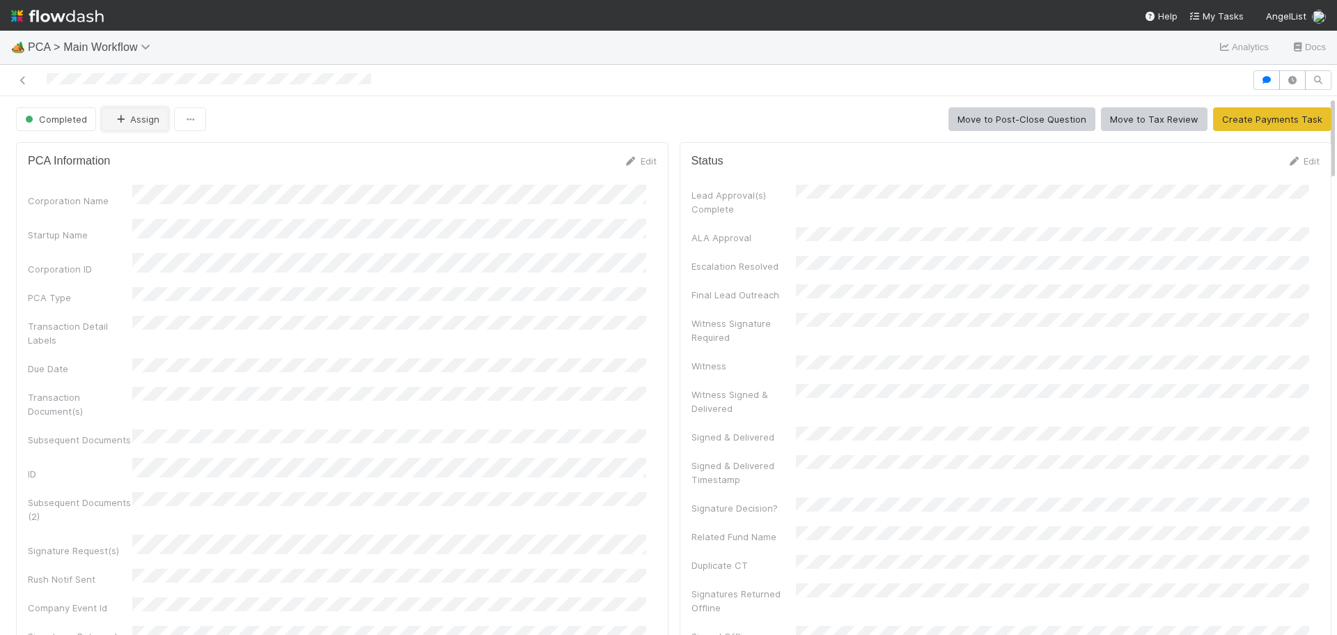
click at [125, 118] on icon "button" at bounding box center [121, 119] width 14 height 9
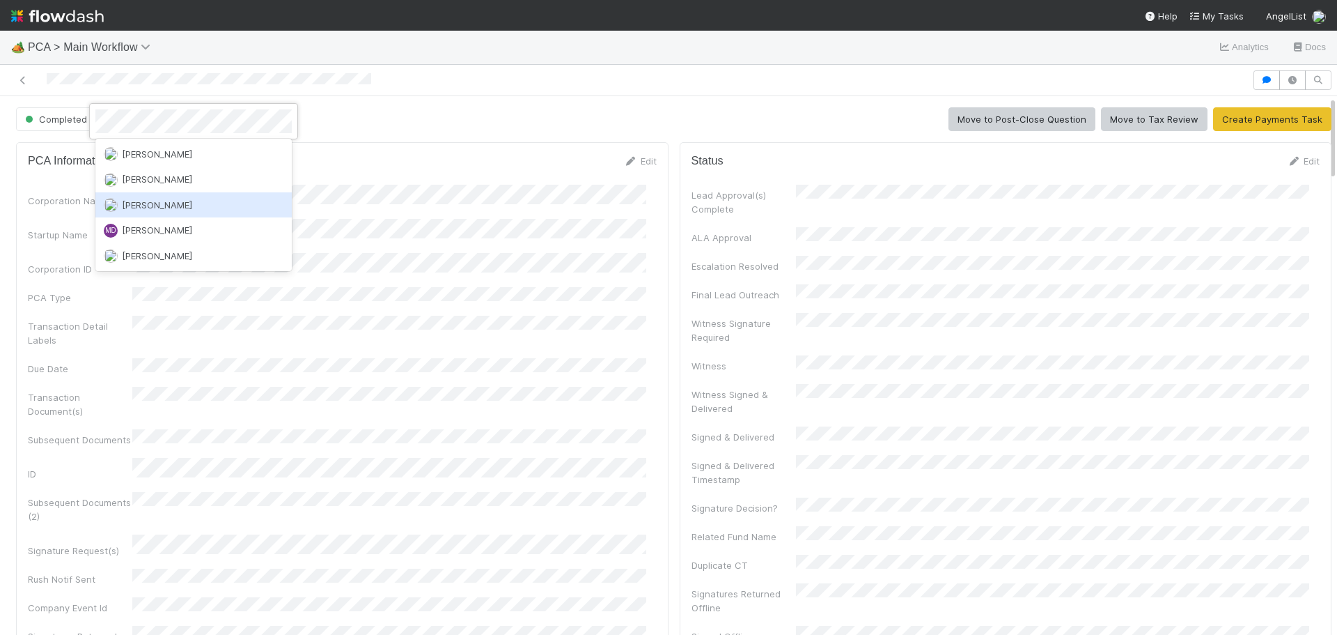
click at [143, 204] on span "Michael Capilitan" at bounding box center [157, 204] width 70 height 11
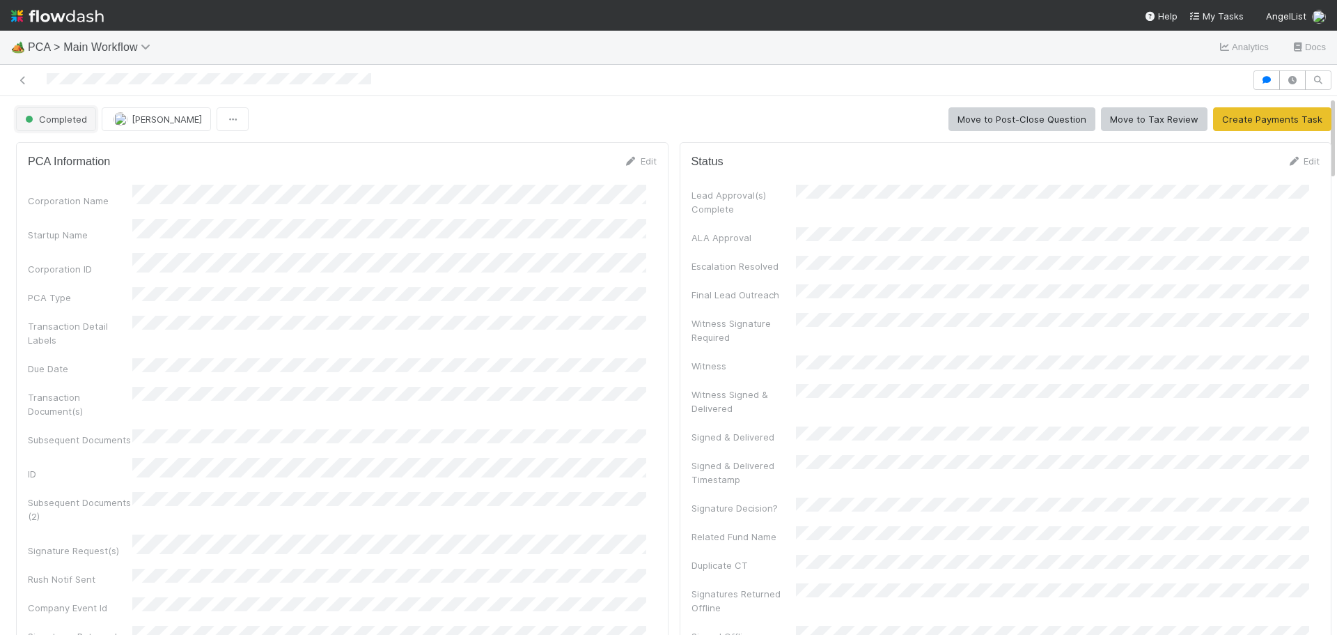
click at [56, 121] on span "Completed" at bounding box center [54, 119] width 65 height 11
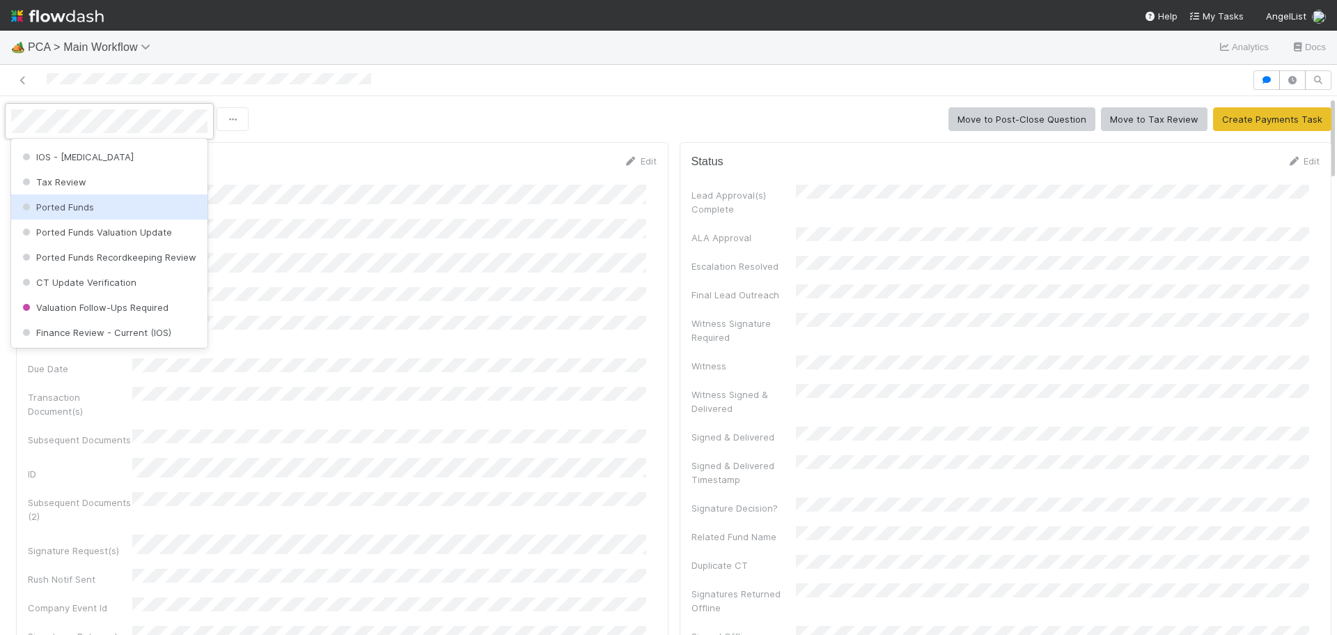
scroll to position [454, 0]
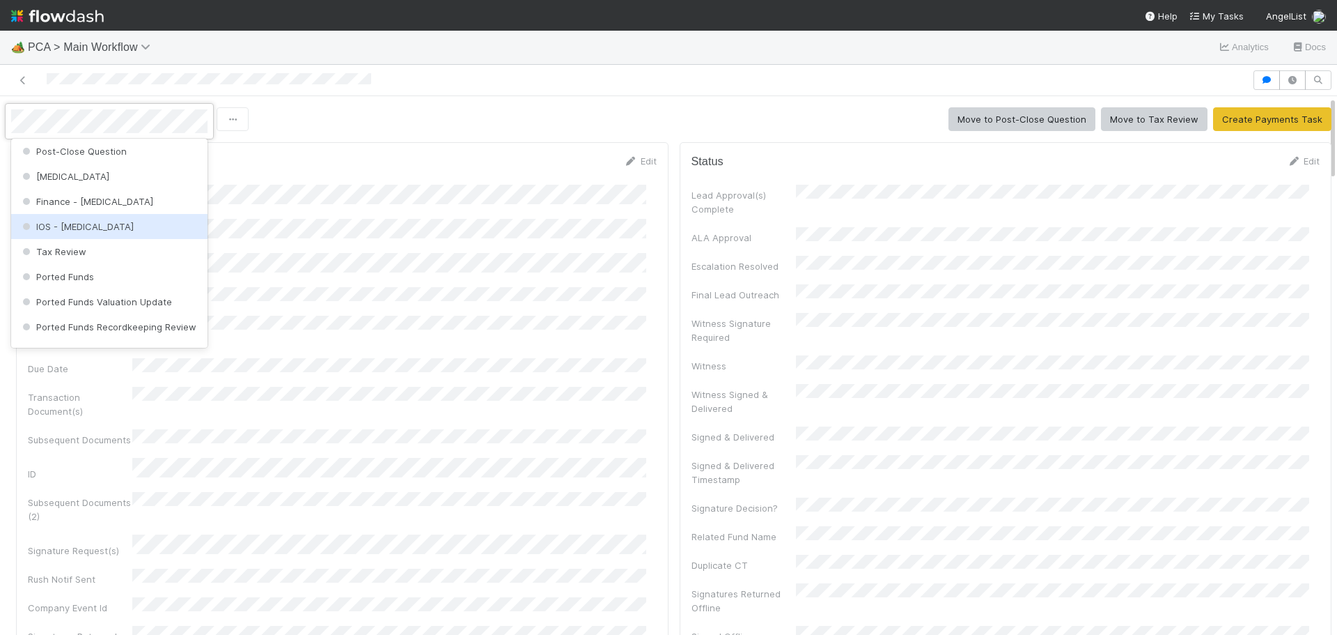
click at [102, 226] on div "IOS - ICU" at bounding box center [109, 226] width 196 height 25
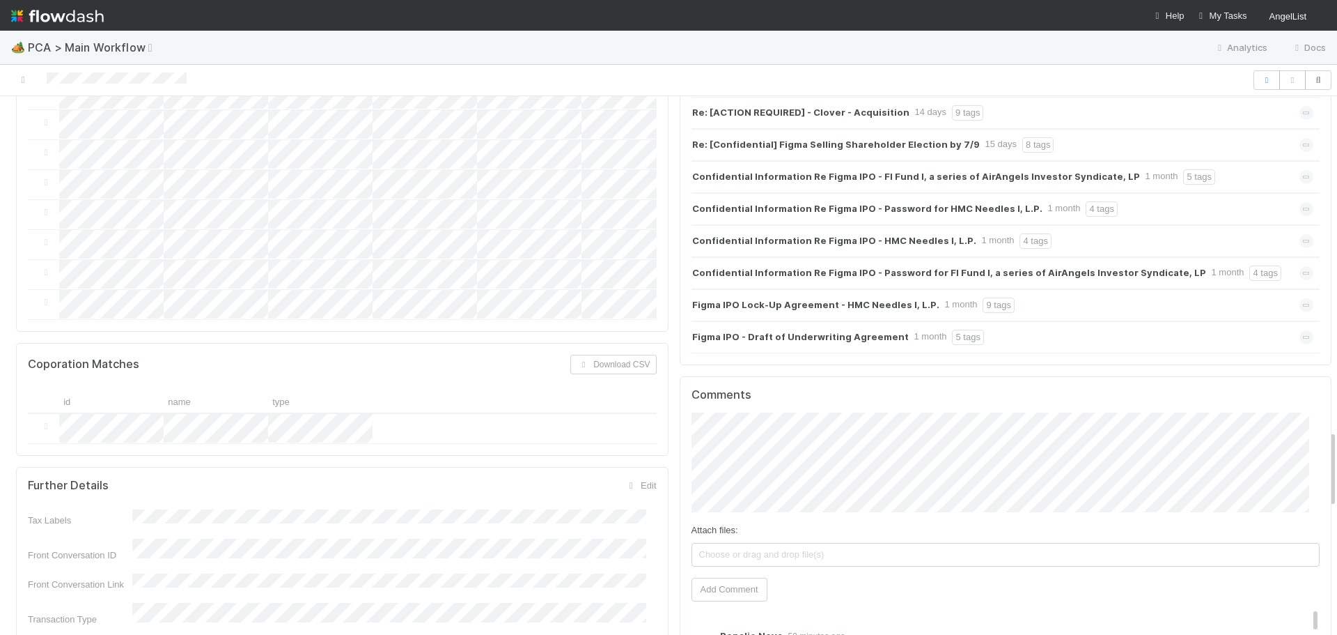
scroll to position [2298, 0]
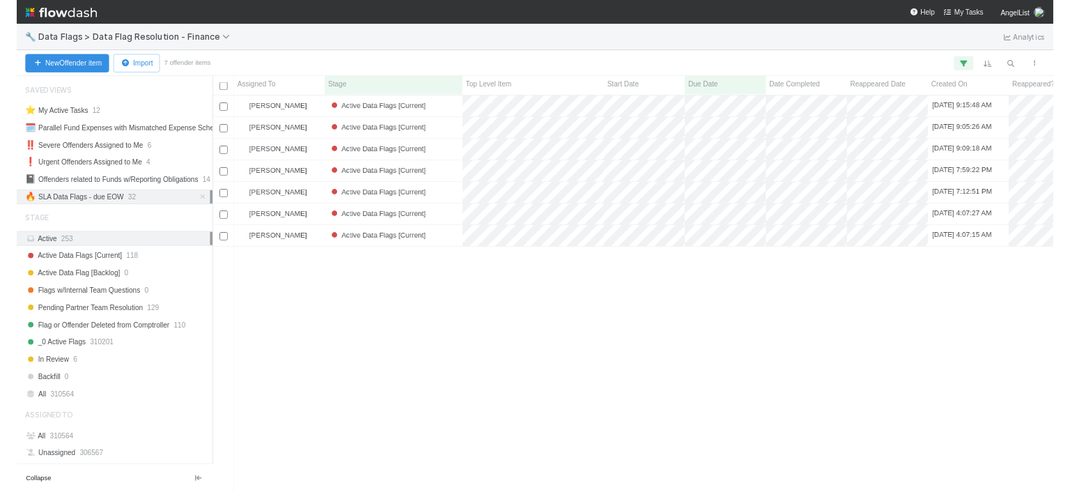
scroll to position [501, 1074]
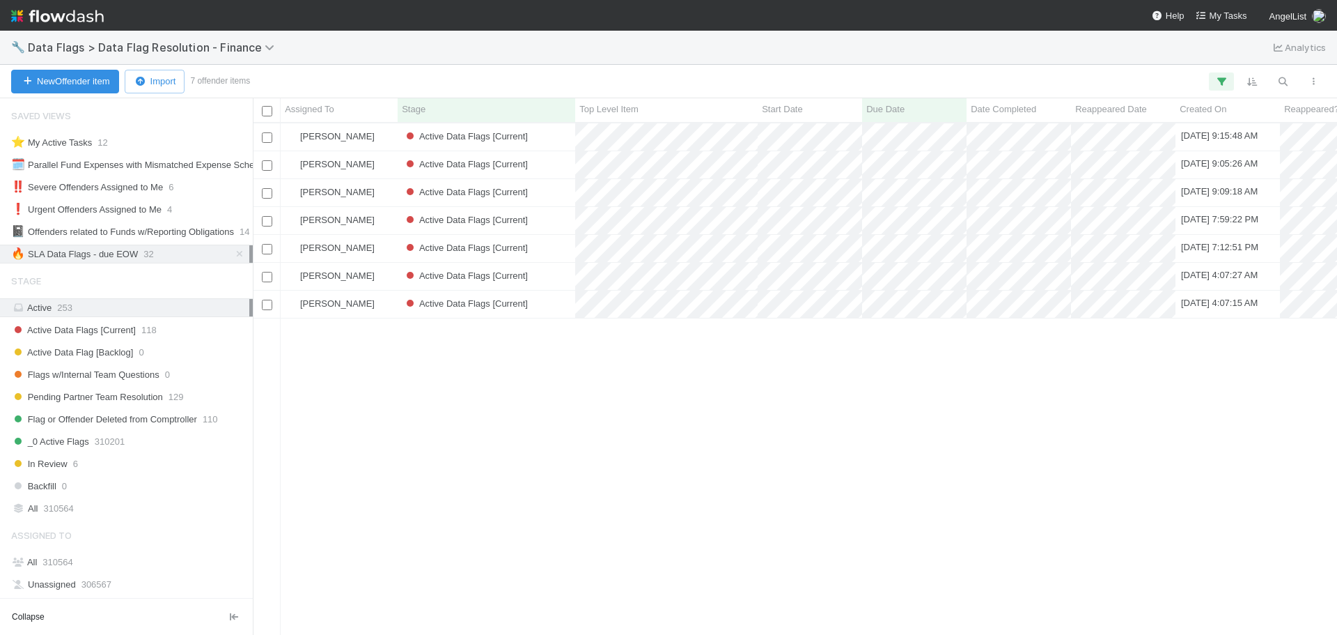
click at [382, 568] on div "Marenz Trajano Active Data Flags [Current] 8/6/25, 9:15:48 AM 8/15/25, 8:53:02 …" at bounding box center [795, 378] width 1084 height 511
click at [560, 141] on div "Active Data Flags [Current]" at bounding box center [487, 136] width 178 height 27
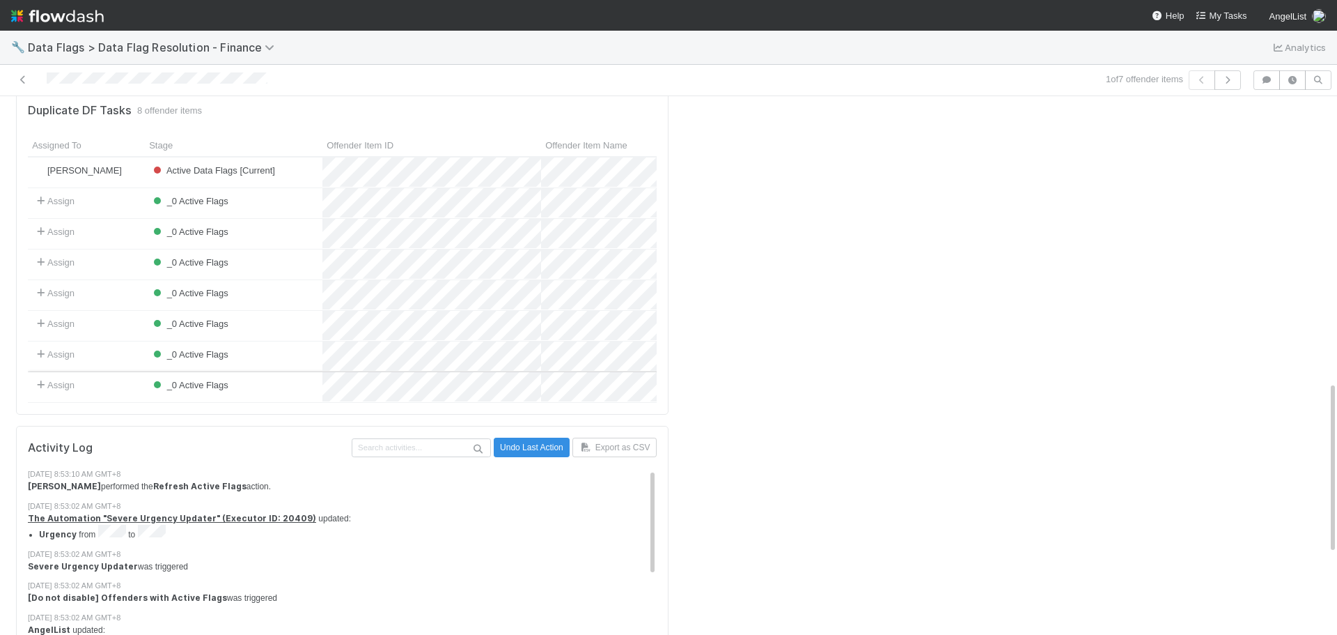
scroll to position [859, 0]
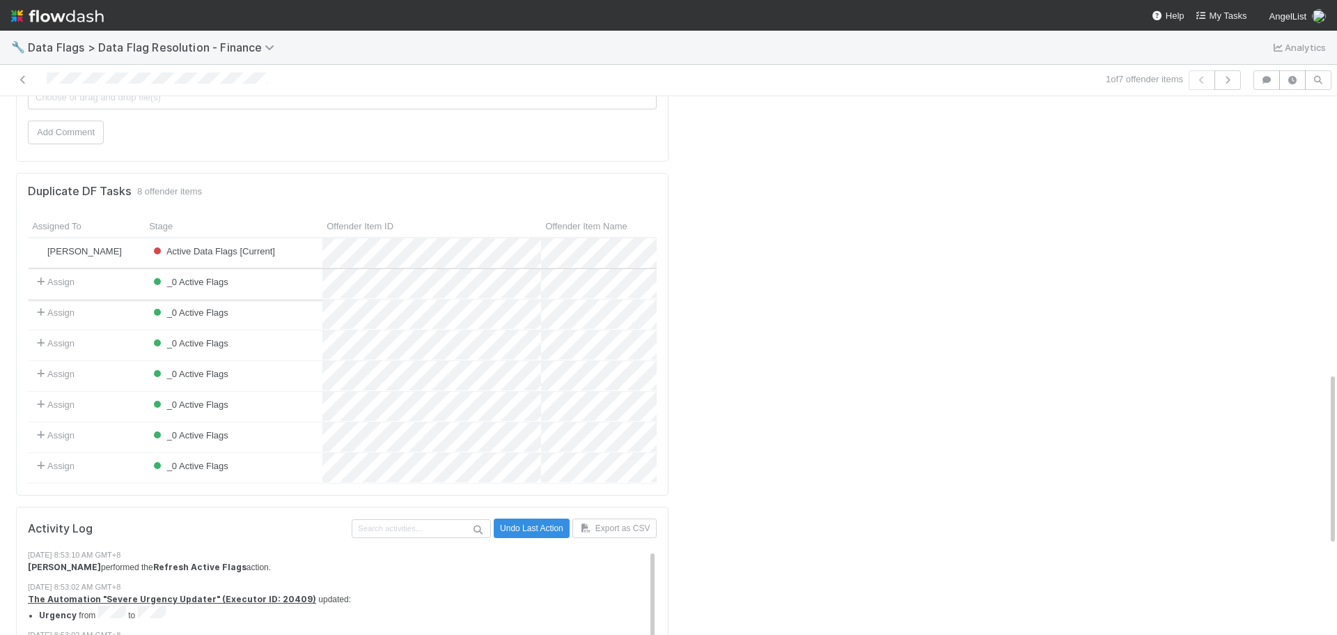
click at [254, 269] on div "_0 Active Flags" at bounding box center [234, 284] width 178 height 30
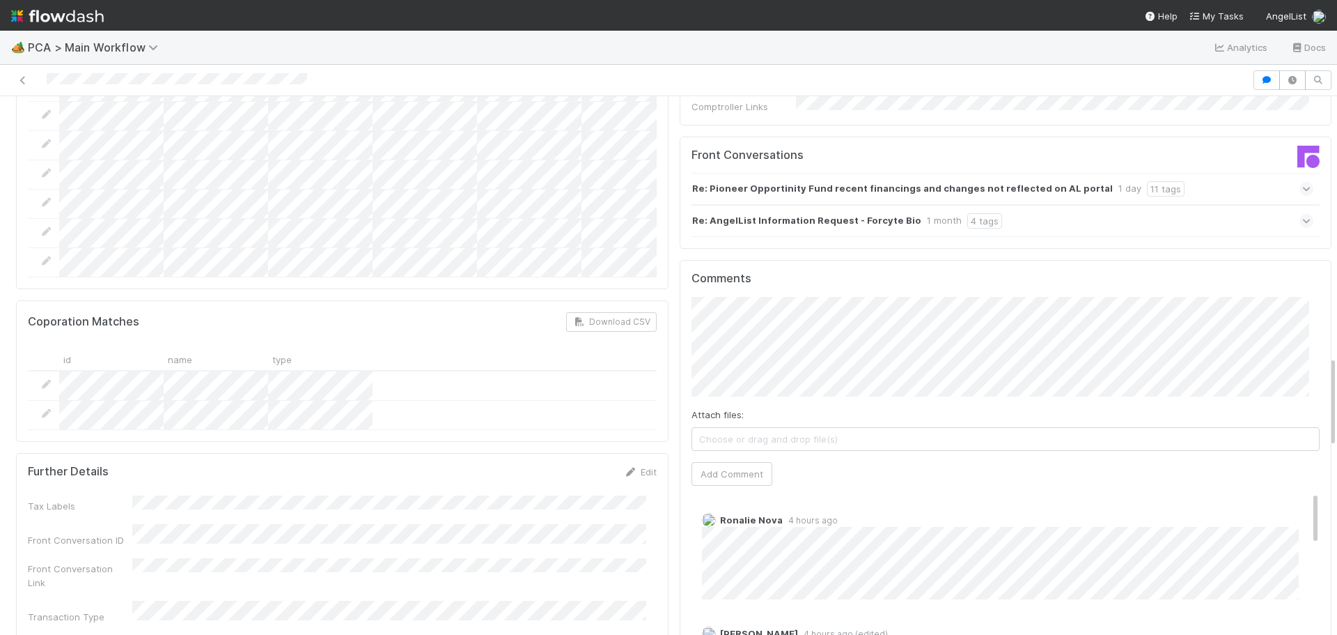
scroll to position [1683, 0]
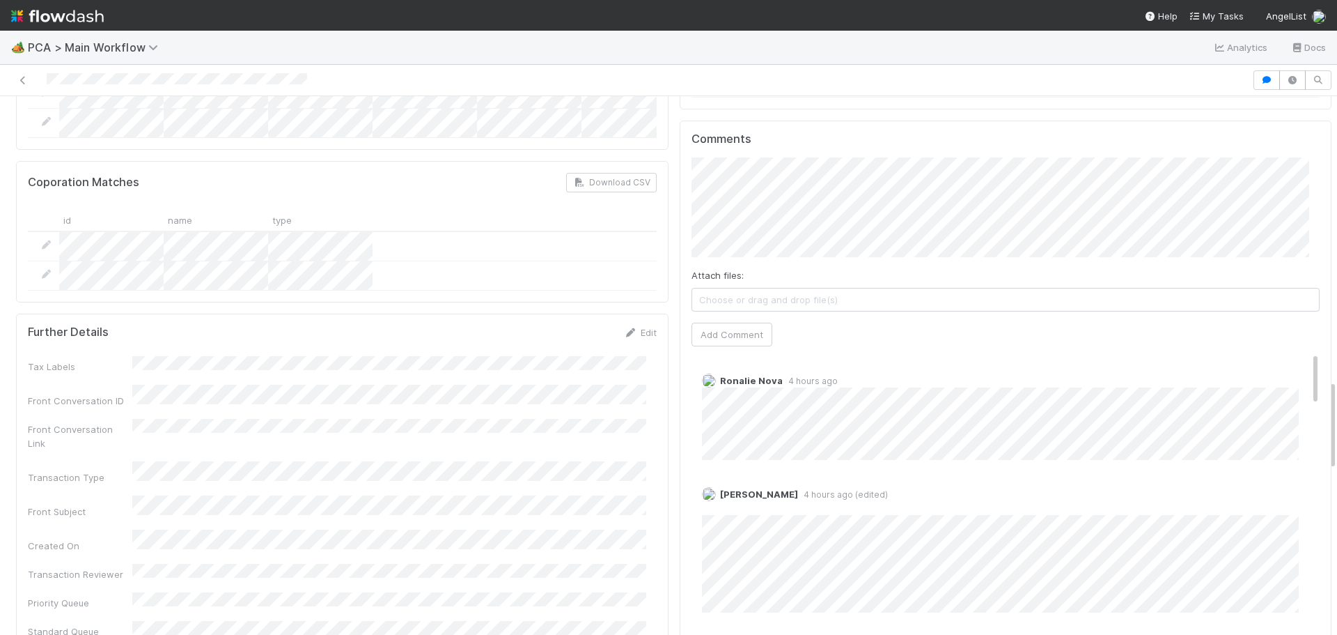
click at [1316, 273] on div "Status Edit Lead Approval(s) Complete ALA Approval Escalation Resolved Final Le…" at bounding box center [1006, 116] width 664 height 3327
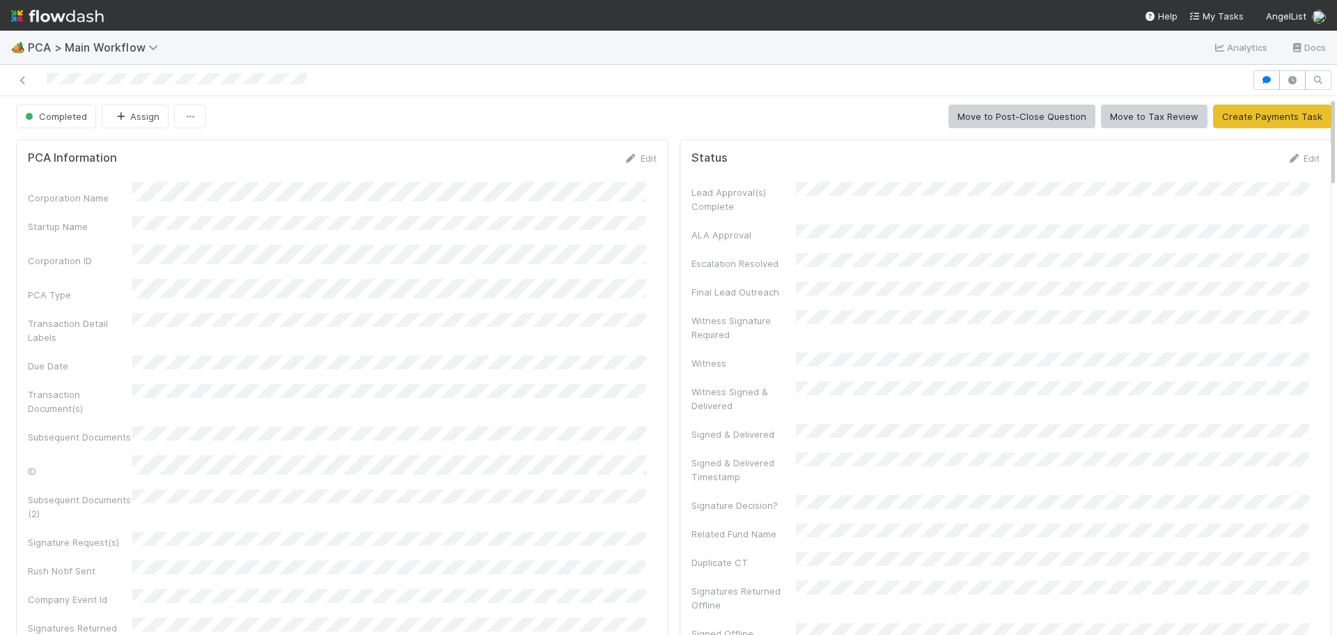
scroll to position [0, 0]
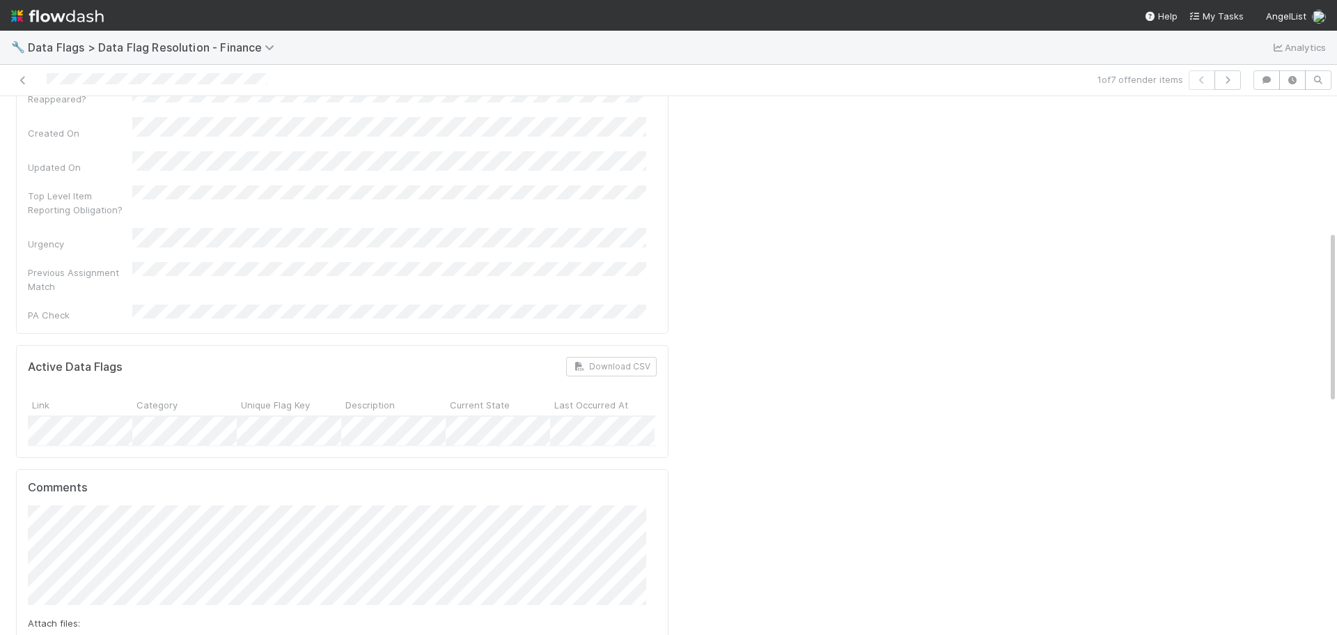
scroll to position [418, 0]
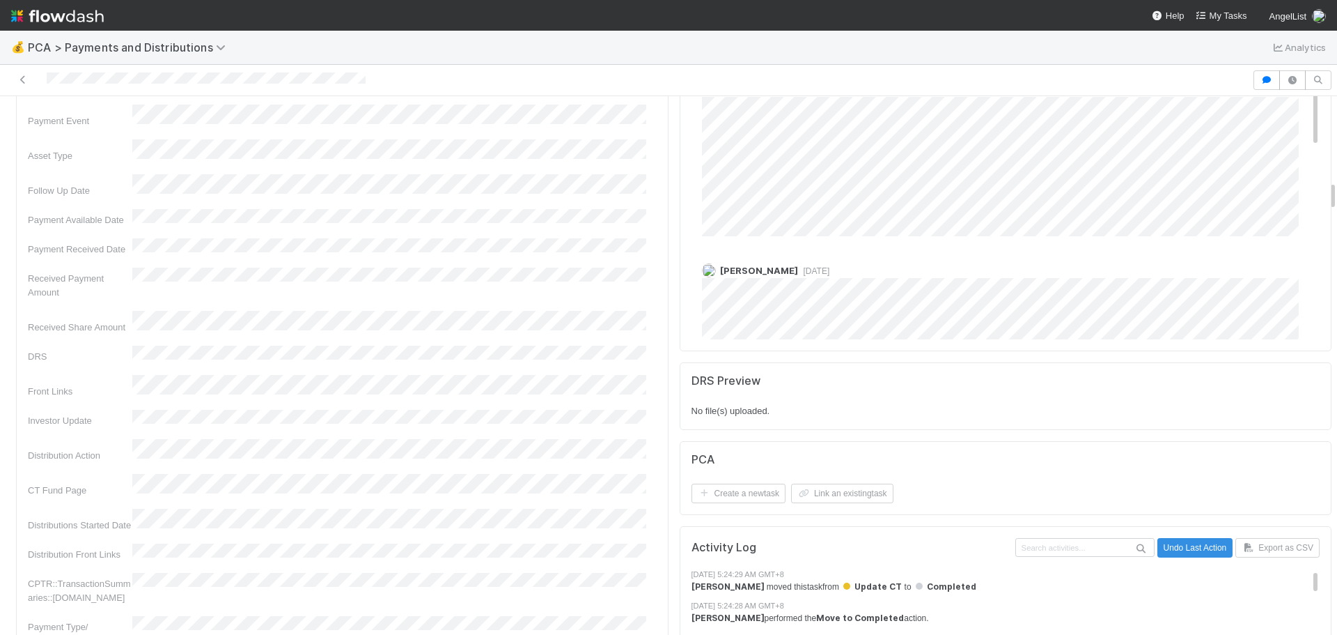
scroll to position [1254, 0]
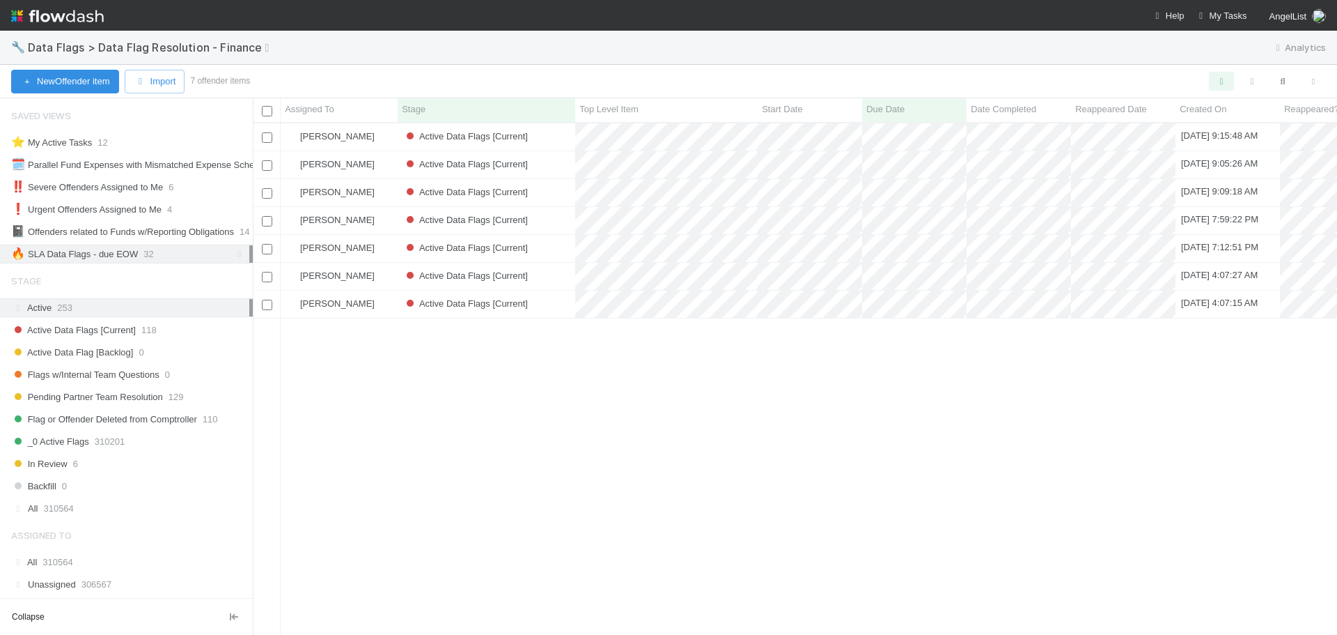
scroll to position [501, 1074]
